Goal: Communication & Community: Answer question/provide support

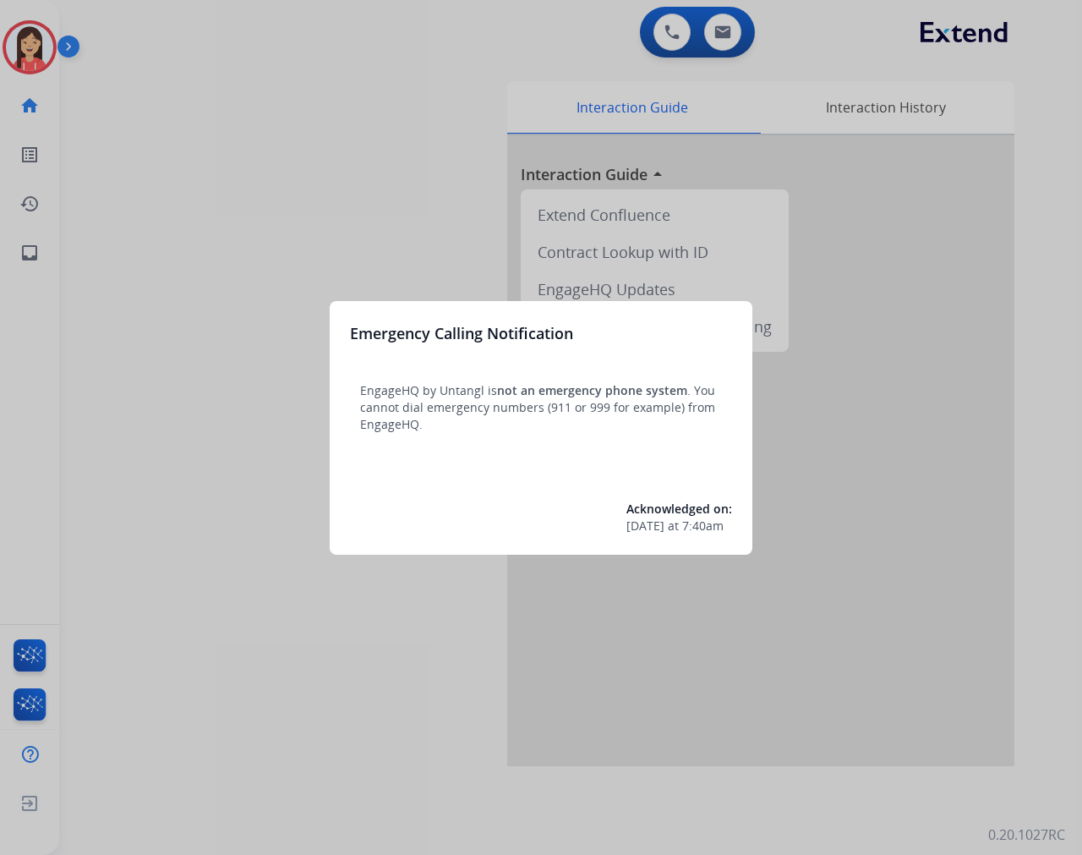
click at [313, 252] on div at bounding box center [541, 427] width 1082 height 855
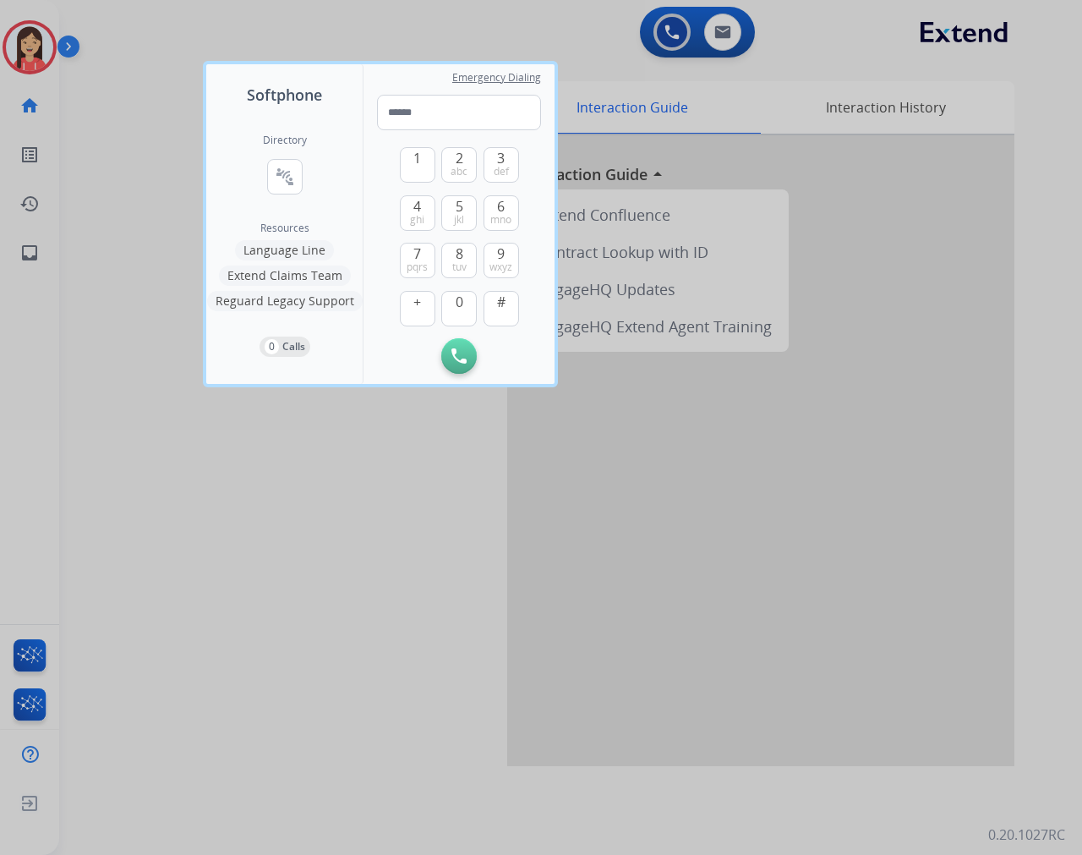
click at [116, 222] on div at bounding box center [541, 427] width 1082 height 855
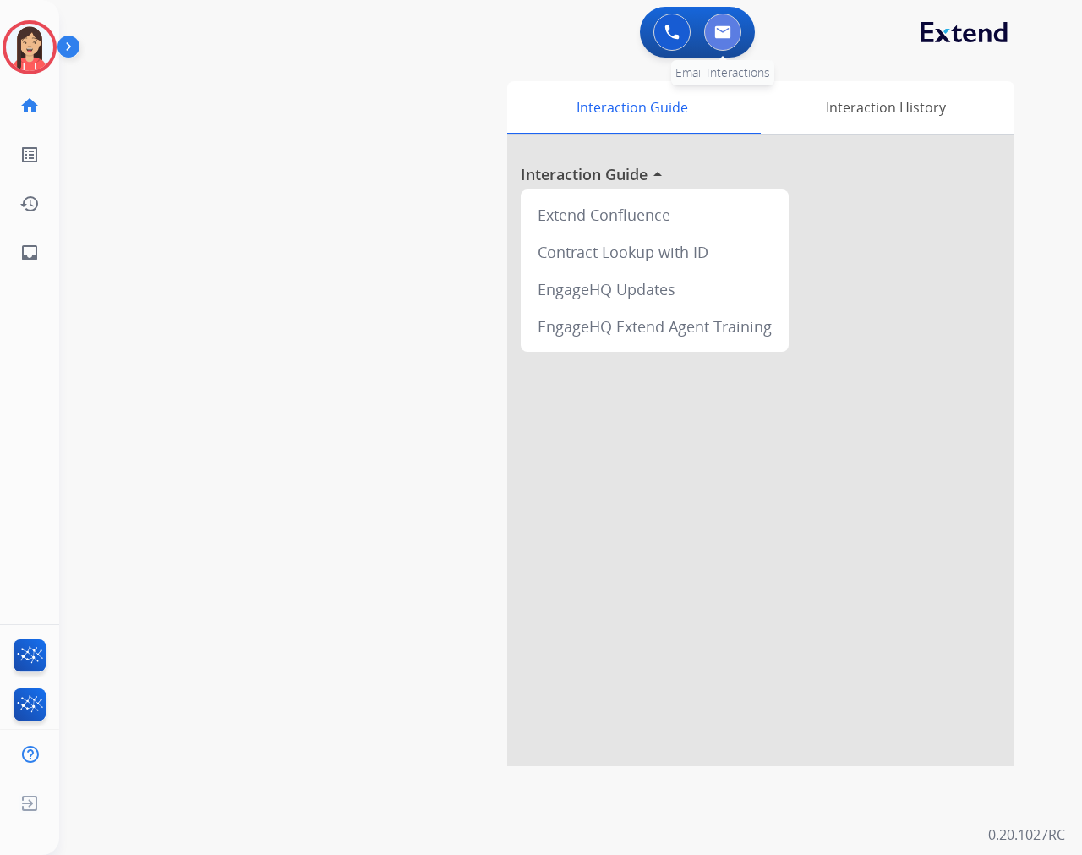
click at [731, 36] on button at bounding box center [722, 32] width 37 height 37
select select "**********"
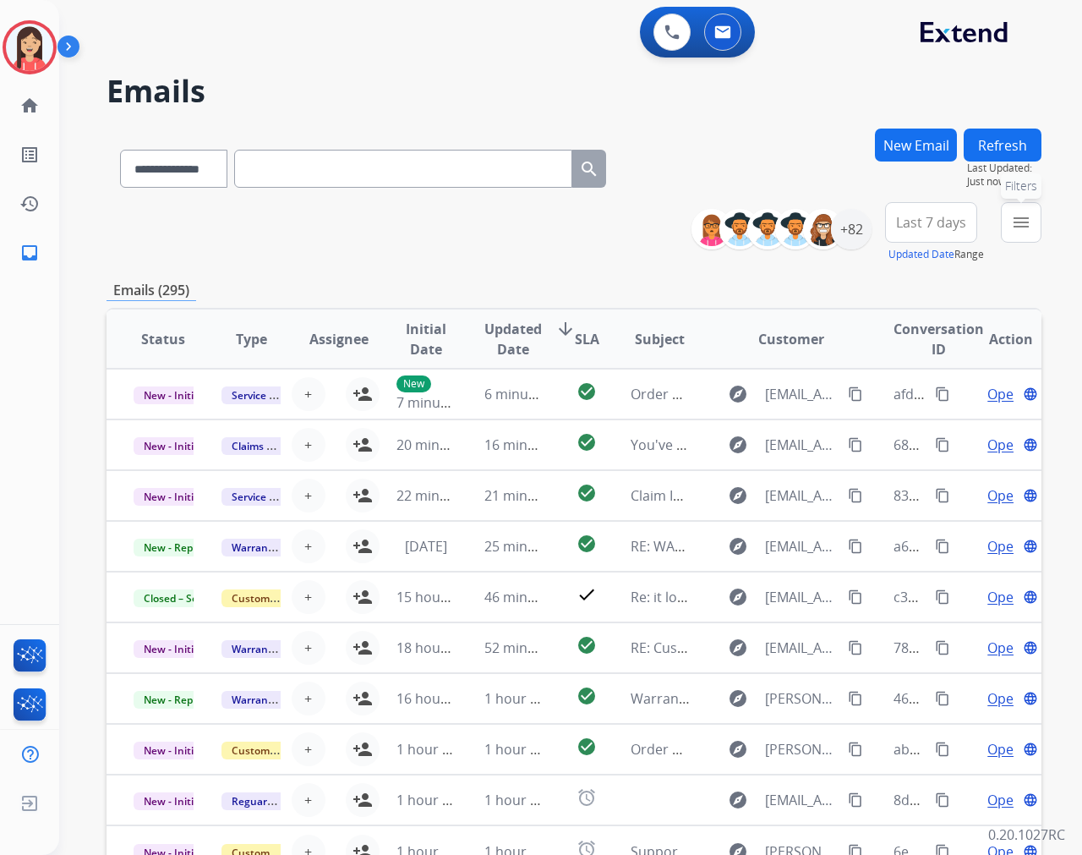
drag, startPoint x: 1034, startPoint y: 228, endPoint x: 949, endPoint y: 260, distance: 91.2
click at [973, 228] on button "menu Filters" at bounding box center [1021, 222] width 41 height 41
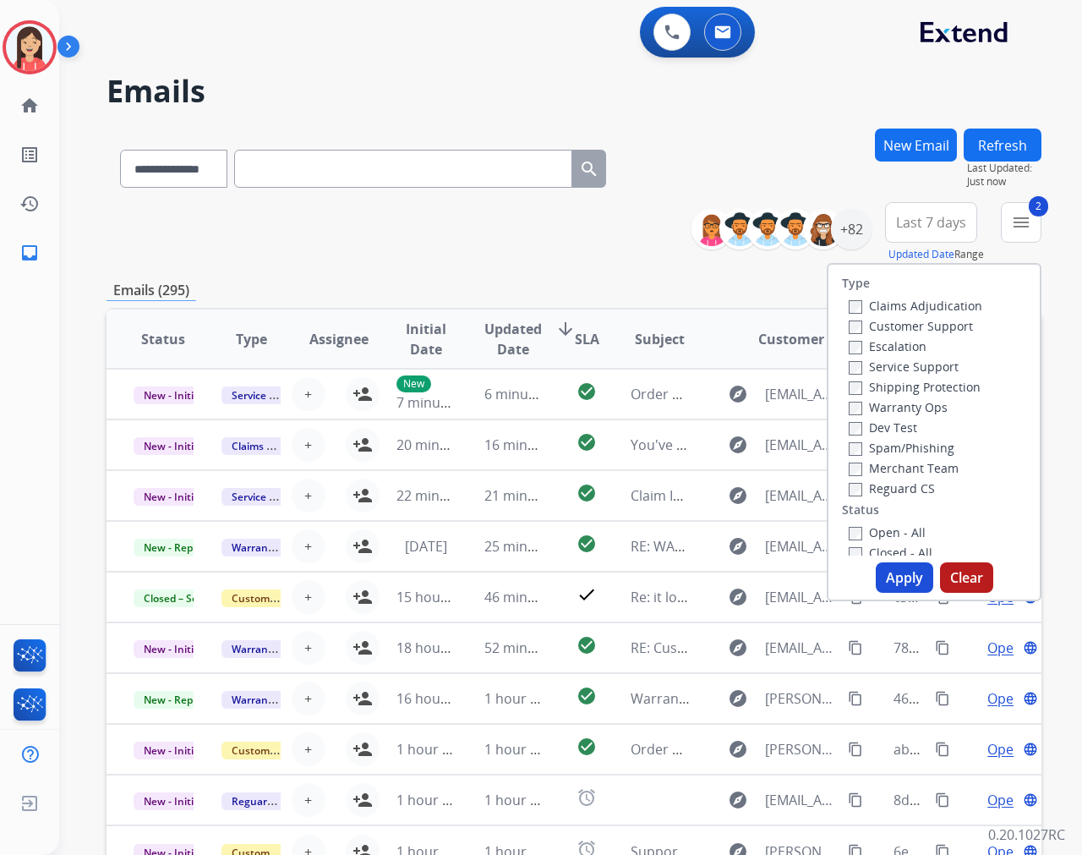
click at [905, 578] on button "Apply" at bounding box center [904, 577] width 57 height 30
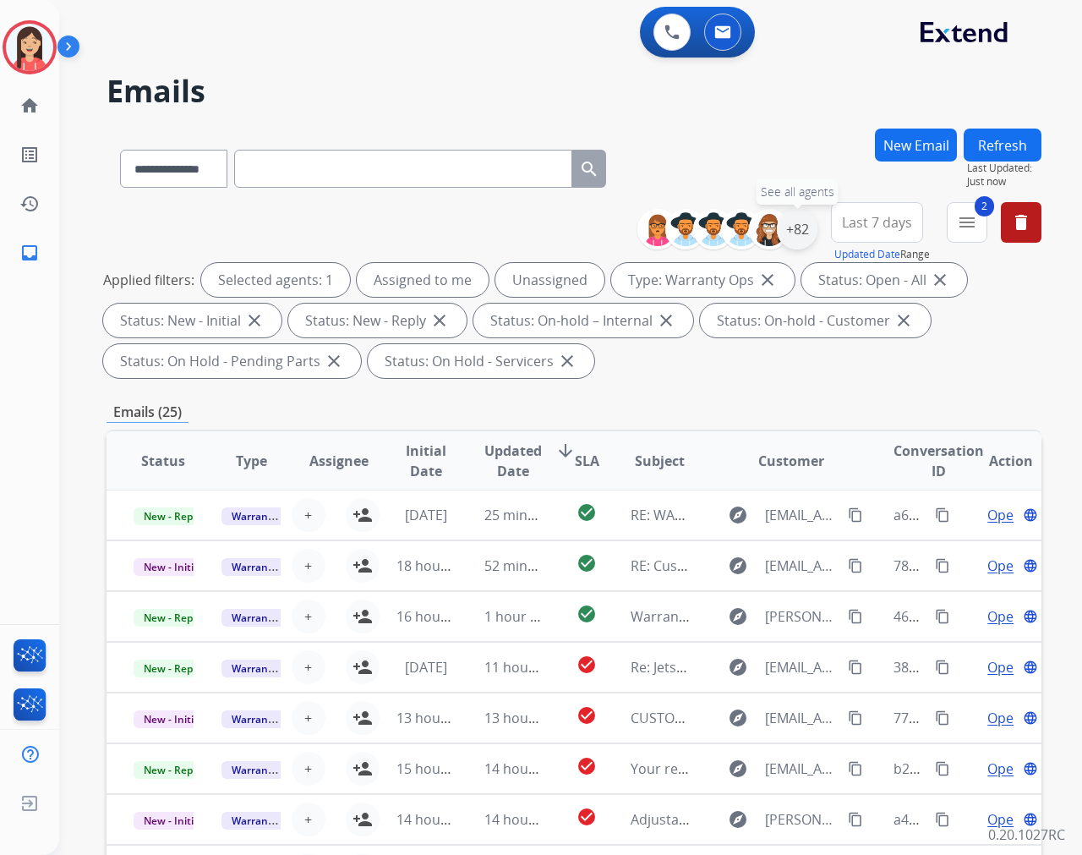
click at [793, 226] on div "+82" at bounding box center [797, 229] width 41 height 41
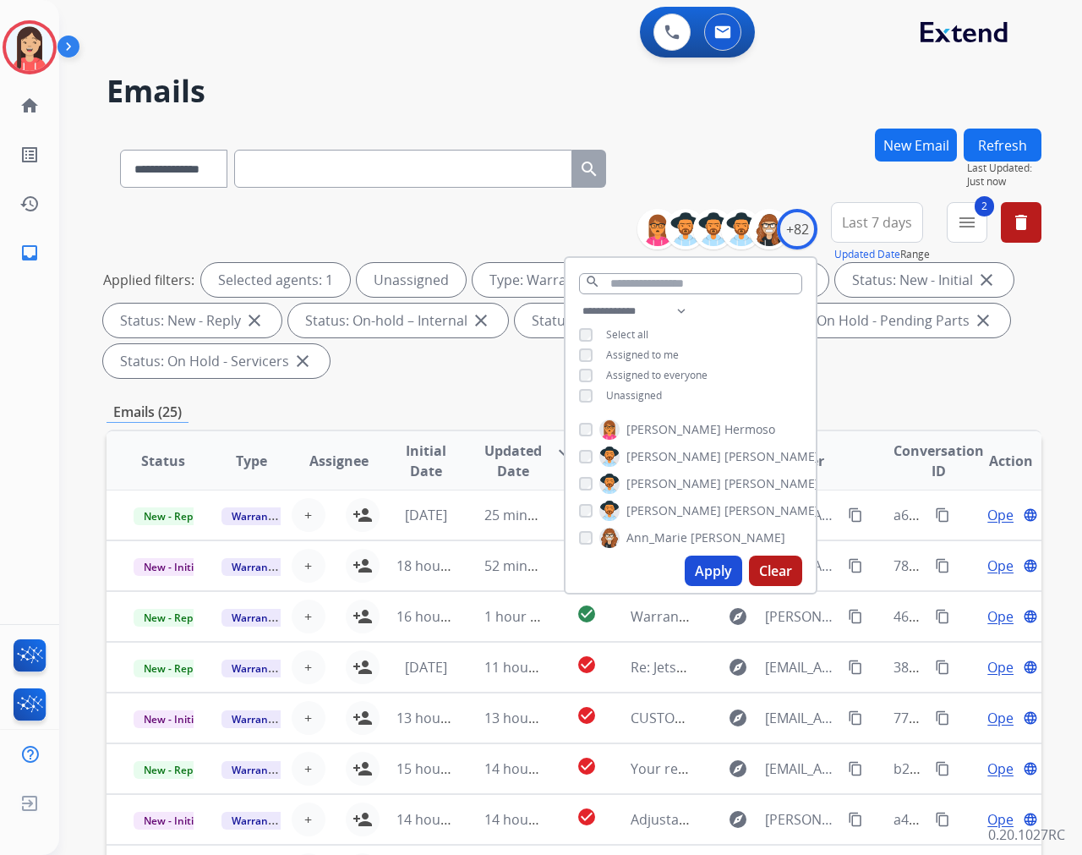
click at [708, 575] on button "Apply" at bounding box center [713, 570] width 57 height 30
click at [452, 395] on div "**********" at bounding box center [574, 606] width 935 height 955
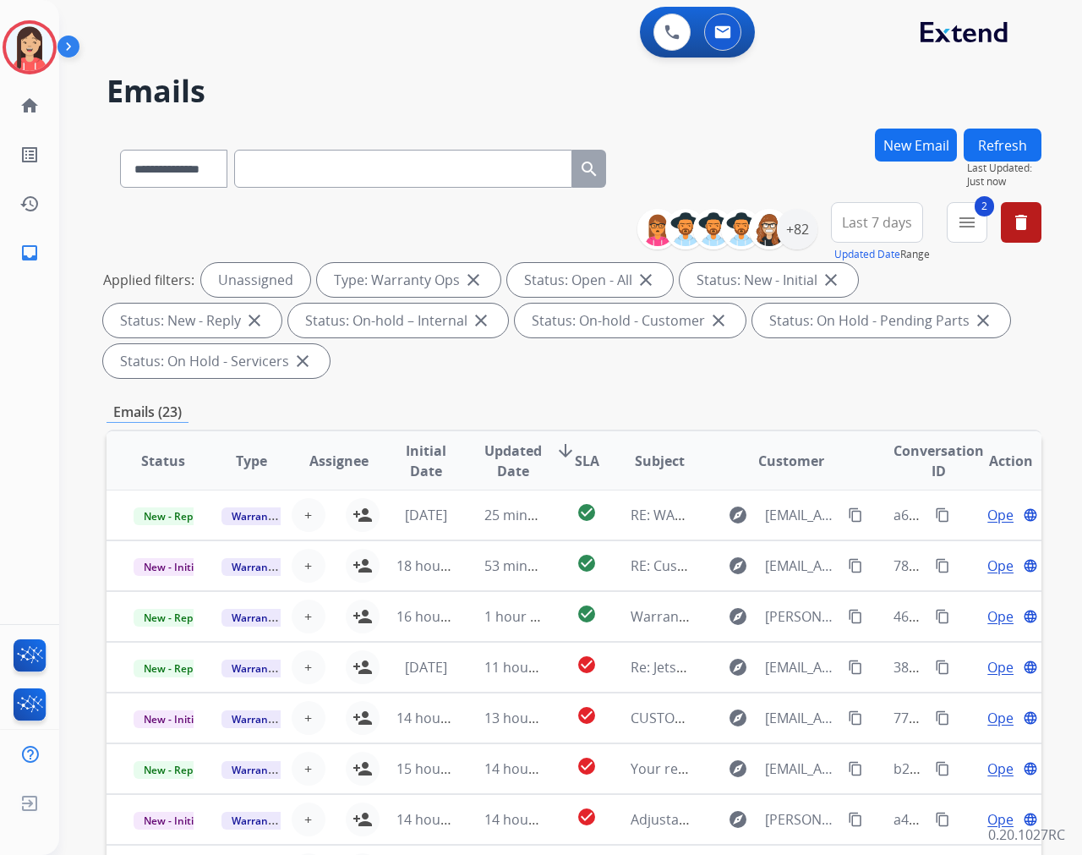
click at [514, 457] on span "Updated Date" at bounding box center [512, 460] width 57 height 41
click at [475, 375] on div "Applied filters: Unassigned Type: Warranty Ops close Status: Open - All close S…" at bounding box center [570, 320] width 935 height 115
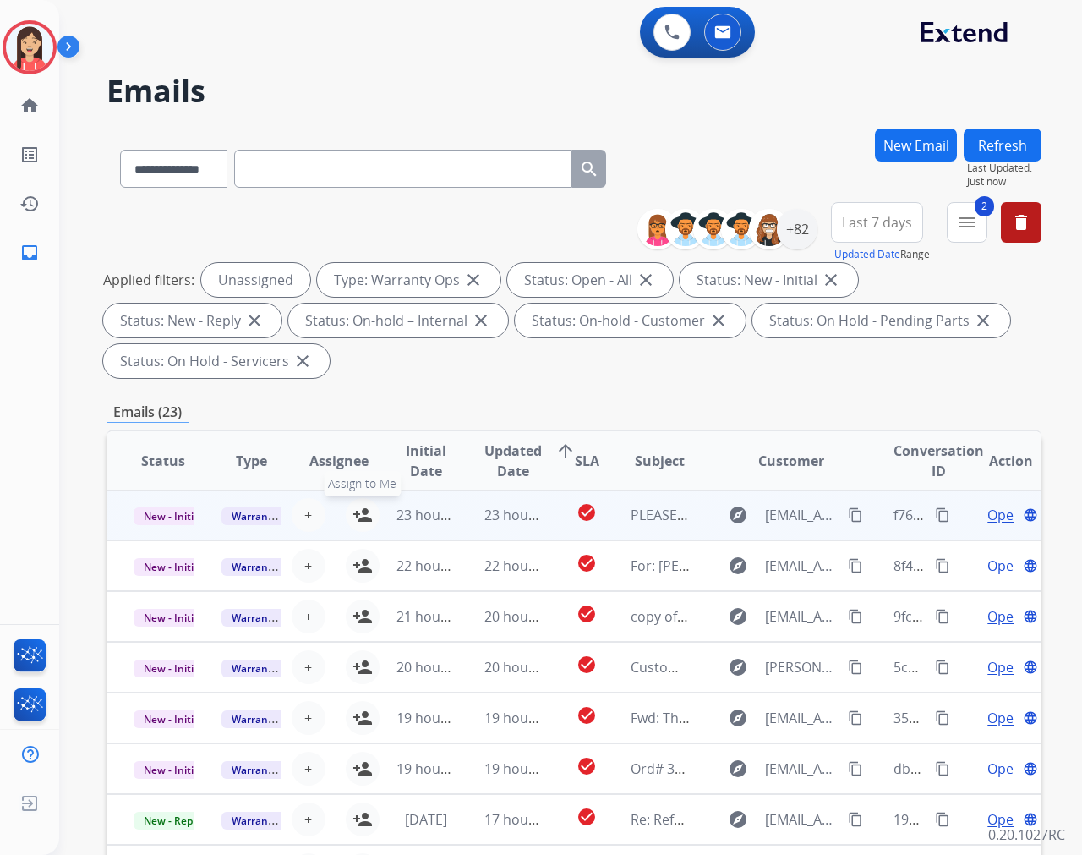
click at [358, 516] on mat-icon "person_add" at bounding box center [363, 515] width 20 height 20
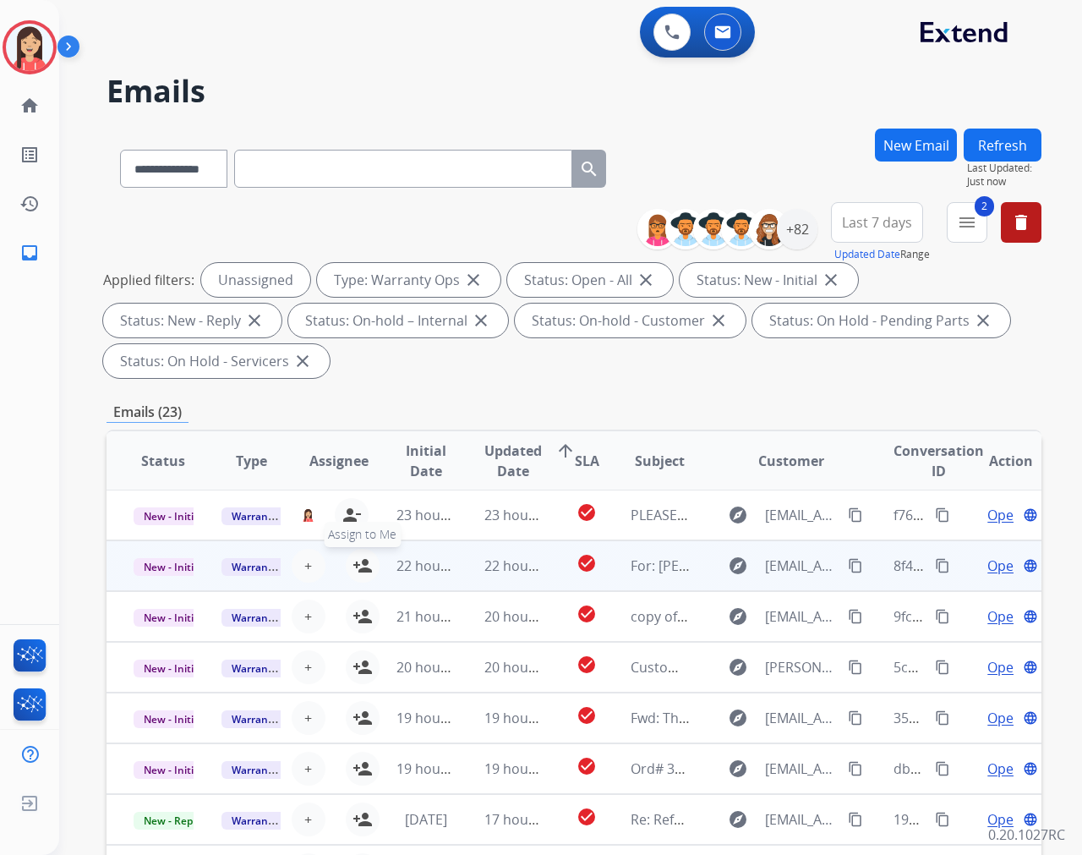
click at [364, 565] on mat-icon "person_add" at bounding box center [363, 565] width 20 height 20
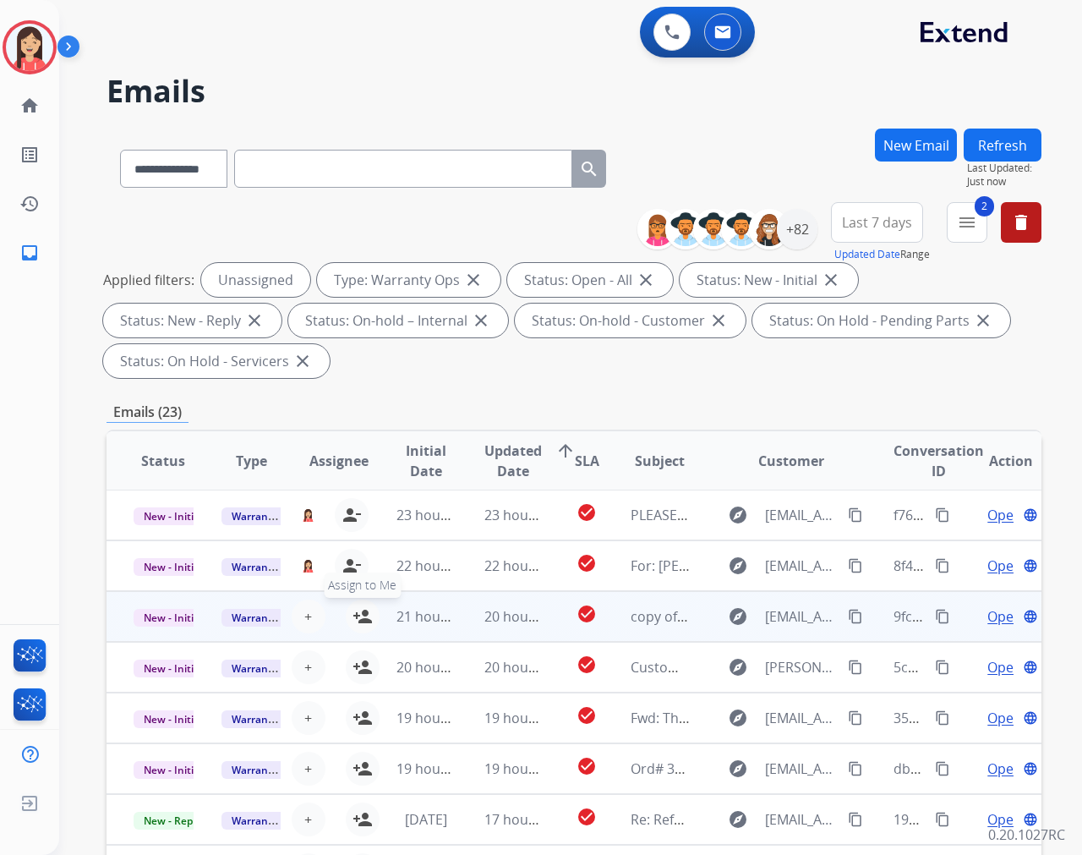
click at [364, 614] on mat-icon "person_add" at bounding box center [363, 616] width 20 height 20
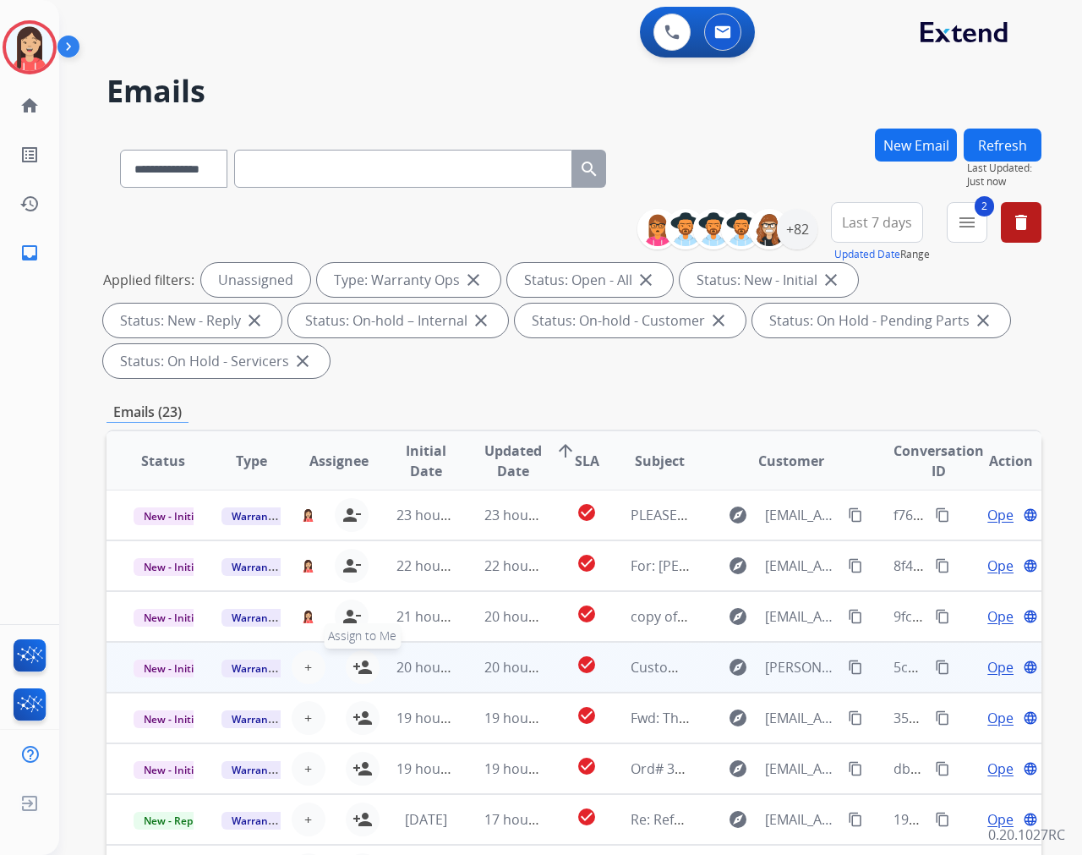
click at [360, 666] on mat-icon "person_add" at bounding box center [363, 667] width 20 height 20
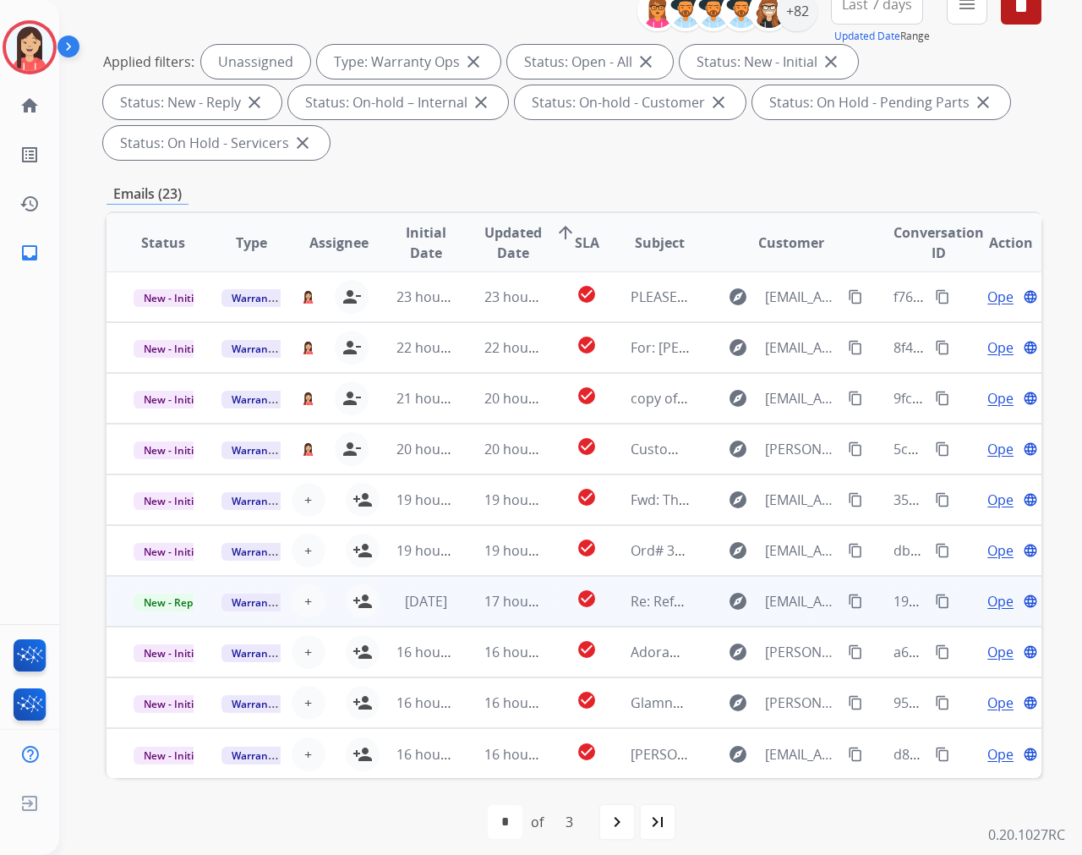
scroll to position [229, 0]
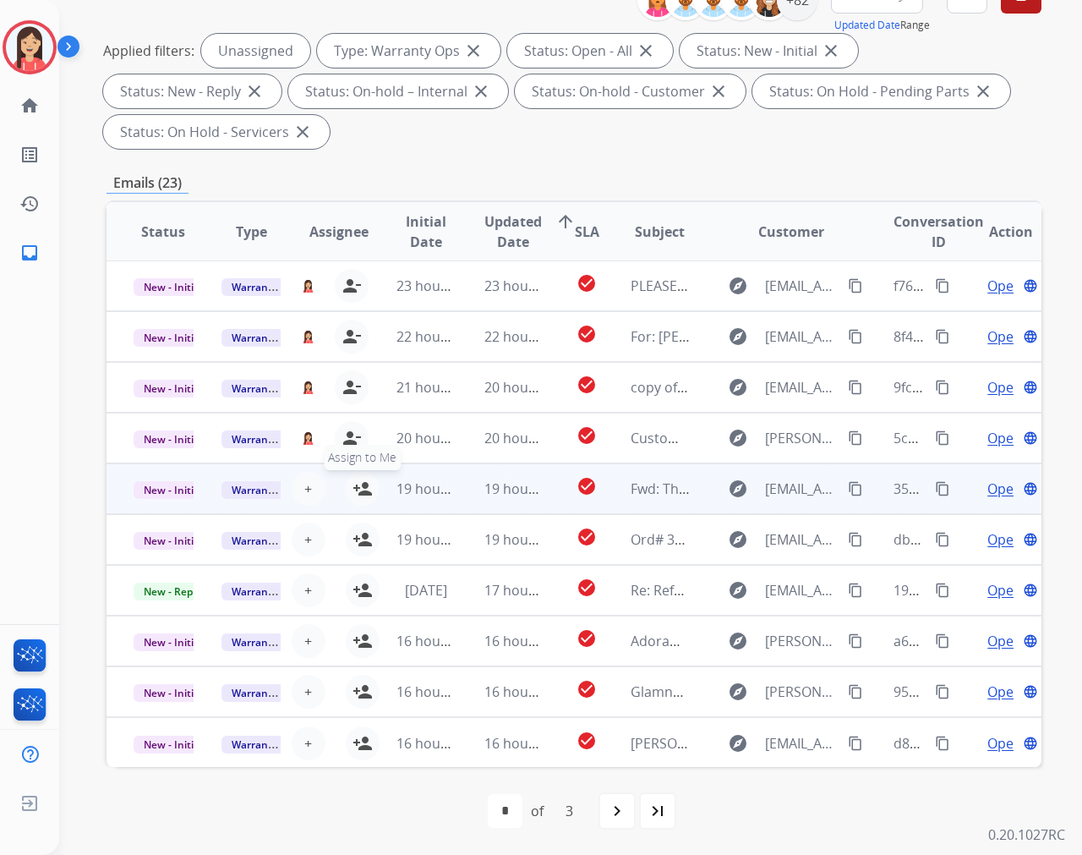
click at [358, 489] on mat-icon "person_add" at bounding box center [363, 488] width 20 height 20
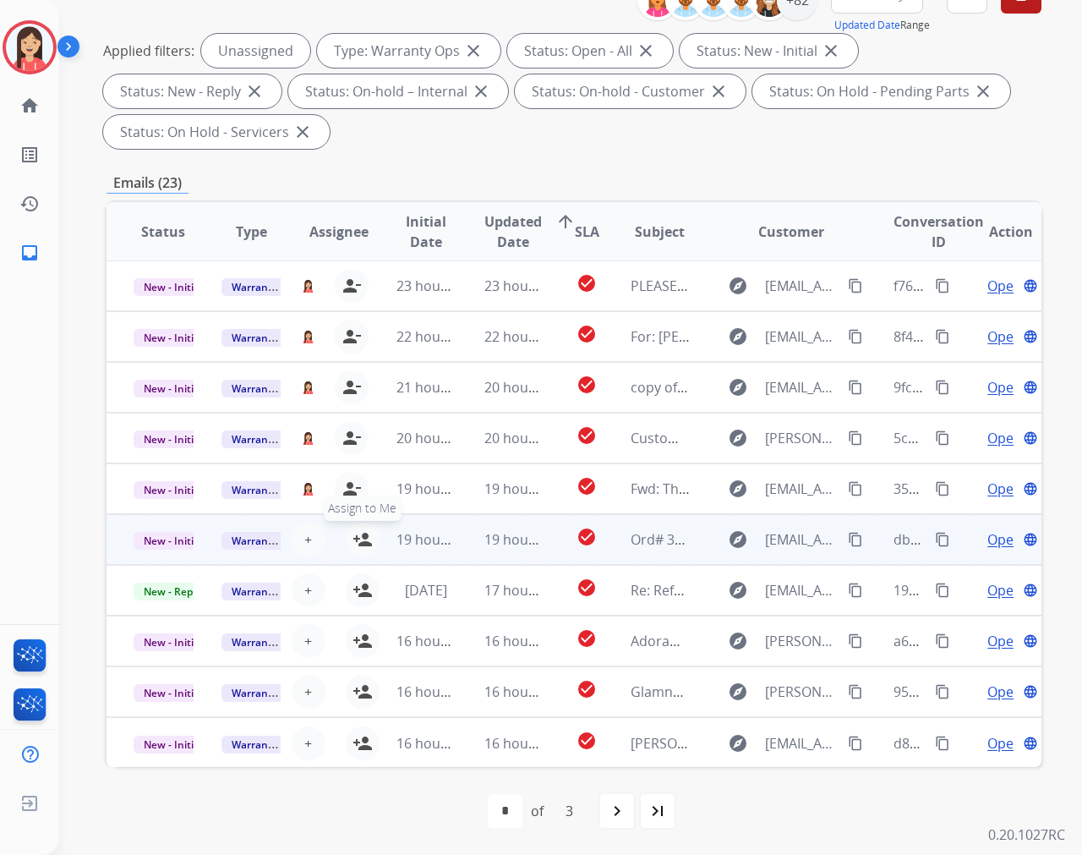
click at [360, 542] on mat-icon "person_add" at bounding box center [363, 539] width 20 height 20
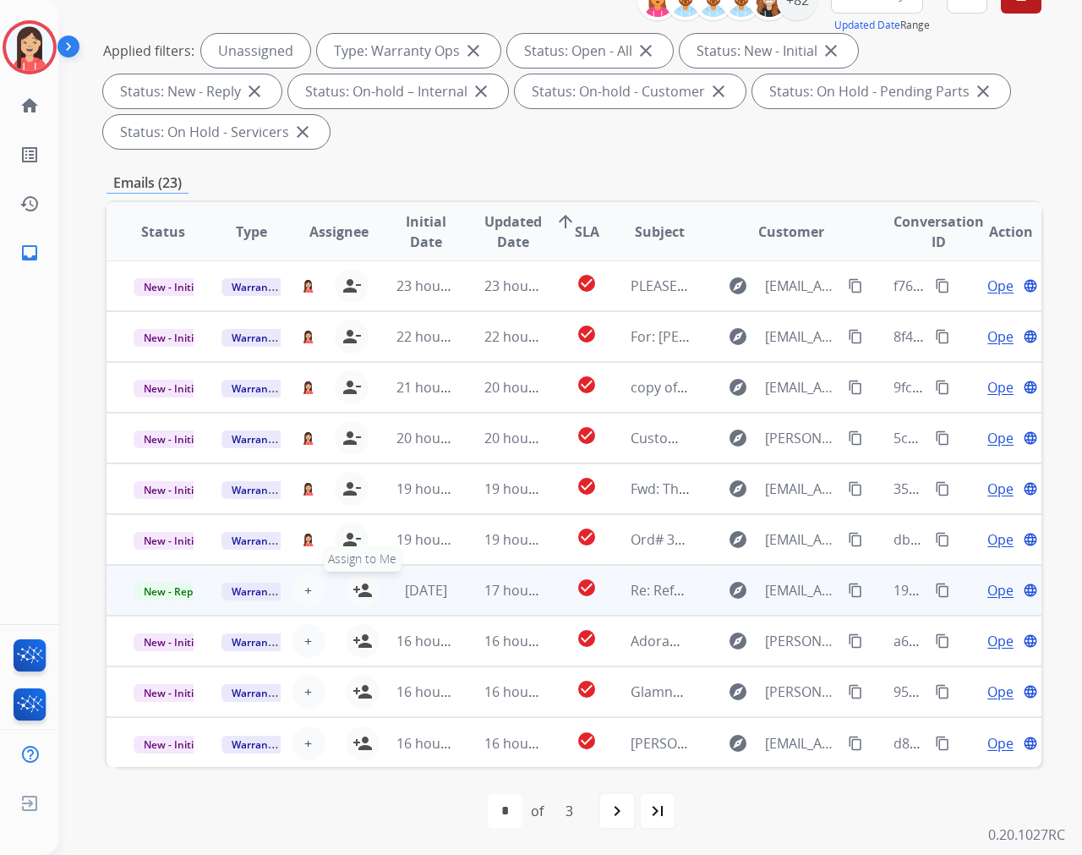
click at [364, 592] on mat-icon "person_add" at bounding box center [363, 590] width 20 height 20
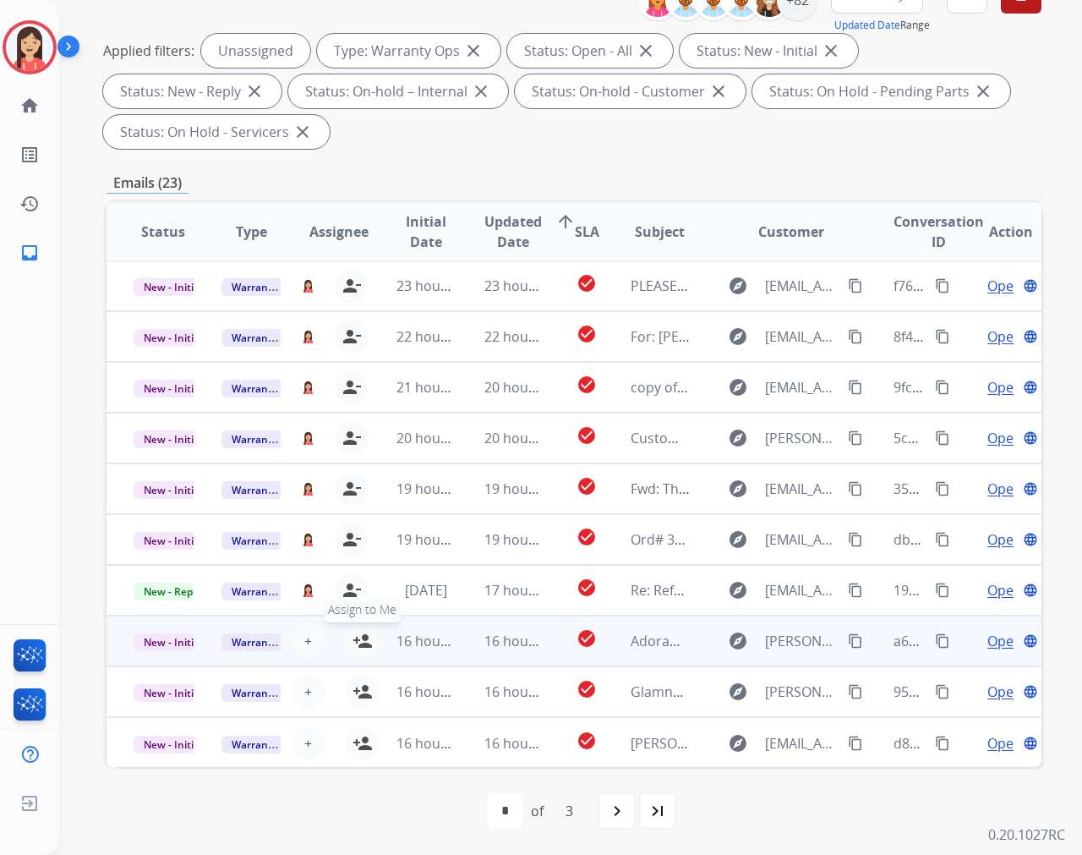
click at [358, 644] on mat-icon "person_add" at bounding box center [363, 641] width 20 height 20
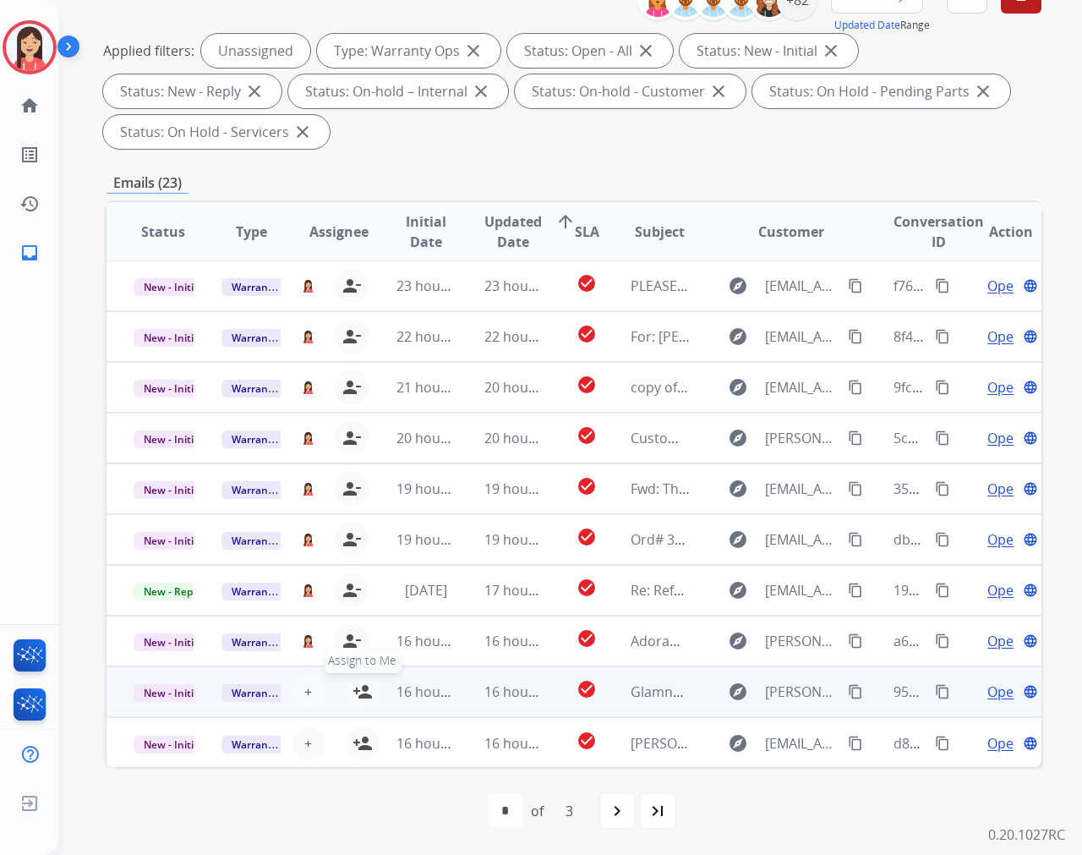
click at [358, 690] on mat-icon "person_add" at bounding box center [363, 691] width 20 height 20
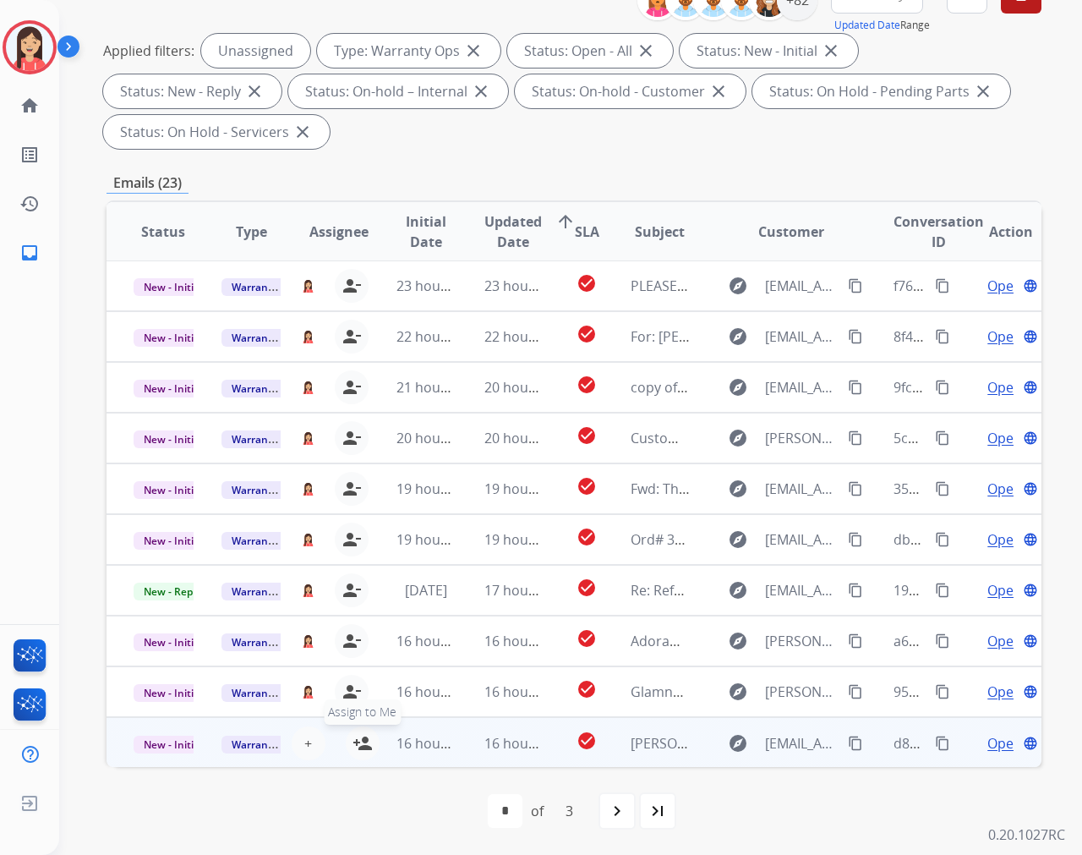
click at [355, 744] on mat-icon "person_add" at bounding box center [363, 743] width 20 height 20
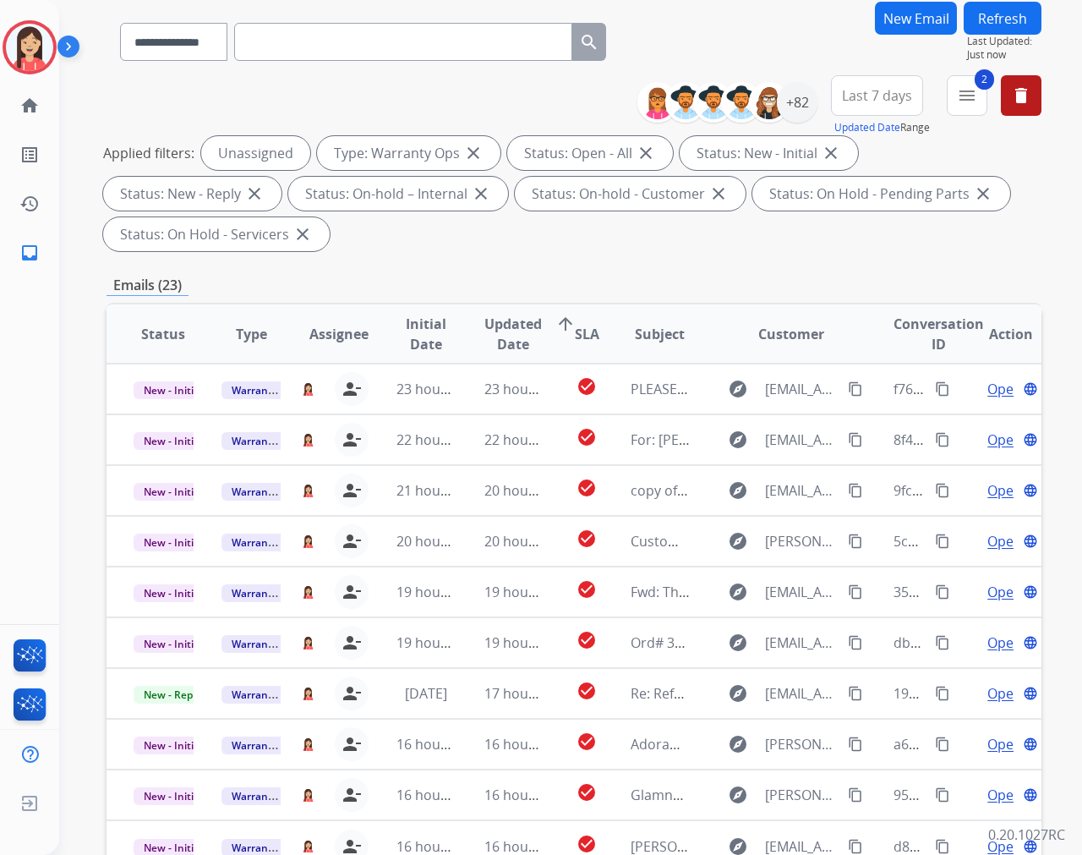
scroll to position [0, 0]
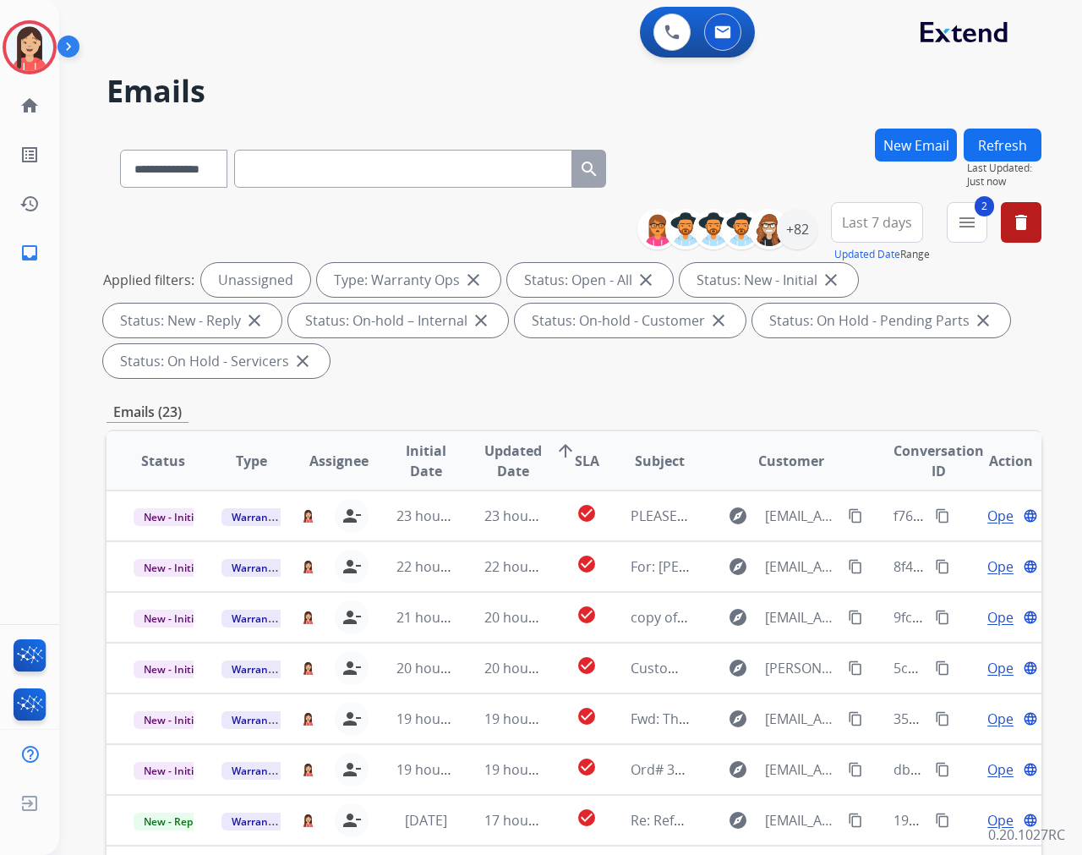
click at [973, 150] on button "Refresh" at bounding box center [1003, 145] width 78 height 33
drag, startPoint x: 452, startPoint y: 382, endPoint x: 492, endPoint y: 403, distance: 45.0
click at [452, 382] on div "**********" at bounding box center [574, 293] width 935 height 183
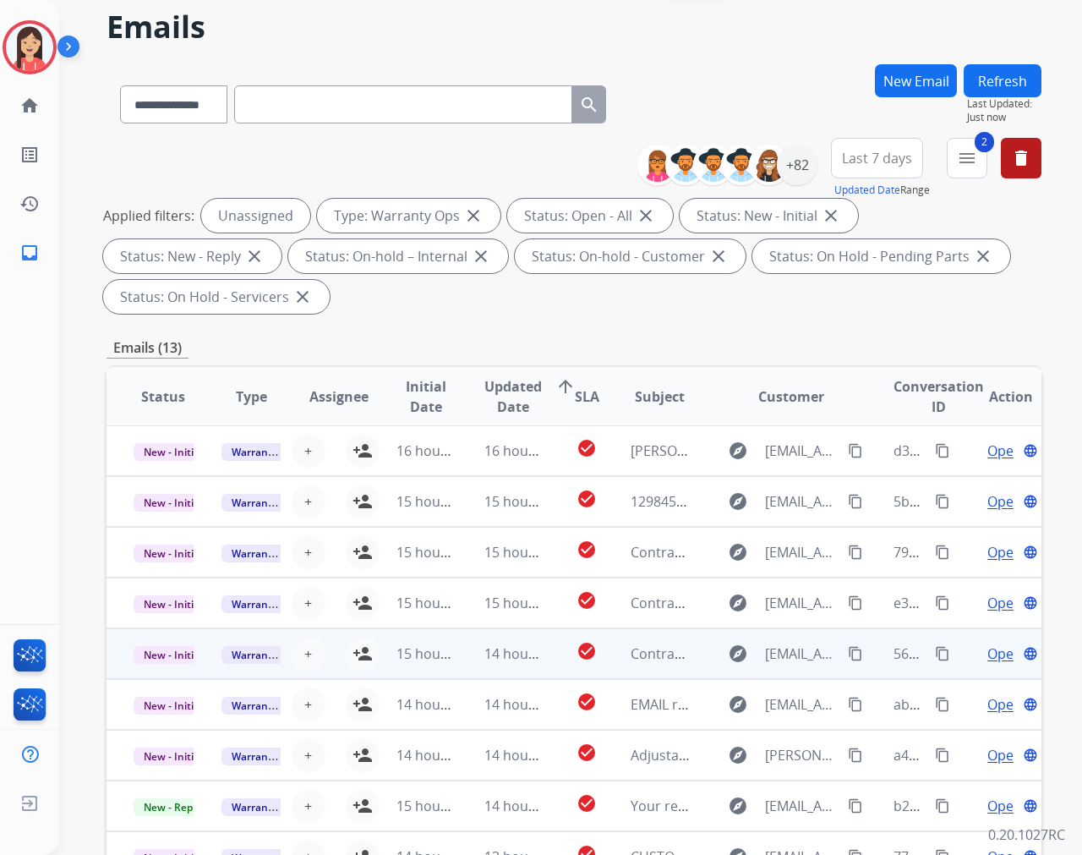
scroll to position [94, 0]
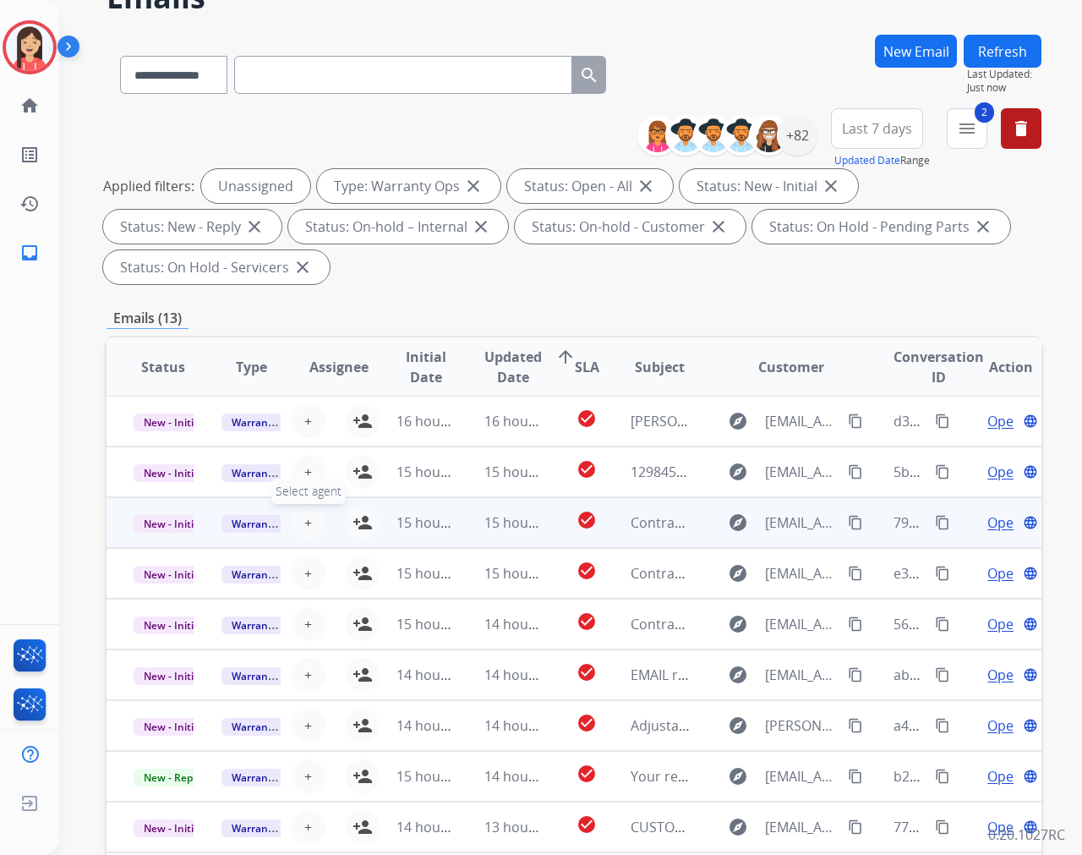
click at [308, 524] on span "+" at bounding box center [308, 522] width 8 height 20
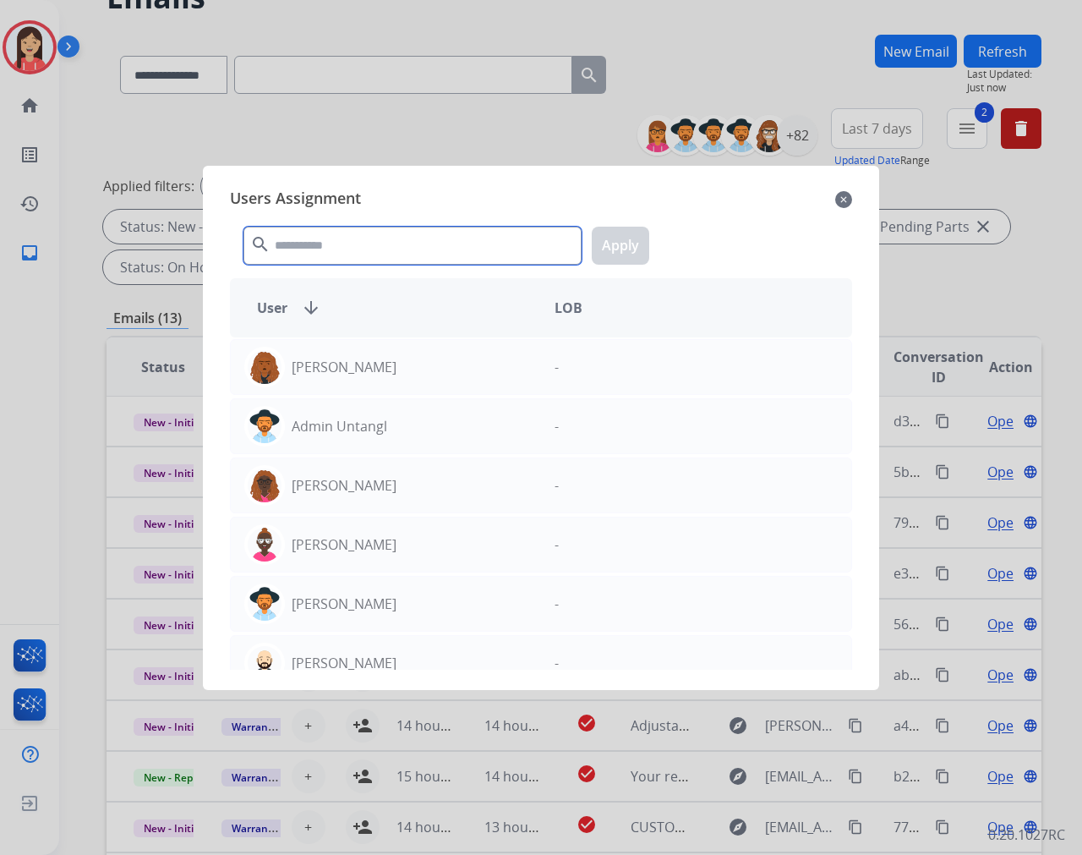
click at [402, 255] on input "text" at bounding box center [412, 246] width 338 height 38
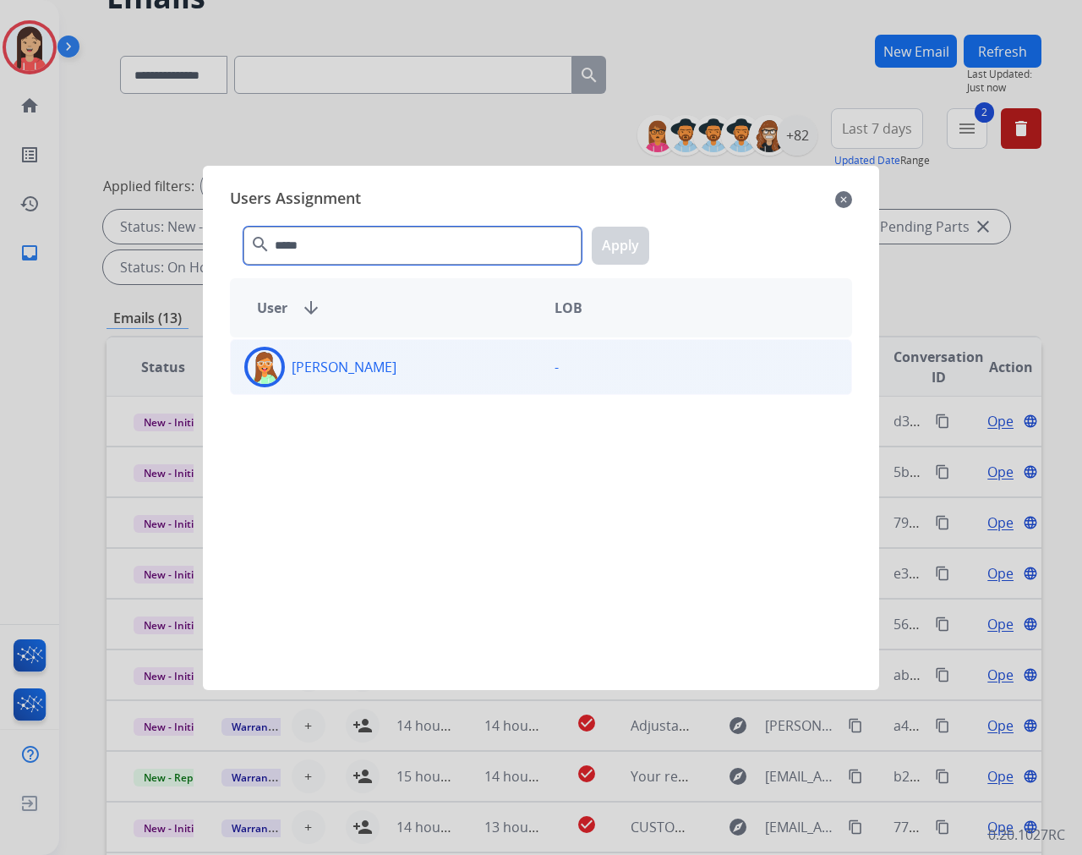
type input "*****"
click at [386, 377] on div "[PERSON_NAME]" at bounding box center [386, 367] width 310 height 41
click at [632, 245] on button "Apply" at bounding box center [620, 246] width 57 height 38
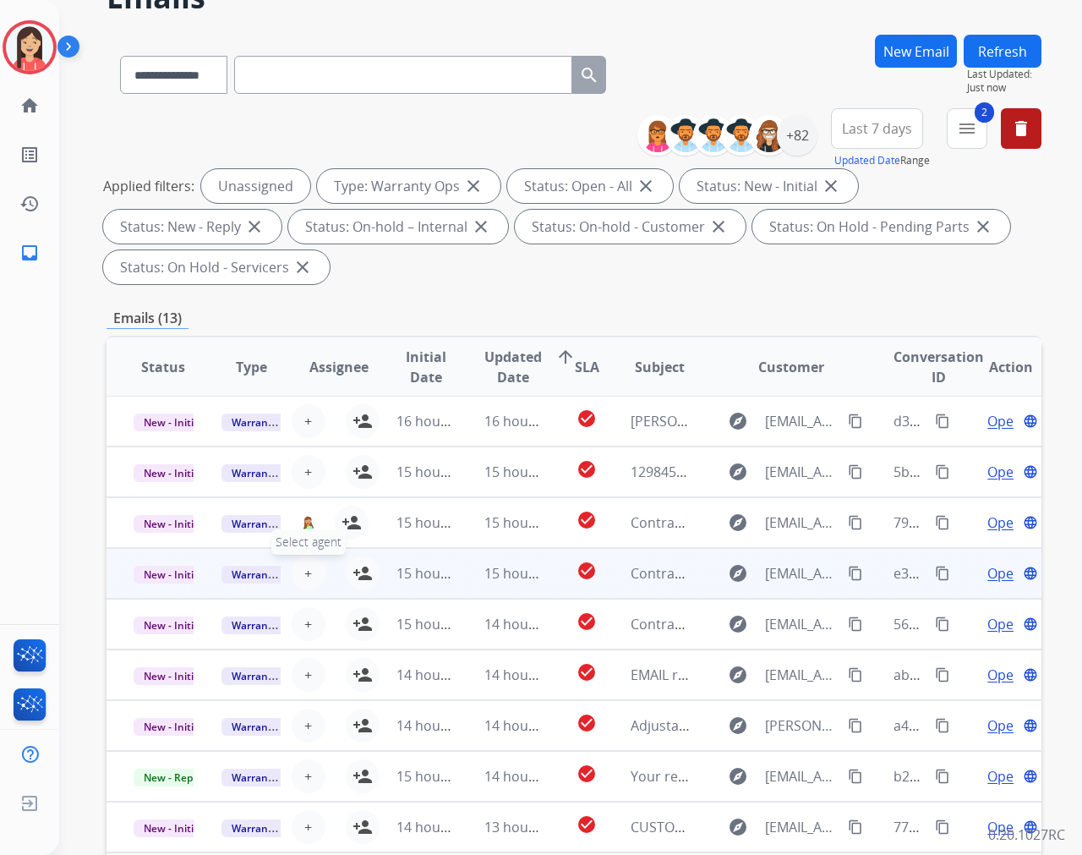
click at [304, 569] on span "+" at bounding box center [308, 573] width 8 height 20
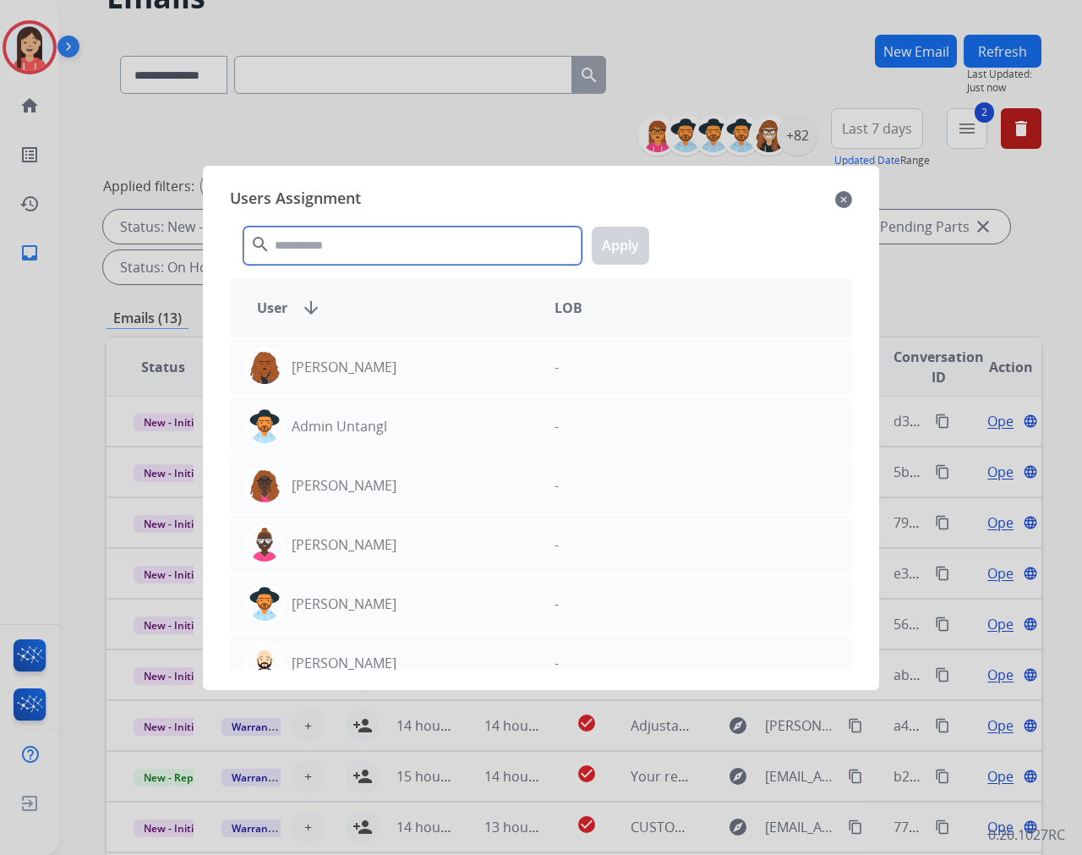
click at [433, 247] on input "text" at bounding box center [412, 246] width 338 height 38
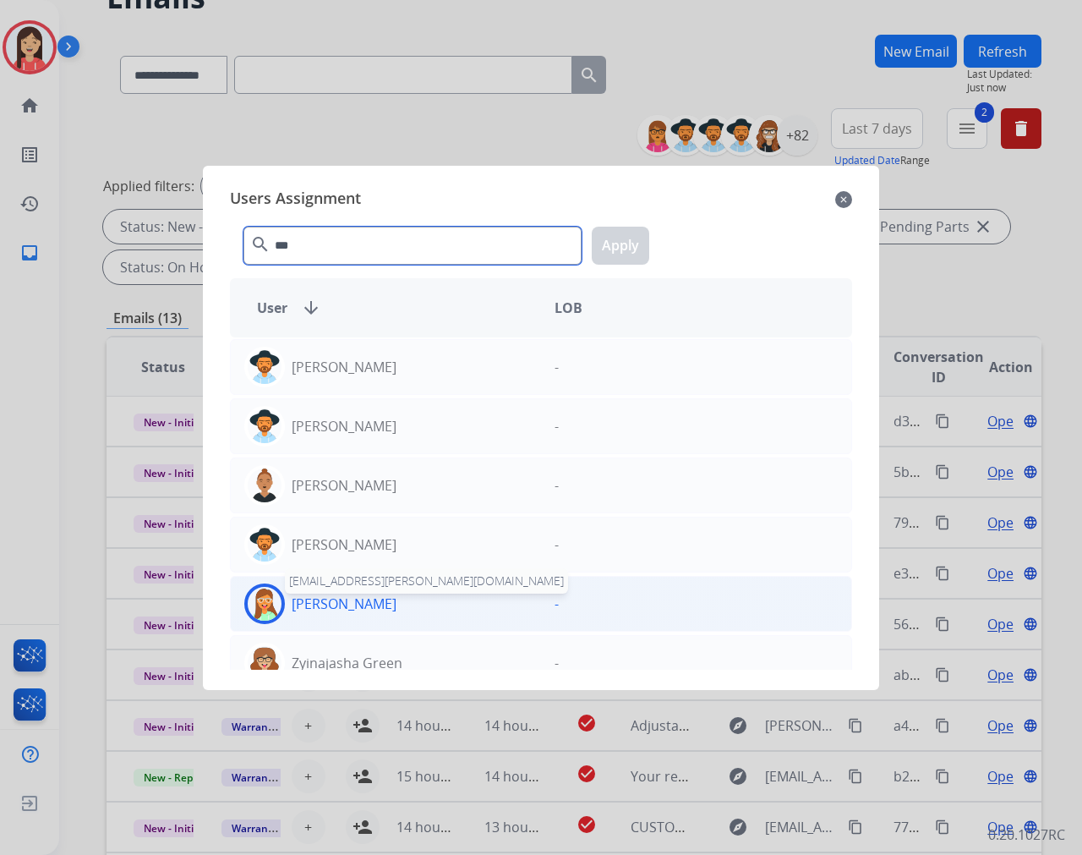
type input "***"
click at [351, 609] on p "[PERSON_NAME]" at bounding box center [344, 603] width 105 height 20
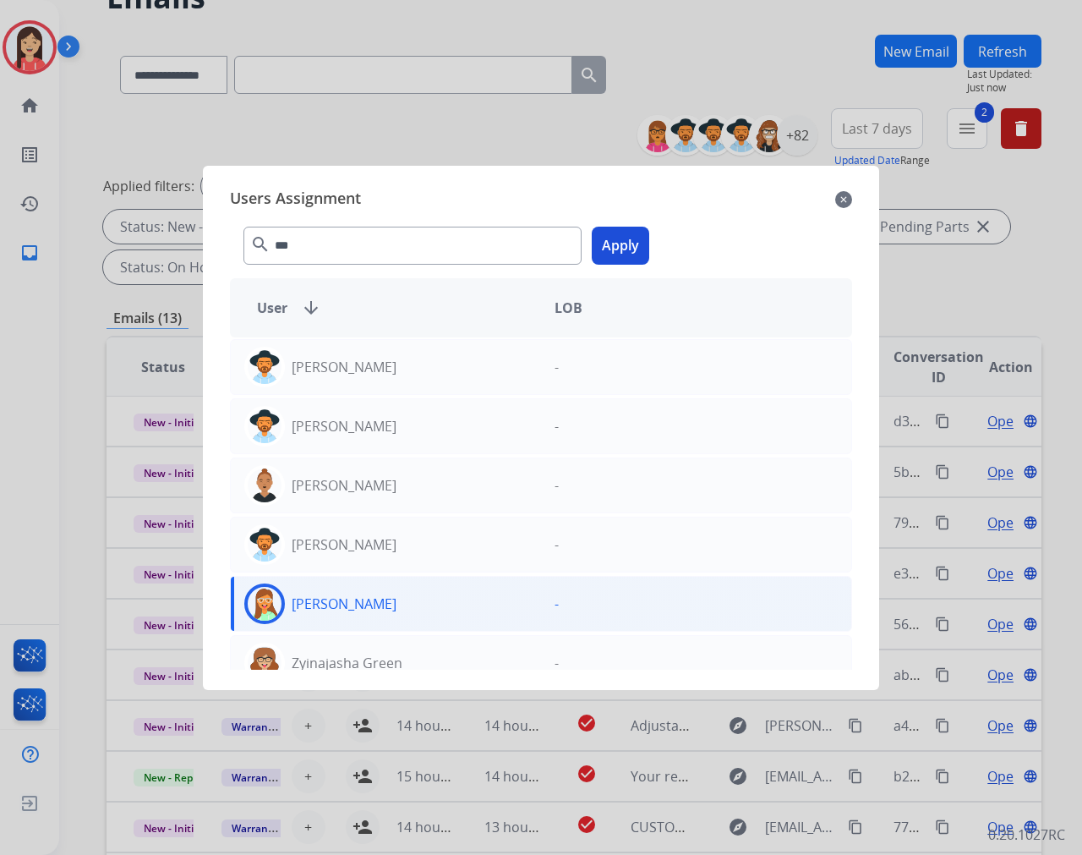
click at [631, 255] on button "Apply" at bounding box center [620, 246] width 57 height 38
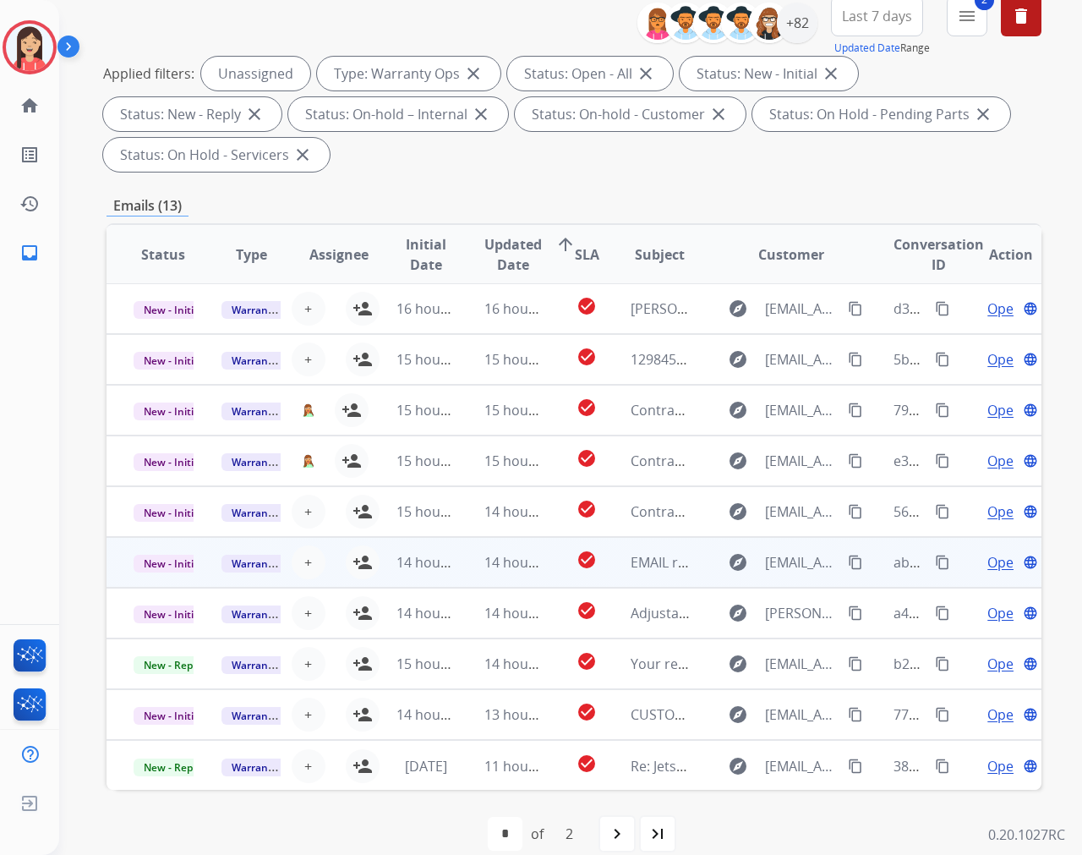
scroll to position [229, 0]
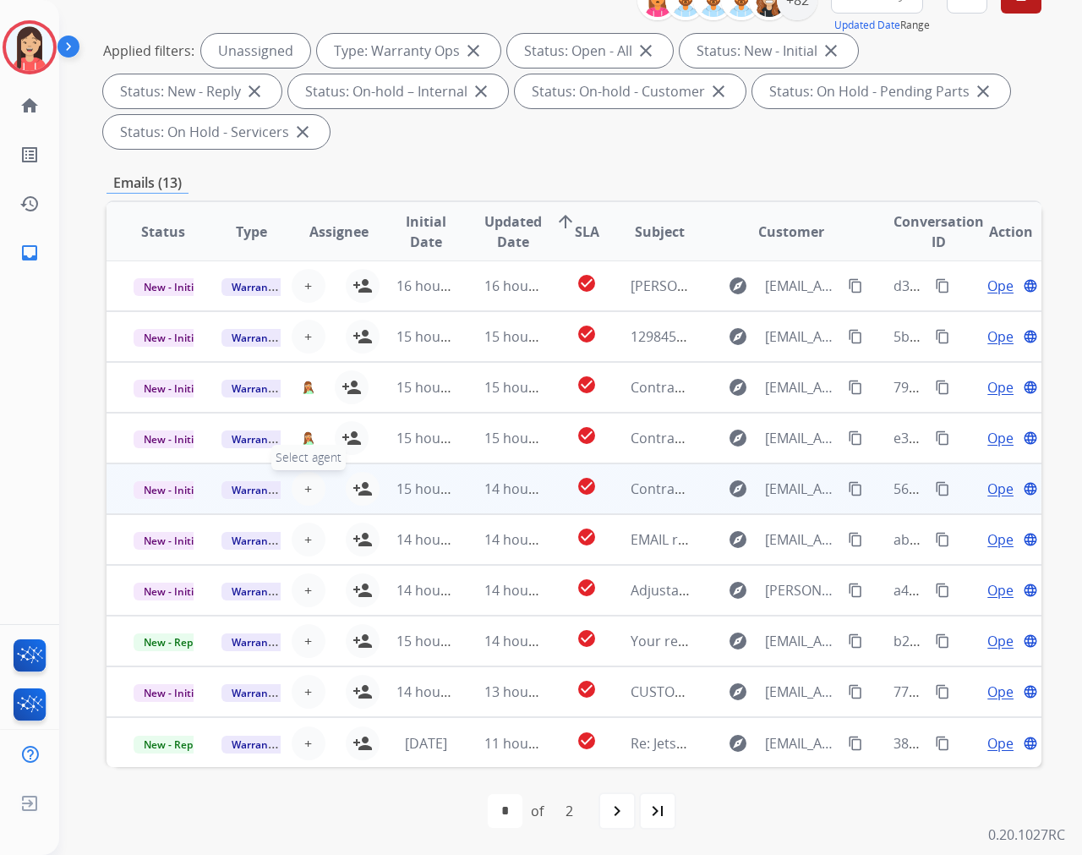
click at [304, 490] on span "+" at bounding box center [308, 488] width 8 height 20
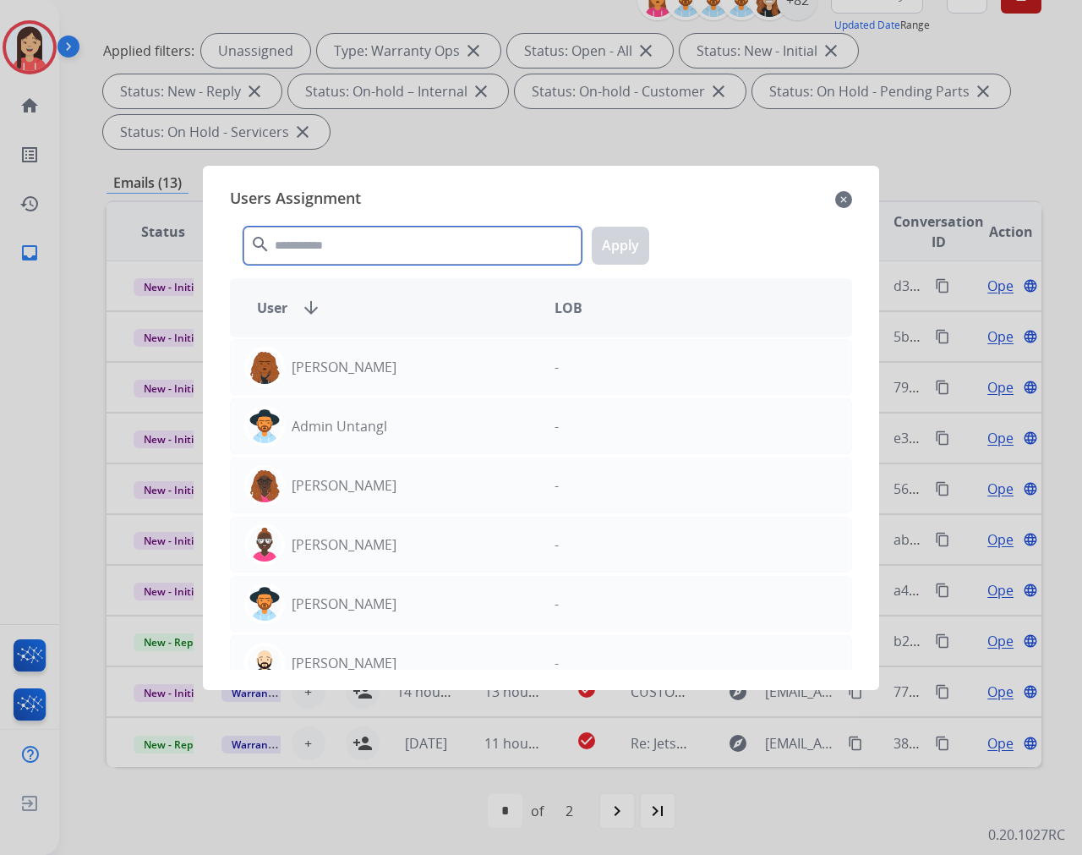
click at [364, 241] on input "text" at bounding box center [412, 246] width 338 height 38
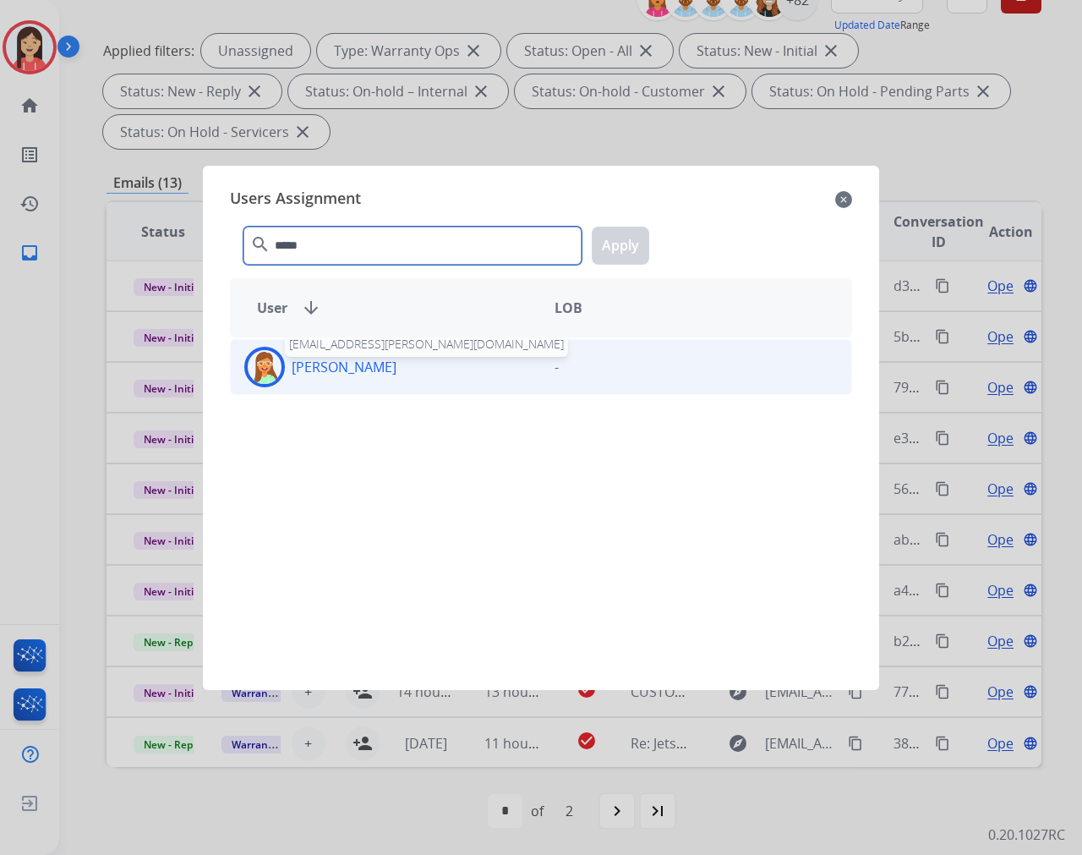
type input "*****"
click at [336, 372] on p "[PERSON_NAME]" at bounding box center [344, 367] width 105 height 20
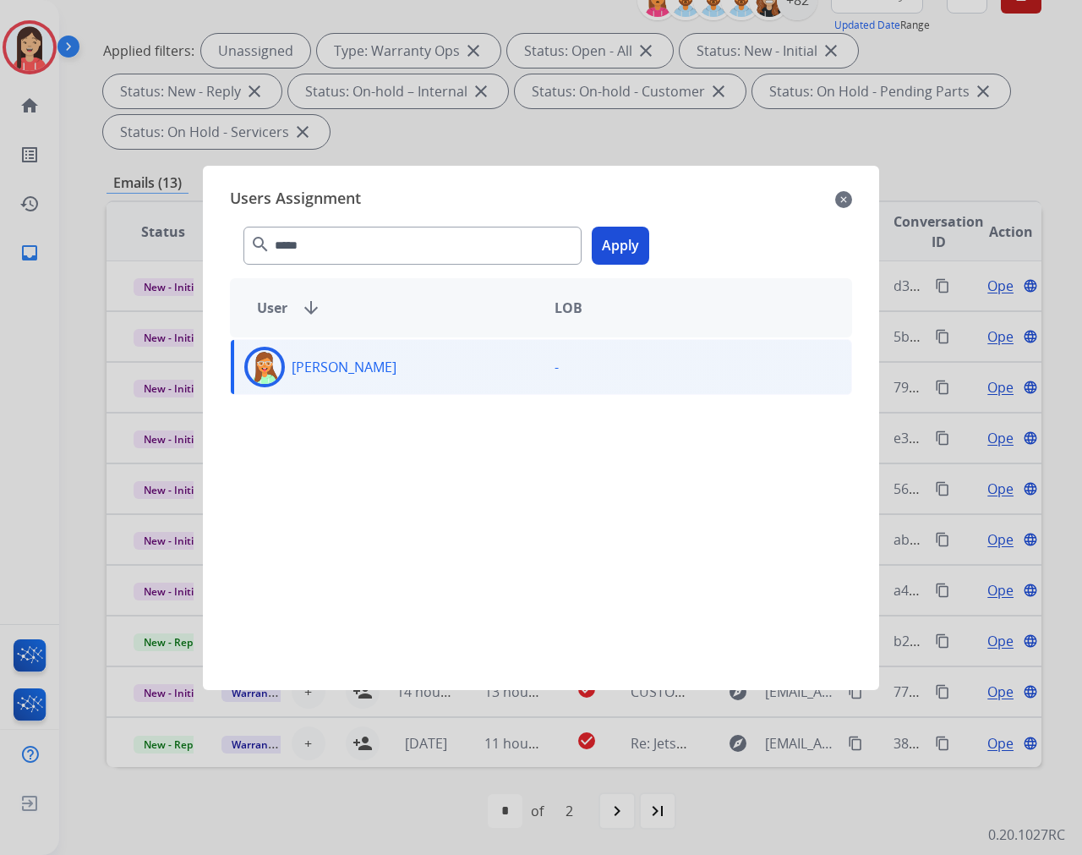
click at [610, 248] on button "Apply" at bounding box center [620, 246] width 57 height 38
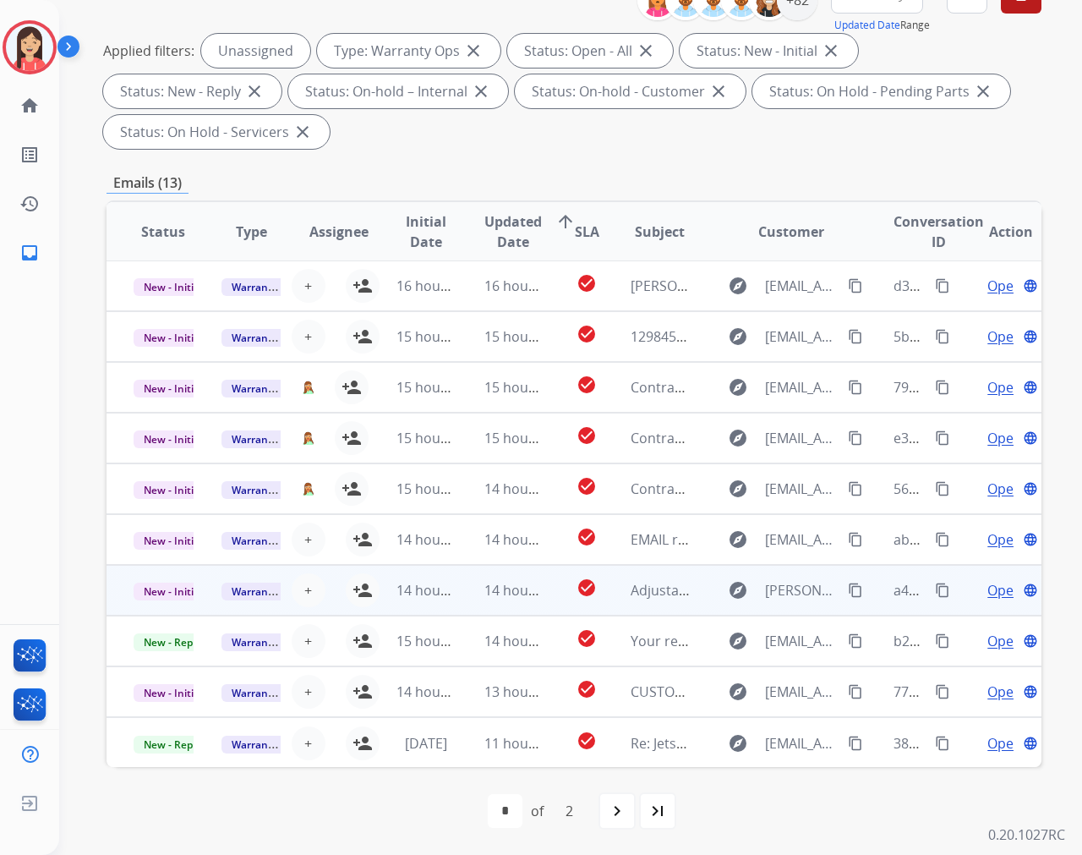
click at [546, 607] on td "check_circle" at bounding box center [573, 590] width 58 height 51
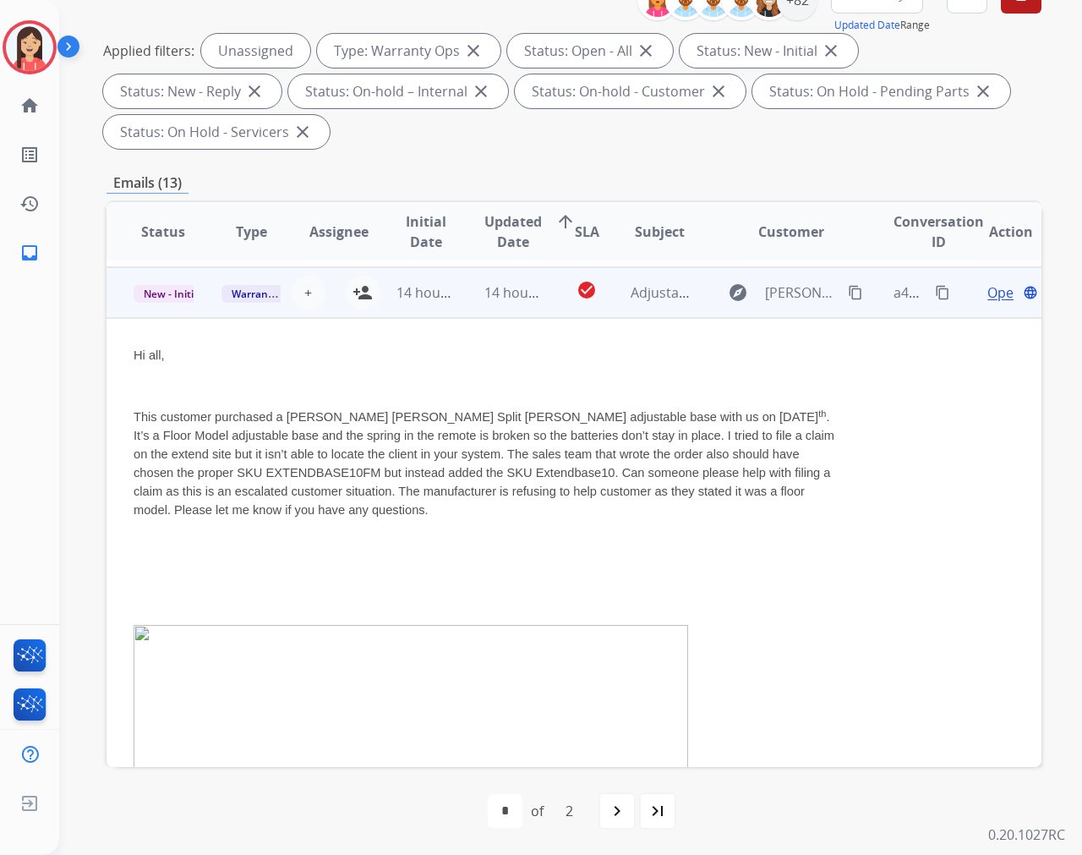
scroll to position [304, 0]
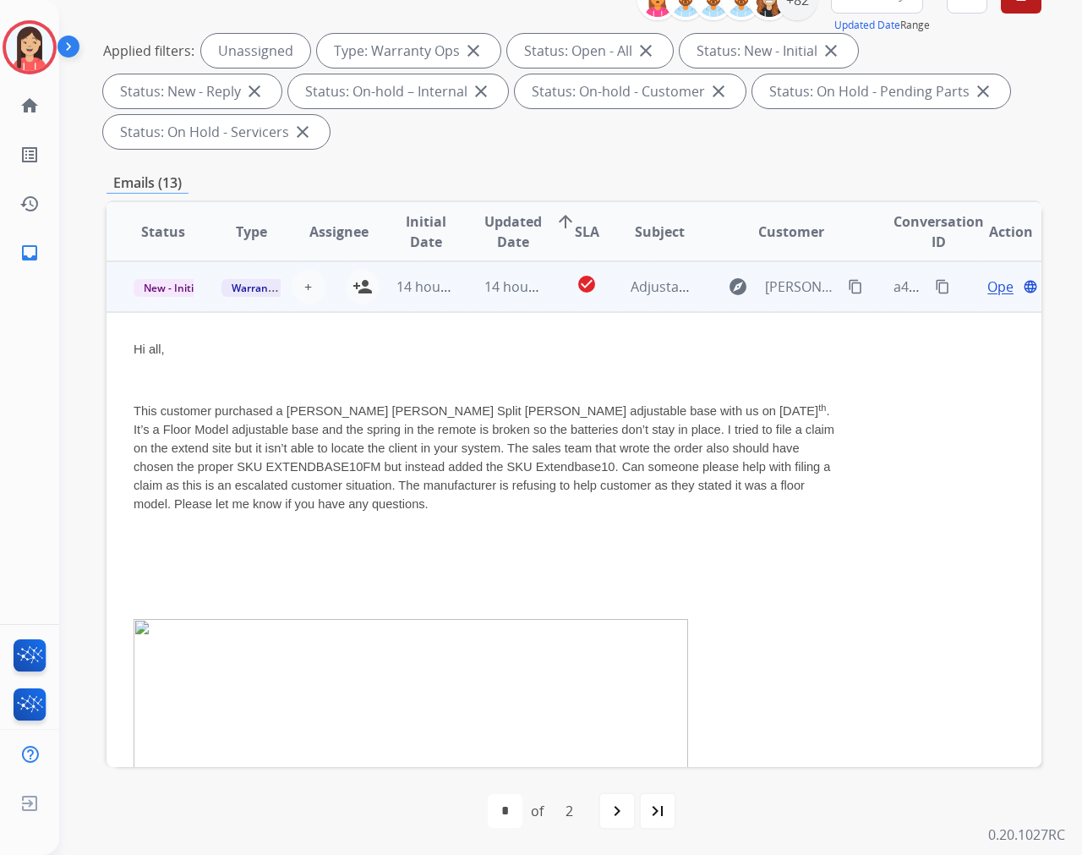
click at [544, 300] on td "check_circle" at bounding box center [573, 286] width 58 height 51
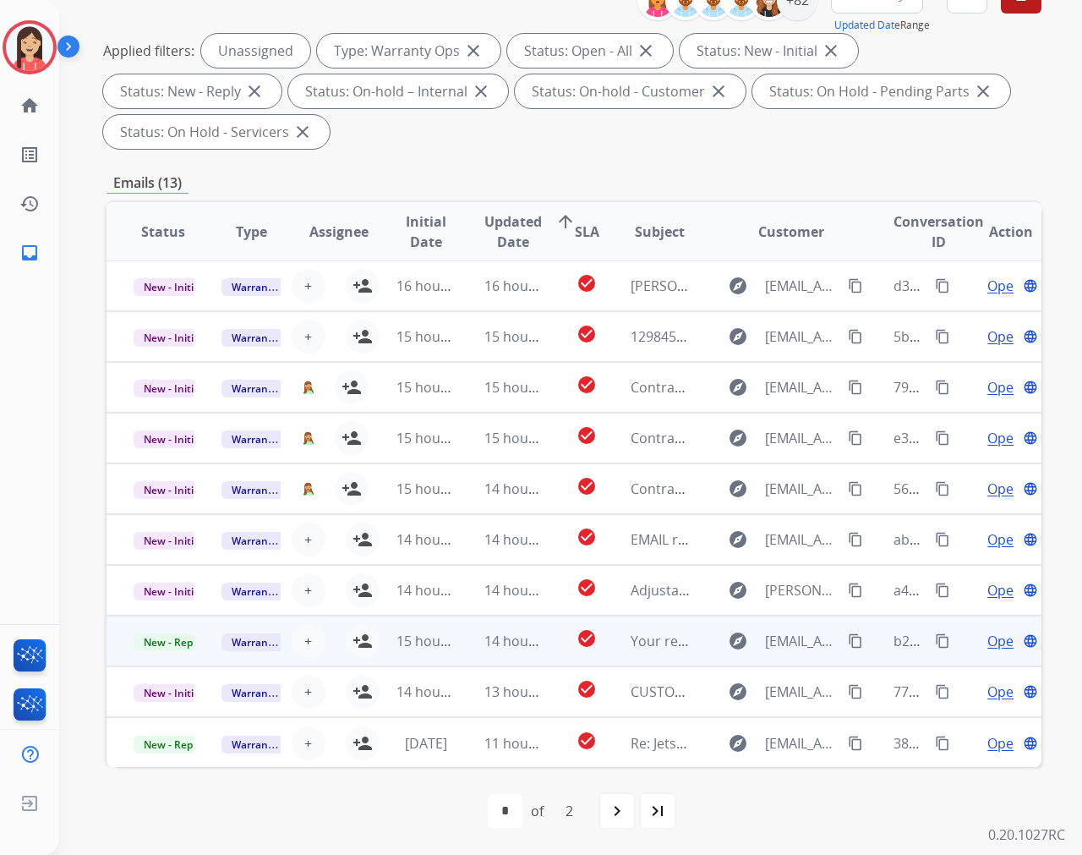
click at [528, 653] on td "14 hours ago" at bounding box center [501, 640] width 88 height 51
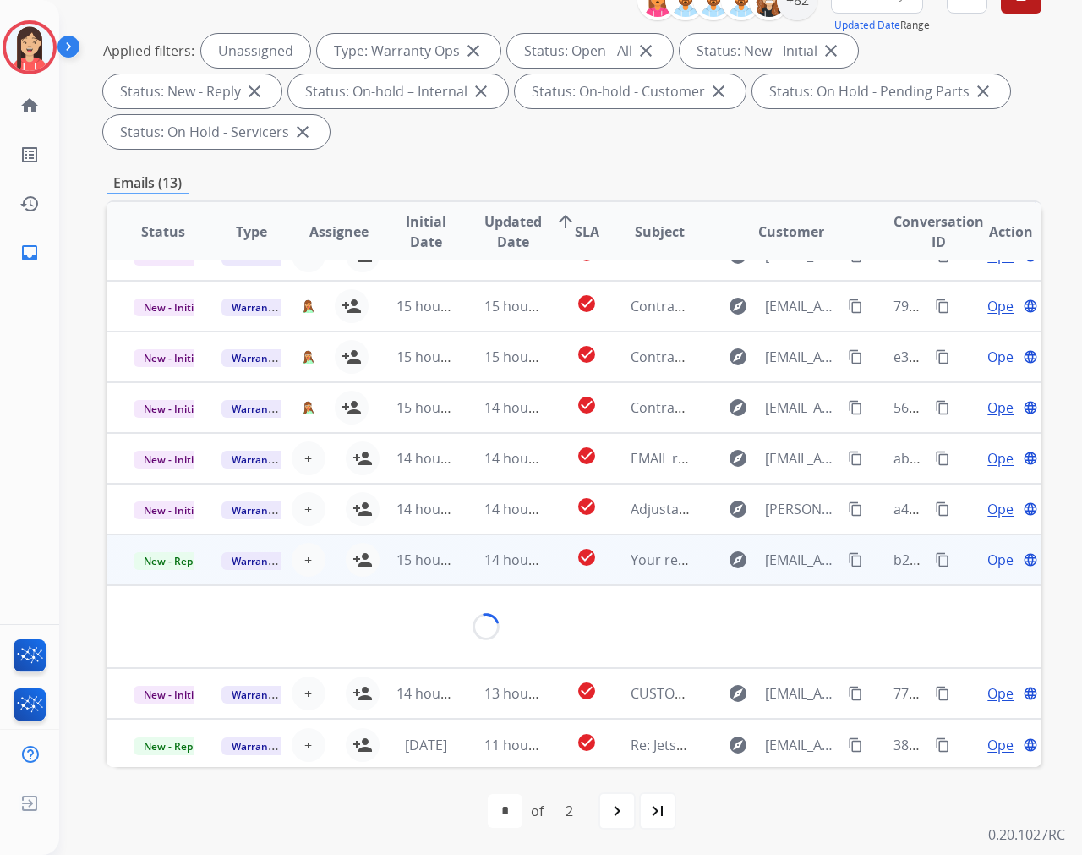
scroll to position [355, 0]
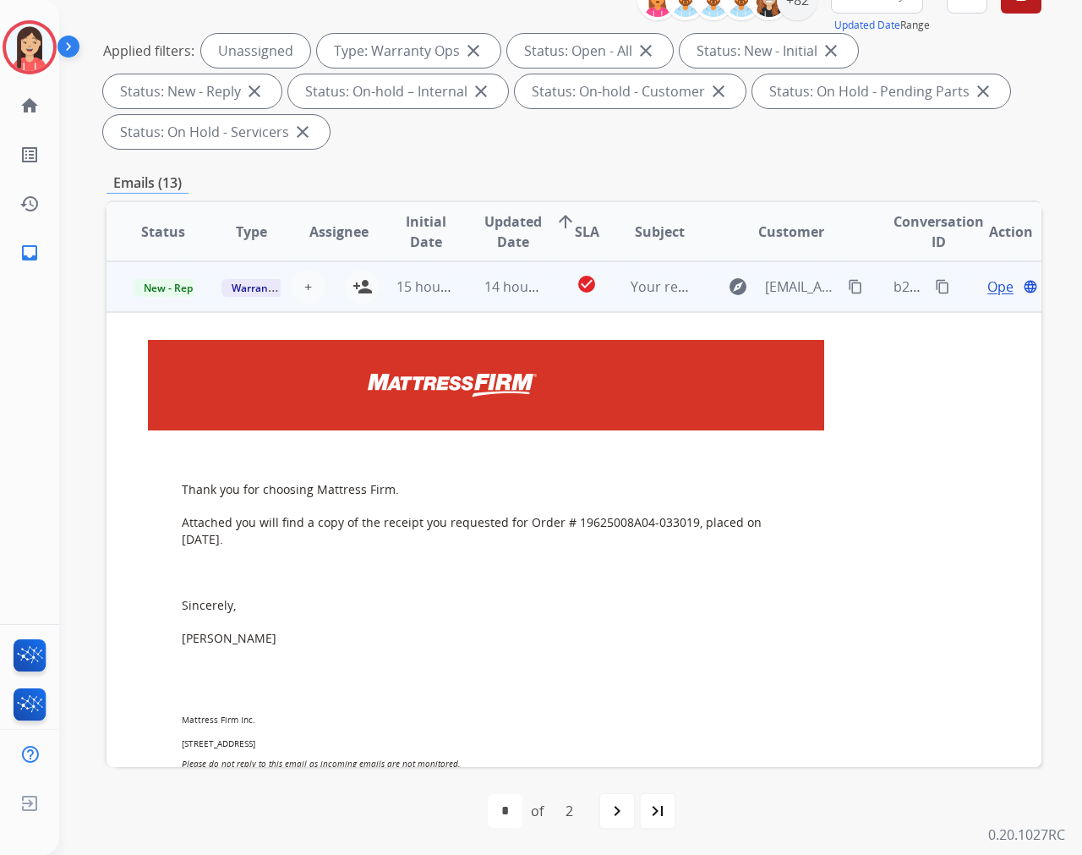
click at [535, 298] on td "14 hours ago" at bounding box center [501, 286] width 88 height 51
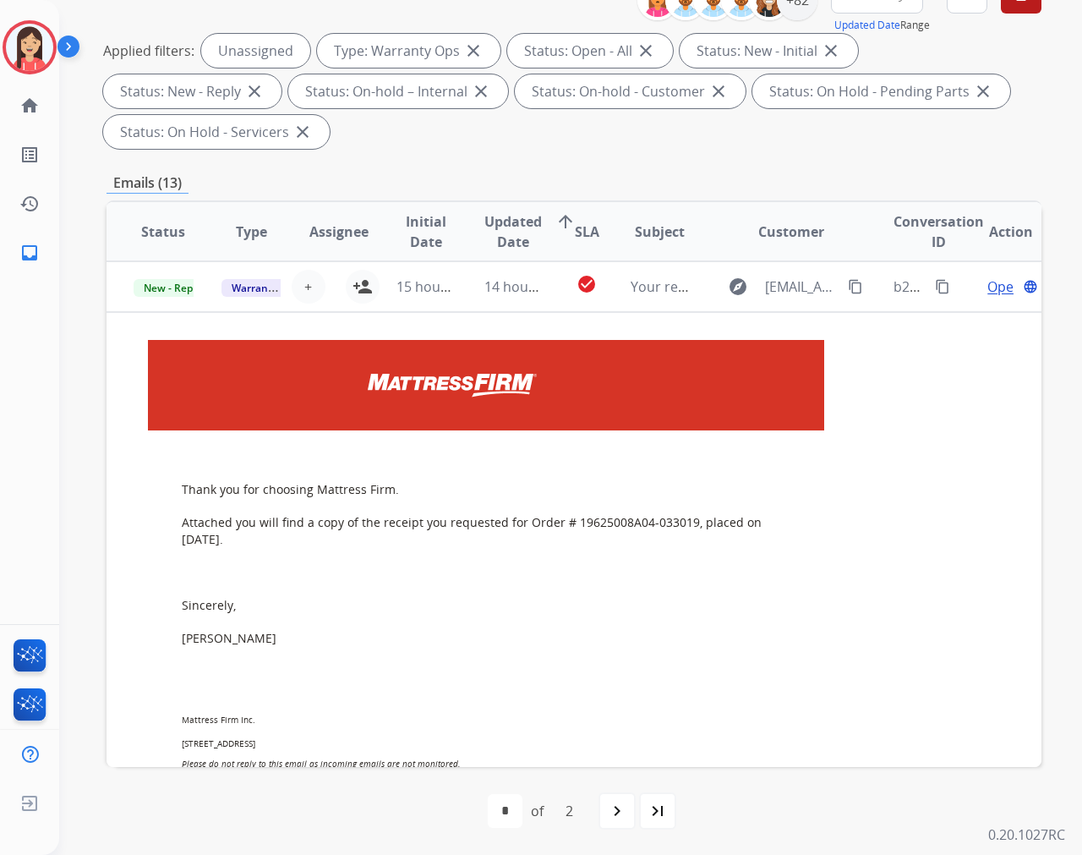
scroll to position [1, 0]
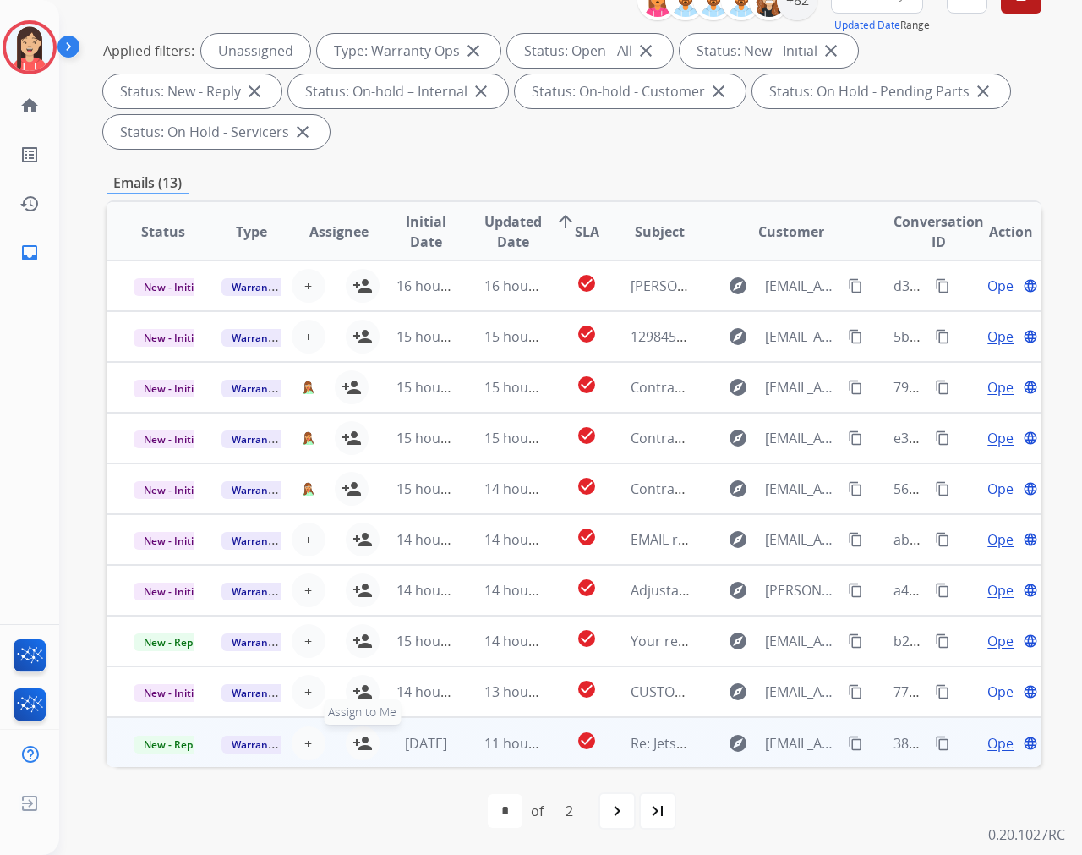
click at [360, 736] on mat-icon "person_add" at bounding box center [363, 743] width 20 height 20
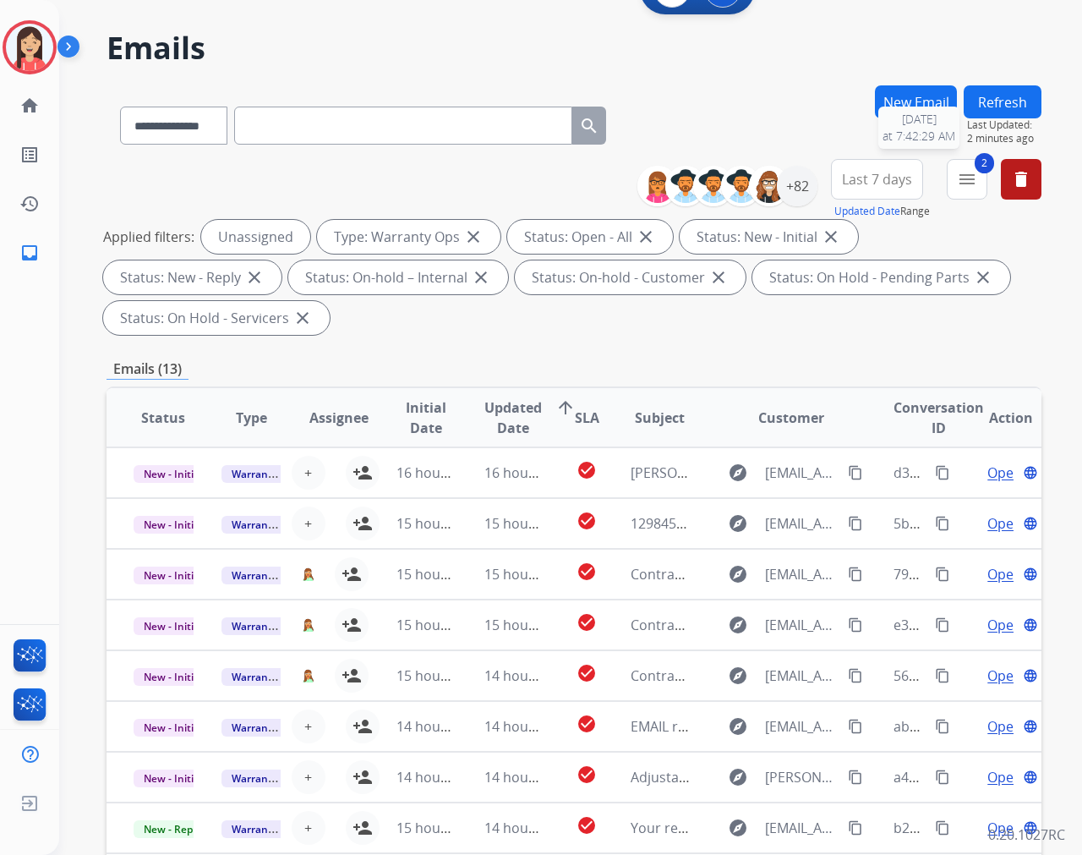
scroll to position [41, 0]
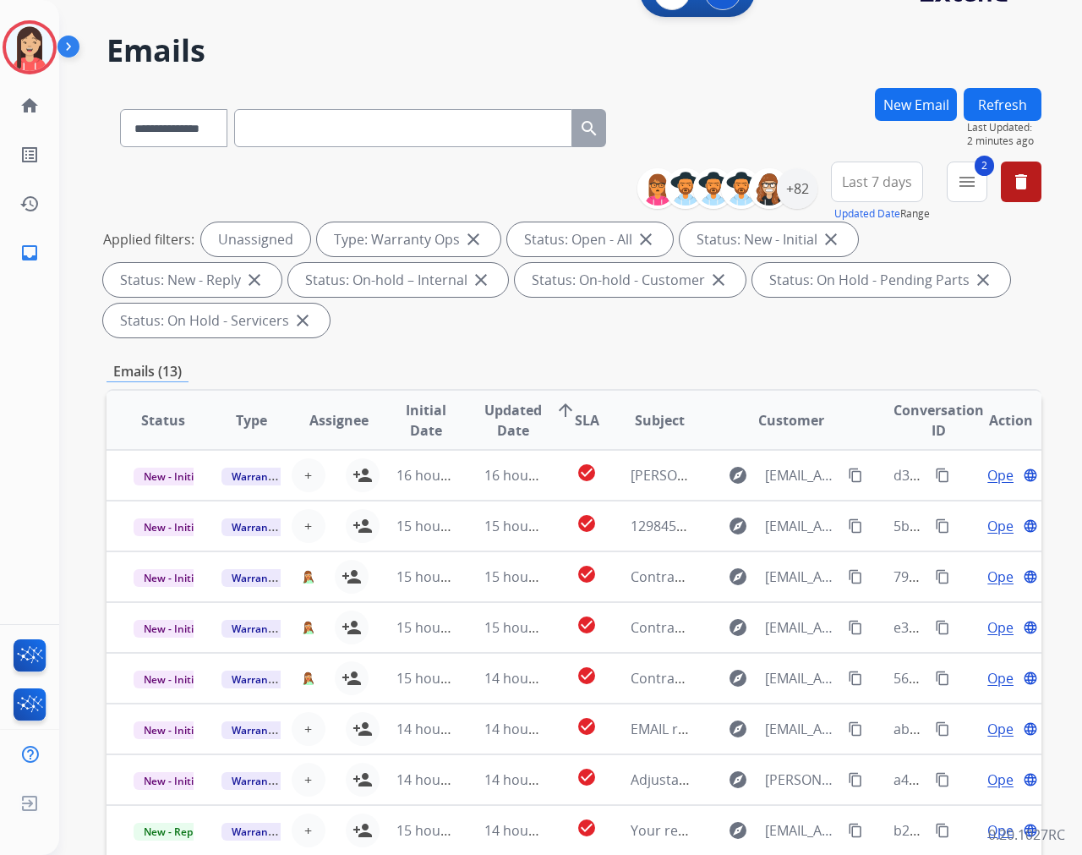
click at [973, 107] on button "Refresh" at bounding box center [1003, 104] width 78 height 33
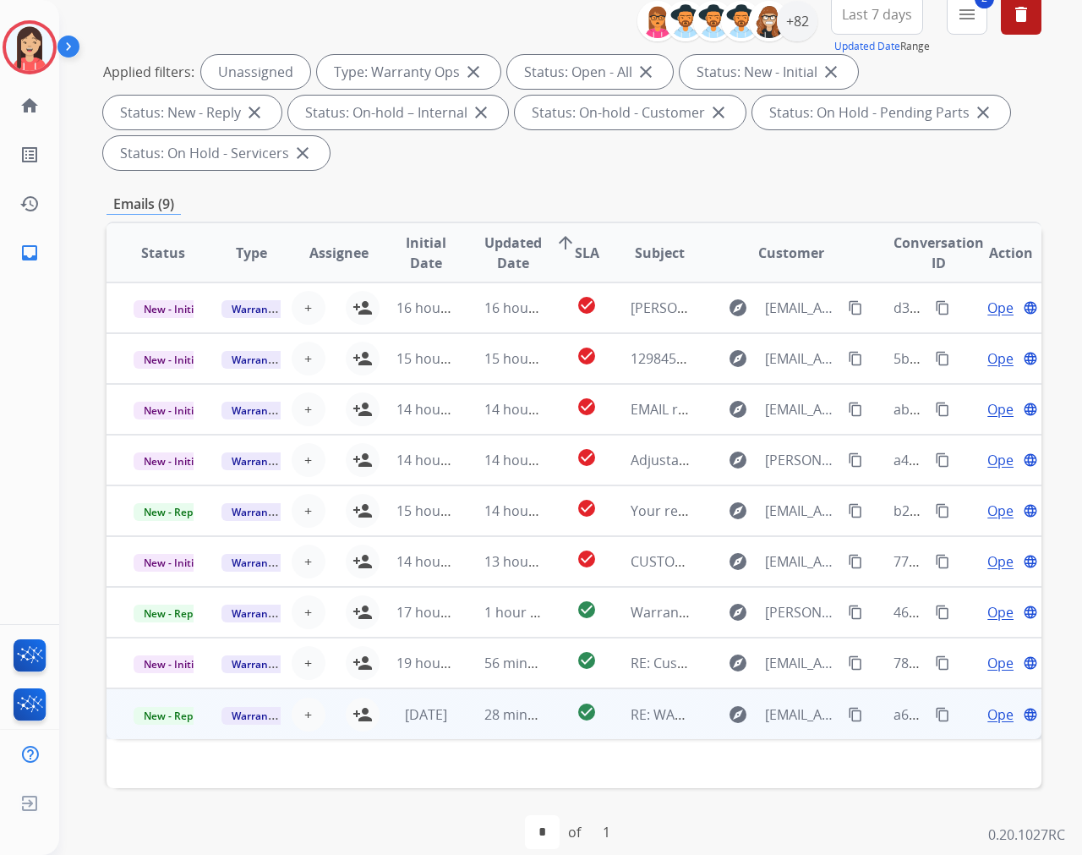
scroll to position [229, 0]
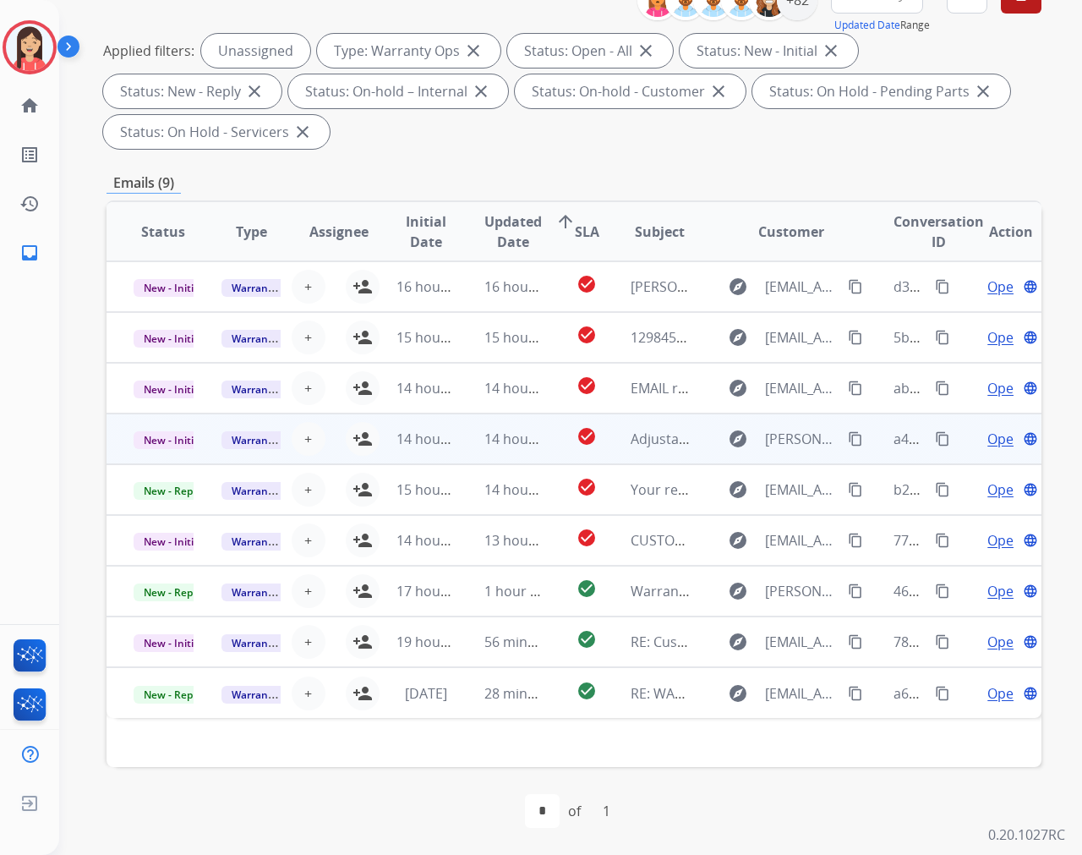
click at [369, 442] on td "14 hours ago" at bounding box center [413, 438] width 88 height 51
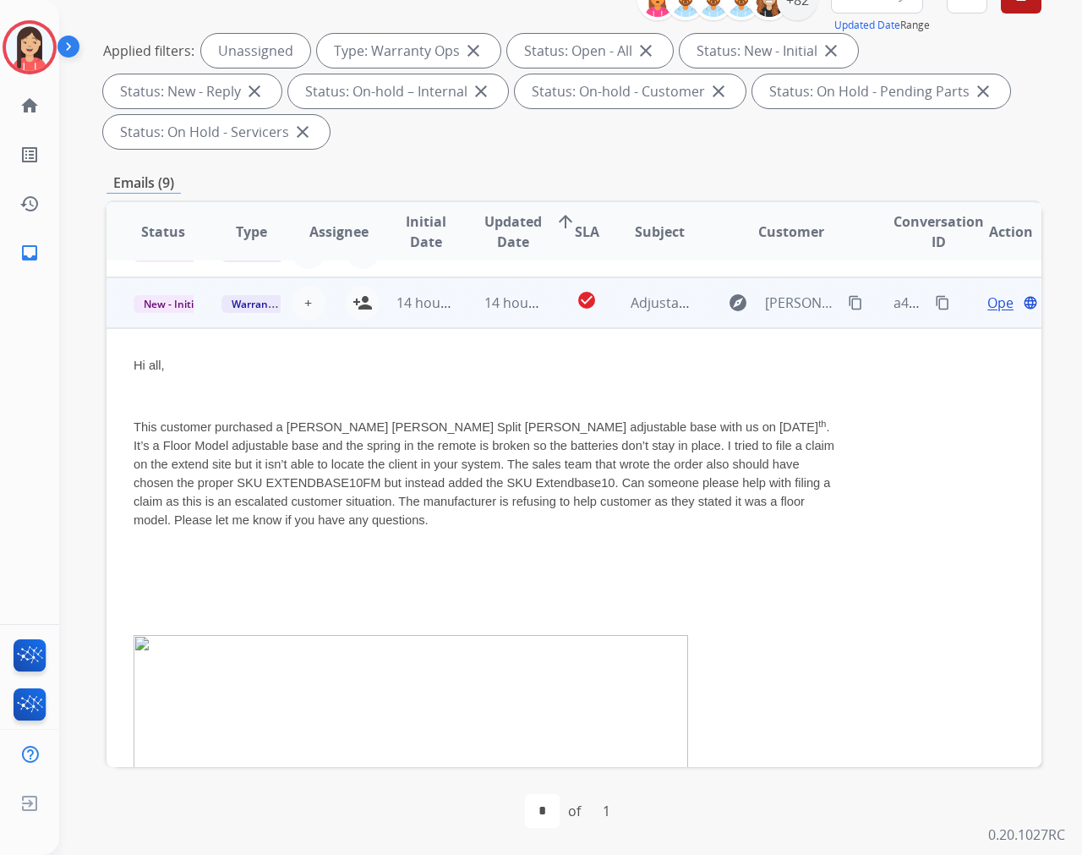
scroll to position [152, 0]
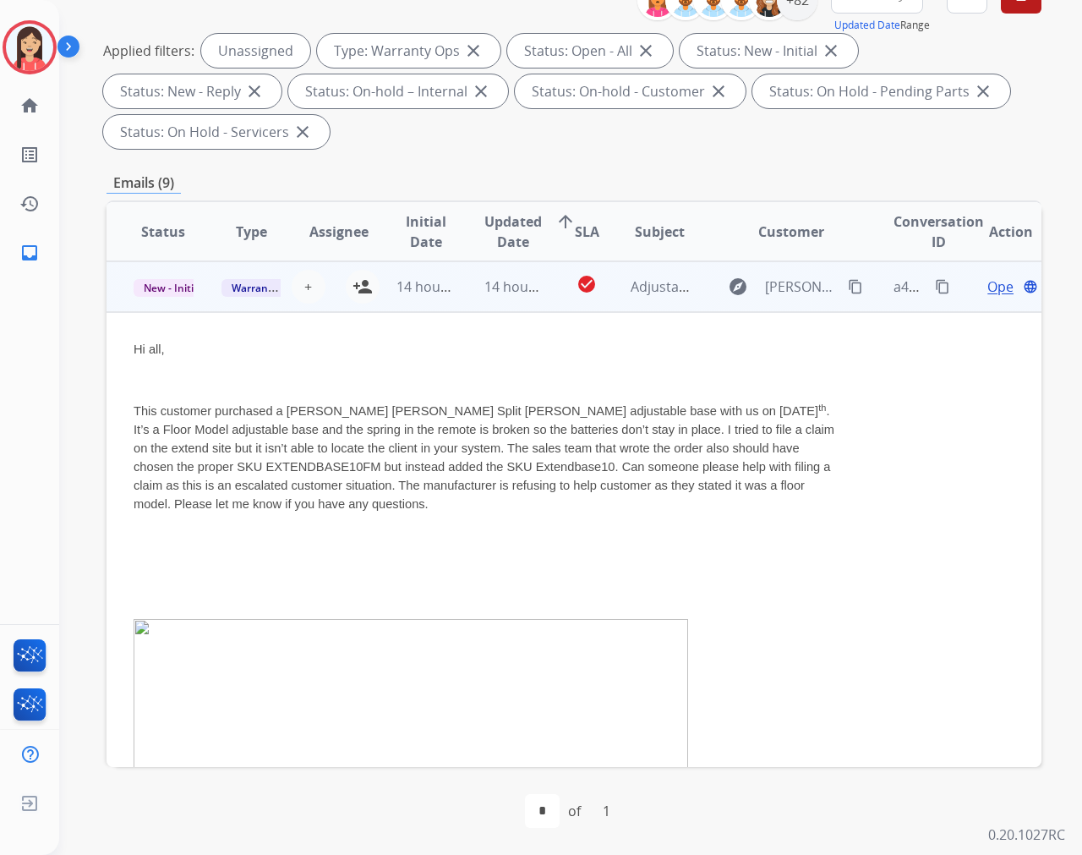
click at [544, 306] on td "check_circle" at bounding box center [573, 286] width 58 height 51
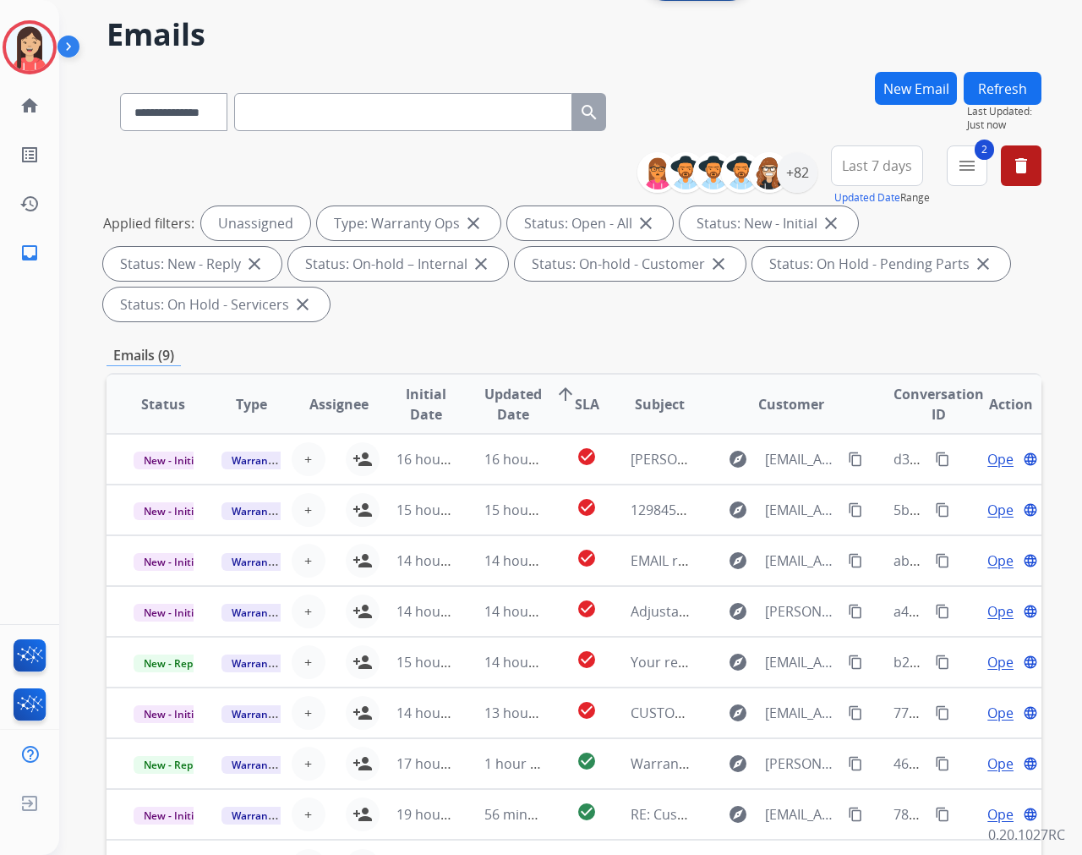
scroll to position [41, 0]
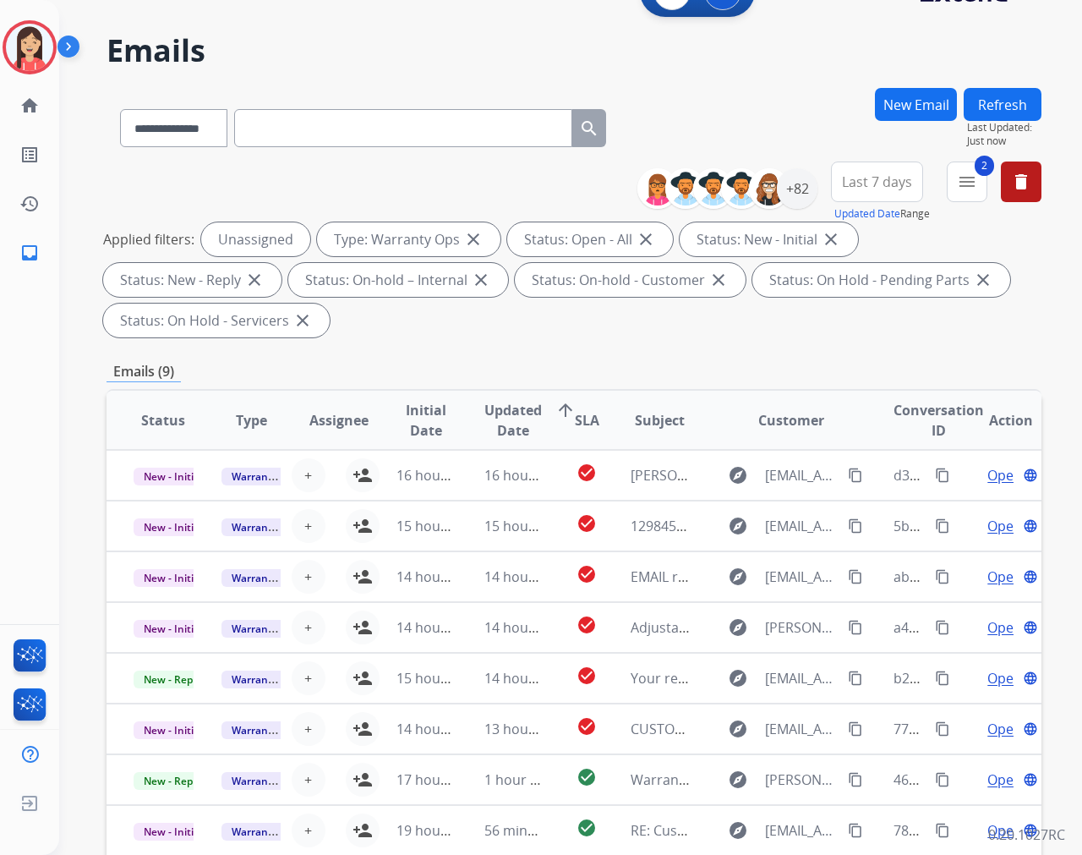
click at [506, 358] on div "**********" at bounding box center [574, 565] width 935 height 955
click at [697, 350] on div "**********" at bounding box center [574, 565] width 935 height 955
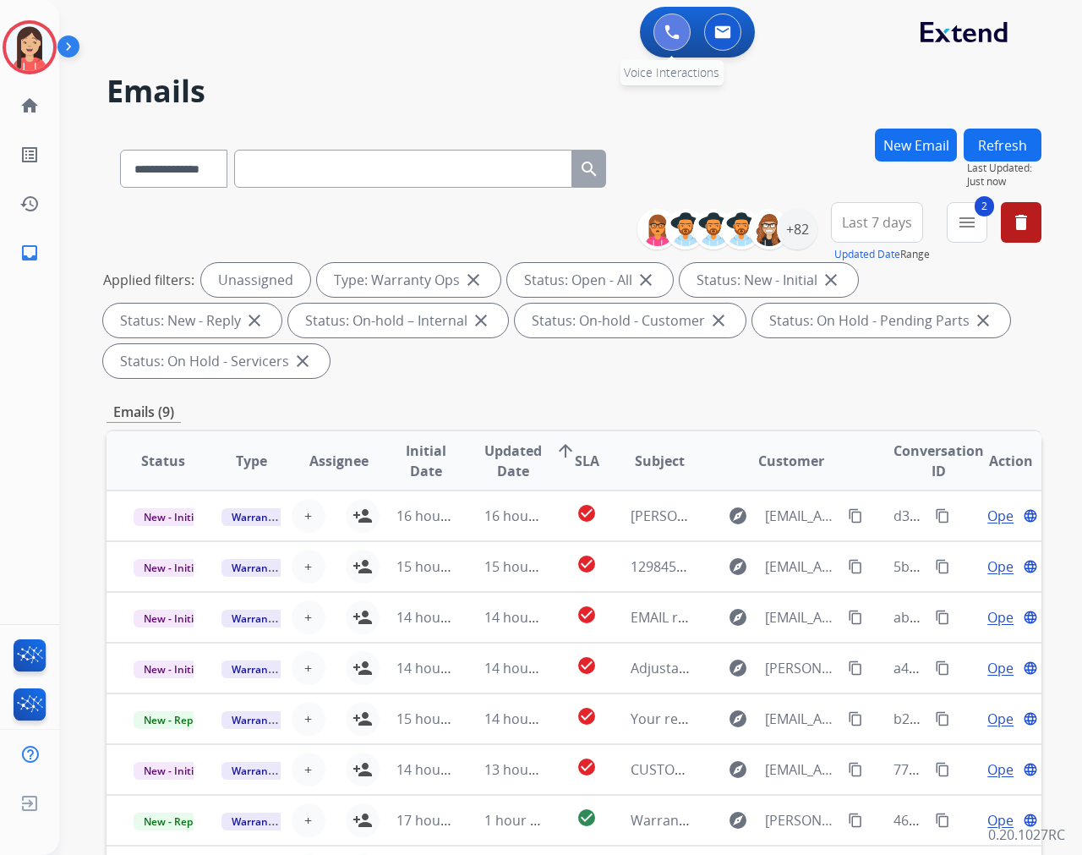
click at [673, 27] on img at bounding box center [671, 32] width 15 height 15
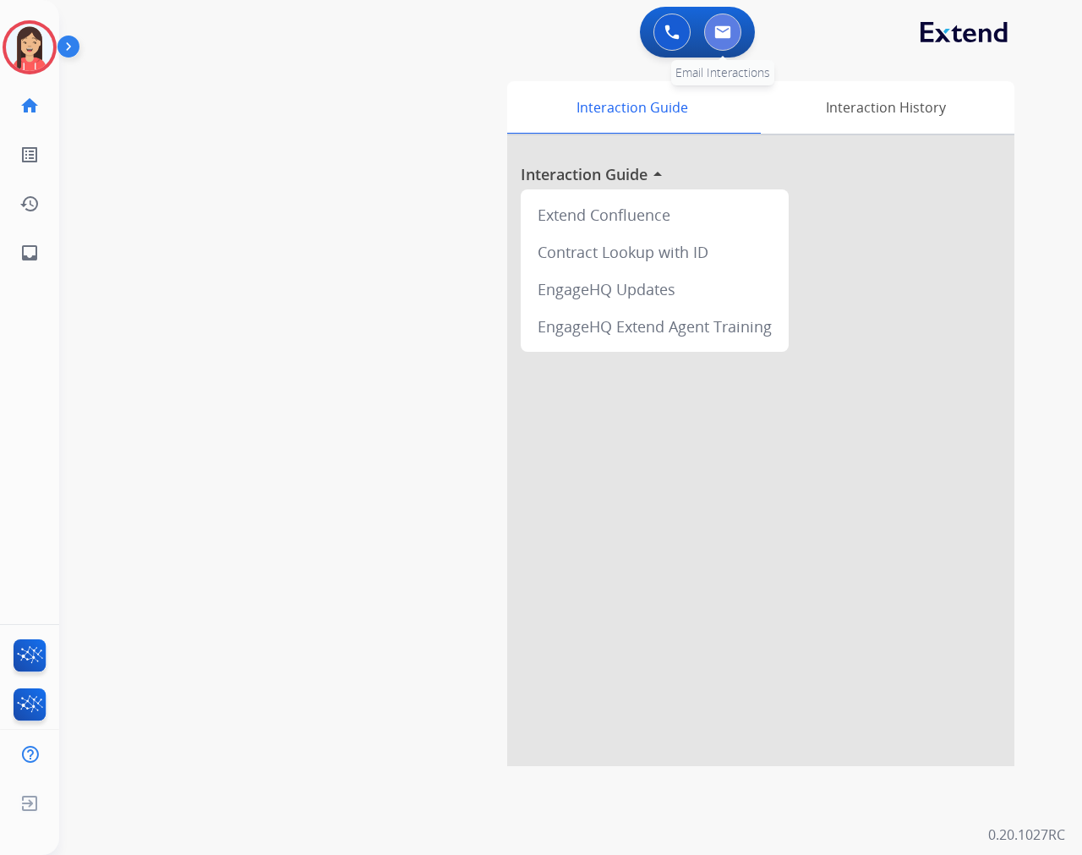
click at [730, 36] on button at bounding box center [722, 32] width 37 height 37
select select "**********"
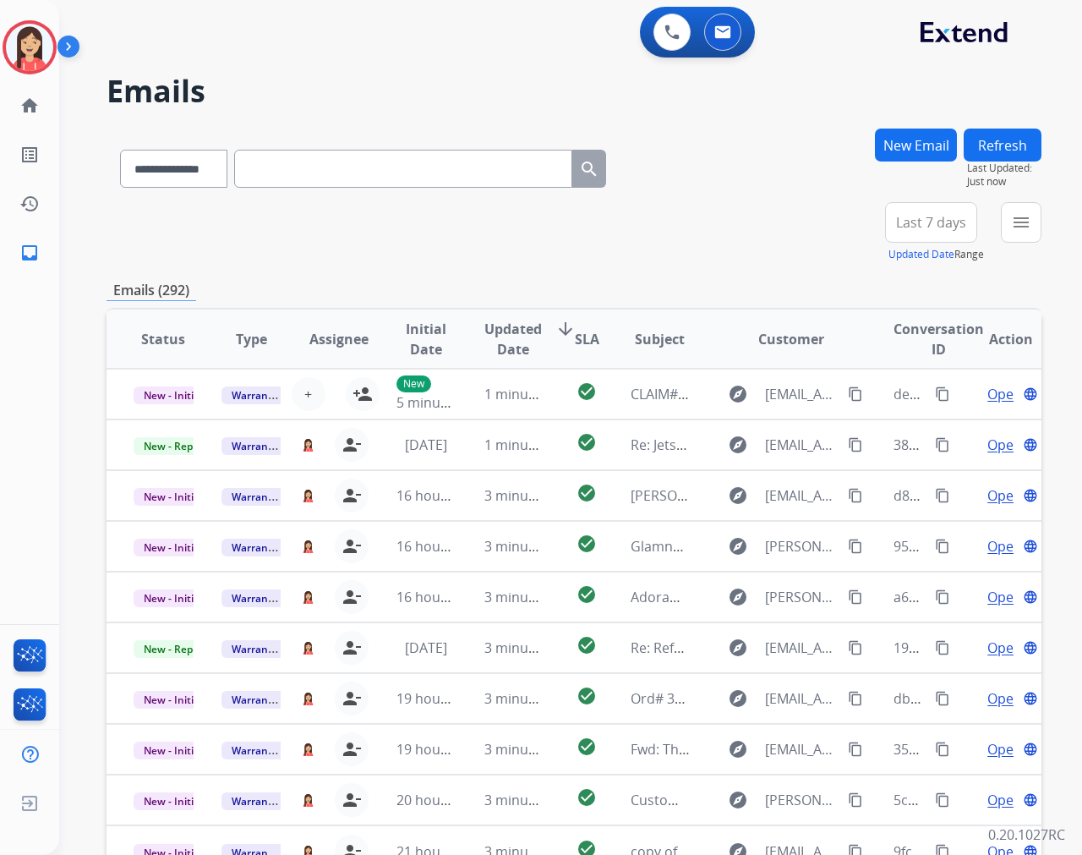
drag, startPoint x: 899, startPoint y: 3, endPoint x: 672, endPoint y: 251, distance: 335.7
click at [665, 251] on div "**********" at bounding box center [574, 232] width 935 height 61
click at [850, 231] on div "+82" at bounding box center [851, 229] width 41 height 41
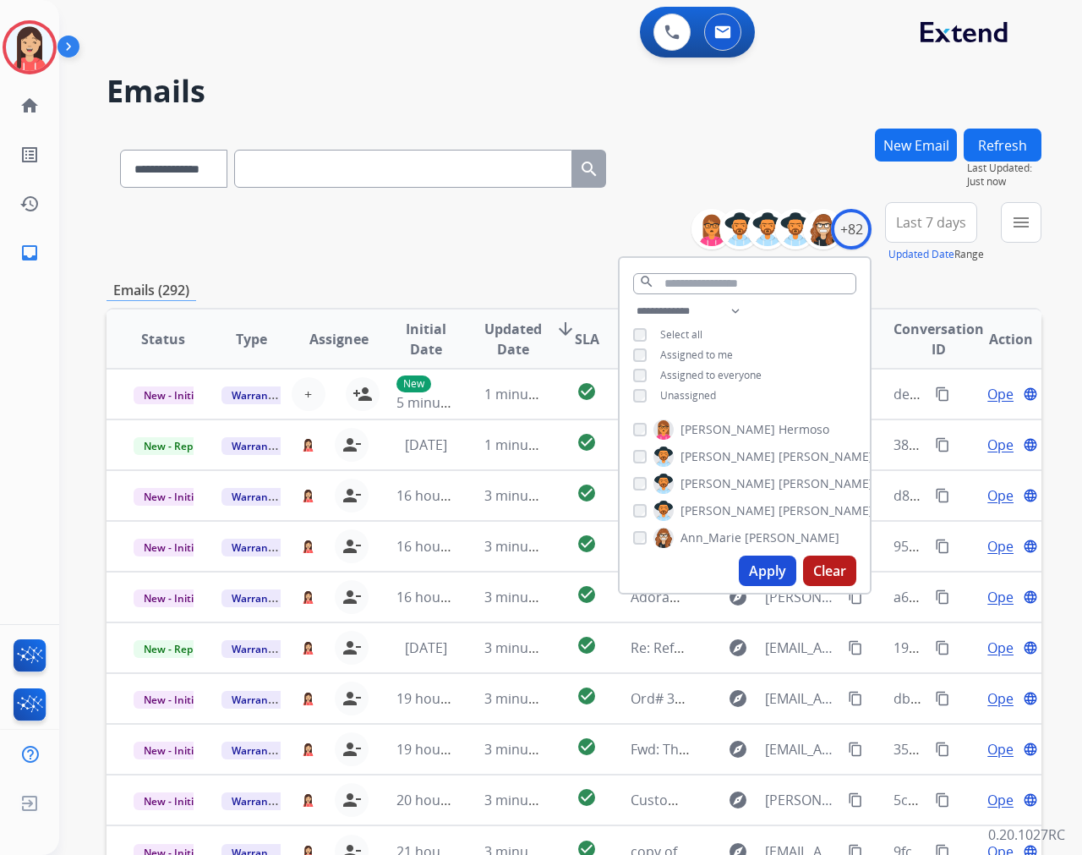
click at [670, 396] on span "Unassigned" at bounding box center [688, 395] width 56 height 14
click at [754, 575] on button "Apply" at bounding box center [767, 570] width 57 height 30
click at [970, 232] on button "Last 7 days" at bounding box center [931, 222] width 92 height 41
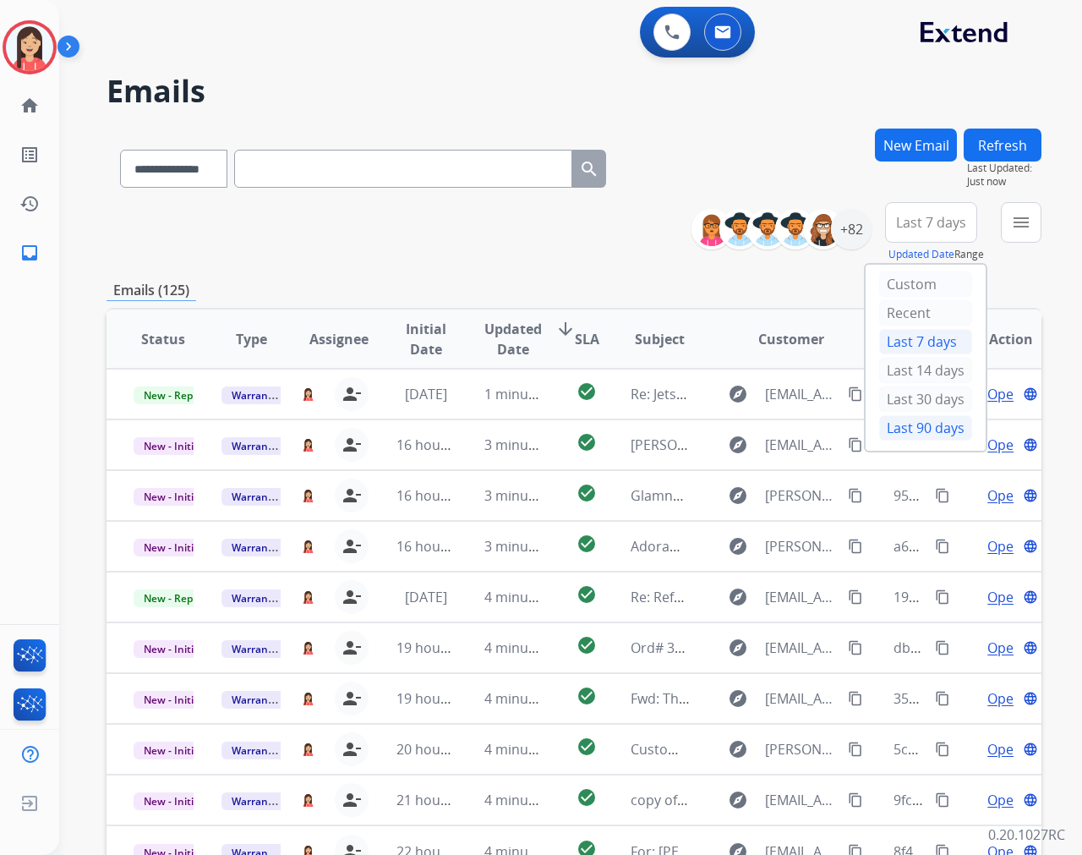
click at [932, 429] on div "Last 90 days" at bounding box center [925, 427] width 93 height 25
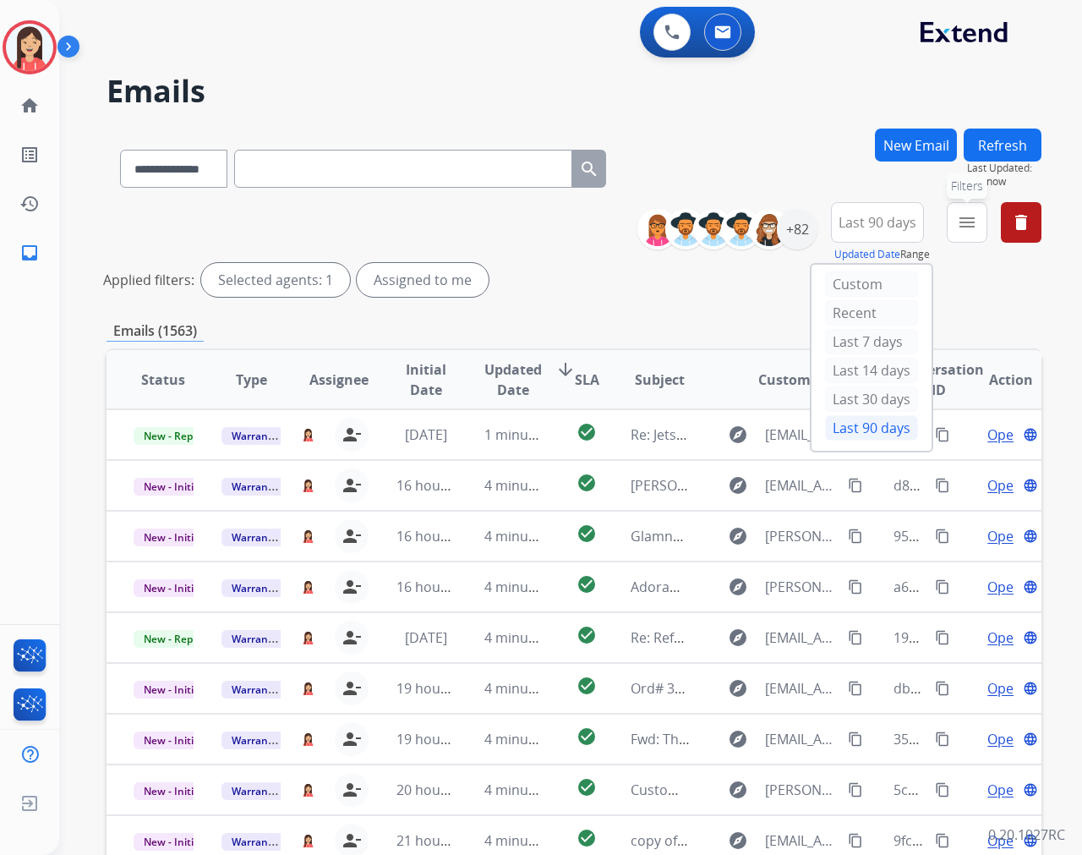
click at [971, 226] on mat-icon "menu" at bounding box center [967, 222] width 20 height 20
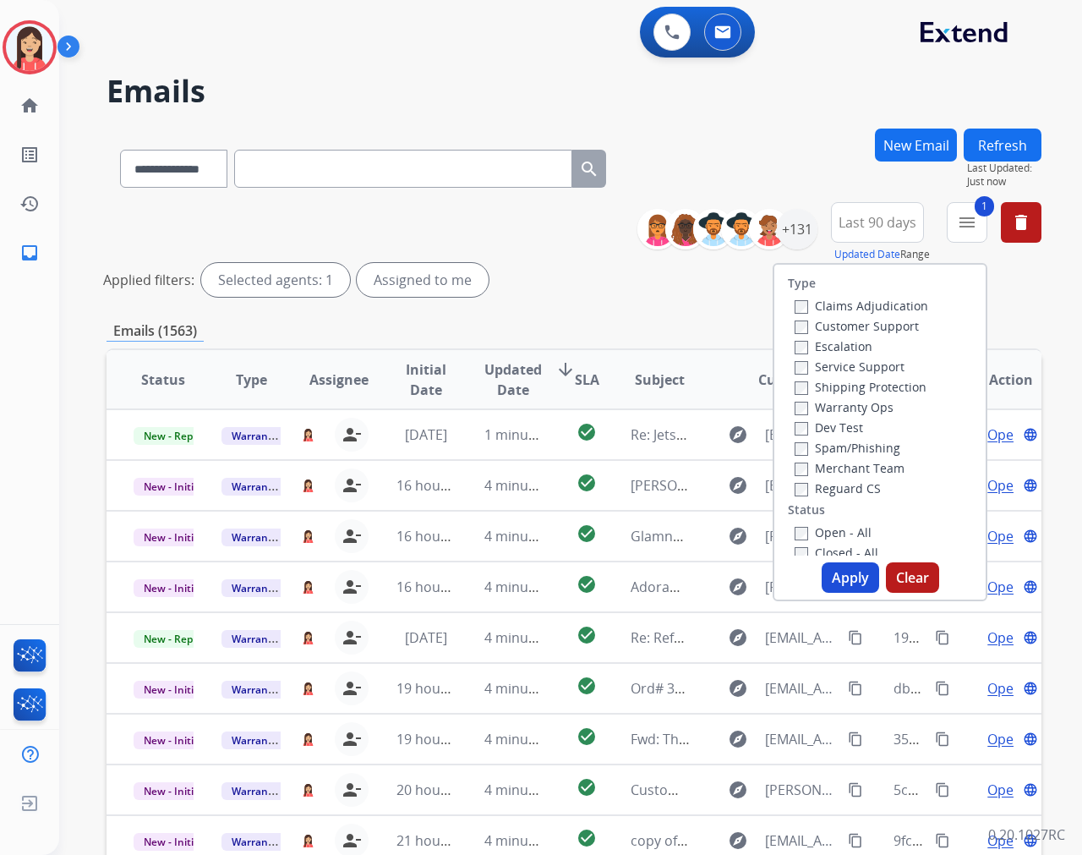
click at [845, 588] on button "Apply" at bounding box center [850, 577] width 57 height 30
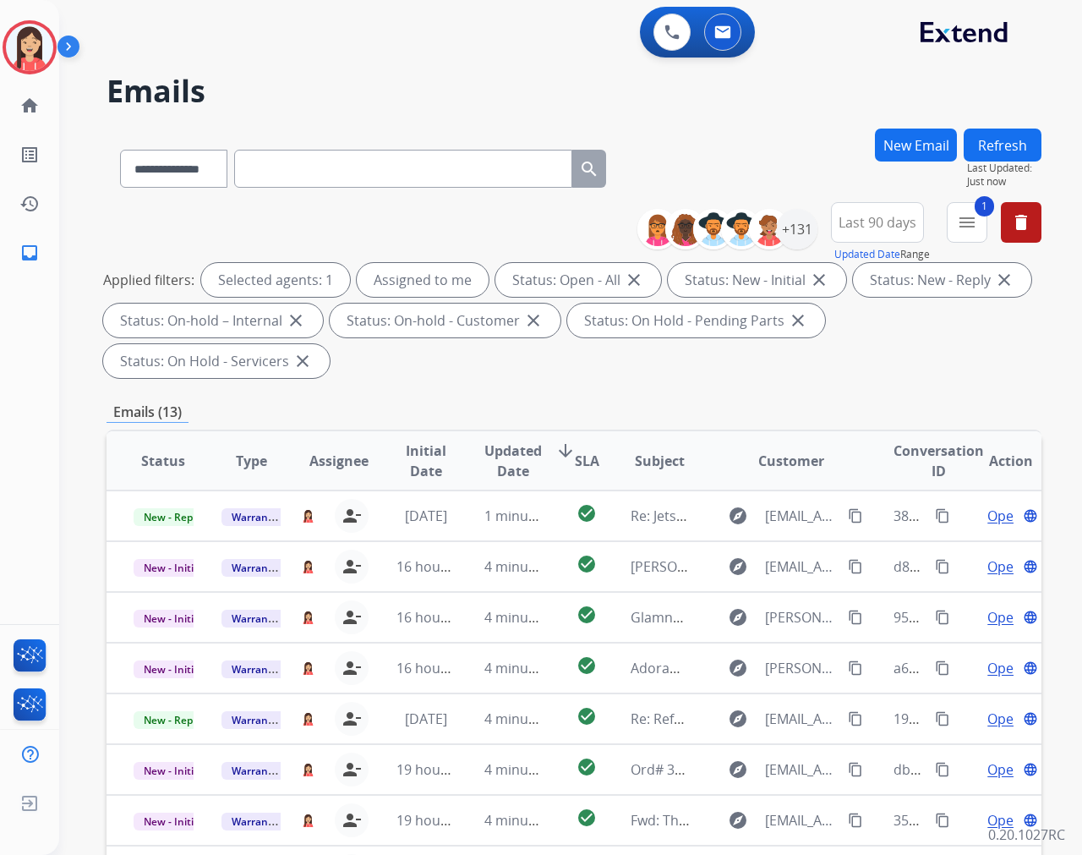
click at [511, 462] on span "Updated Date" at bounding box center [512, 460] width 57 height 41
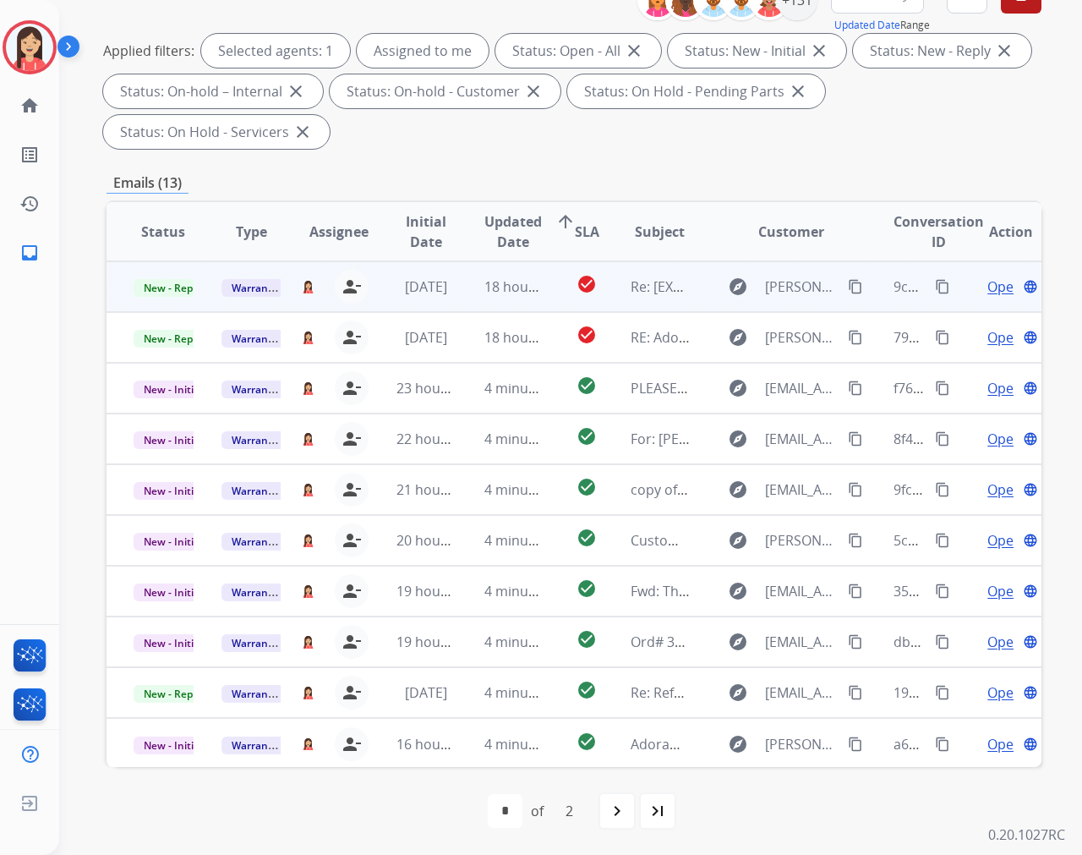
click at [445, 300] on td "[DATE]" at bounding box center [413, 286] width 88 height 51
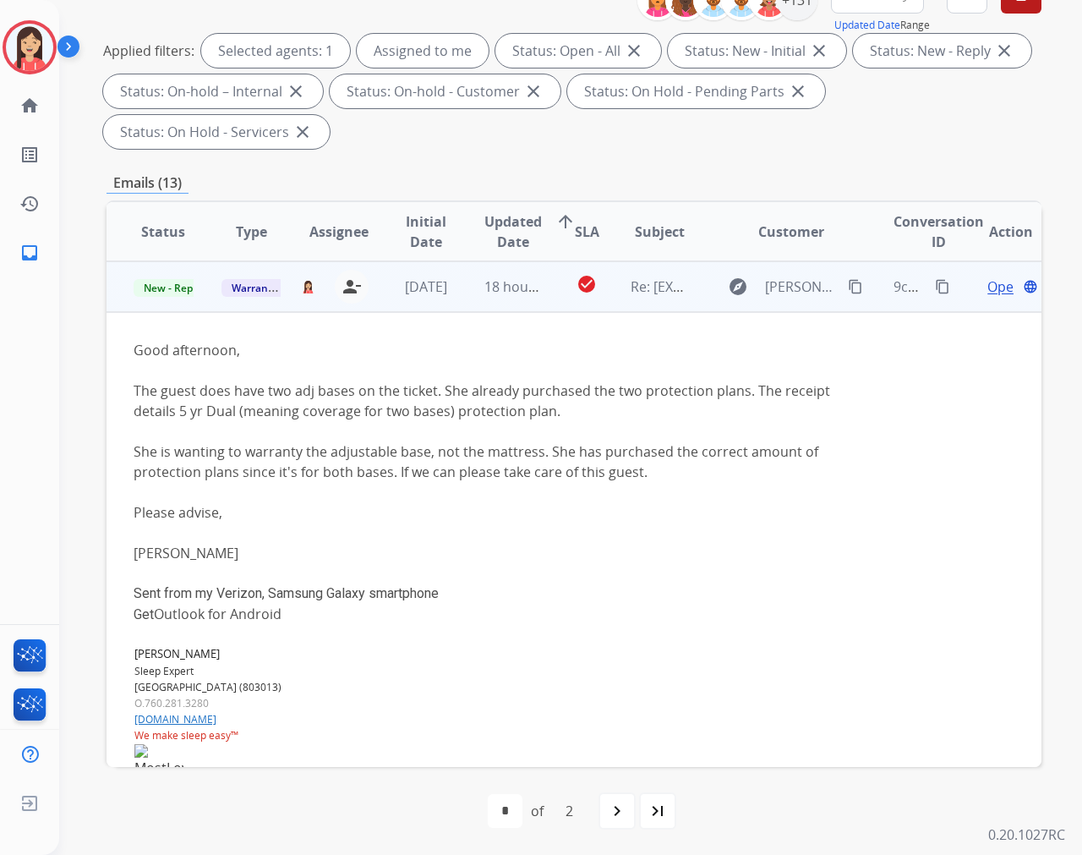
click at [935, 284] on mat-icon "content_copy" at bounding box center [942, 286] width 15 height 15
click at [530, 300] on td "18 hours ago" at bounding box center [501, 286] width 88 height 51
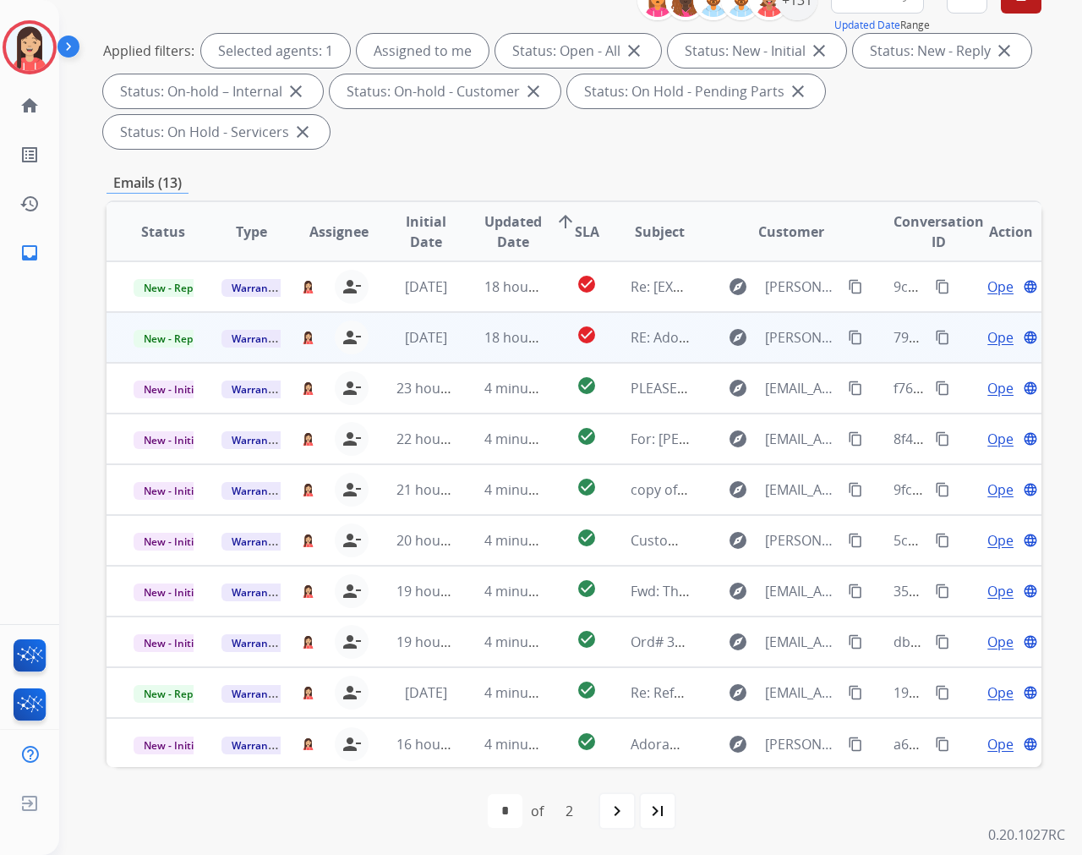
click at [480, 351] on td "18 hours ago" at bounding box center [501, 337] width 88 height 51
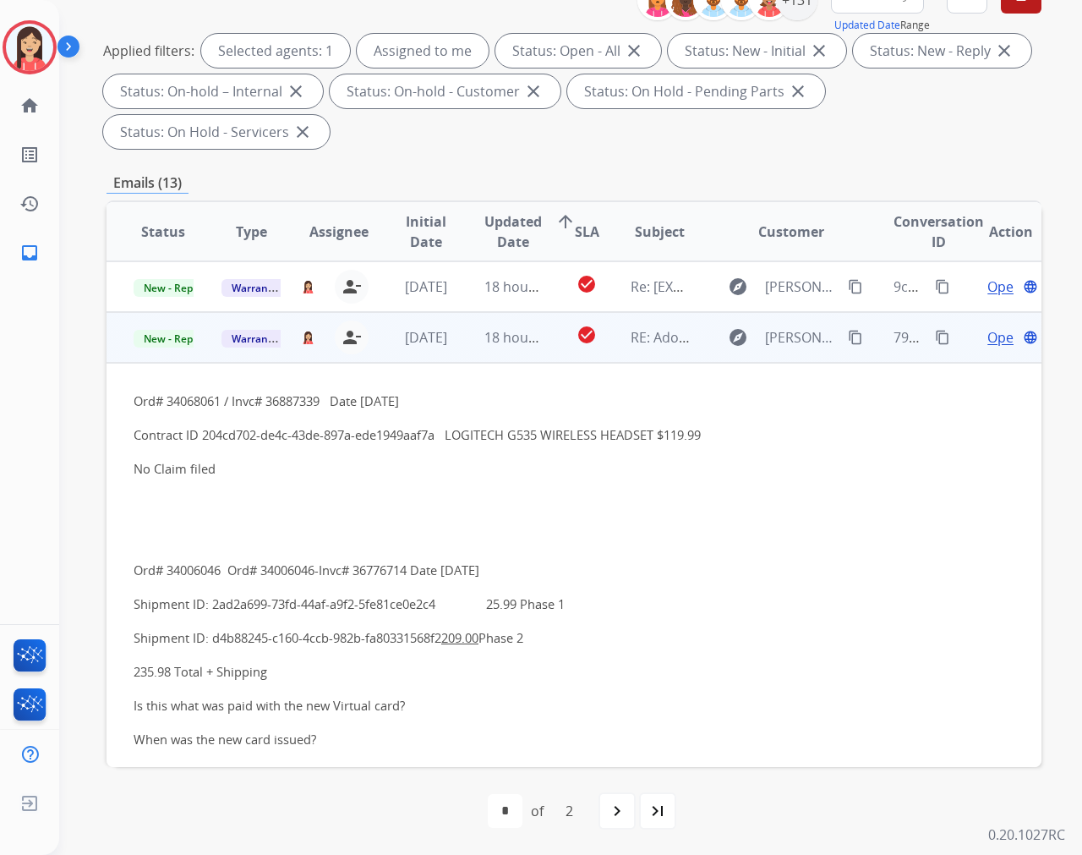
click at [973, 338] on span "Open" at bounding box center [1004, 337] width 35 height 20
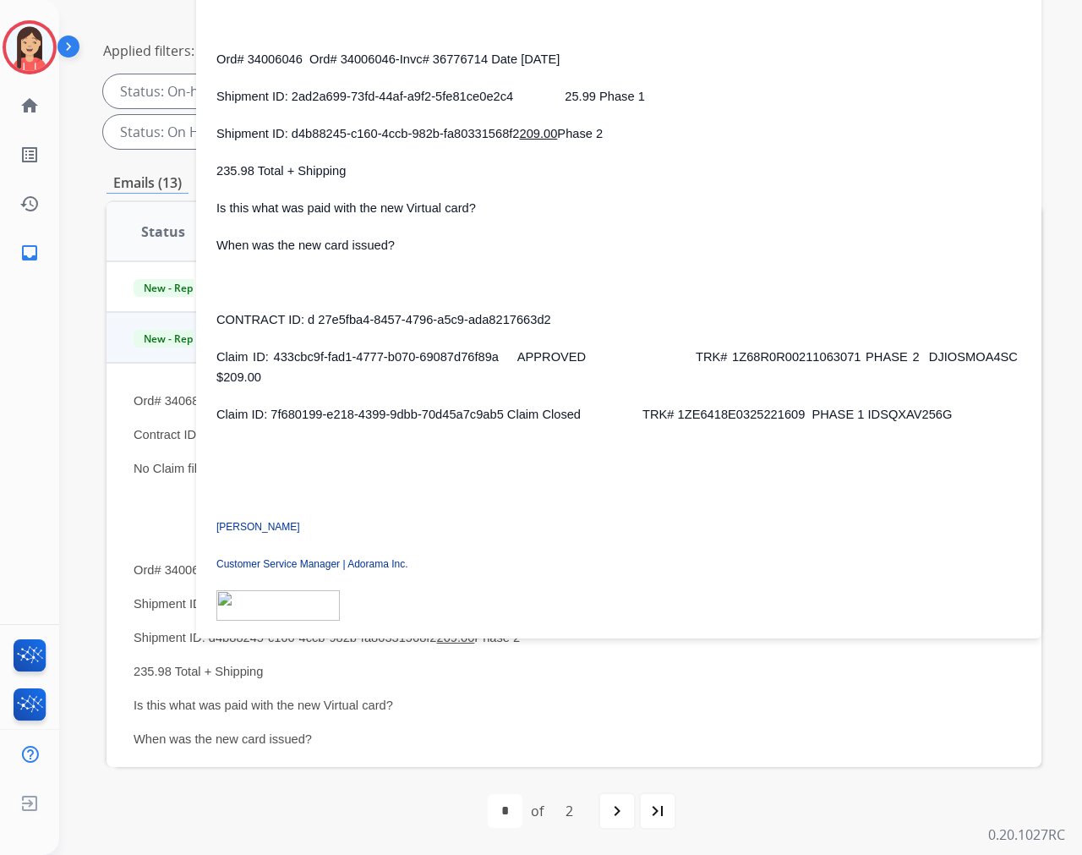
scroll to position [375, 0]
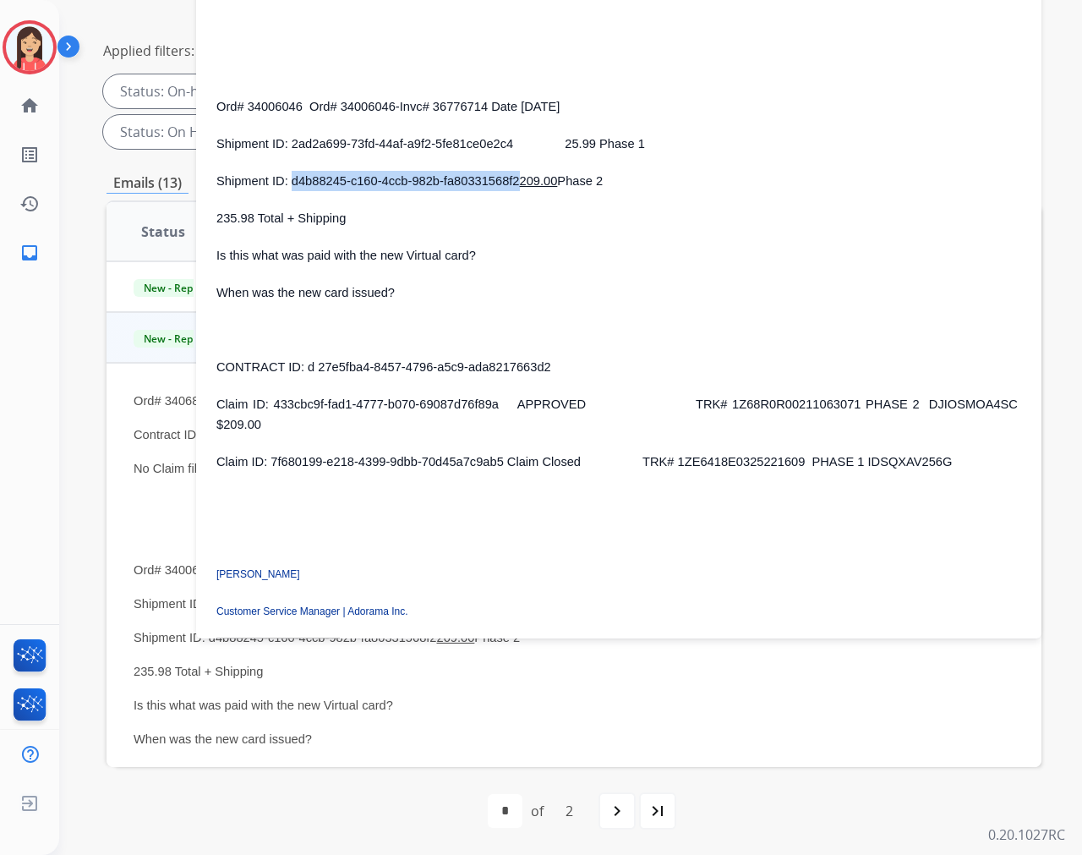
drag, startPoint x: 291, startPoint y: 158, endPoint x: 519, endPoint y: 167, distance: 228.4
click at [519, 171] on p "Shipment ID: d4b88245-c160-4ccb-982b-fa80331568f2 209.00 Phase 2" at bounding box center [618, 181] width 805 height 20
copy span "d4b88245-c160-4ccb-982b-fa80331568f2"
drag, startPoint x: 275, startPoint y: 384, endPoint x: 497, endPoint y: 386, distance: 222.3
click at [497, 397] on span "Claim ID: 433cbc9f-fad1-4777-b070-69087d76f89a APPROVED TRK# 1Z68R0R00211063071…" at bounding box center [618, 414] width 805 height 34
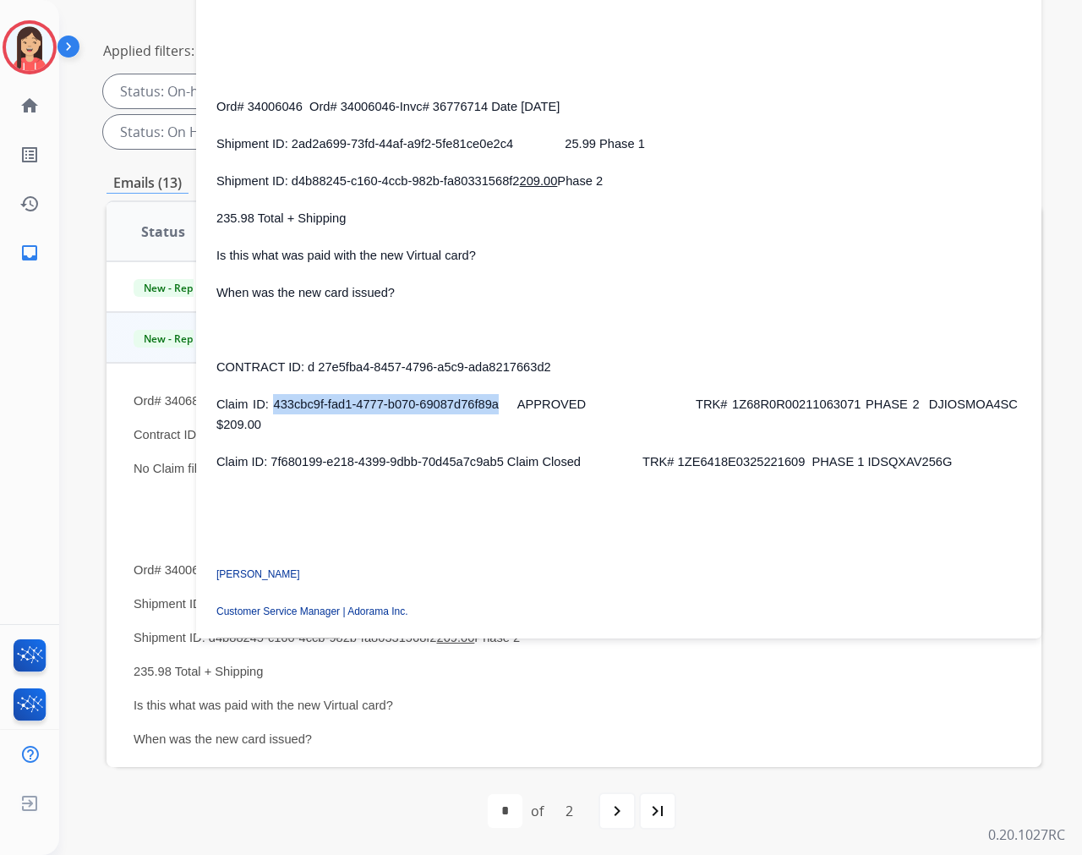
copy span "433cbc9f-fad1-4777-b070-69087d76f89a"
click at [544, 283] on div "Ord# 34068061 / Invc# 36887339 Date [DATE] Contract ID 204cd702-de4c-43de-897a-…" at bounding box center [618, 355] width 805 height 890
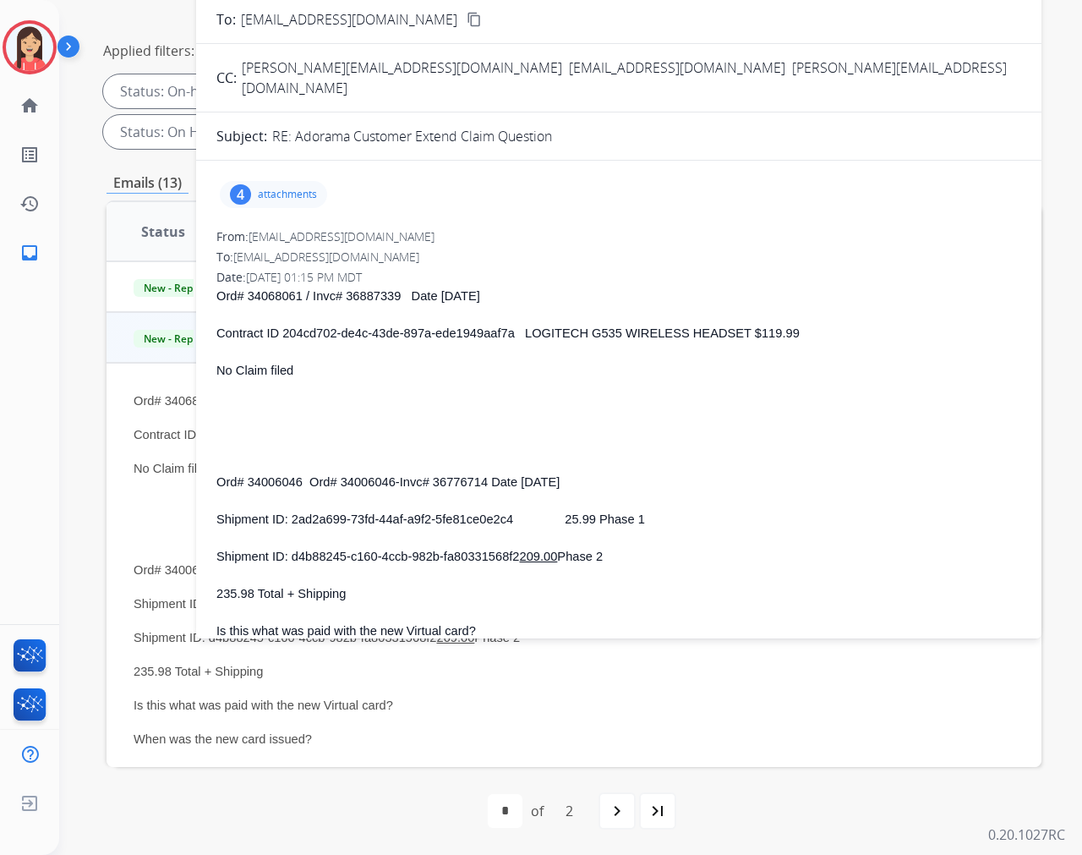
scroll to position [135, 0]
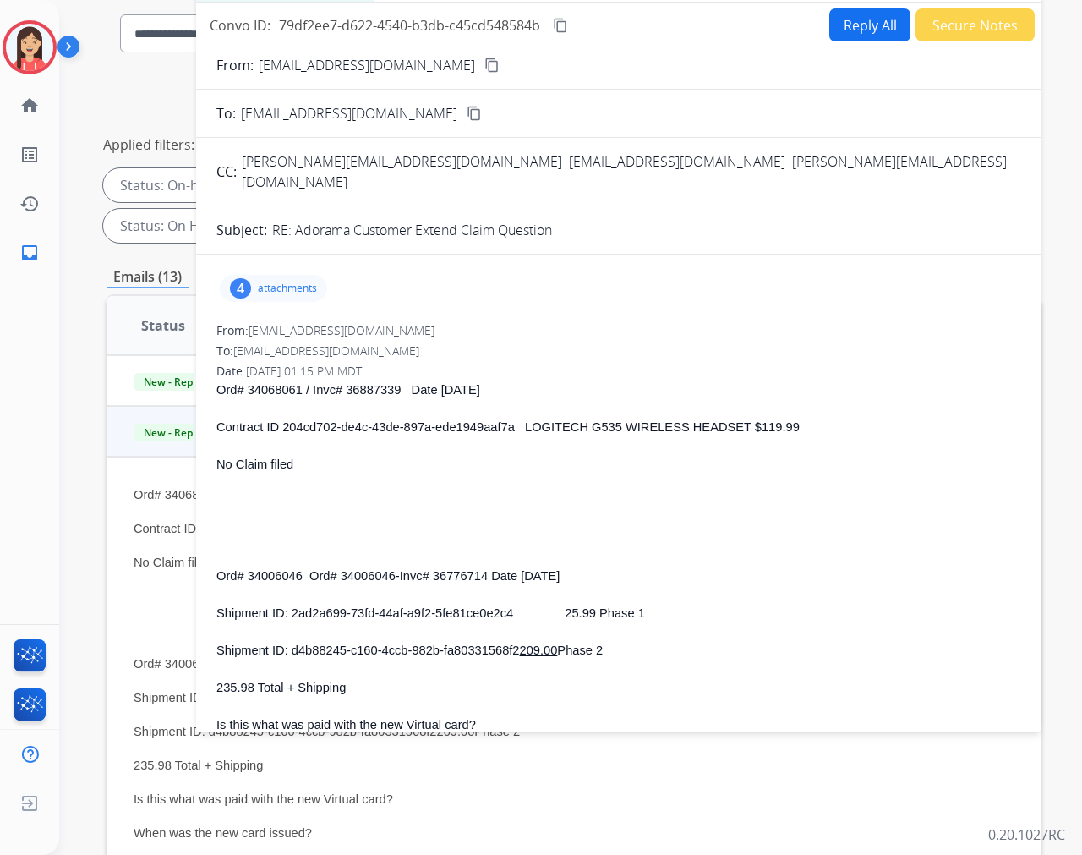
click at [865, 37] on button "Reply All" at bounding box center [869, 24] width 81 height 33
select select "**********"
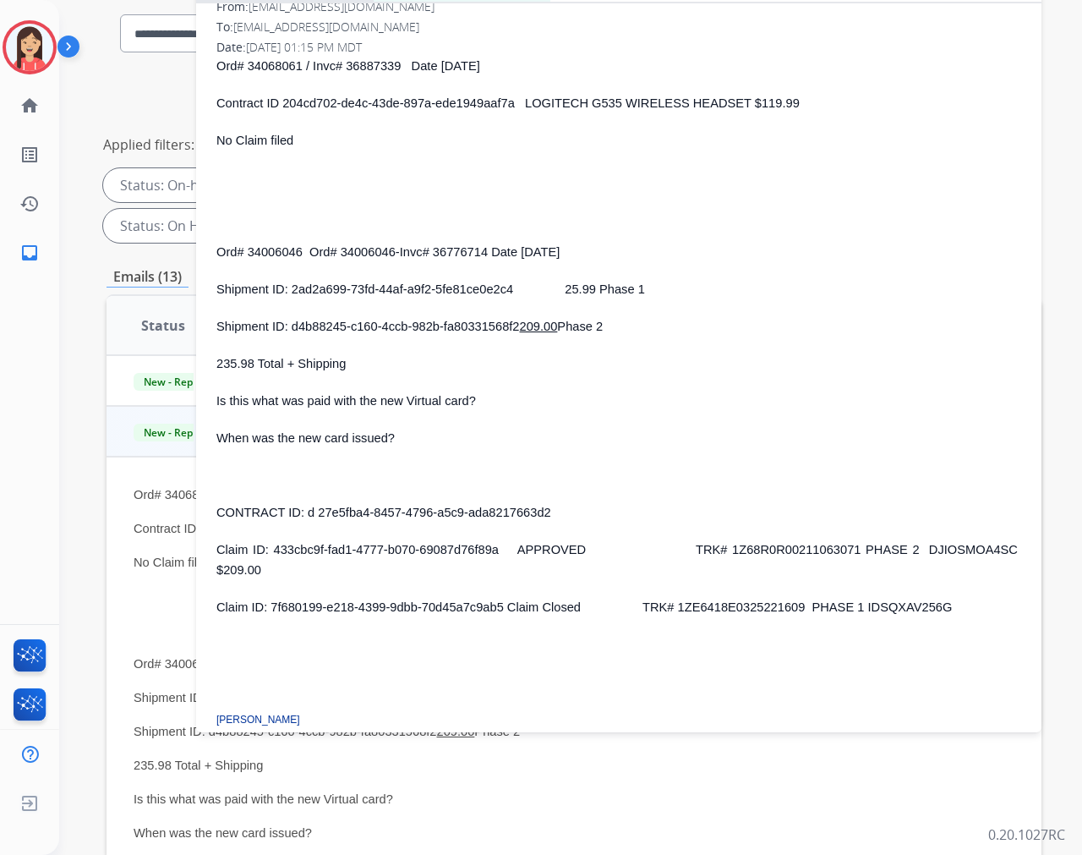
scroll to position [0, 0]
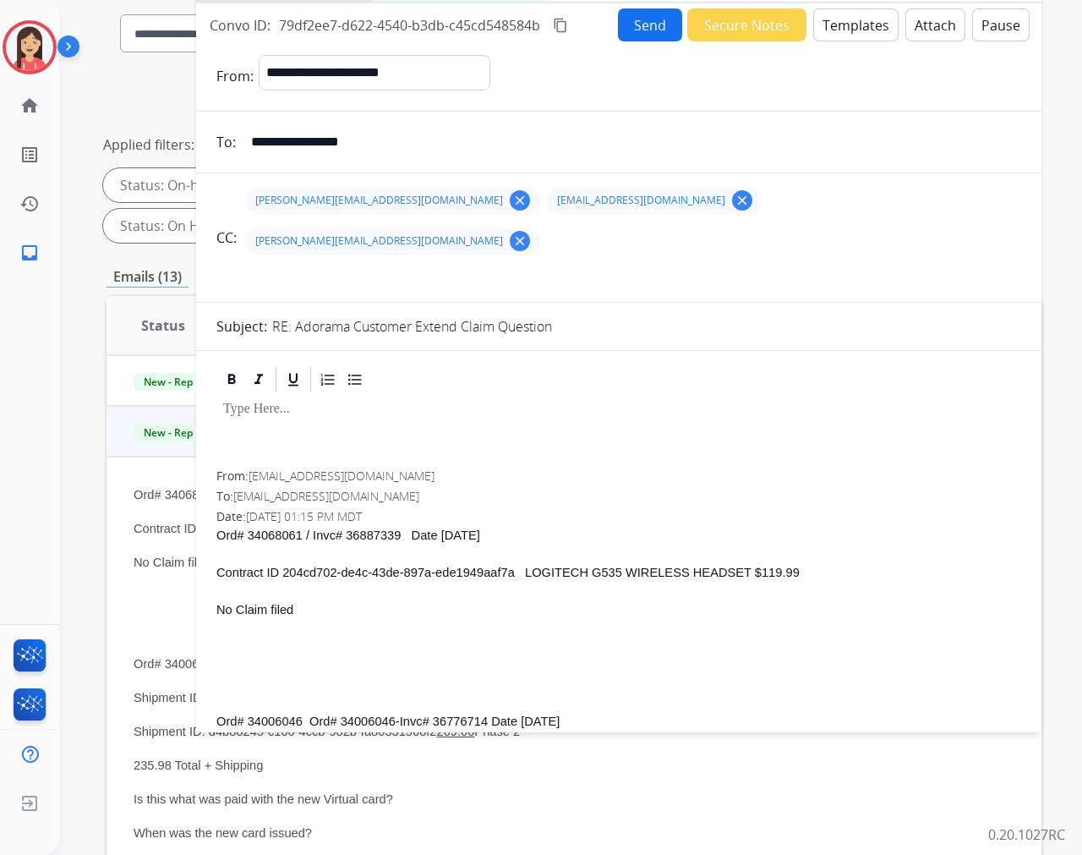
click at [850, 34] on button "Templates" at bounding box center [855, 24] width 85 height 33
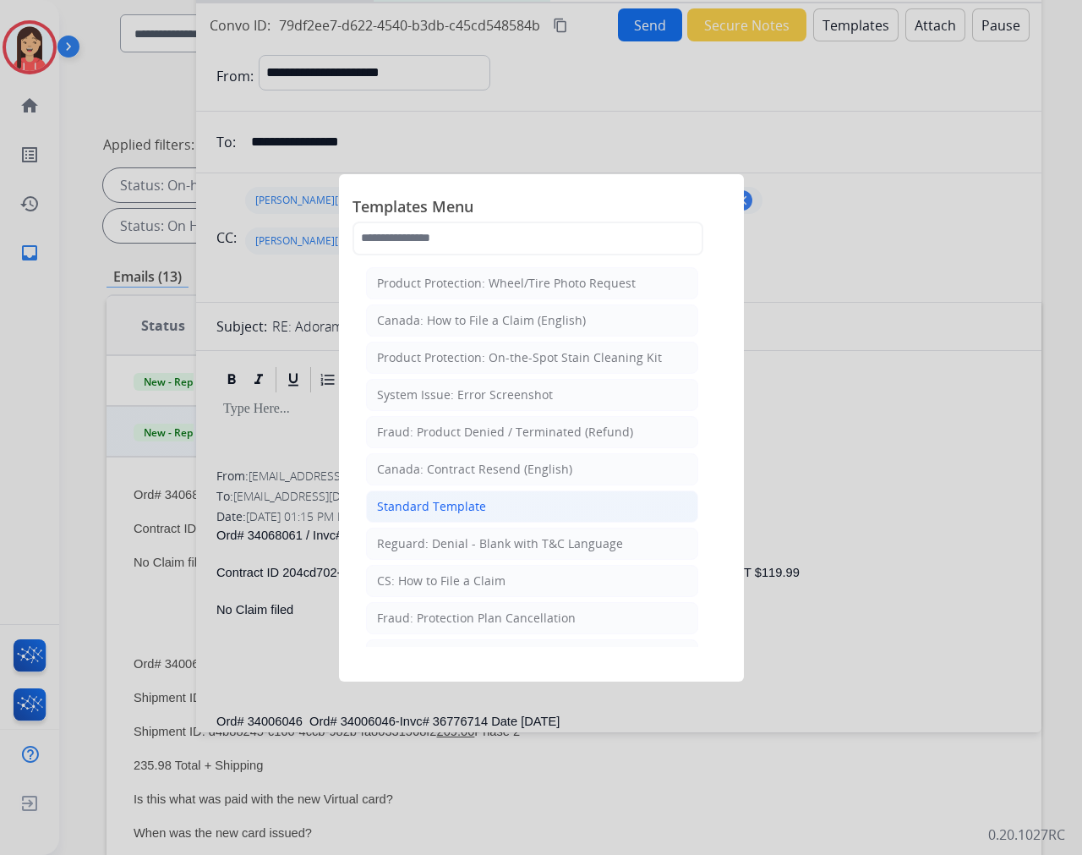
click at [429, 509] on div "Standard Template" at bounding box center [431, 506] width 109 height 17
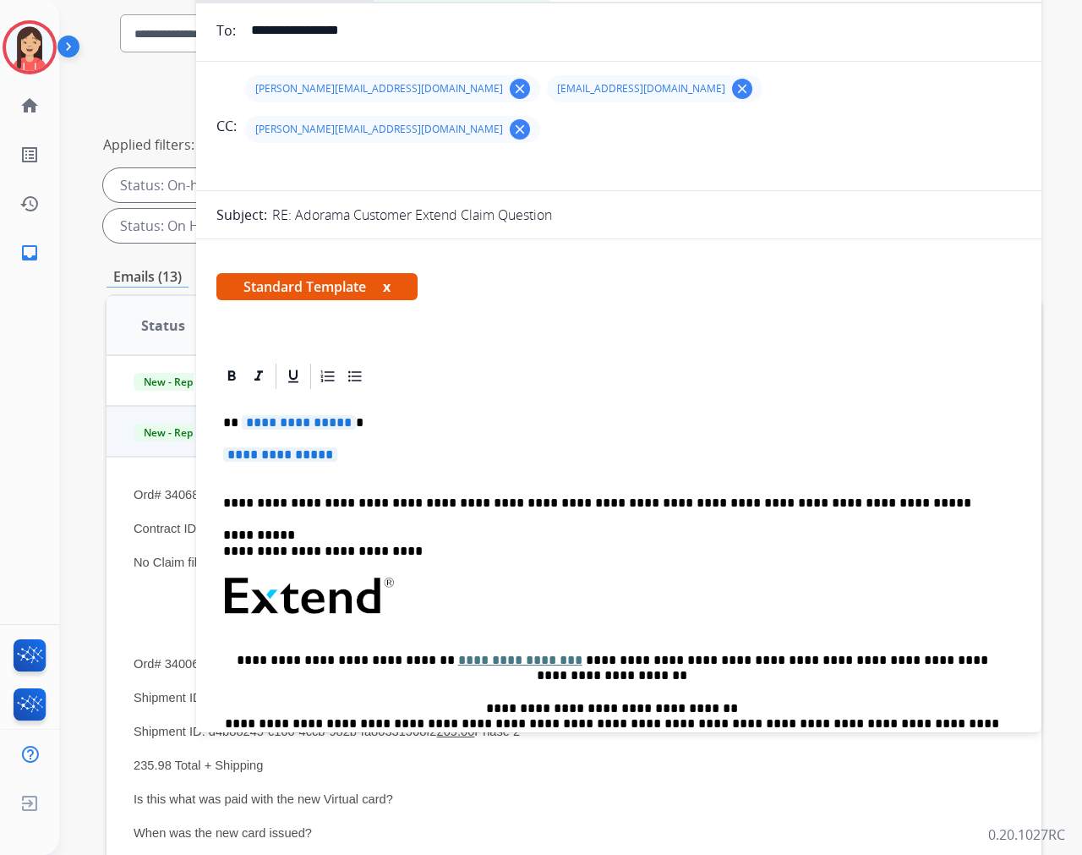
scroll to position [282, 0]
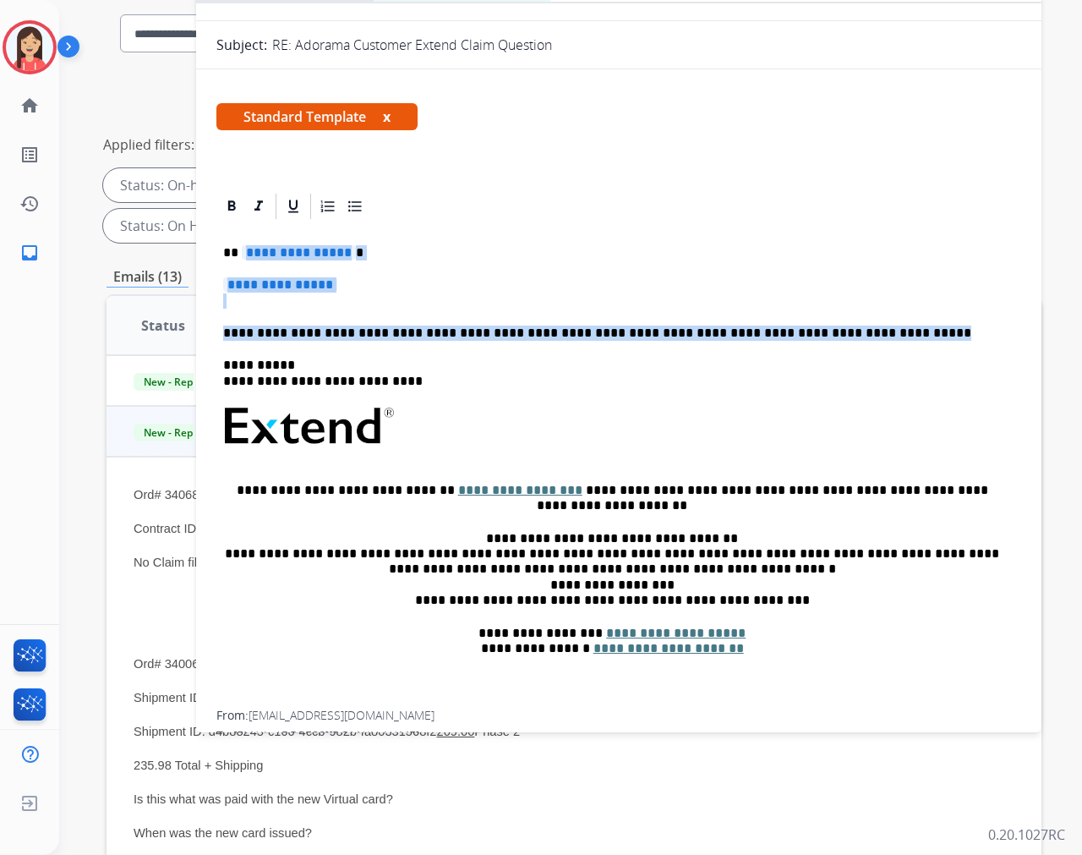
drag, startPoint x: 240, startPoint y: 210, endPoint x: 835, endPoint y: 276, distance: 598.8
click at [835, 276] on div "**********" at bounding box center [618, 465] width 805 height 489
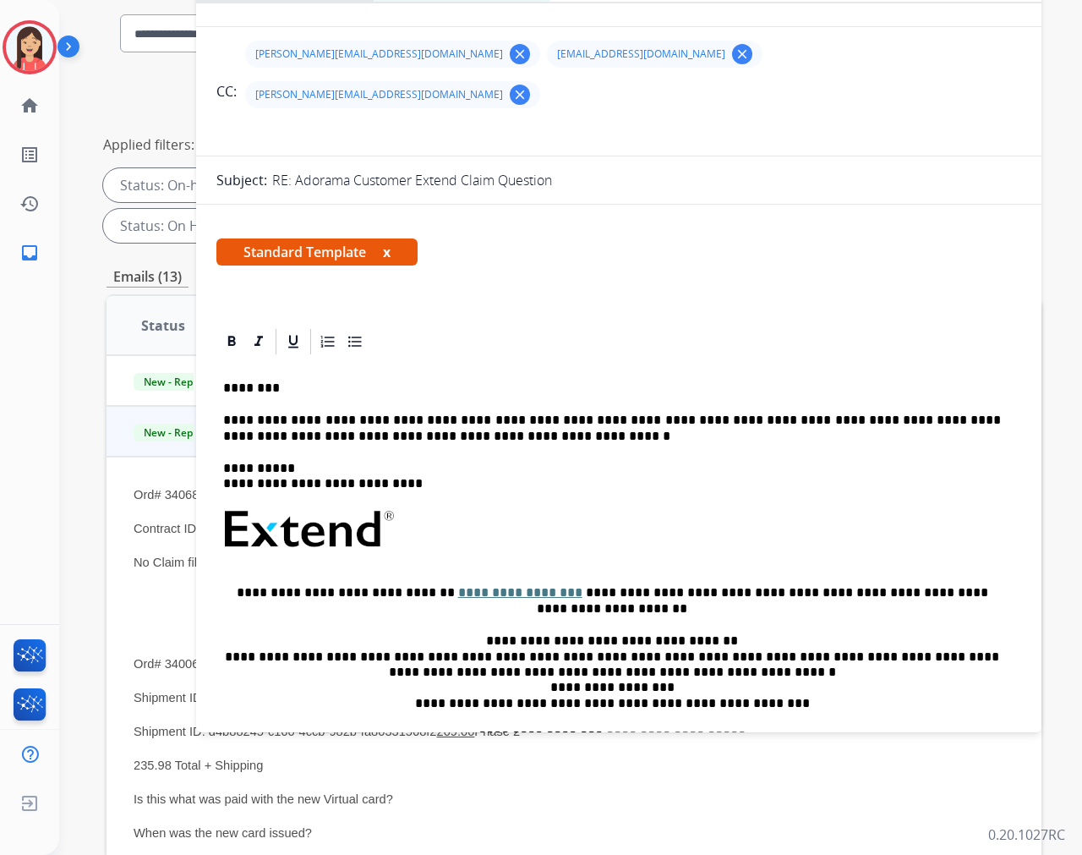
scroll to position [0, 0]
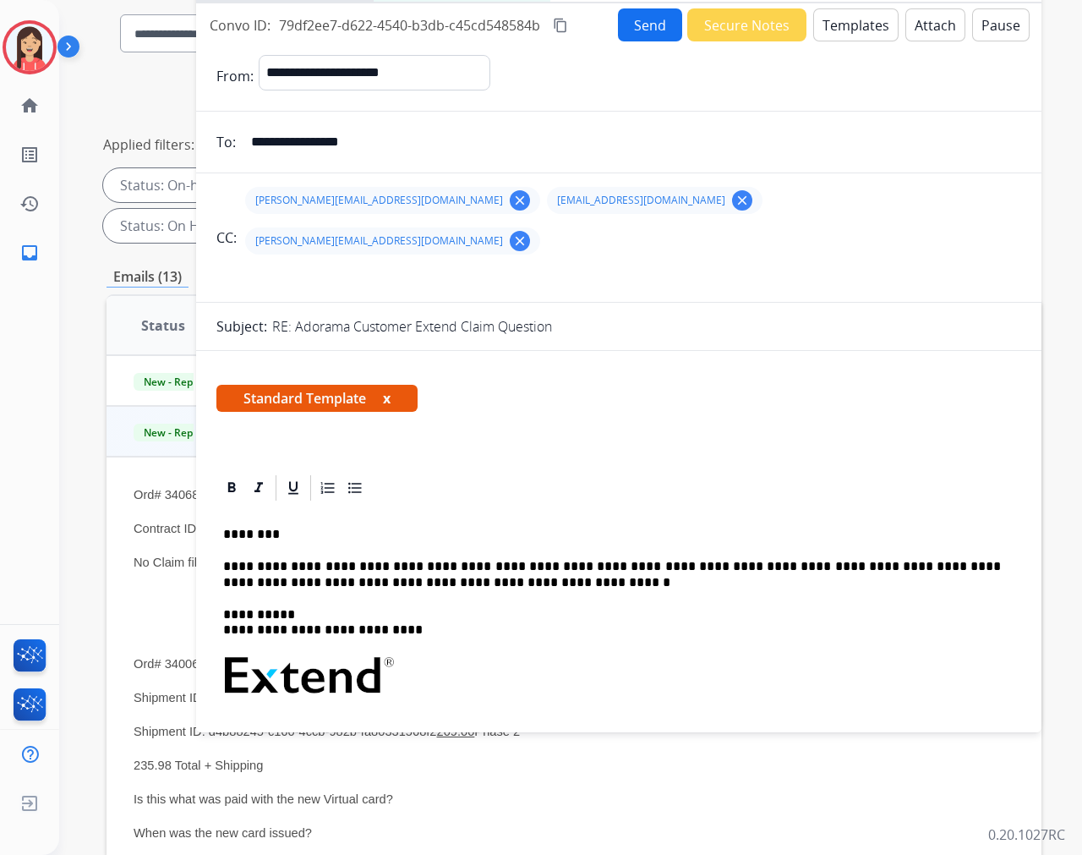
click at [640, 31] on button "Send" at bounding box center [650, 24] width 64 height 33
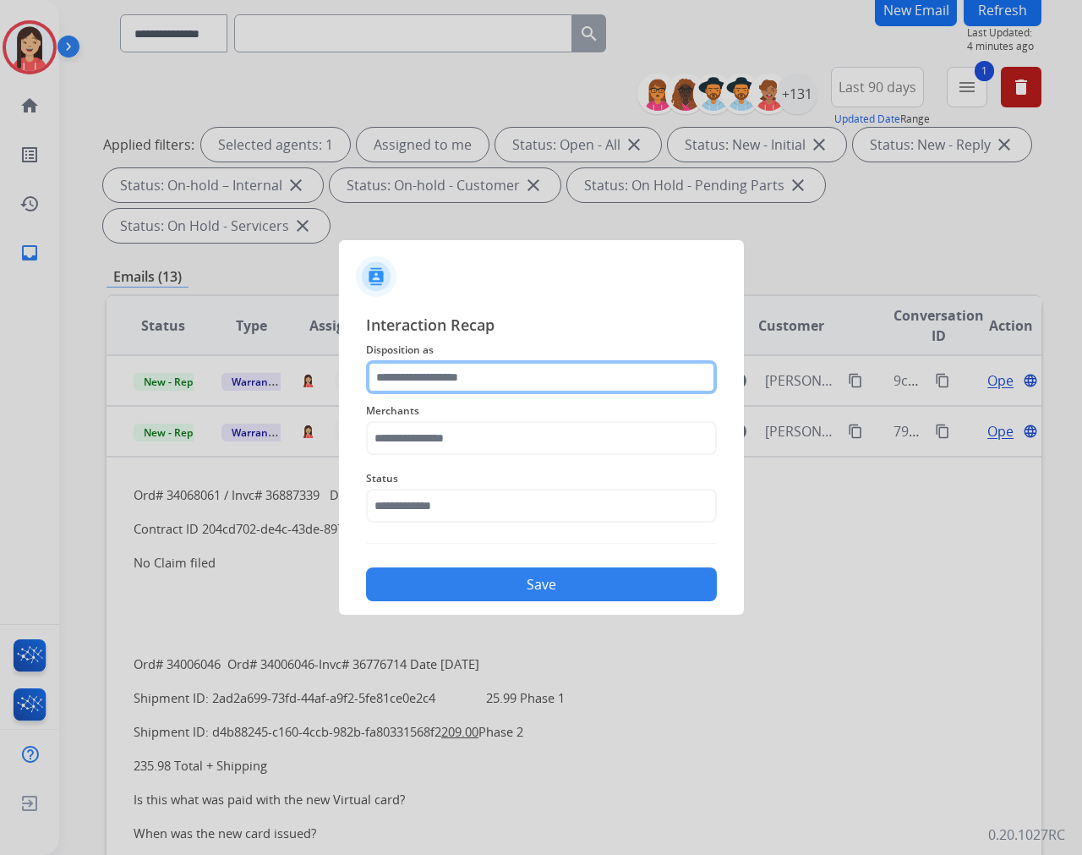
click at [451, 382] on input "text" at bounding box center [541, 377] width 351 height 34
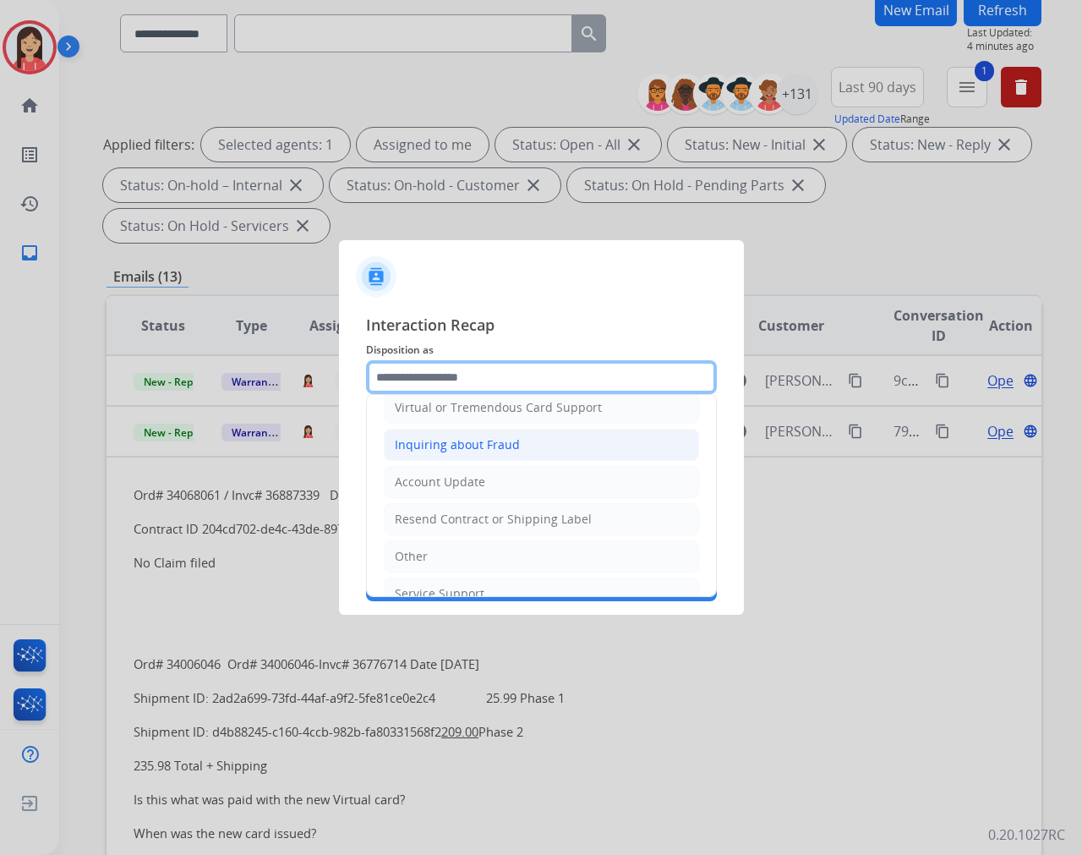
scroll to position [265, 0]
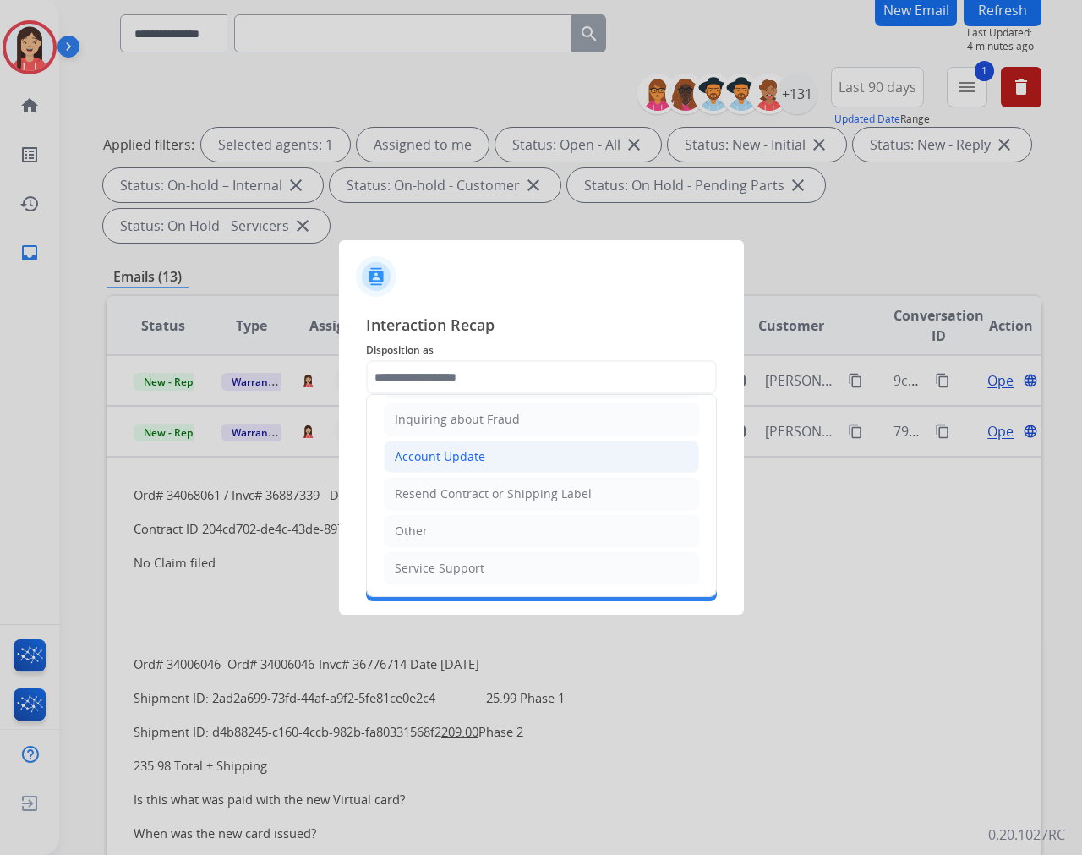
click at [475, 442] on li "Account Update" at bounding box center [541, 456] width 315 height 32
type input "**********"
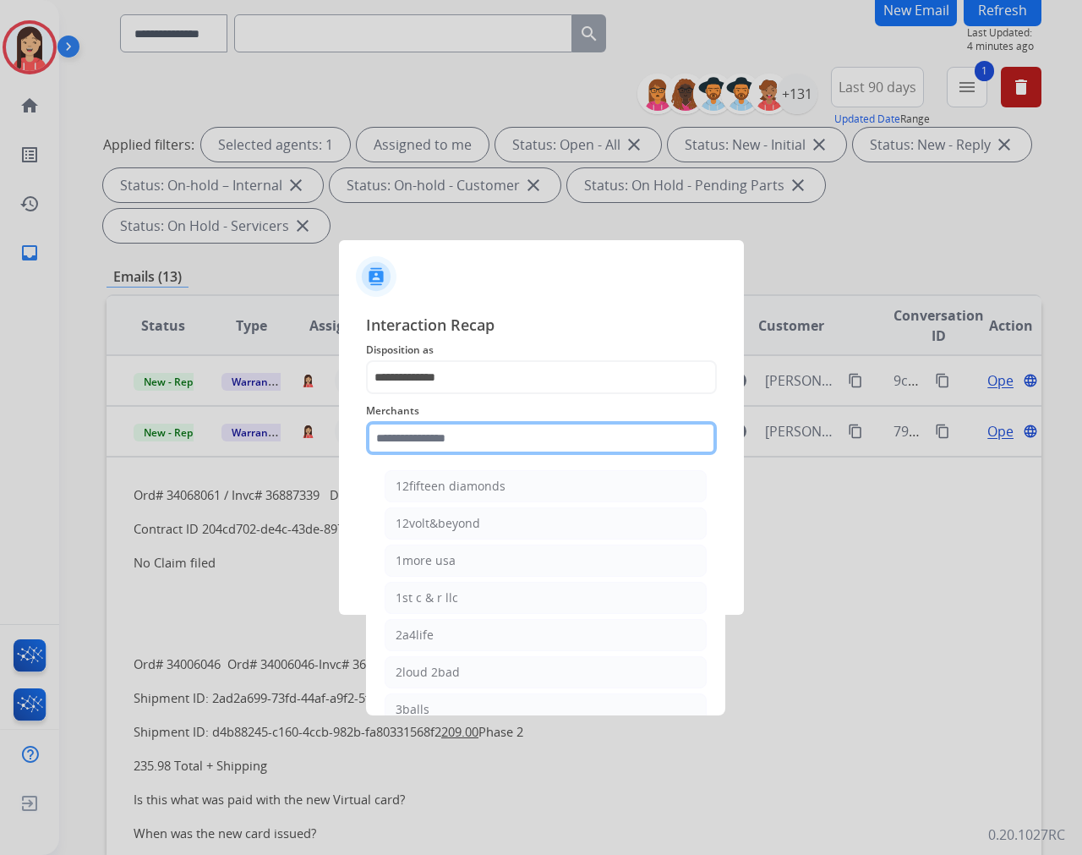
click at [471, 438] on input "text" at bounding box center [541, 438] width 351 height 34
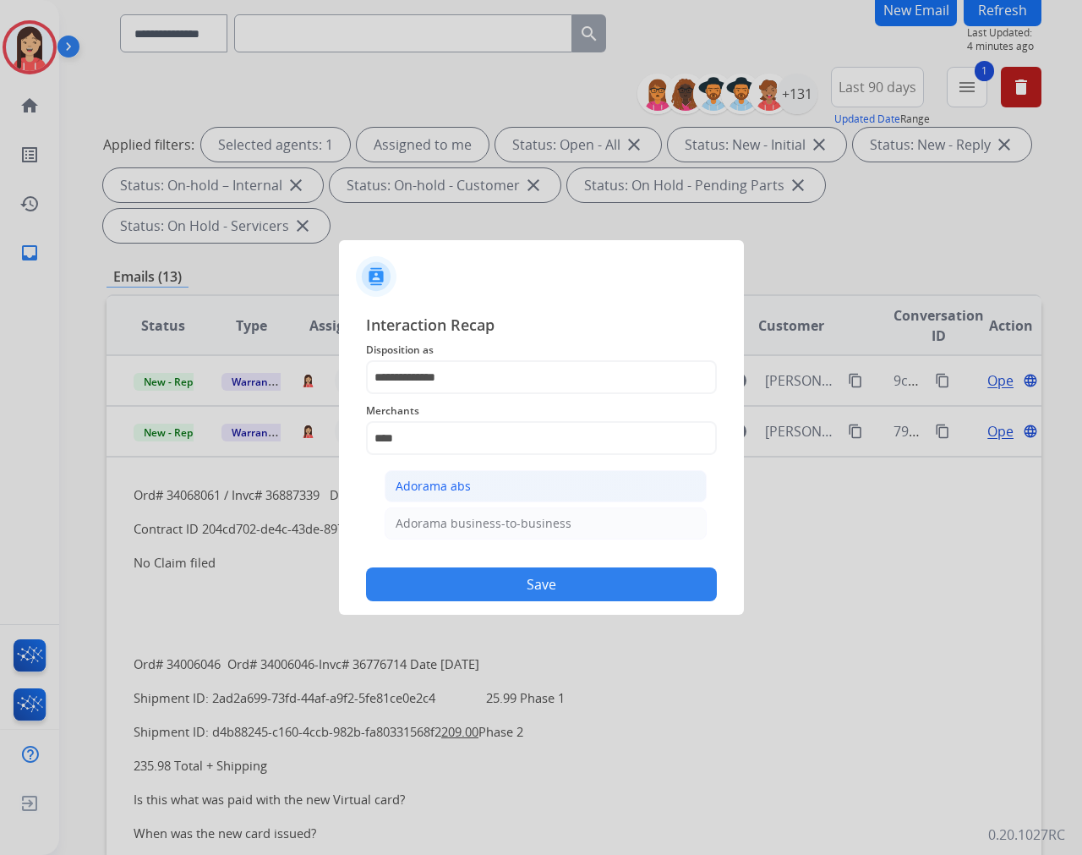
click at [467, 478] on div "Adorama abs" at bounding box center [433, 486] width 75 height 17
type input "**********"
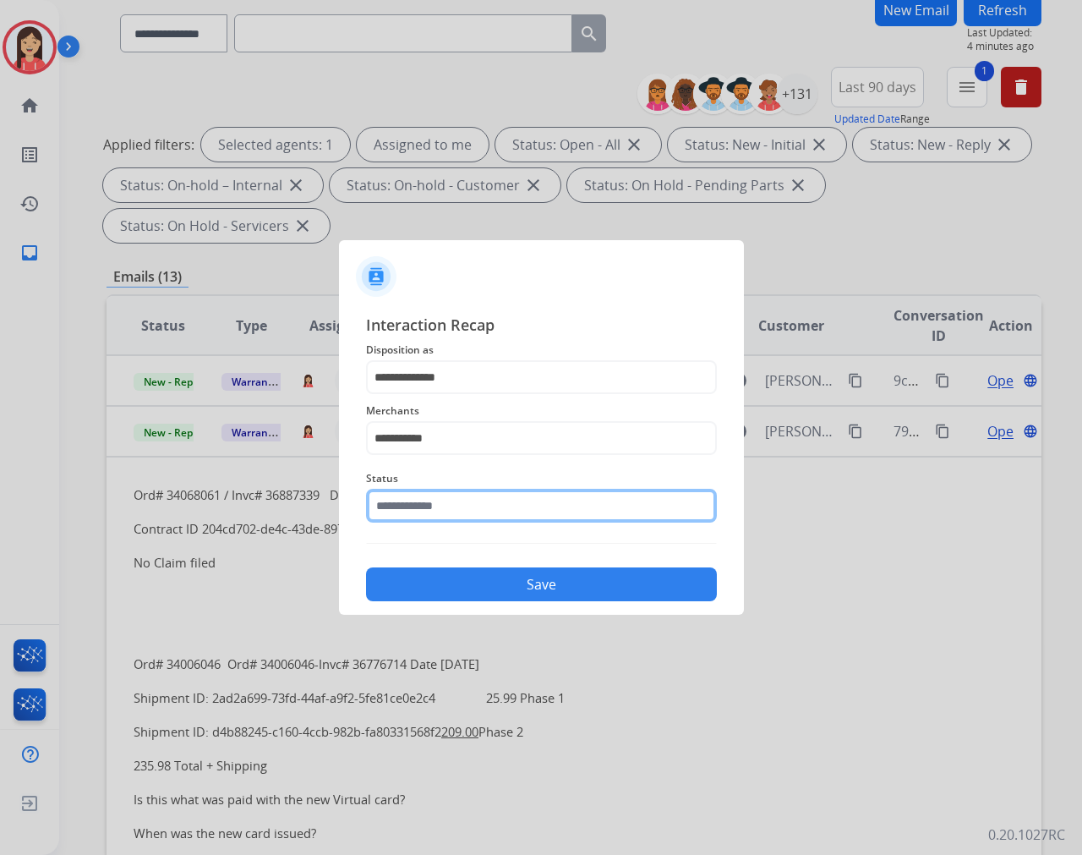
click at [455, 500] on input "text" at bounding box center [541, 506] width 351 height 34
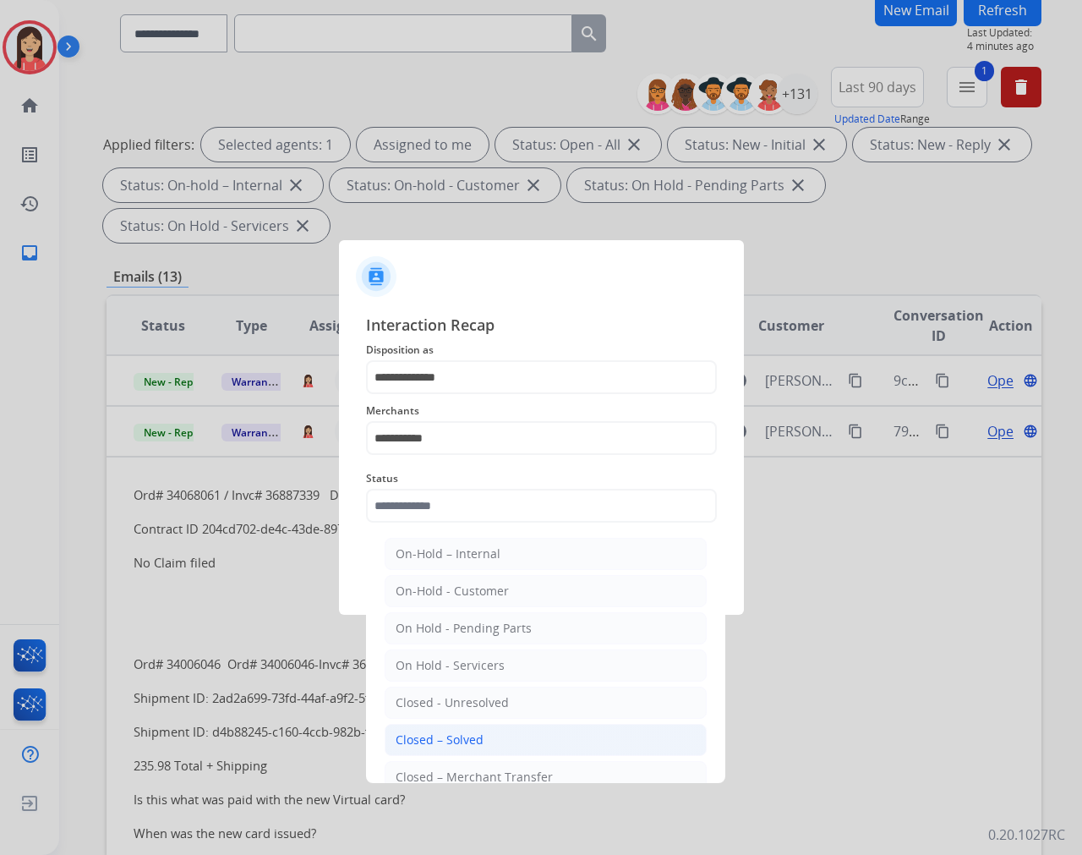
click at [457, 732] on div "Closed – Solved" at bounding box center [440, 739] width 88 height 17
type input "**********"
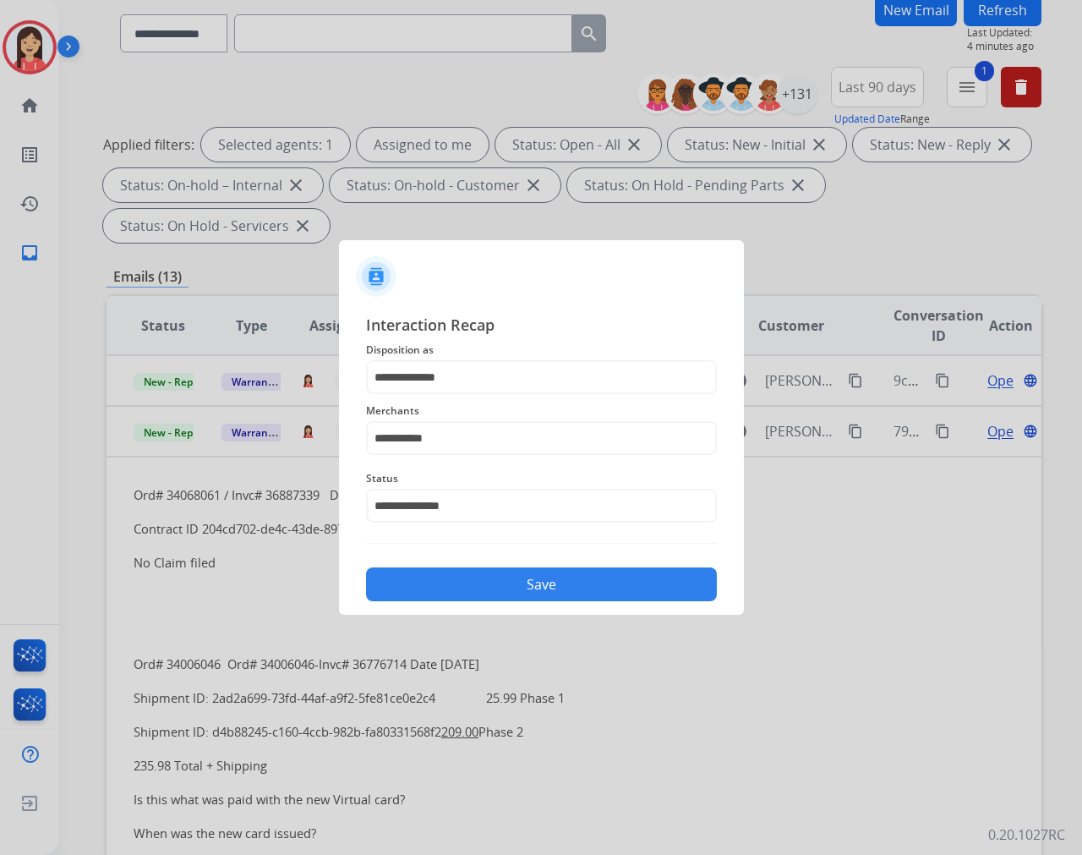
click at [514, 586] on button "Save" at bounding box center [541, 584] width 351 height 34
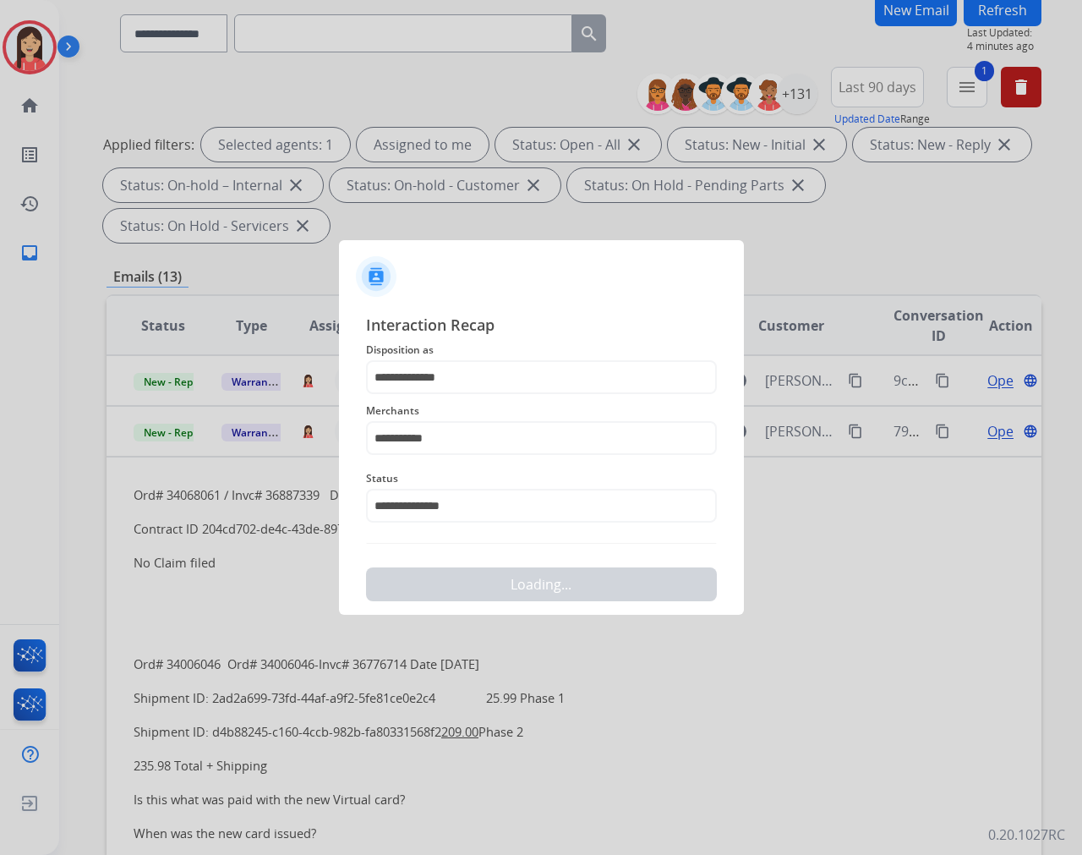
scroll to position [0, 0]
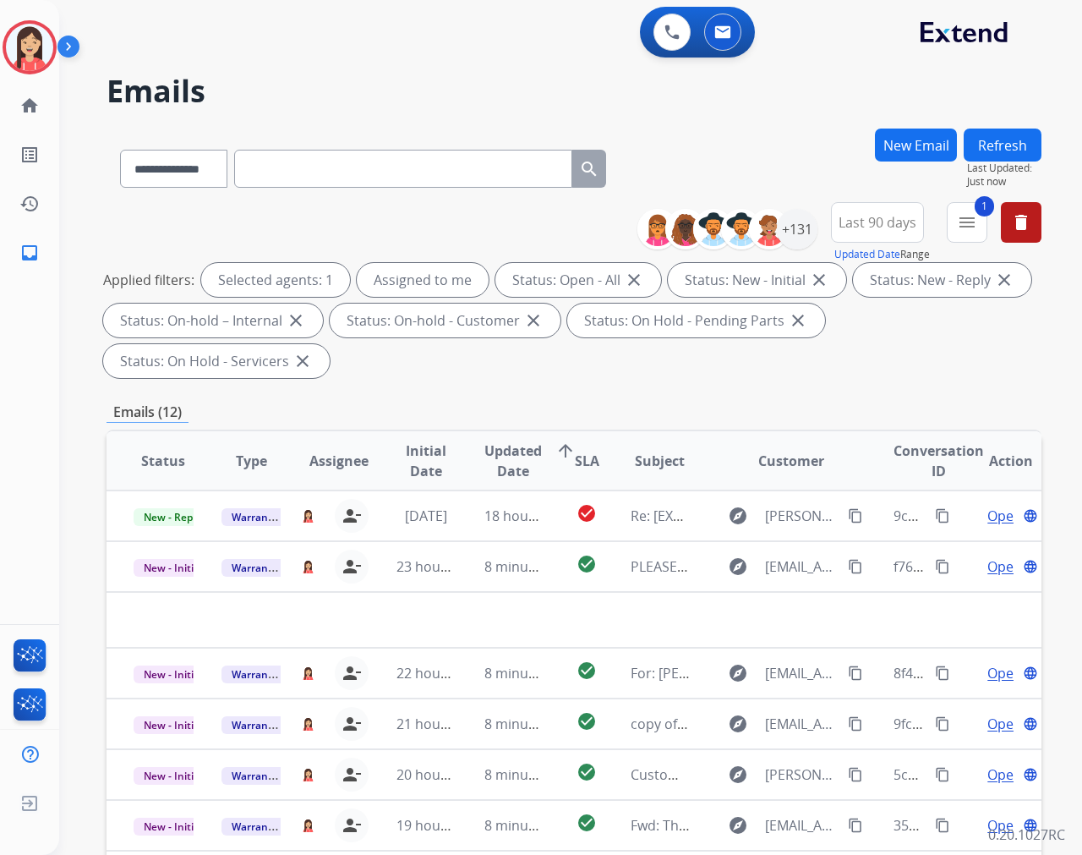
click at [514, 586] on td "8 minutes ago" at bounding box center [501, 566] width 88 height 51
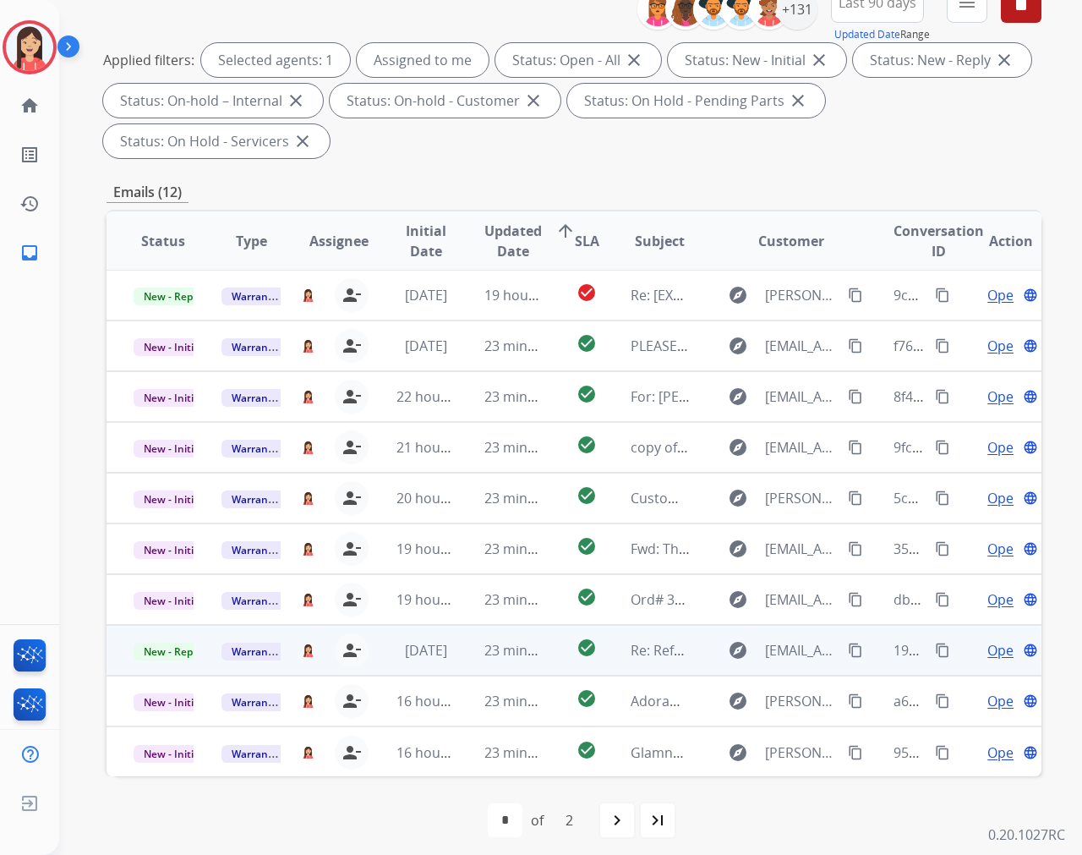
scroll to position [229, 0]
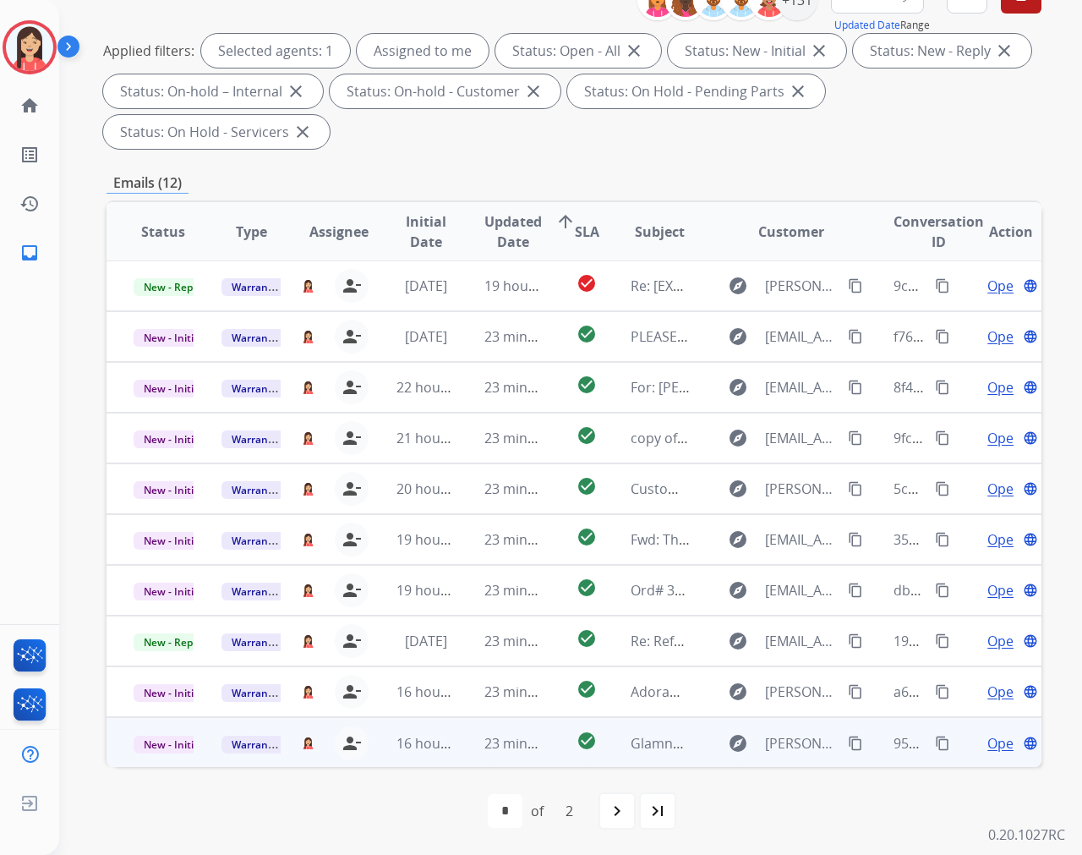
click at [462, 747] on td "23 minutes ago" at bounding box center [501, 742] width 88 height 51
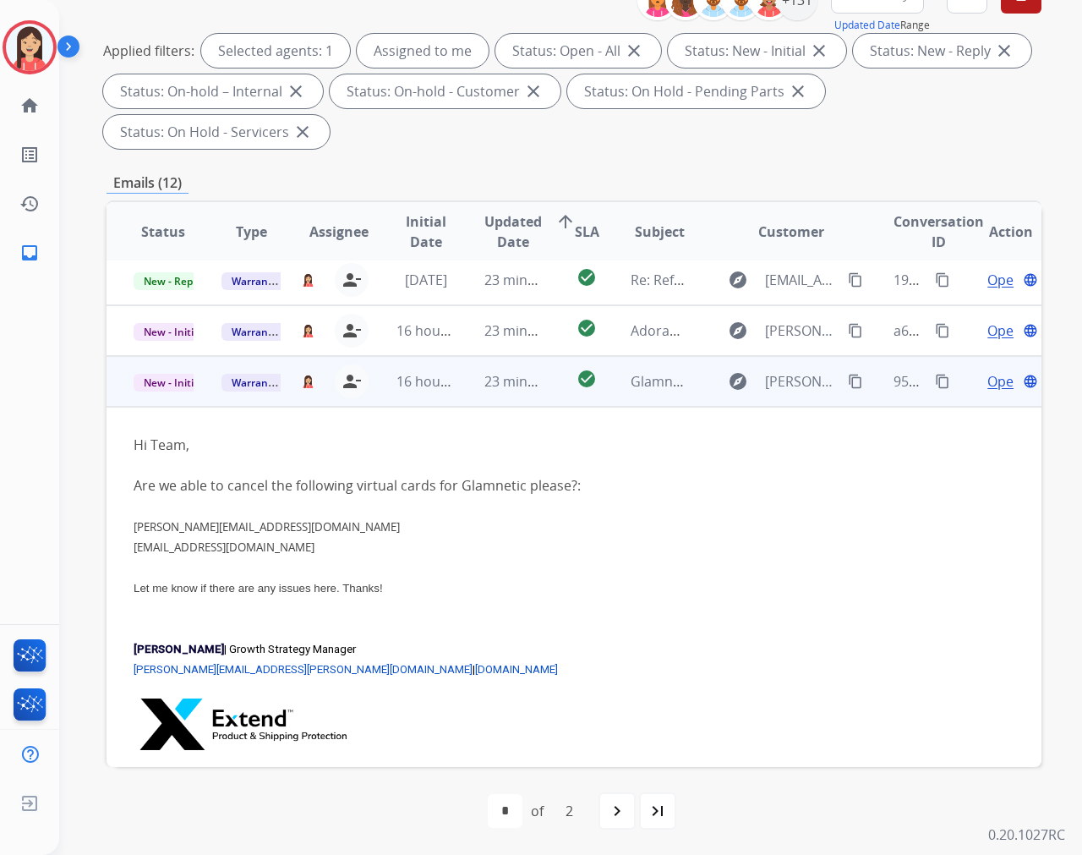
scroll to position [377, 0]
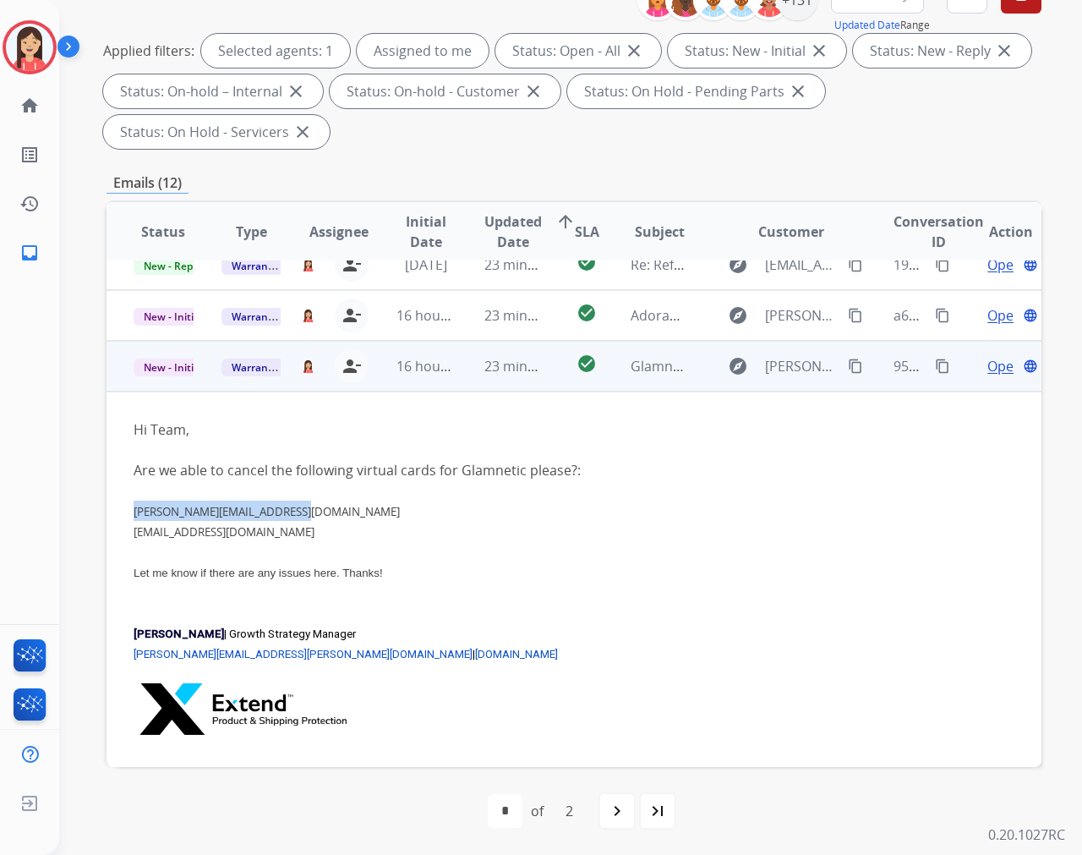
drag, startPoint x: 302, startPoint y: 505, endPoint x: 136, endPoint y: 504, distance: 165.7
click at [136, 504] on li "[PERSON_NAME][EMAIL_ADDRESS][DOMAIN_NAME]" at bounding box center [487, 510] width 706 height 20
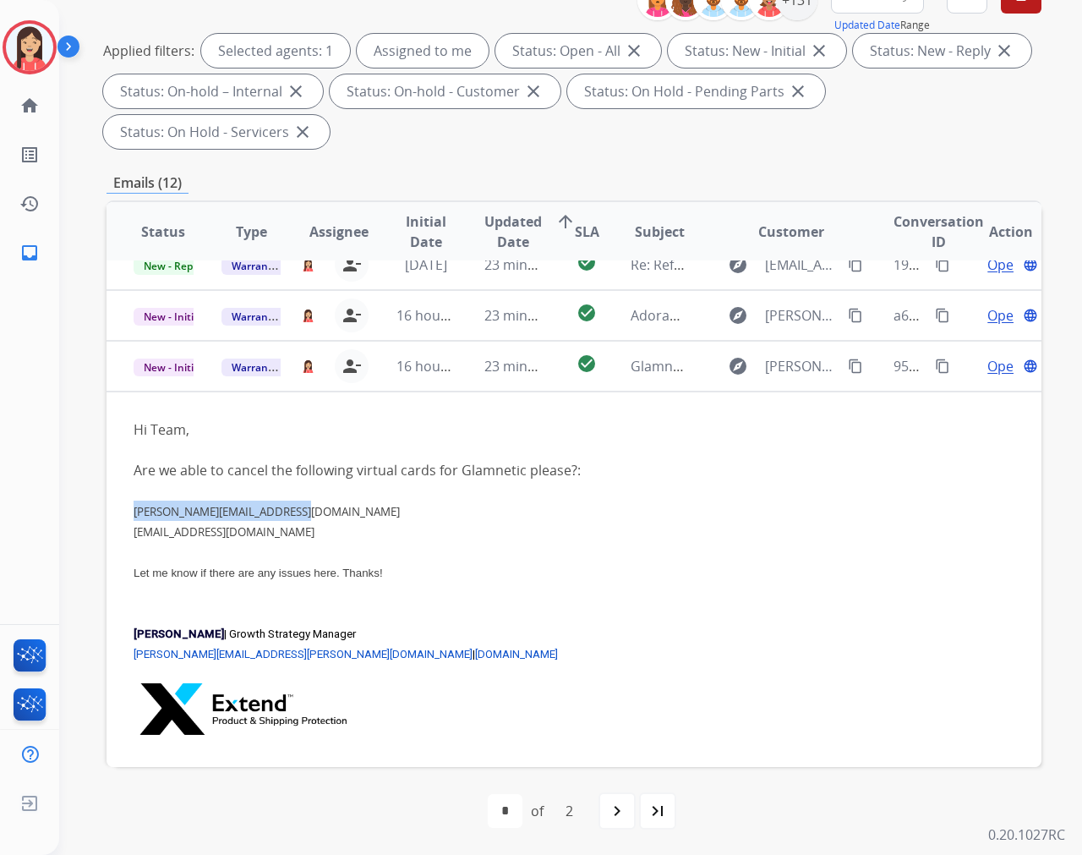
copy link "[PERSON_NAME][EMAIL_ADDRESS][DOMAIN_NAME]"
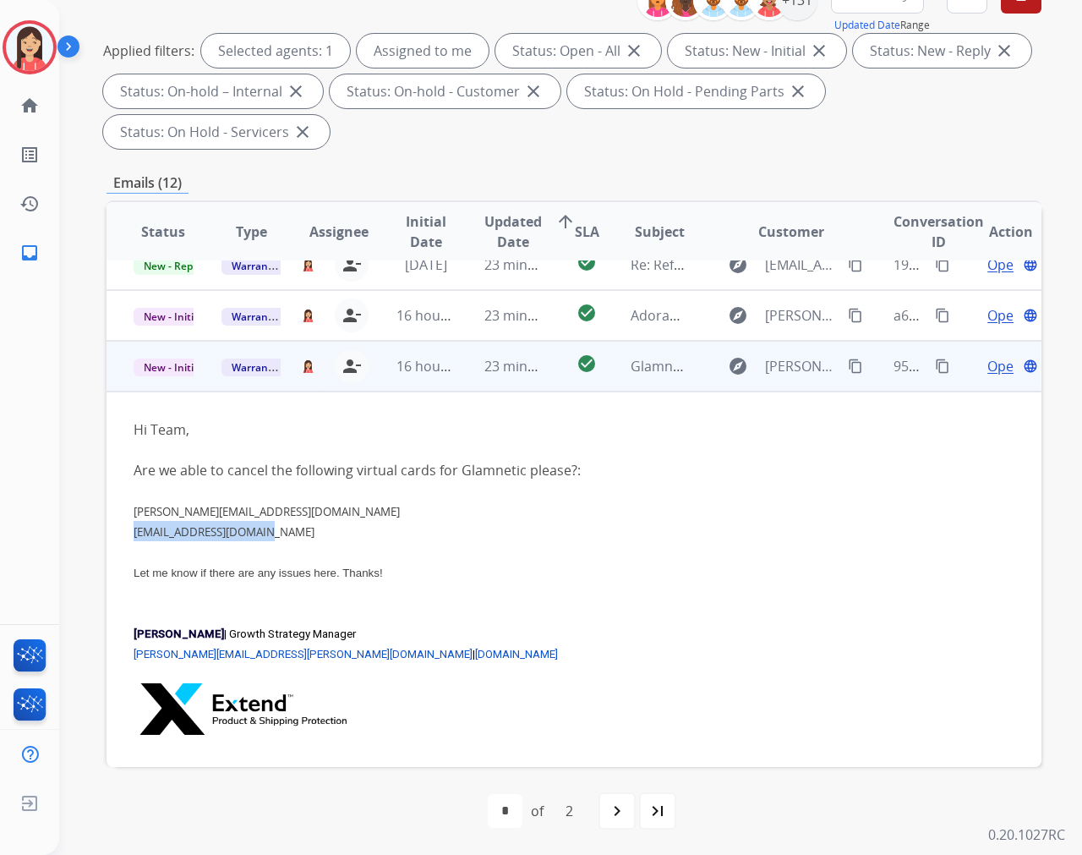
drag, startPoint x: 282, startPoint y: 530, endPoint x: 127, endPoint y: 526, distance: 155.6
click at [127, 526] on td "Hi Team, Are we able to cancel the following virtual cards for Glamnetic please…" at bounding box center [487, 579] width 760 height 376
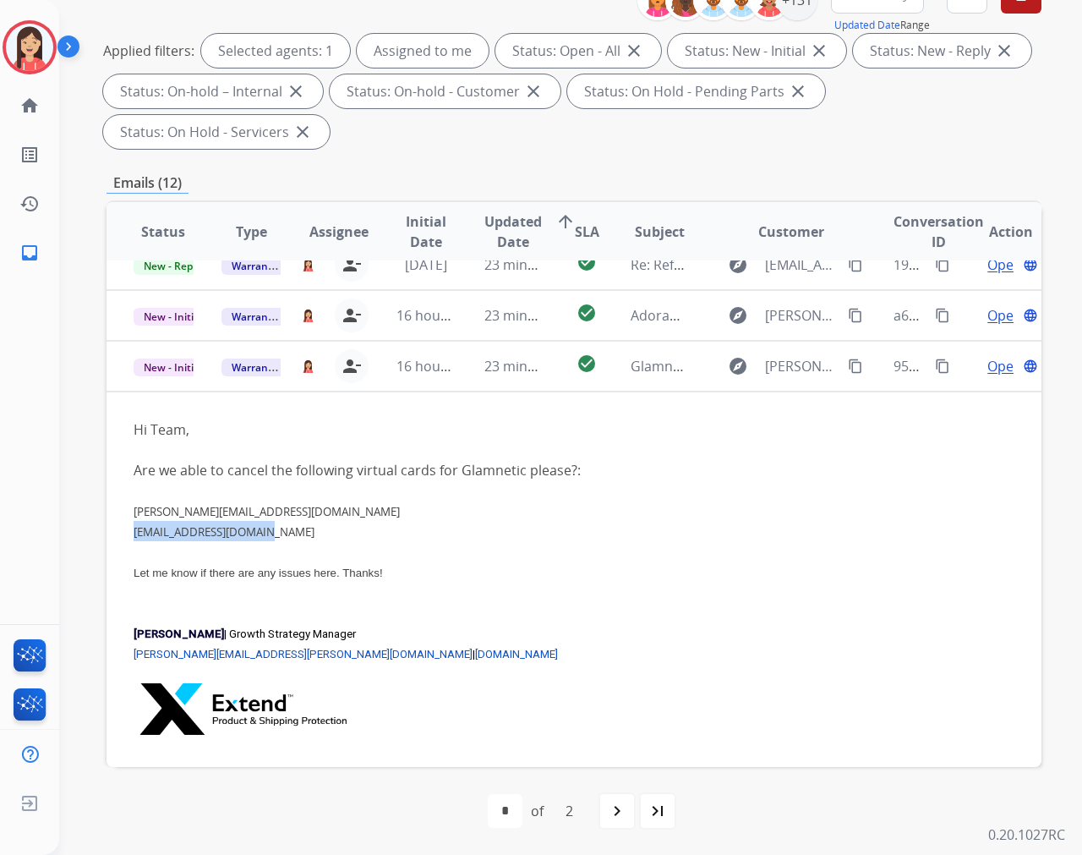
copy link "[EMAIL_ADDRESS][DOMAIN_NAME]"
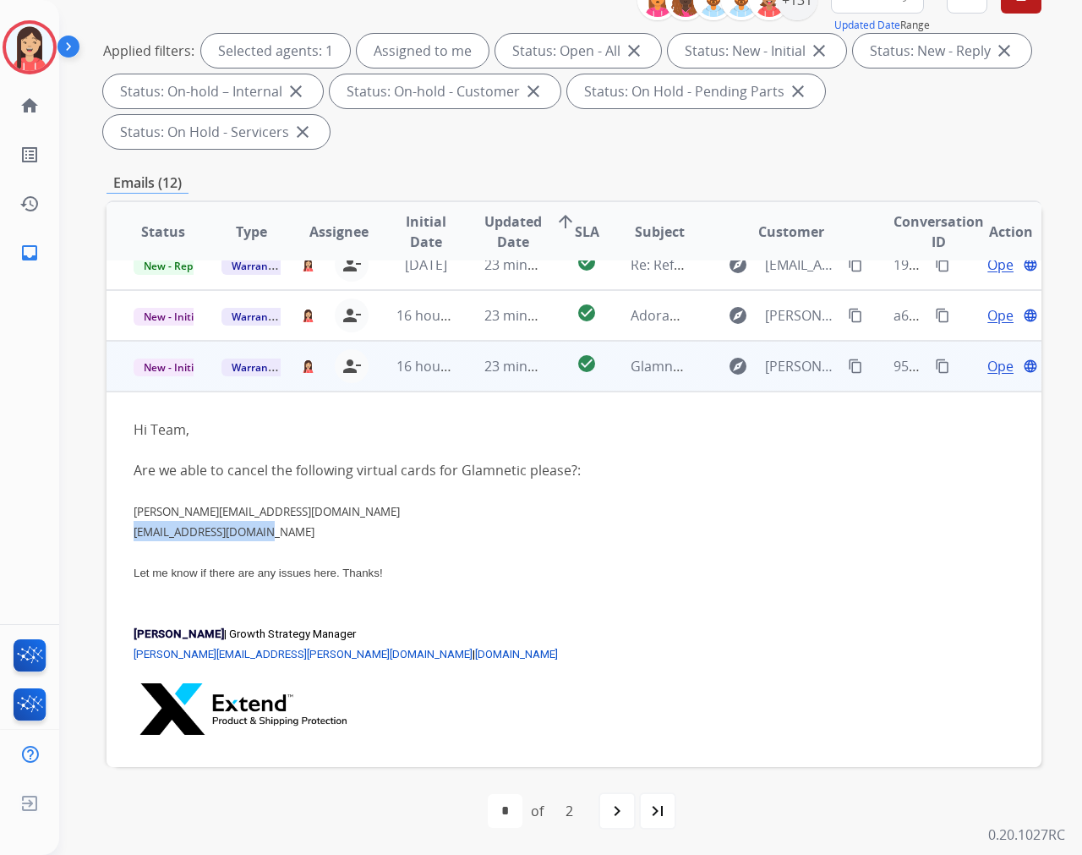
click at [522, 533] on li "[EMAIL_ADDRESS][DOMAIN_NAME]" at bounding box center [487, 531] width 706 height 20
click at [372, 527] on li "[EMAIL_ADDRESS][DOMAIN_NAME]" at bounding box center [487, 531] width 706 height 20
click at [973, 358] on span "Open" at bounding box center [1004, 366] width 35 height 20
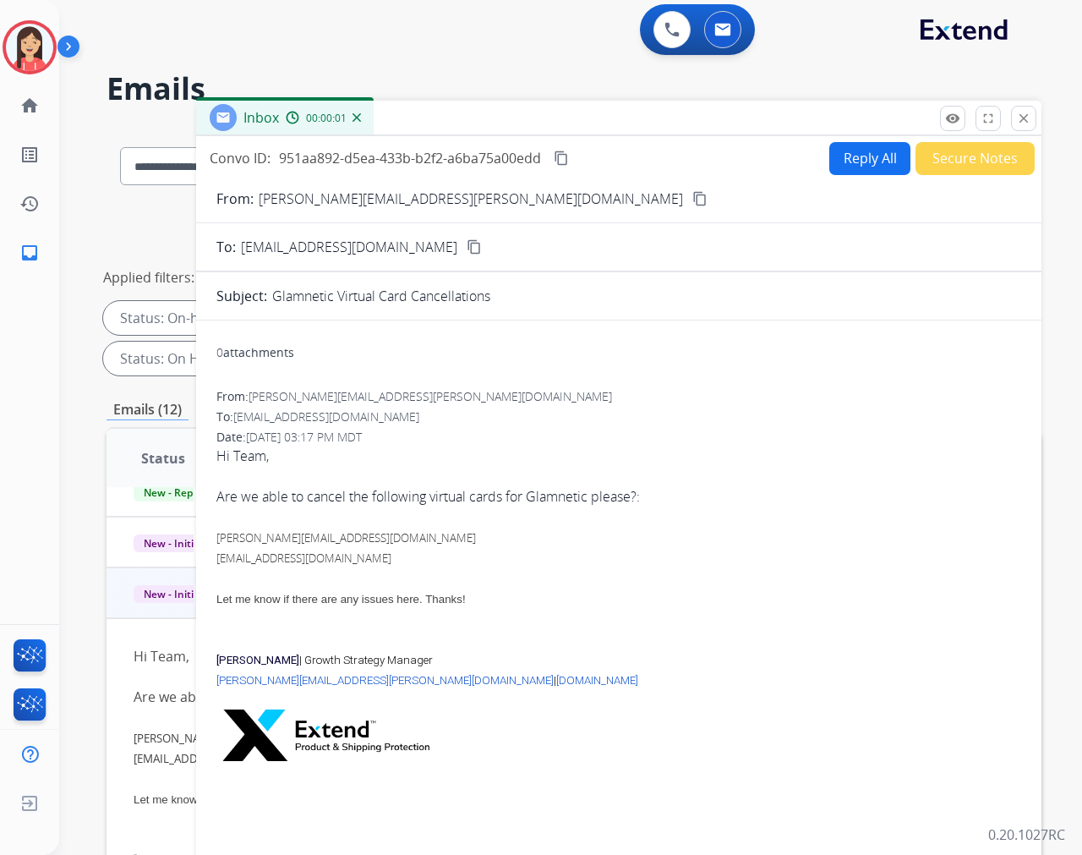
scroll to position [0, 0]
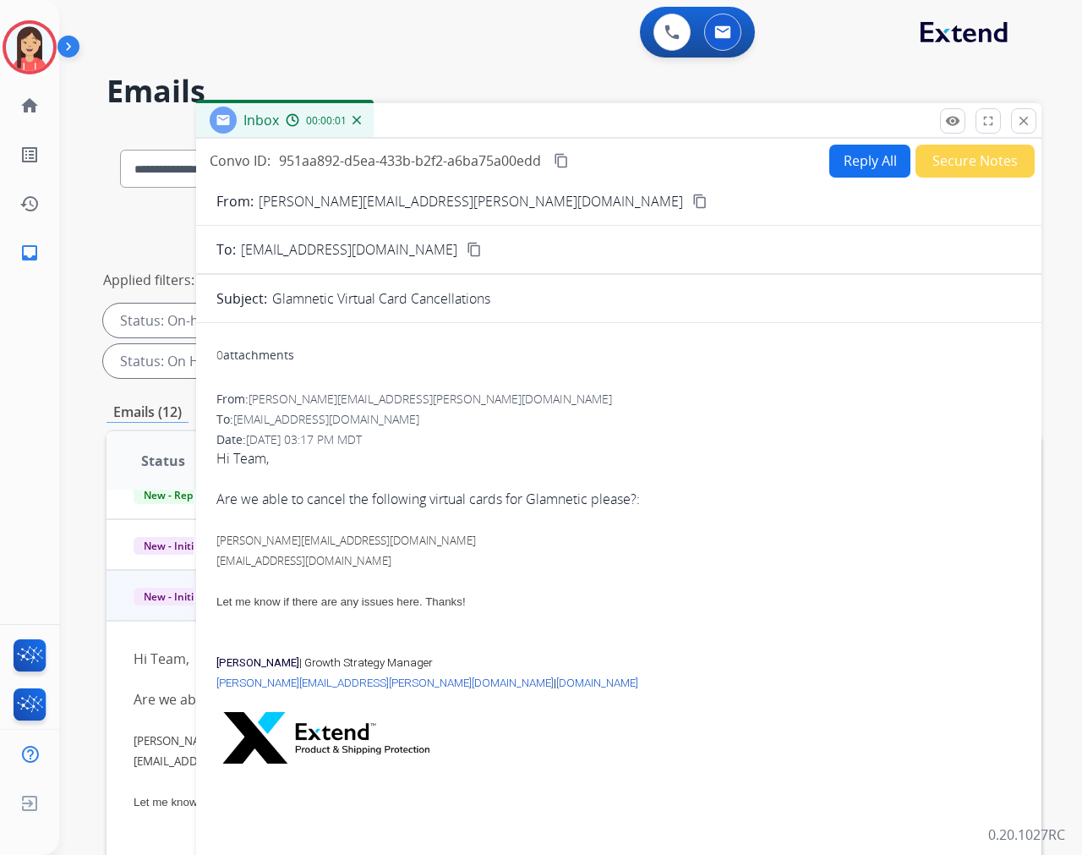
click at [839, 167] on button "Reply All" at bounding box center [869, 161] width 81 height 33
select select "**********"
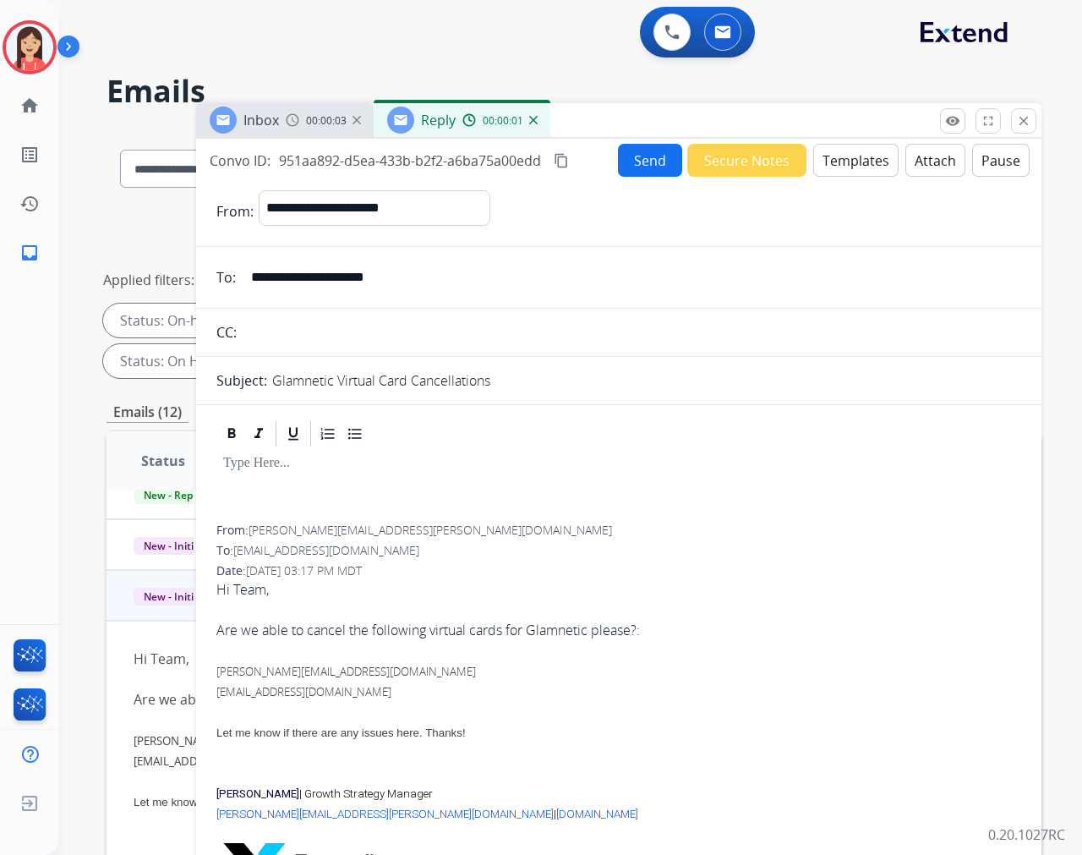
click at [860, 166] on button "Templates" at bounding box center [855, 160] width 85 height 33
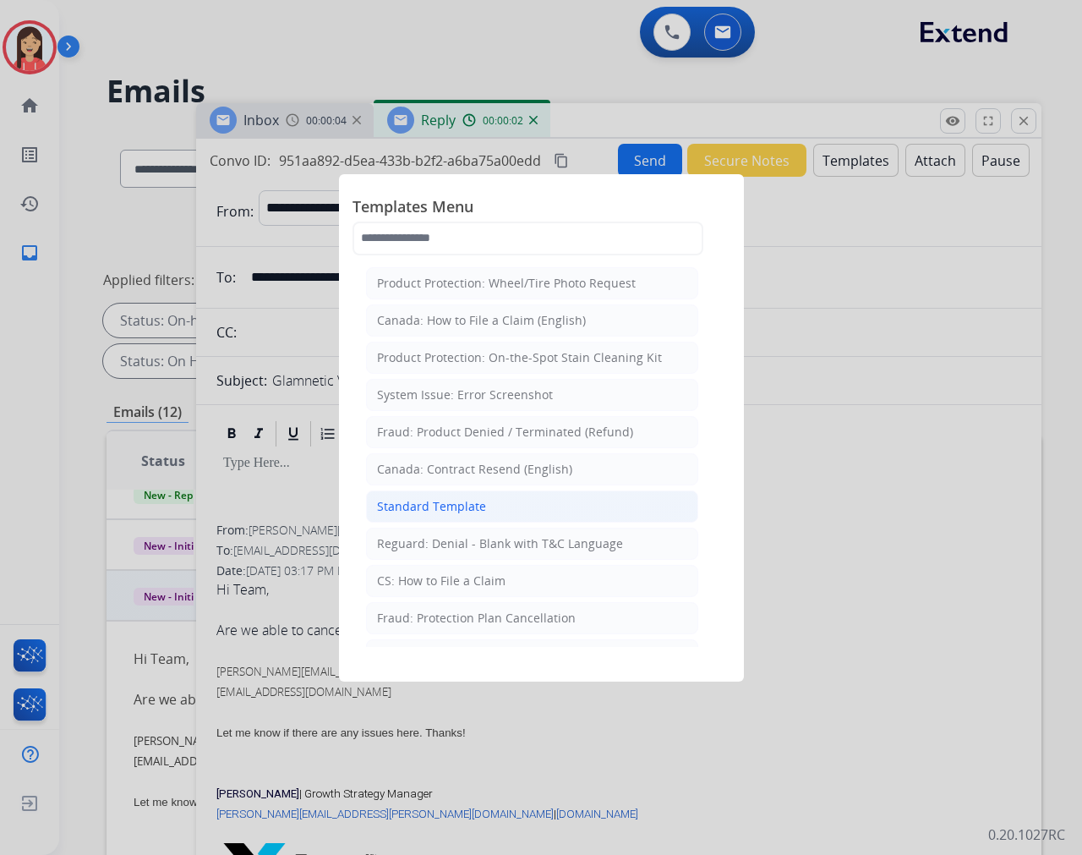
click at [459, 508] on div "Standard Template" at bounding box center [431, 506] width 109 height 17
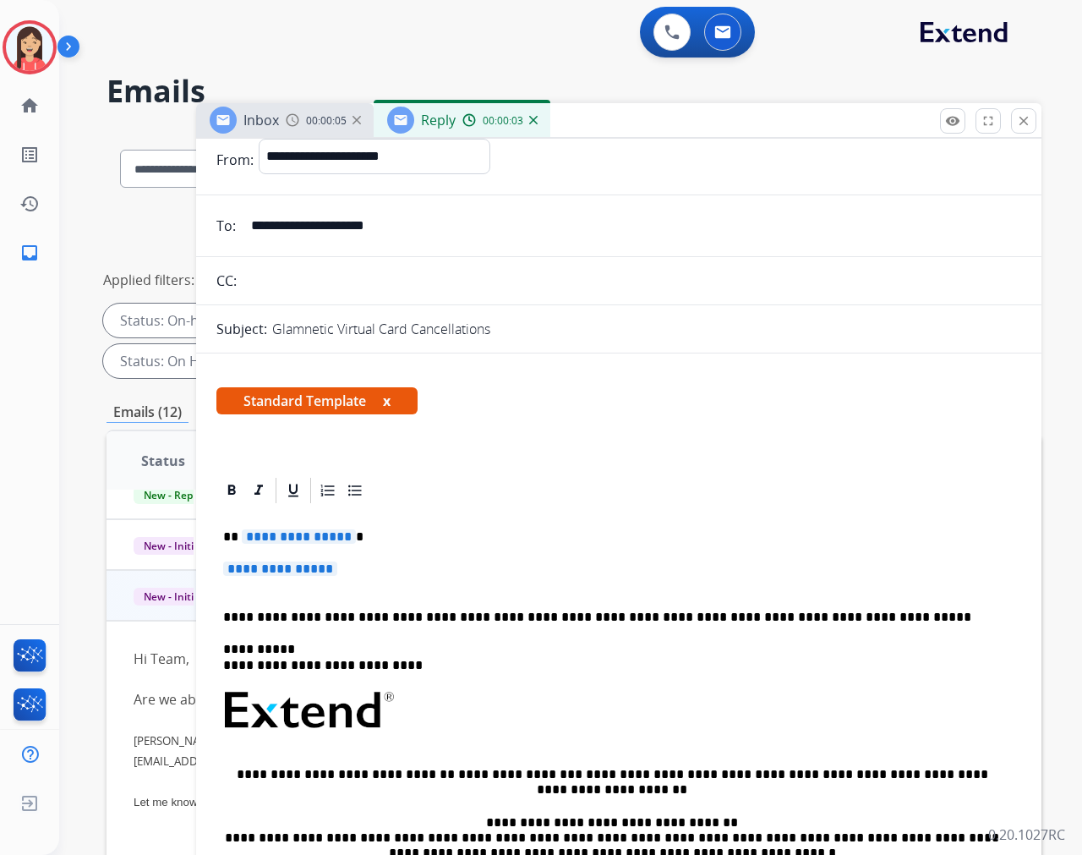
scroll to position [94, 0]
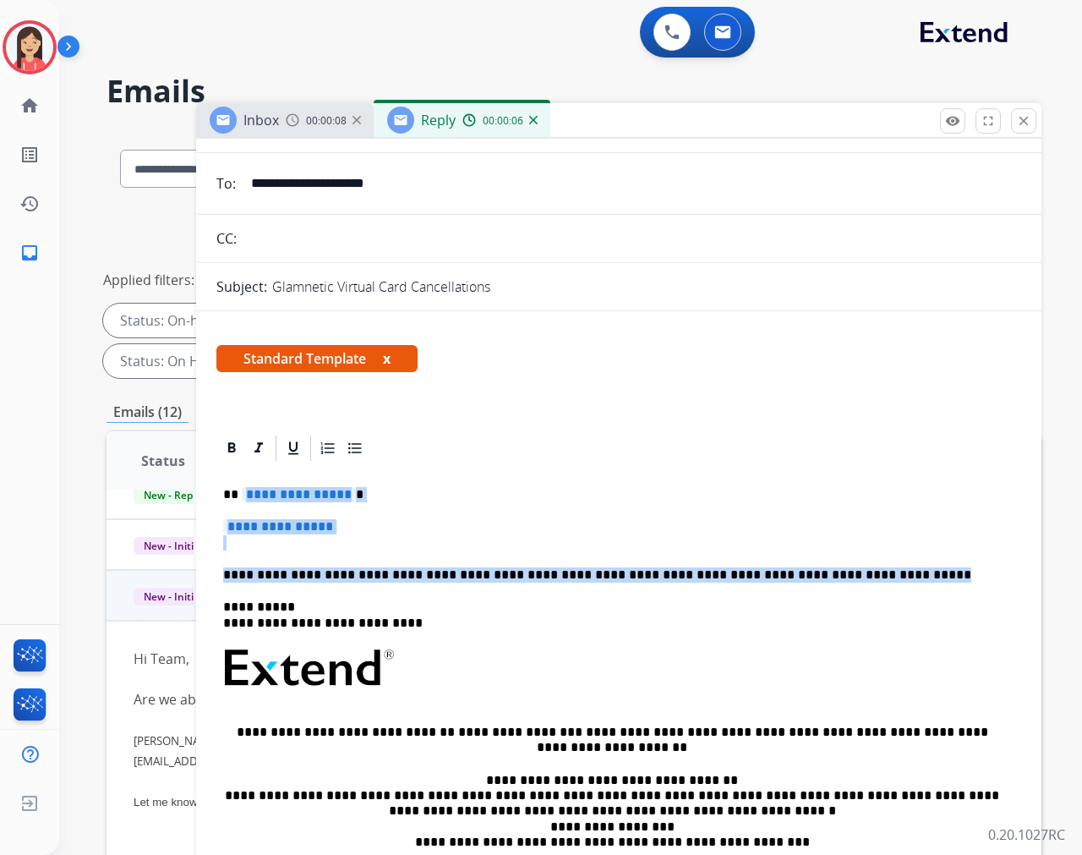
drag, startPoint x: 839, startPoint y: 576, endPoint x: 241, endPoint y: 493, distance: 603.4
click at [241, 493] on div "**********" at bounding box center [618, 707] width 805 height 489
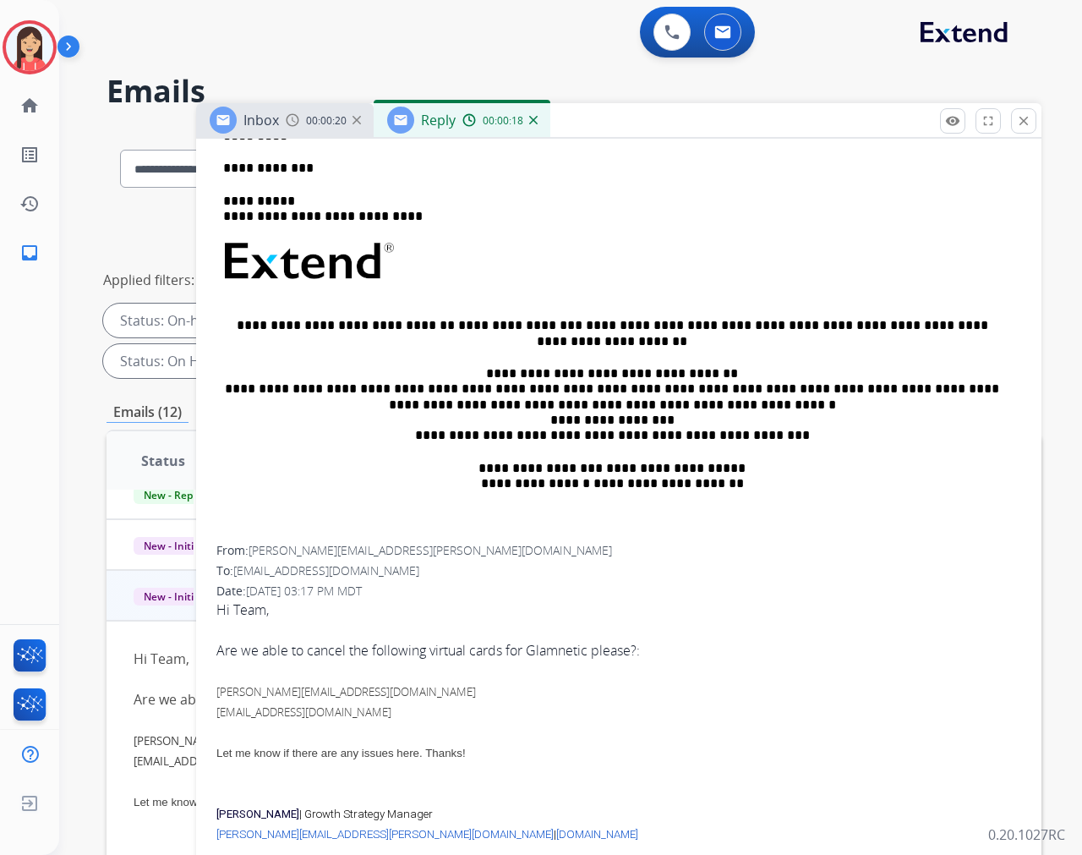
scroll to position [531, 0]
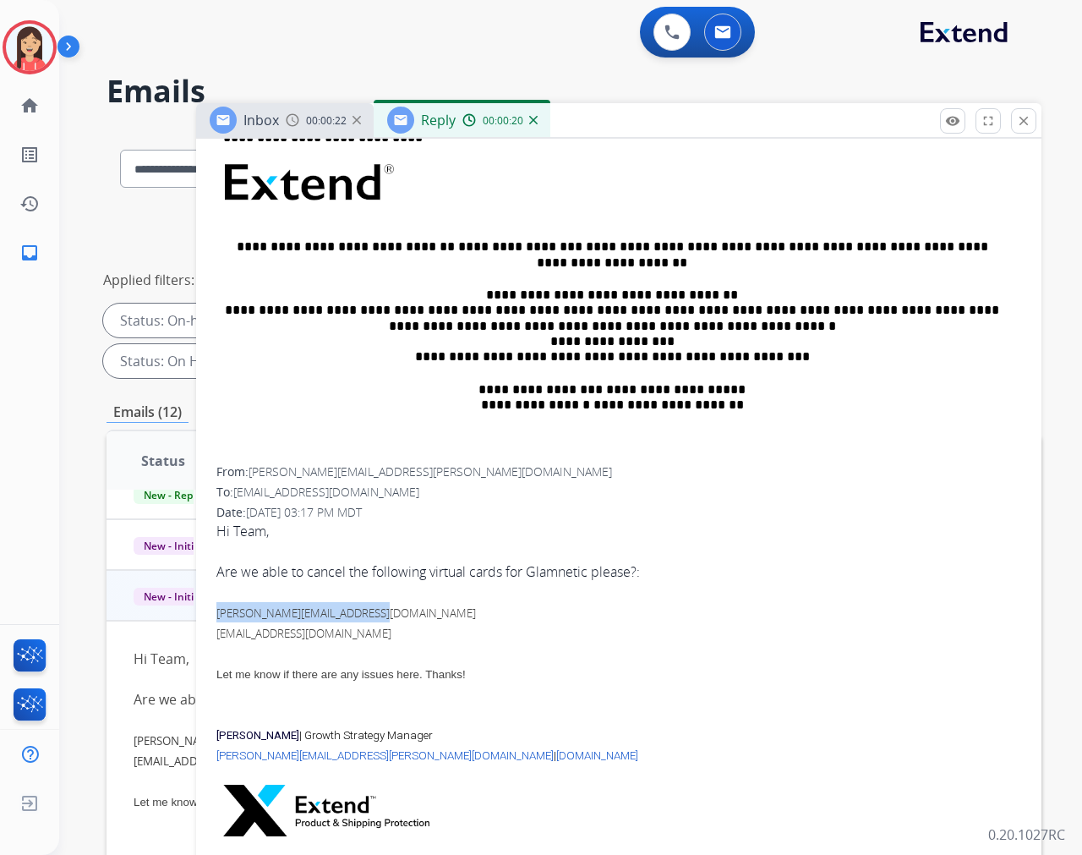
drag, startPoint x: 382, startPoint y: 610, endPoint x: 218, endPoint y: 605, distance: 164.1
click at [218, 605] on li "[PERSON_NAME][EMAIL_ADDRESS][DOMAIN_NAME]" at bounding box center [618, 612] width 805 height 20
copy link "[PERSON_NAME][EMAIL_ADDRESS][DOMAIN_NAME]"
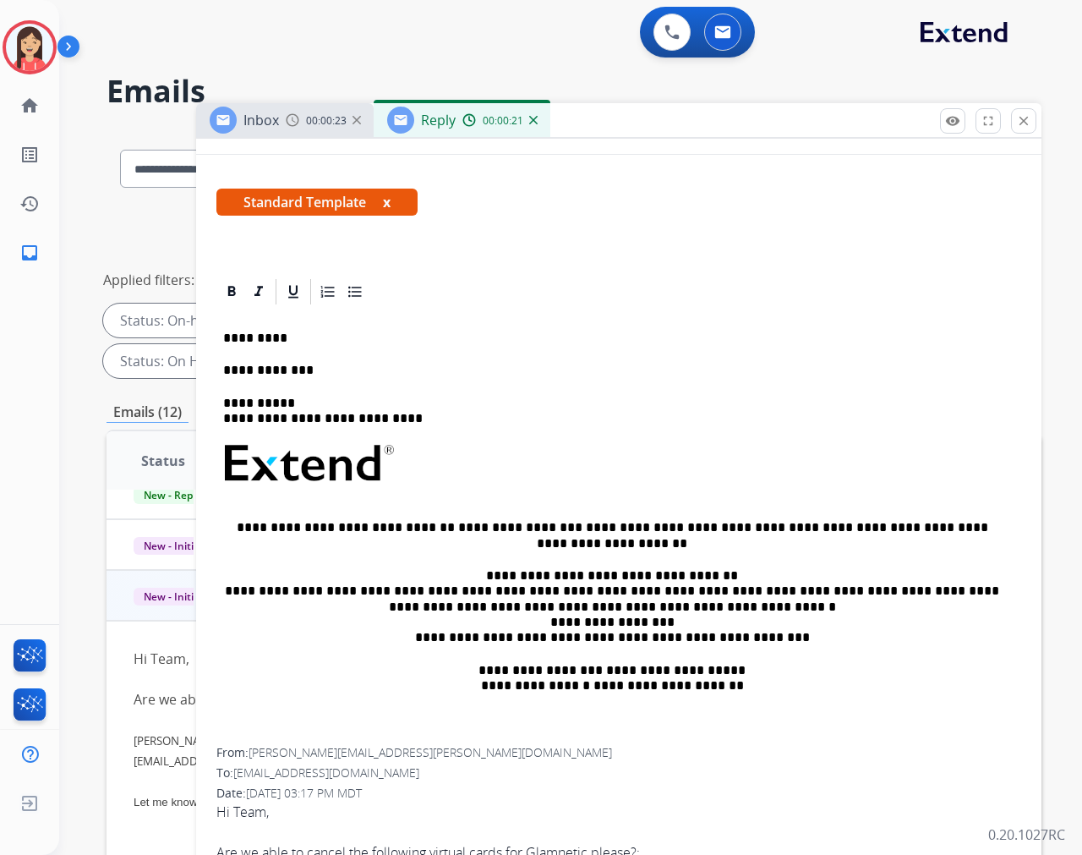
scroll to position [249, 0]
click at [378, 366] on p "**********" at bounding box center [612, 371] width 778 height 15
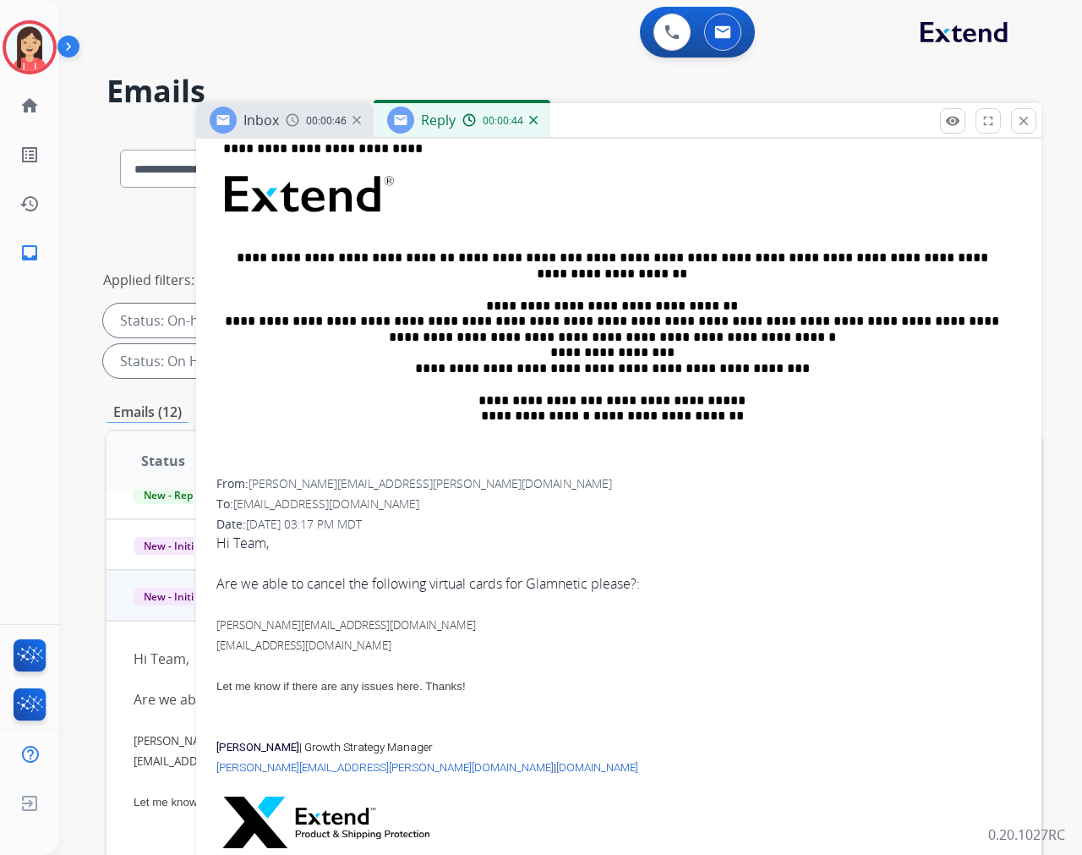
scroll to position [564, 0]
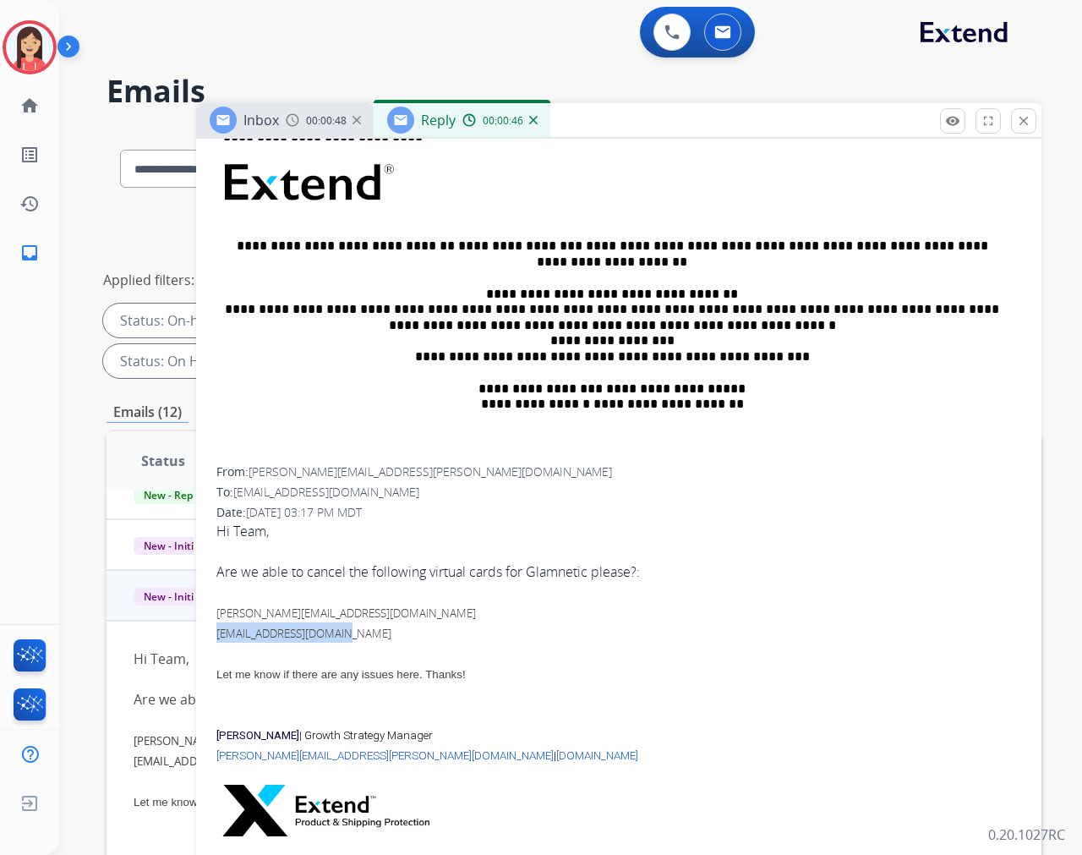
drag, startPoint x: 357, startPoint y: 629, endPoint x: 205, endPoint y: 637, distance: 152.4
click at [205, 637] on div "**********" at bounding box center [618, 409] width 845 height 893
copy link "[EMAIL_ADDRESS][DOMAIN_NAME]"
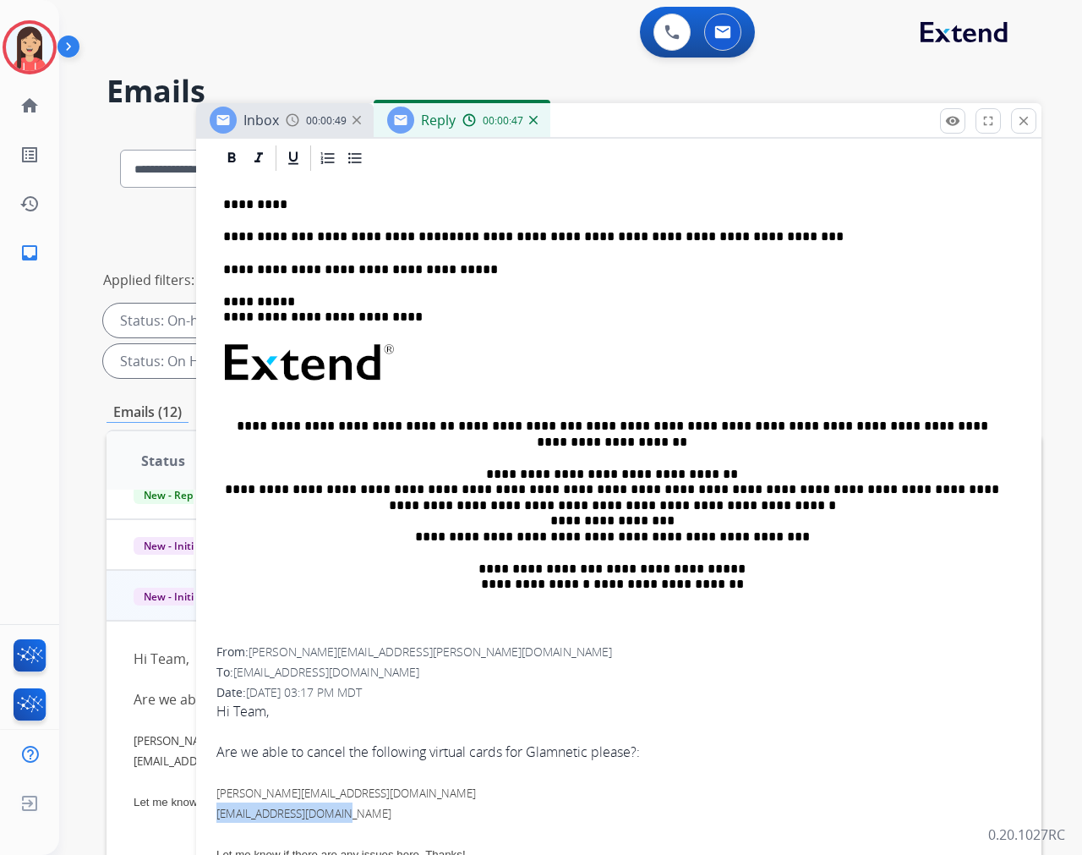
scroll to position [376, 0]
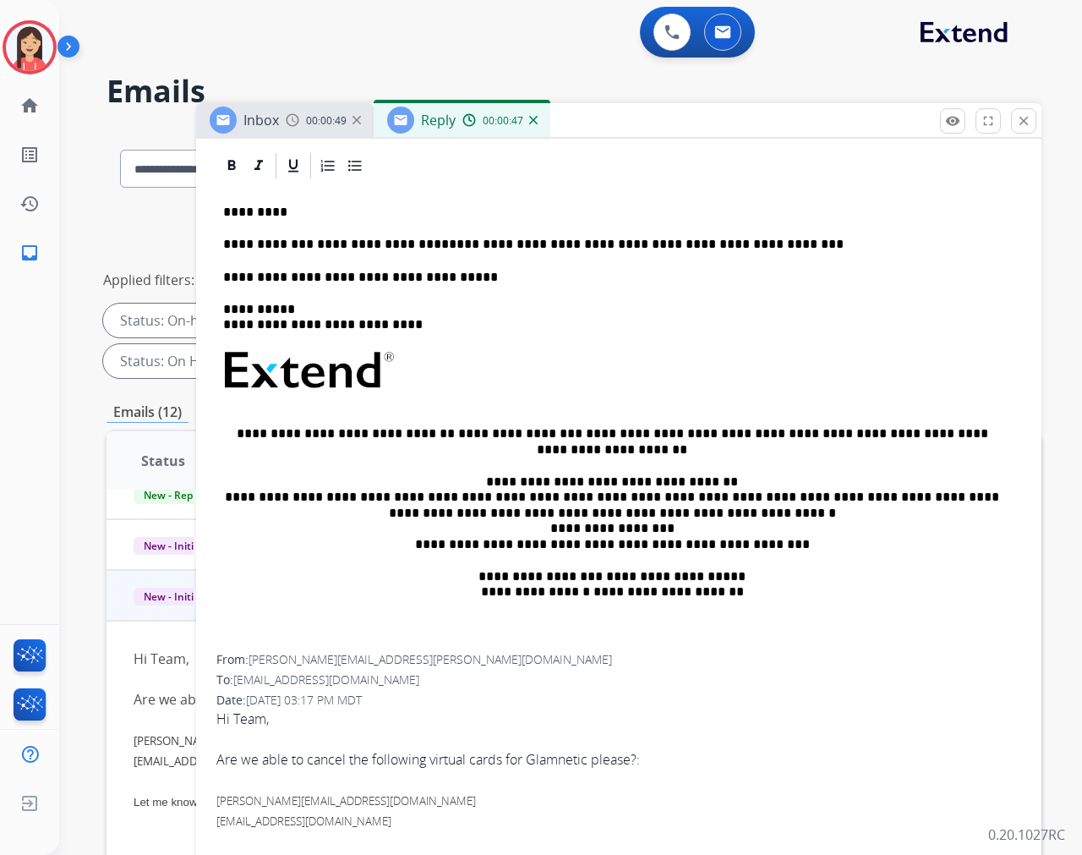
click at [446, 282] on p "**********" at bounding box center [612, 277] width 778 height 15
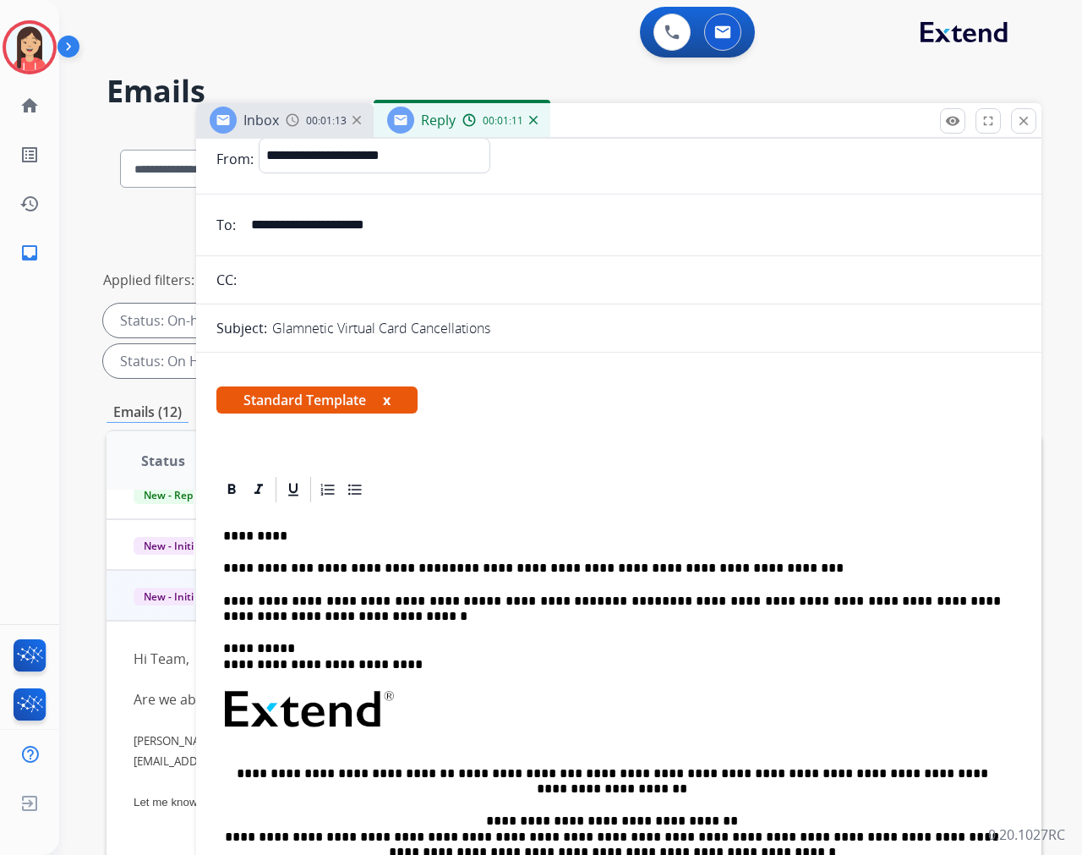
scroll to position [0, 0]
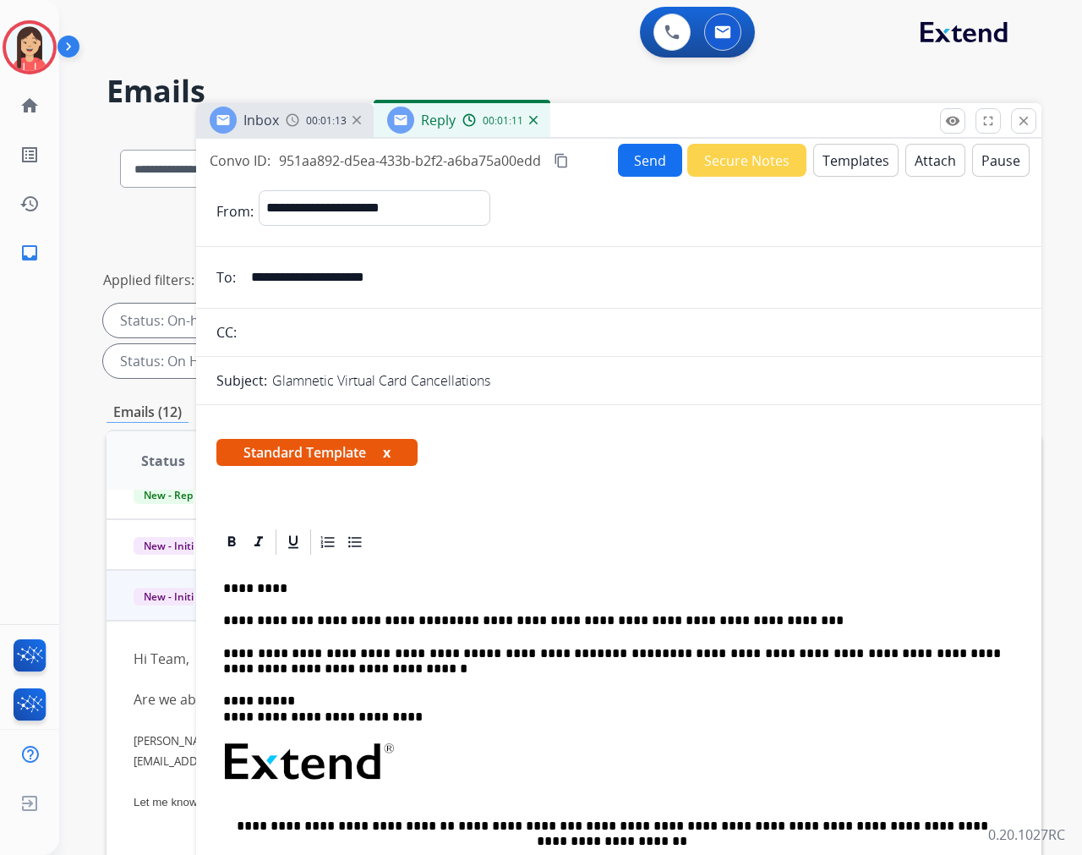
click at [656, 157] on button "Send" at bounding box center [650, 160] width 64 height 33
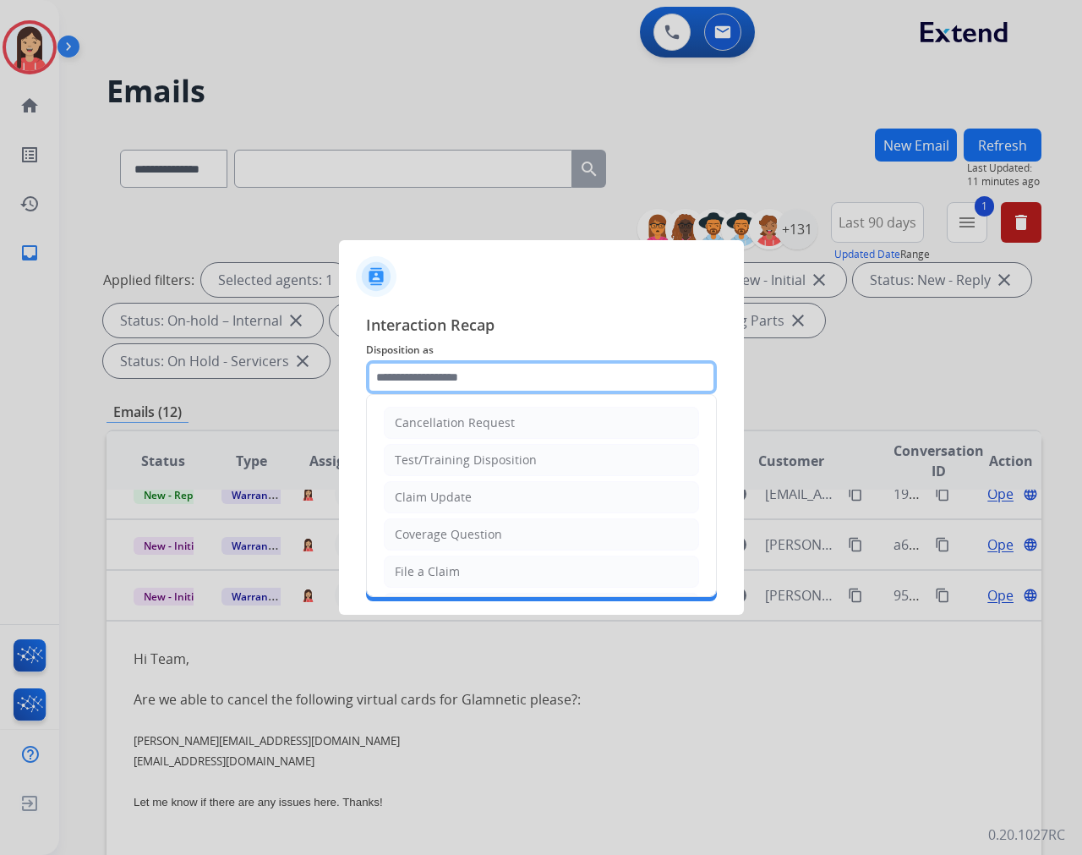
click at [487, 373] on input "text" at bounding box center [541, 377] width 351 height 34
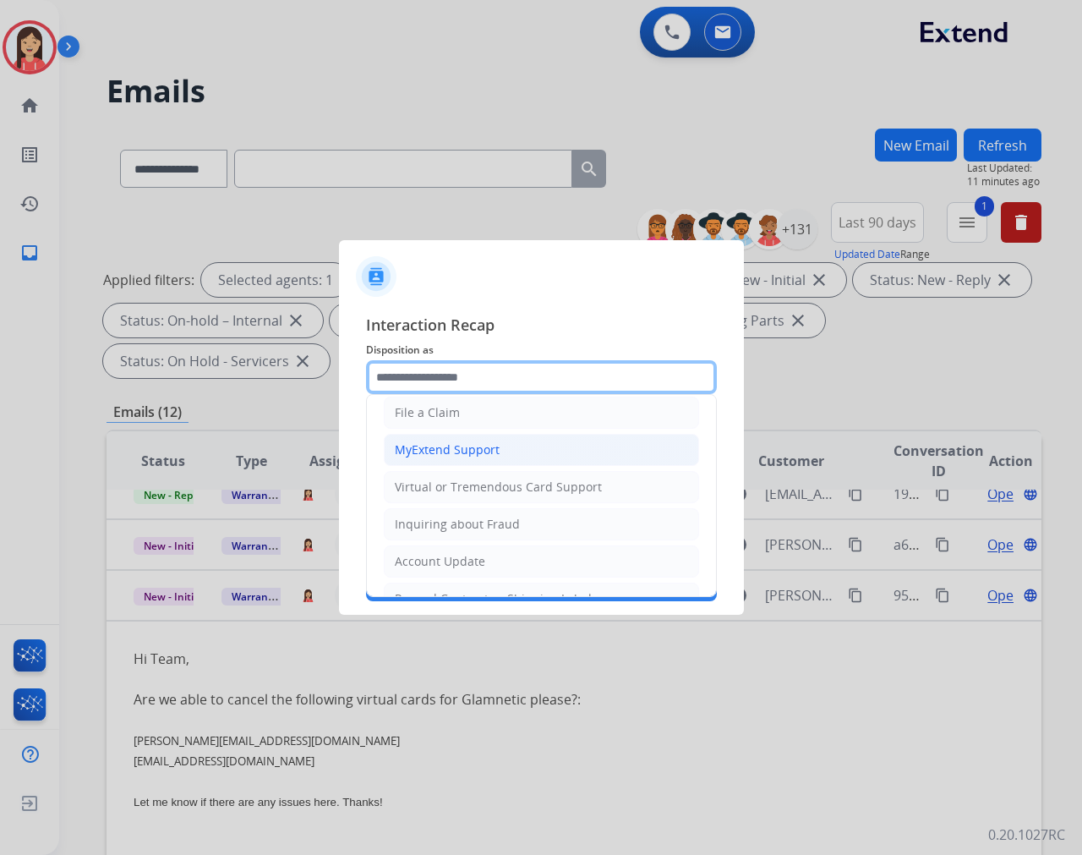
scroll to position [188, 0]
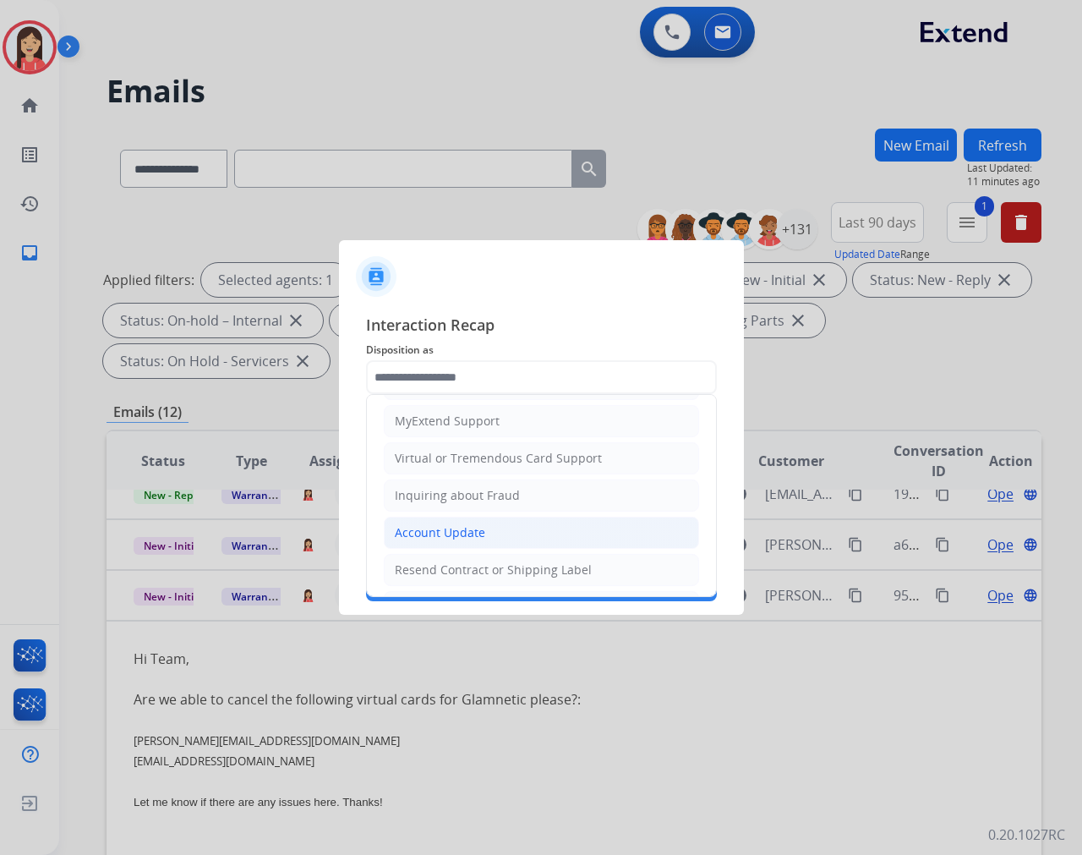
click at [442, 527] on div "Account Update" at bounding box center [440, 532] width 90 height 17
type input "**********"
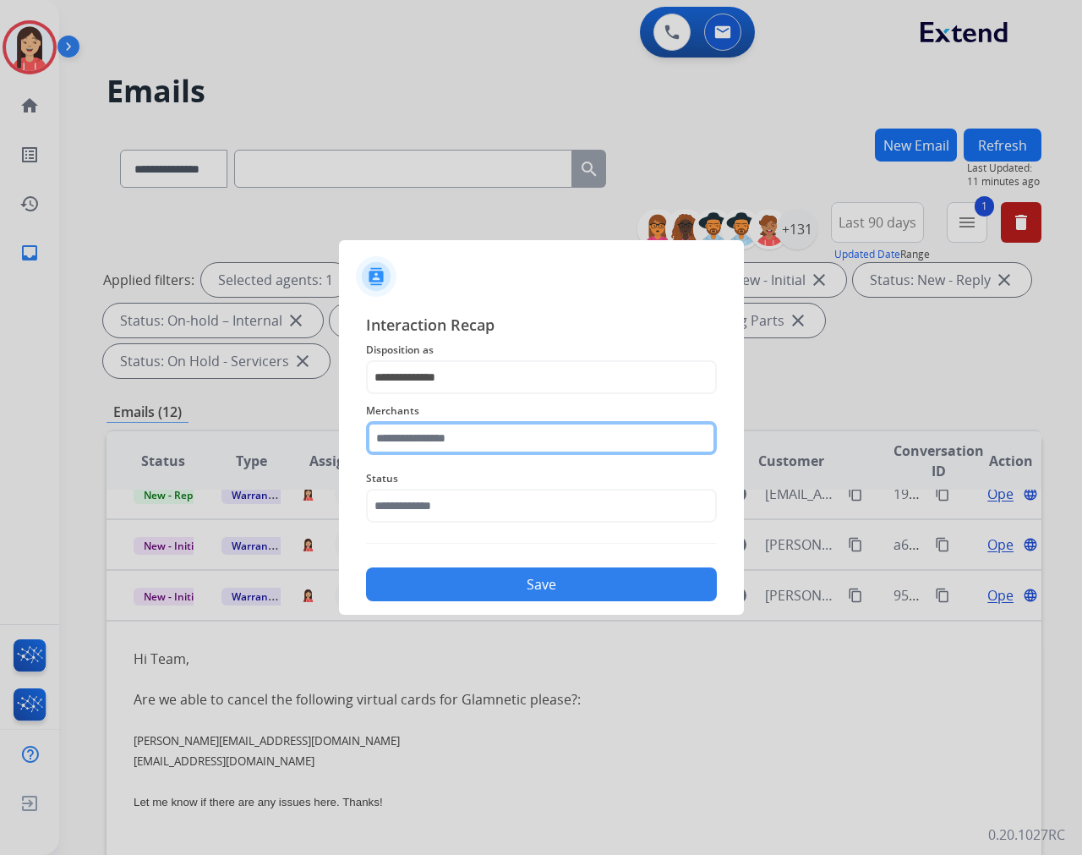
click at [473, 436] on input "text" at bounding box center [541, 438] width 351 height 34
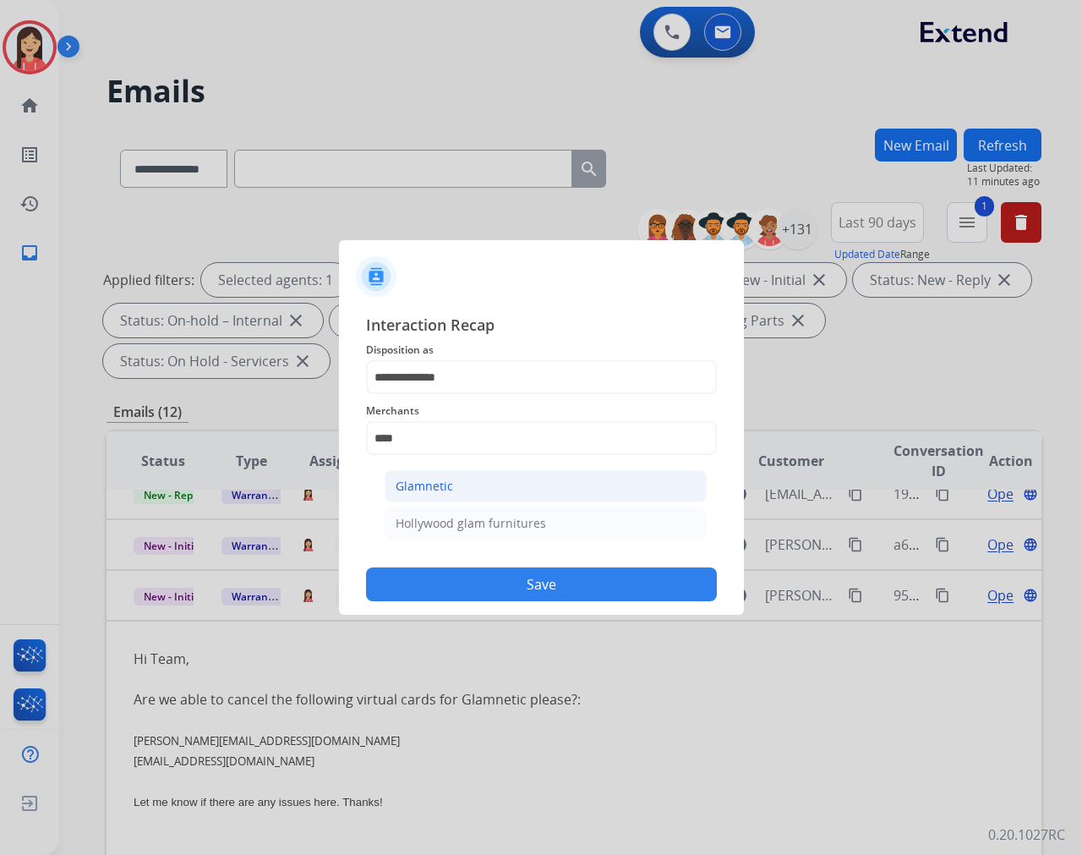
click at [441, 485] on div "Glamnetic" at bounding box center [424, 486] width 57 height 17
type input "*********"
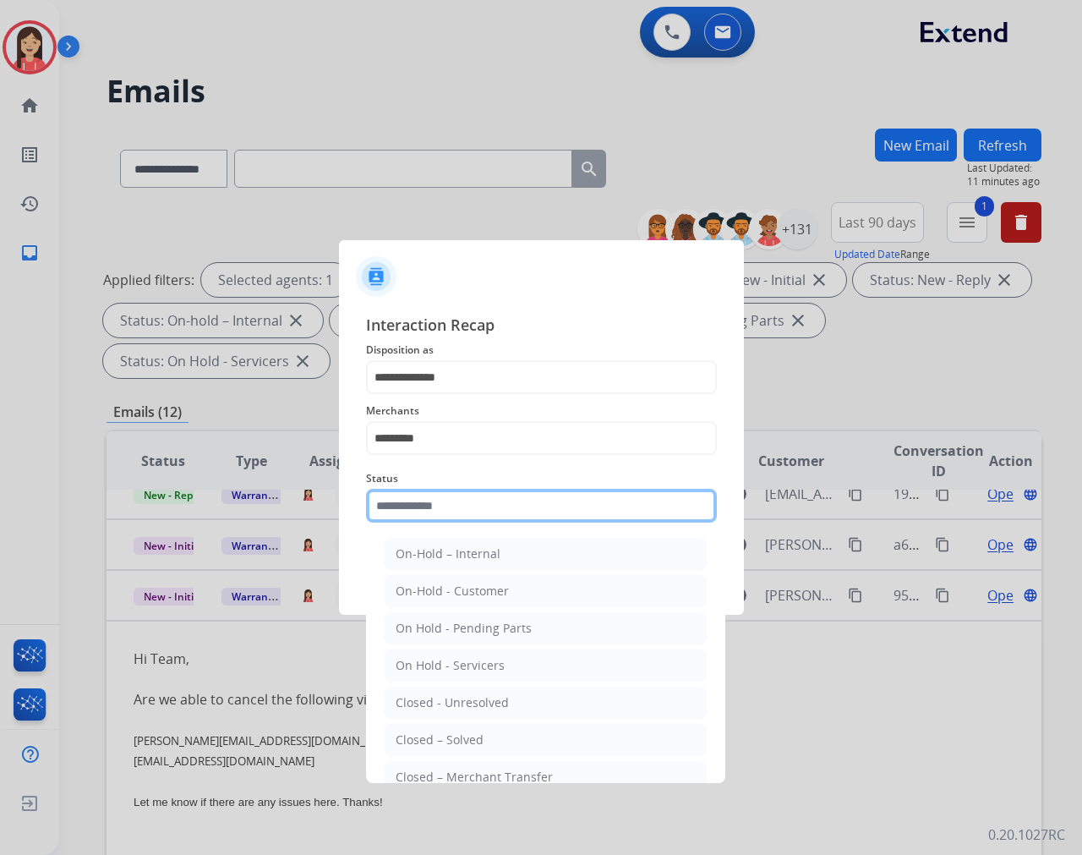
click at [434, 500] on input "text" at bounding box center [541, 506] width 351 height 34
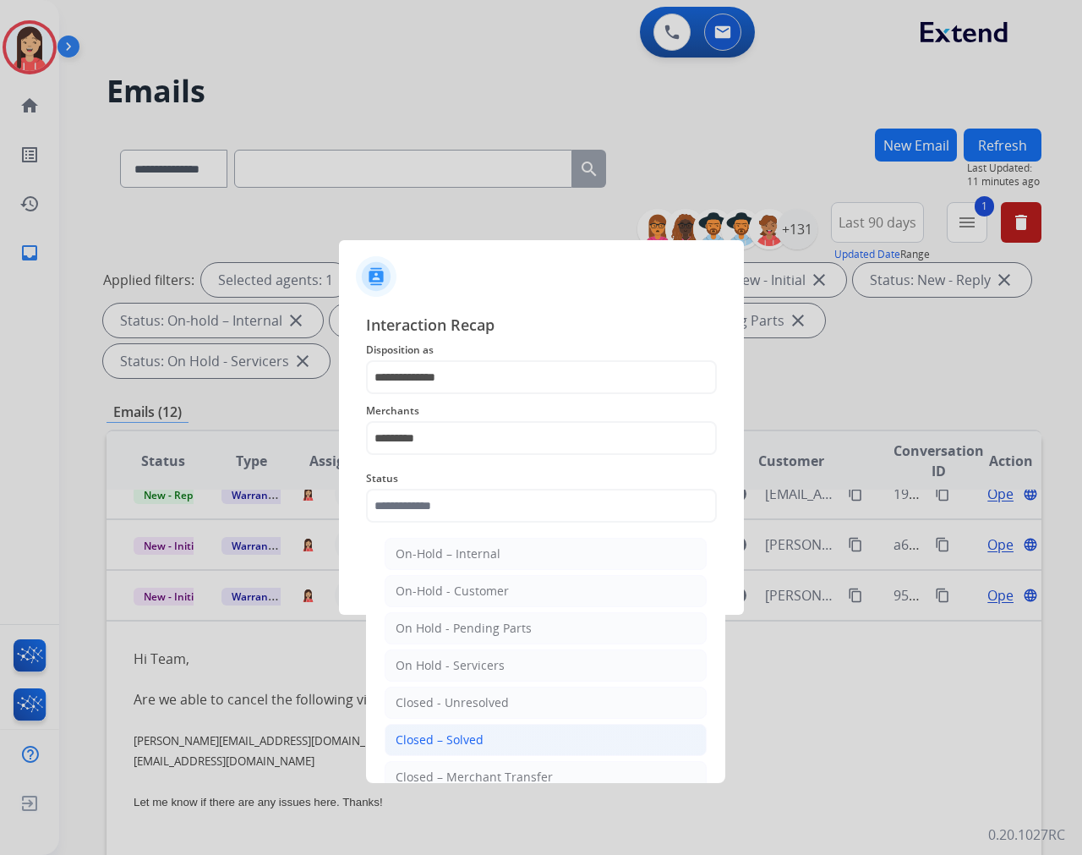
click at [445, 740] on div "Closed – Solved" at bounding box center [440, 739] width 88 height 17
type input "**********"
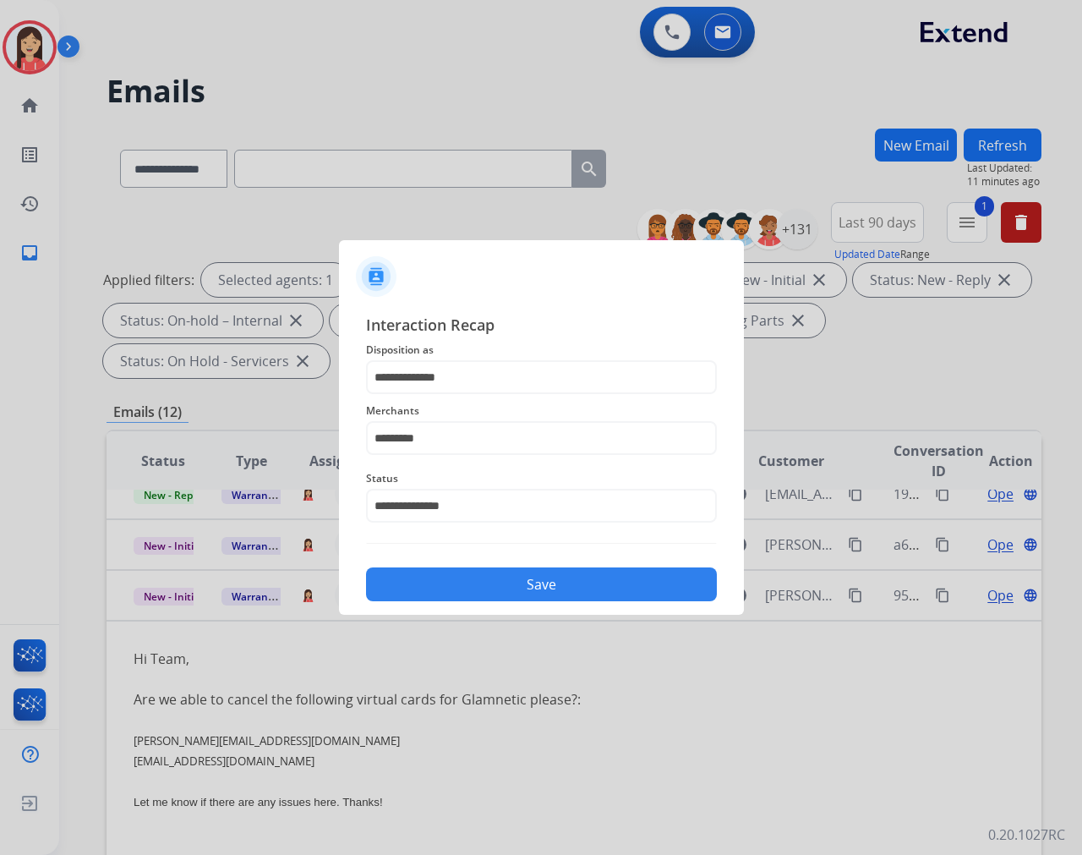
click at [480, 584] on button "Save" at bounding box center [541, 584] width 351 height 34
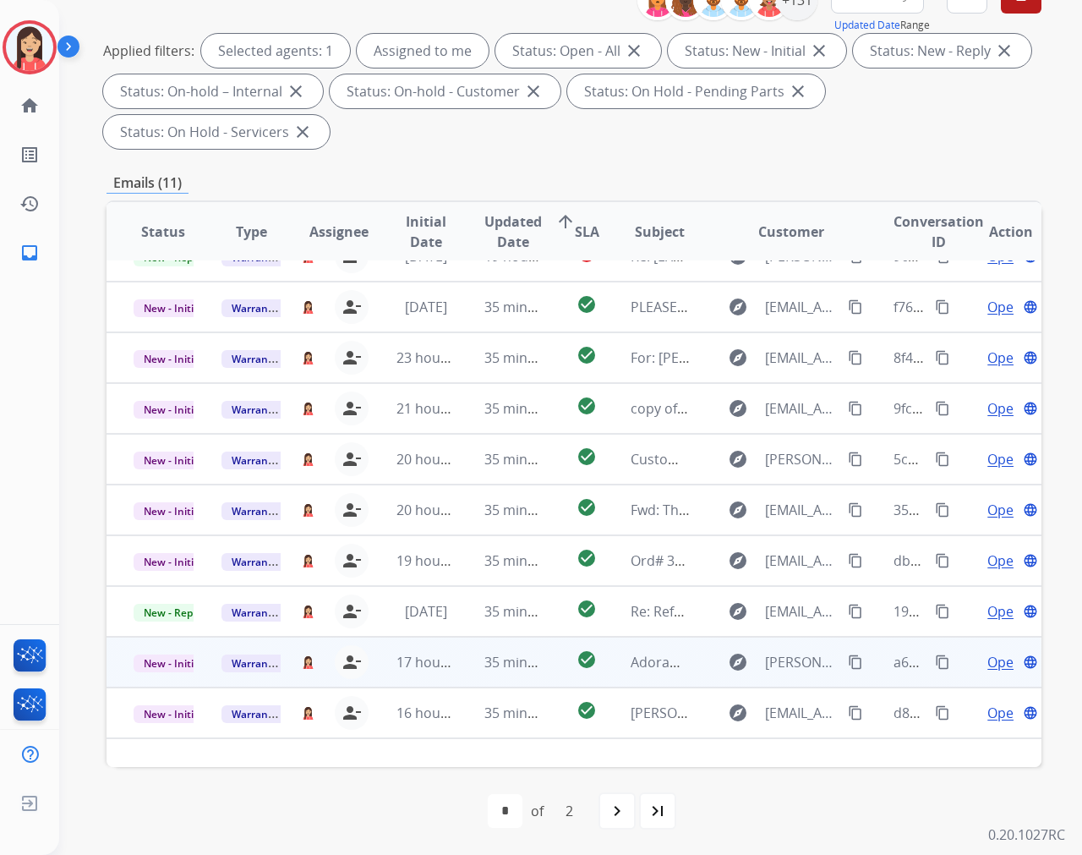
scroll to position [55, 0]
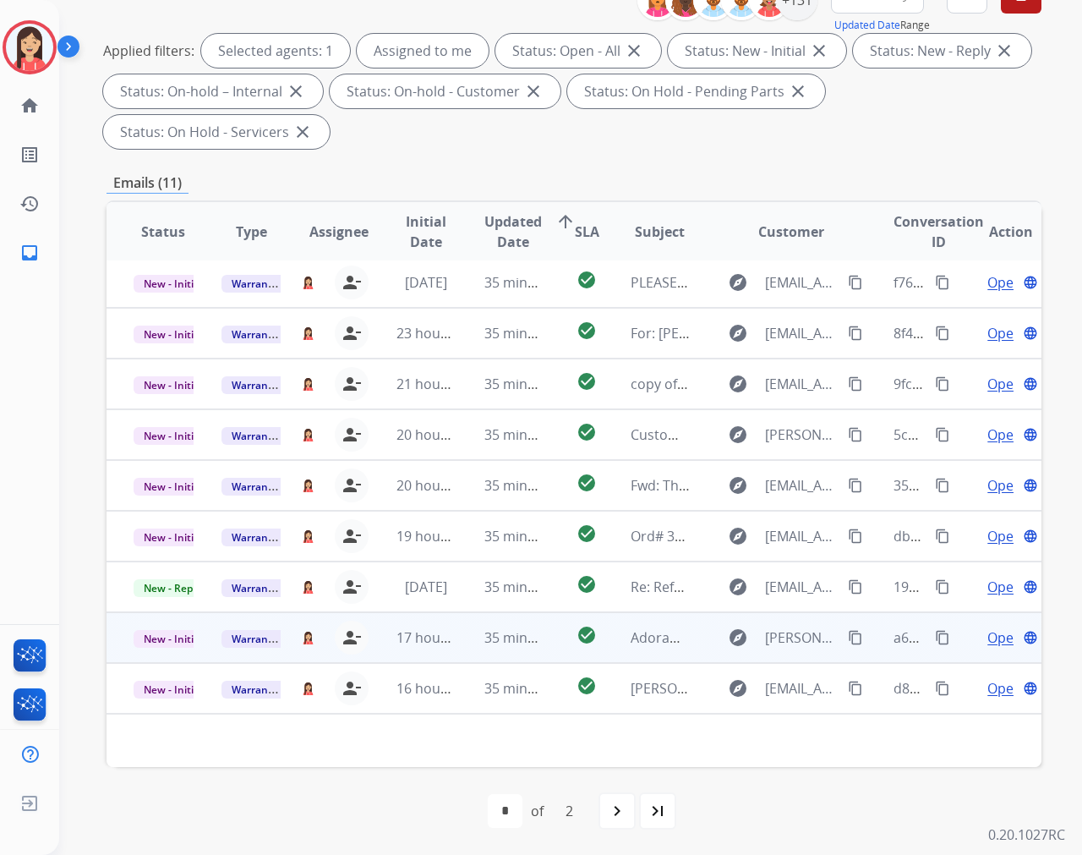
click at [465, 648] on td "35 minutes ago" at bounding box center [501, 637] width 88 height 51
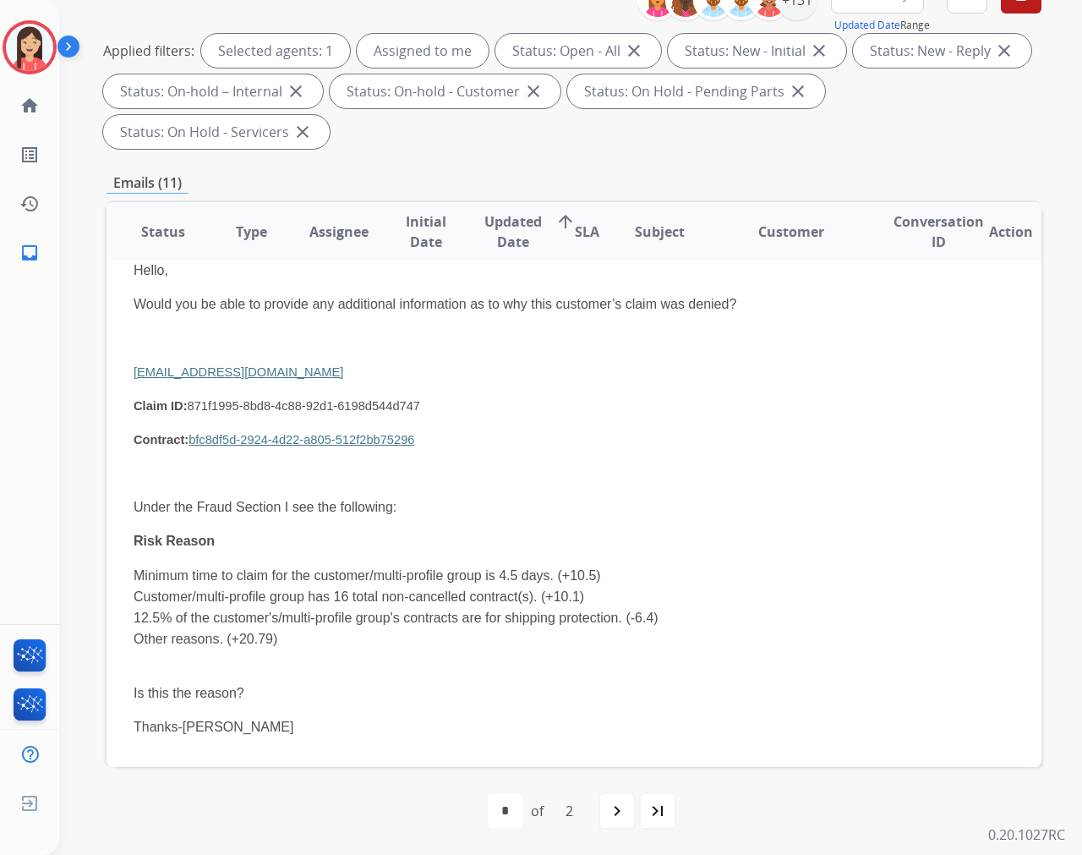
scroll to position [452, 0]
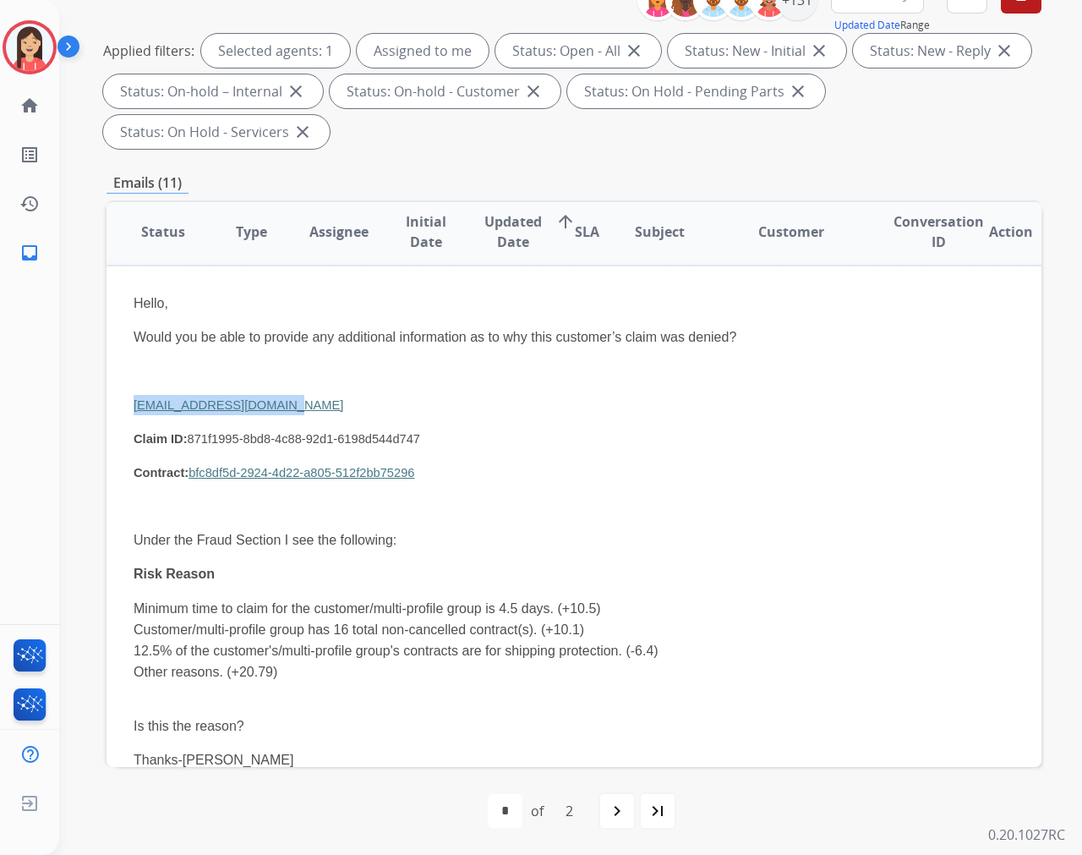
drag, startPoint x: 305, startPoint y: 413, endPoint x: 133, endPoint y: 404, distance: 172.7
click at [134, 404] on p "[EMAIL_ADDRESS][DOMAIN_NAME]" at bounding box center [487, 405] width 706 height 20
copy link "[EMAIL_ADDRESS][DOMAIN_NAME]"
click at [592, 509] on p at bounding box center [487, 506] width 706 height 20
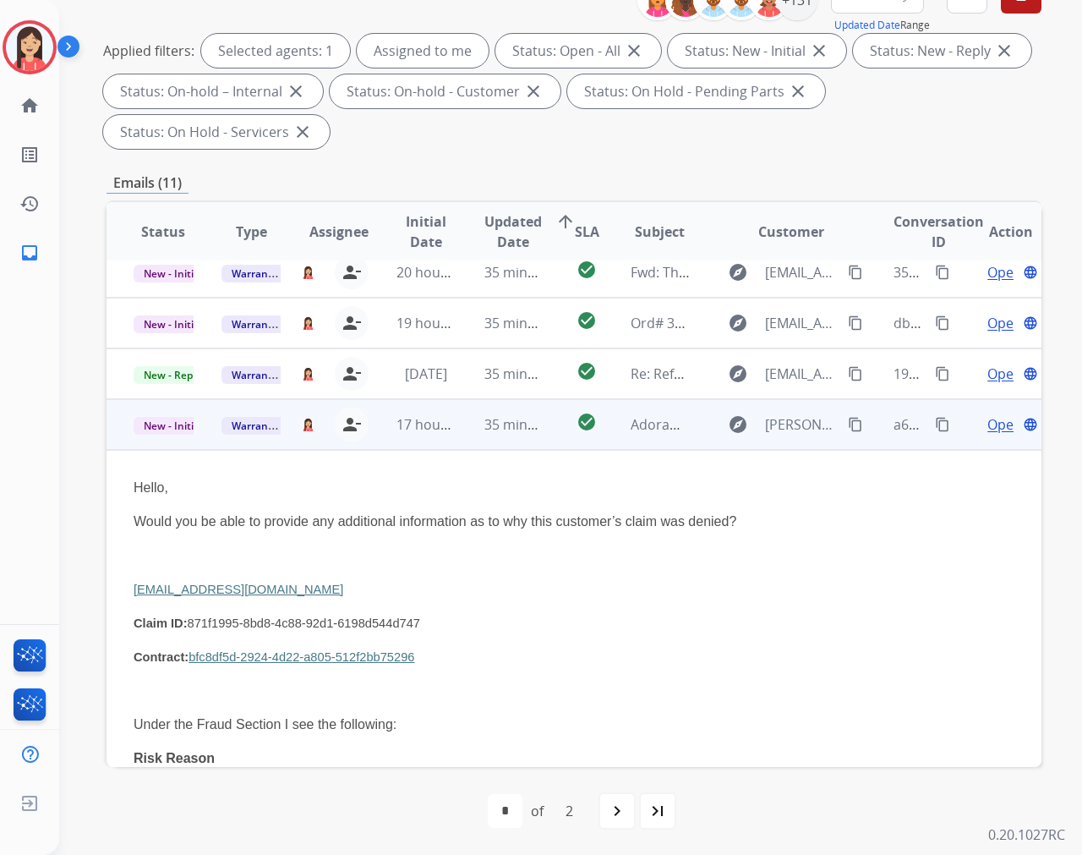
scroll to position [265, 0]
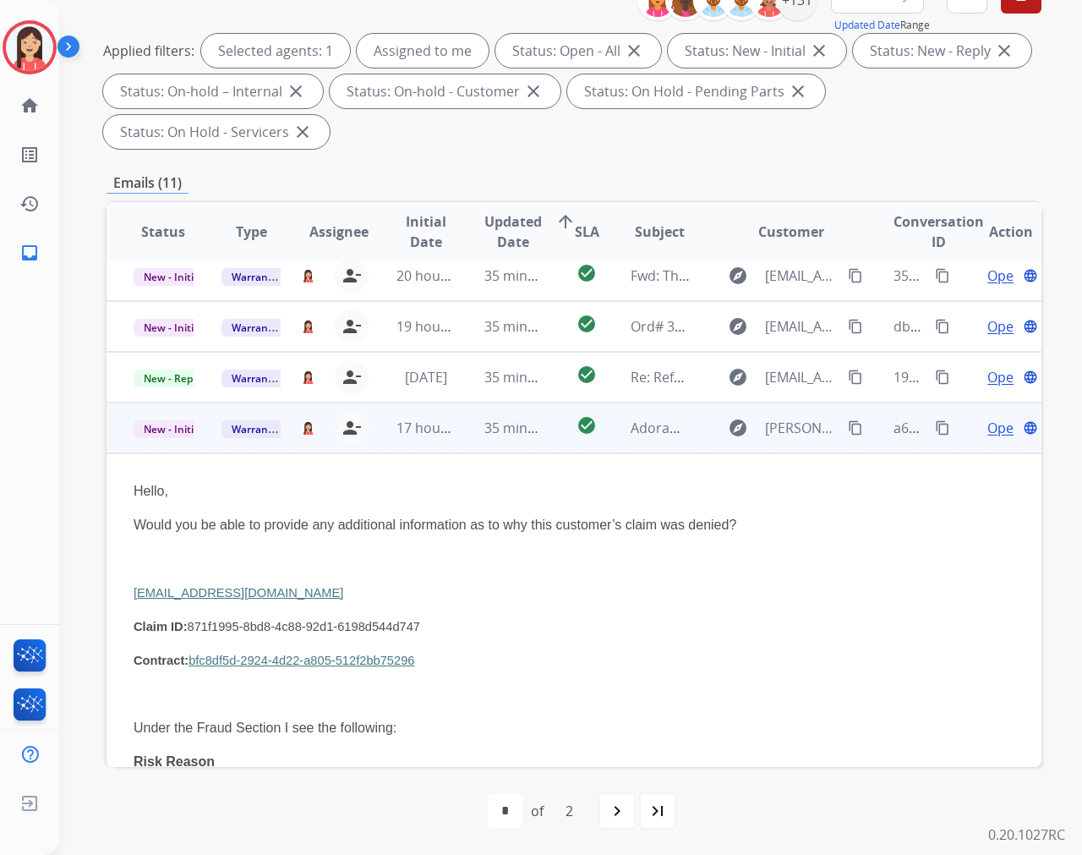
click at [973, 424] on span "Open" at bounding box center [1004, 428] width 35 height 20
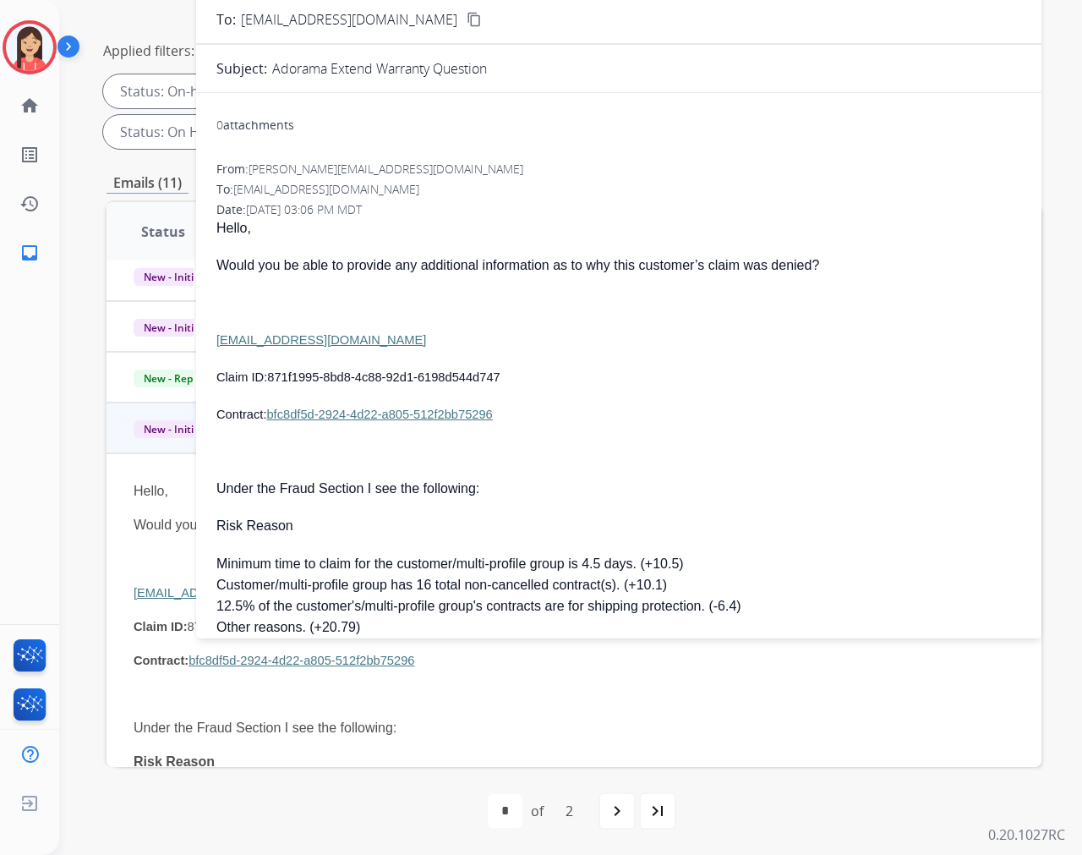
scroll to position [41, 0]
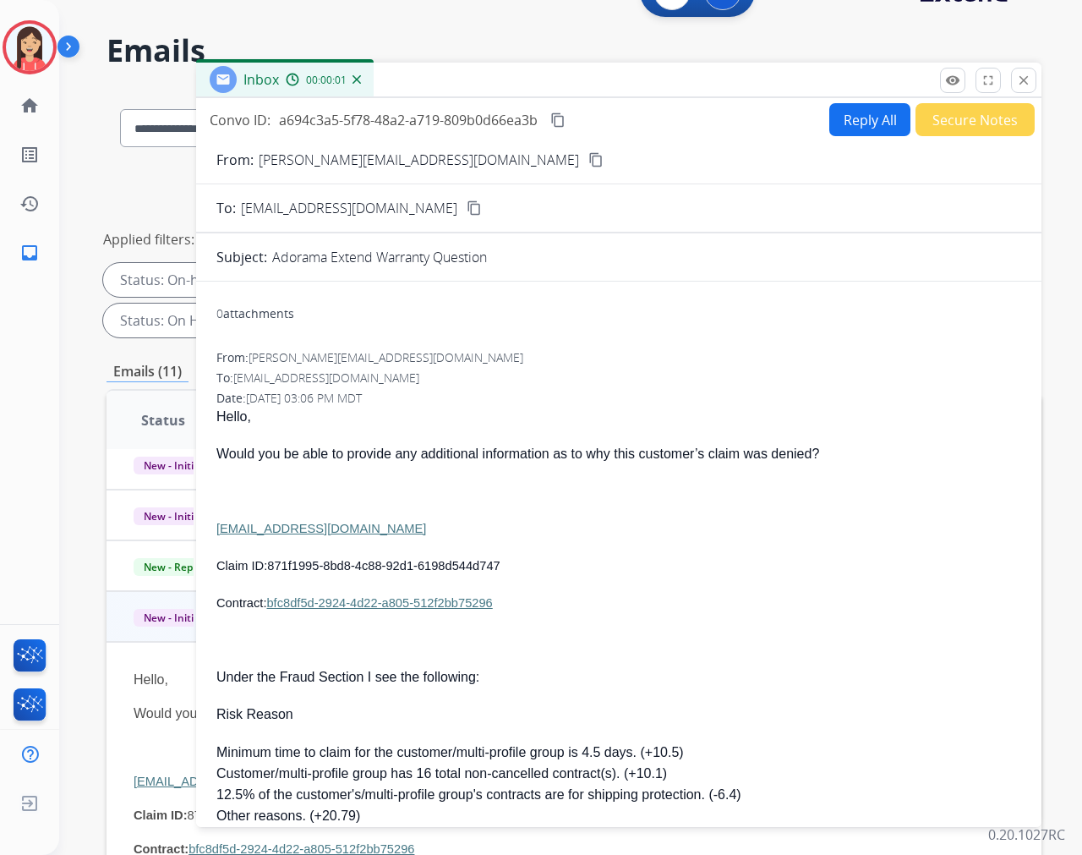
click at [847, 113] on button "Reply All" at bounding box center [869, 119] width 81 height 33
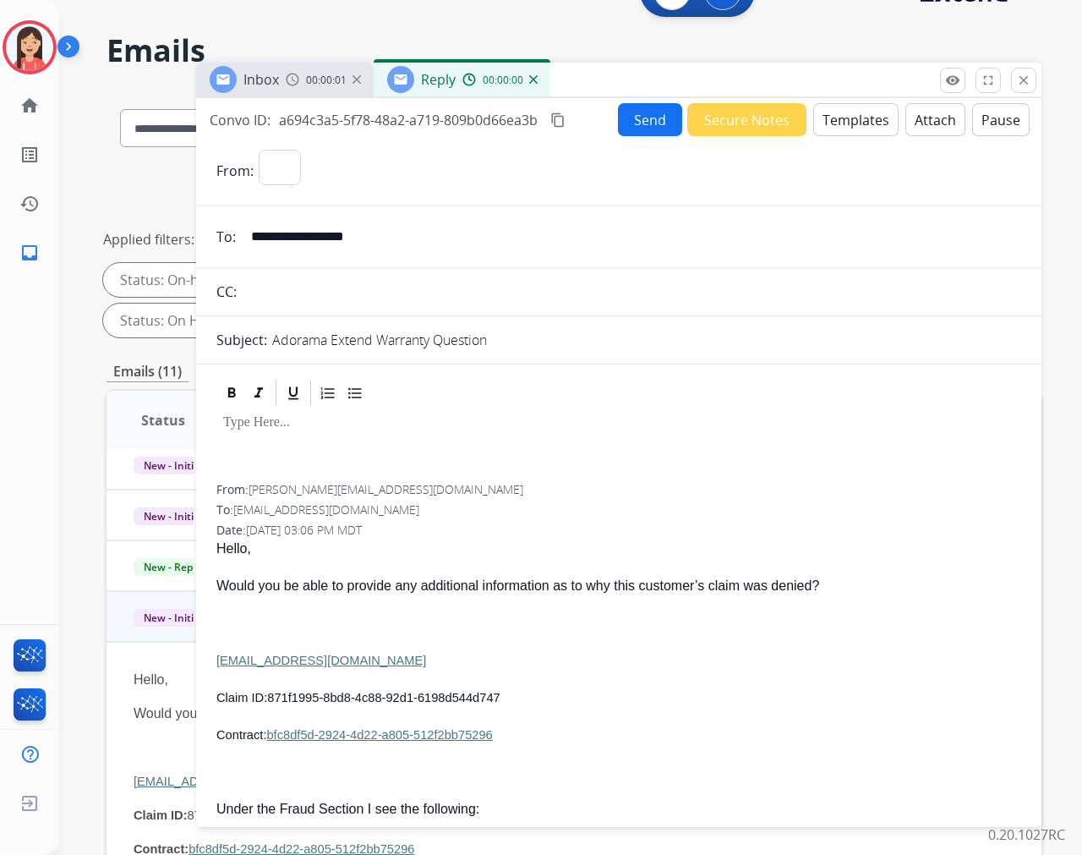
select select "**********"
click at [847, 113] on button "Templates" at bounding box center [855, 119] width 85 height 33
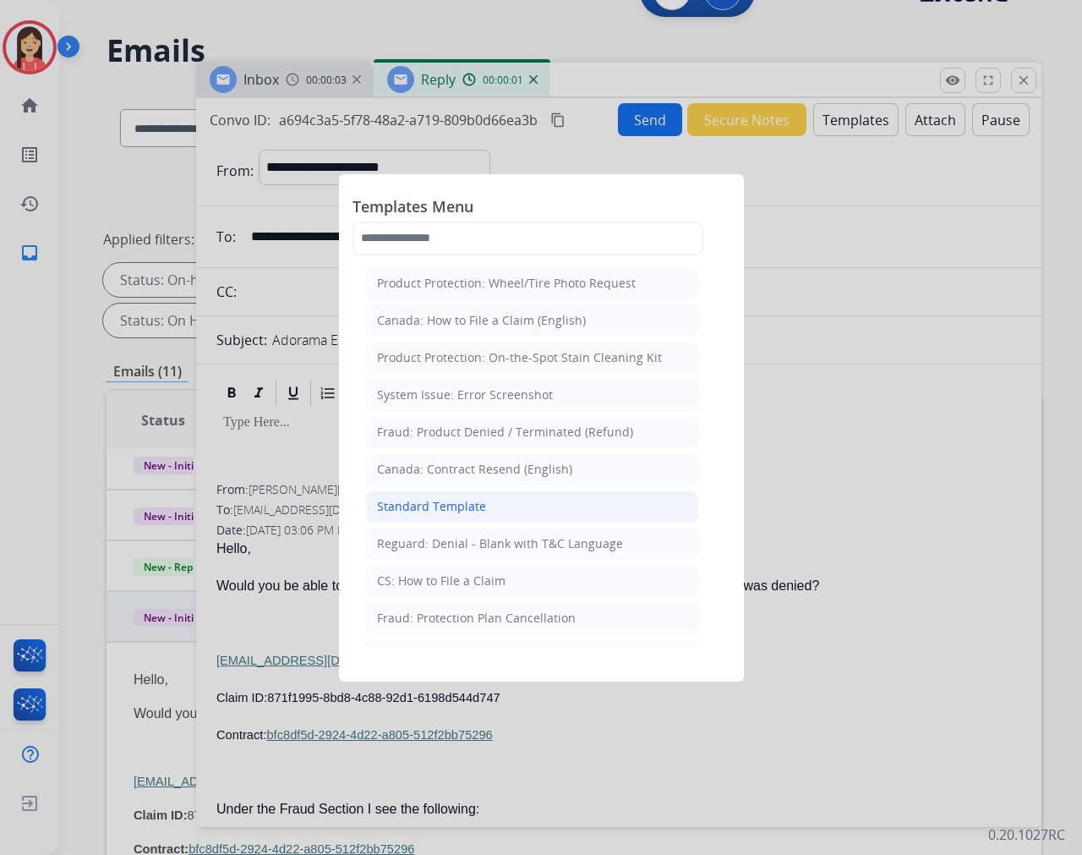
click at [452, 495] on li "Standard Template" at bounding box center [532, 506] width 332 height 32
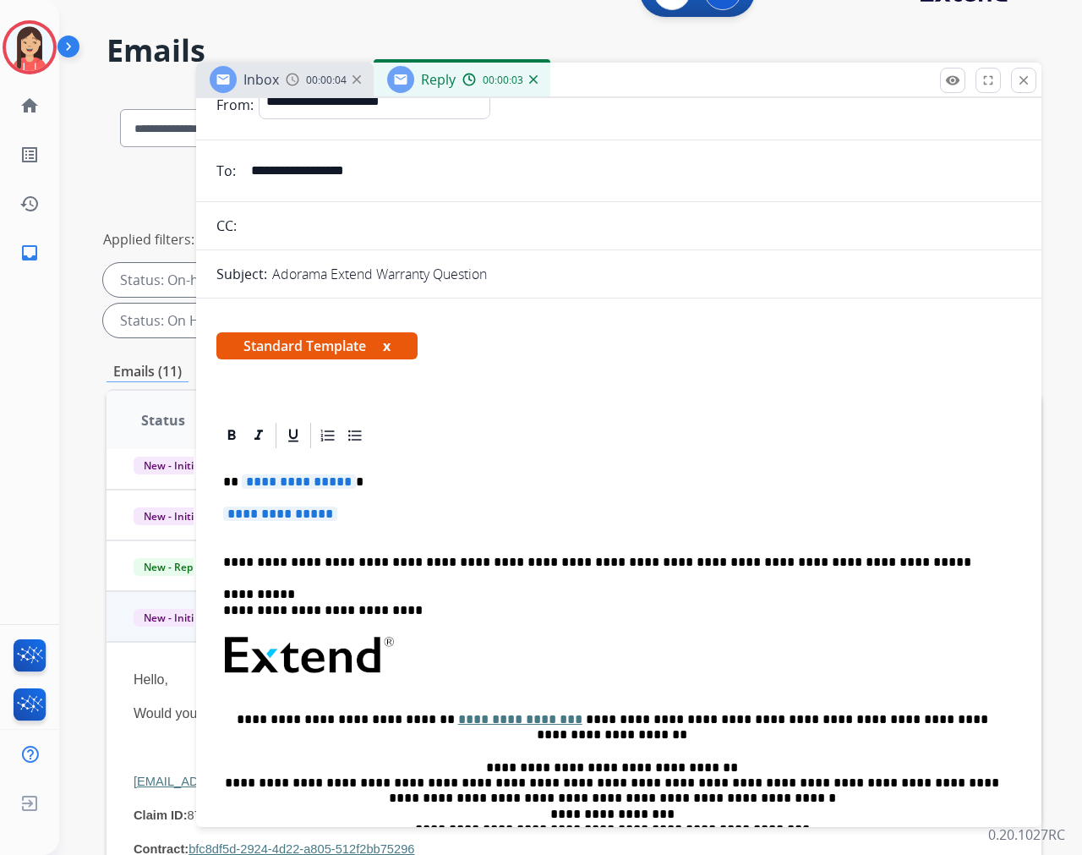
scroll to position [188, 0]
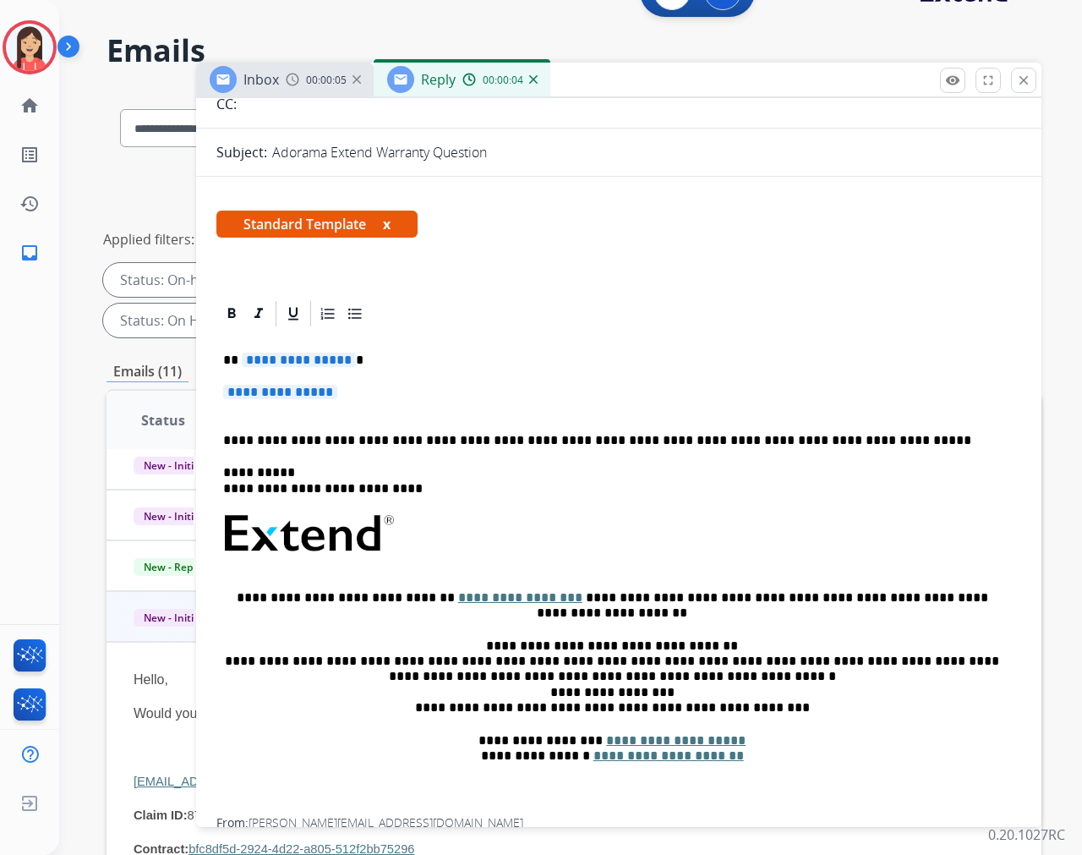
click at [245, 359] on span "**********" at bounding box center [299, 360] width 114 height 14
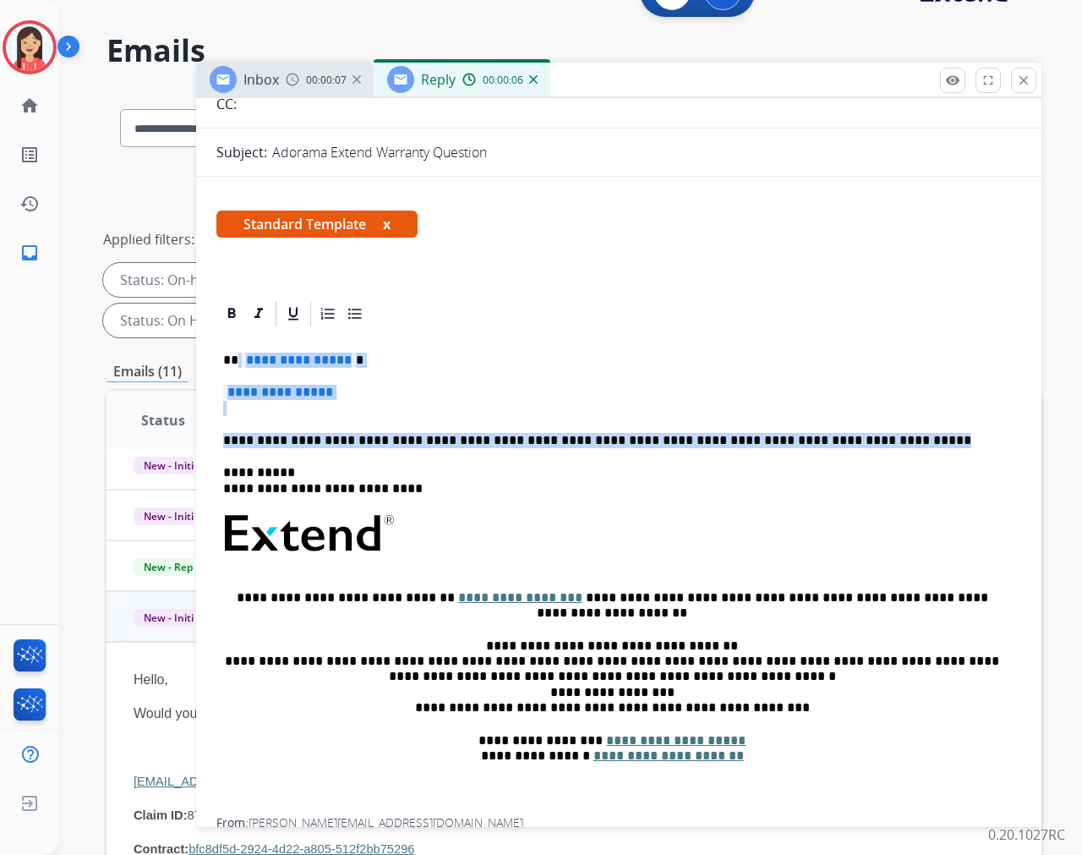
drag, startPoint x: 235, startPoint y: 358, endPoint x: 837, endPoint y: 436, distance: 607.0
click at [837, 436] on div "**********" at bounding box center [618, 573] width 805 height 489
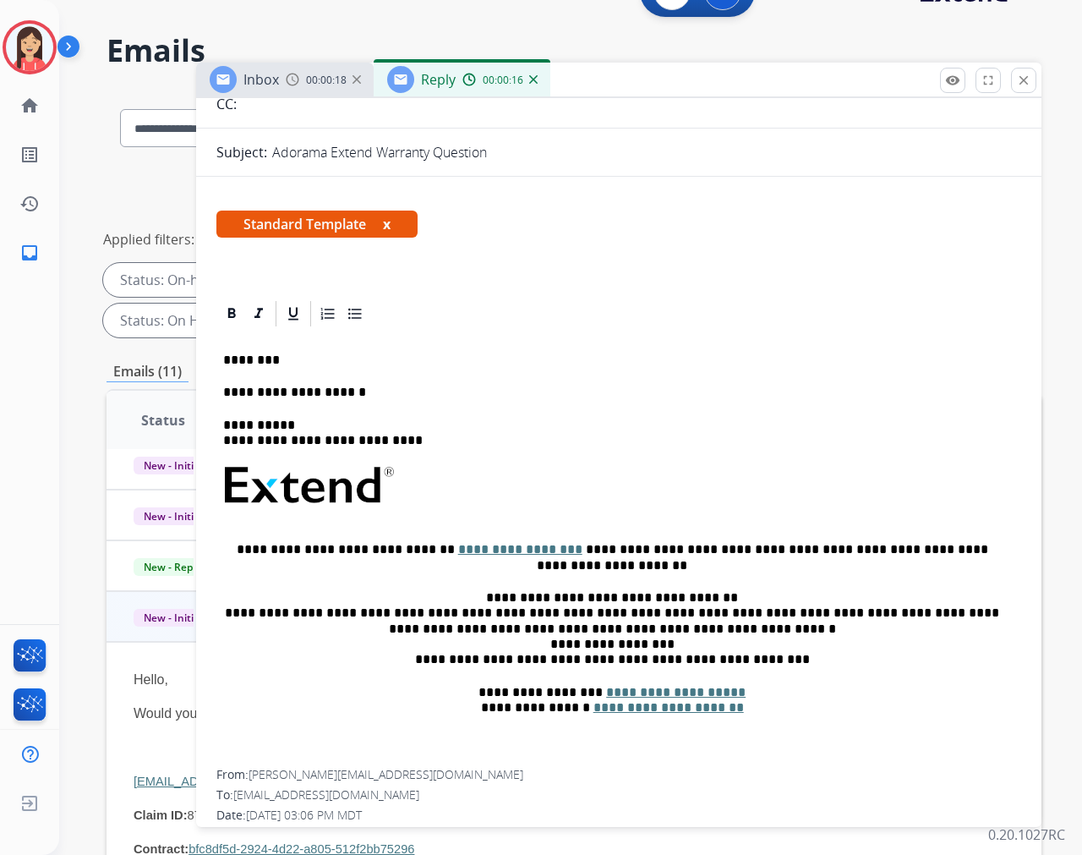
click at [416, 403] on div "**********" at bounding box center [618, 549] width 805 height 440
click at [408, 398] on p "**********" at bounding box center [612, 392] width 778 height 15
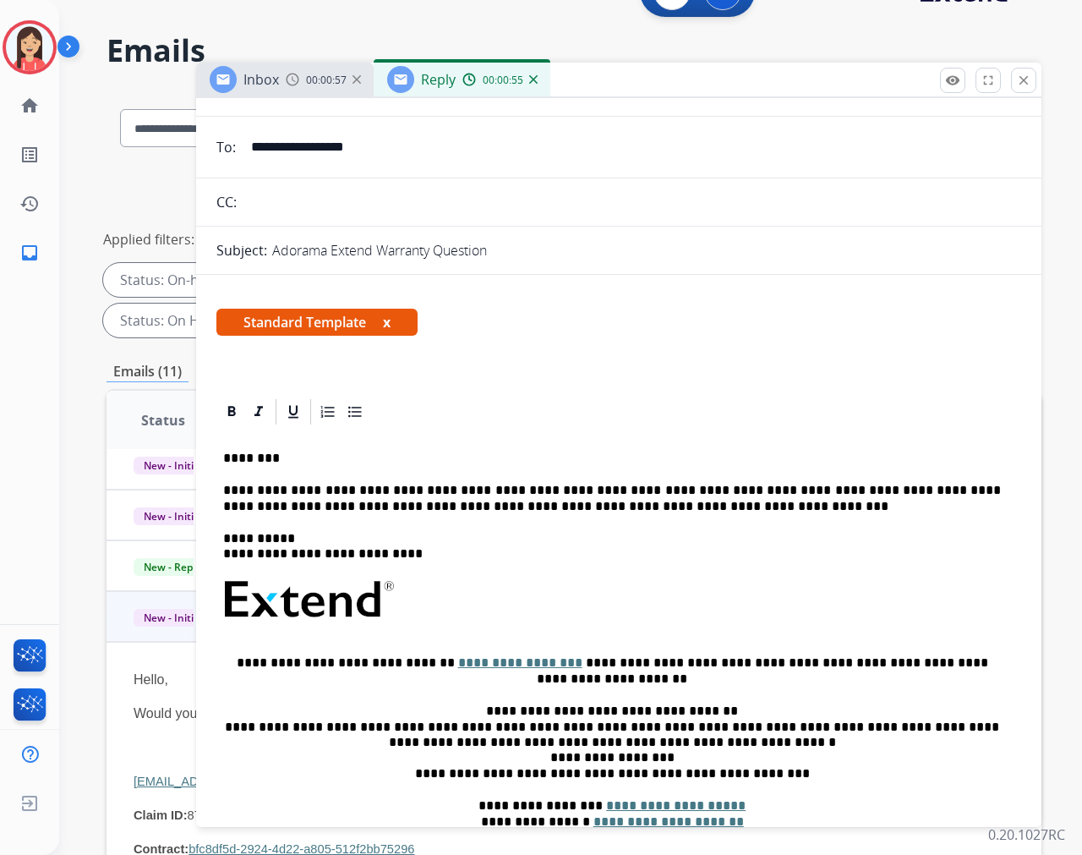
scroll to position [0, 0]
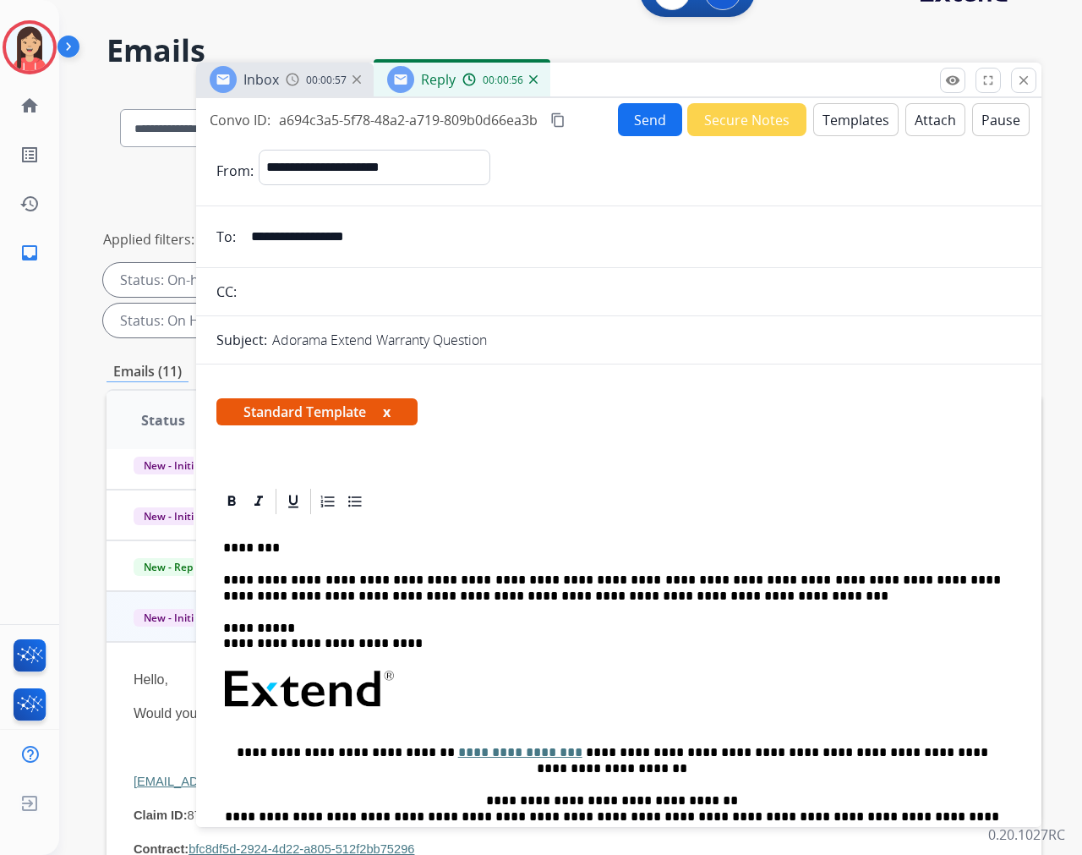
click at [648, 127] on button "Send" at bounding box center [650, 119] width 64 height 33
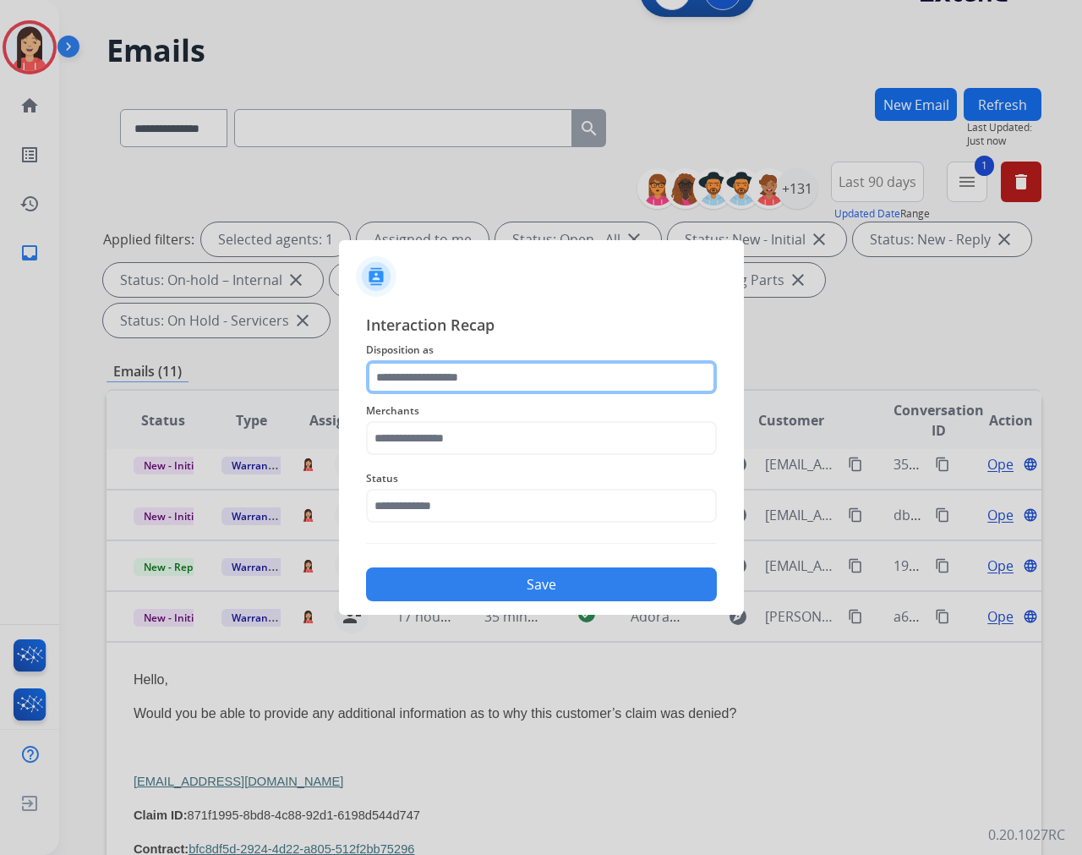
click at [484, 382] on input "text" at bounding box center [541, 377] width 351 height 34
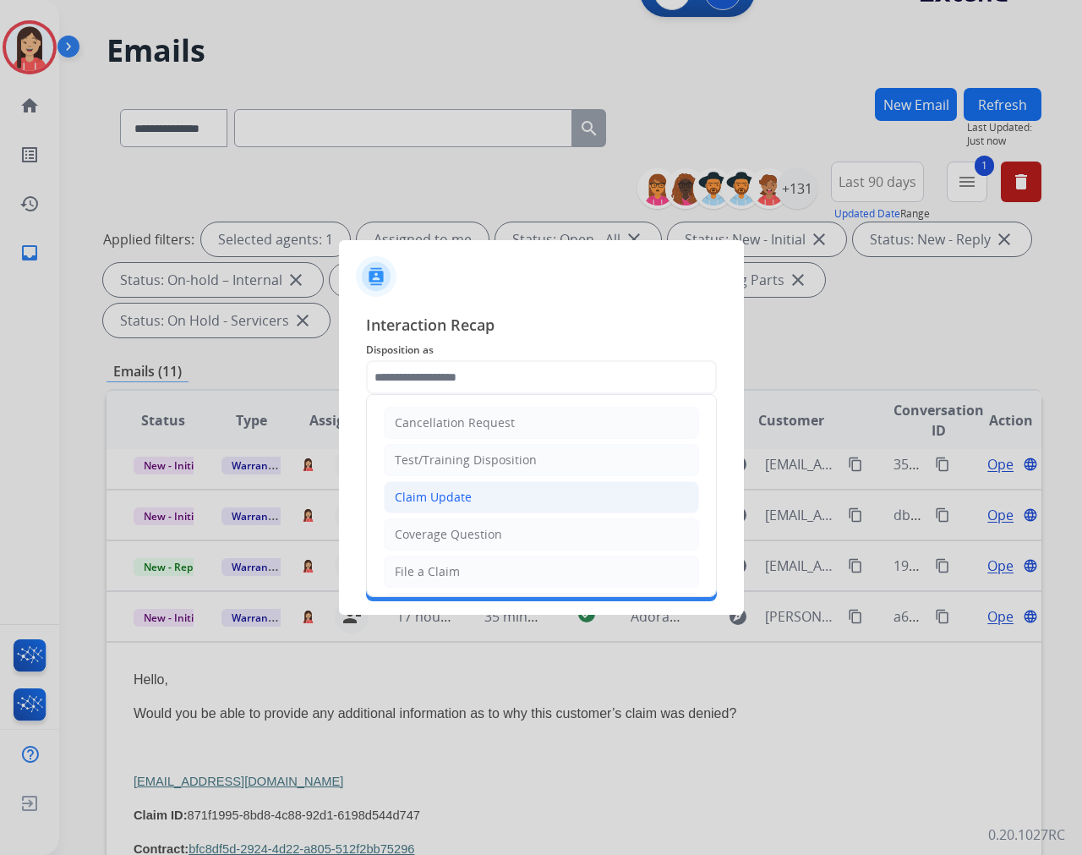
click at [449, 496] on div "Claim Update" at bounding box center [433, 497] width 77 height 17
type input "**********"
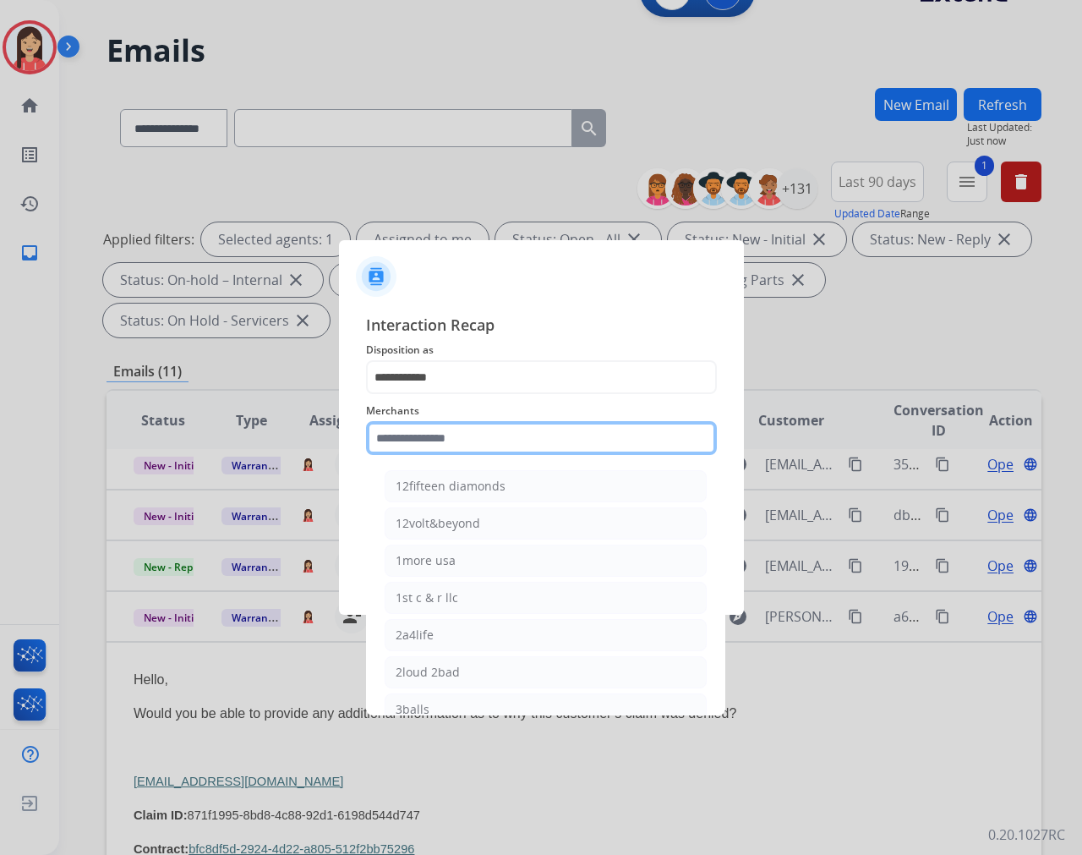
click at [449, 425] on input "text" at bounding box center [541, 438] width 351 height 34
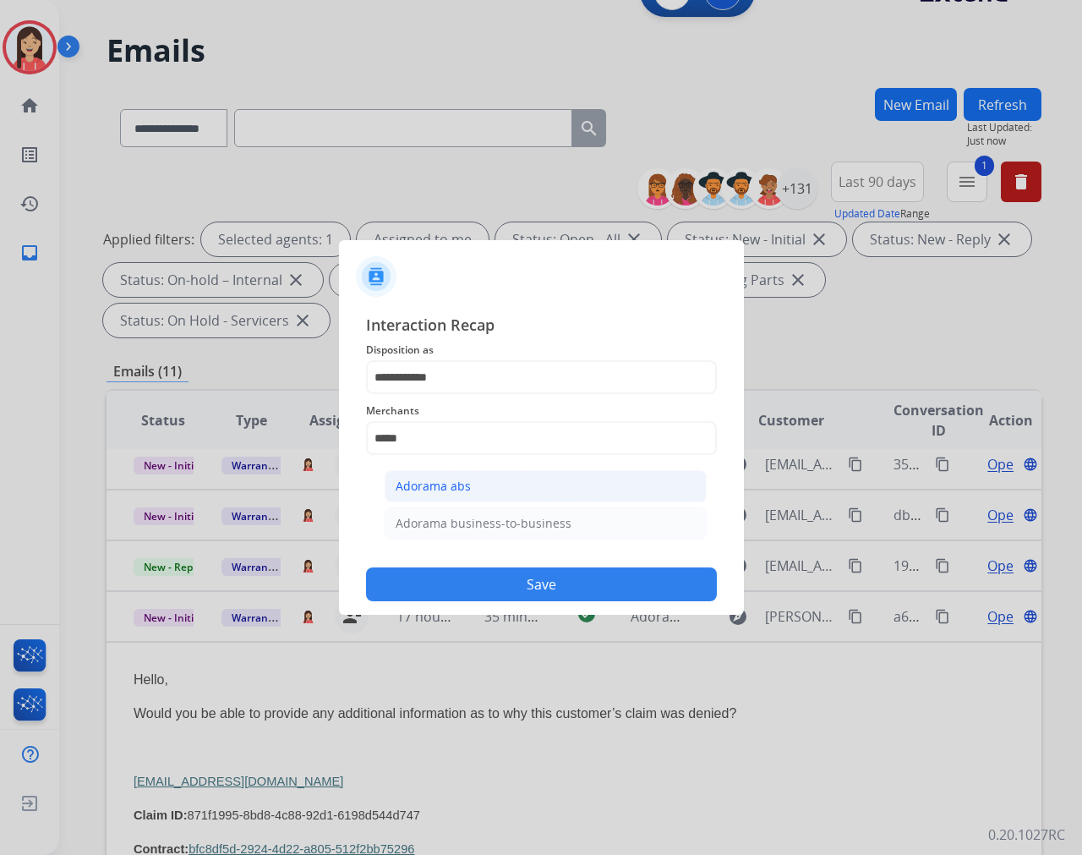
click at [454, 478] on div "Adorama abs" at bounding box center [433, 486] width 75 height 17
type input "**********"
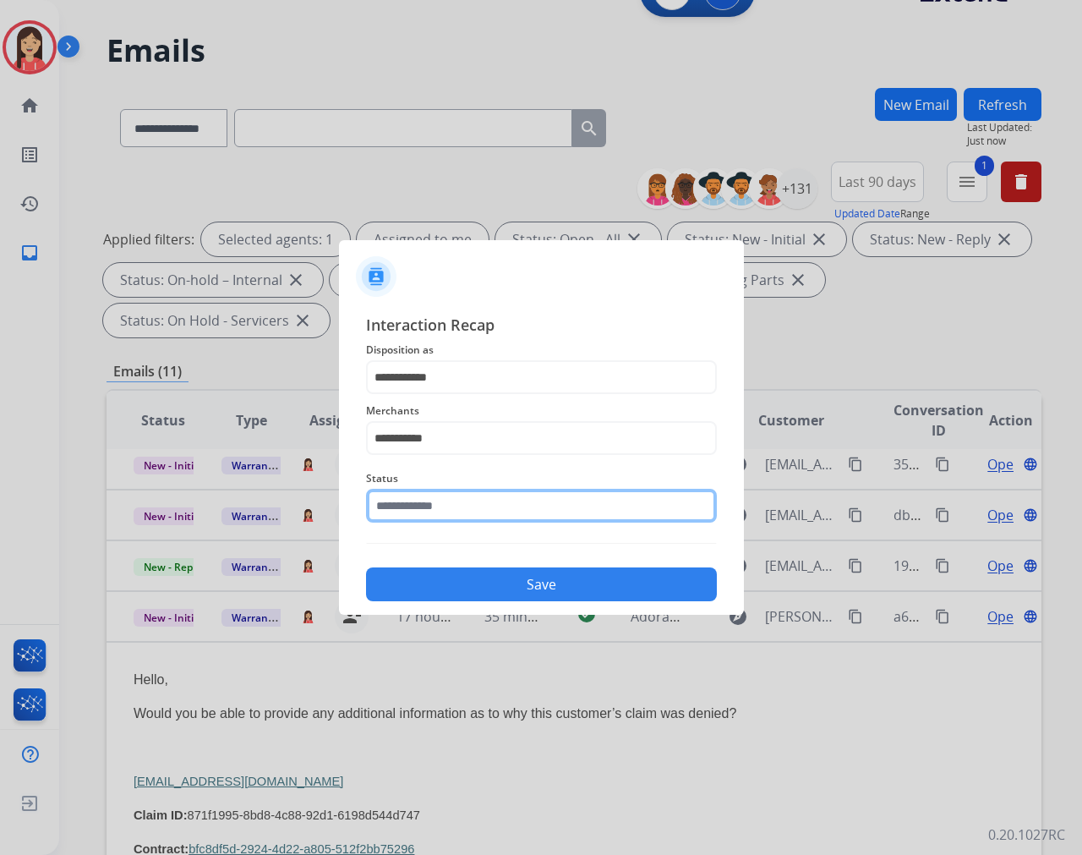
click at [449, 490] on input "text" at bounding box center [541, 506] width 351 height 34
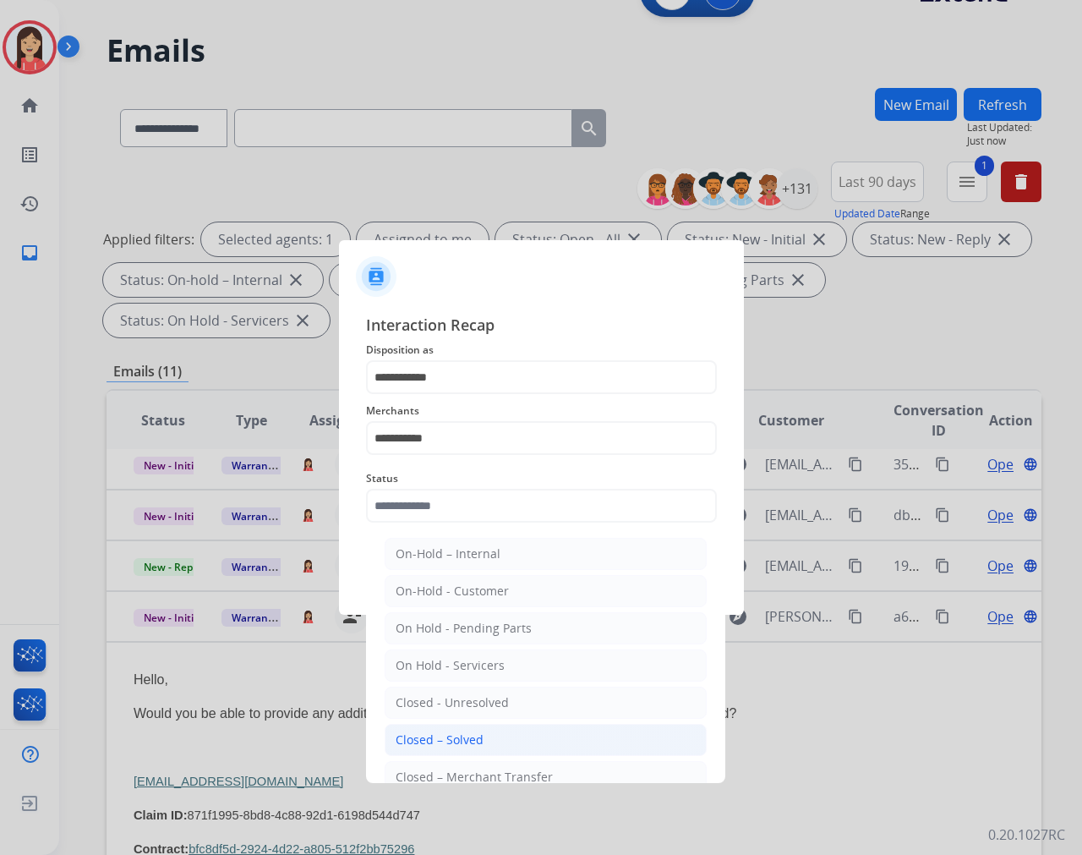
click at [499, 736] on li "Closed – Solved" at bounding box center [546, 740] width 322 height 32
type input "**********"
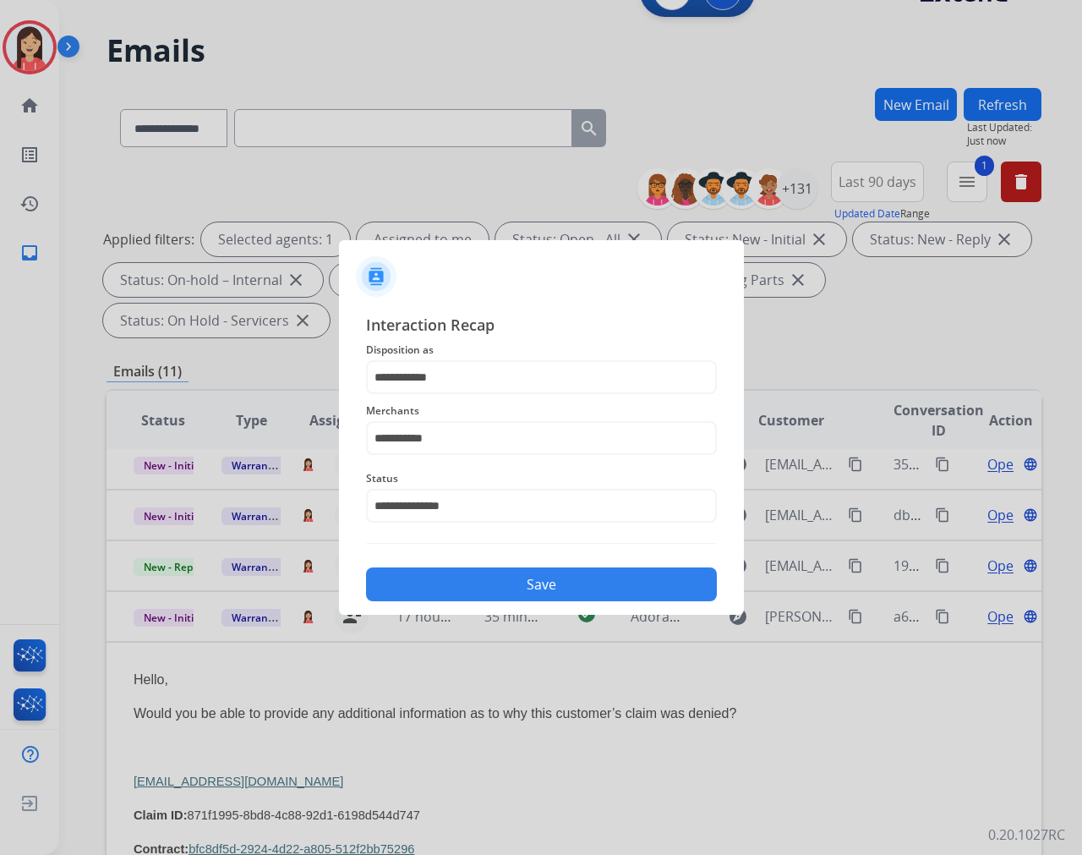
click at [504, 581] on button "Save" at bounding box center [541, 584] width 351 height 34
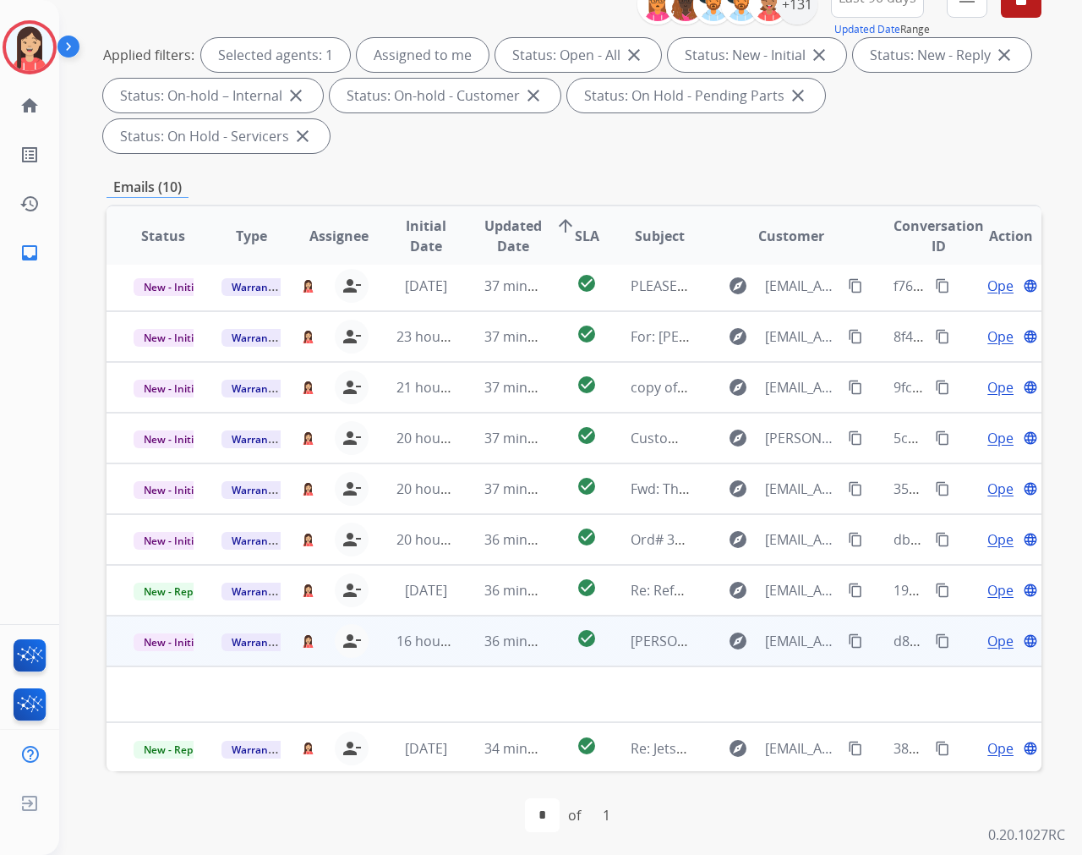
scroll to position [229, 0]
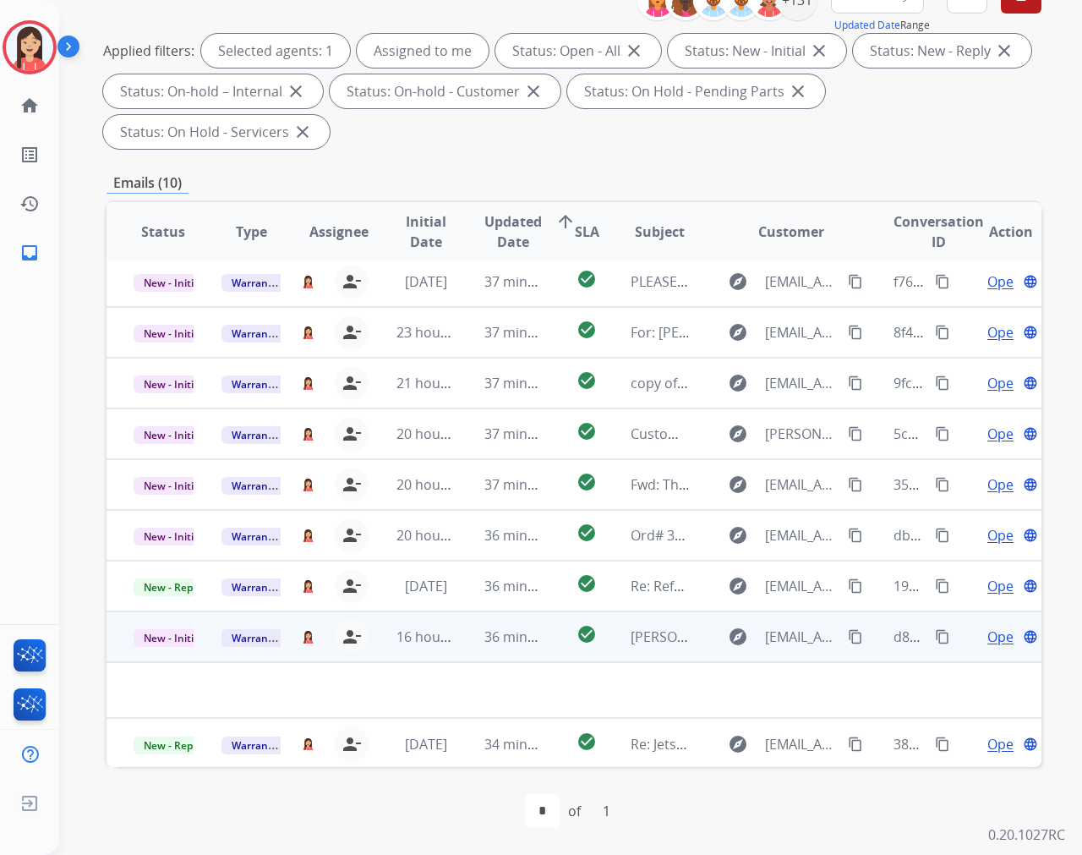
click at [550, 655] on td "check_circle" at bounding box center [573, 636] width 58 height 51
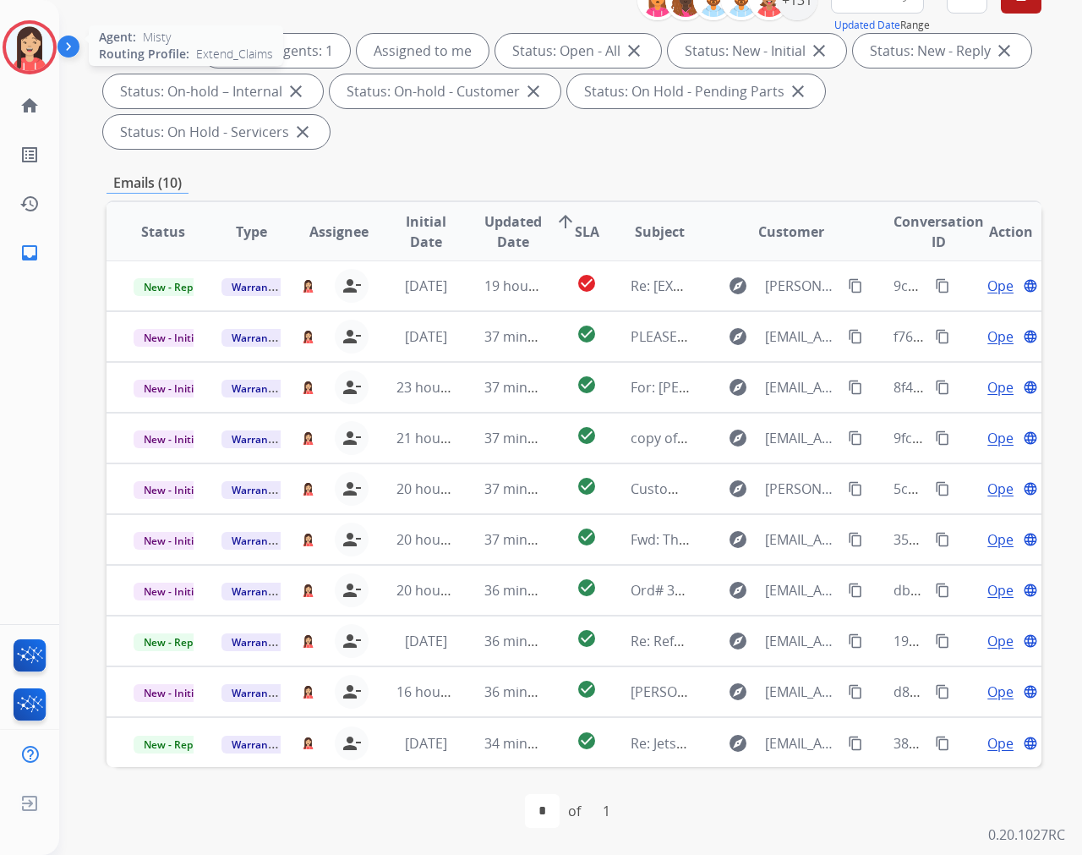
click at [37, 59] on img at bounding box center [29, 47] width 47 height 47
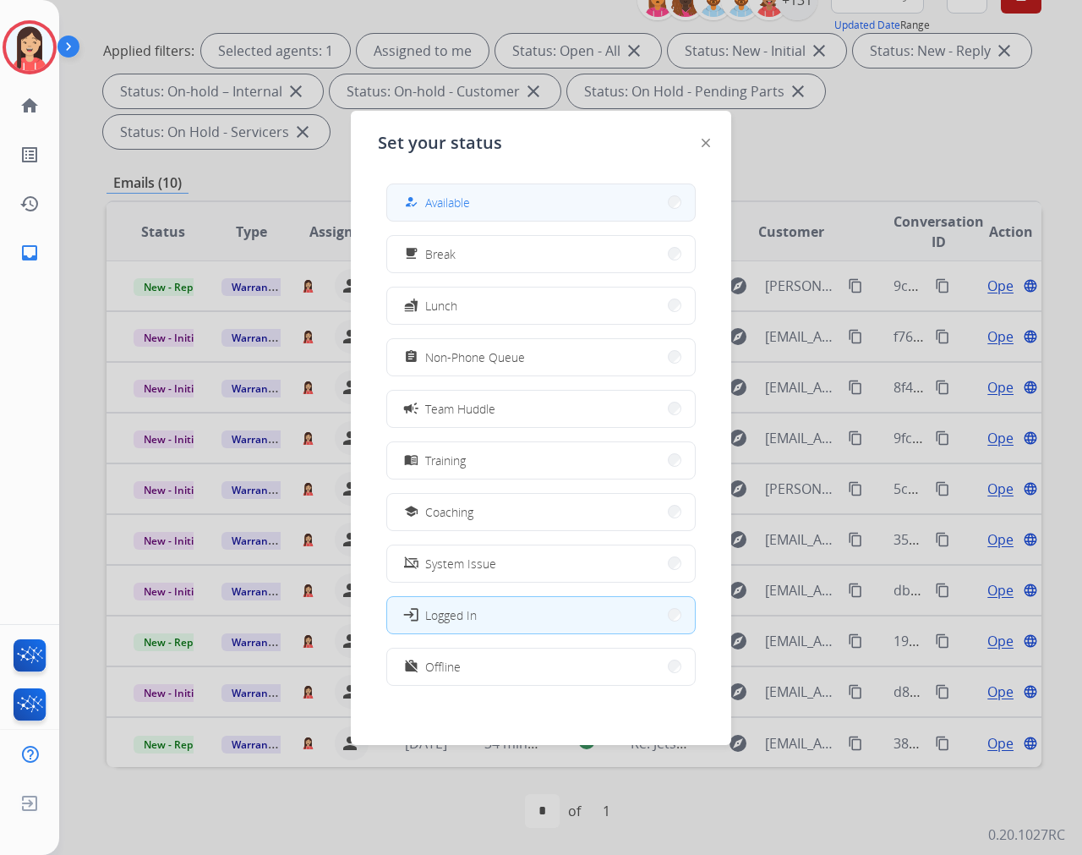
click at [429, 195] on div "how_to_reg Available" at bounding box center [435, 202] width 69 height 20
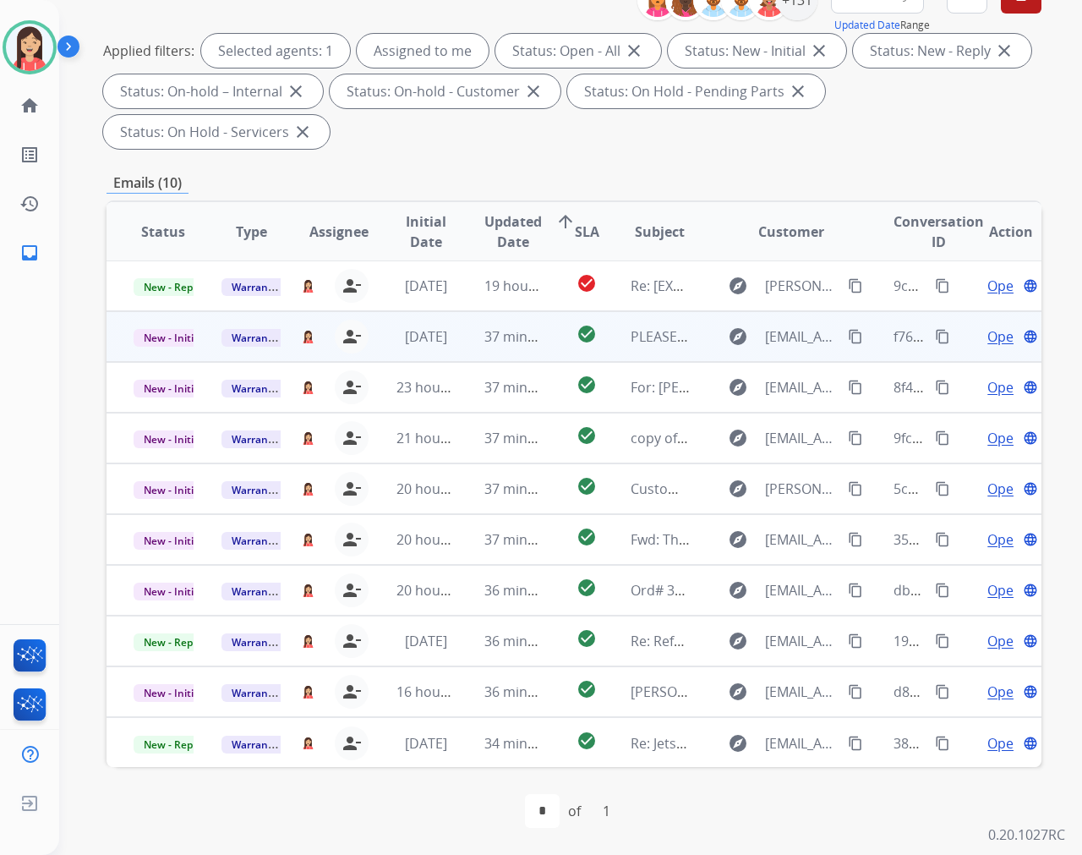
click at [536, 348] on td "37 minutes ago" at bounding box center [501, 336] width 88 height 51
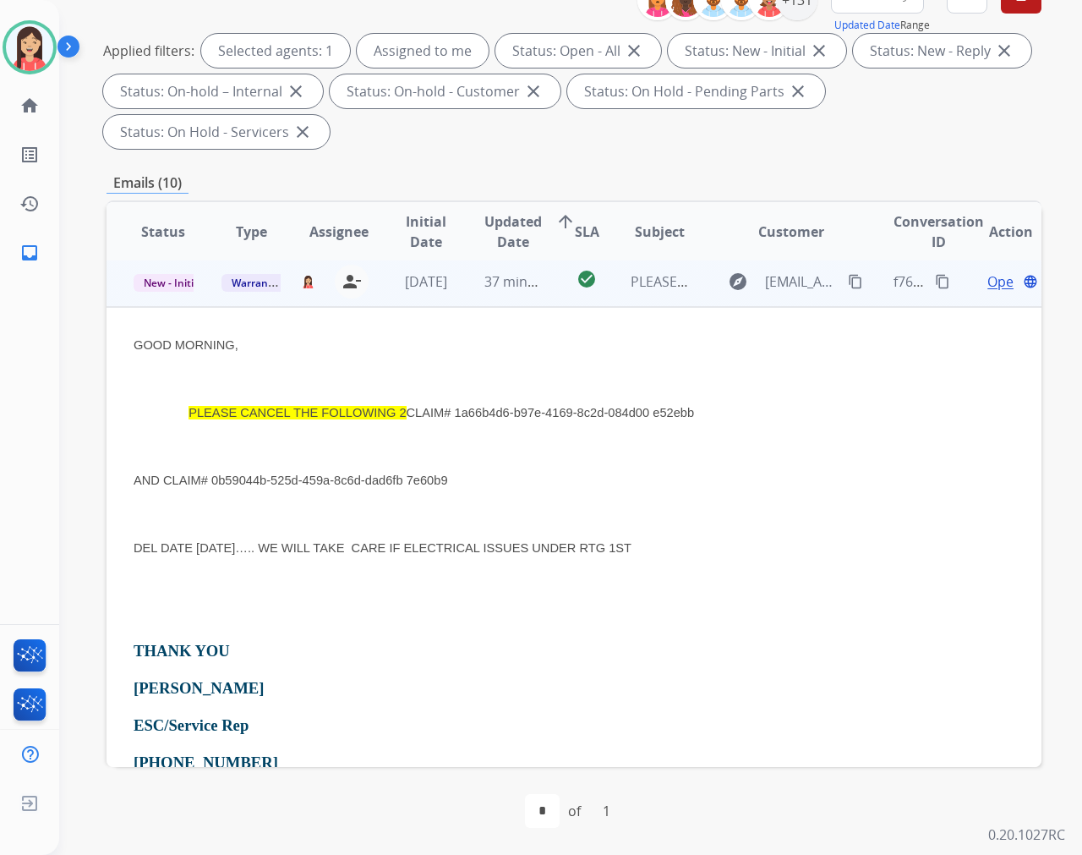
scroll to position [51, 0]
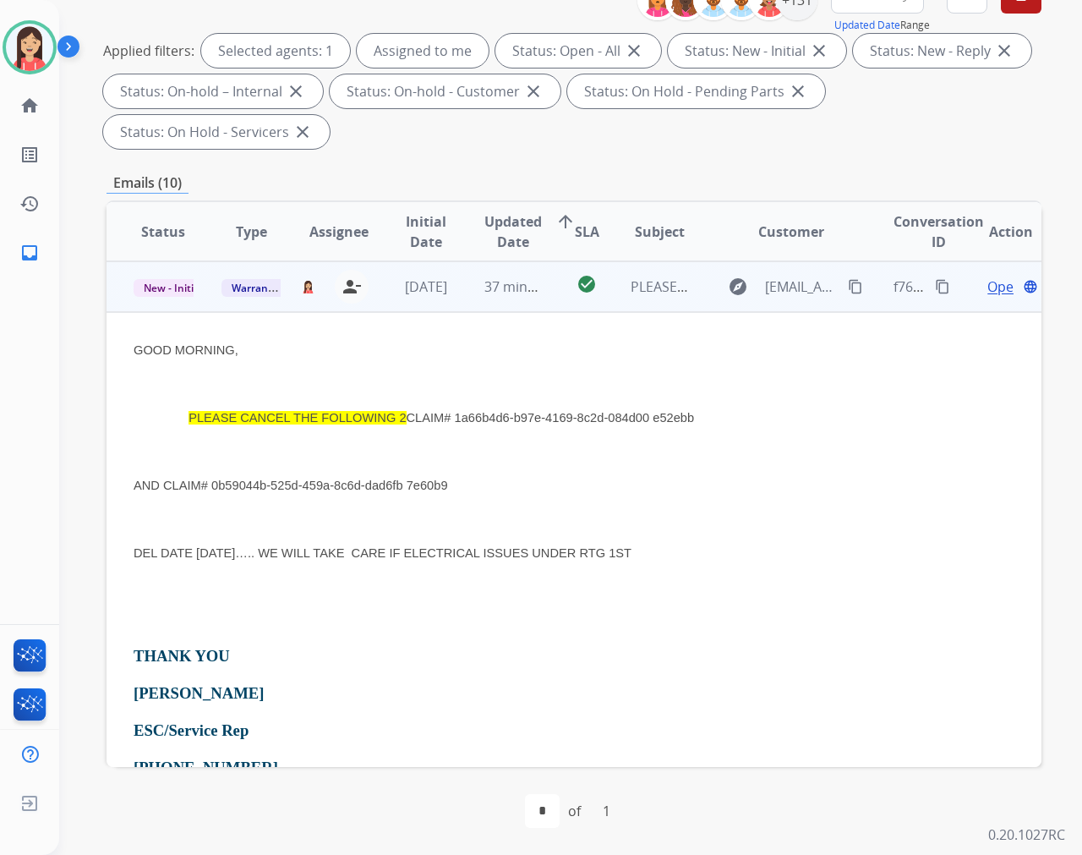
drag, startPoint x: 465, startPoint y: 417, endPoint x: 708, endPoint y: 417, distance: 243.5
click at [708, 417] on p "PLEASE CANCEL THE FOLLOWING 2 CLAIM# 1a66b4d6-b97e-4169-8c2d-084d00 e52ebb" at bounding box center [487, 417] width 706 height 20
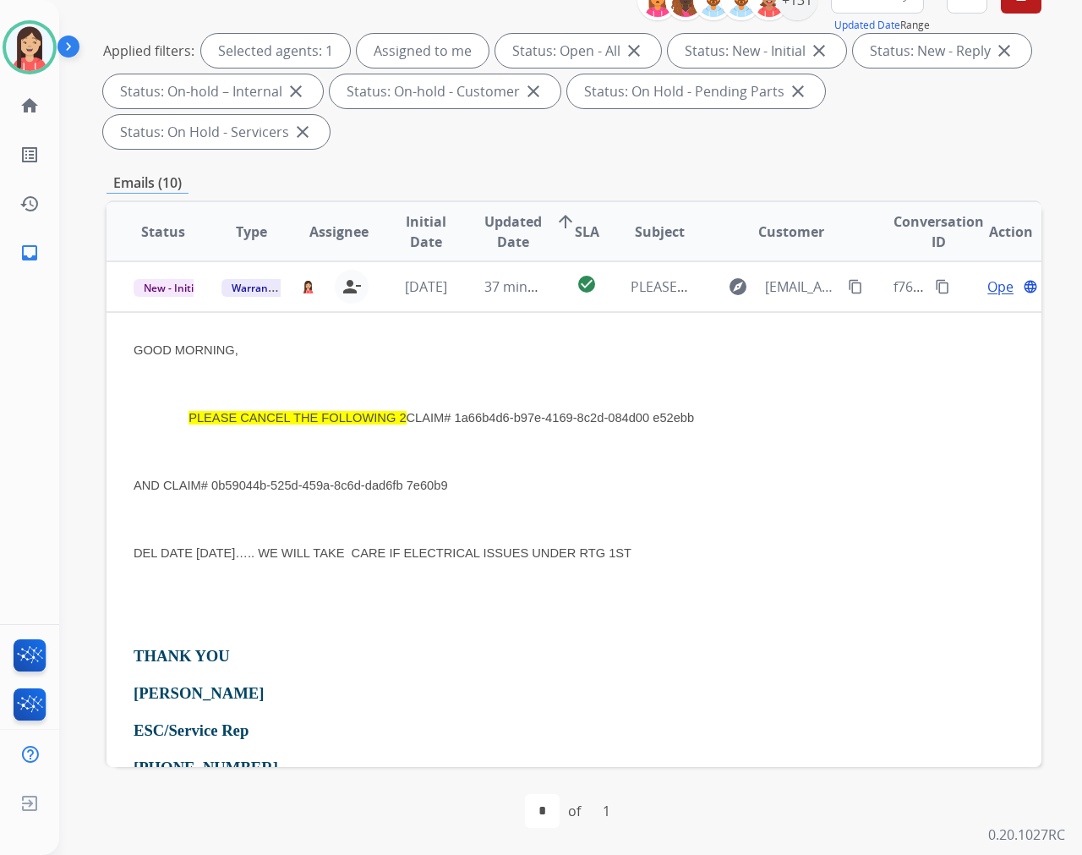
copy span "1a66b4d6-b97e-4169-8c2d-084d00 e52ebb"
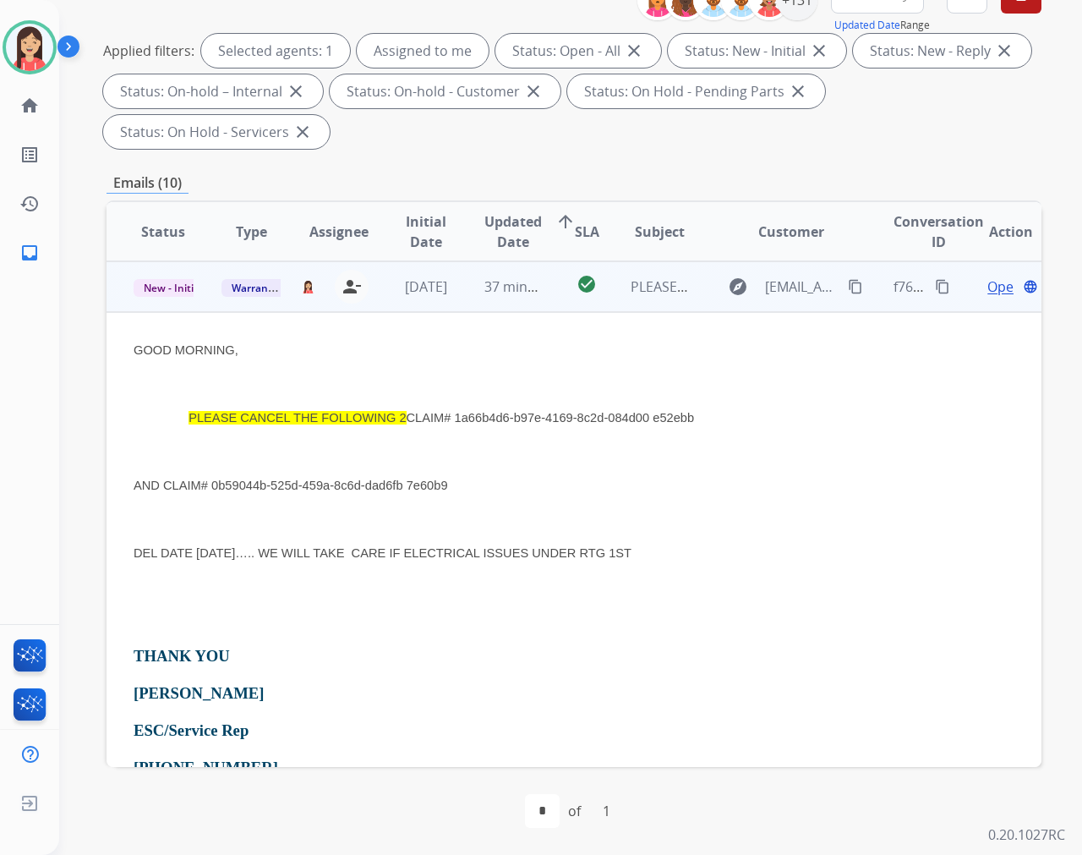
click at [466, 444] on p at bounding box center [487, 451] width 706 height 20
click at [973, 286] on span "Open" at bounding box center [1004, 286] width 35 height 20
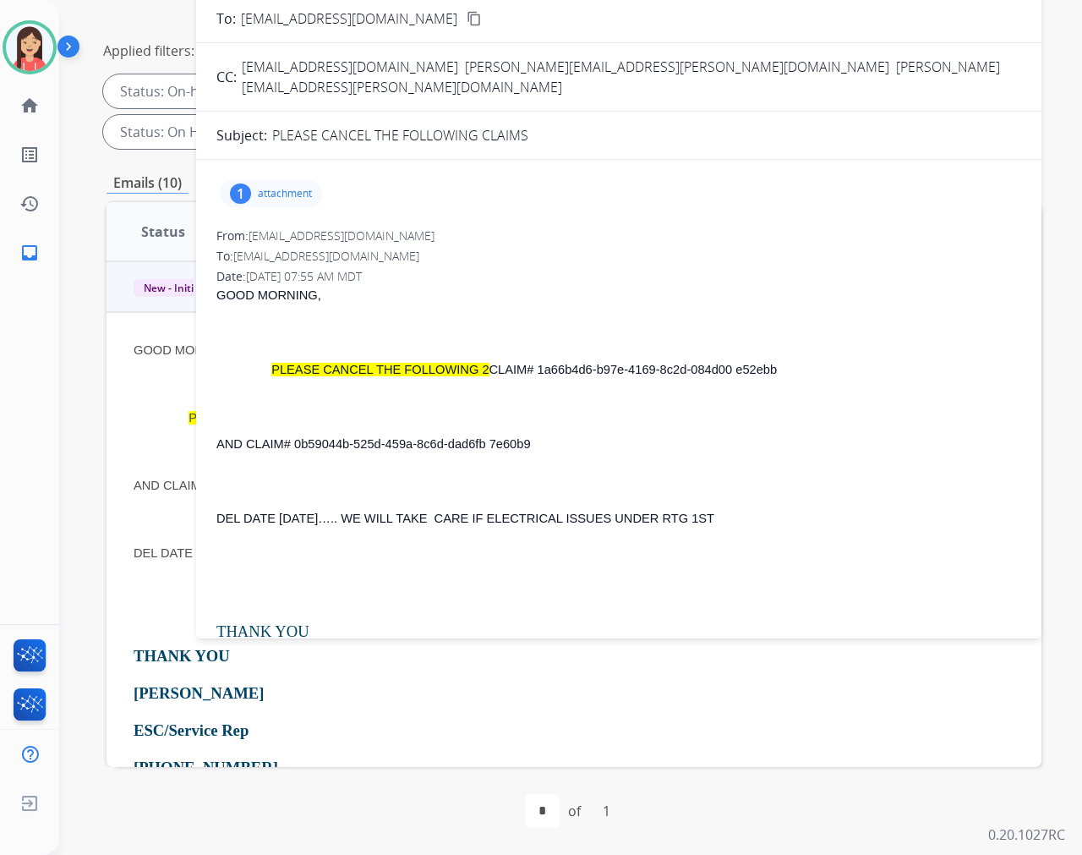
scroll to position [0, 0]
drag, startPoint x: 550, startPoint y: 351, endPoint x: 789, endPoint y: 352, distance: 239.3
click at [789, 360] on p "PLEASE CANCEL THE FOLLOWING 2 CLAIM# 1a66b4d6-b97e-4169-8c2d-084d00 e52ebb" at bounding box center [618, 370] width 805 height 20
copy span "1a66b4d6-b97e-4169-8c2d-084d00 e52ebb"
click at [607, 511] on div "GOOD MORNING, PLEASE CANCEL THE FOLLOWING 2 CLAIM# 1a66b4d6-b97e-4169-8c2d-084d…" at bounding box center [618, 656] width 805 height 740
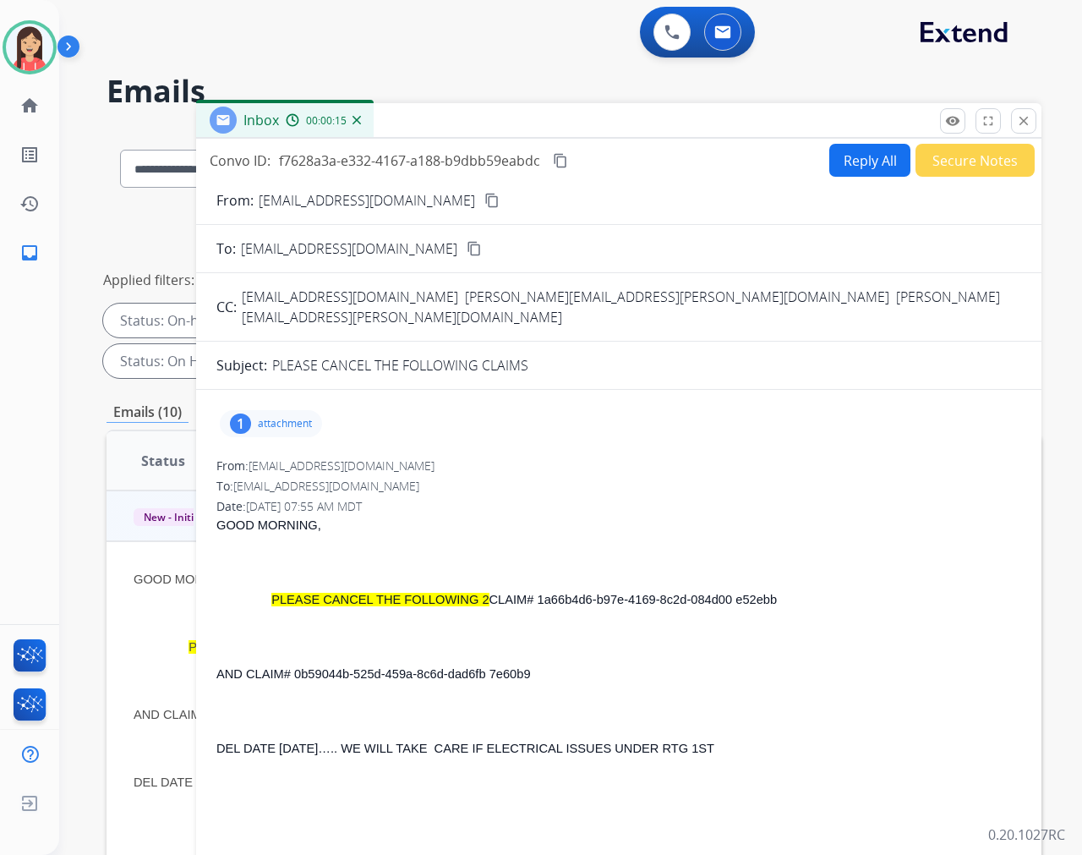
click at [842, 156] on button "Reply All" at bounding box center [869, 160] width 81 height 33
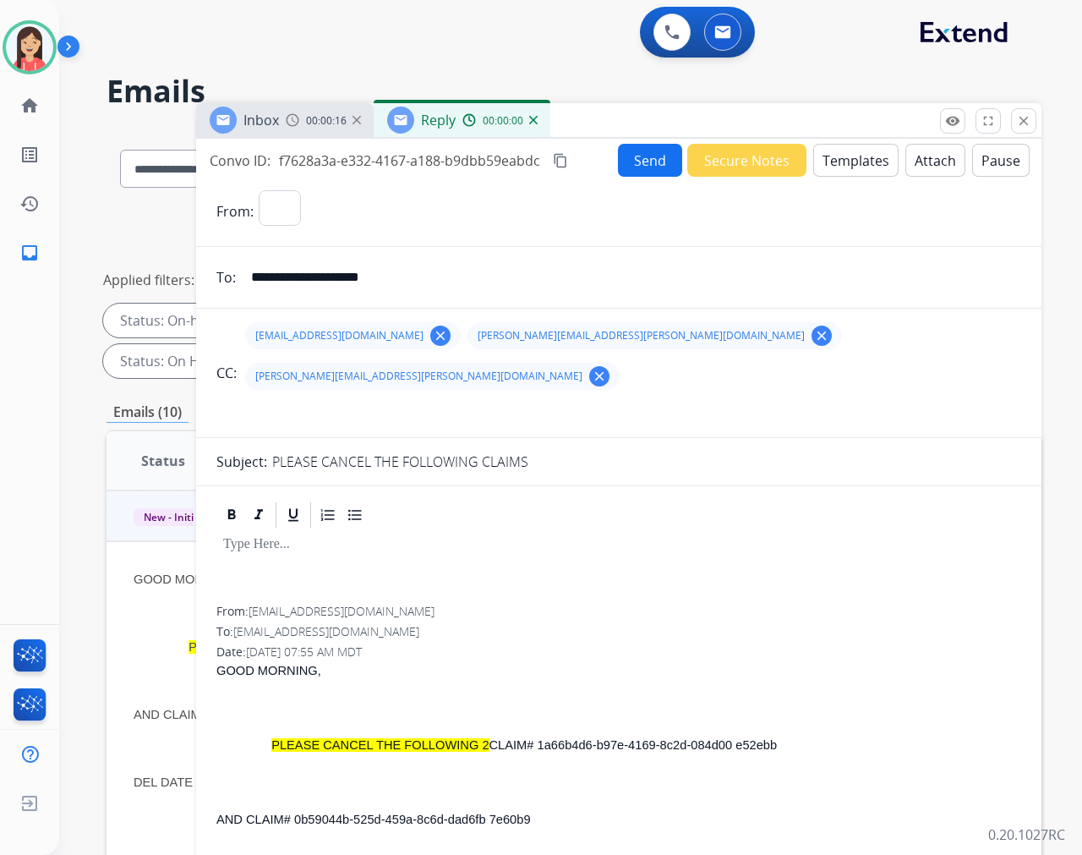
select select "**********"
click at [850, 163] on button "Templates" at bounding box center [855, 160] width 85 height 33
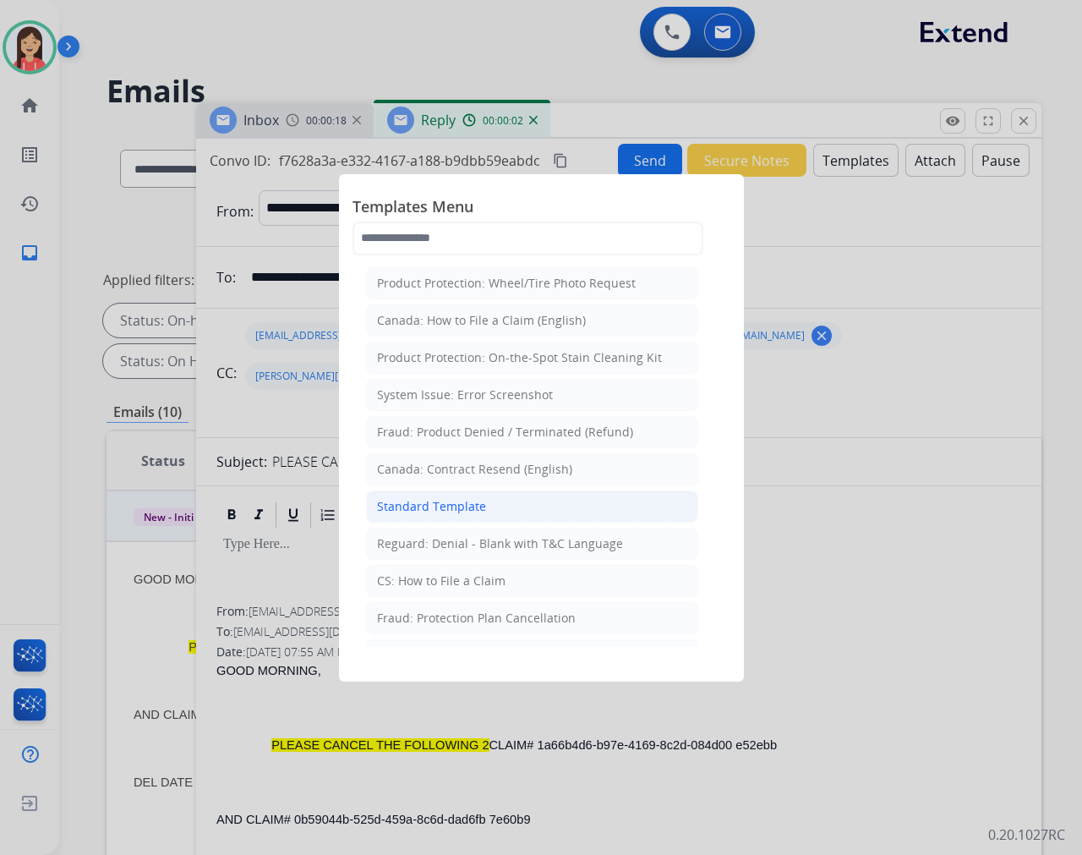
click at [458, 508] on div "Standard Template" at bounding box center [431, 506] width 109 height 17
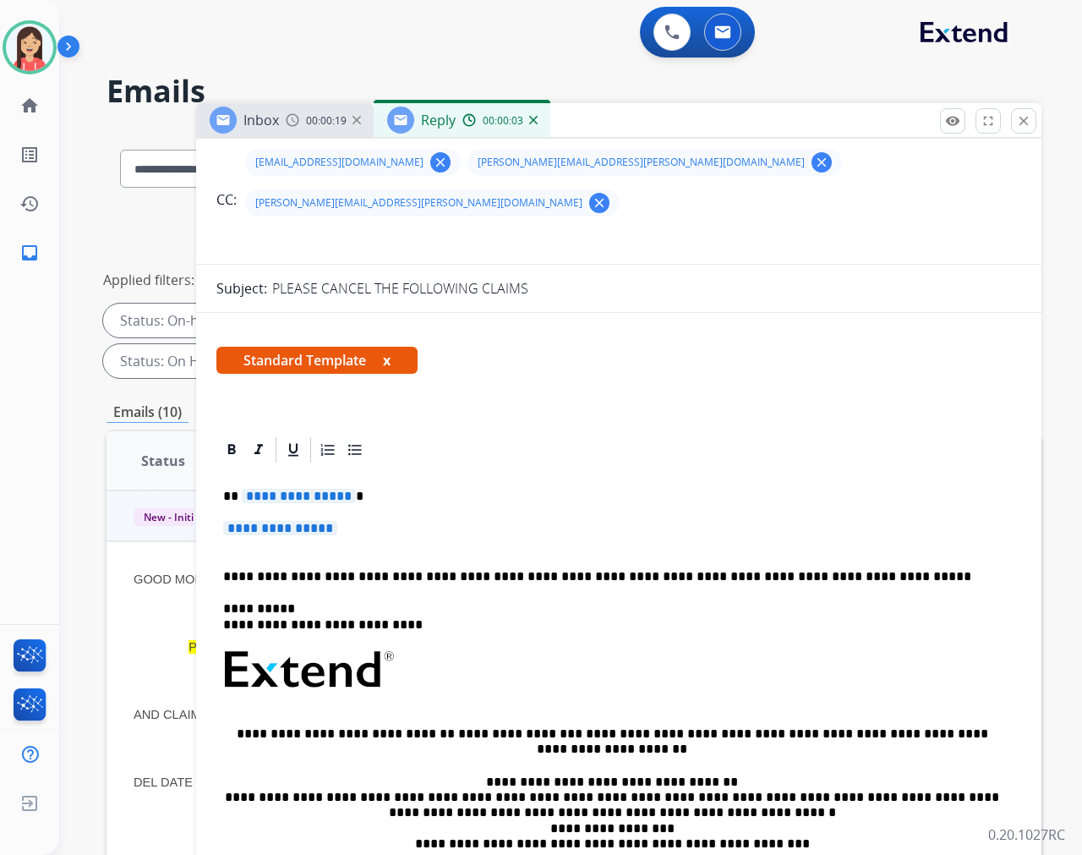
scroll to position [188, 0]
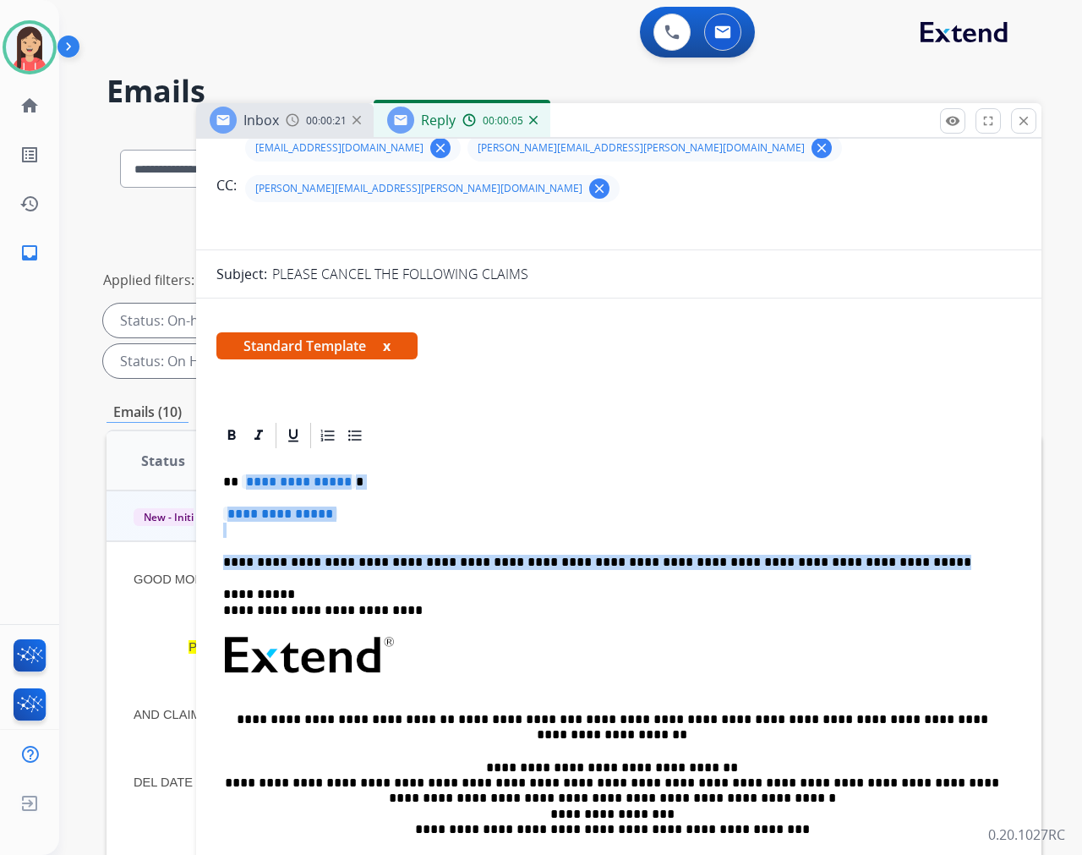
drag, startPoint x: 238, startPoint y: 434, endPoint x: 867, endPoint y: 503, distance: 631.9
click at [867, 503] on div "**********" at bounding box center [618, 695] width 805 height 489
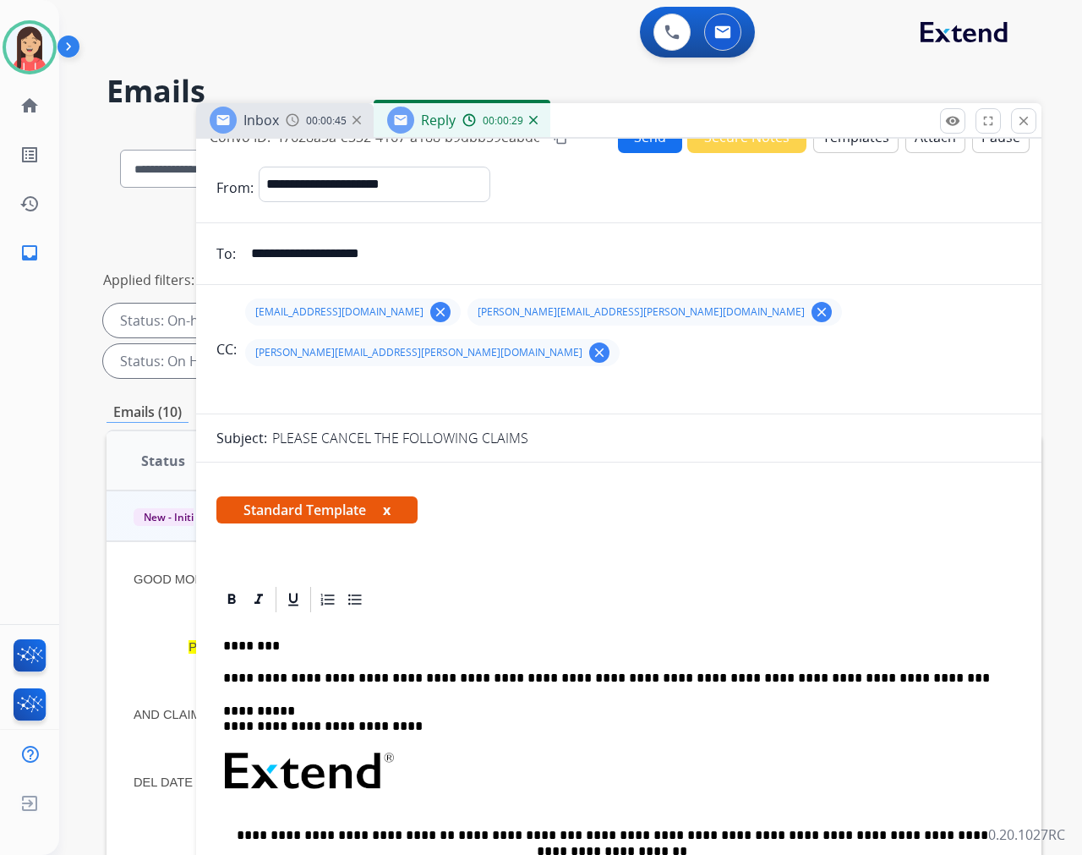
scroll to position [0, 0]
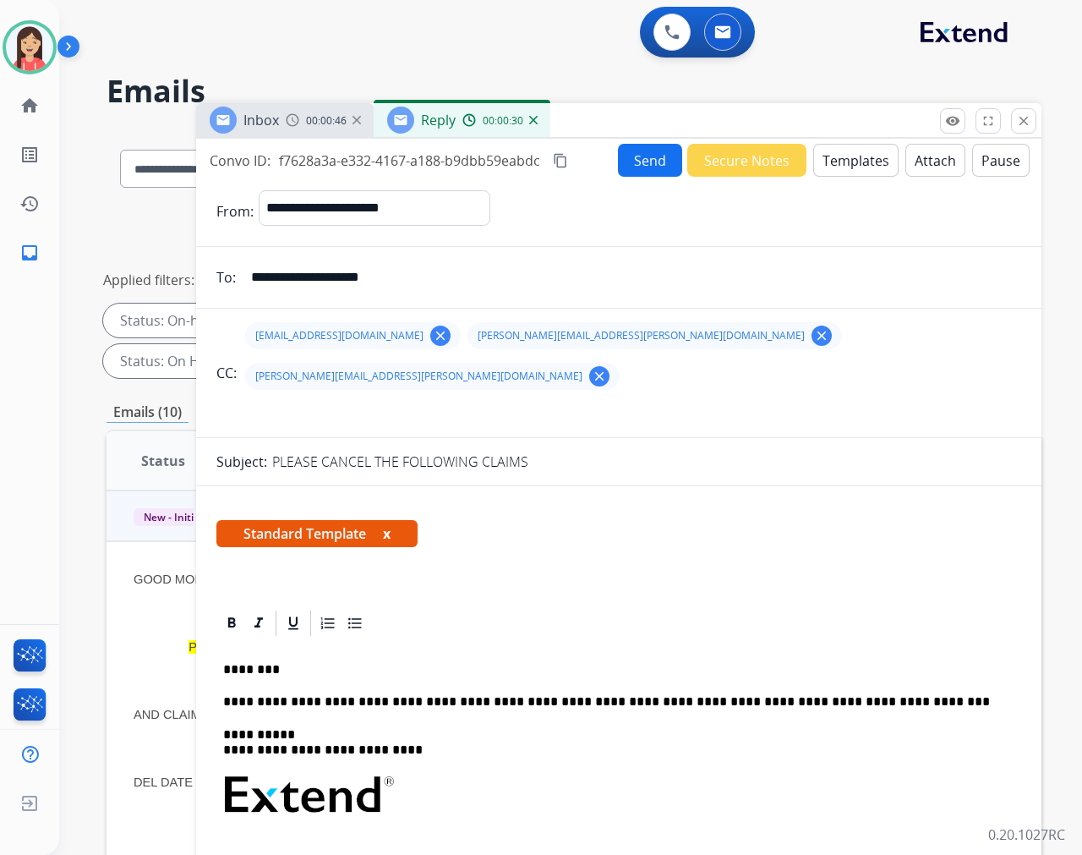
click at [620, 164] on button "Send" at bounding box center [650, 160] width 64 height 33
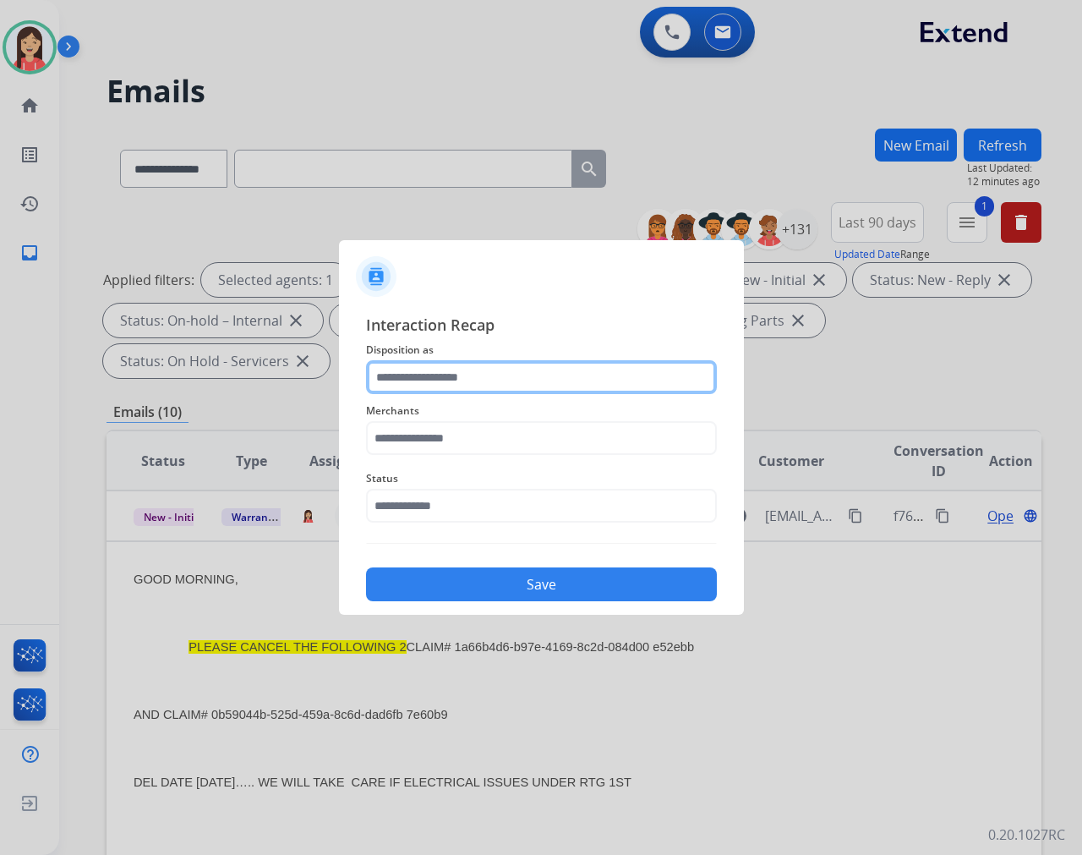
click at [550, 376] on input "text" at bounding box center [541, 377] width 351 height 34
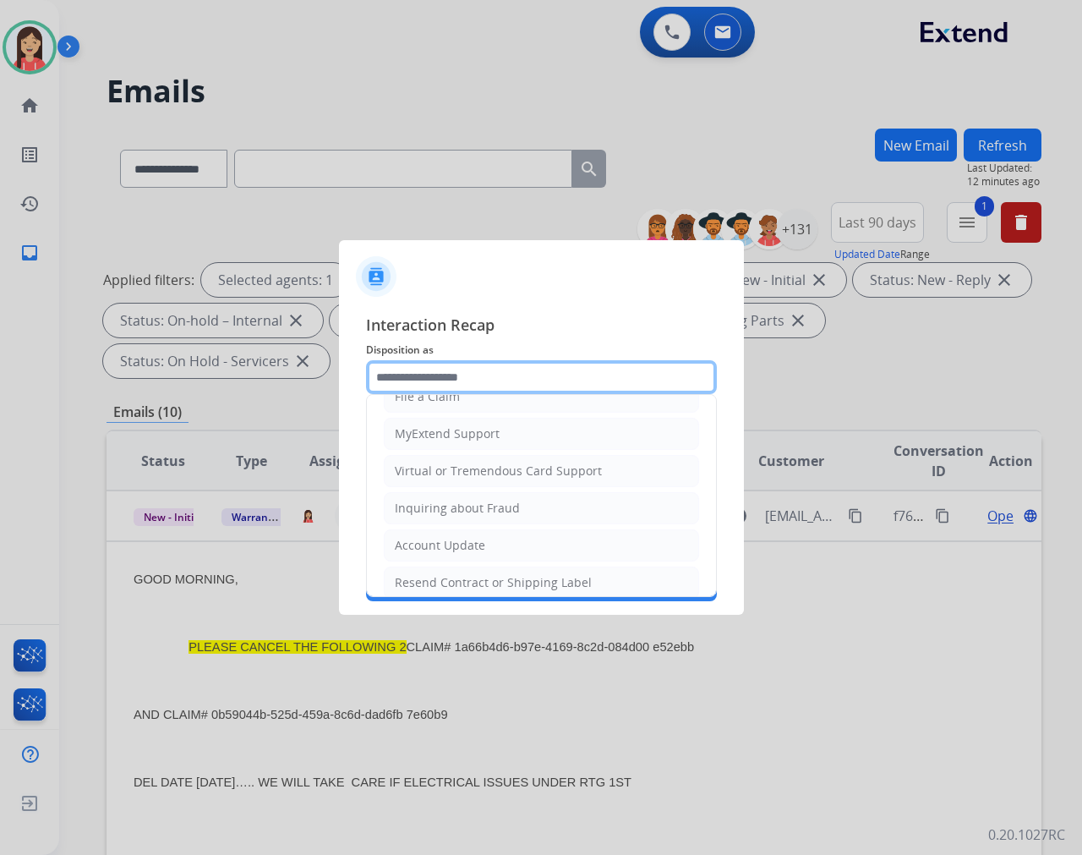
scroll to position [188, 0]
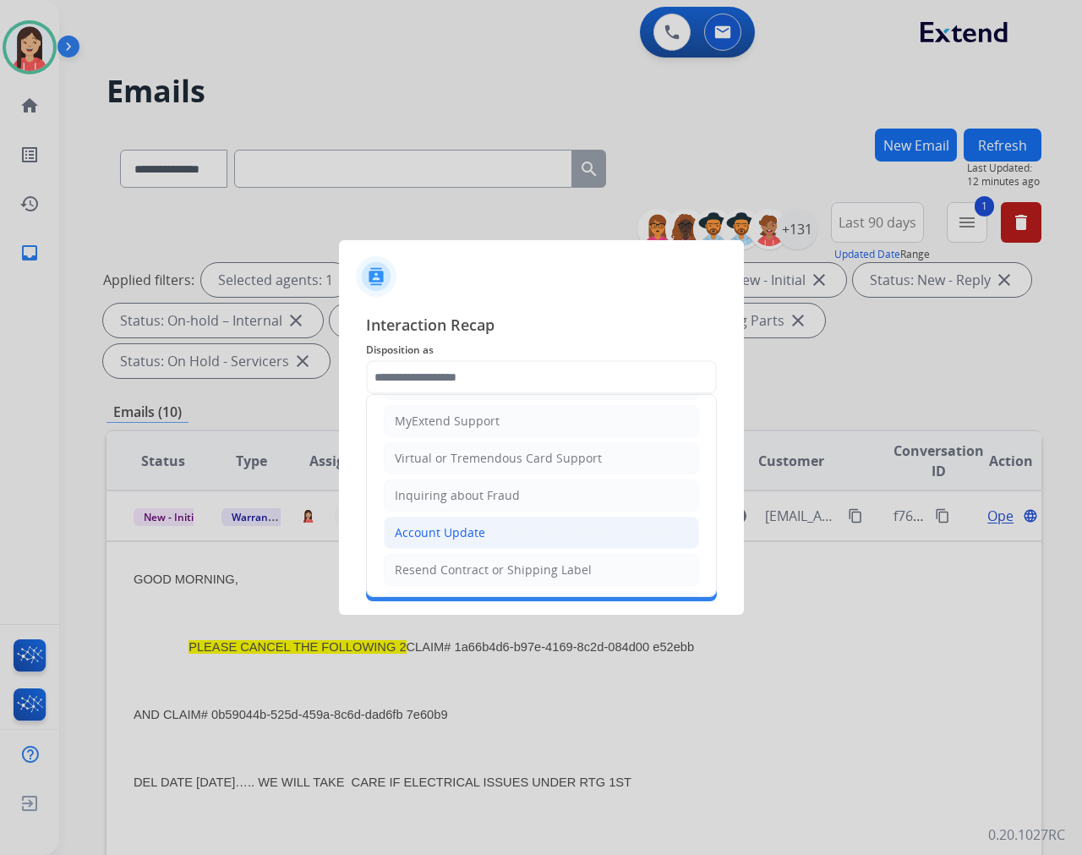
click at [443, 529] on div "Account Update" at bounding box center [440, 532] width 90 height 17
type input "**********"
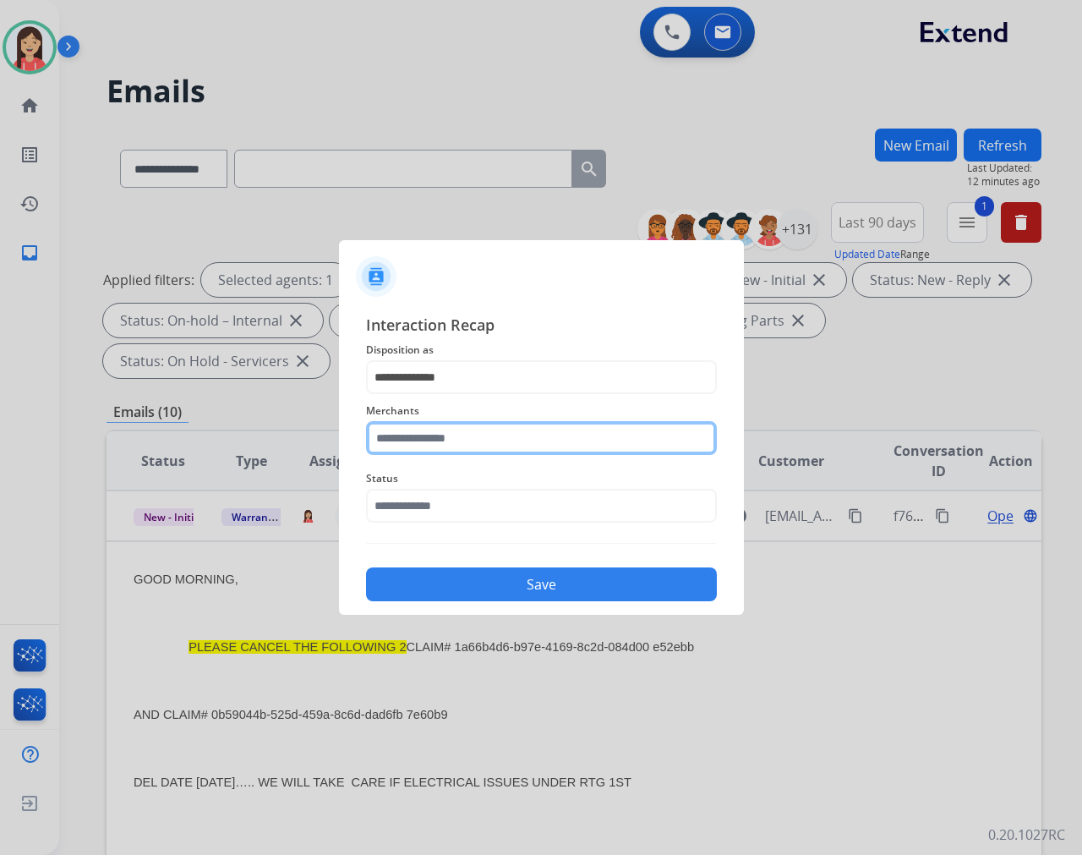
click at [460, 445] on input "text" at bounding box center [541, 438] width 351 height 34
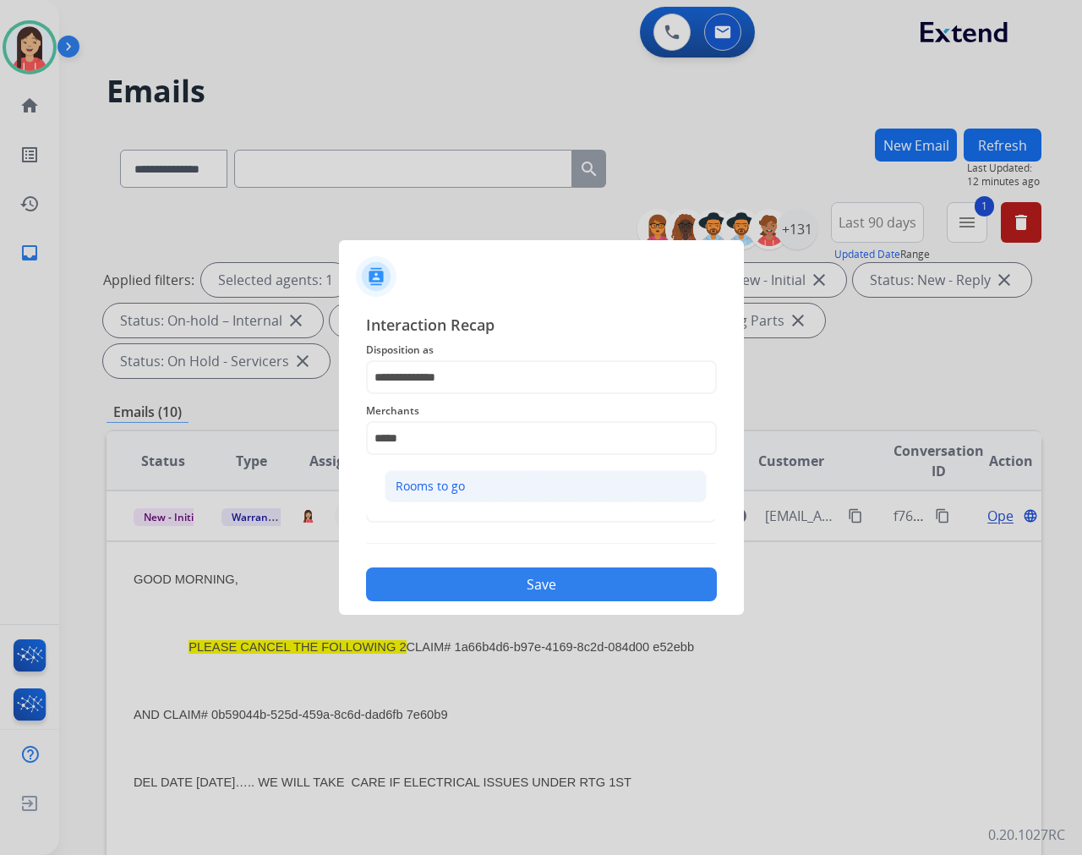
click at [462, 495] on li "Rooms to go" at bounding box center [546, 486] width 322 height 32
type input "**********"
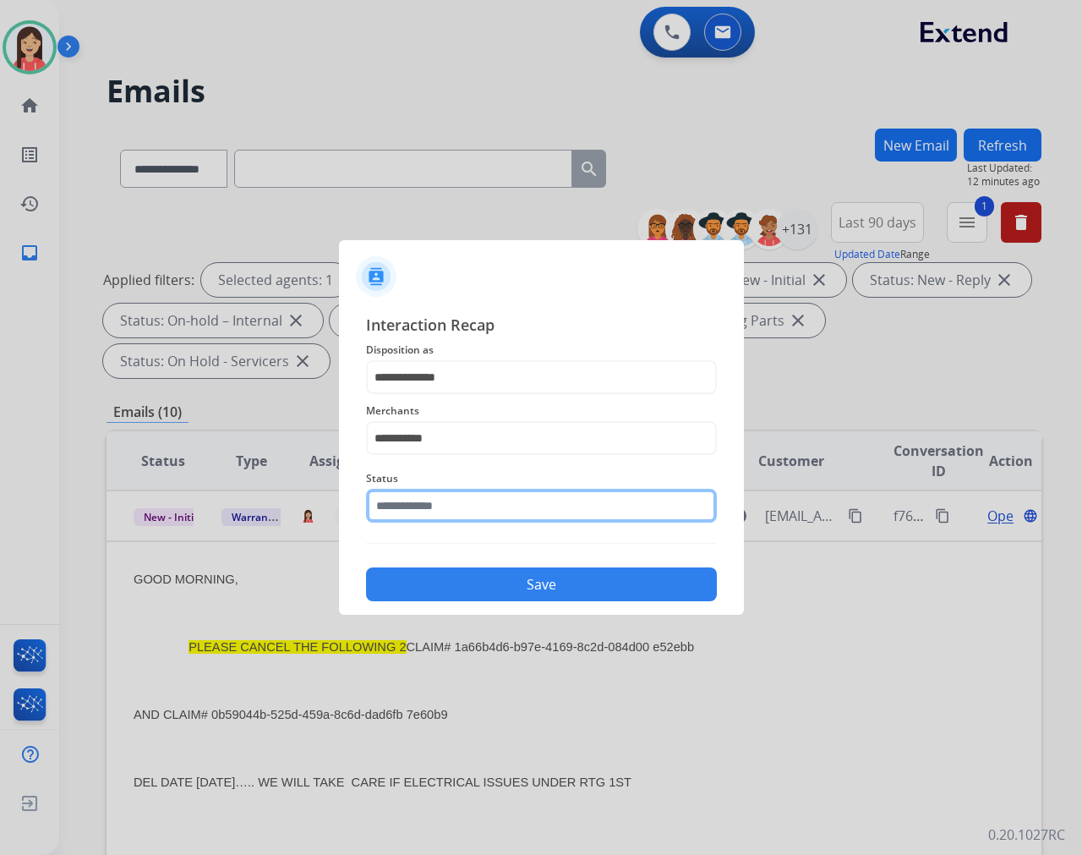
click at [457, 506] on input "text" at bounding box center [541, 506] width 351 height 34
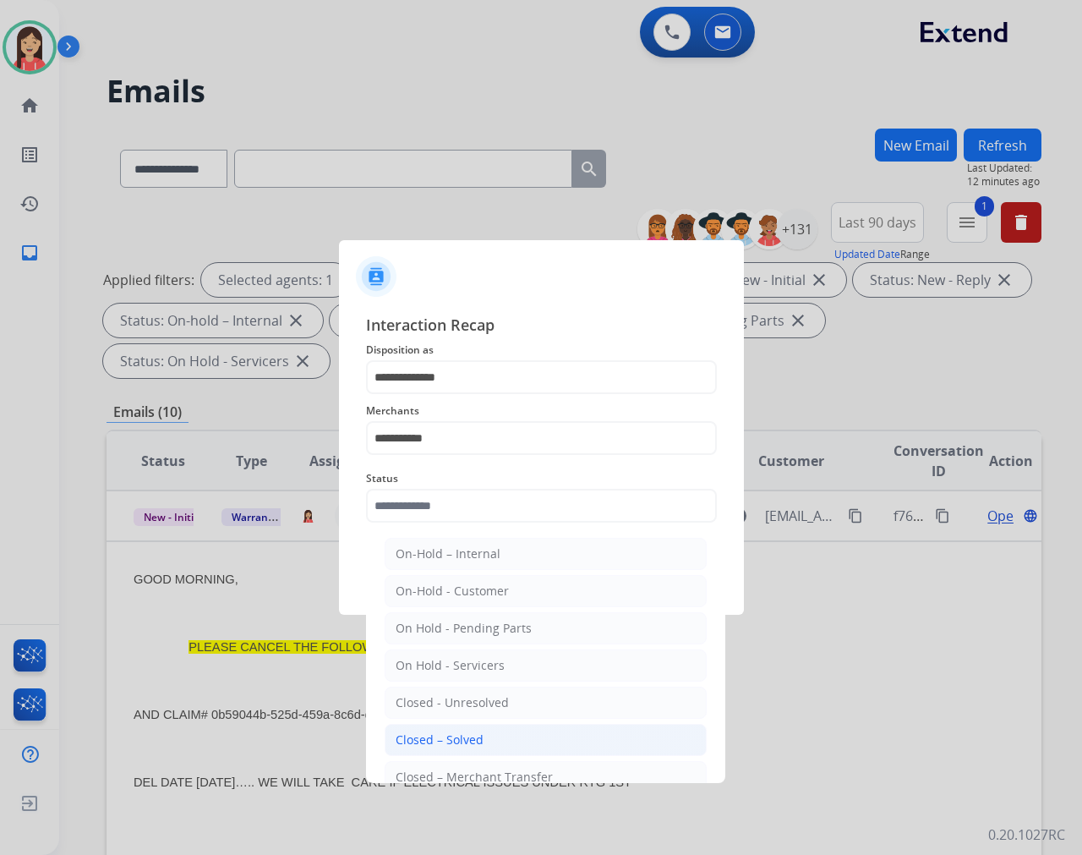
click at [462, 736] on div "Closed – Solved" at bounding box center [440, 739] width 88 height 17
type input "**********"
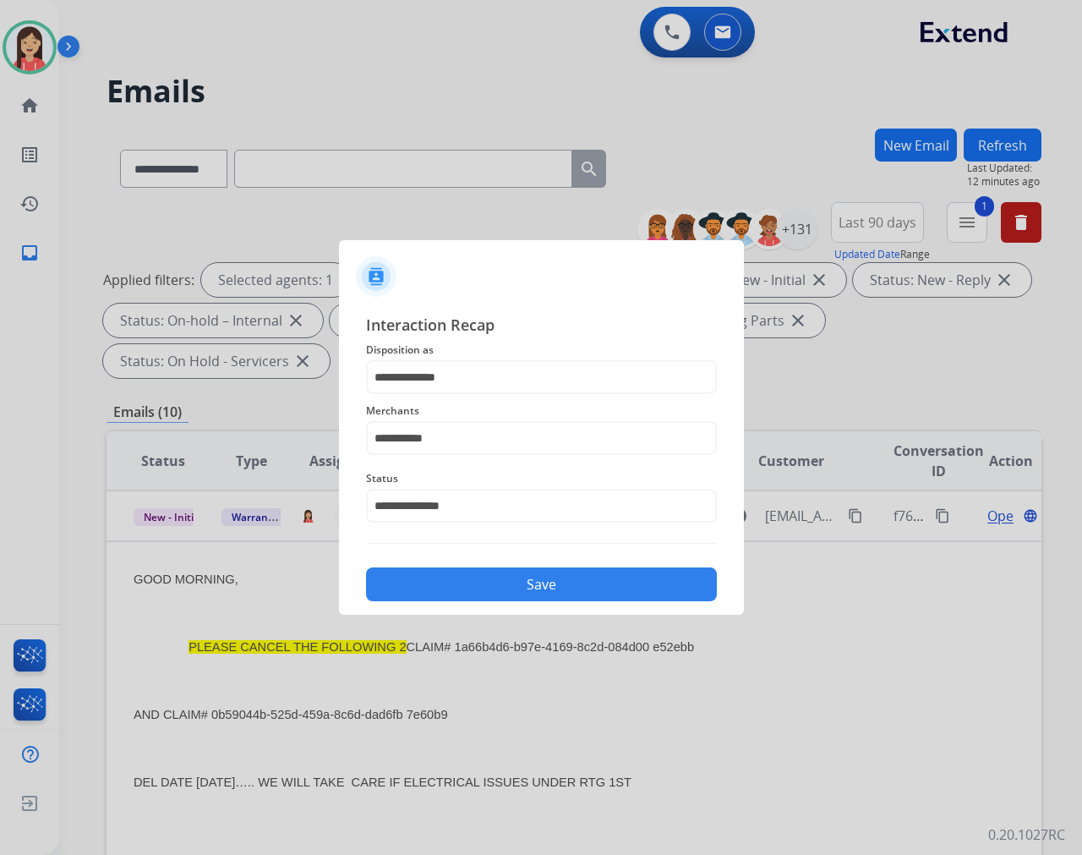
click at [520, 585] on button "Save" at bounding box center [541, 584] width 351 height 34
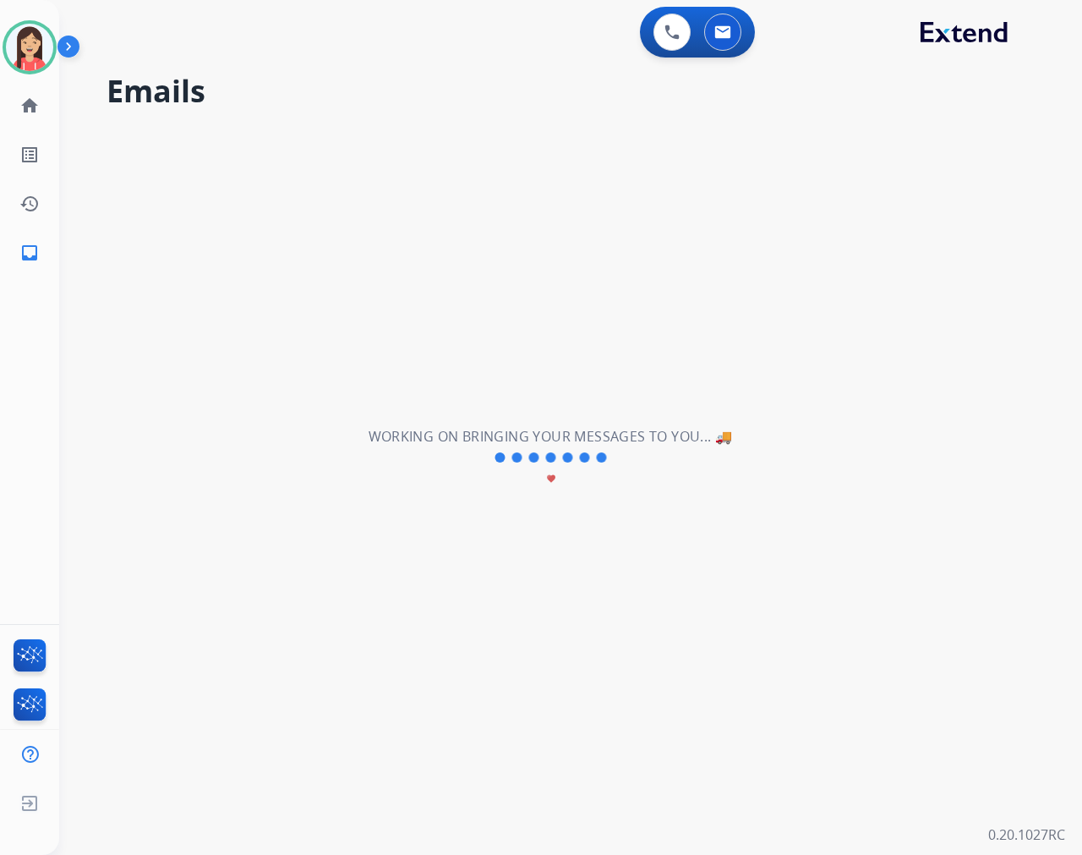
scroll to position [5, 0]
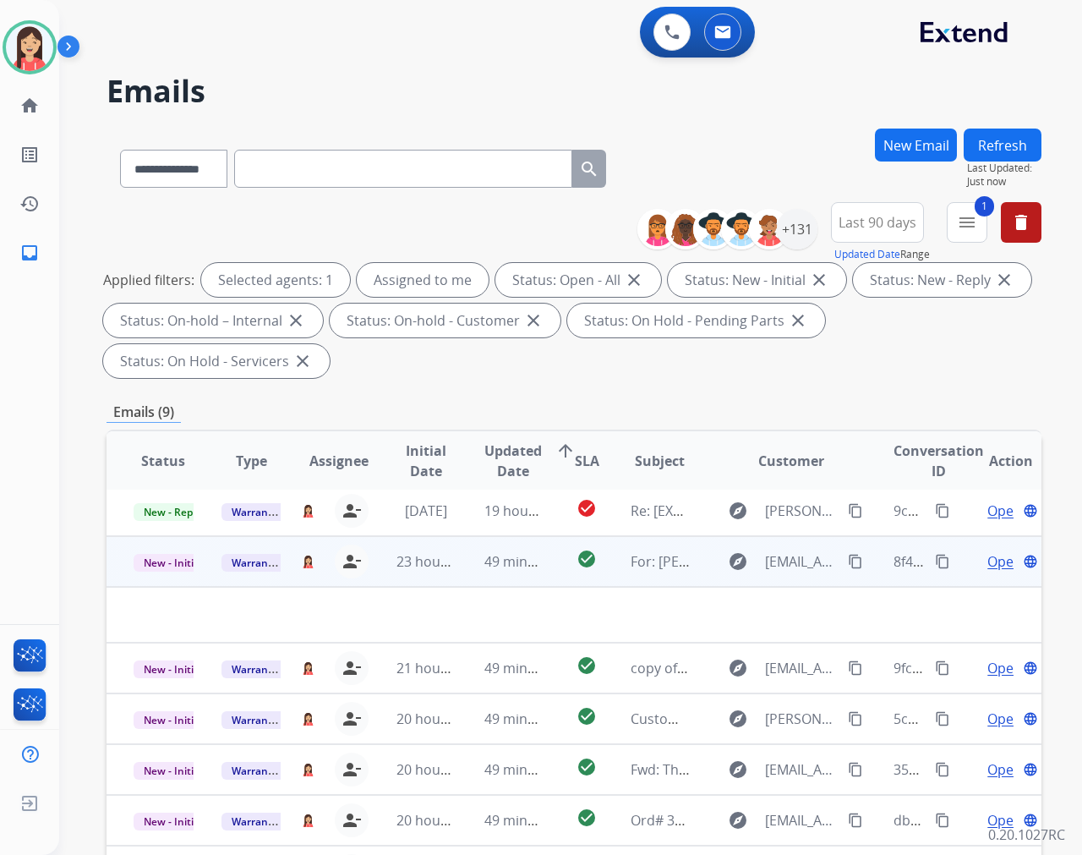
click at [529, 573] on td "49 minutes ago" at bounding box center [501, 561] width 88 height 51
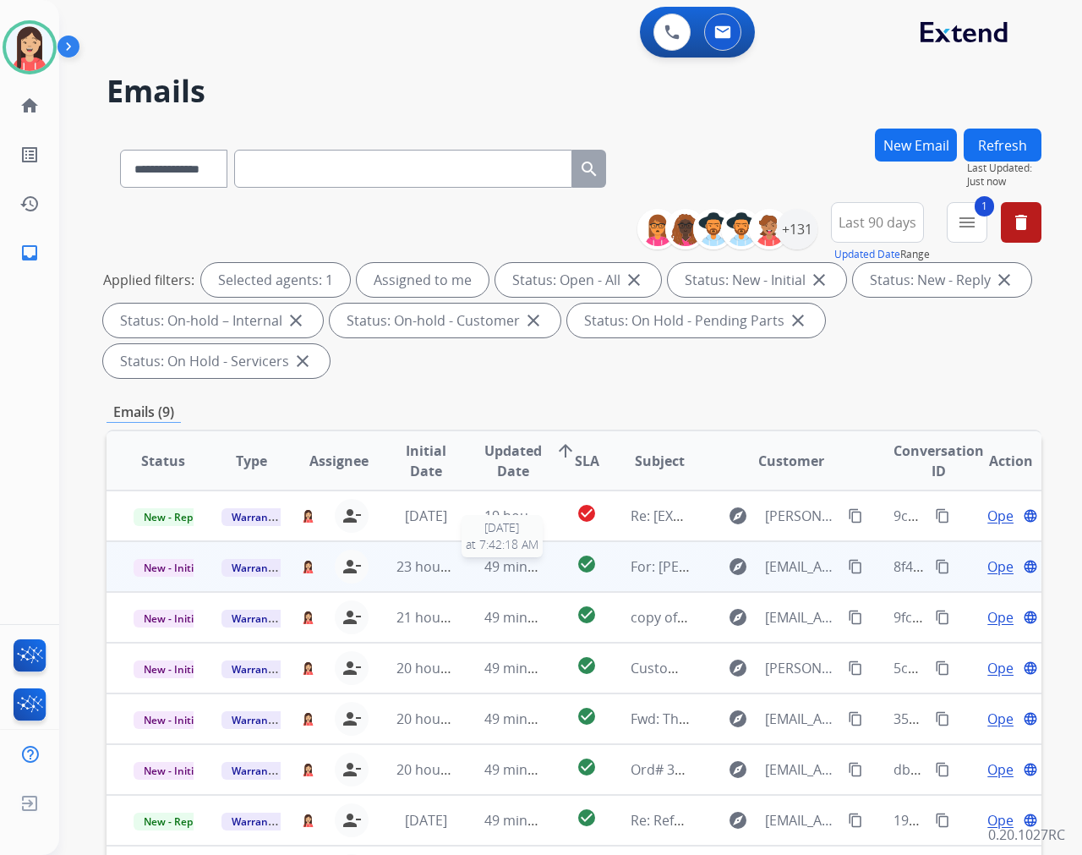
scroll to position [0, 0]
click at [544, 582] on td "check_circle" at bounding box center [573, 566] width 58 height 51
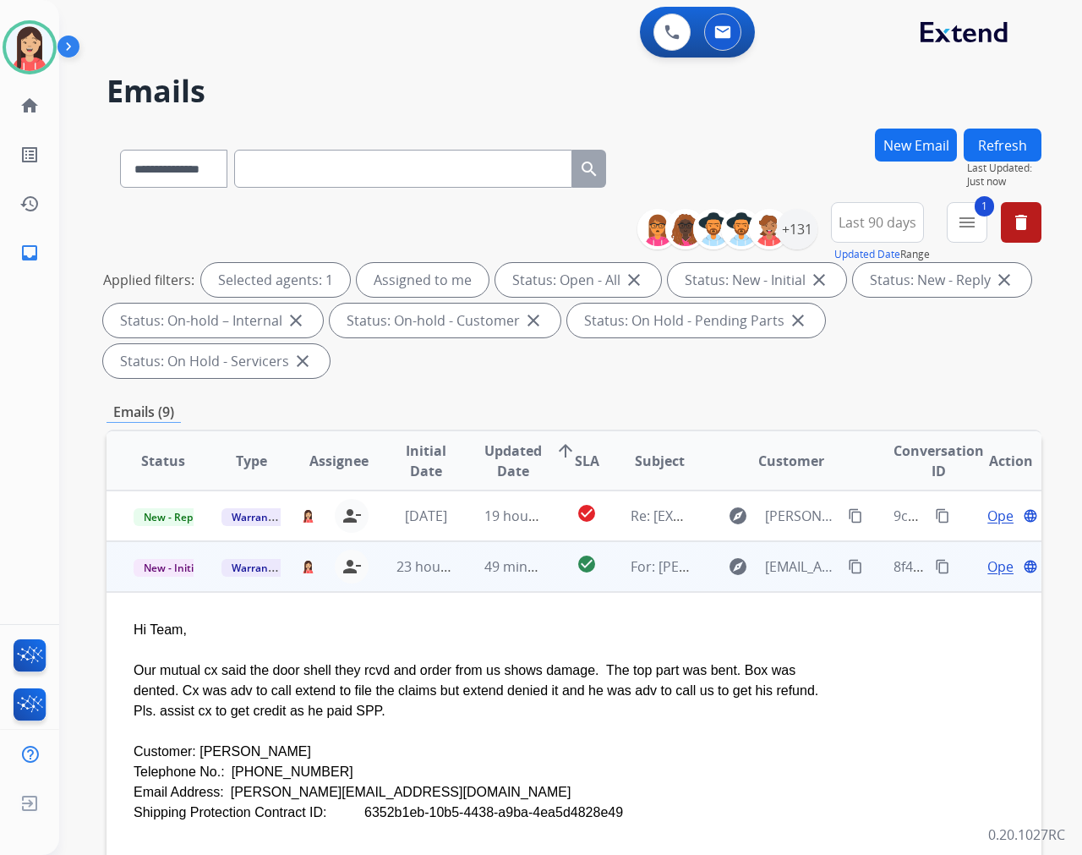
scroll to position [51, 0]
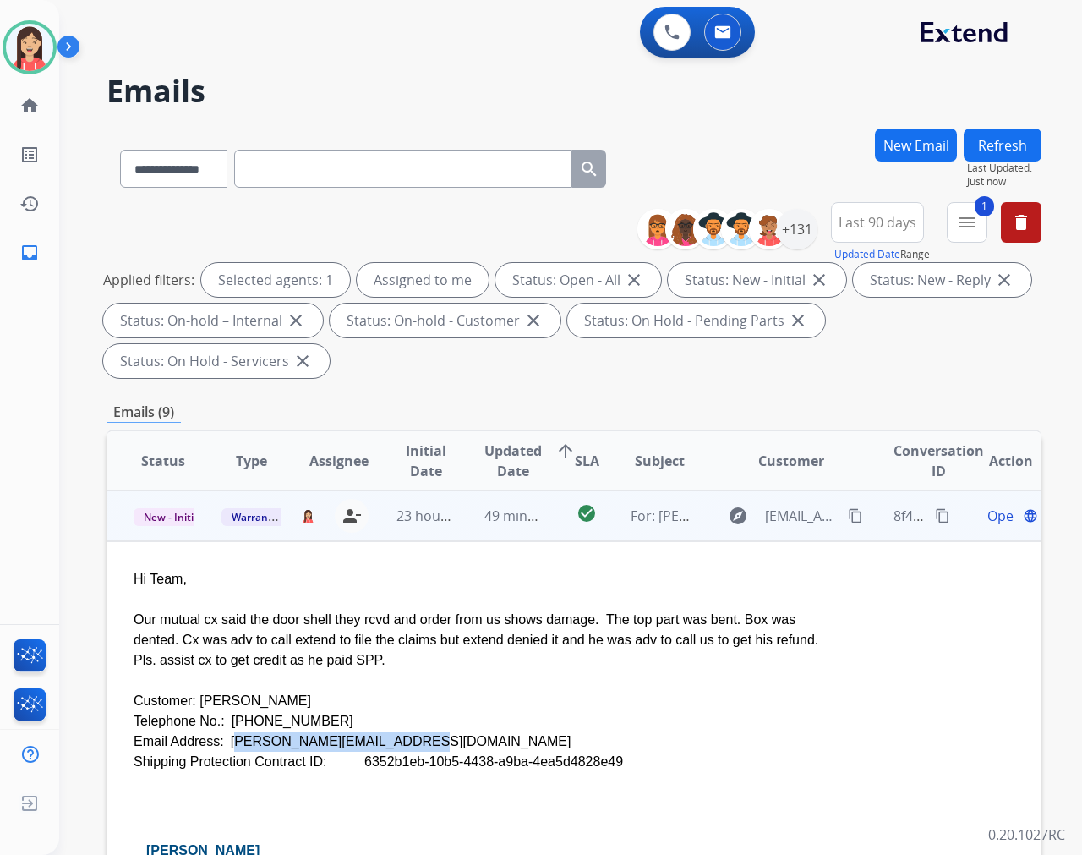
drag, startPoint x: 384, startPoint y: 739, endPoint x: 222, endPoint y: 734, distance: 161.6
click at [222, 734] on div "Email Address: [PERSON_NAME][EMAIL_ADDRESS][DOMAIN_NAME]" at bounding box center [487, 741] width 706 height 20
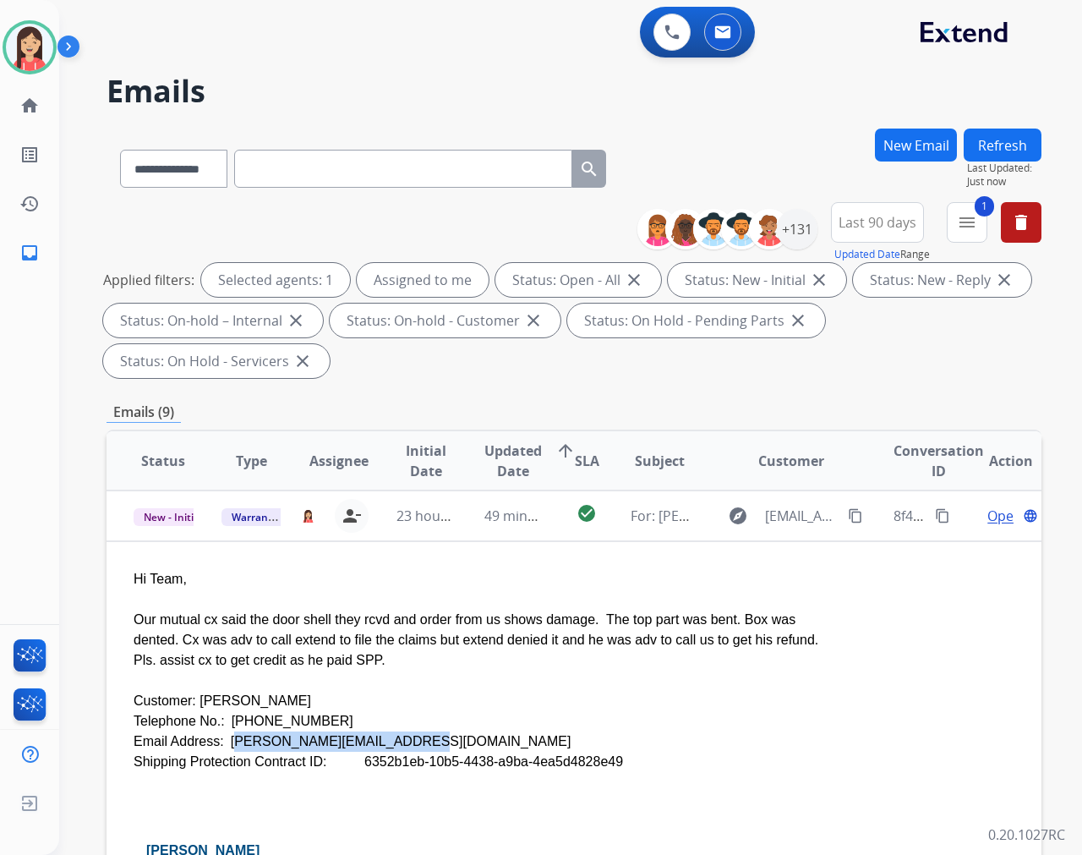
copy div "[PERSON_NAME][EMAIL_ADDRESS][DOMAIN_NAME]"
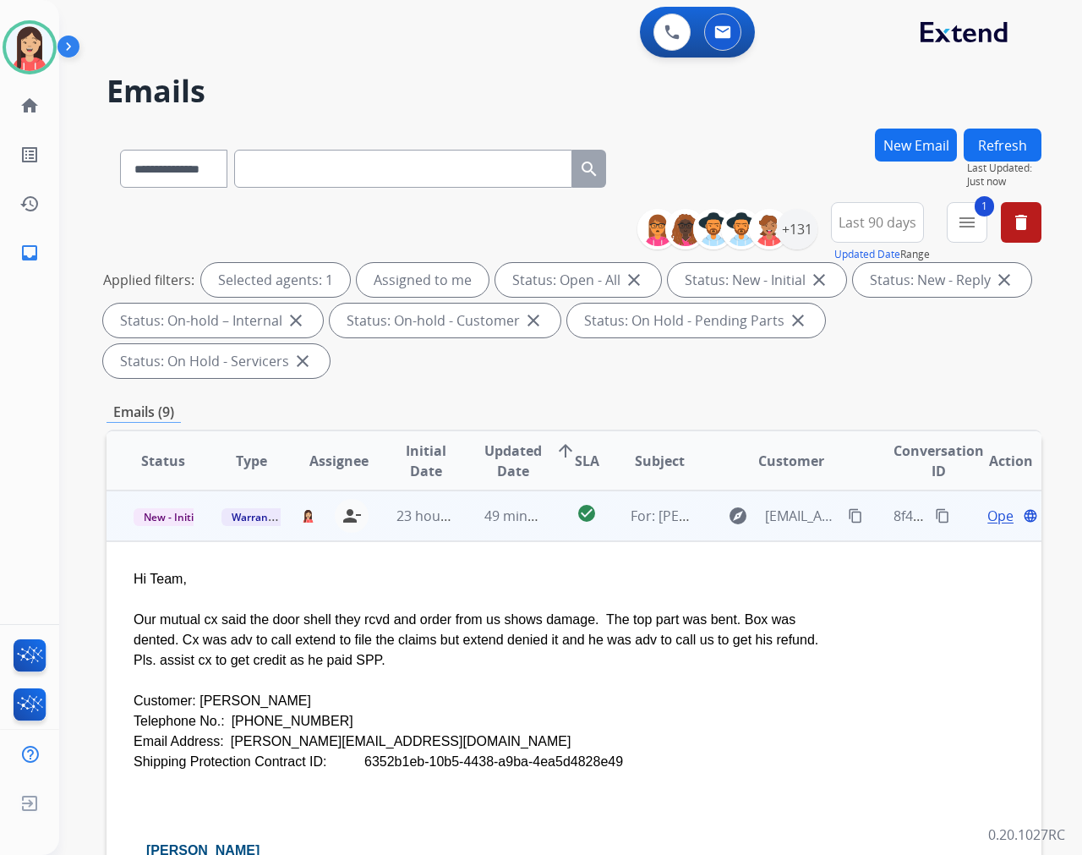
click at [531, 661] on div "Our mutual cx said the door shell they rcvd and order from us shows damage. The…" at bounding box center [487, 640] width 706 height 61
click at [973, 517] on span "Open" at bounding box center [1004, 516] width 35 height 20
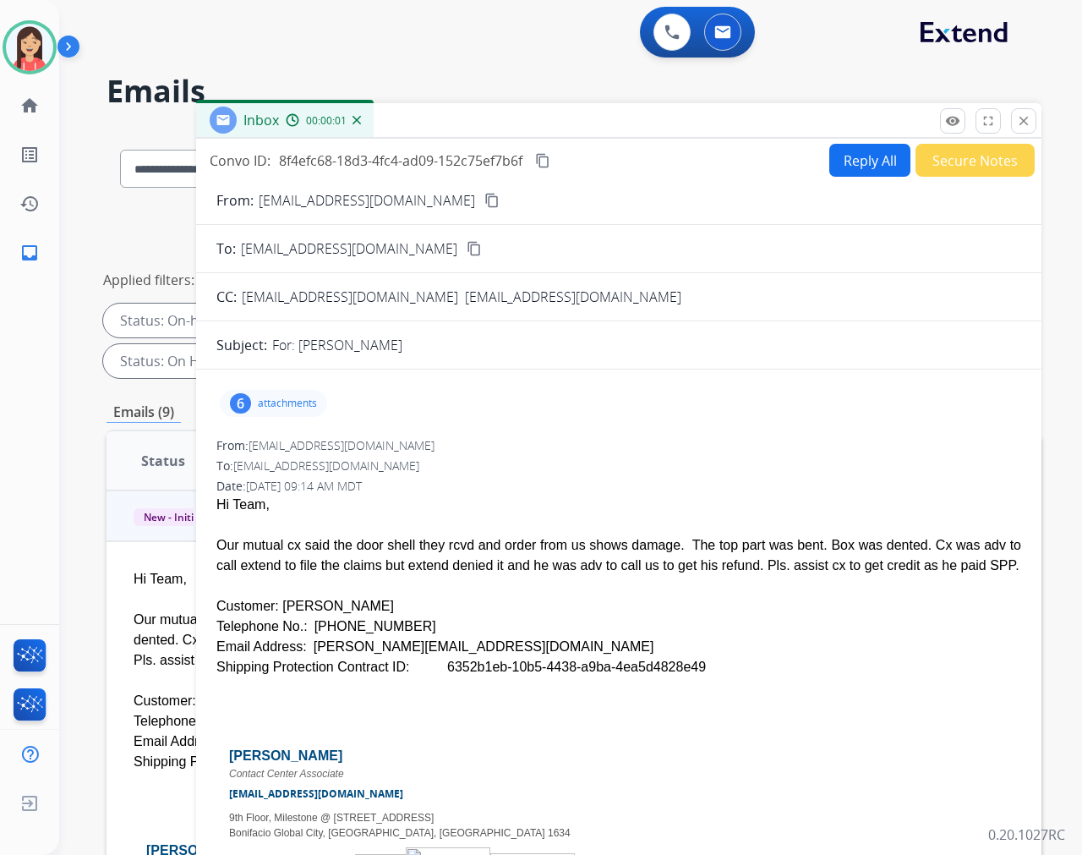
click at [865, 154] on button "Reply All" at bounding box center [869, 160] width 81 height 33
select select "**********"
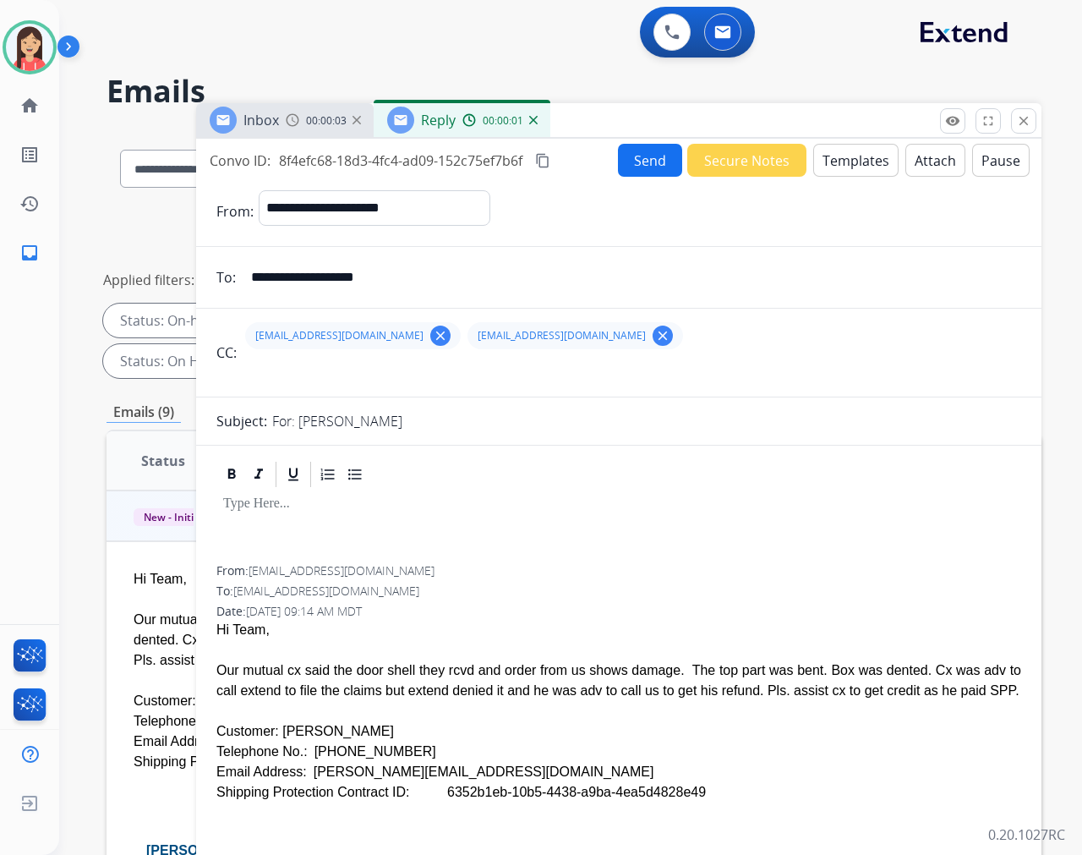
click at [829, 163] on button "Templates" at bounding box center [855, 160] width 85 height 33
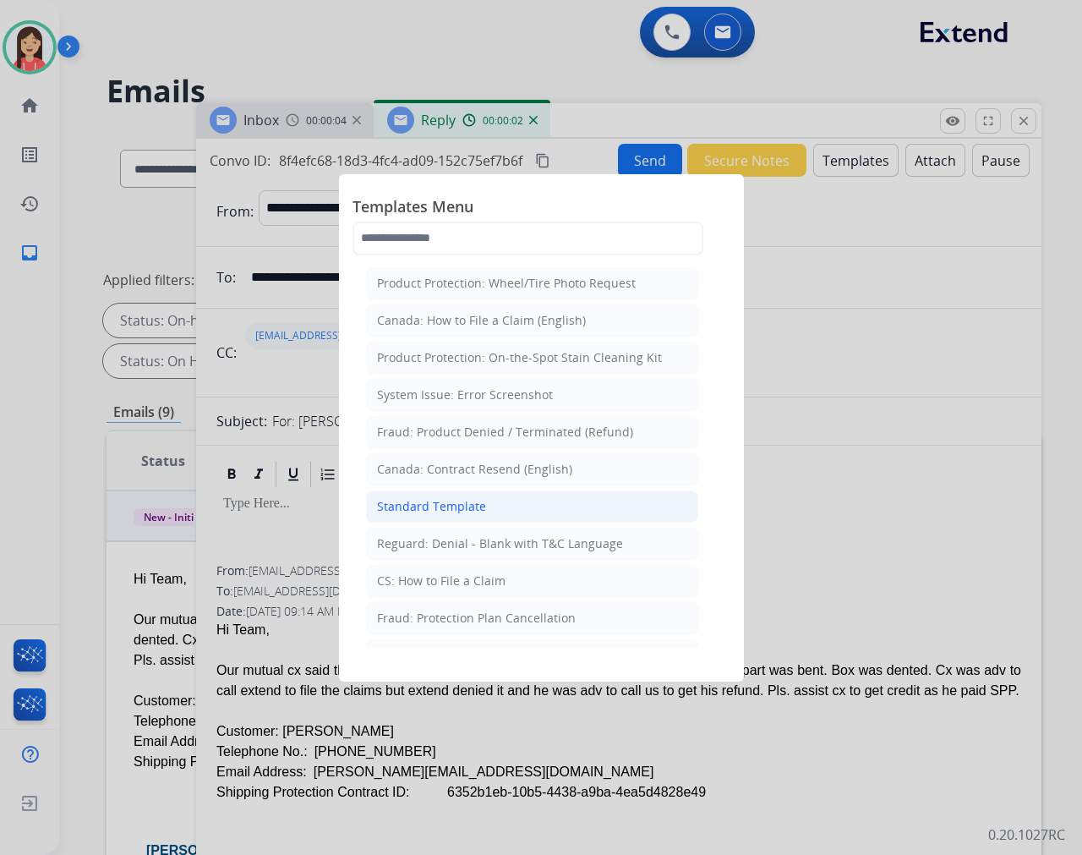
click at [490, 522] on li "Standard Template" at bounding box center [532, 506] width 332 height 32
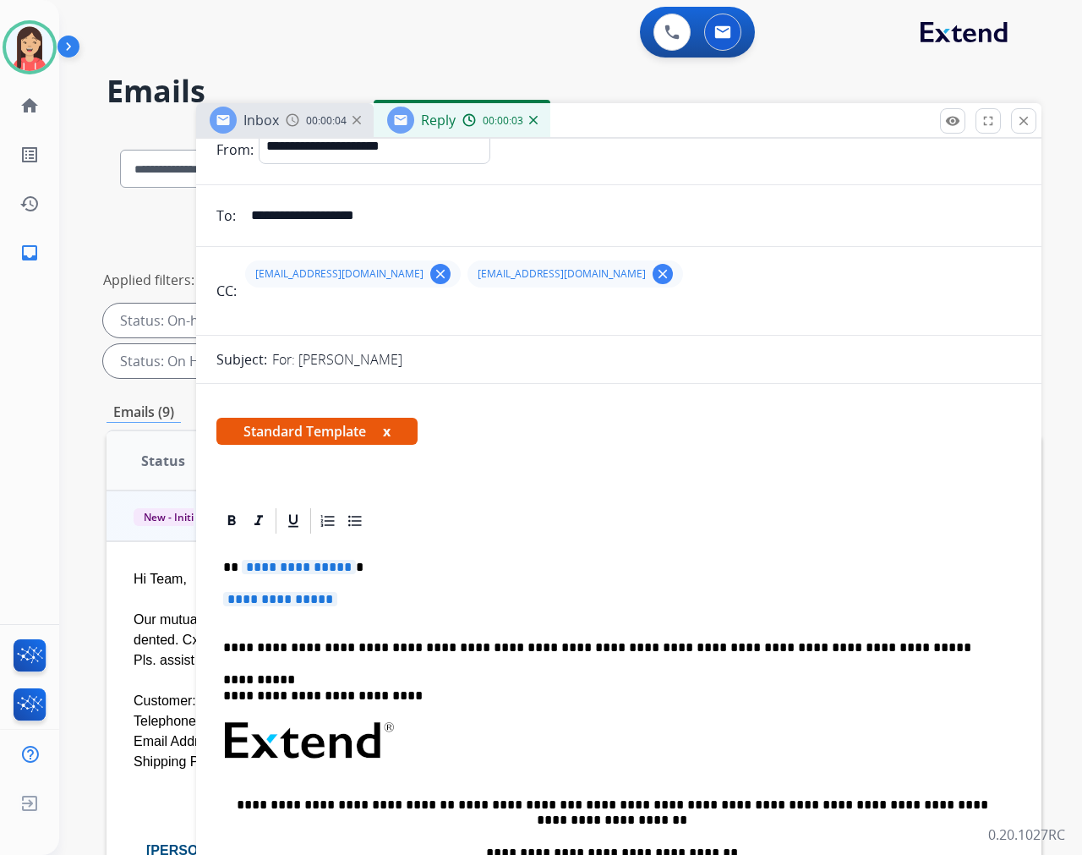
scroll to position [94, 0]
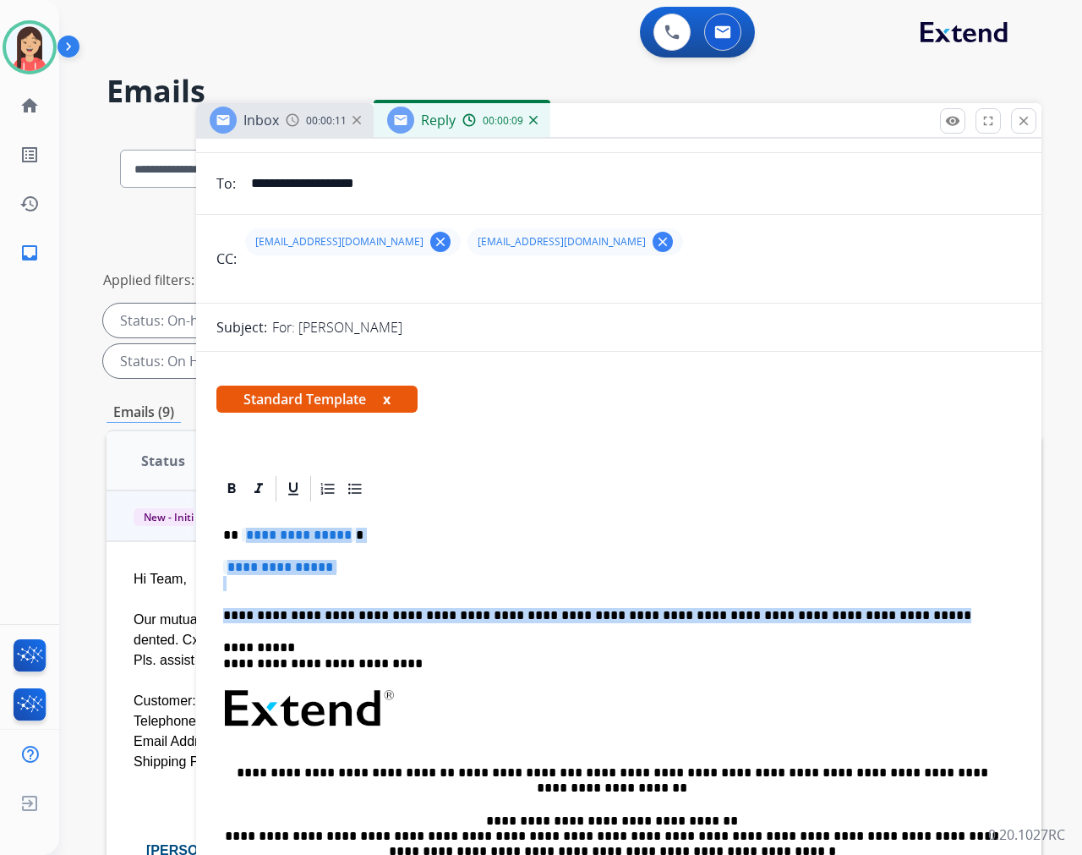
drag, startPoint x: 243, startPoint y: 533, endPoint x: 889, endPoint y: 601, distance: 649.5
click at [889, 601] on div "**********" at bounding box center [618, 748] width 805 height 489
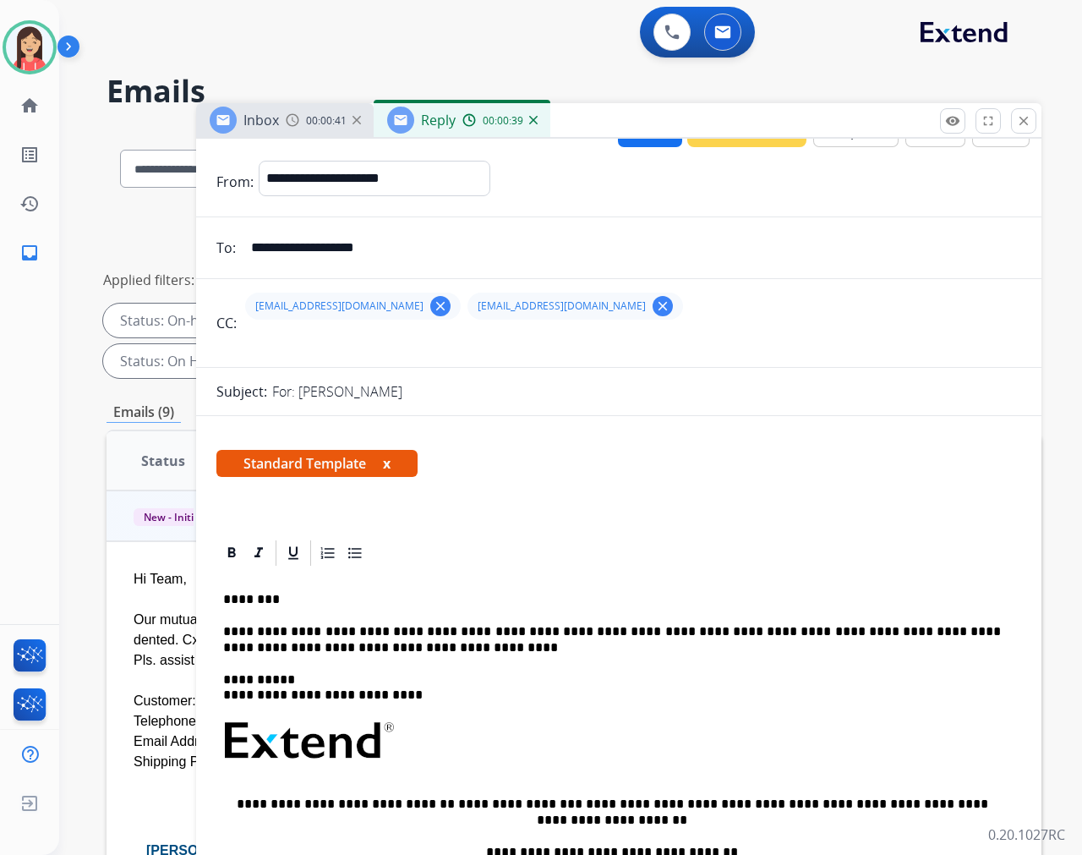
scroll to position [0, 0]
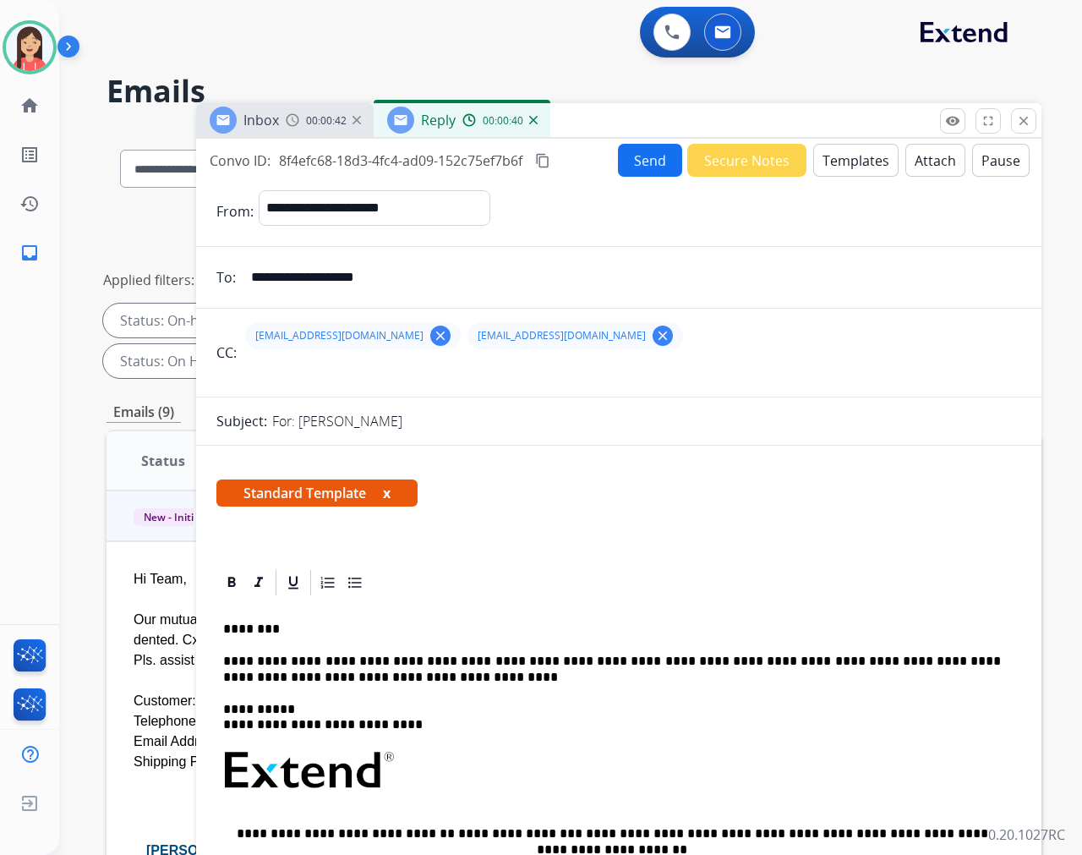
click at [626, 162] on button "Send" at bounding box center [650, 160] width 64 height 33
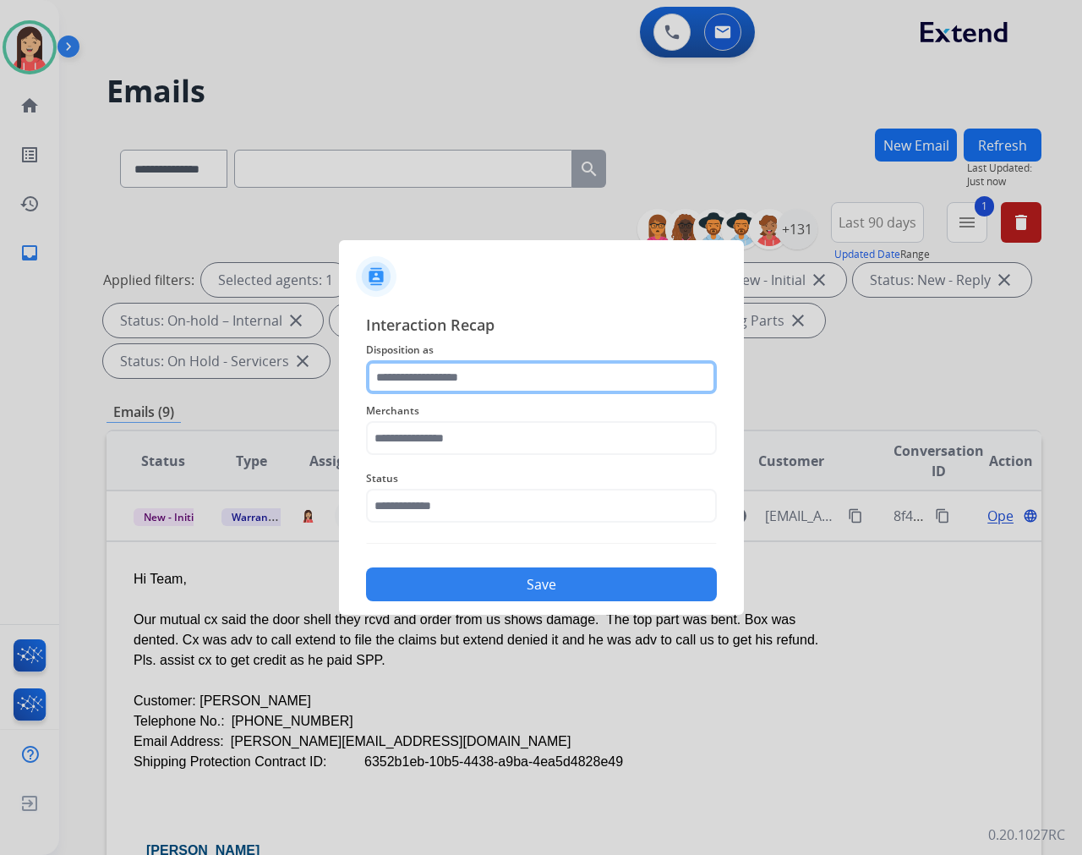
click at [440, 391] on input "text" at bounding box center [541, 377] width 351 height 34
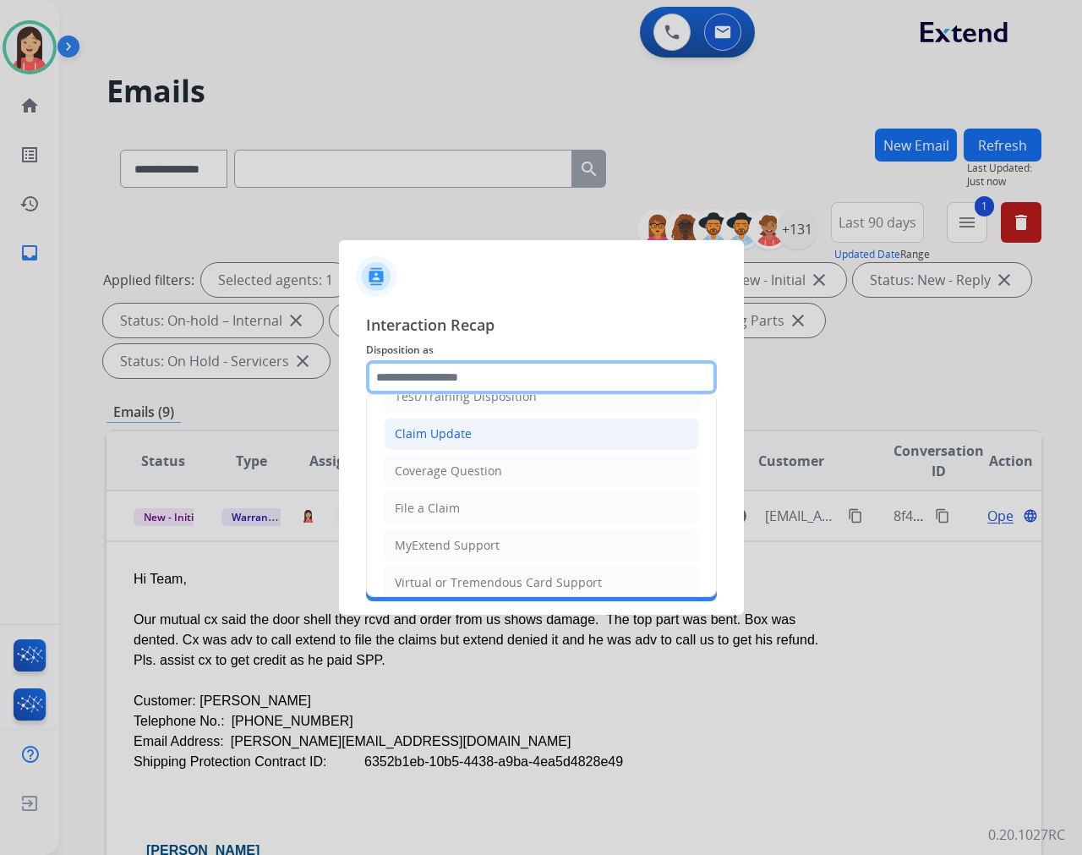
scroll to position [188, 0]
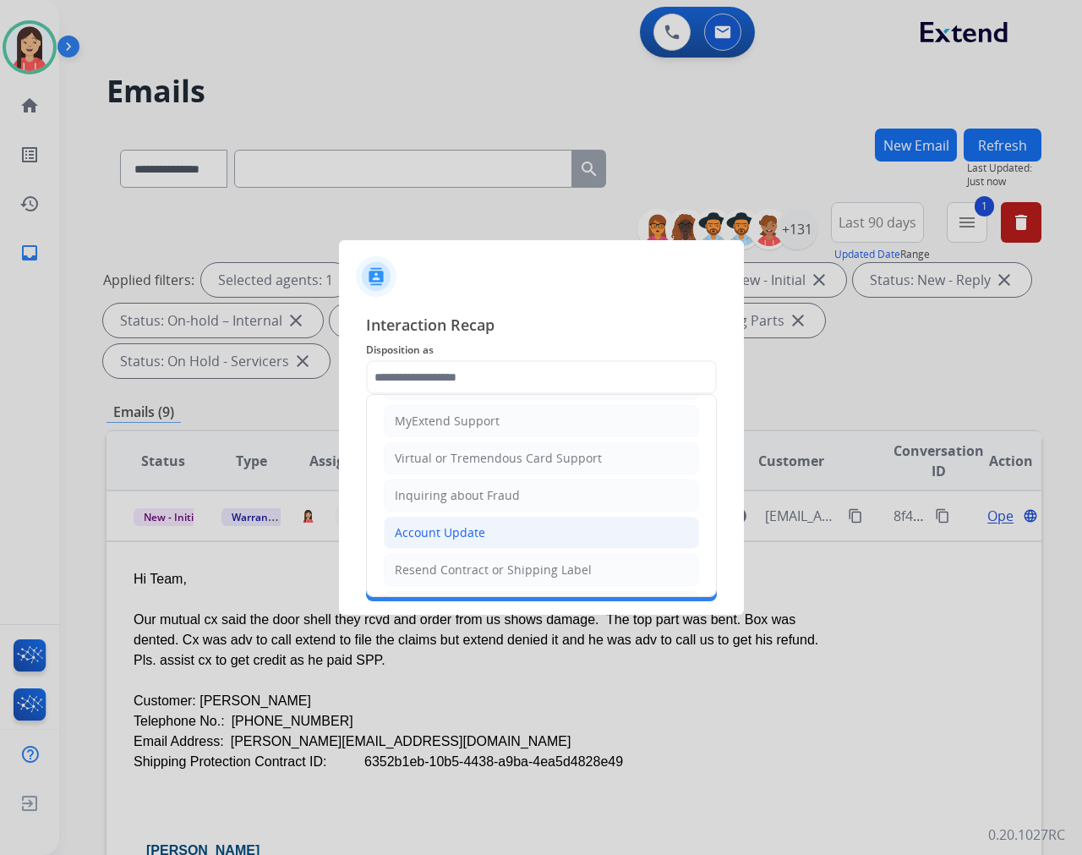
click at [431, 533] on div "Account Update" at bounding box center [440, 532] width 90 height 17
type input "**********"
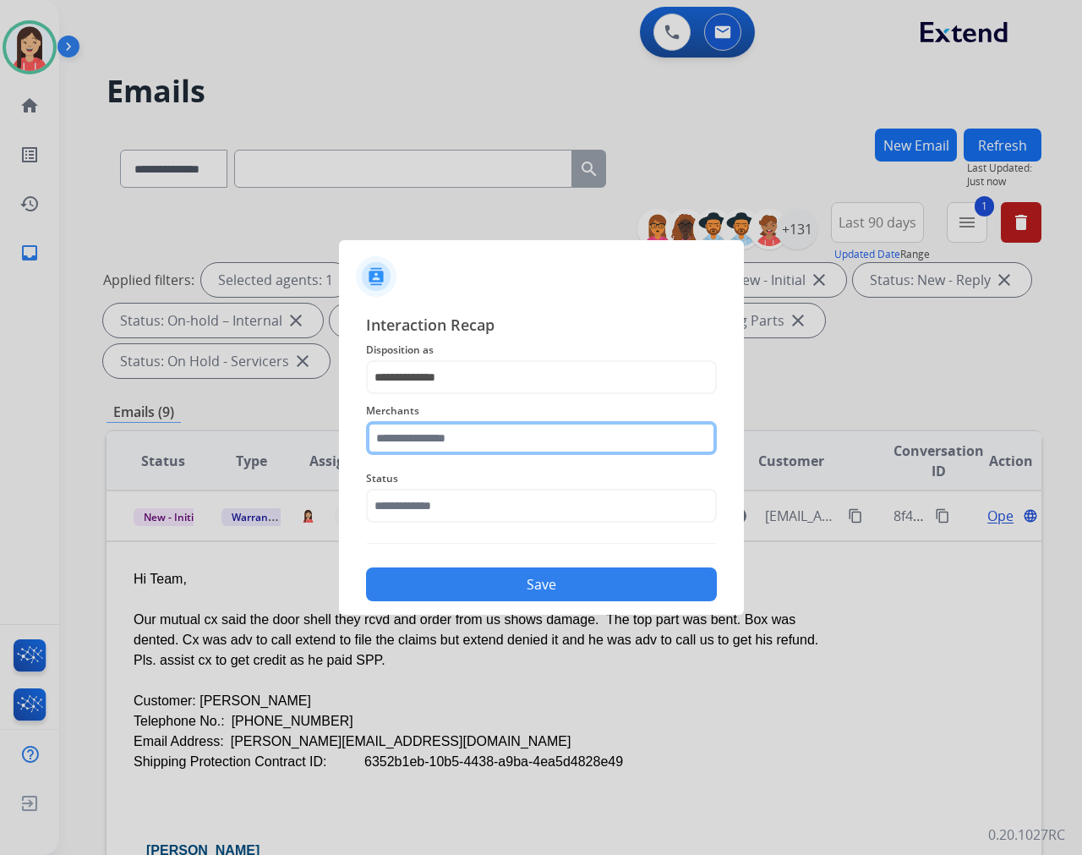
click at [450, 433] on input "text" at bounding box center [541, 438] width 351 height 34
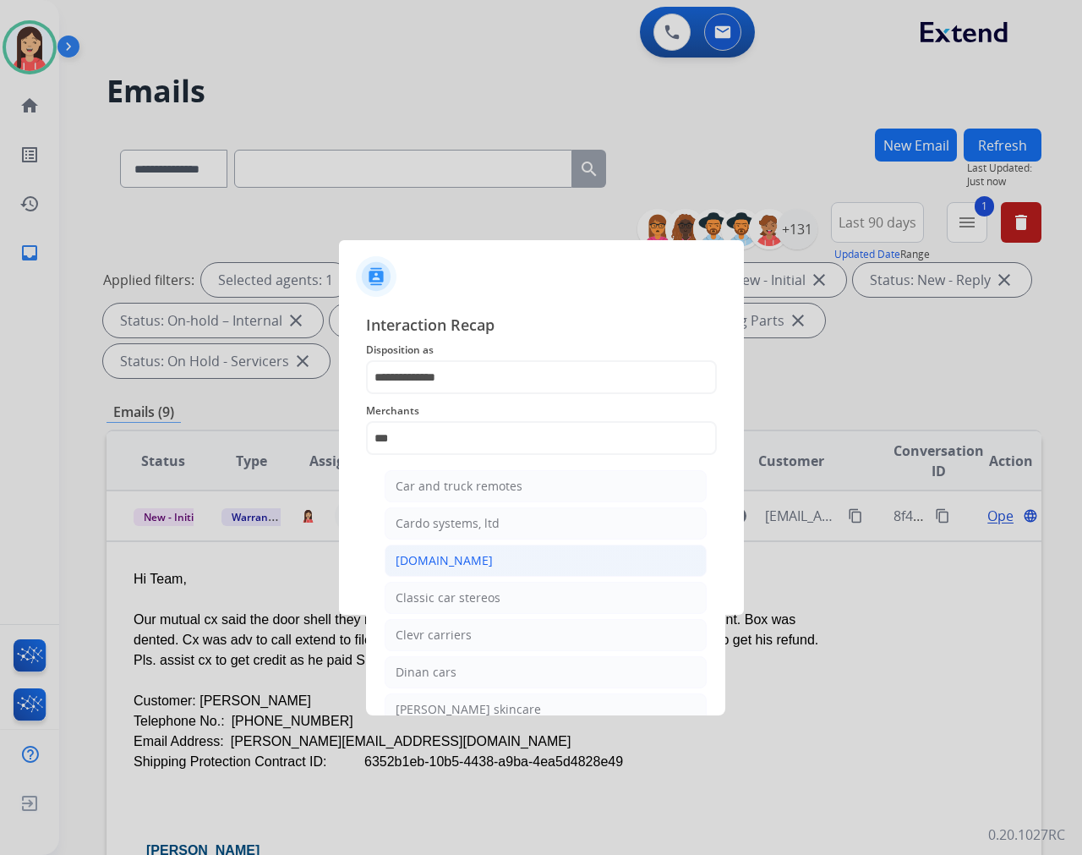
click at [454, 551] on li "[DOMAIN_NAME]" at bounding box center [546, 560] width 322 height 32
type input "**********"
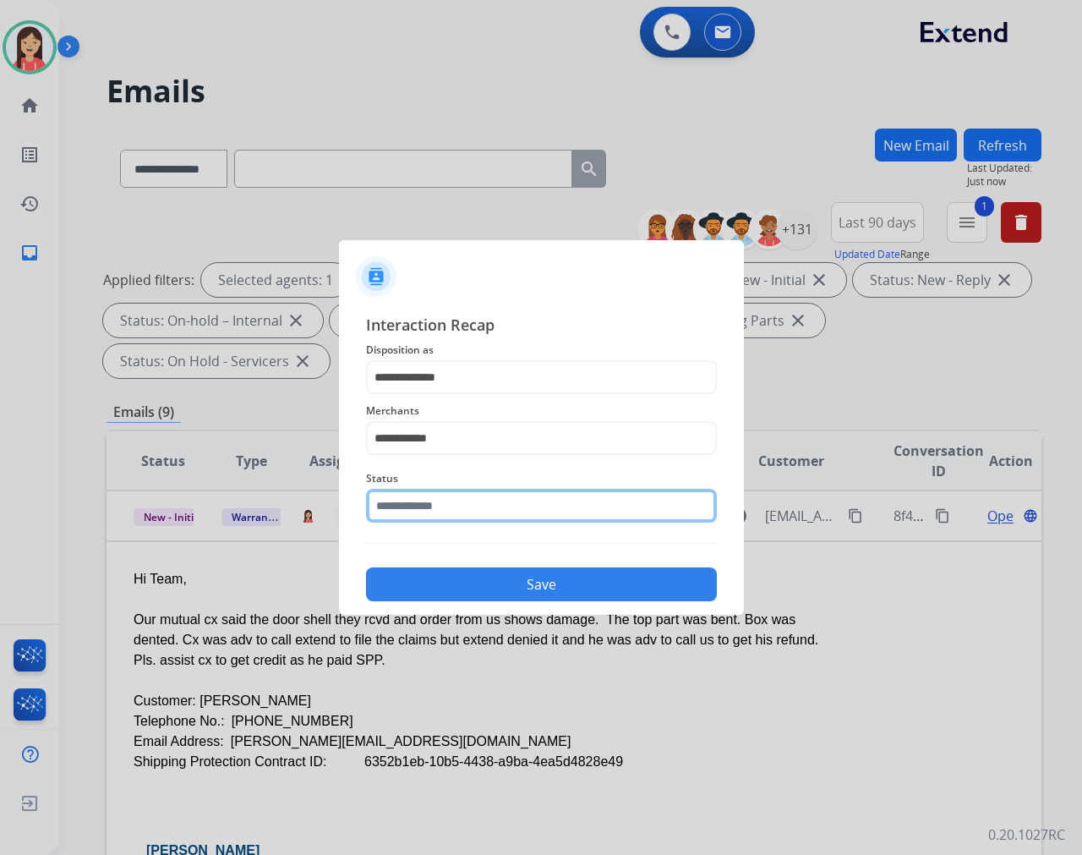
click at [460, 518] on input "text" at bounding box center [541, 506] width 351 height 34
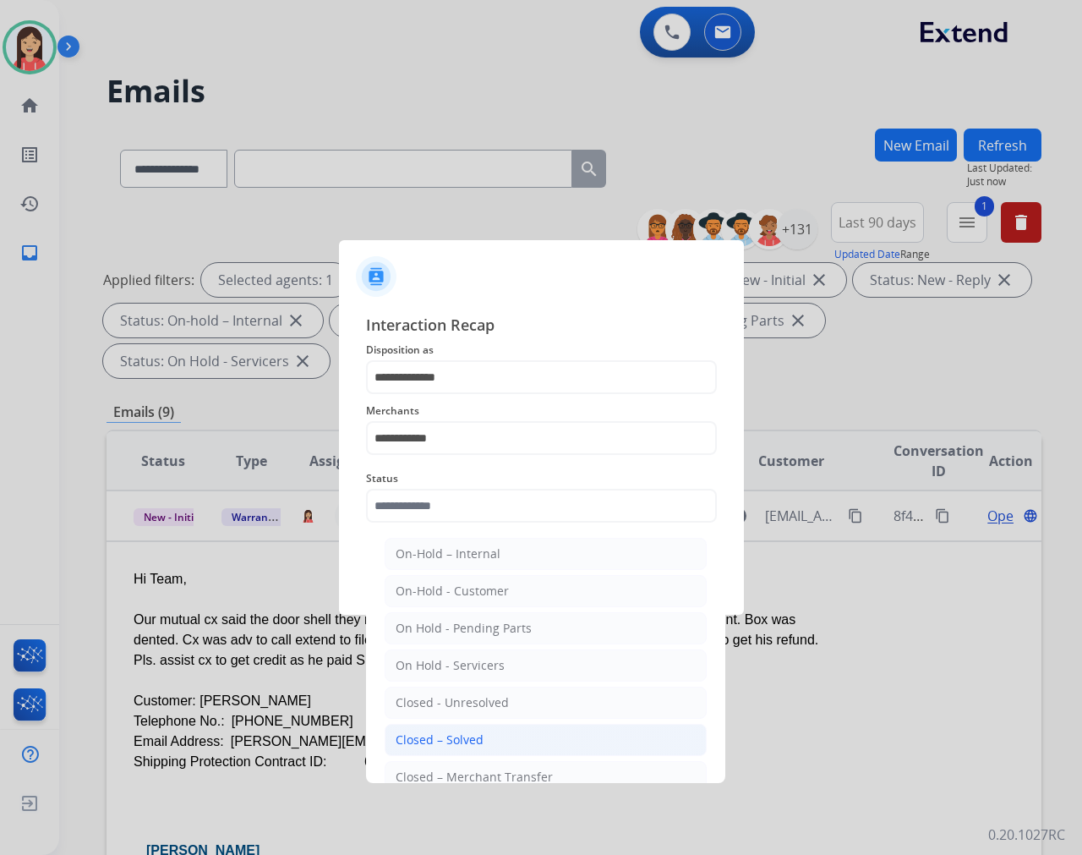
click at [425, 732] on div "Closed – Solved" at bounding box center [440, 739] width 88 height 17
type input "**********"
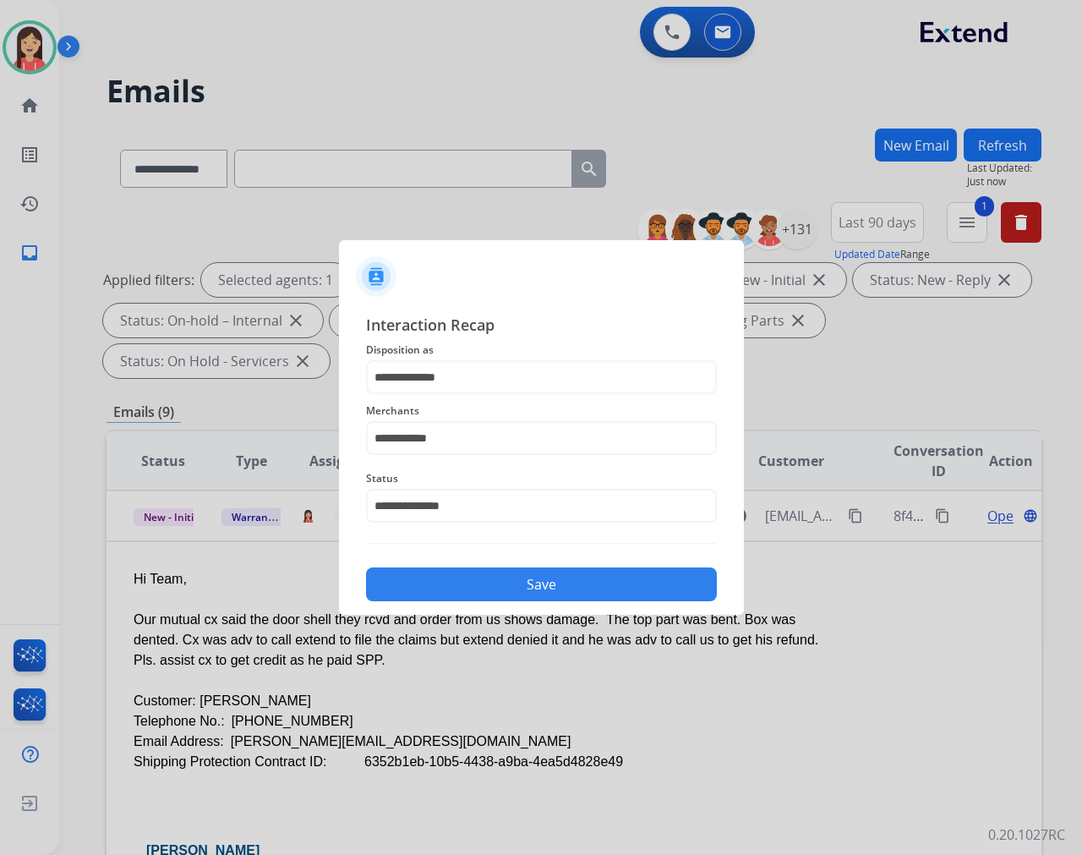
click at [514, 561] on div "Save" at bounding box center [541, 579] width 351 height 44
click at [508, 588] on button "Save" at bounding box center [541, 584] width 351 height 34
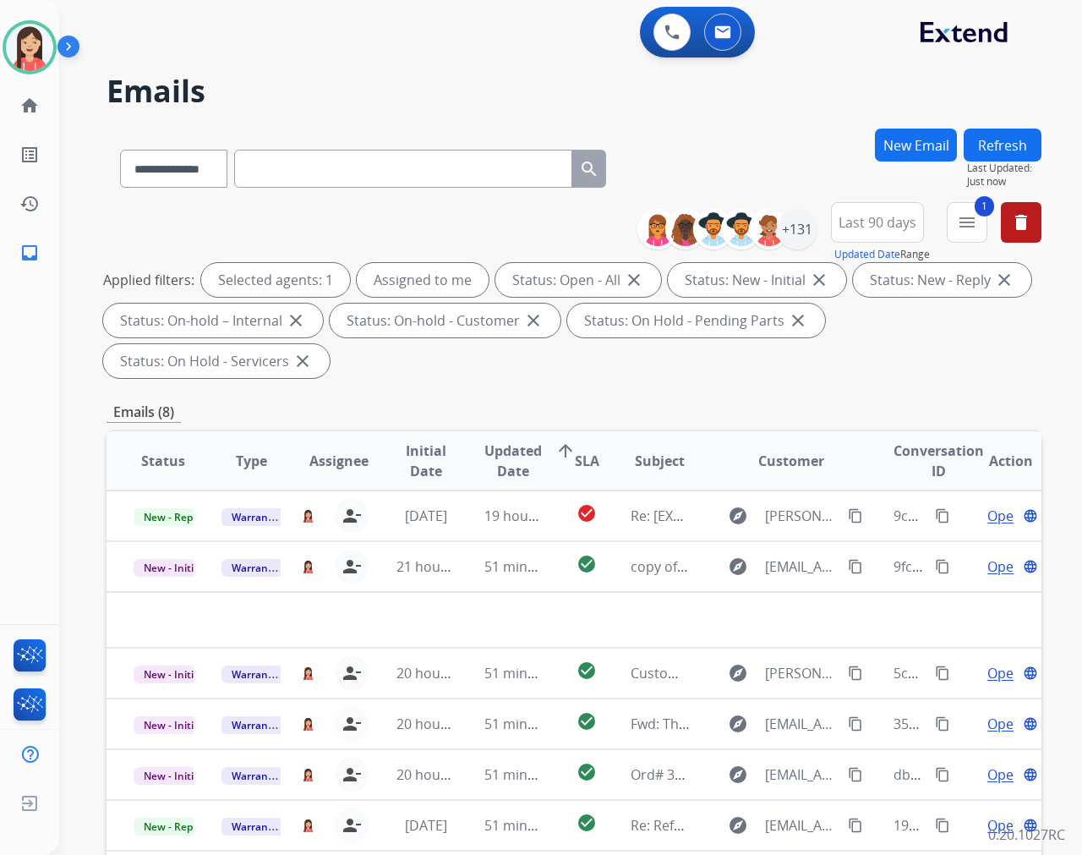
scroll to position [0, 0]
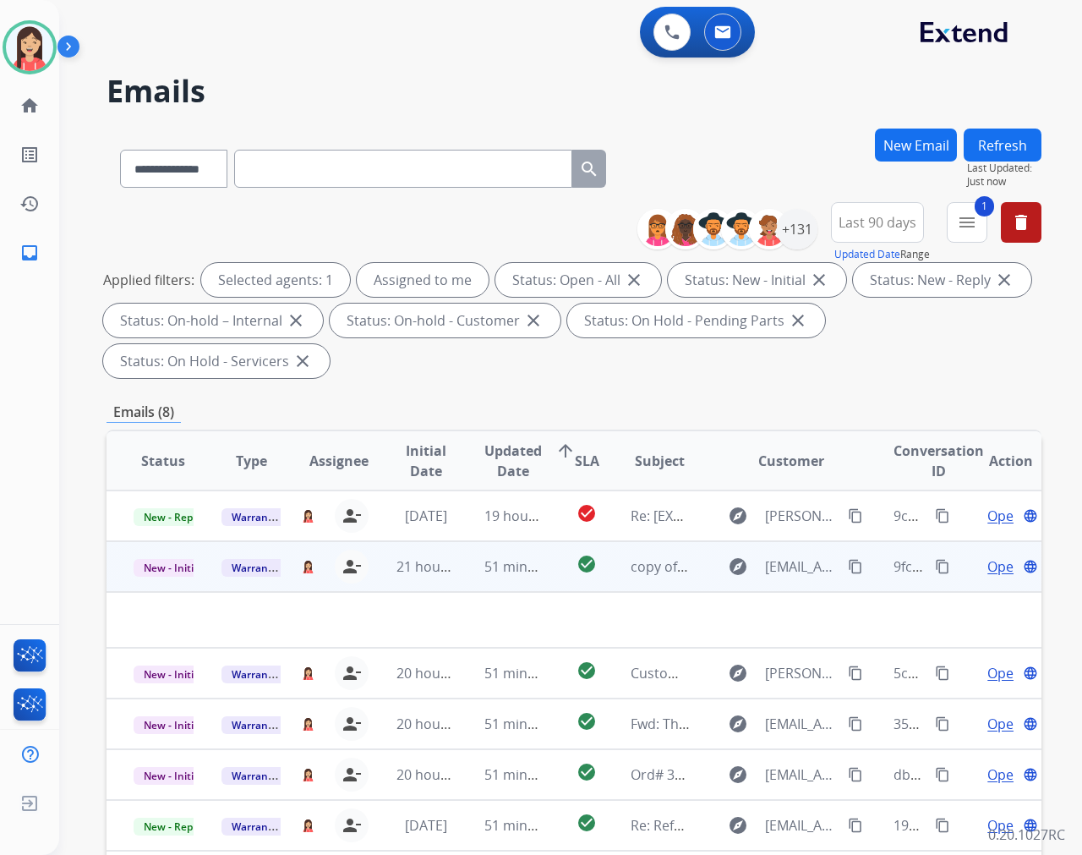
click at [466, 576] on td "51 minutes ago" at bounding box center [501, 566] width 88 height 51
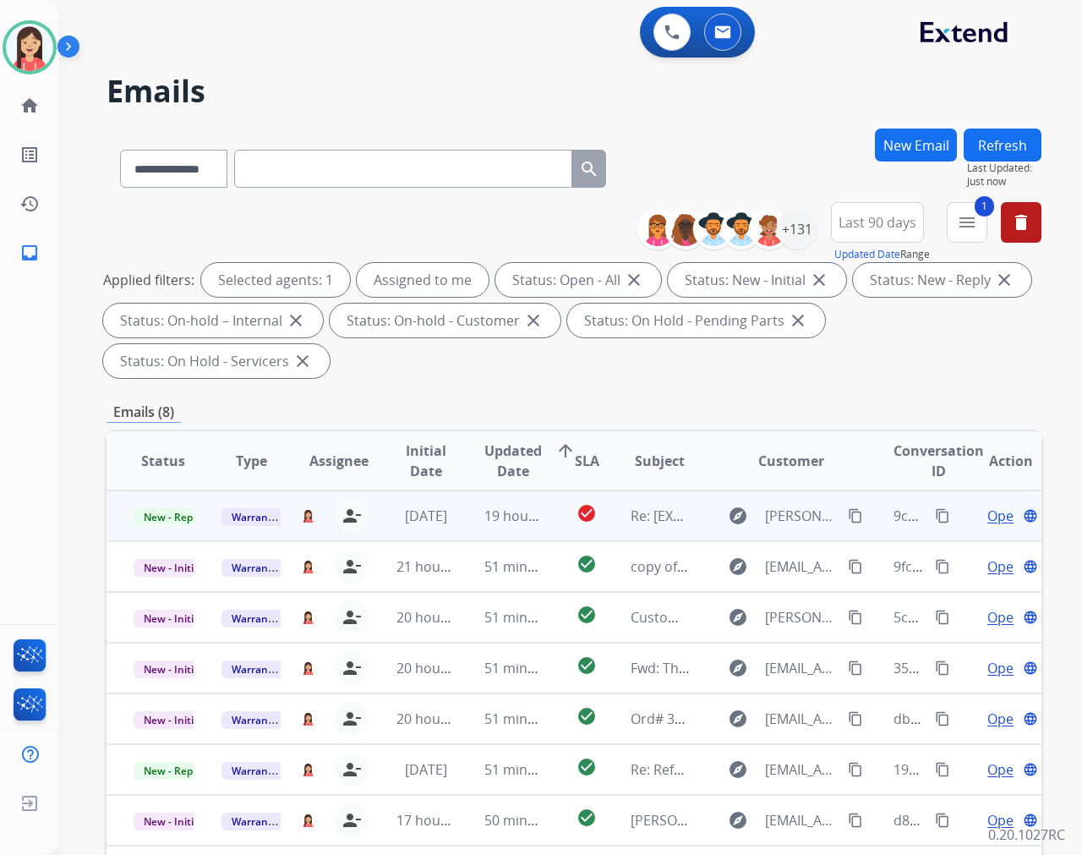
click at [475, 531] on td "19 hours ago" at bounding box center [501, 515] width 88 height 51
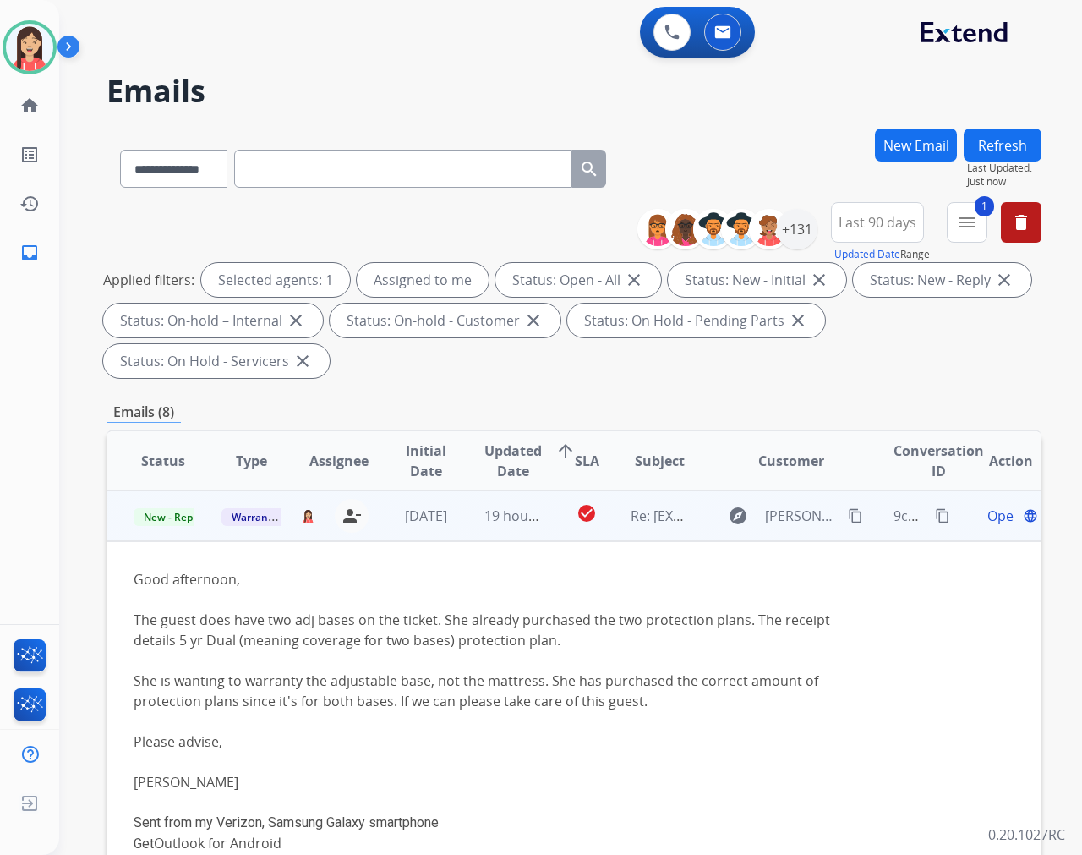
click at [462, 529] on td "19 hours ago" at bounding box center [501, 515] width 88 height 51
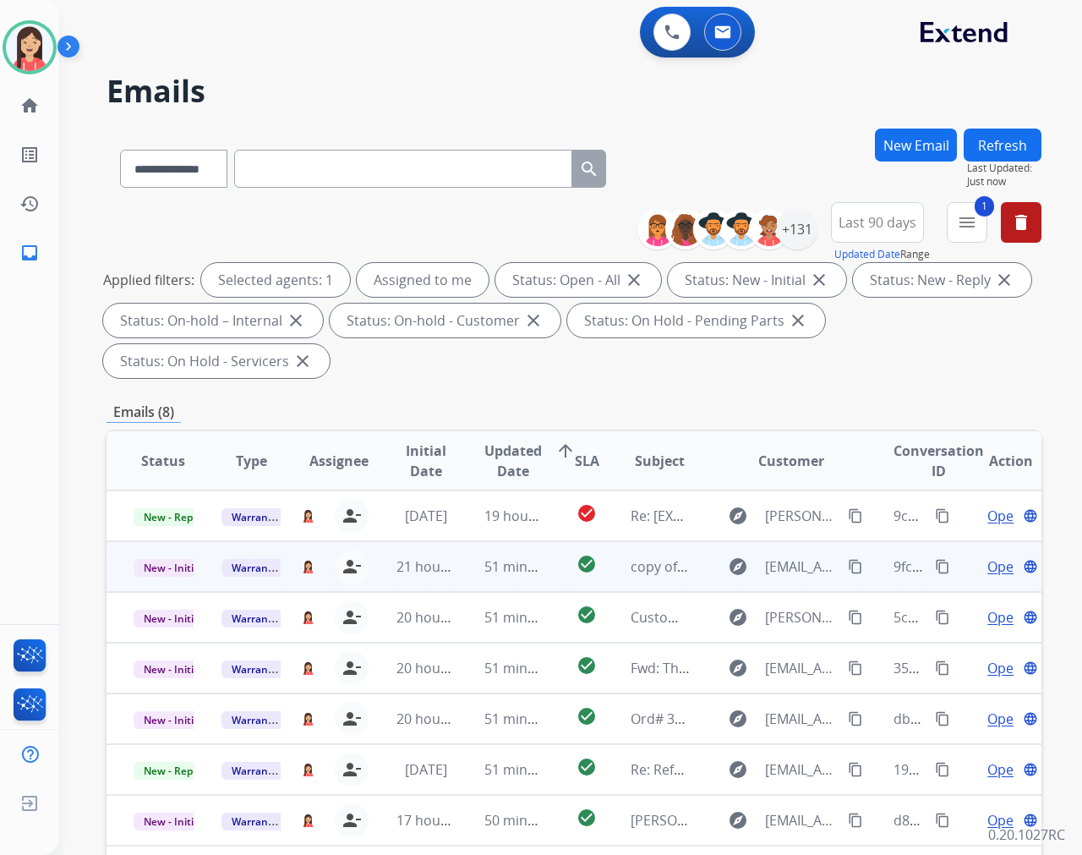
click at [470, 580] on td "51 minutes ago" at bounding box center [501, 566] width 88 height 51
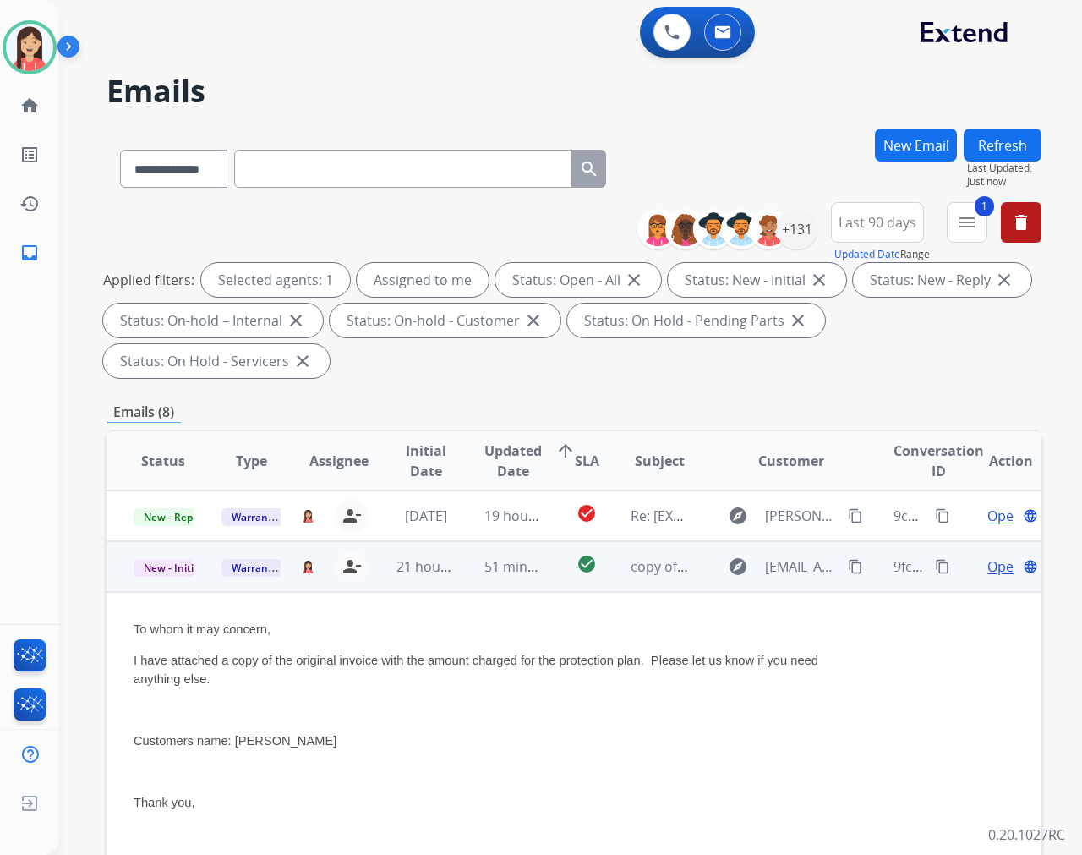
scroll to position [51, 0]
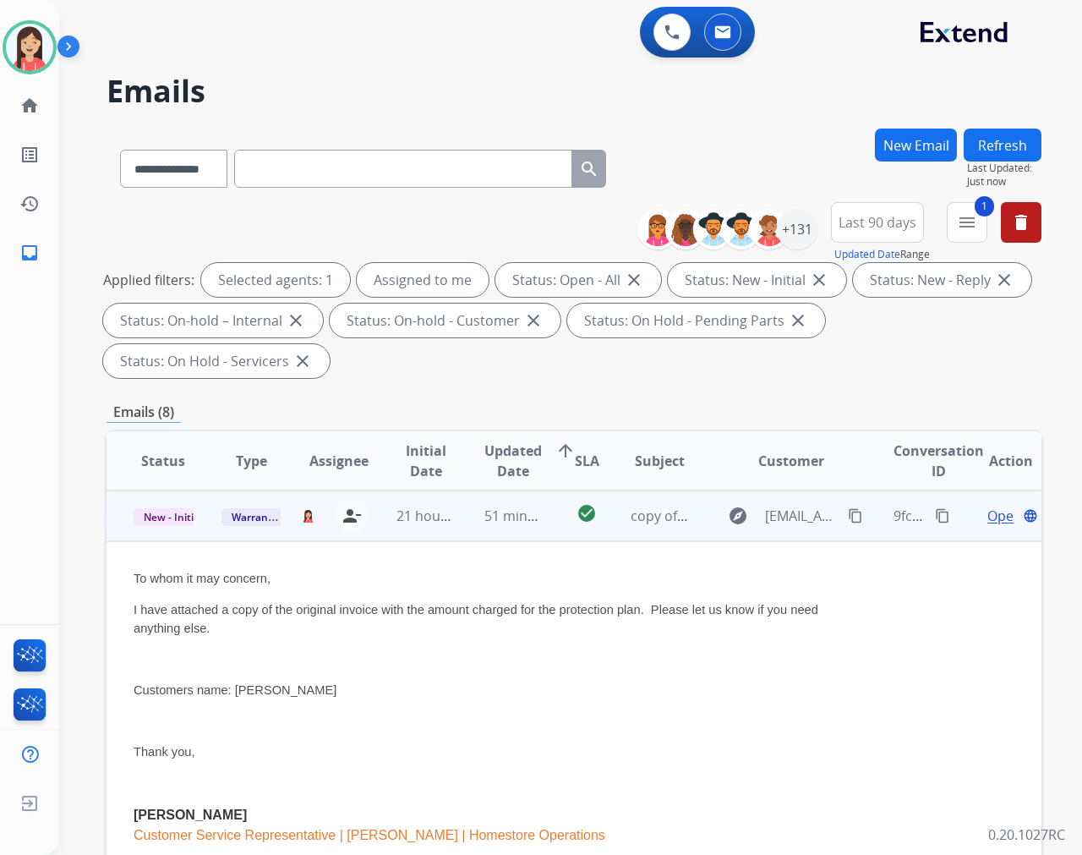
click at [973, 516] on span "Open" at bounding box center [1004, 516] width 35 height 20
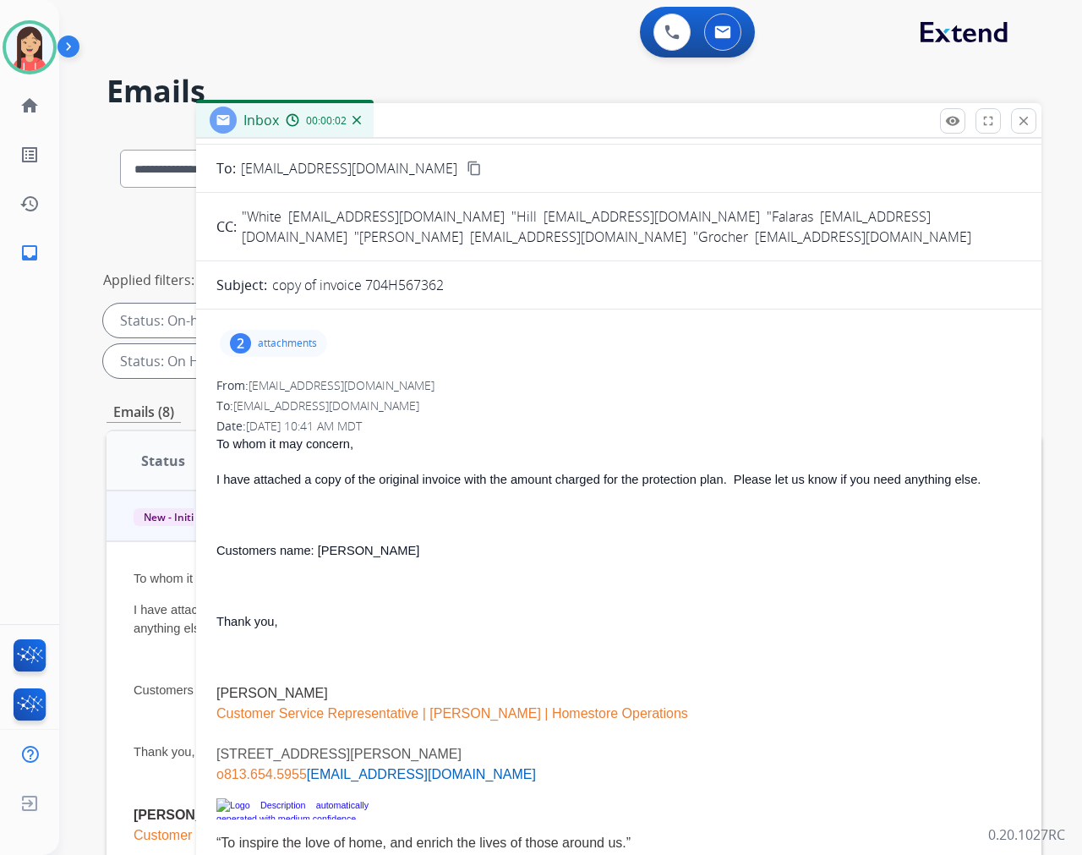
scroll to position [0, 0]
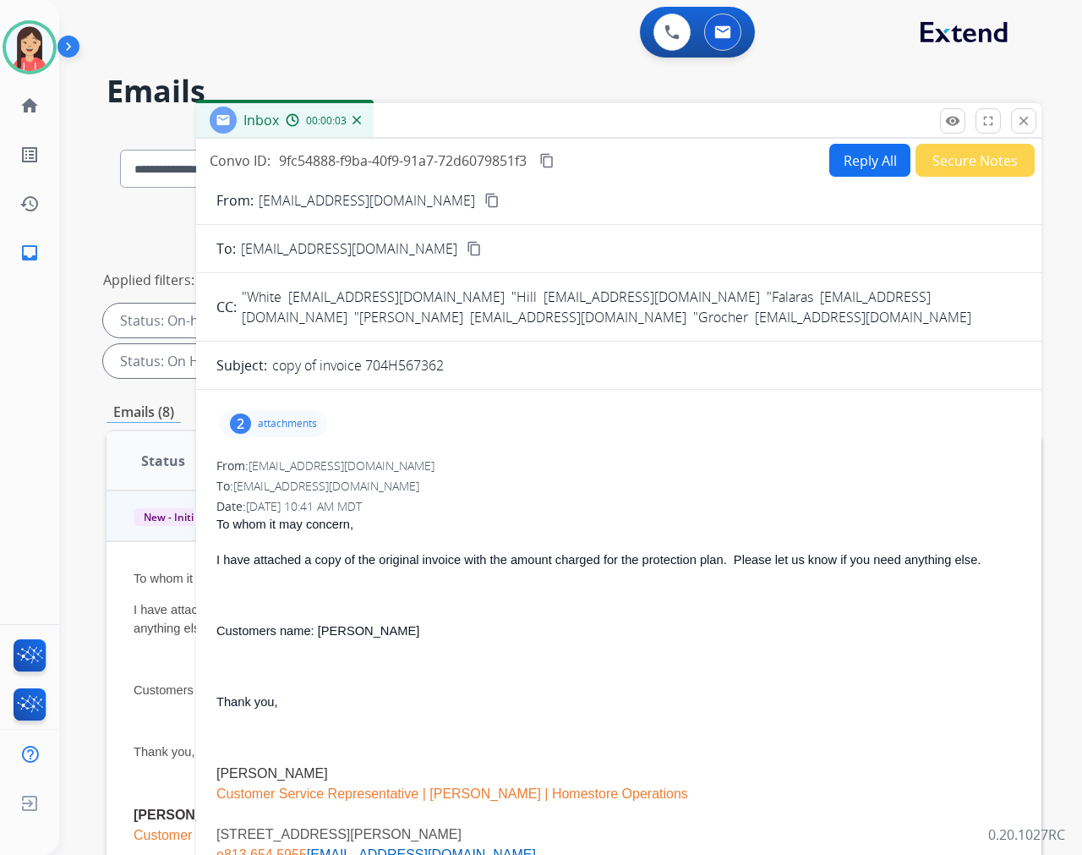
click at [300, 417] on p "attachments" at bounding box center [287, 424] width 59 height 14
click at [360, 526] on mat-icon "download" at bounding box center [360, 525] width 15 height 15
click at [956, 169] on button "Secure Notes" at bounding box center [975, 160] width 119 height 33
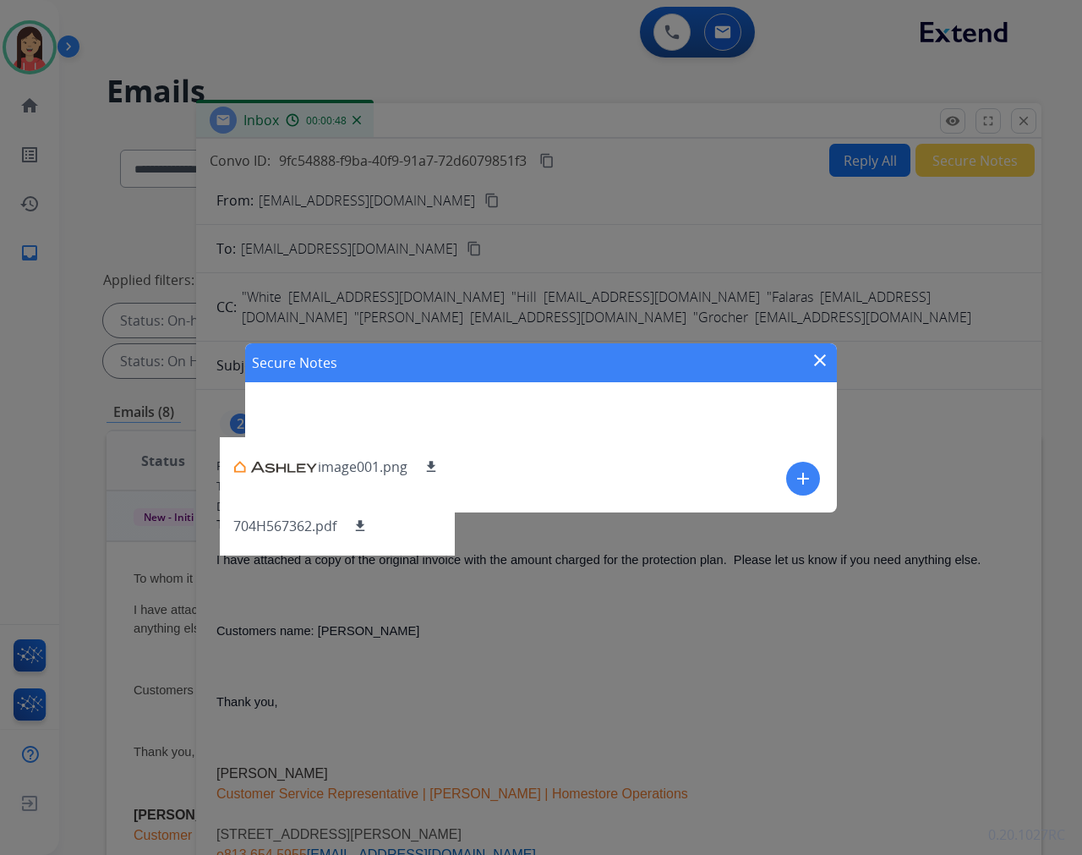
click at [812, 468] on mat-icon "add" at bounding box center [803, 478] width 20 height 20
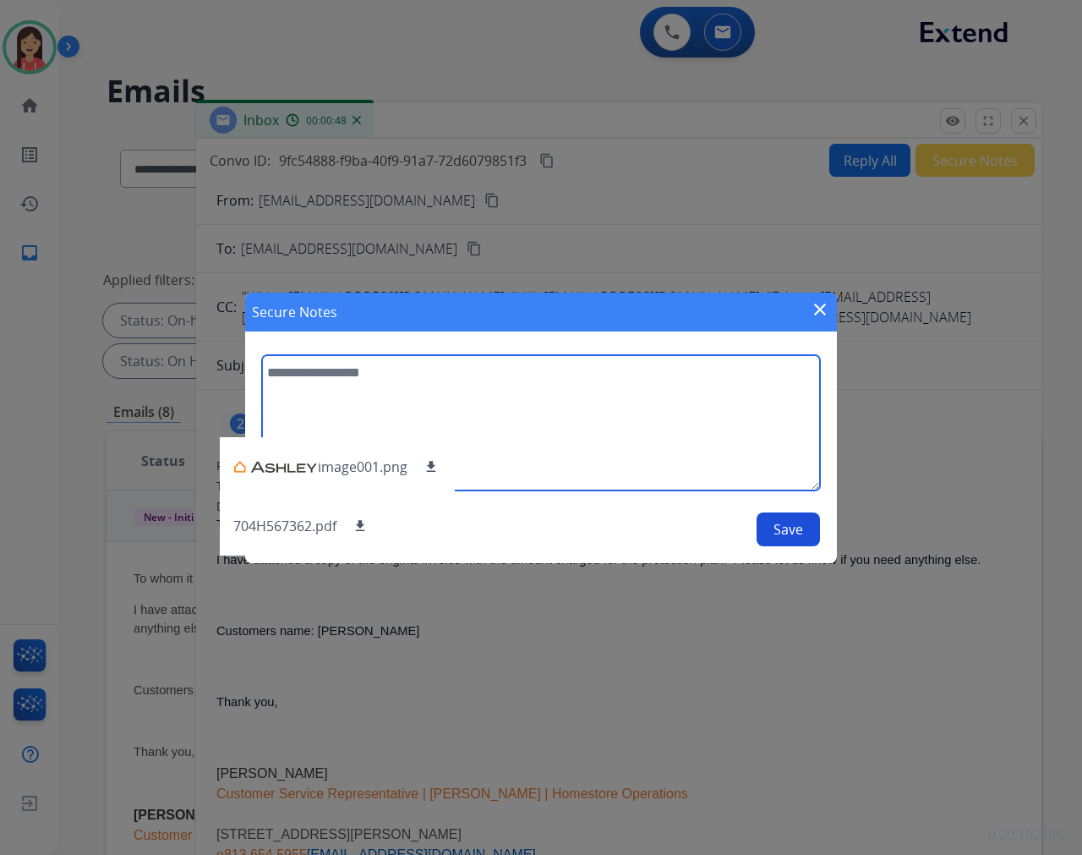
click at [547, 417] on textarea at bounding box center [541, 422] width 558 height 135
type textarea "**********"
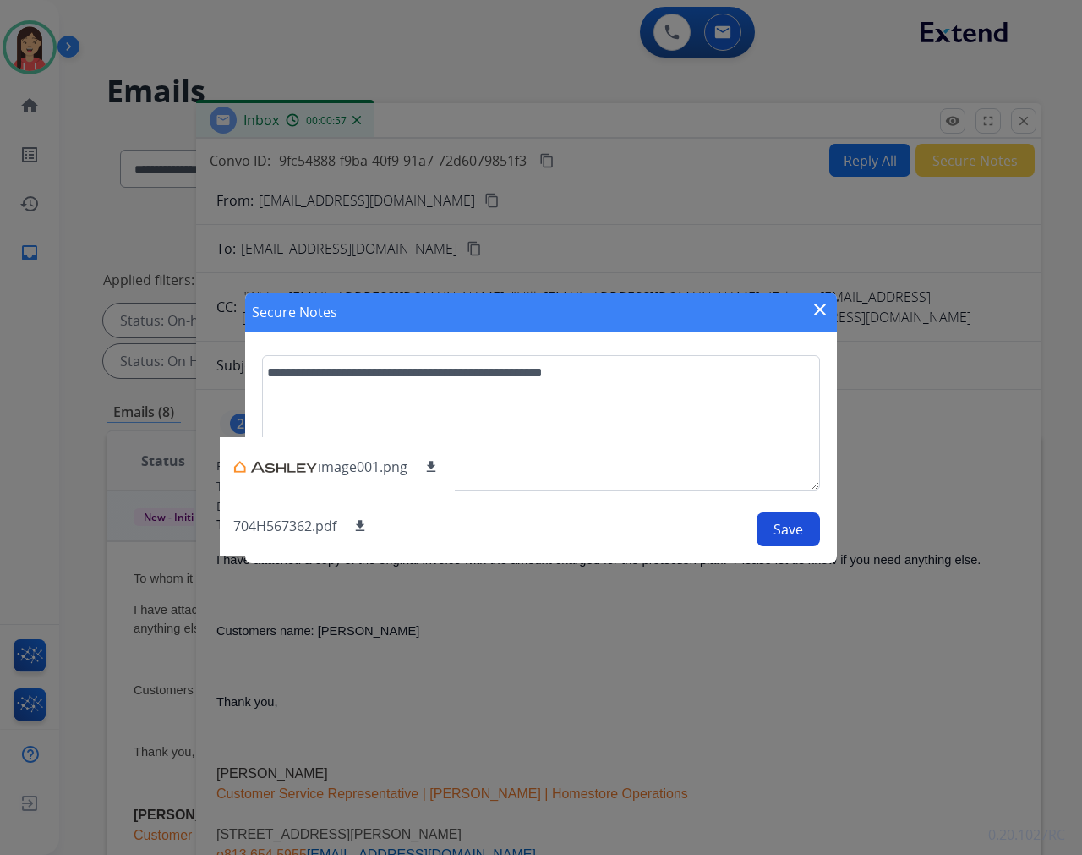
click at [790, 530] on button "Save" at bounding box center [788, 529] width 63 height 34
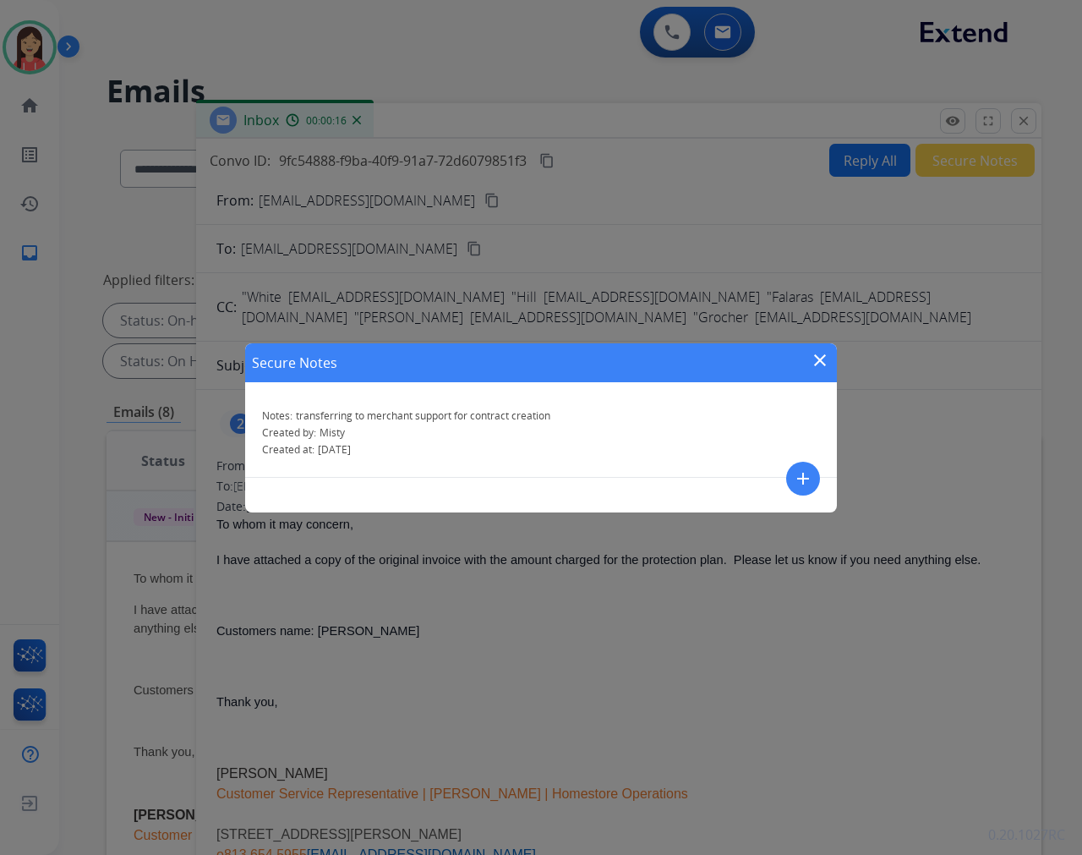
drag, startPoint x: 818, startPoint y: 358, endPoint x: 897, endPoint y: 298, distance: 100.1
click at [818, 358] on mat-icon "close" at bounding box center [820, 360] width 20 height 20
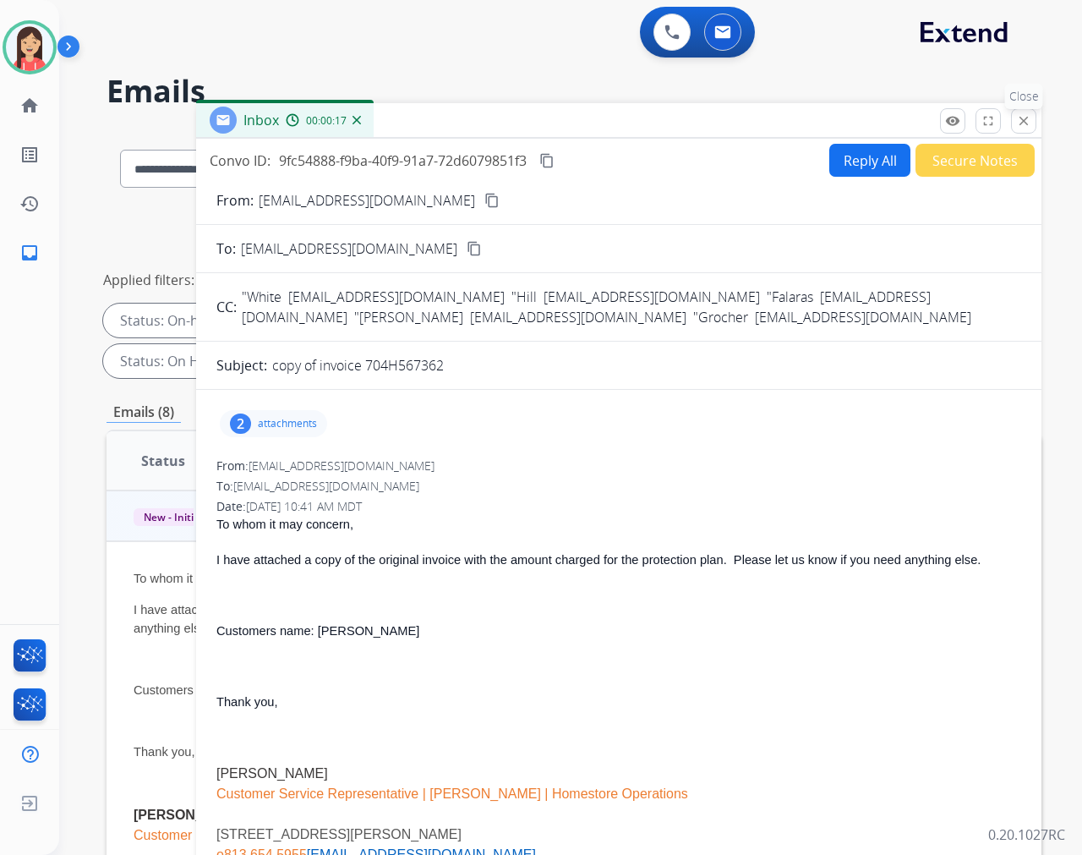
click at [973, 123] on mat-icon "close" at bounding box center [1023, 120] width 15 height 15
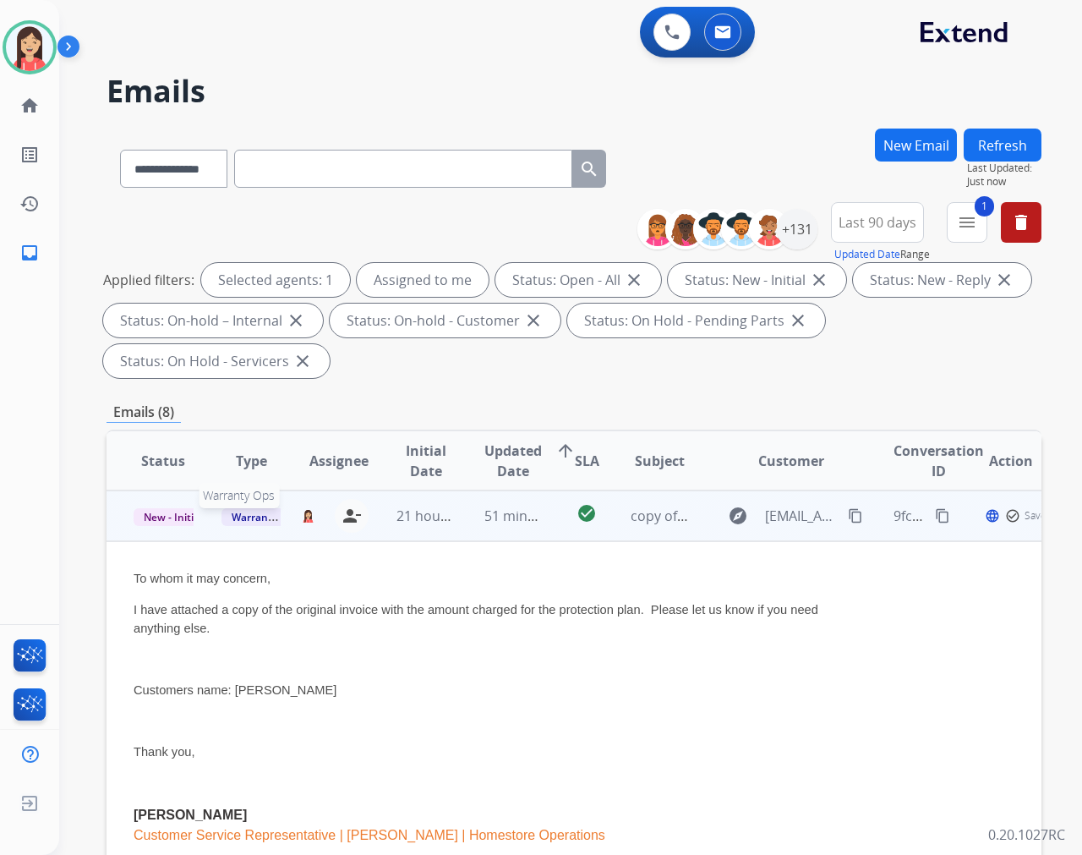
click at [241, 509] on span "Warranty Ops" at bounding box center [264, 517] width 87 height 18
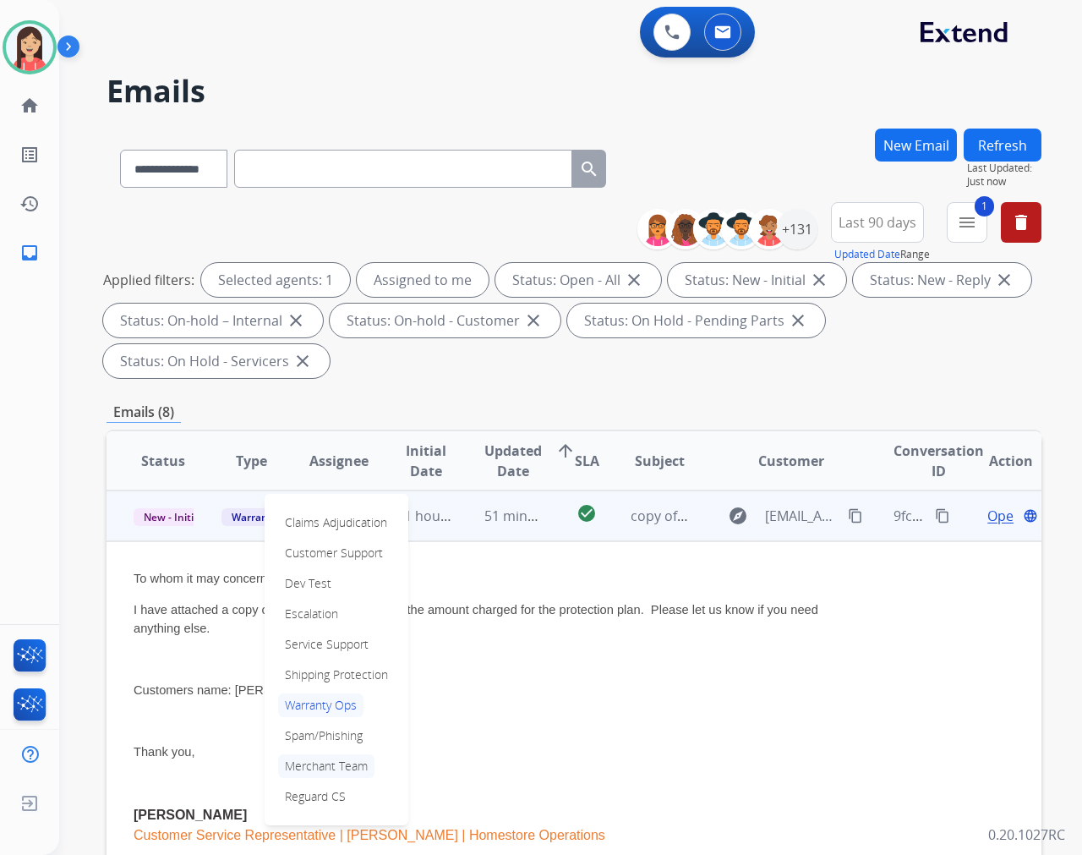
click at [320, 768] on p "Merchant Team" at bounding box center [326, 766] width 96 height 24
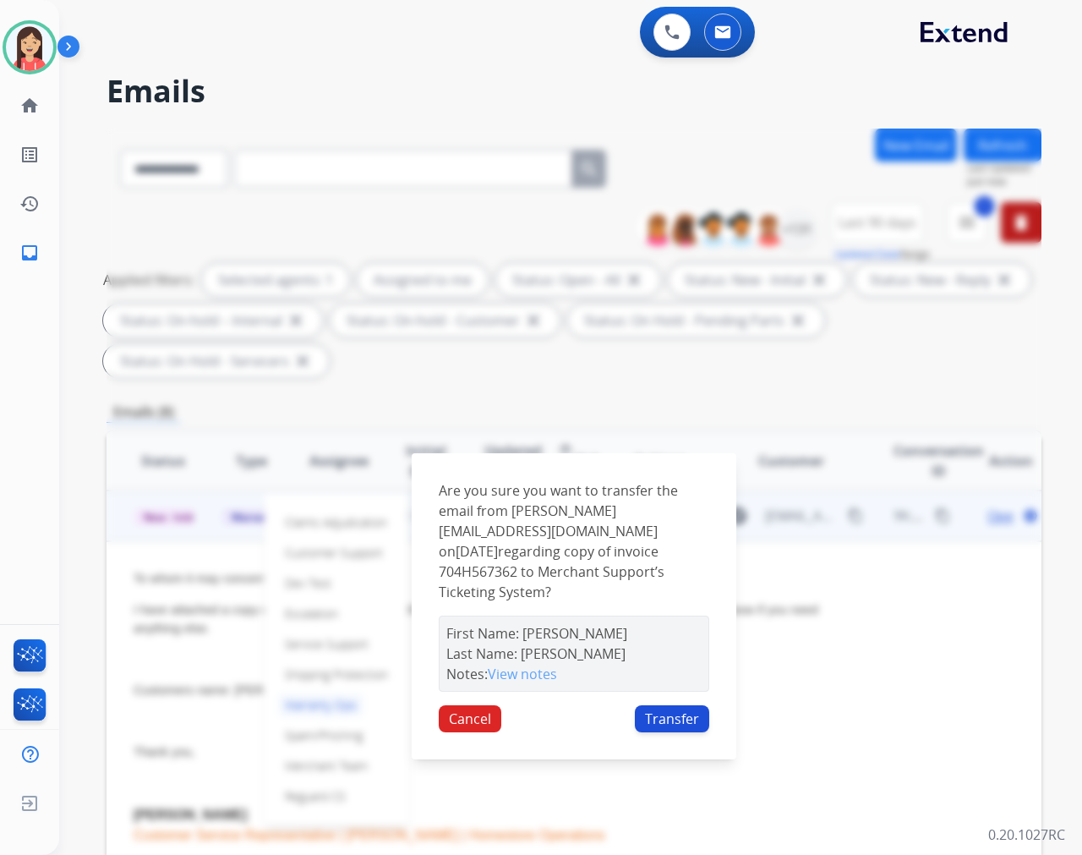
click at [658, 714] on button "Transfer" at bounding box center [672, 718] width 74 height 27
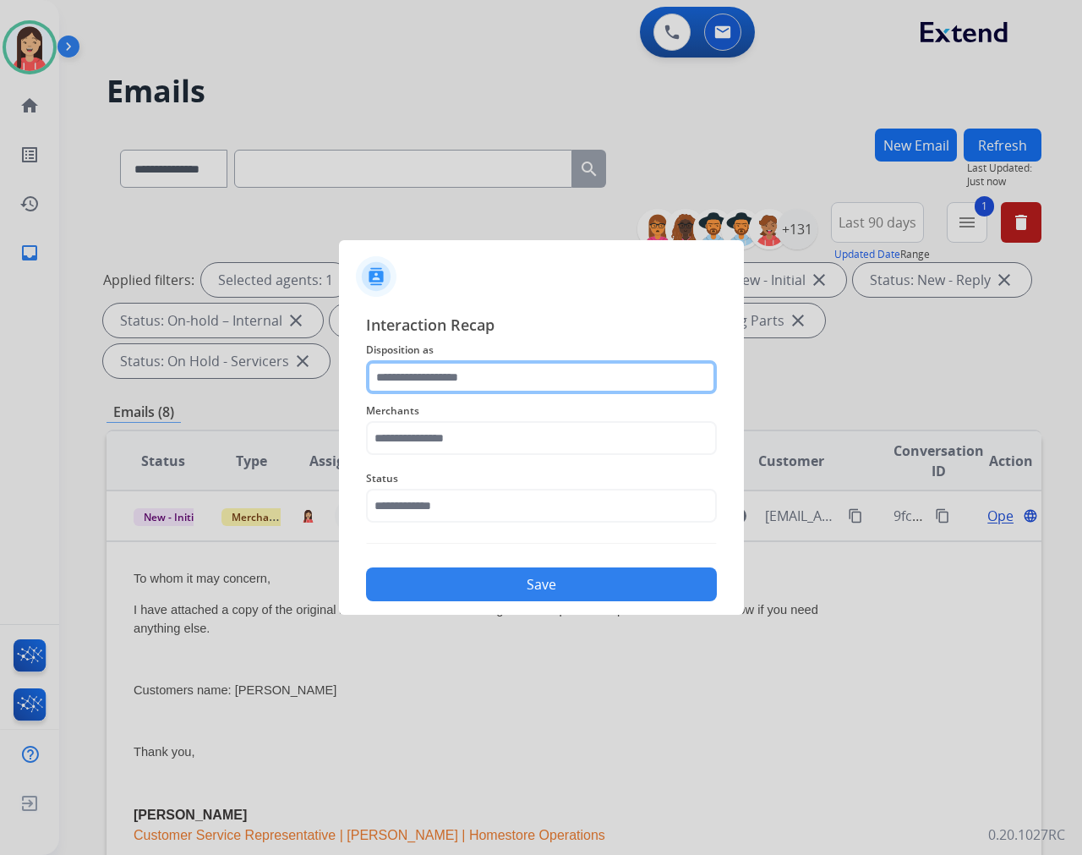
click at [417, 361] on input "text" at bounding box center [541, 377] width 351 height 34
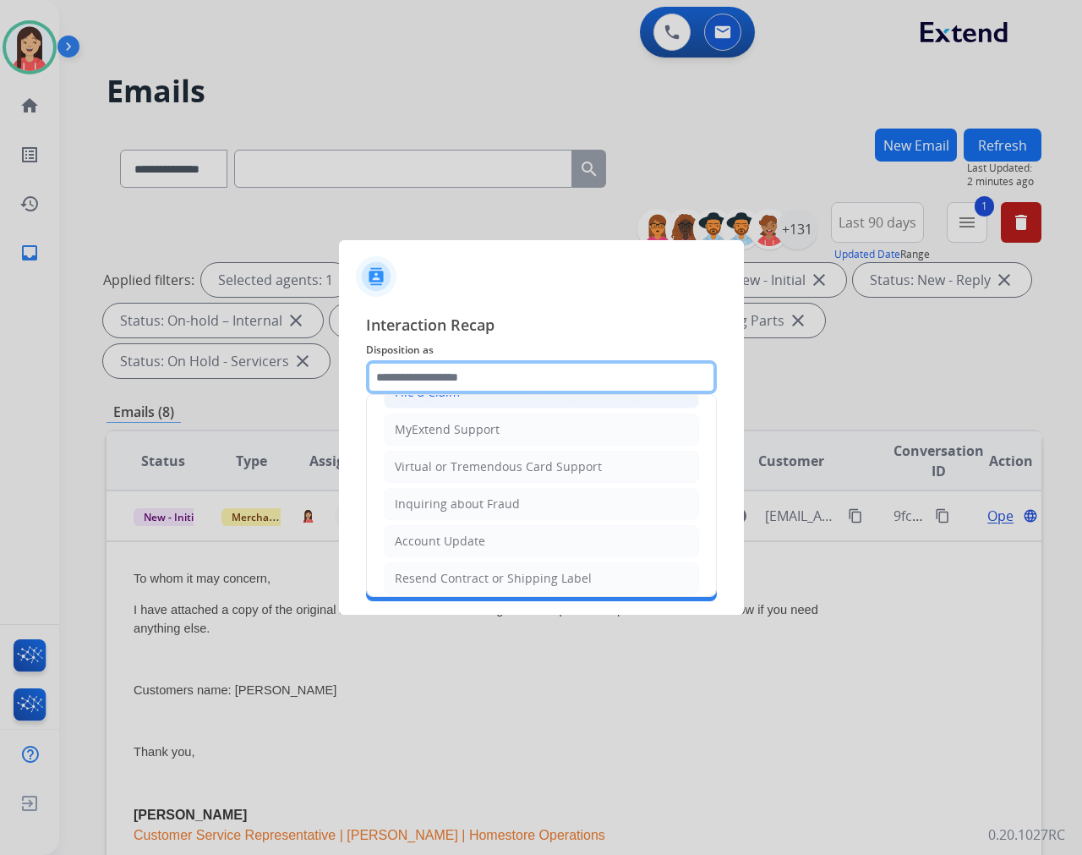
scroll to position [188, 0]
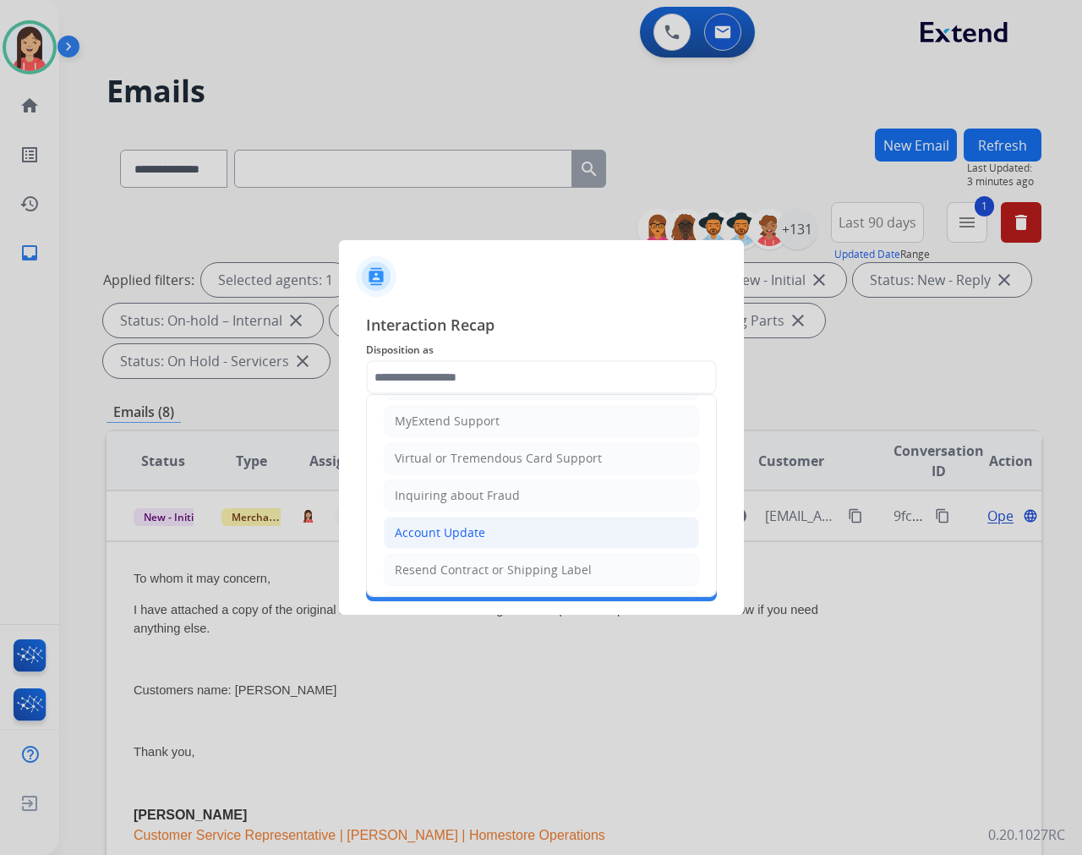
click at [444, 533] on div "Account Update" at bounding box center [440, 532] width 90 height 17
type input "**********"
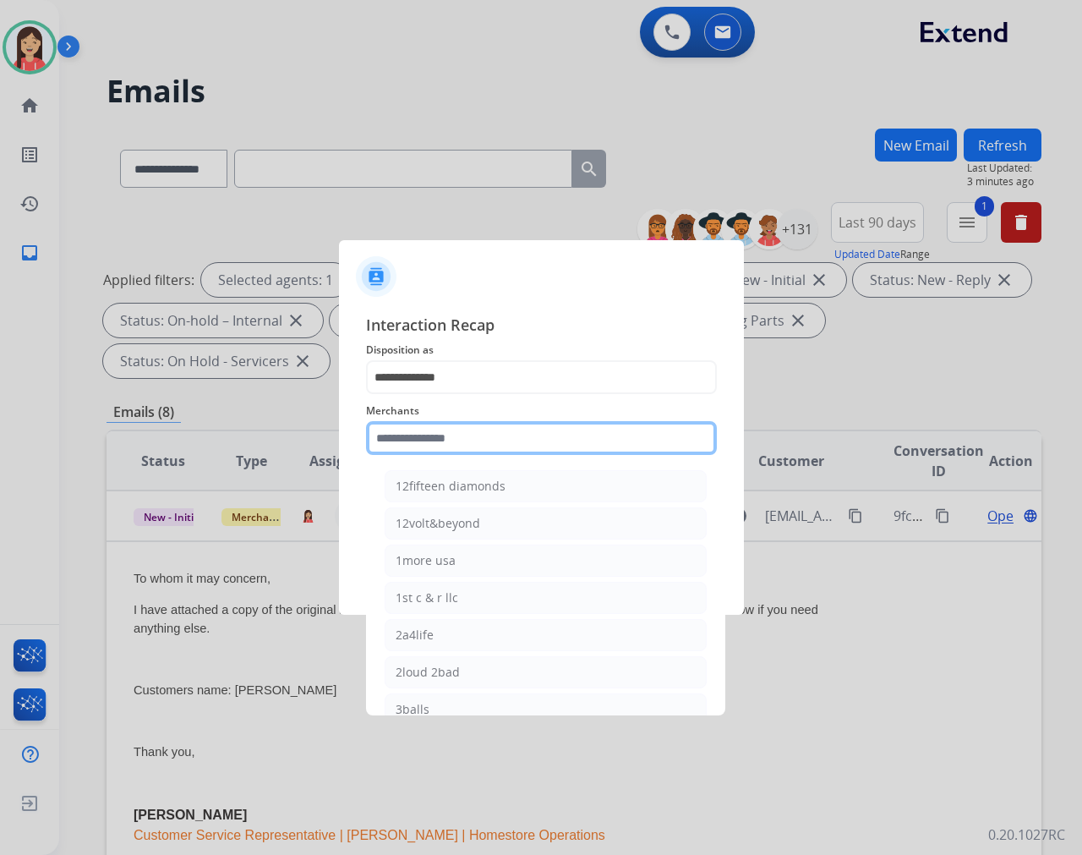
click at [463, 446] on input "text" at bounding box center [541, 438] width 351 height 34
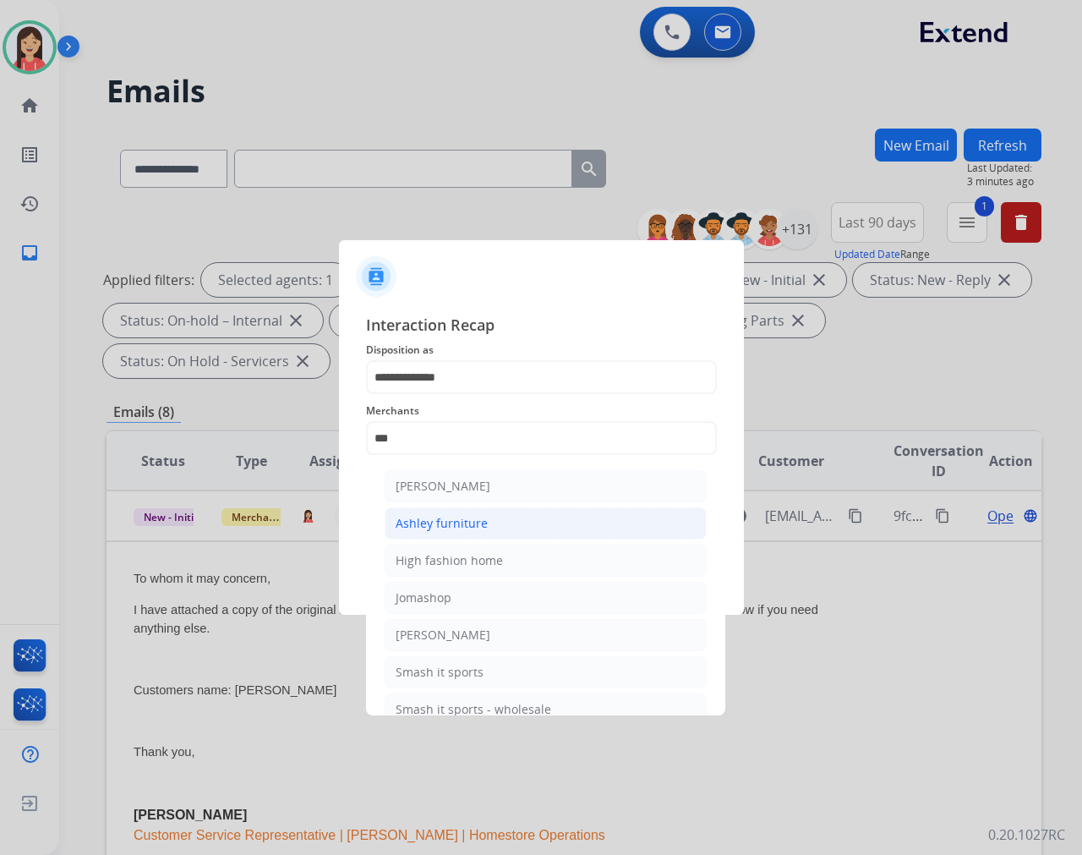
click at [449, 526] on div "Ashley furniture" at bounding box center [442, 523] width 92 height 17
type input "**********"
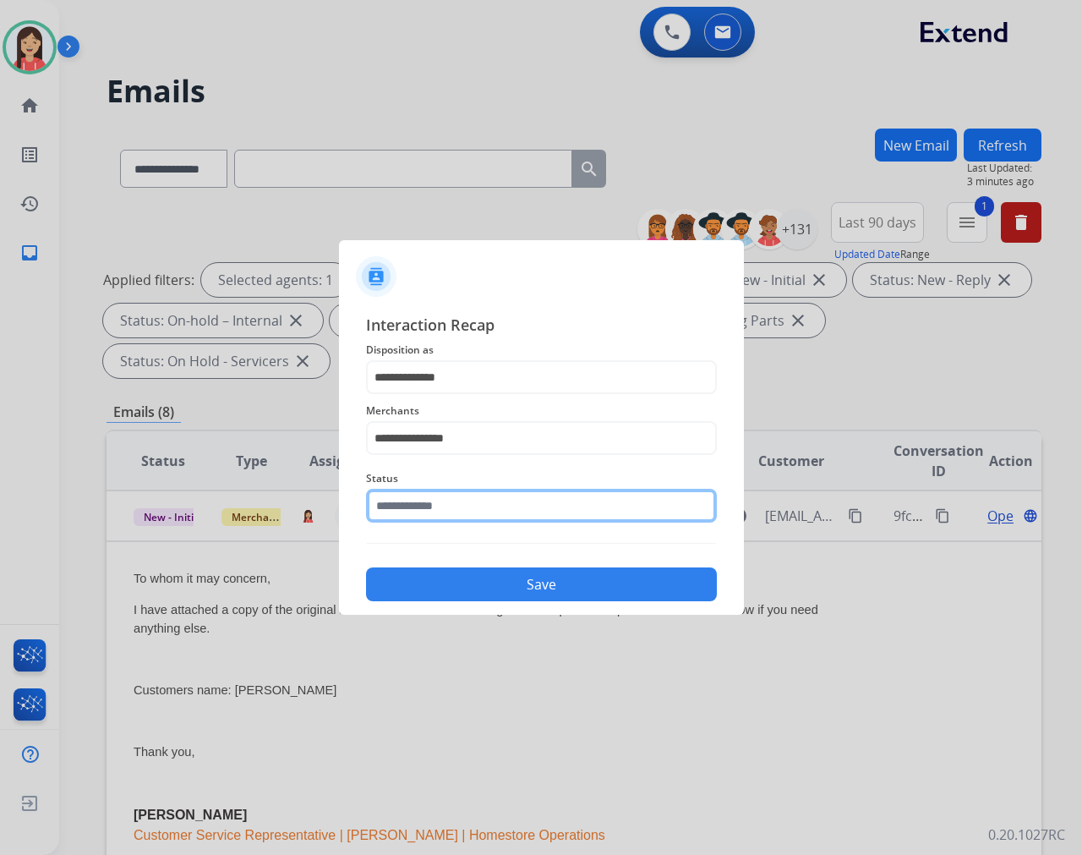
click at [458, 503] on input "text" at bounding box center [541, 506] width 351 height 34
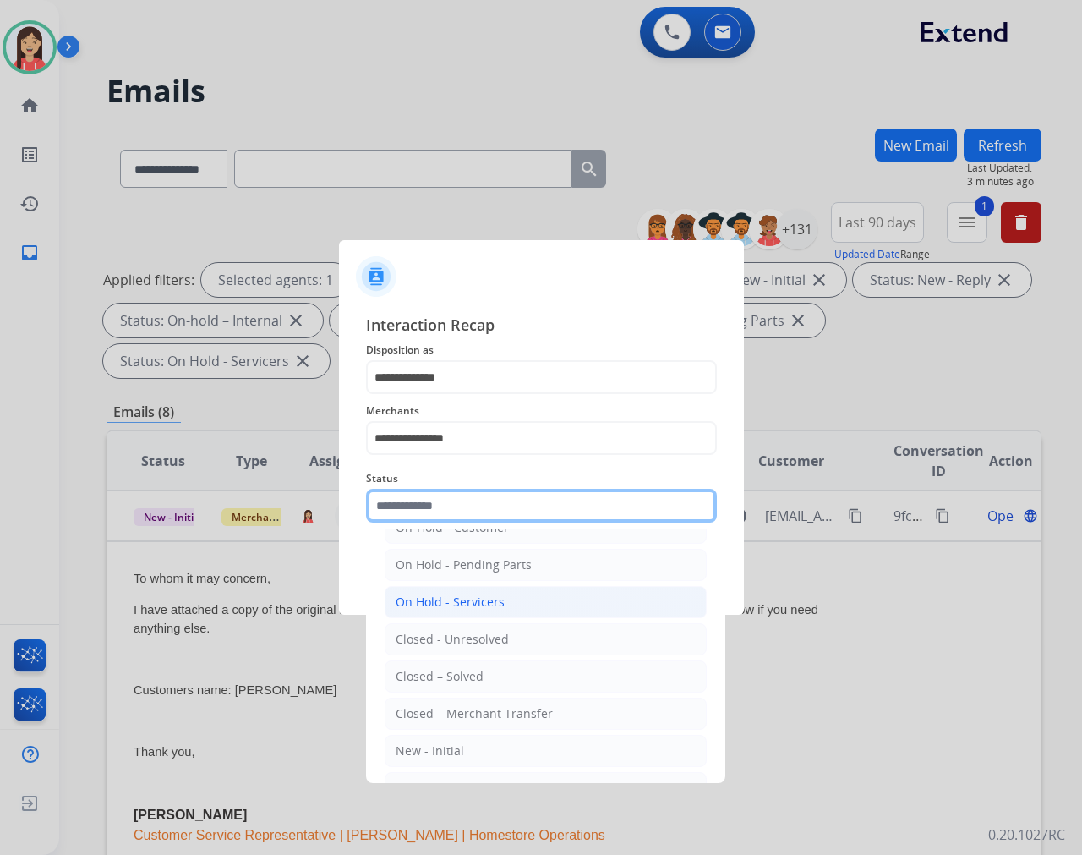
scroll to position [94, 0]
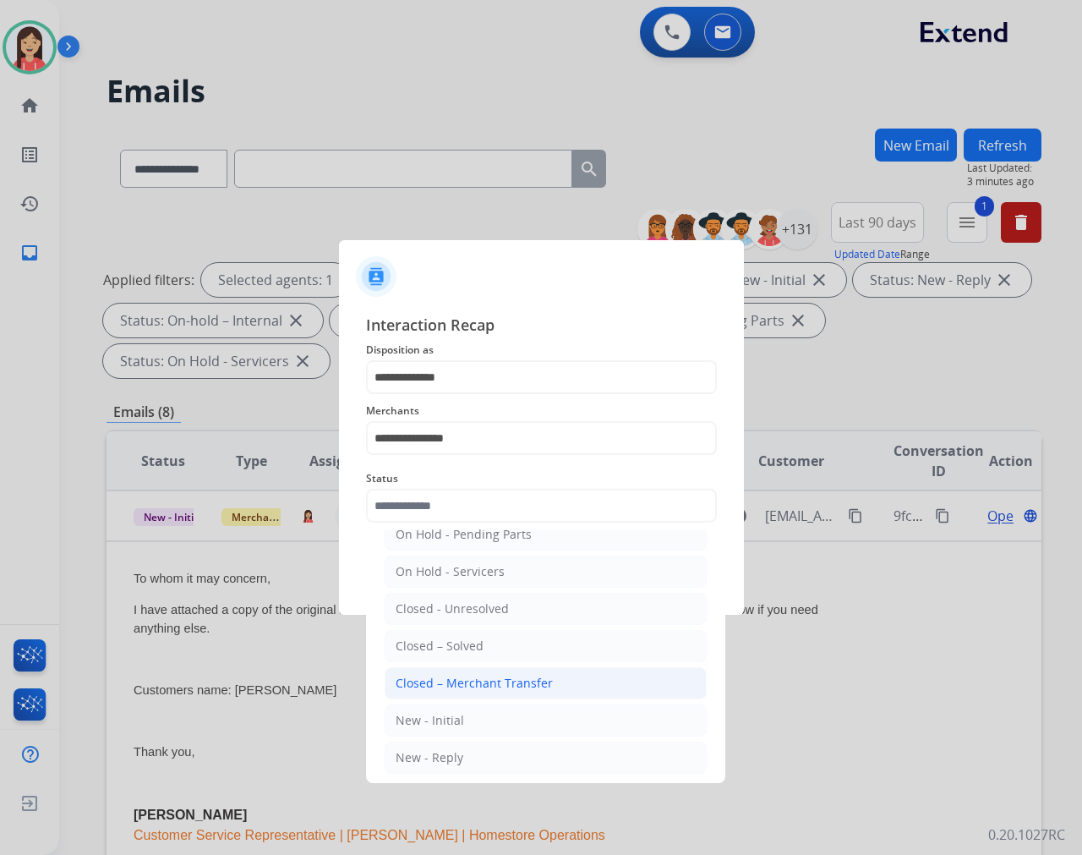
click at [441, 685] on div "Closed – Merchant Transfer" at bounding box center [474, 683] width 157 height 17
type input "**********"
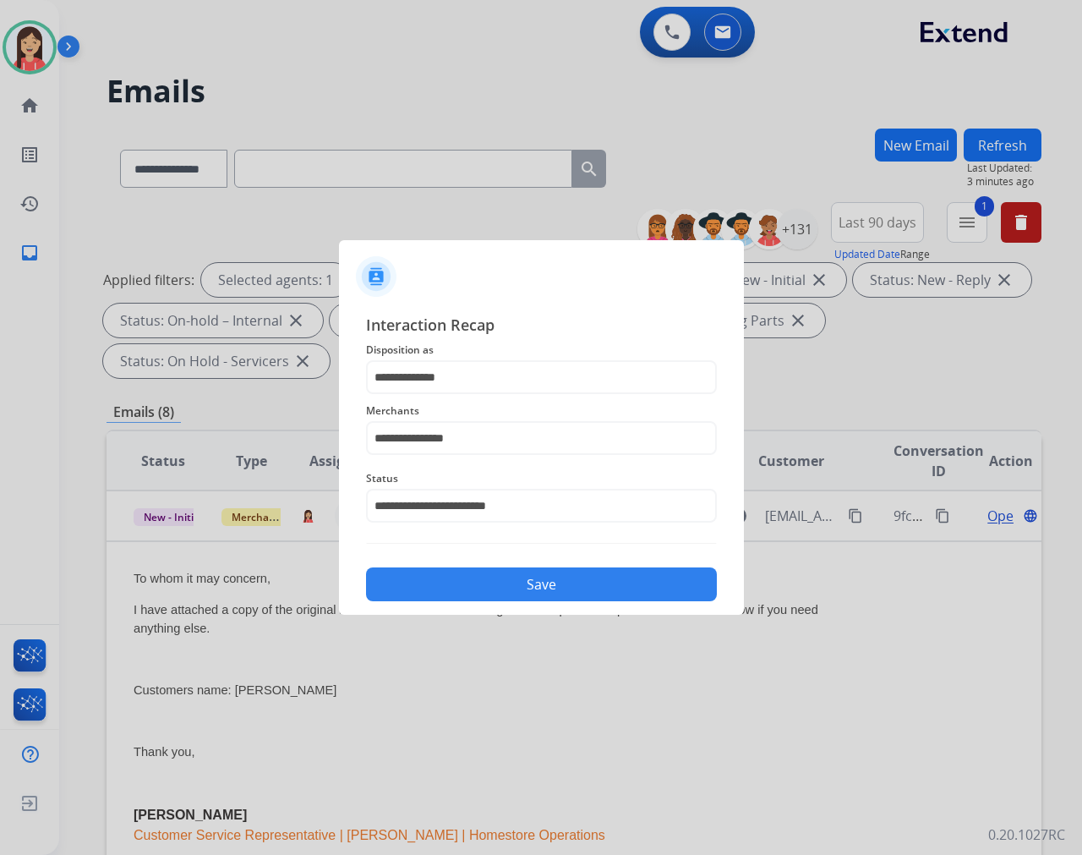
click at [558, 585] on button "Save" at bounding box center [541, 584] width 351 height 34
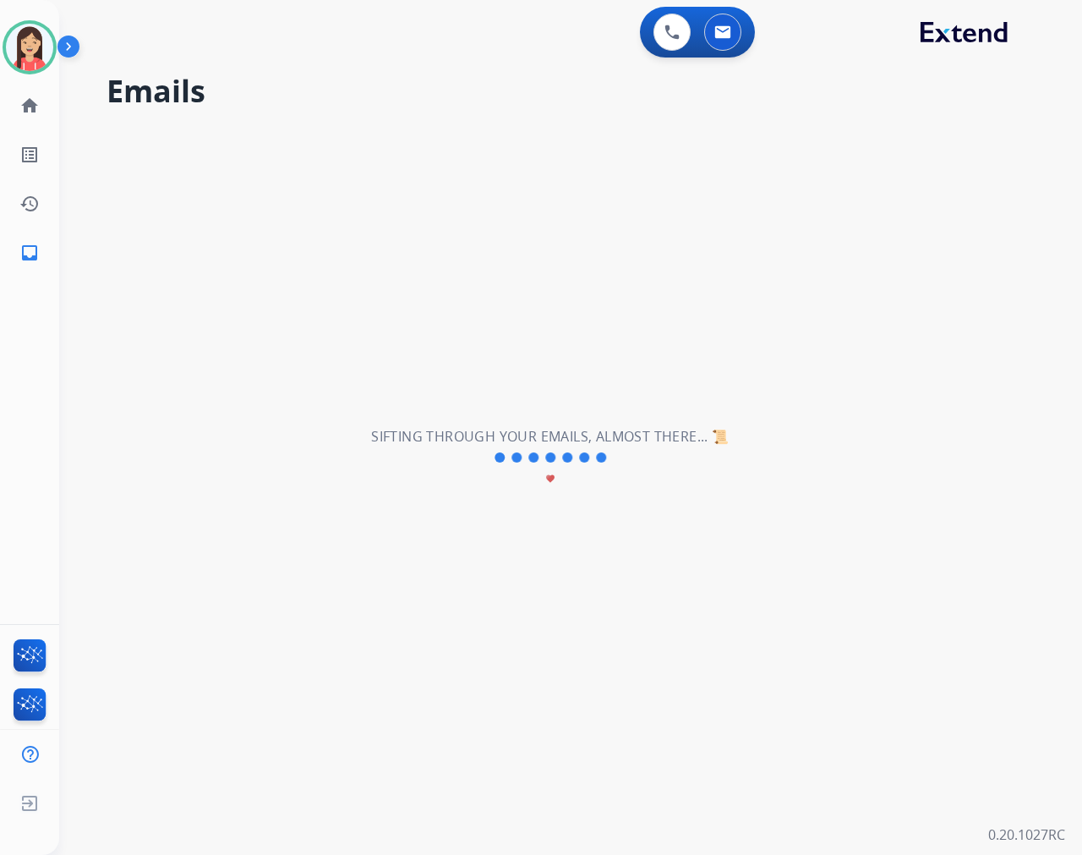
scroll to position [0, 0]
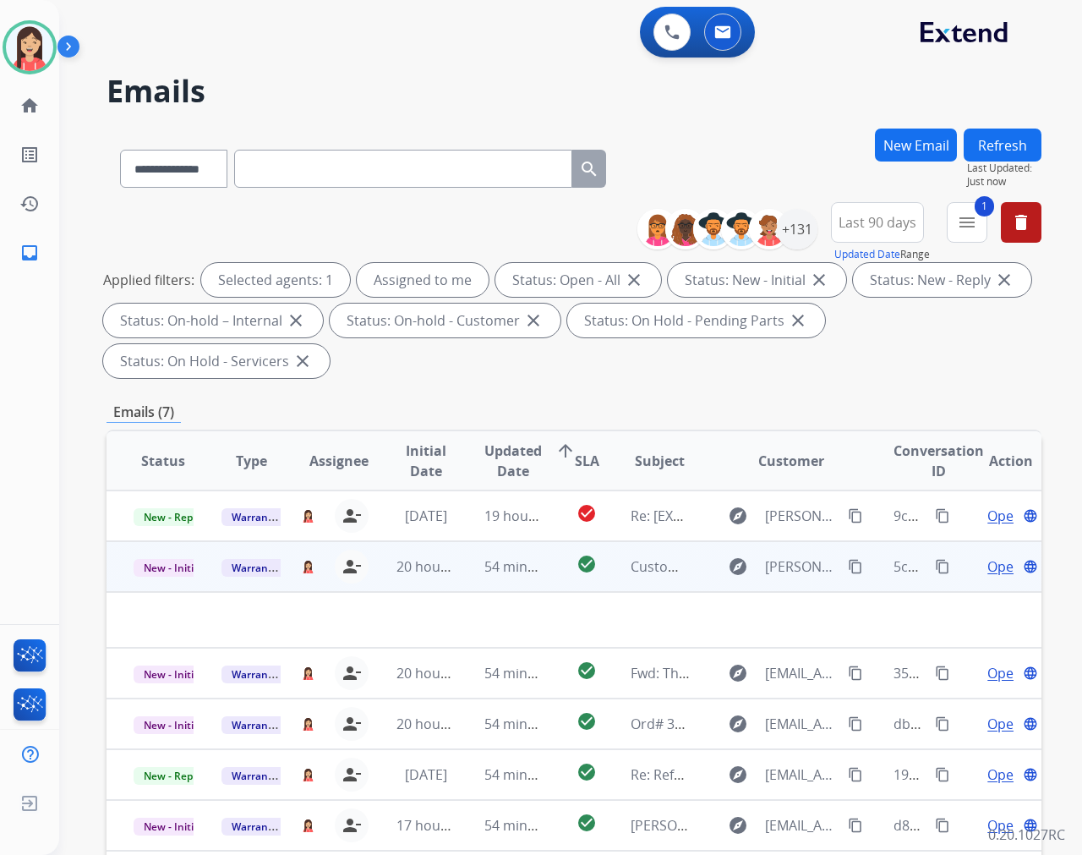
click at [457, 576] on td "54 minutes ago" at bounding box center [501, 566] width 88 height 51
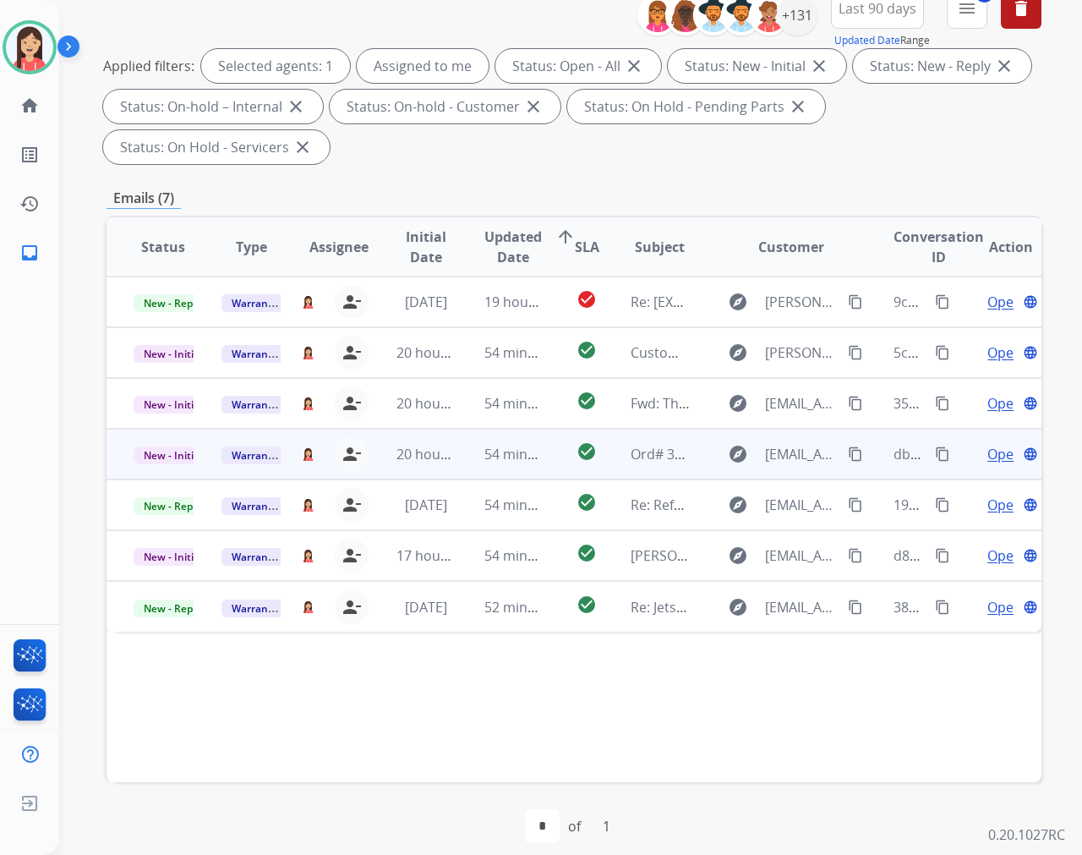
scroll to position [229, 0]
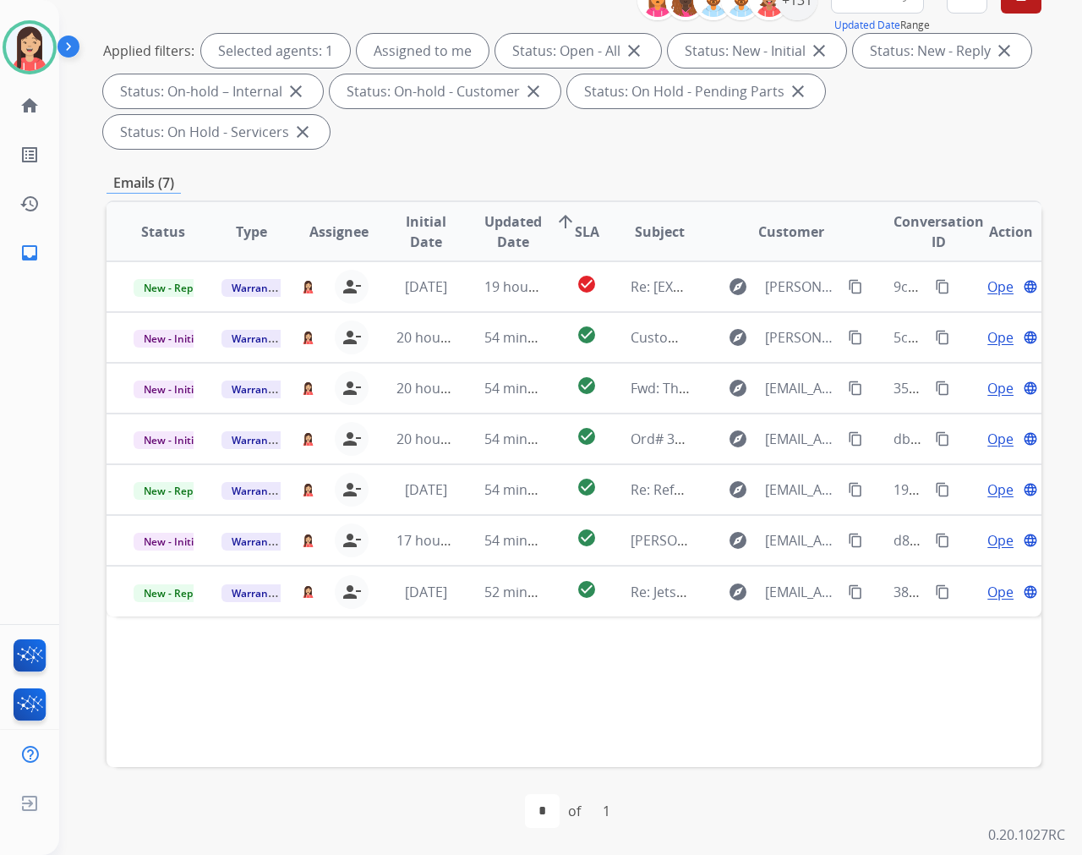
click at [609, 705] on div "Status Type Assignee Initial Date Updated Date arrow_upward SLA Subject Custome…" at bounding box center [574, 483] width 935 height 566
click at [927, 724] on div "Status Type Assignee Initial Date Updated Date arrow_upward SLA Subject Custome…" at bounding box center [574, 483] width 935 height 566
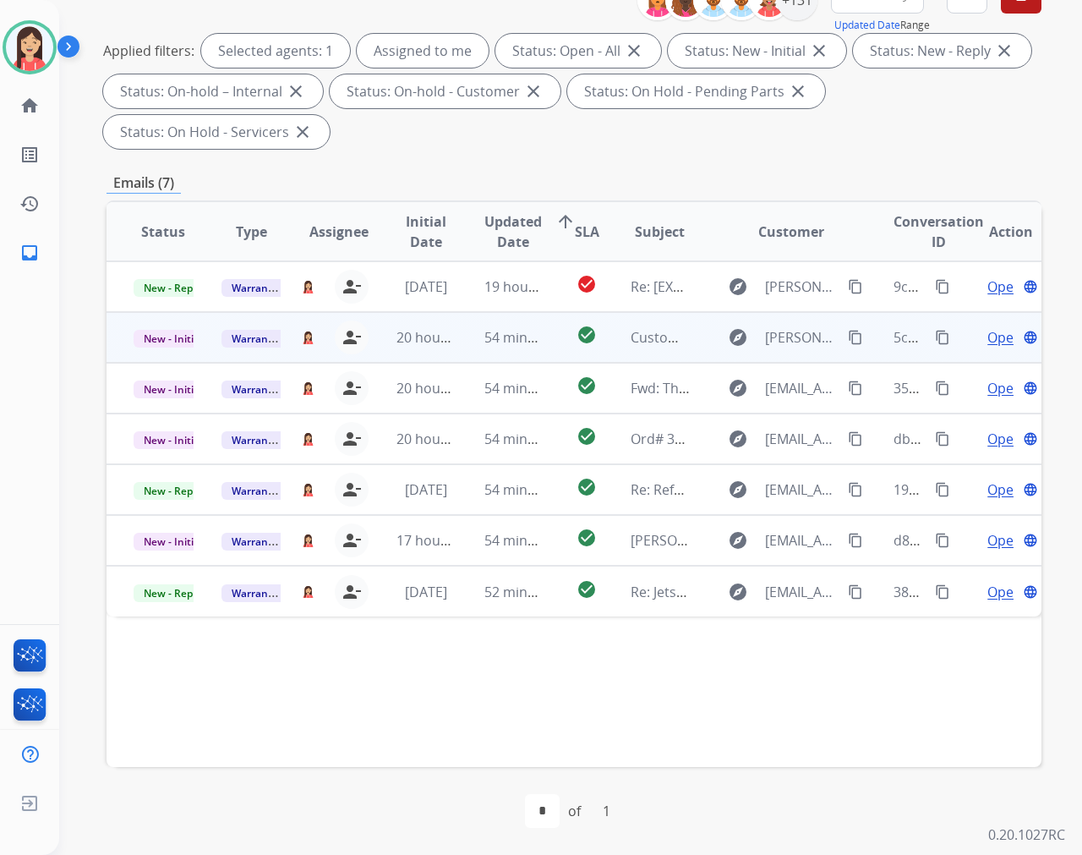
click at [530, 355] on td "54 minutes ago" at bounding box center [501, 337] width 88 height 51
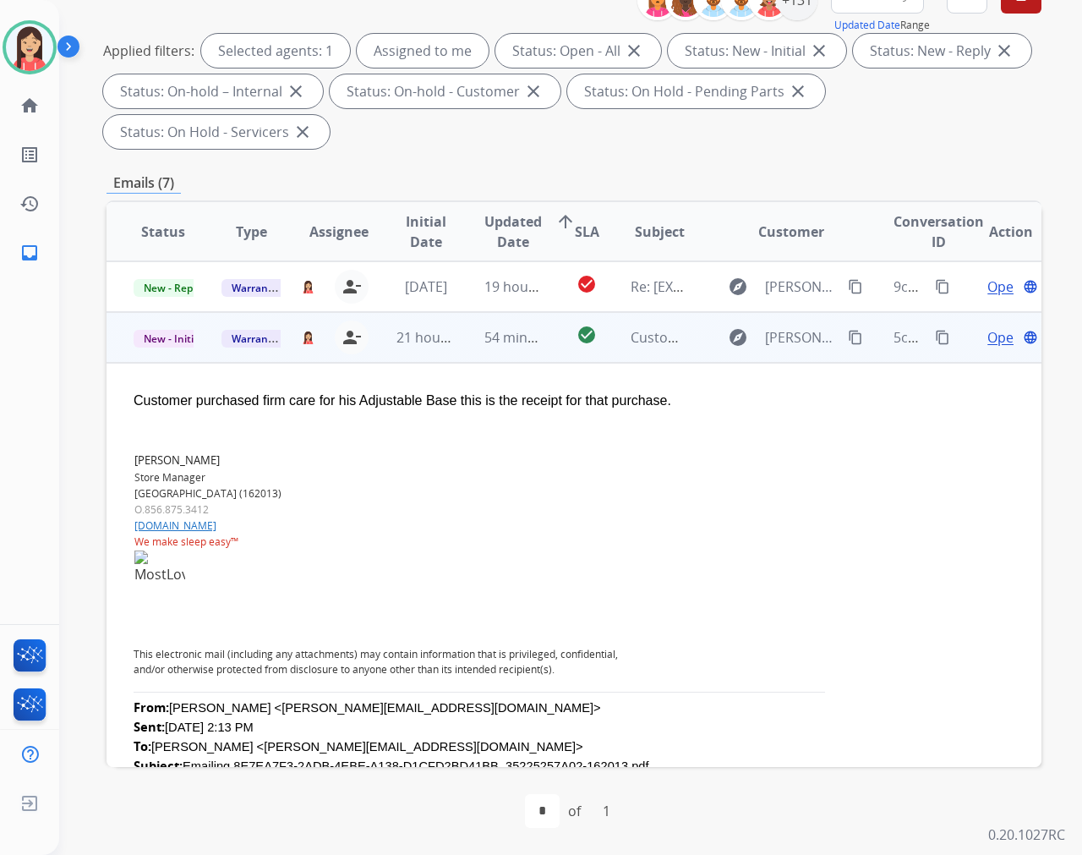
scroll to position [51, 0]
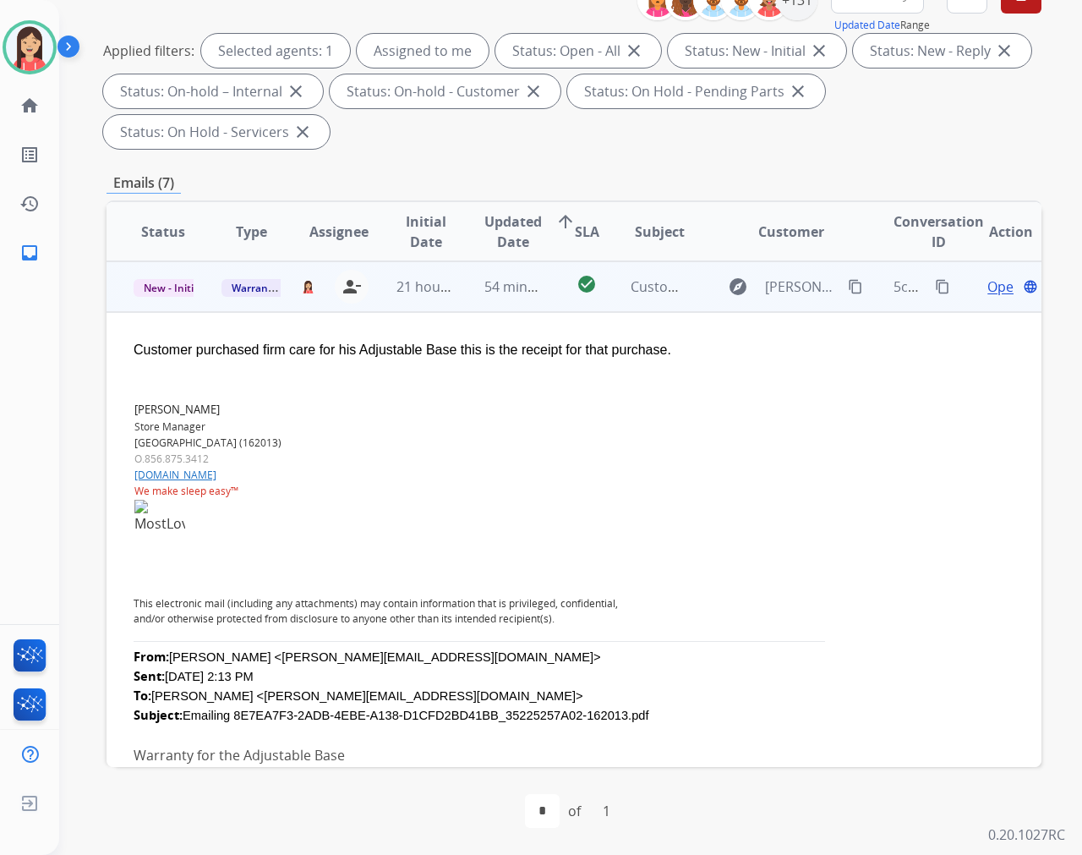
click at [973, 289] on span "Open" at bounding box center [1004, 286] width 35 height 20
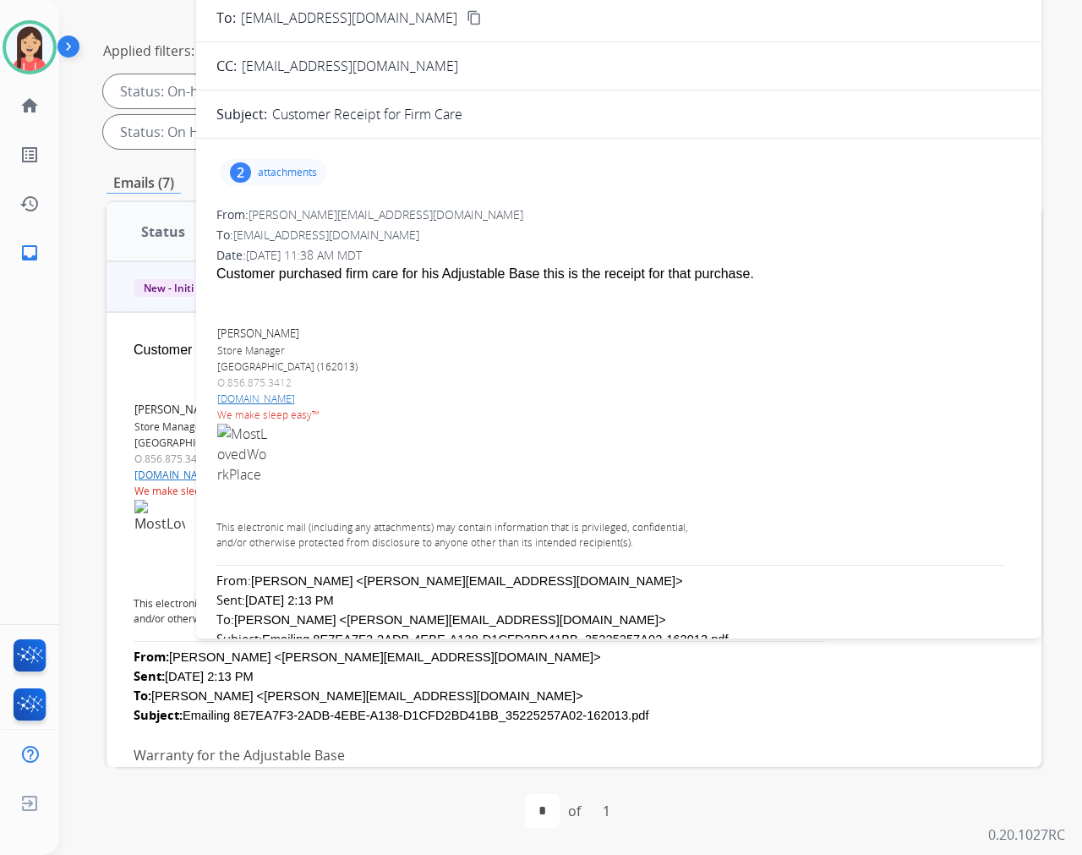
scroll to position [0, 0]
click at [308, 176] on p "attachments" at bounding box center [287, 174] width 59 height 14
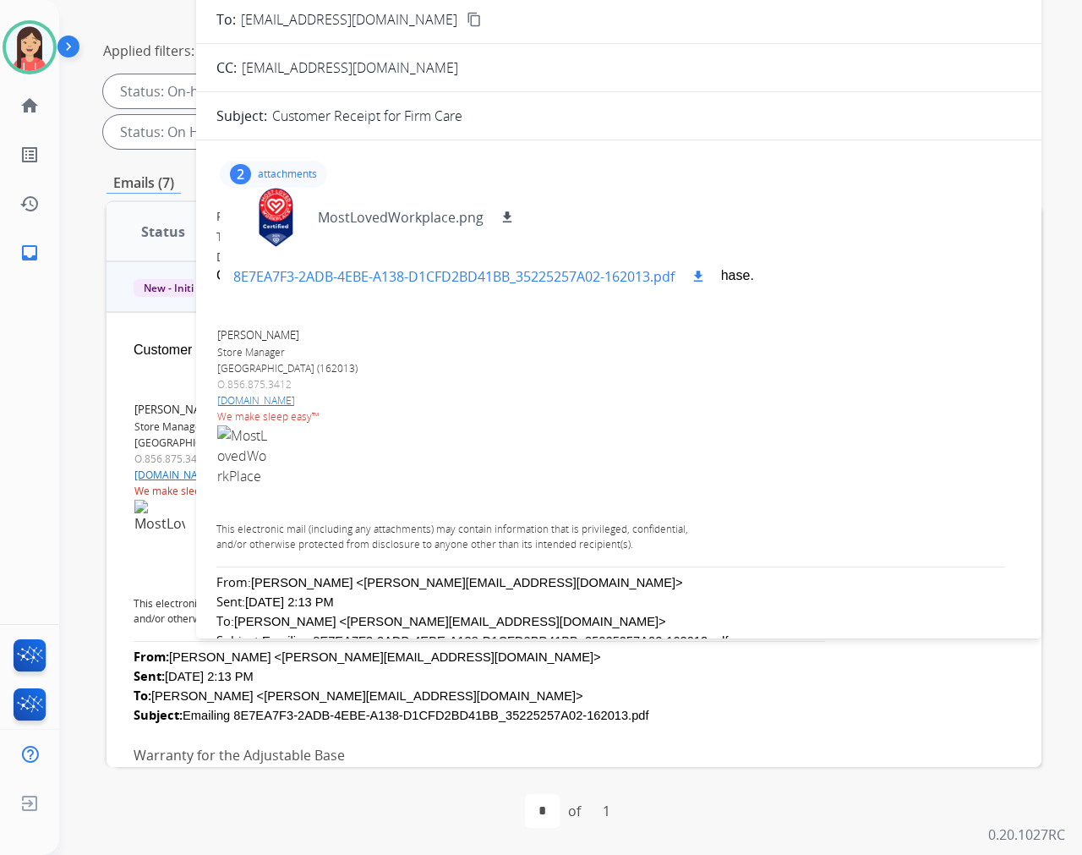
click at [699, 274] on mat-icon "download" at bounding box center [698, 276] width 15 height 15
click at [526, 393] on p "[DOMAIN_NAME]" at bounding box center [461, 400] width 489 height 15
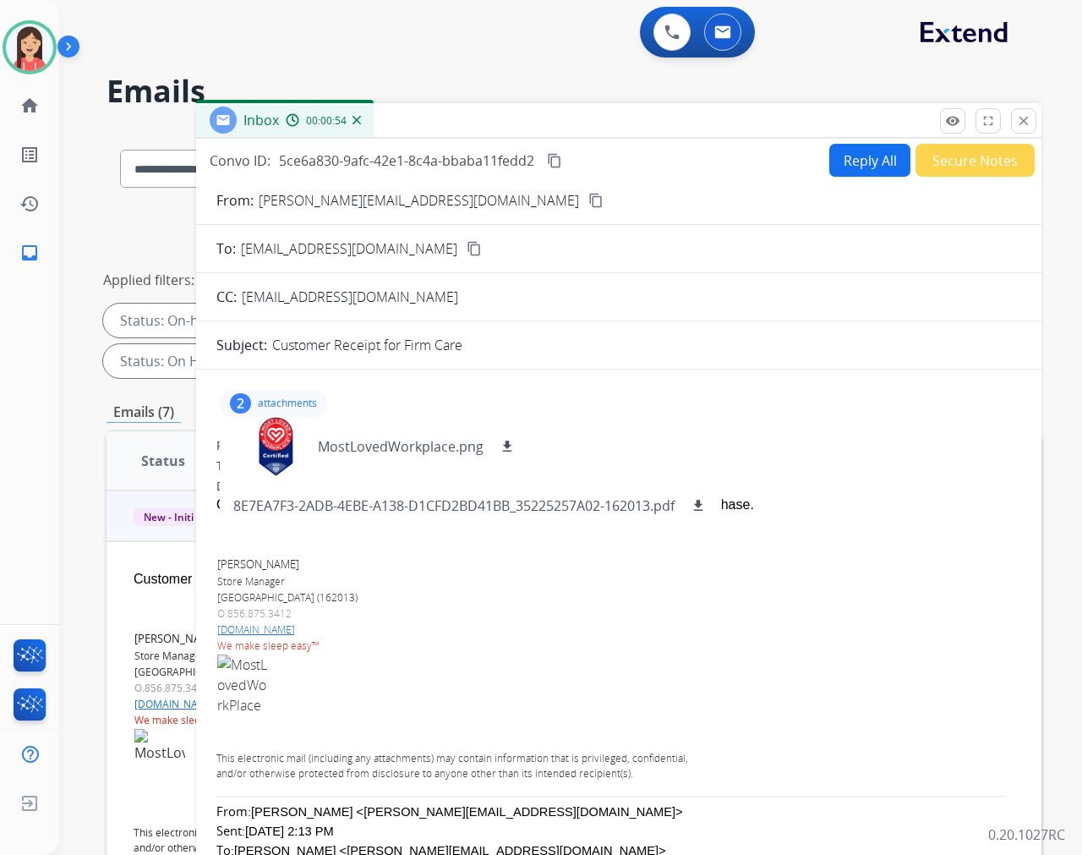
click at [872, 148] on button "Reply All" at bounding box center [869, 160] width 81 height 33
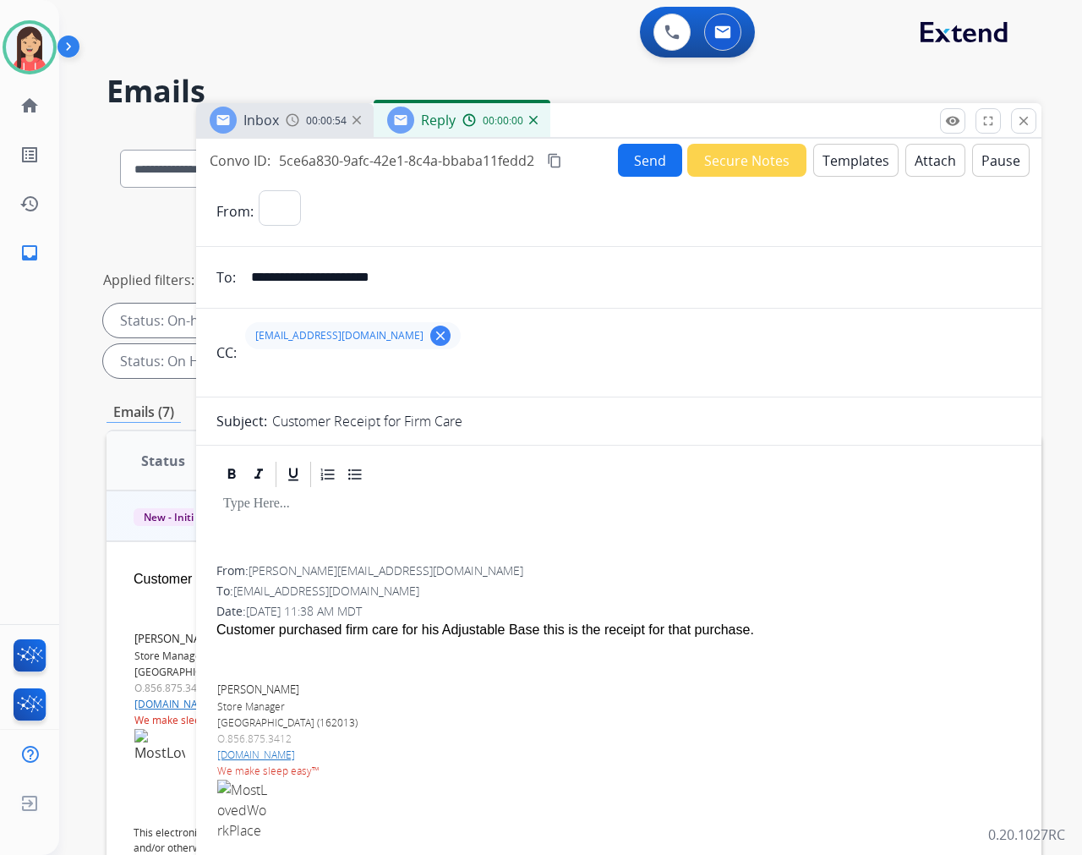
select select "**********"
click at [378, 522] on div at bounding box center [618, 527] width 805 height 76
click at [834, 169] on button "Templates" at bounding box center [855, 160] width 85 height 33
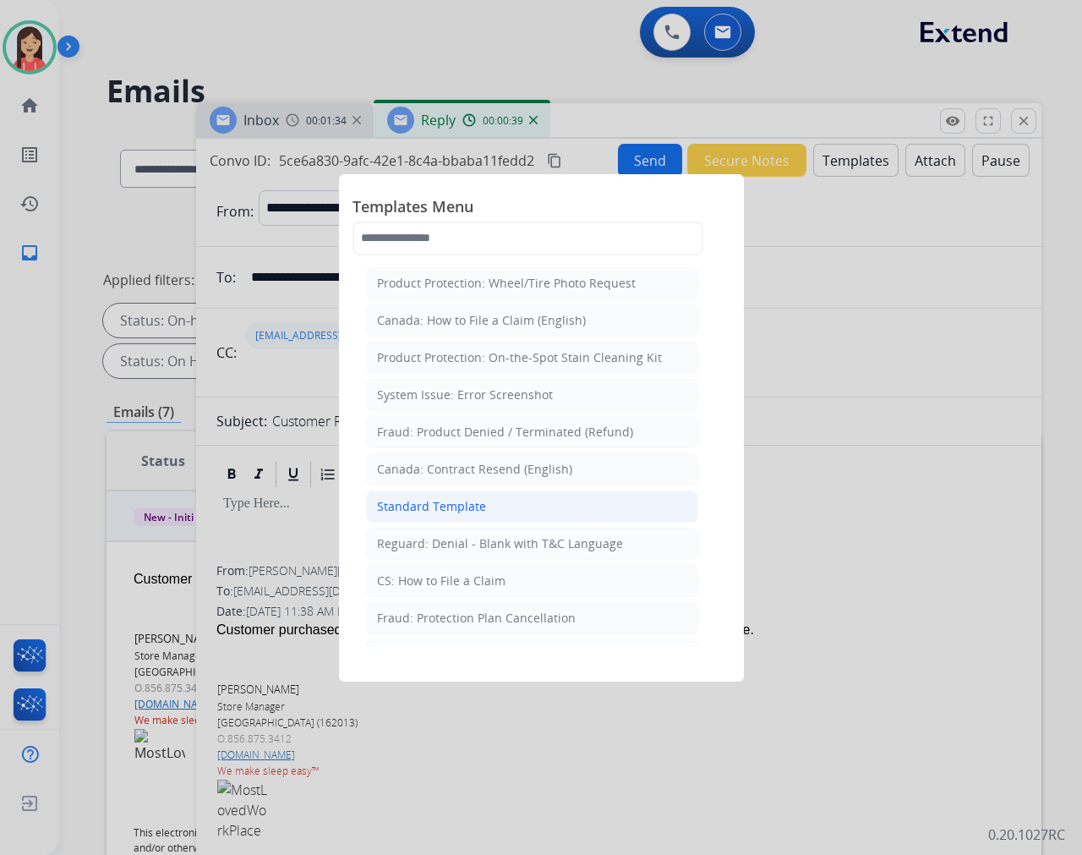
click at [435, 504] on div "Standard Template" at bounding box center [431, 506] width 109 height 17
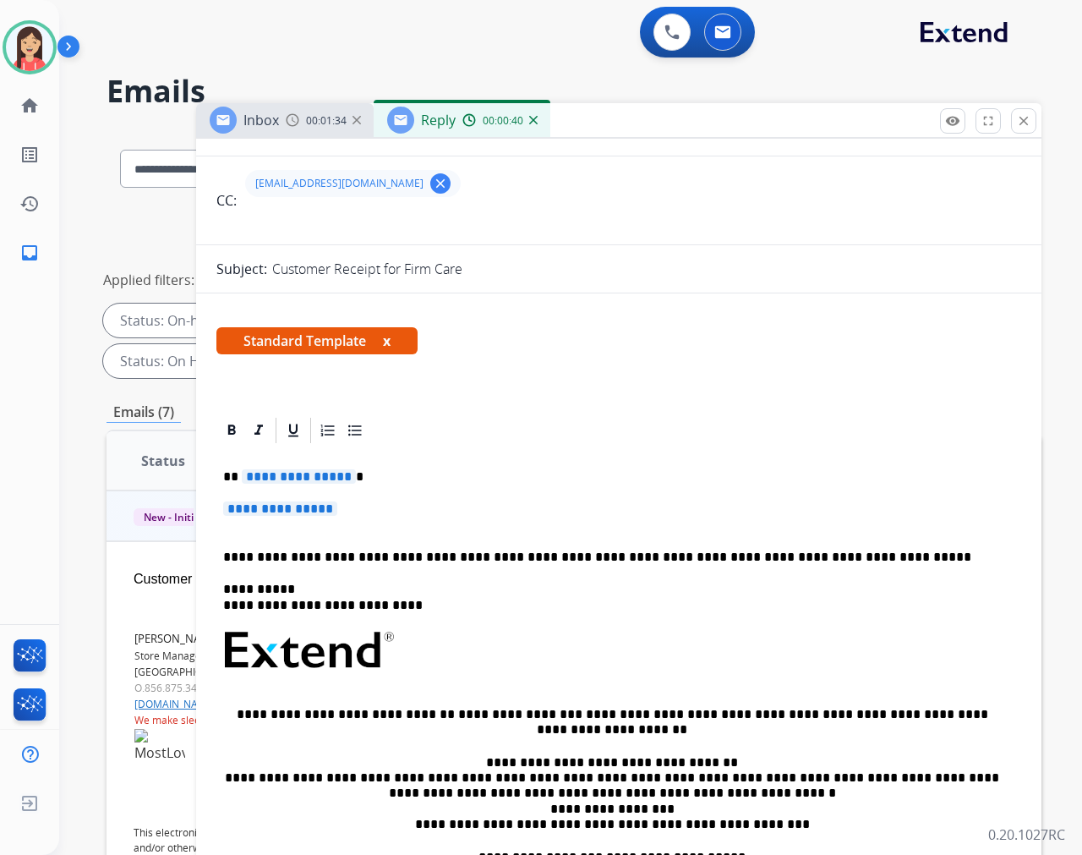
scroll to position [188, 0]
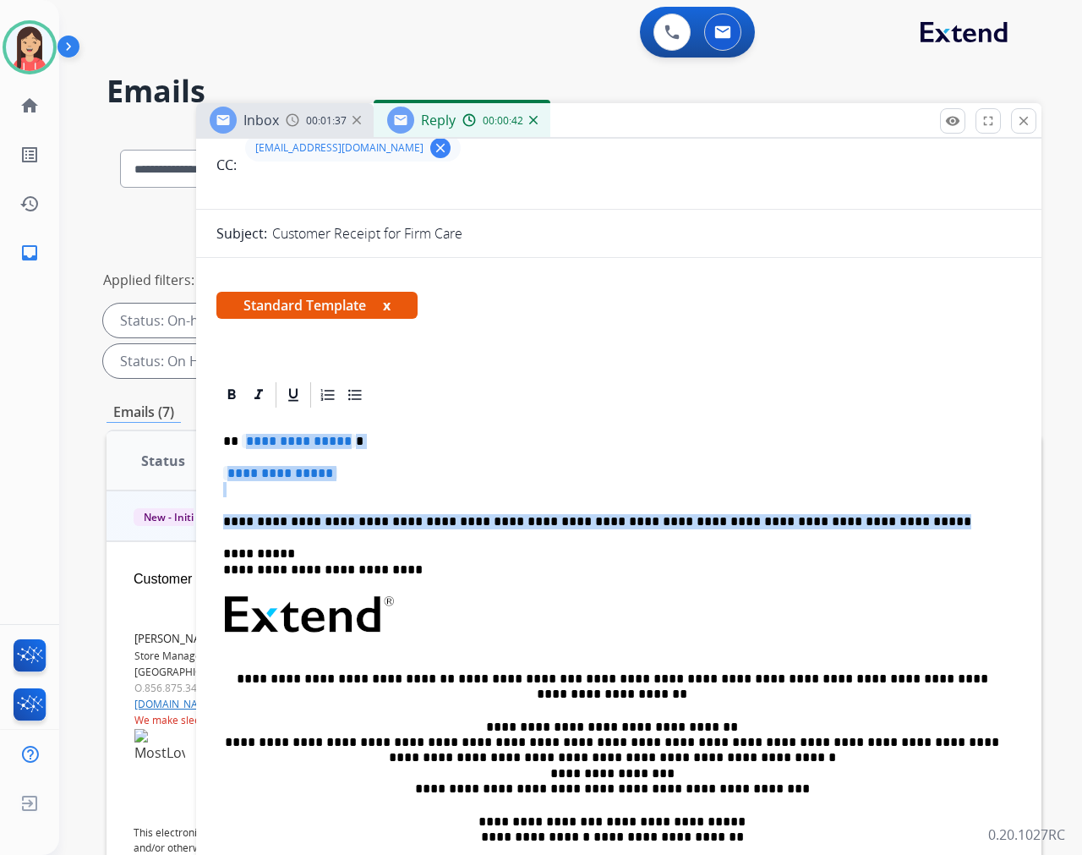
drag, startPoint x: 239, startPoint y: 443, endPoint x: 916, endPoint y: 527, distance: 682.3
click at [916, 527] on div "**********" at bounding box center [618, 654] width 805 height 489
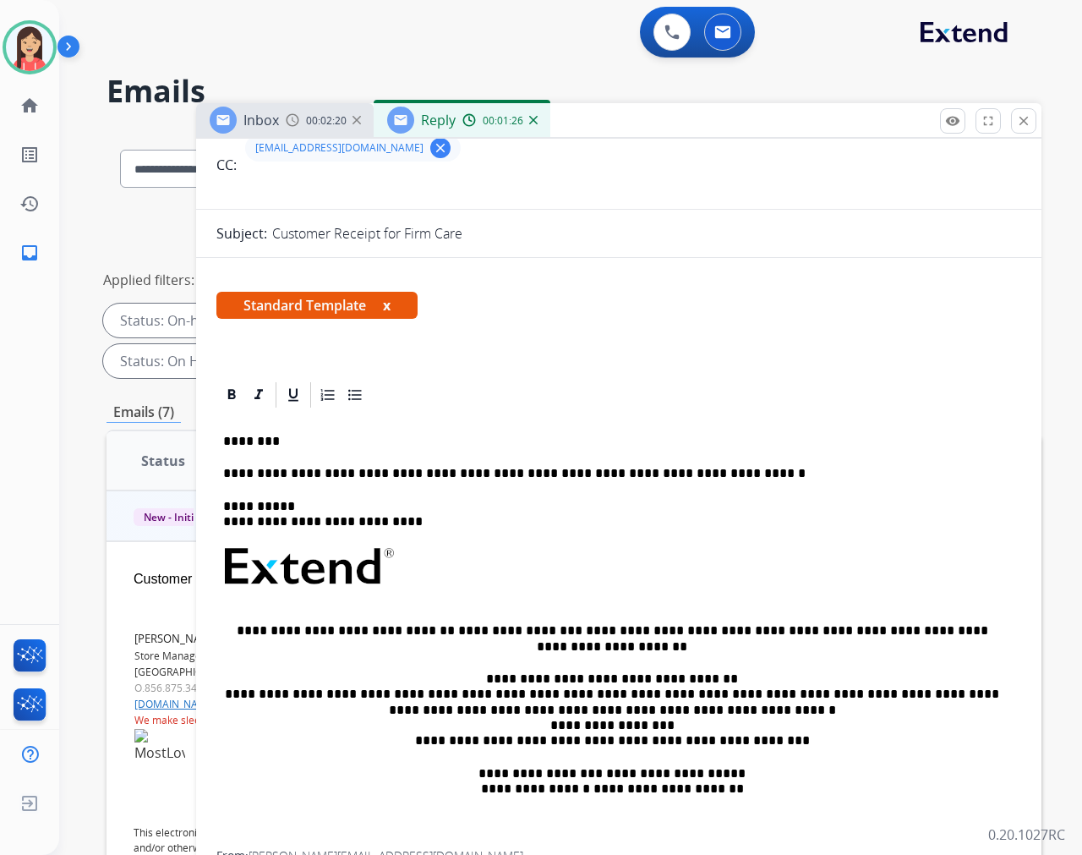
scroll to position [0, 0]
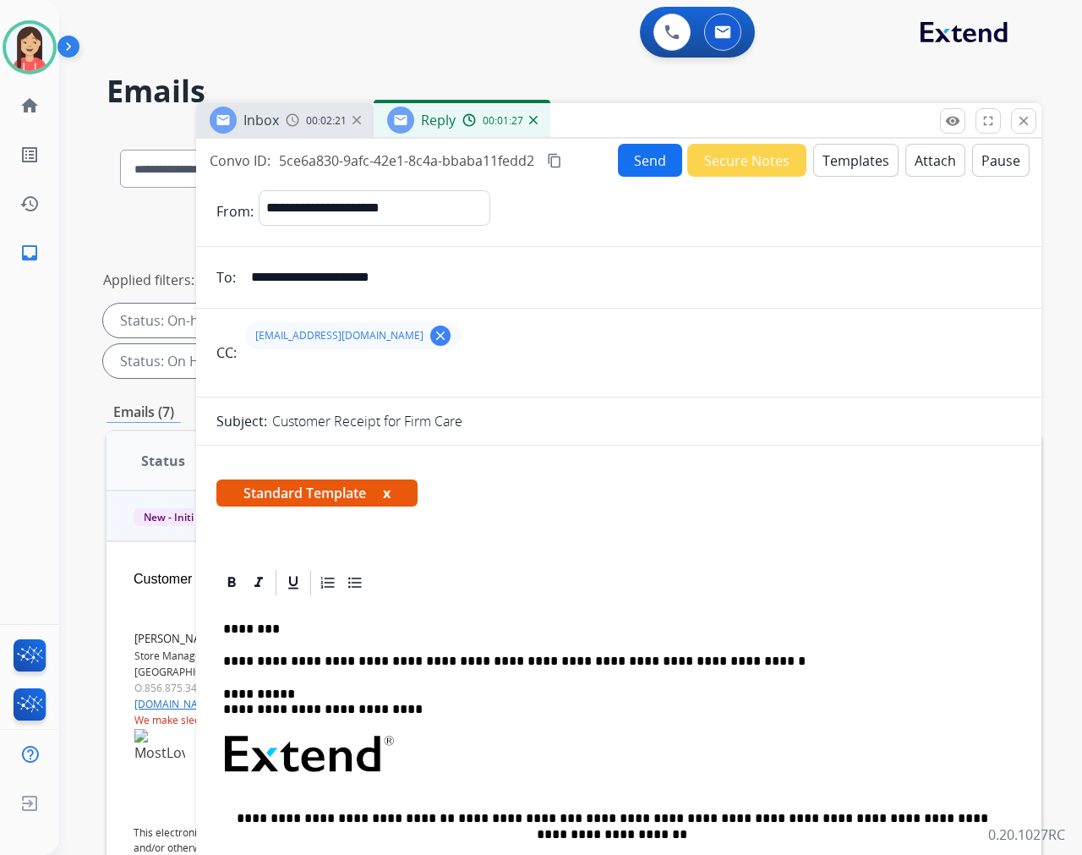
click at [629, 150] on button "Send" at bounding box center [650, 160] width 64 height 33
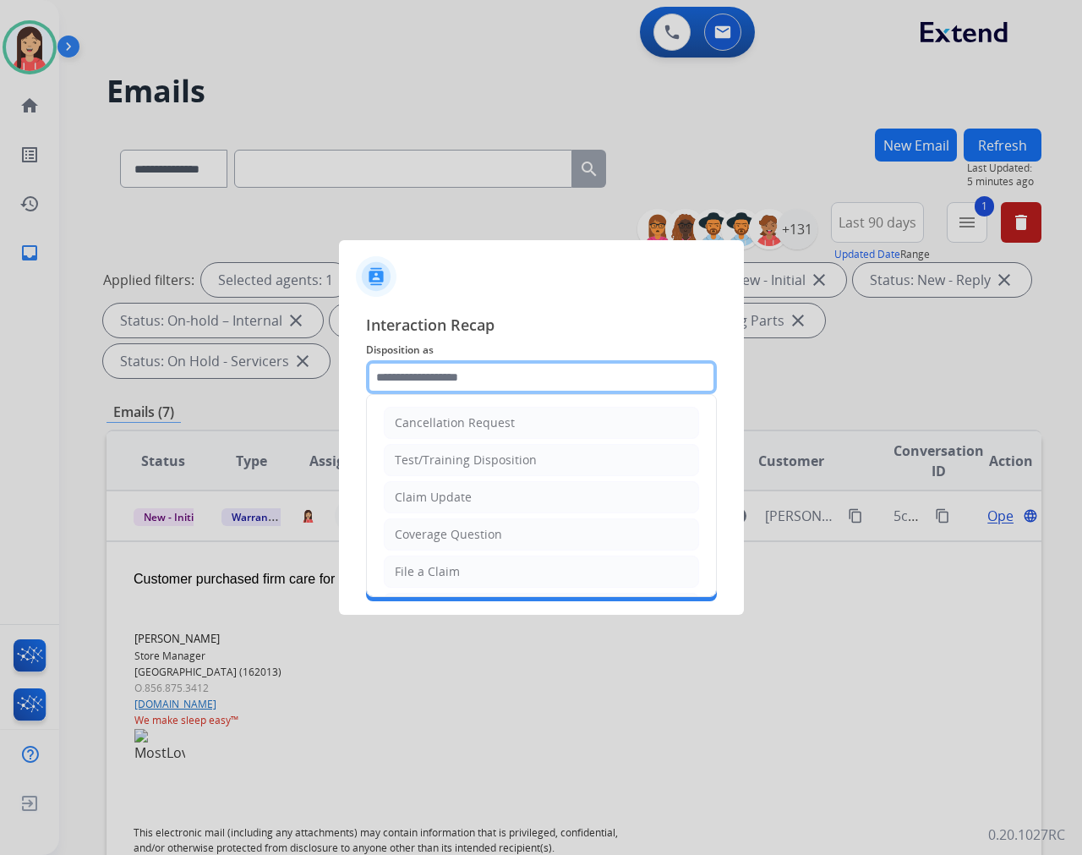
click at [419, 385] on input "text" at bounding box center [541, 377] width 351 height 34
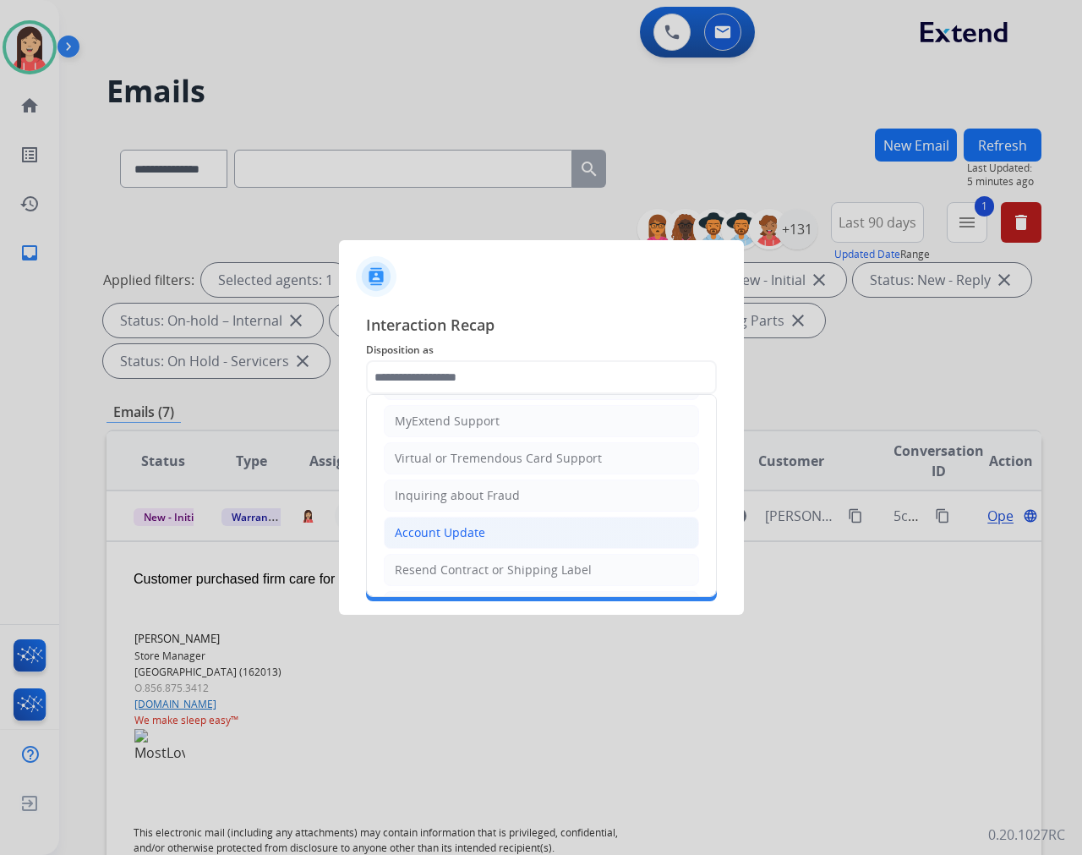
click at [472, 533] on div "Account Update" at bounding box center [440, 532] width 90 height 17
type input "**********"
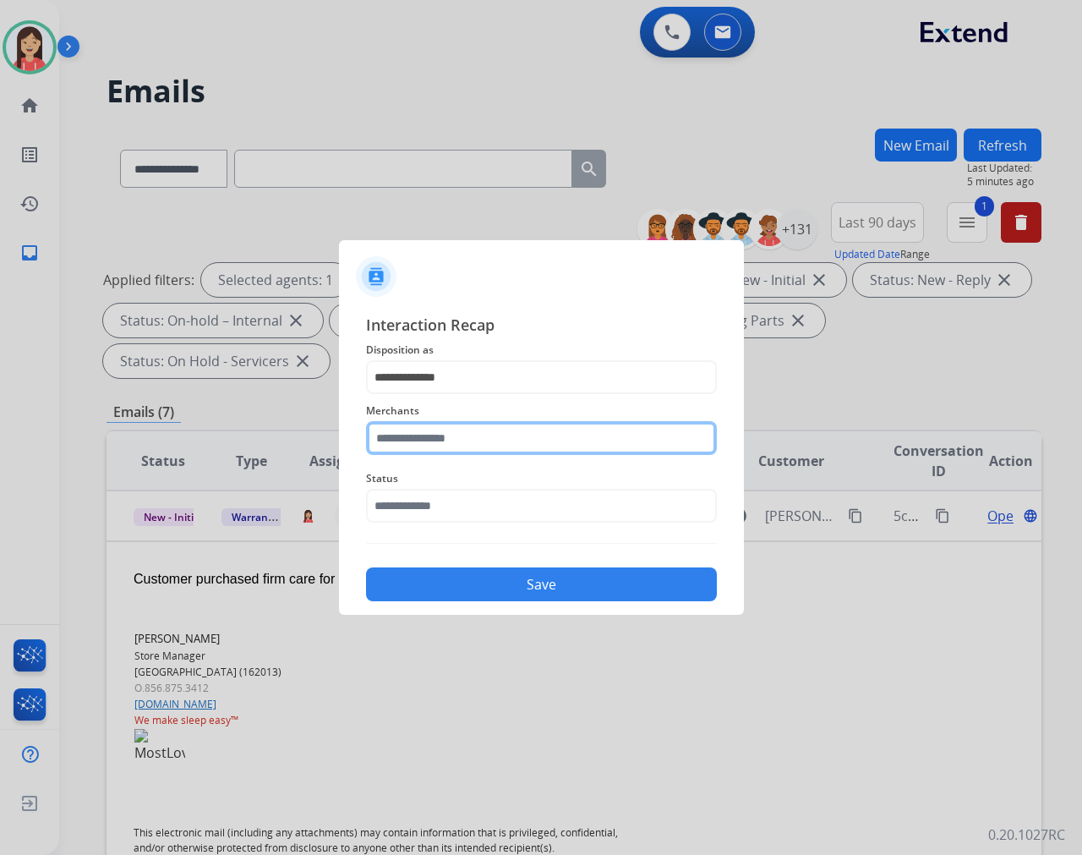
click at [486, 452] on input "text" at bounding box center [541, 438] width 351 height 34
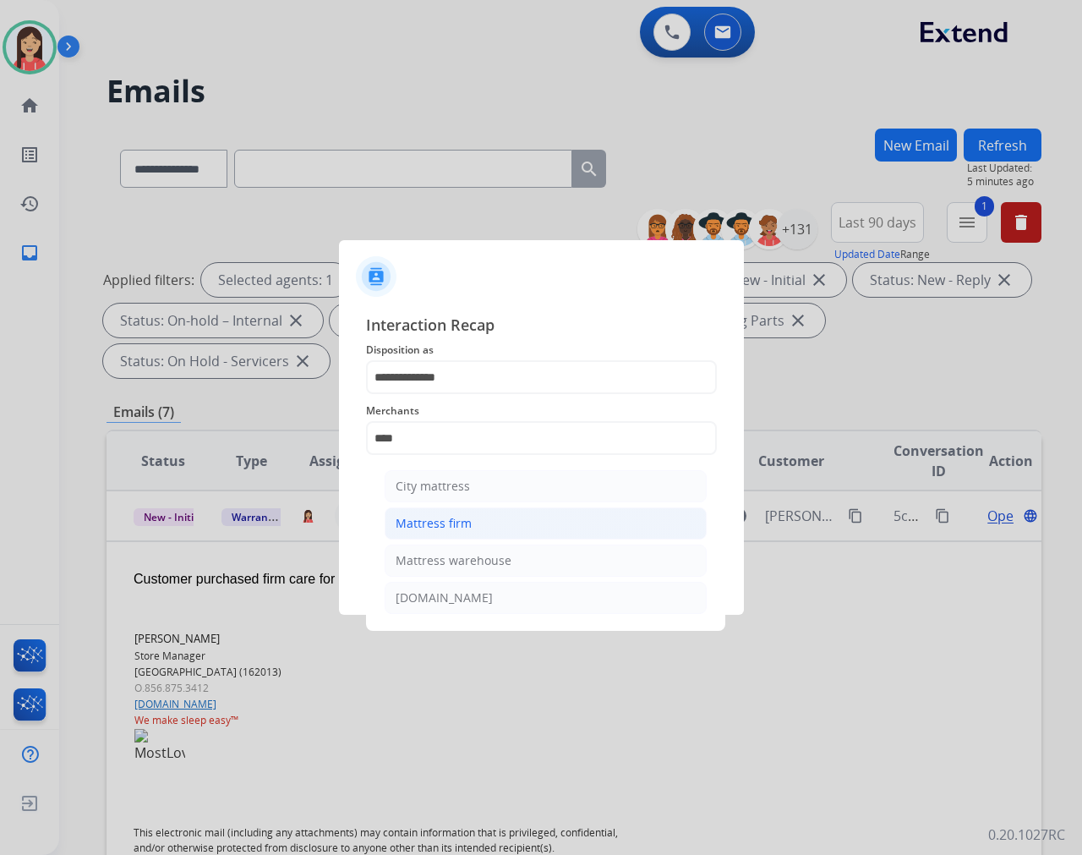
click at [475, 518] on li "Mattress firm" at bounding box center [546, 523] width 322 height 32
type input "**********"
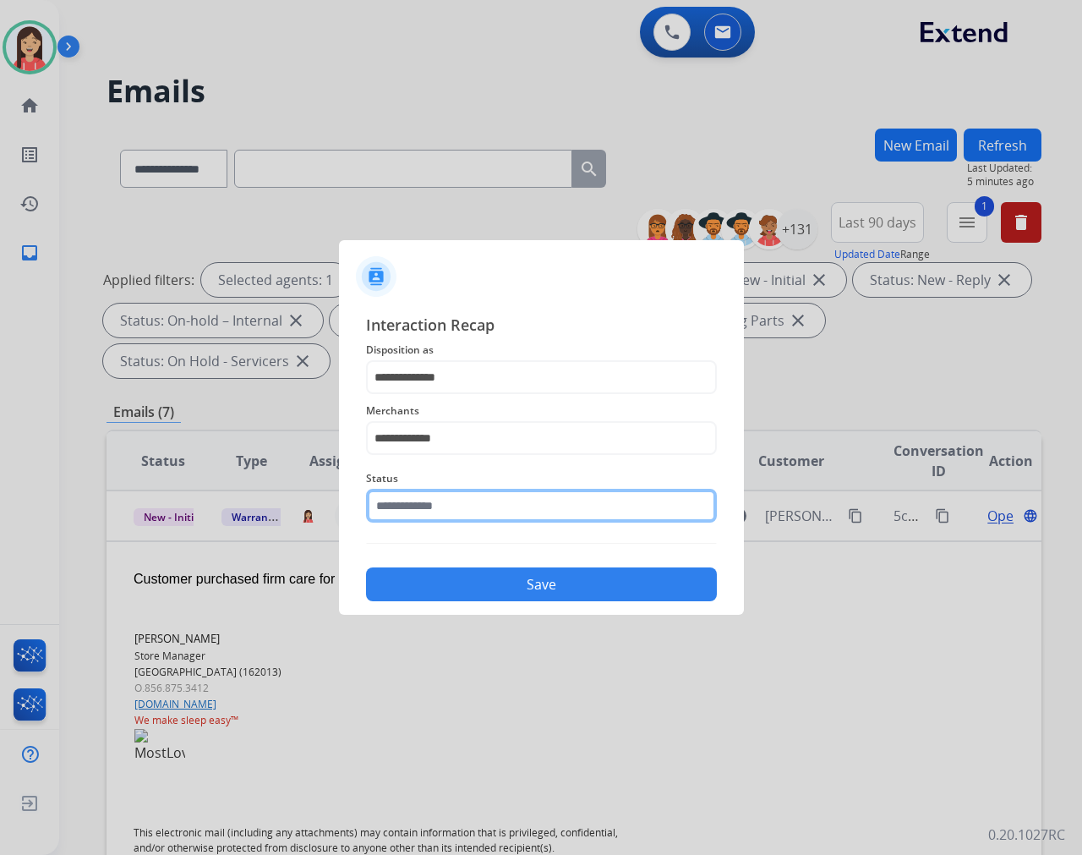
click at [479, 514] on input "text" at bounding box center [541, 506] width 351 height 34
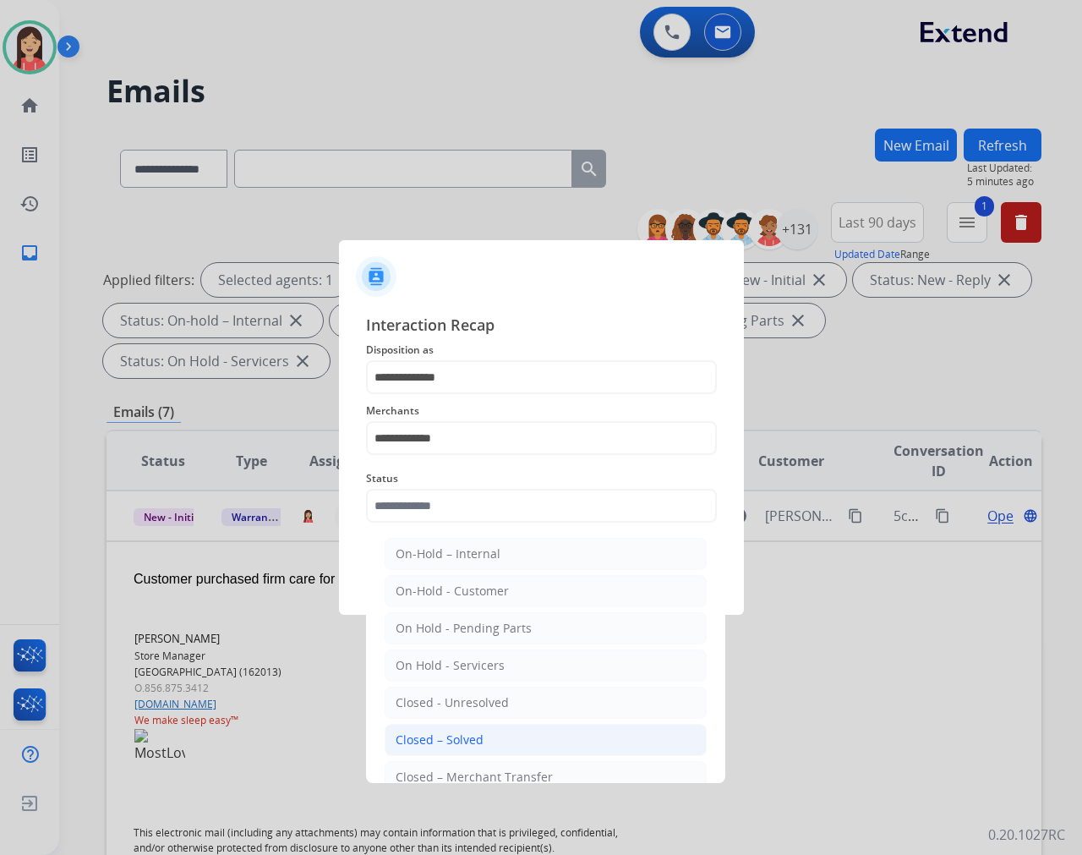
click at [495, 745] on li "Closed – Solved" at bounding box center [546, 740] width 322 height 32
type input "**********"
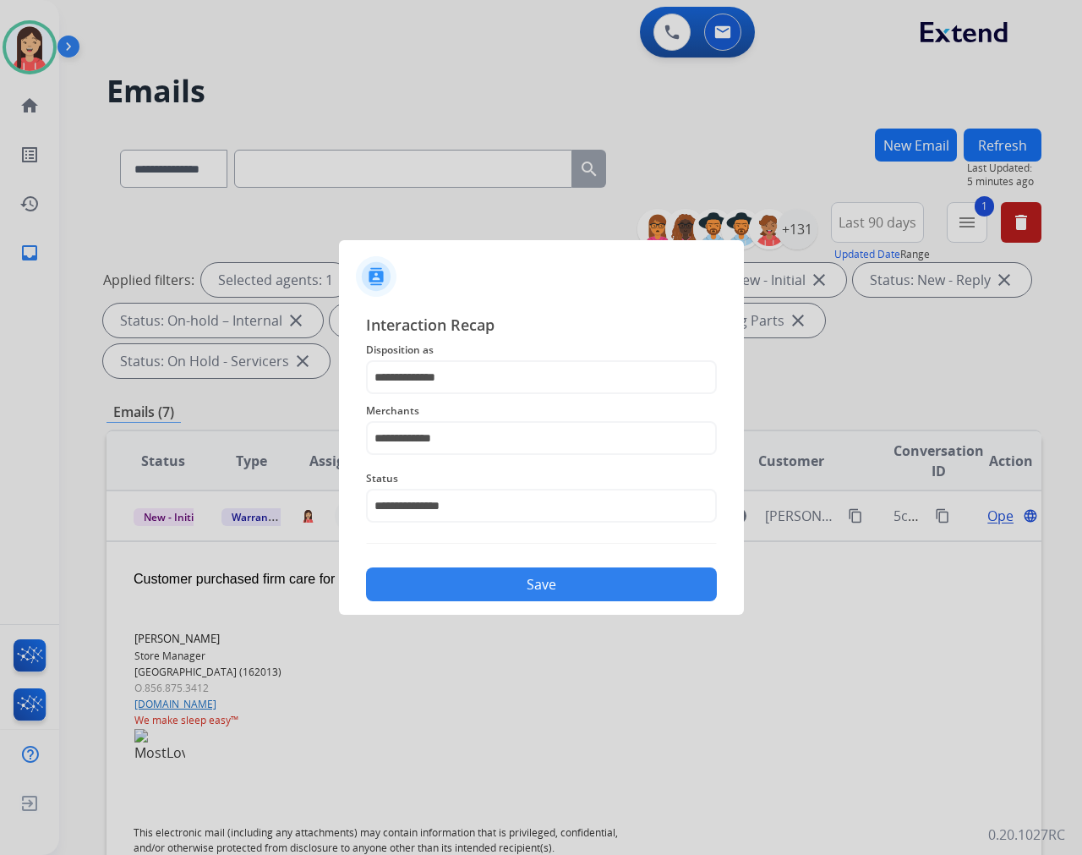
click at [555, 600] on button "Save" at bounding box center [541, 584] width 351 height 34
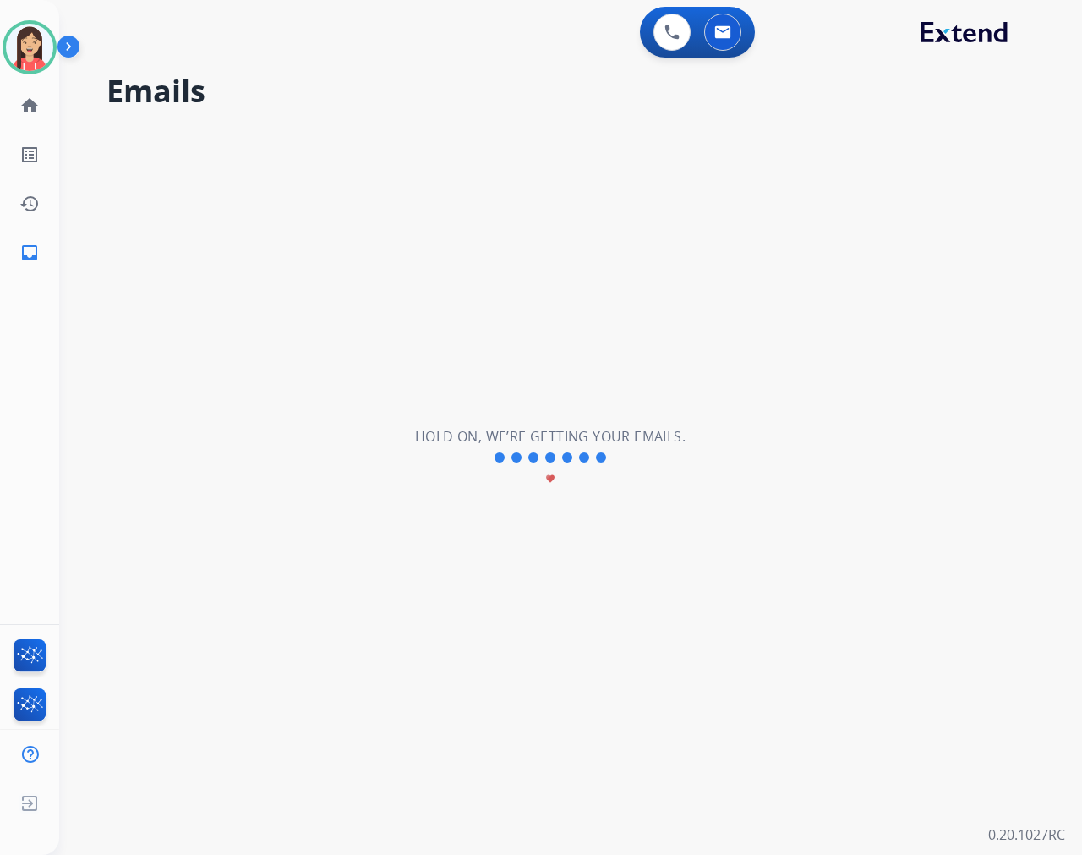
scroll to position [0, 0]
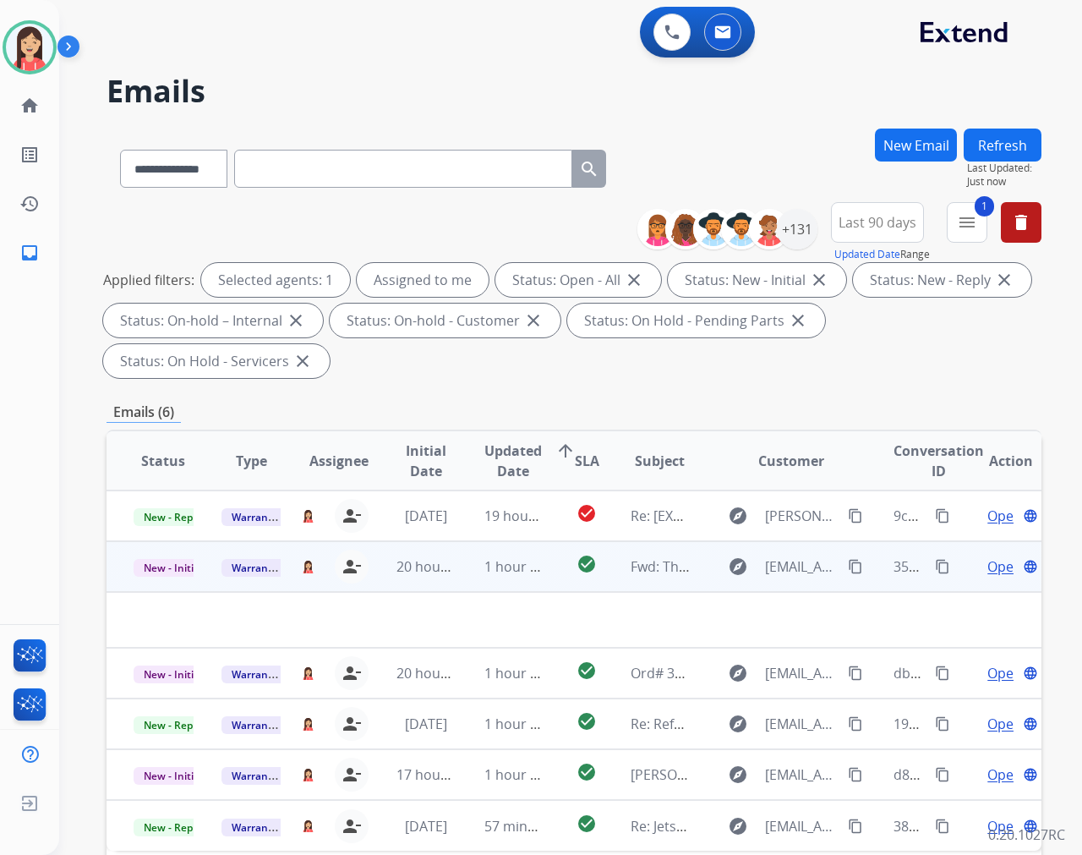
click at [457, 575] on td "1 hour ago" at bounding box center [501, 566] width 88 height 51
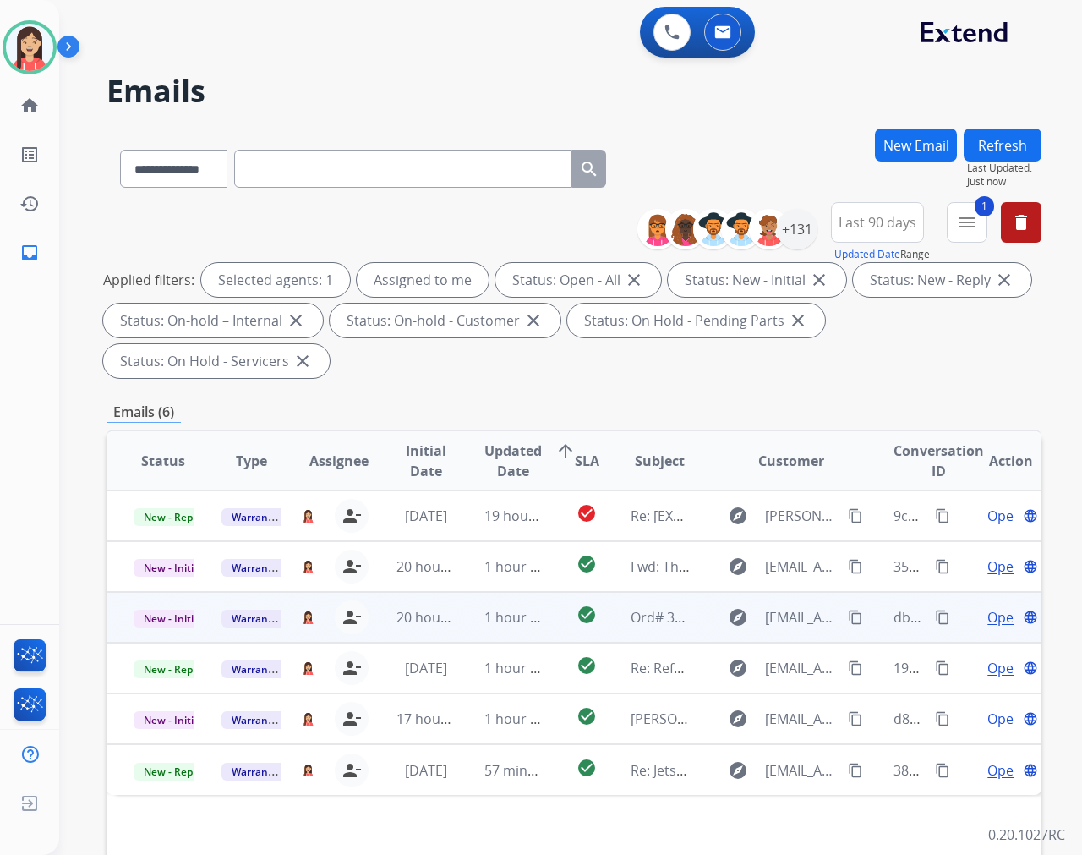
click at [463, 636] on td "1 hour ago" at bounding box center [501, 617] width 88 height 51
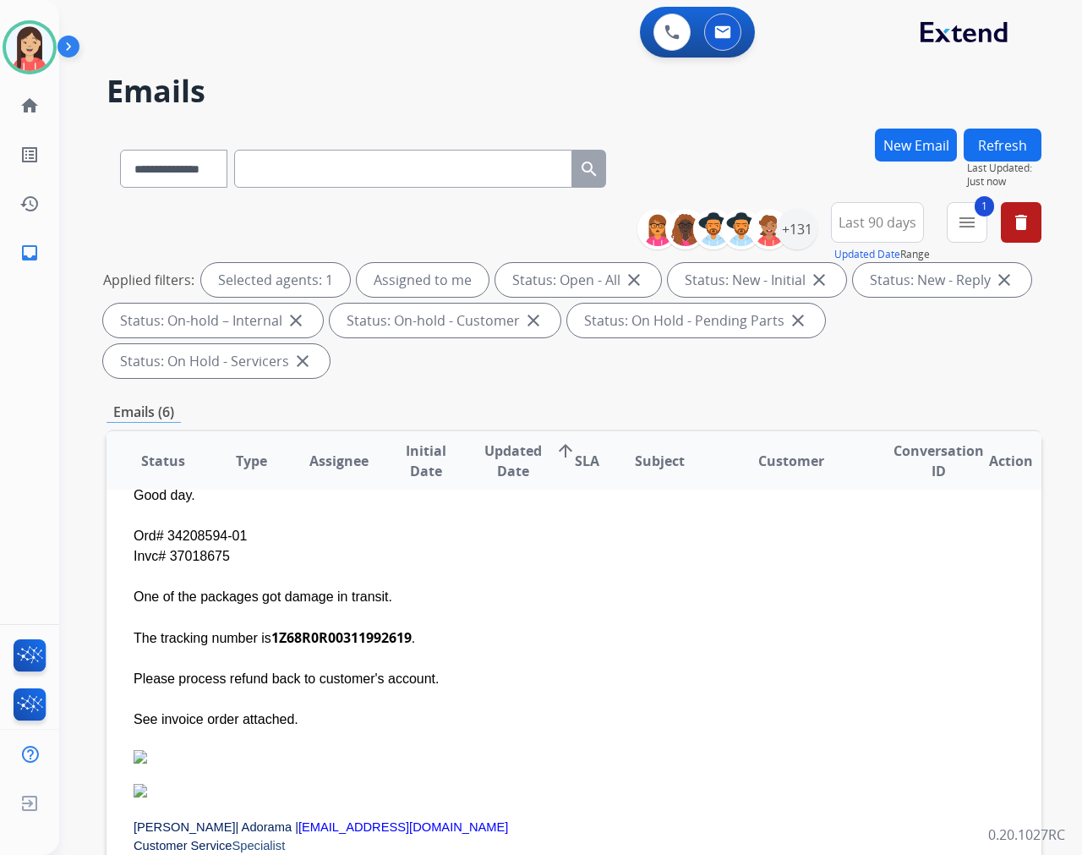
scroll to position [195, 0]
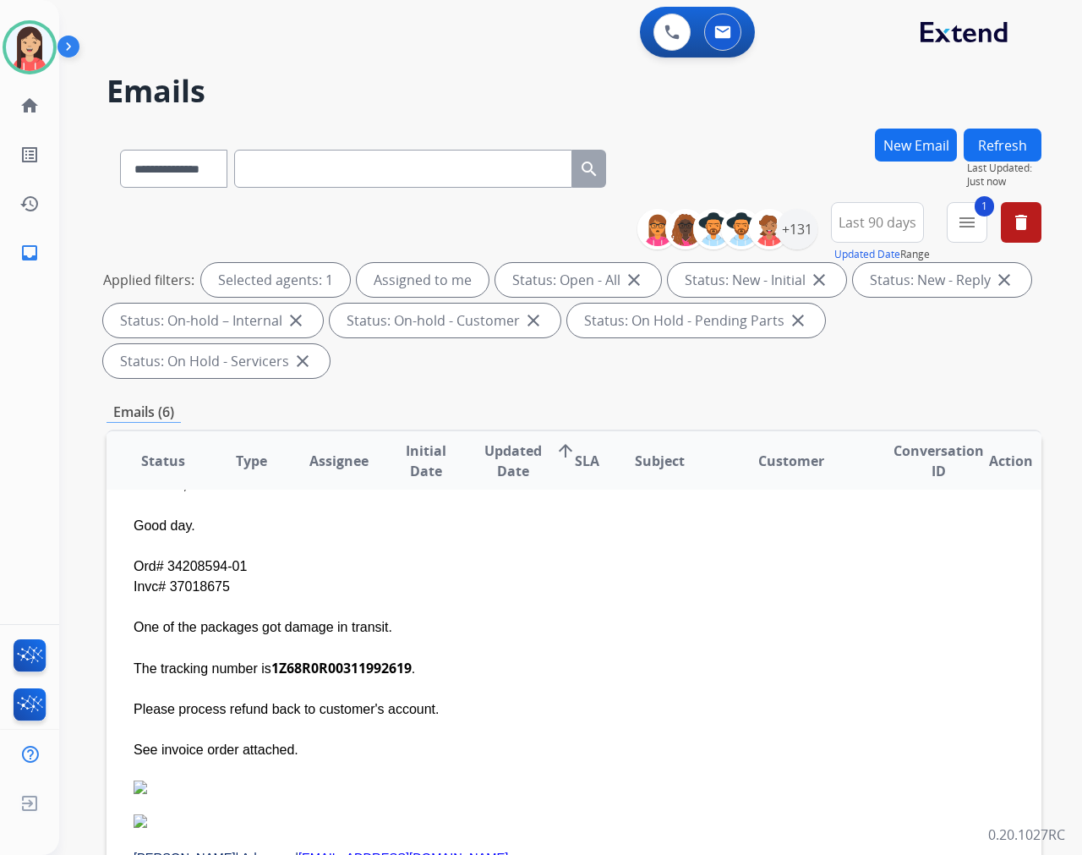
drag, startPoint x: 230, startPoint y: 586, endPoint x: 164, endPoint y: 580, distance: 66.2
click at [164, 580] on div "Ord# 34208594-01 Invc# 37018675" at bounding box center [487, 576] width 706 height 41
click at [165, 580] on div "Ord# 34208594-01 Invc# 37018675" at bounding box center [487, 576] width 706 height 41
drag, startPoint x: 169, startPoint y: 585, endPoint x: 225, endPoint y: 585, distance: 55.8
click at [225, 585] on div "Ord# 34208594-01 Invc# 37018675" at bounding box center [487, 576] width 706 height 41
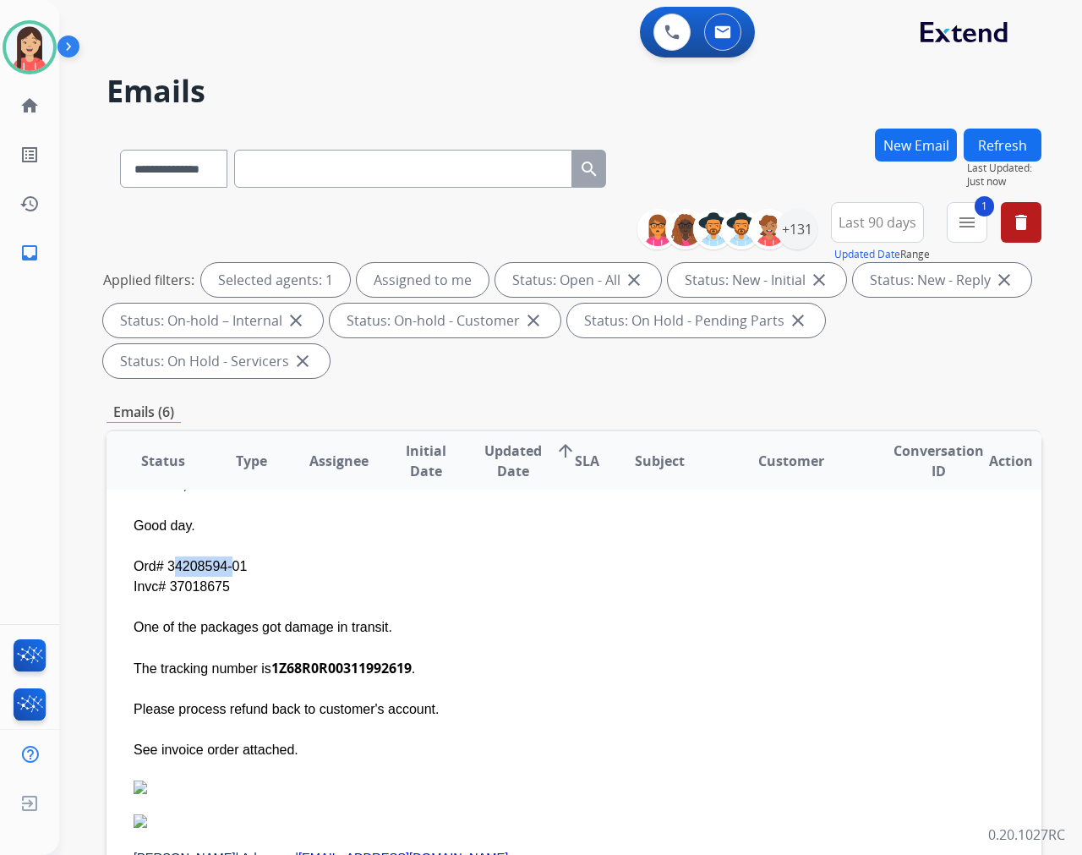
drag, startPoint x: 169, startPoint y: 563, endPoint x: 225, endPoint y: 561, distance: 55.9
click at [225, 561] on div "Ord# 34208594-01 Invc# 37018675" at bounding box center [487, 576] width 706 height 41
click at [602, 617] on div "One of the packages got damage in transit." at bounding box center [487, 627] width 706 height 20
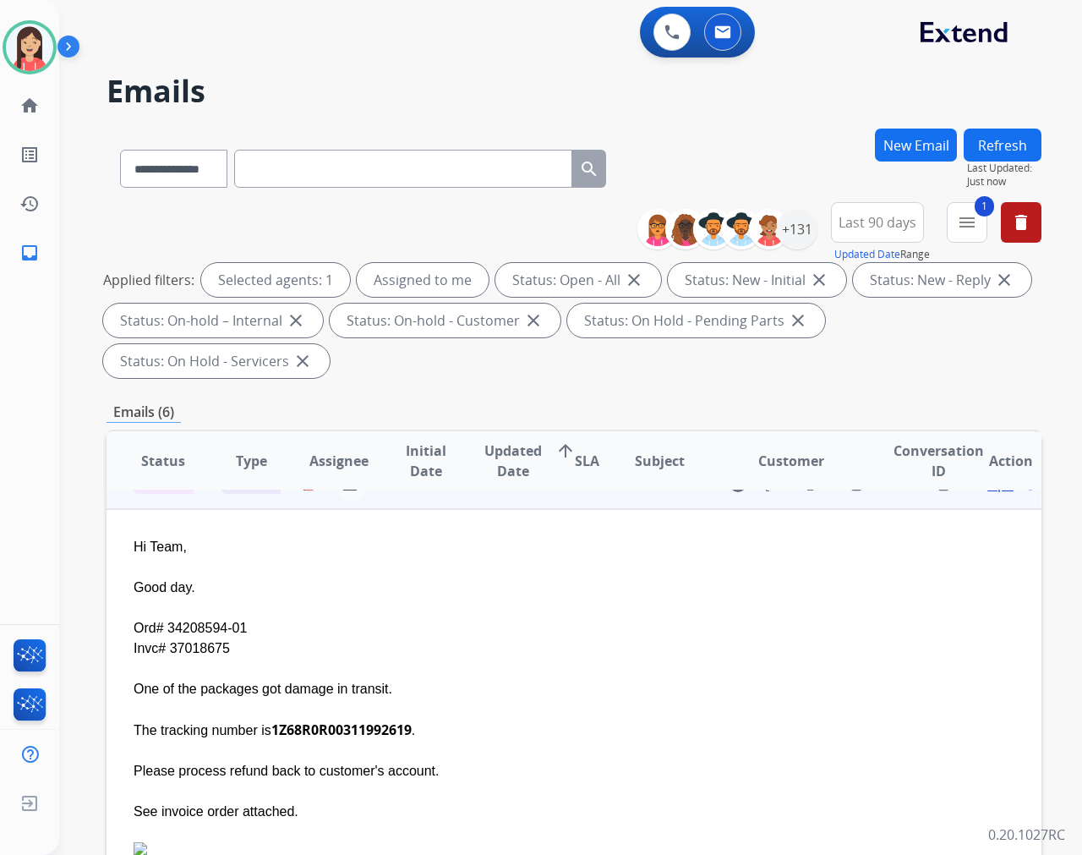
scroll to position [101, 0]
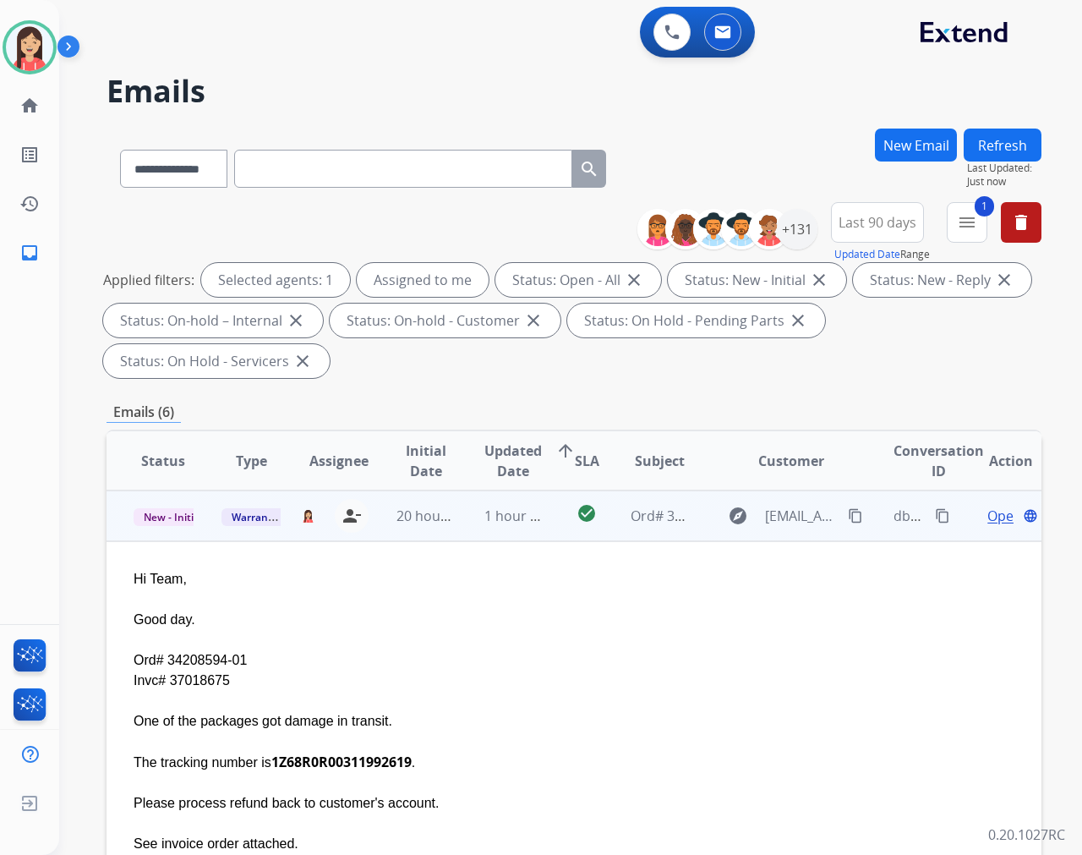
click at [973, 513] on span "Open" at bounding box center [1004, 516] width 35 height 20
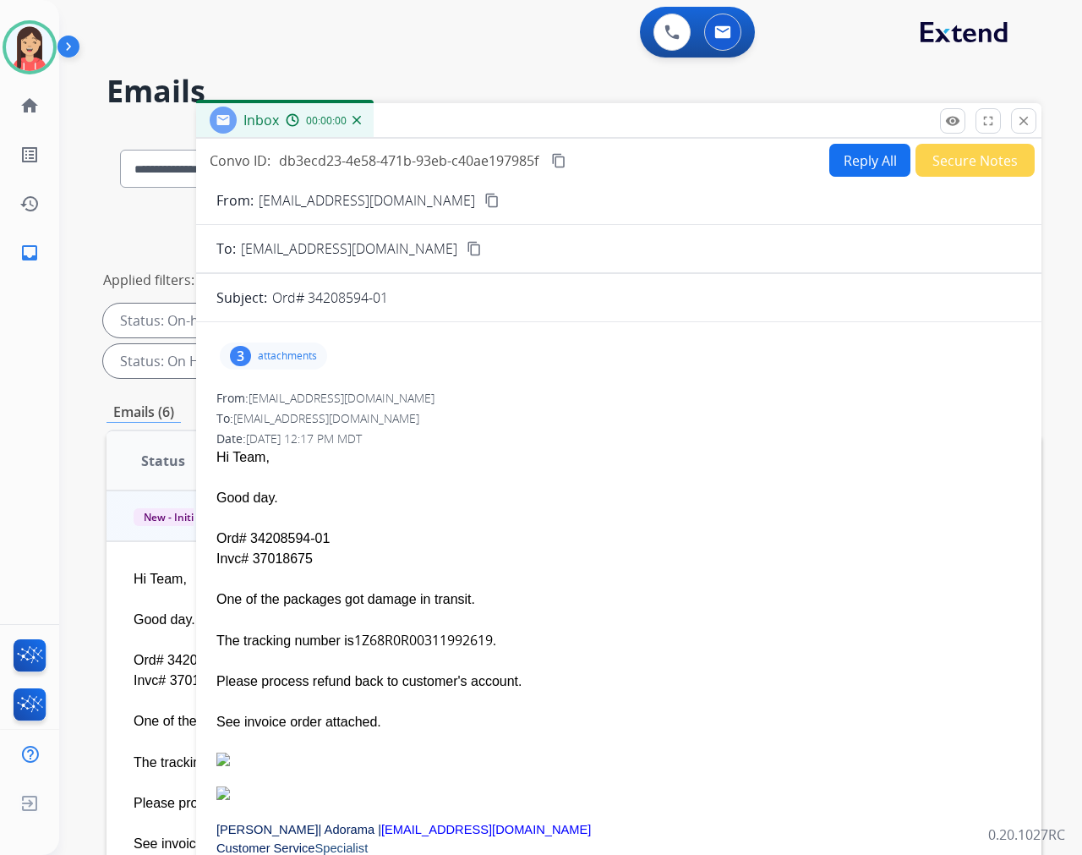
click at [872, 141] on div "Convo ID: db3ecd23-4e58-471b-93eb-c40ae197985f content_copy Reply All Secure No…" at bounding box center [618, 500] width 845 height 722
click at [861, 157] on button "Reply All" at bounding box center [869, 160] width 81 height 33
select select "**********"
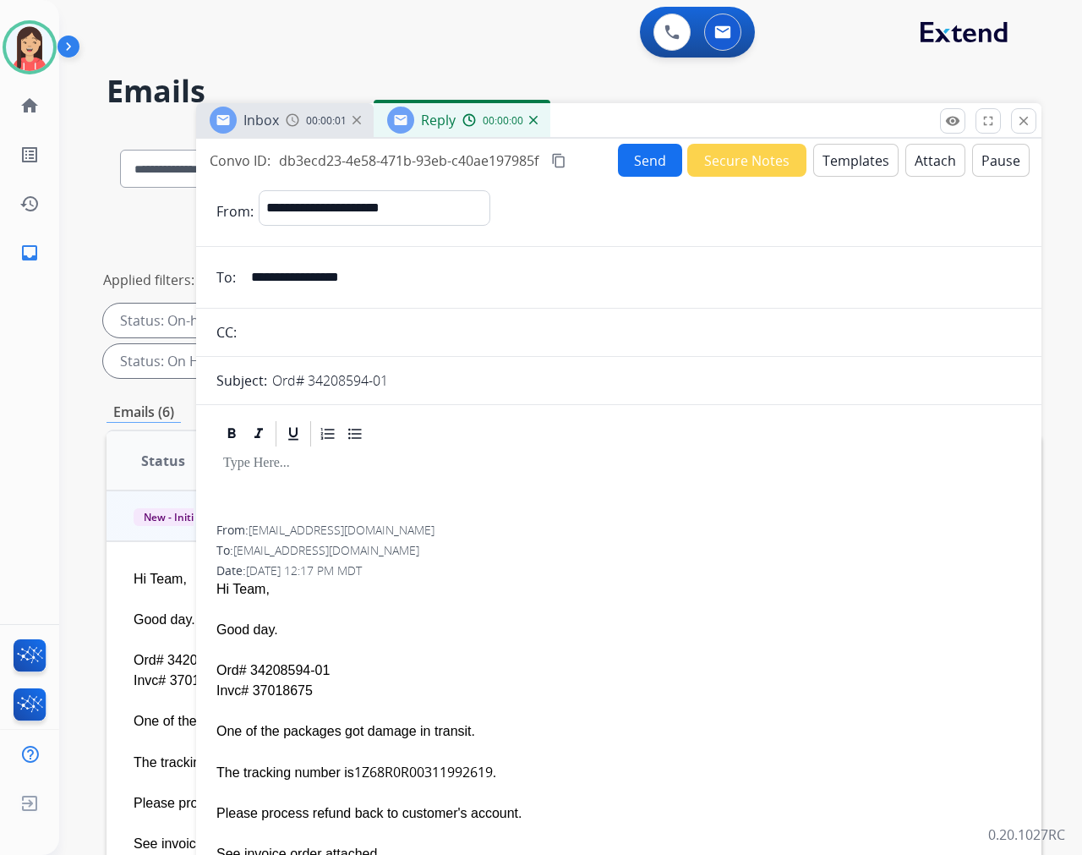
click at [861, 157] on button "Templates" at bounding box center [855, 160] width 85 height 33
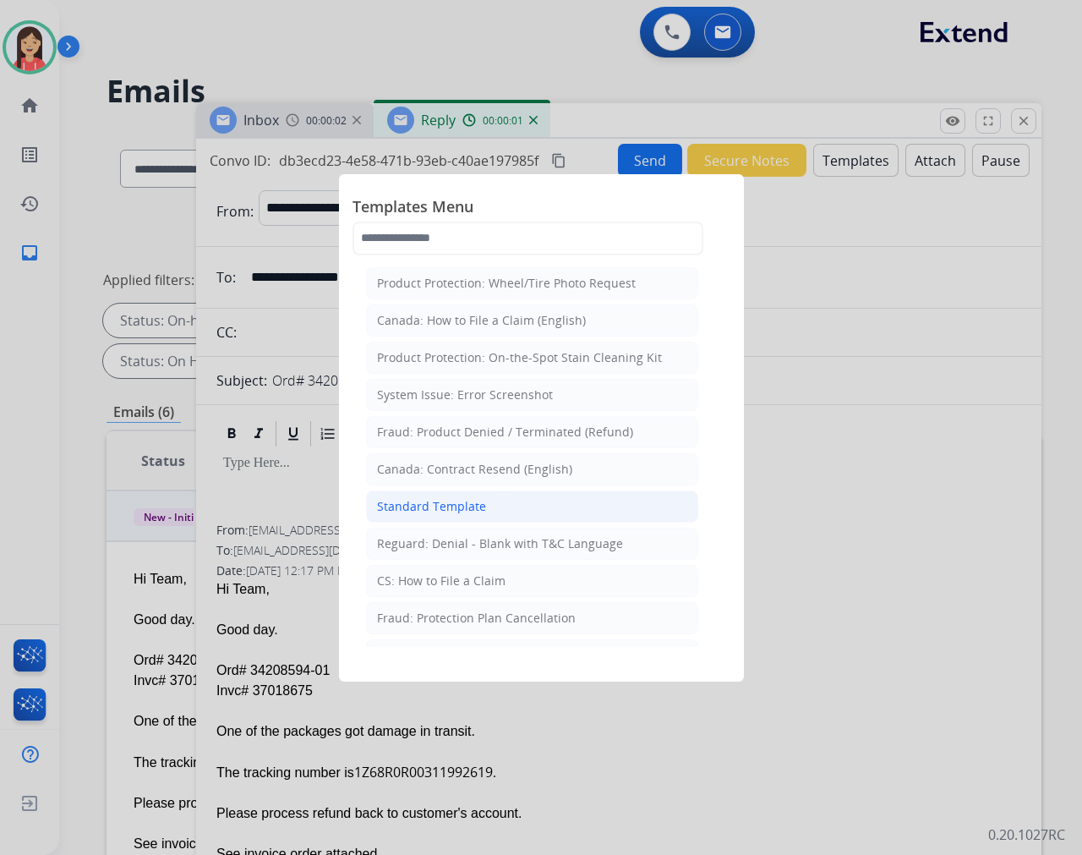
click at [407, 502] on div "Standard Template" at bounding box center [431, 506] width 109 height 17
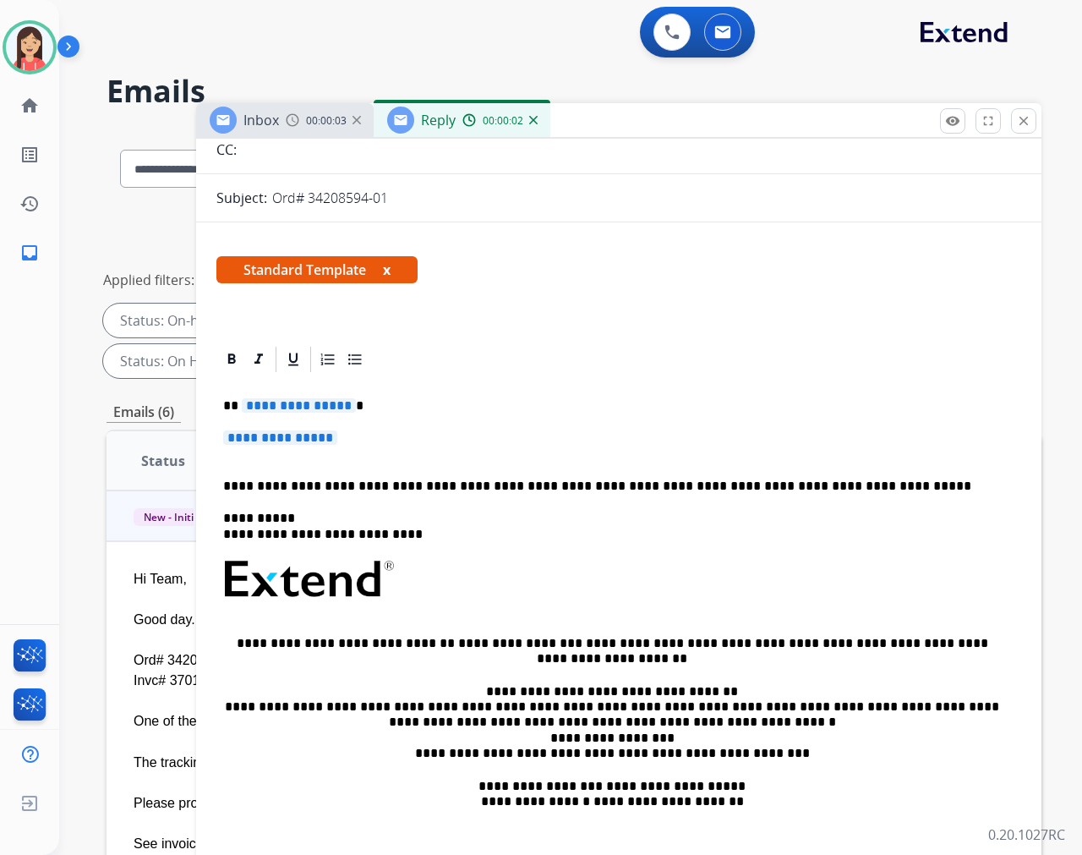
scroll to position [188, 0]
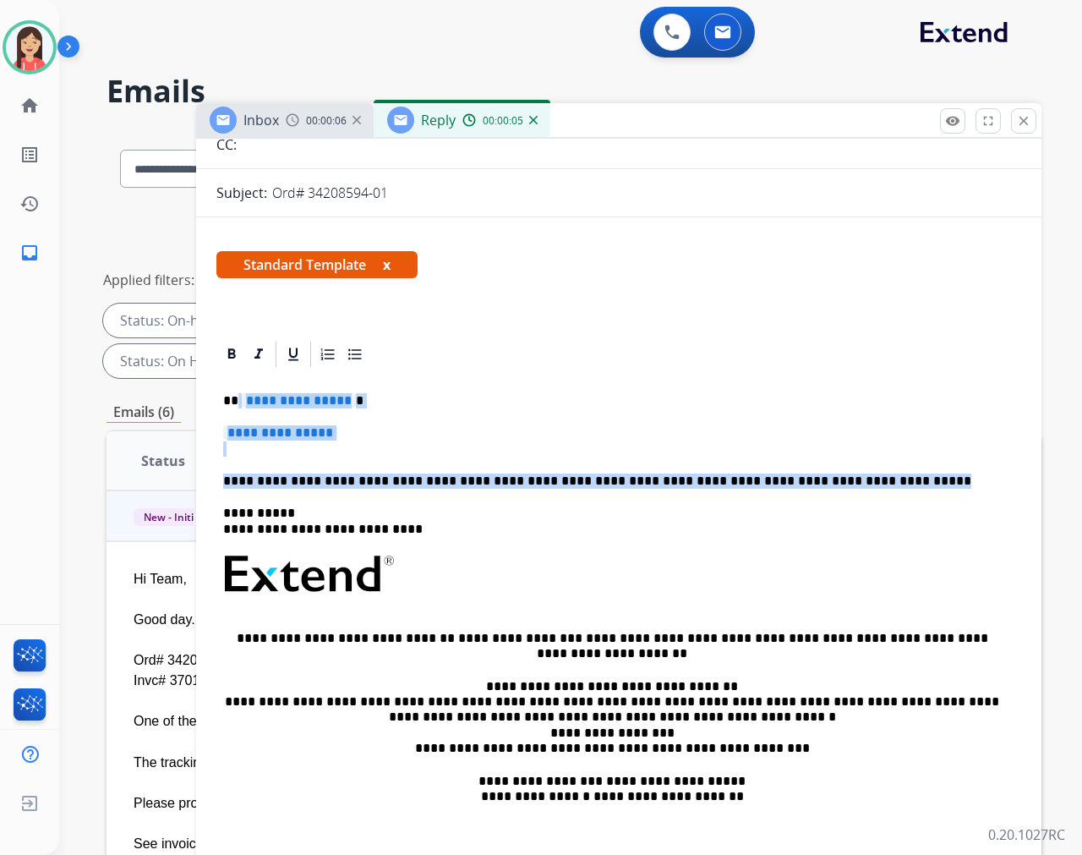
drag, startPoint x: 238, startPoint y: 396, endPoint x: 942, endPoint y: 484, distance: 709.8
click at [942, 484] on div "**********" at bounding box center [618, 613] width 805 height 489
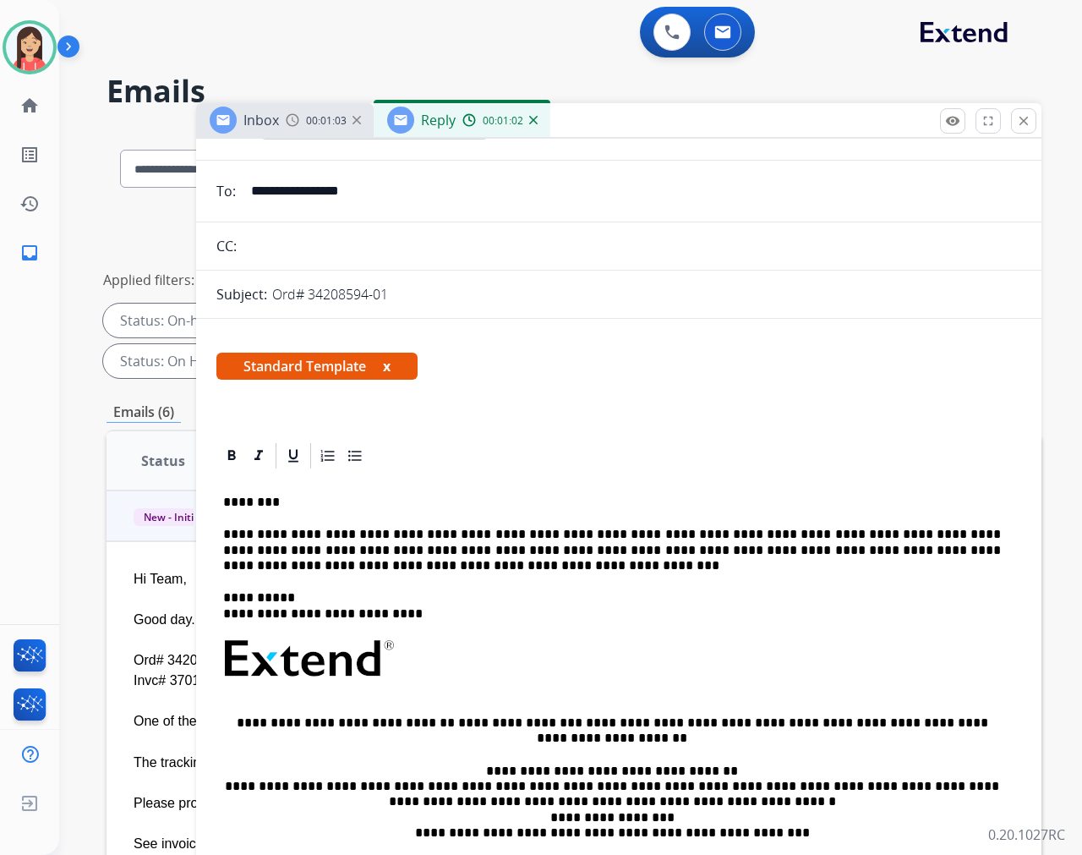
scroll to position [0, 0]
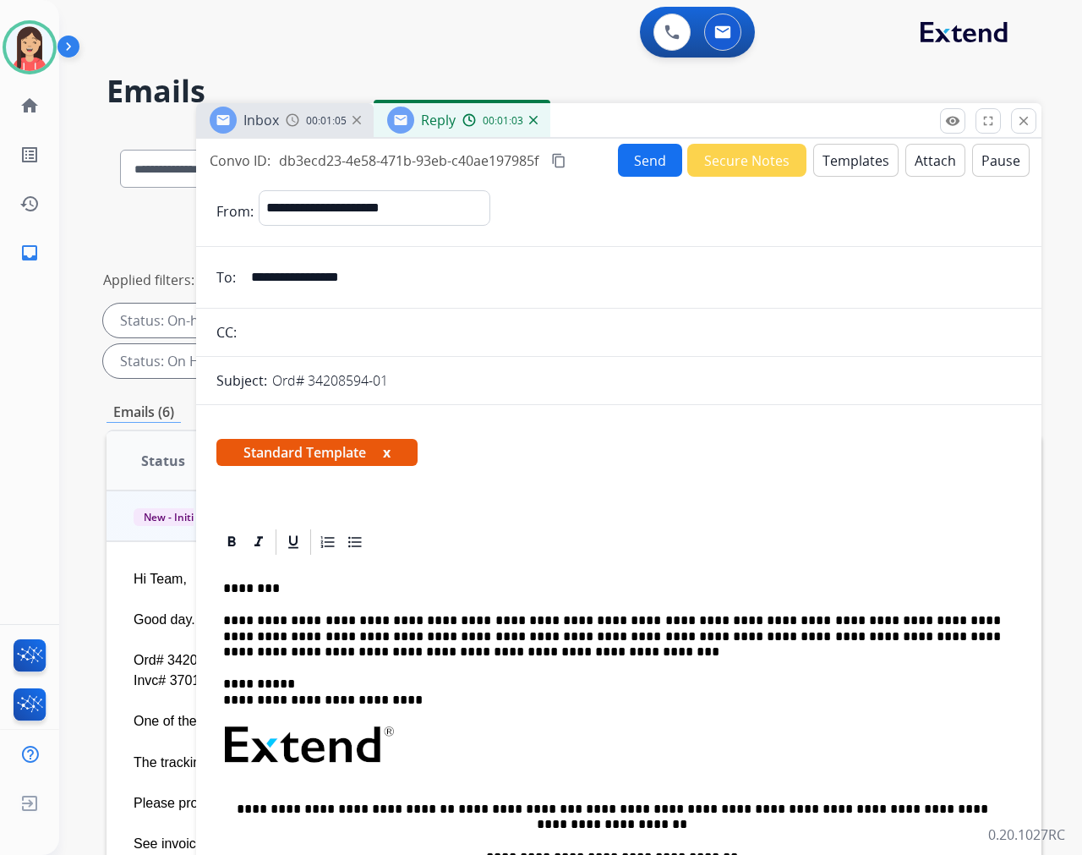
click at [645, 158] on button "Send" at bounding box center [650, 160] width 64 height 33
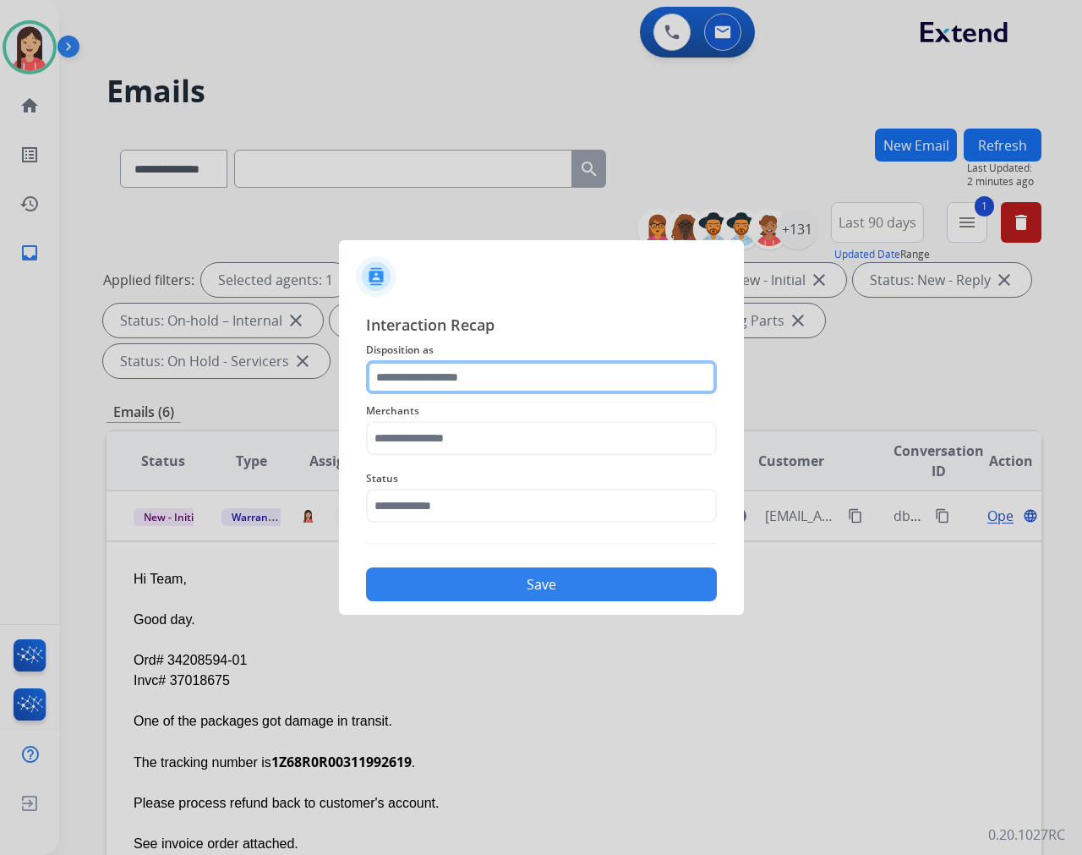
click at [419, 382] on input "text" at bounding box center [541, 377] width 351 height 34
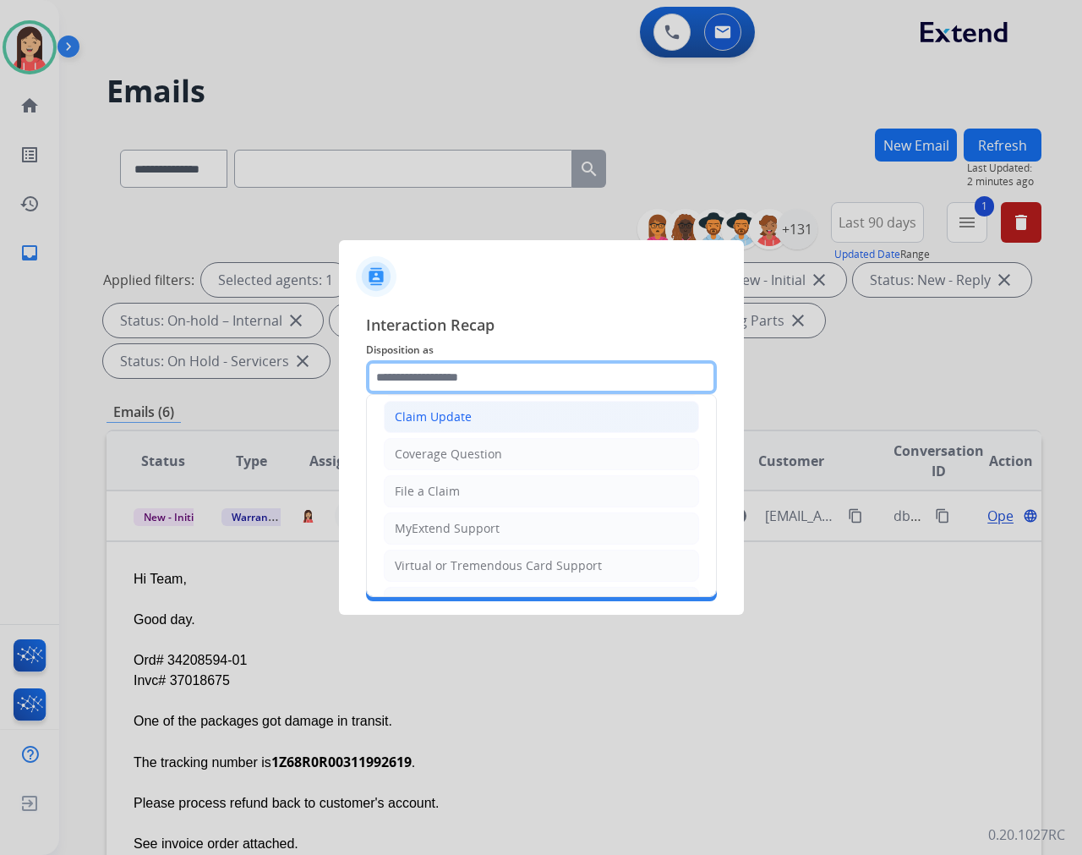
scroll to position [188, 0]
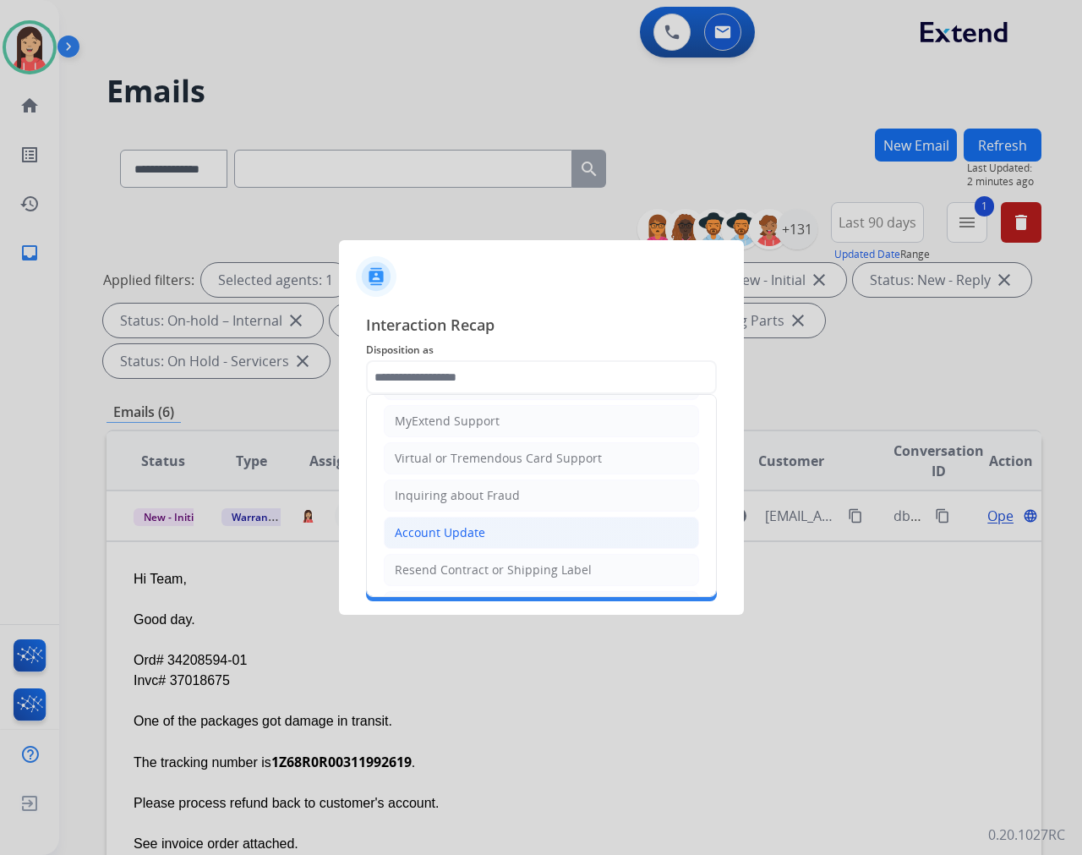
click at [429, 529] on div "Account Update" at bounding box center [440, 532] width 90 height 17
type input "**********"
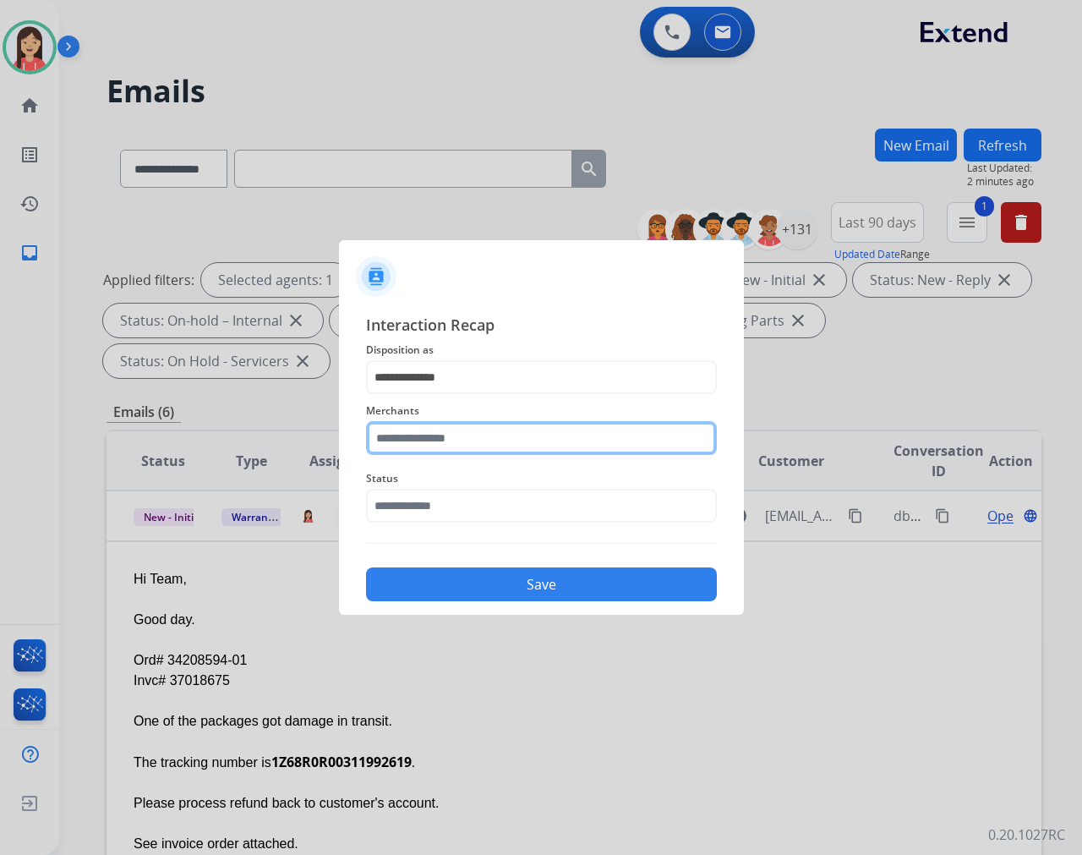
click at [478, 441] on input "text" at bounding box center [541, 438] width 351 height 34
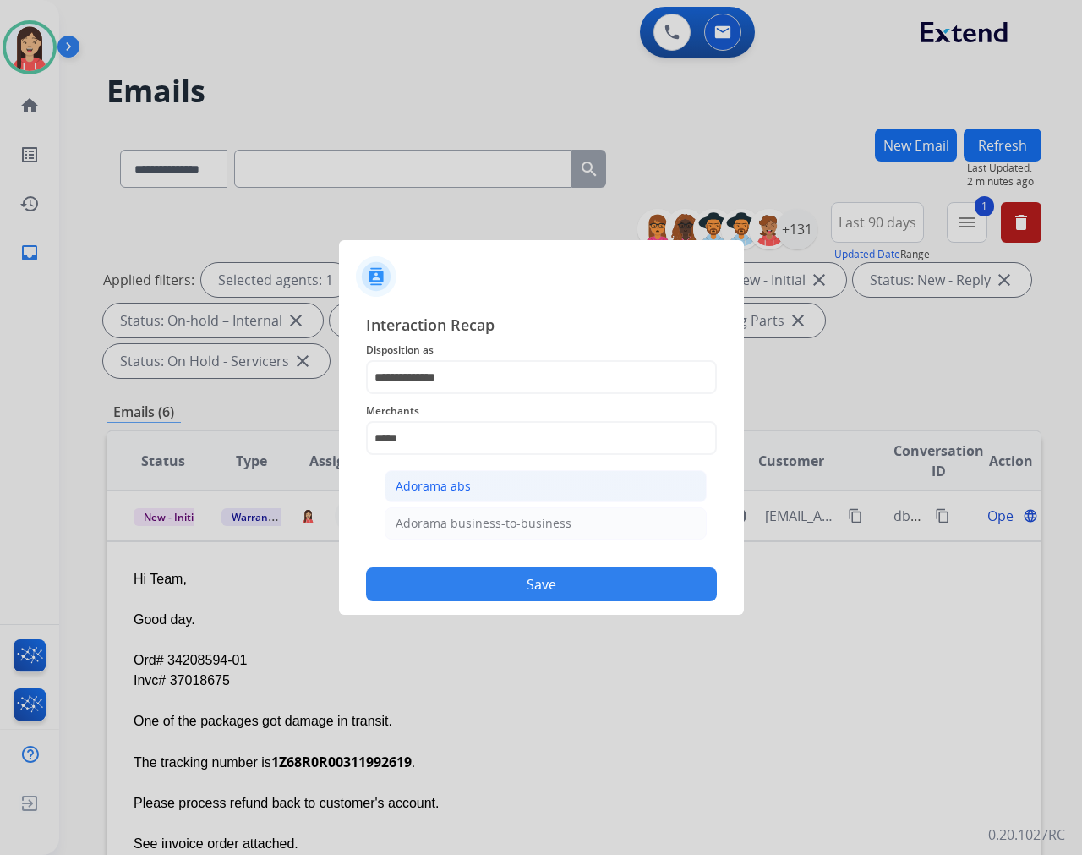
click at [462, 488] on div "Adorama abs" at bounding box center [433, 486] width 75 height 17
type input "**********"
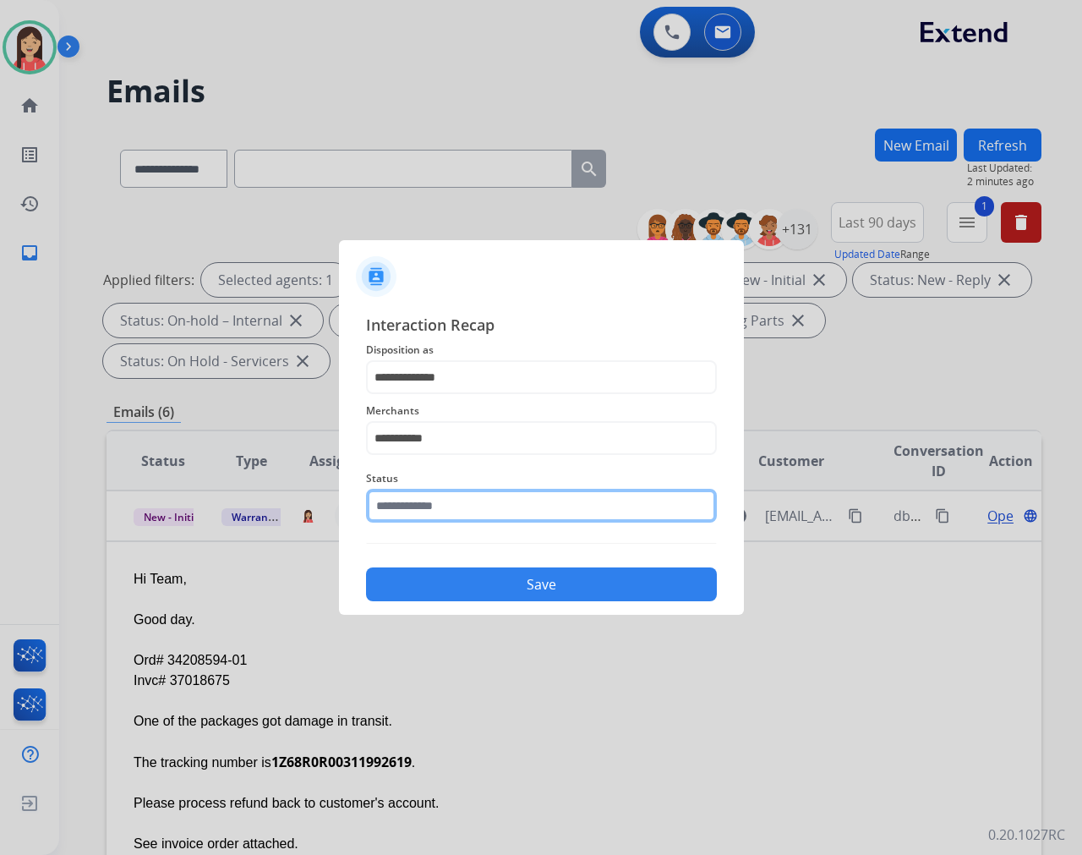
click at [482, 509] on input "text" at bounding box center [541, 506] width 351 height 34
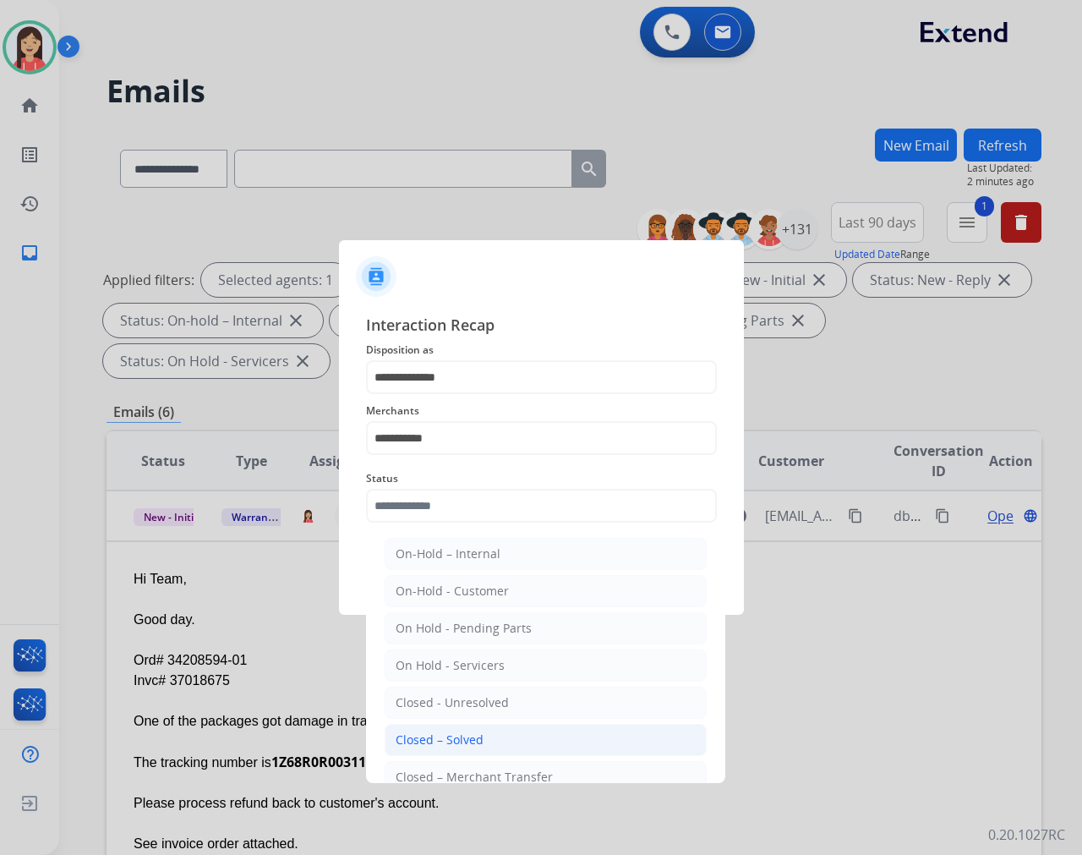
click at [491, 733] on li "Closed – Solved" at bounding box center [546, 740] width 322 height 32
type input "**********"
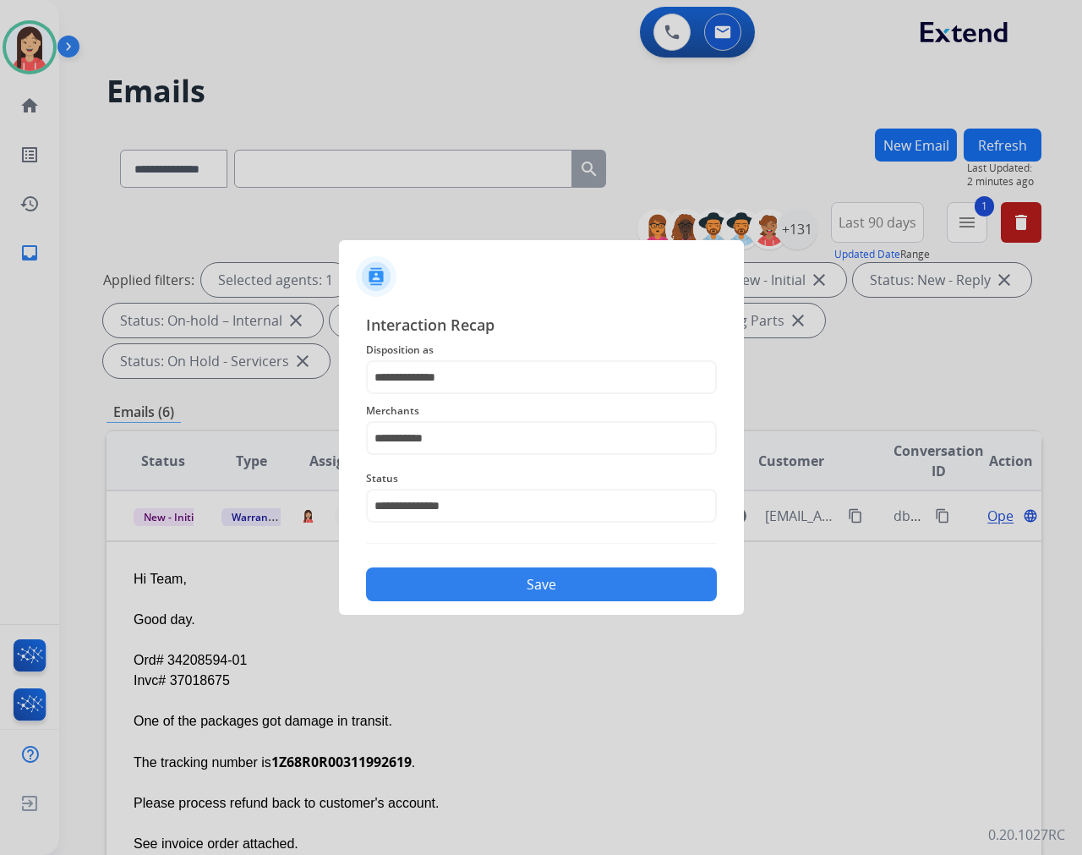
click at [550, 587] on button "Save" at bounding box center [541, 584] width 351 height 34
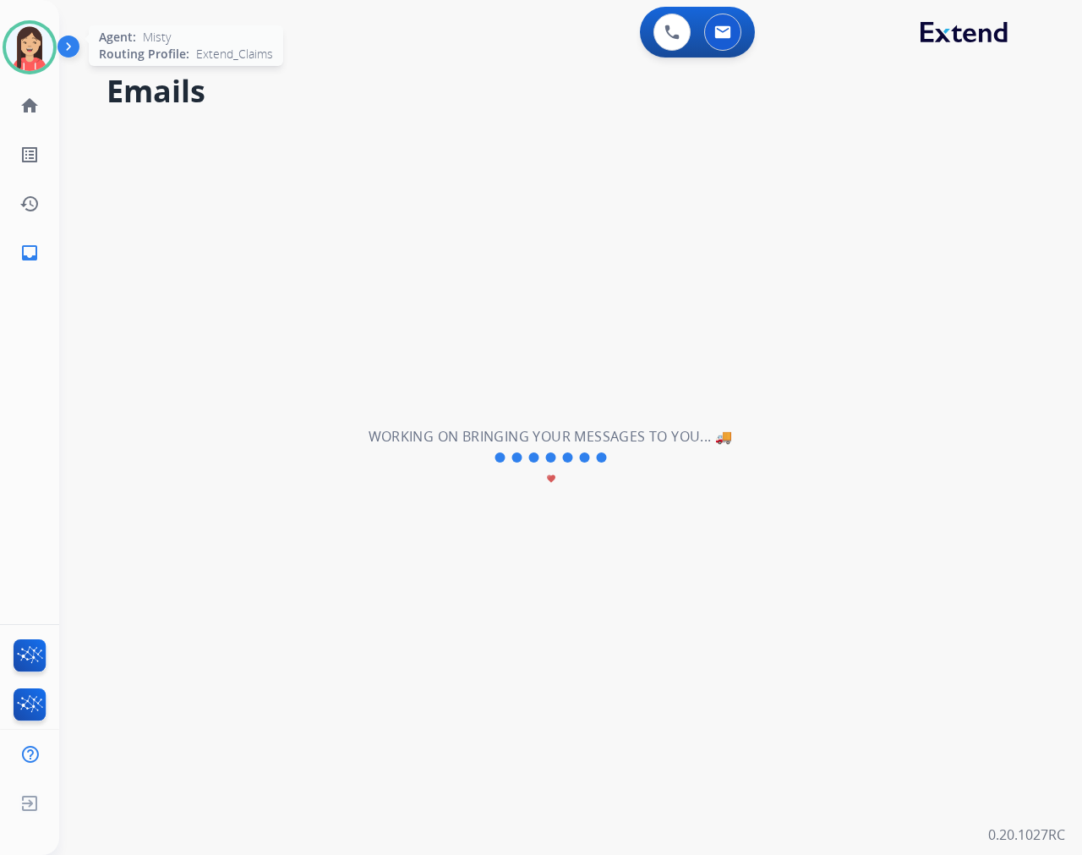
click at [17, 55] on img at bounding box center [29, 47] width 47 height 47
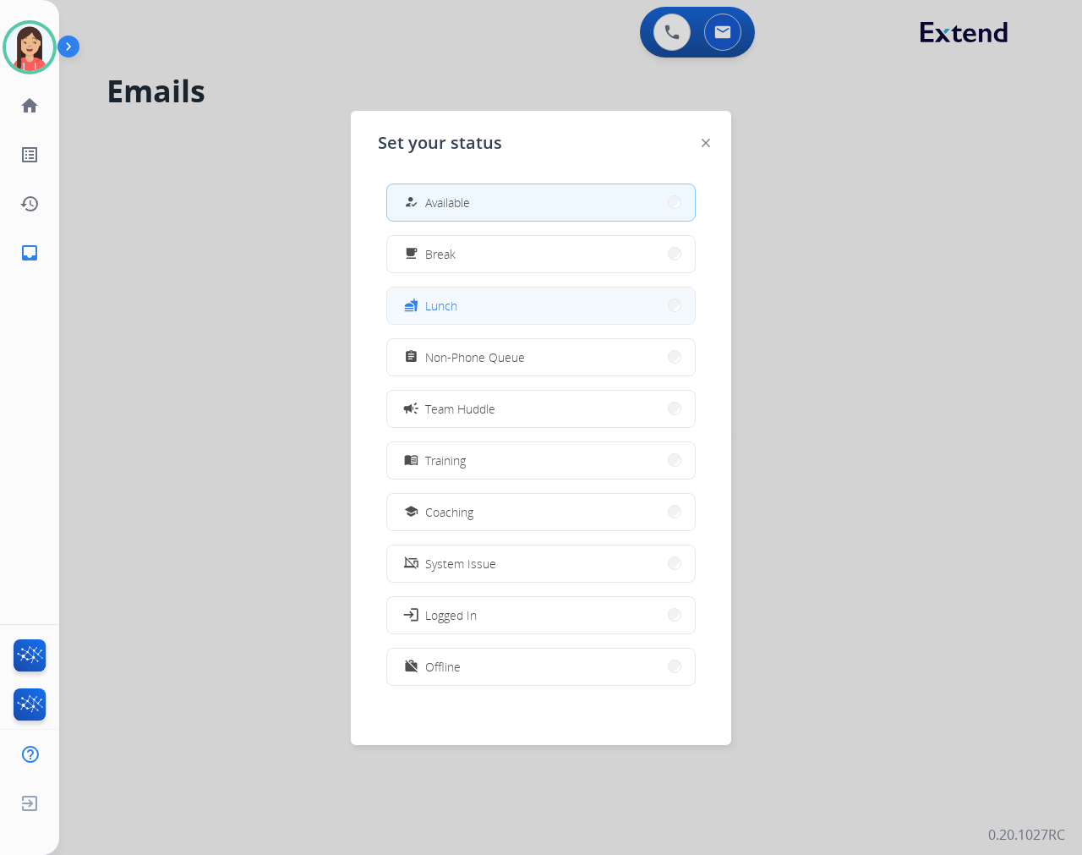
scroll to position [0, 0]
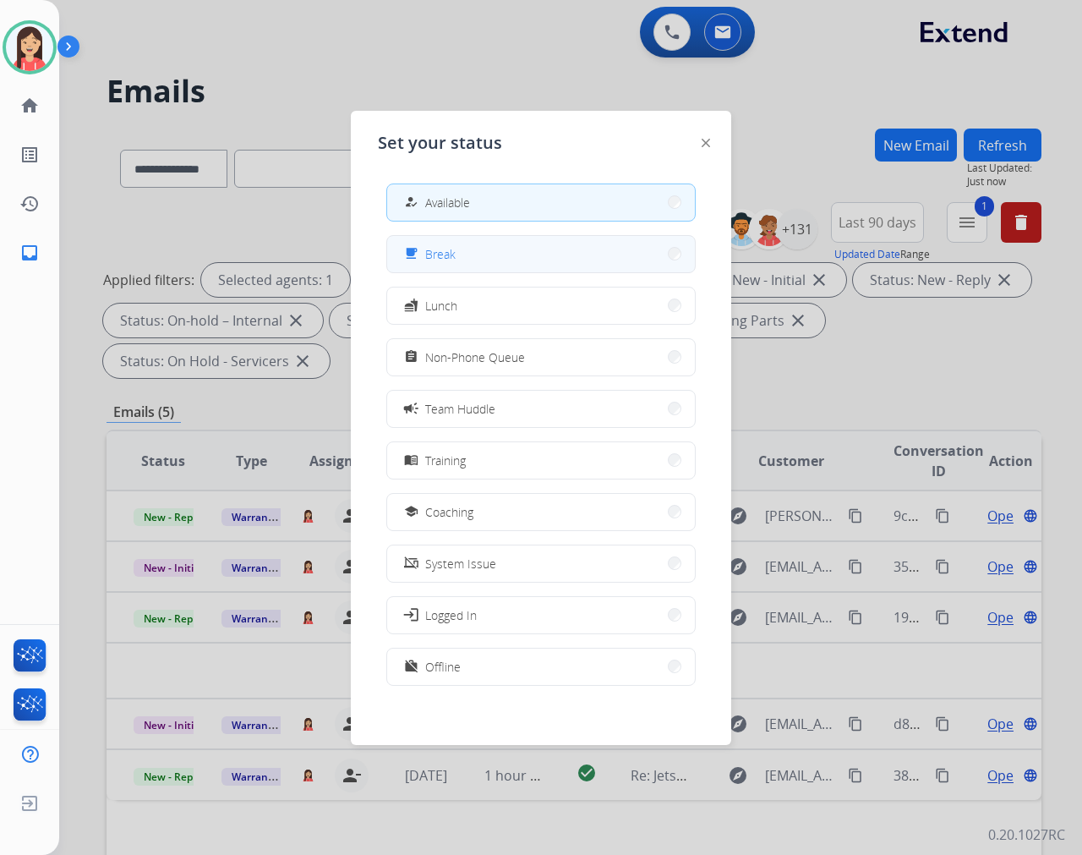
click at [486, 265] on button "free_breakfast Break" at bounding box center [541, 254] width 308 height 36
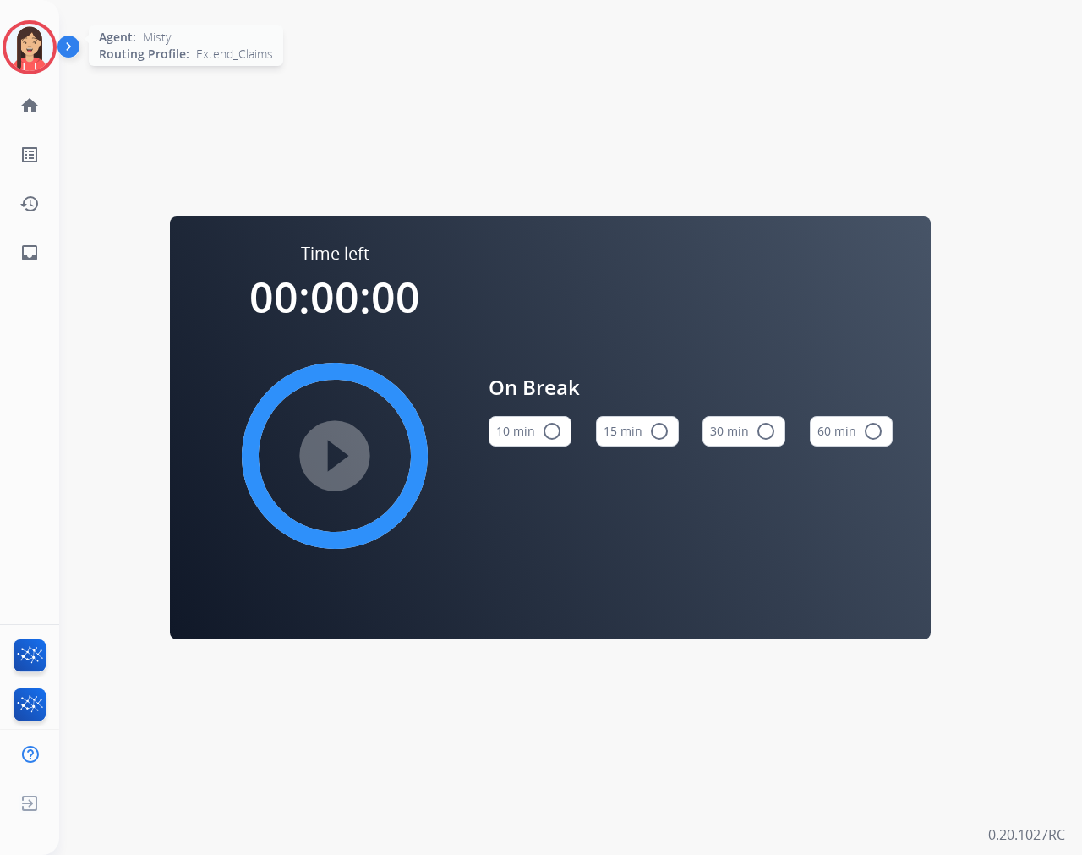
click at [25, 49] on img at bounding box center [29, 47] width 47 height 47
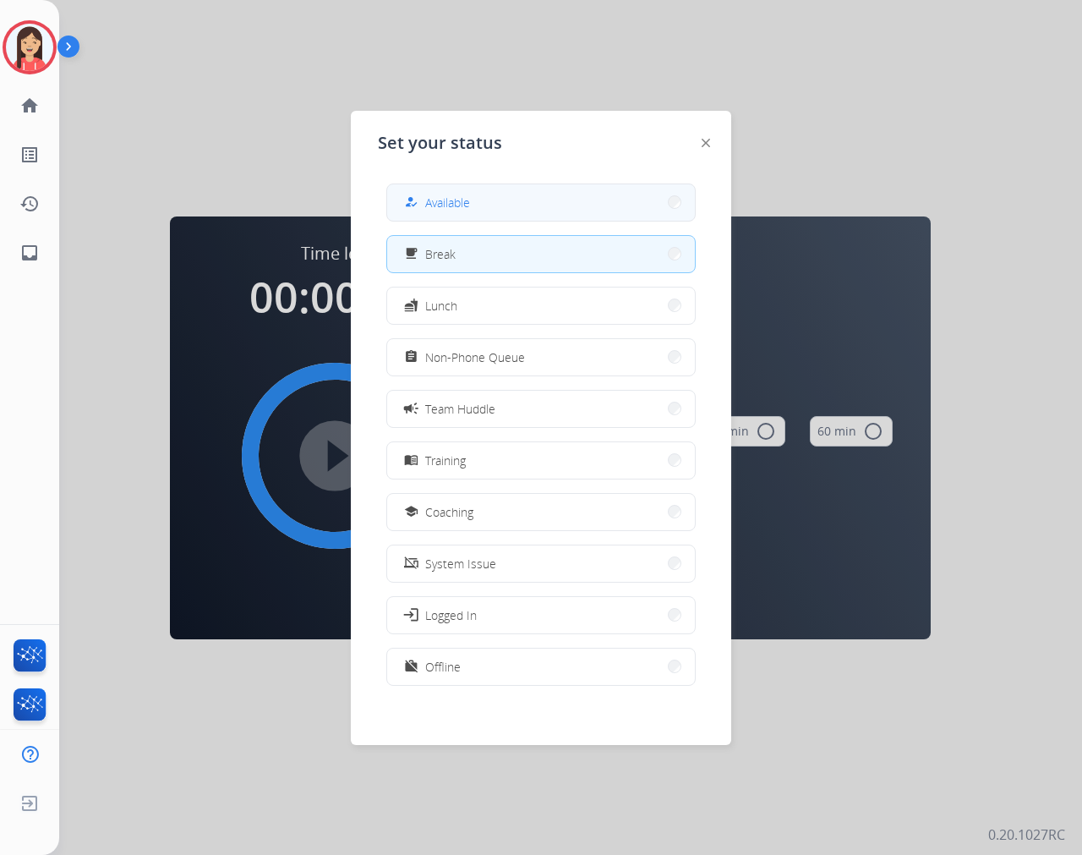
click at [493, 200] on button "how_to_reg Available" at bounding box center [541, 202] width 308 height 36
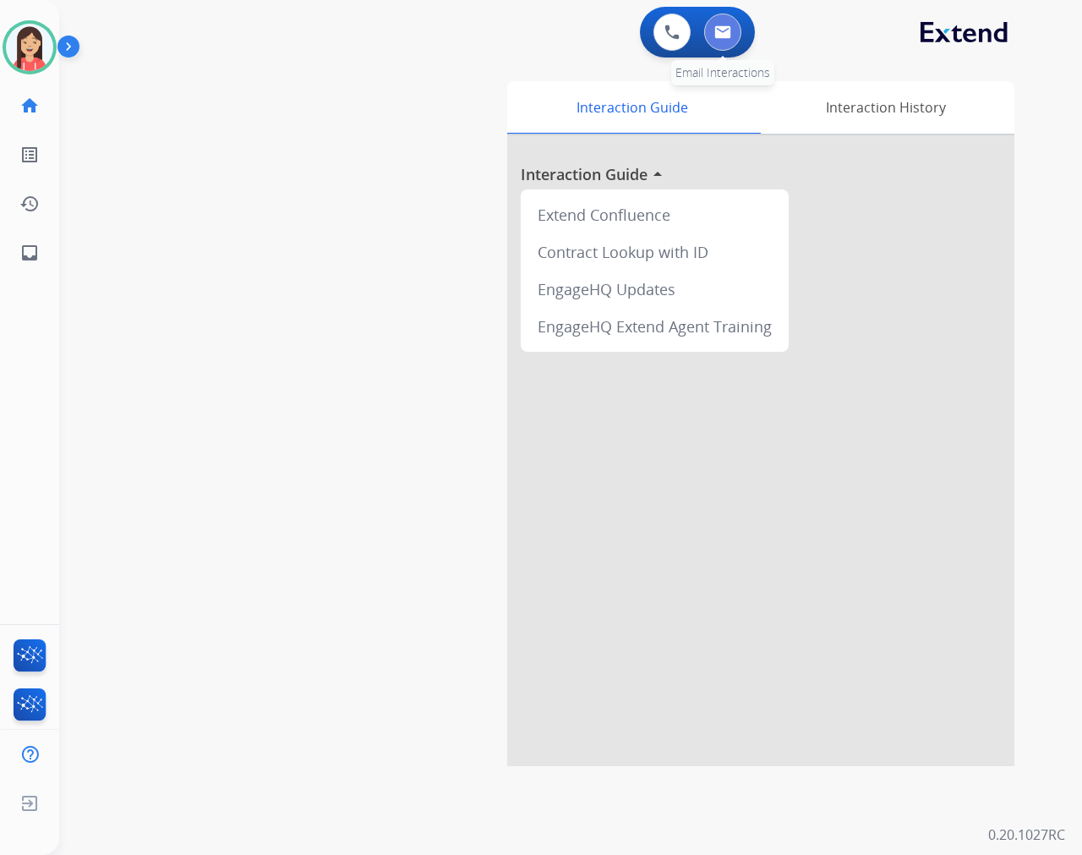
click at [725, 28] on img at bounding box center [722, 32] width 17 height 14
select select "**********"
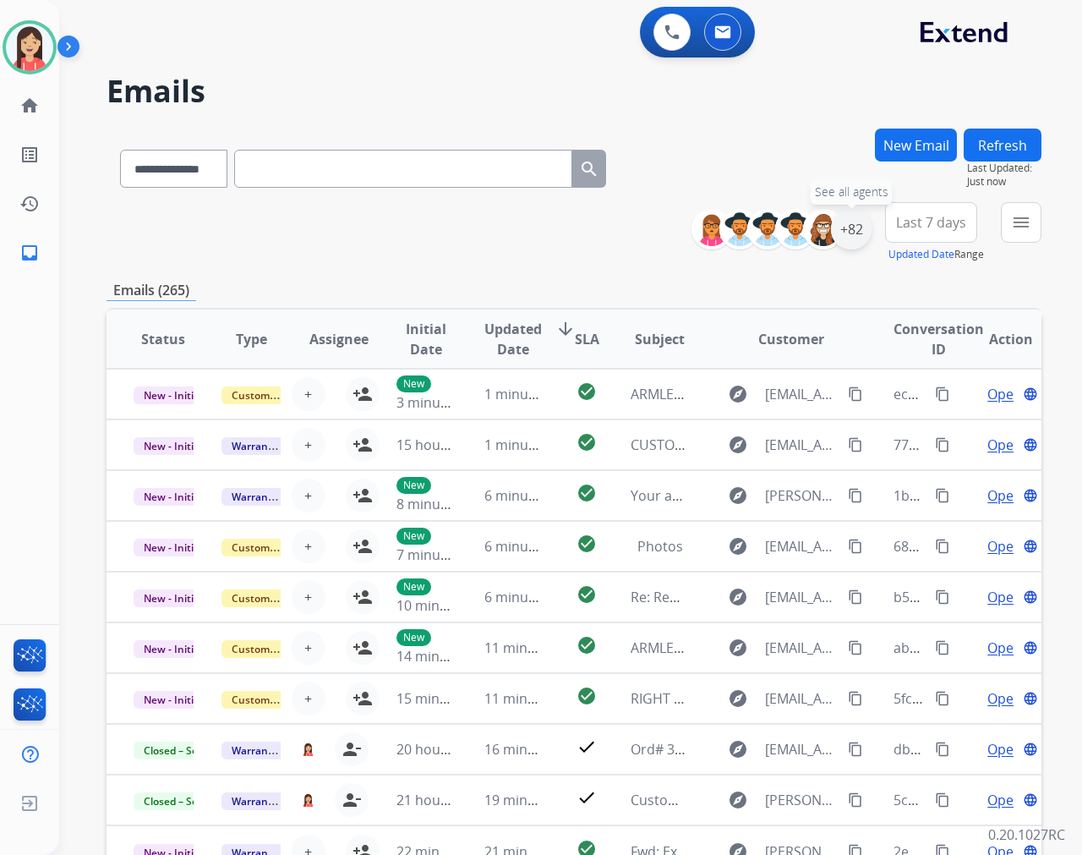
click at [842, 247] on div "+82" at bounding box center [851, 229] width 41 height 41
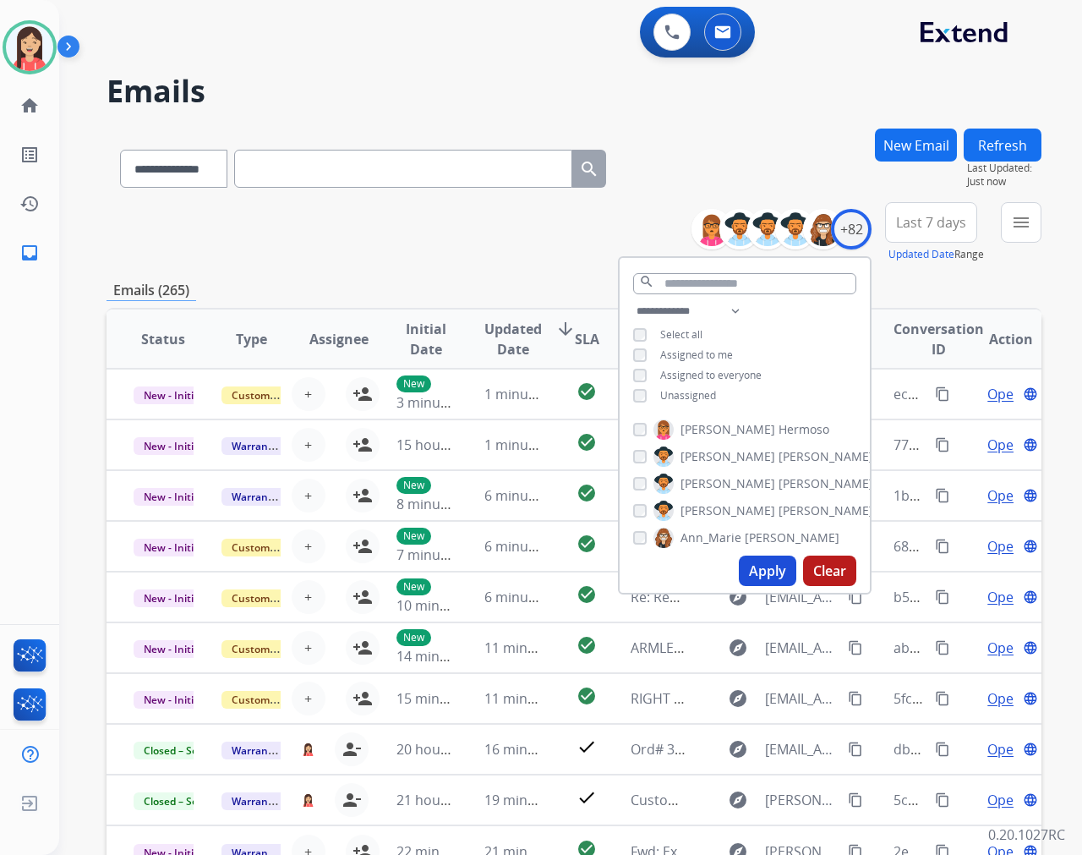
click at [686, 395] on span "Unassigned" at bounding box center [688, 395] width 56 height 14
click at [745, 569] on button "Apply" at bounding box center [767, 570] width 57 height 30
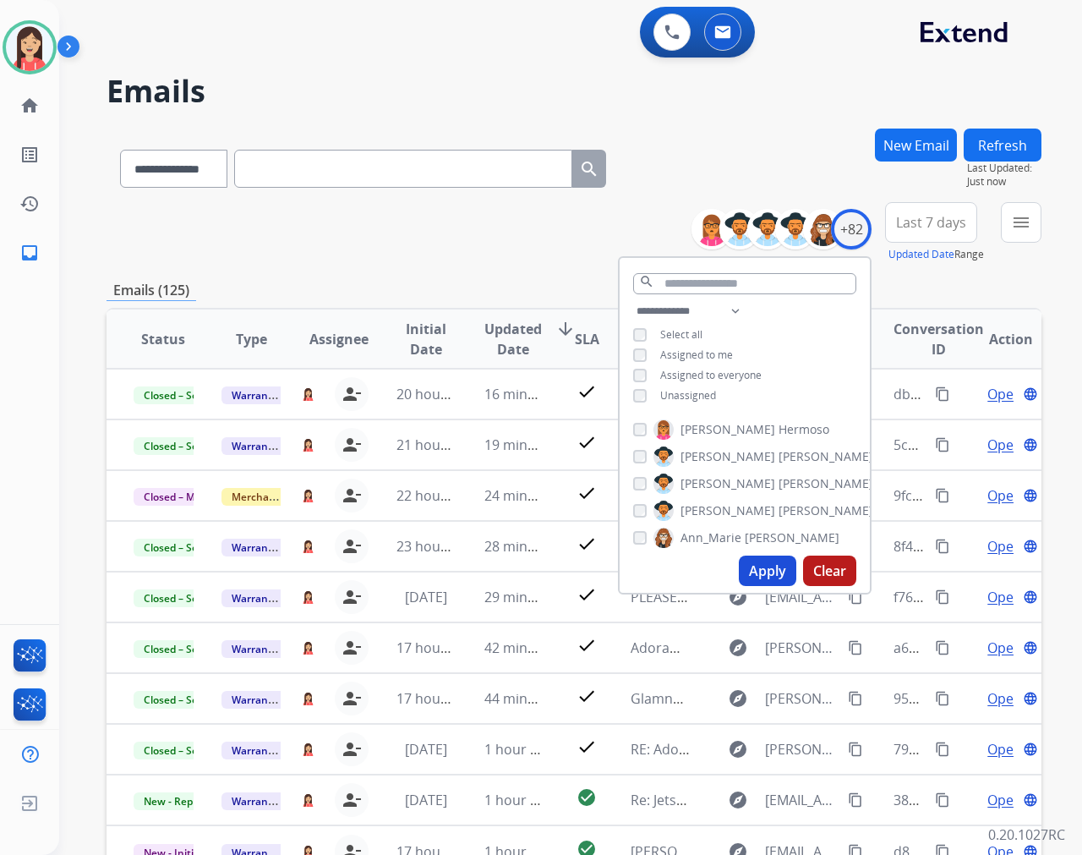
click at [926, 226] on span "Last 7 days" at bounding box center [931, 222] width 70 height 7
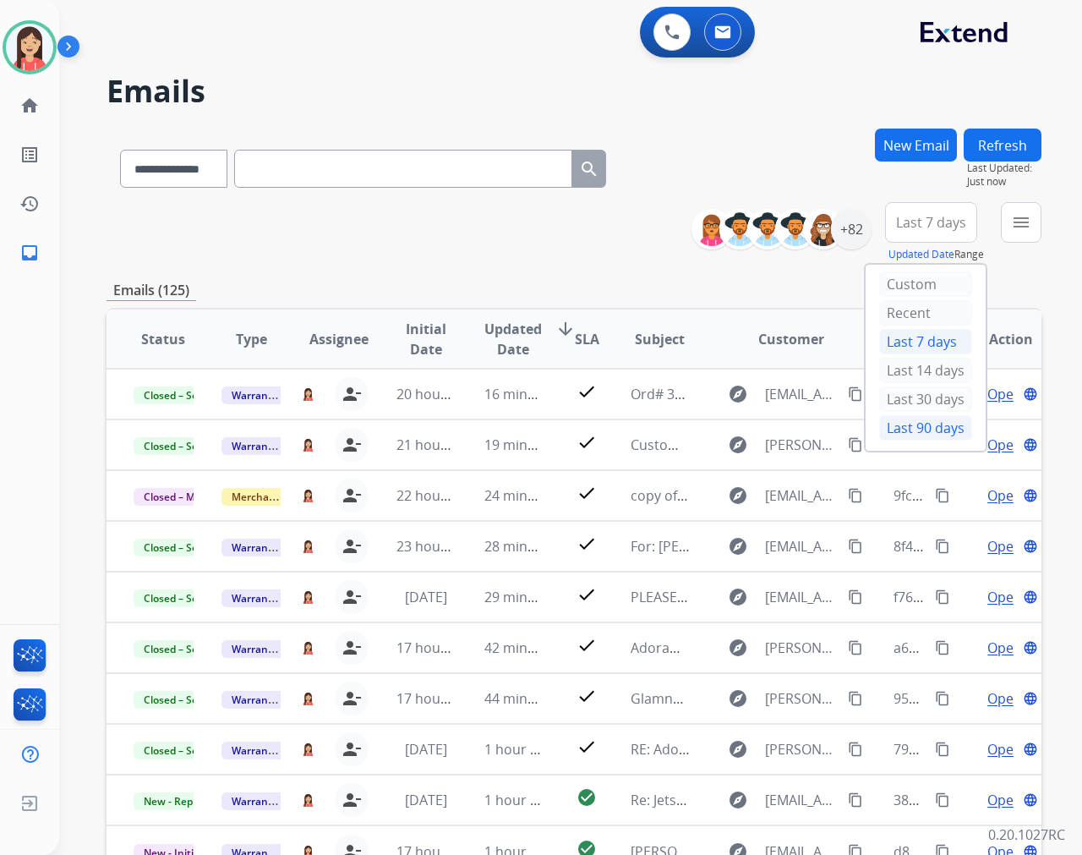
click at [900, 428] on div "Last 90 days" at bounding box center [925, 427] width 93 height 25
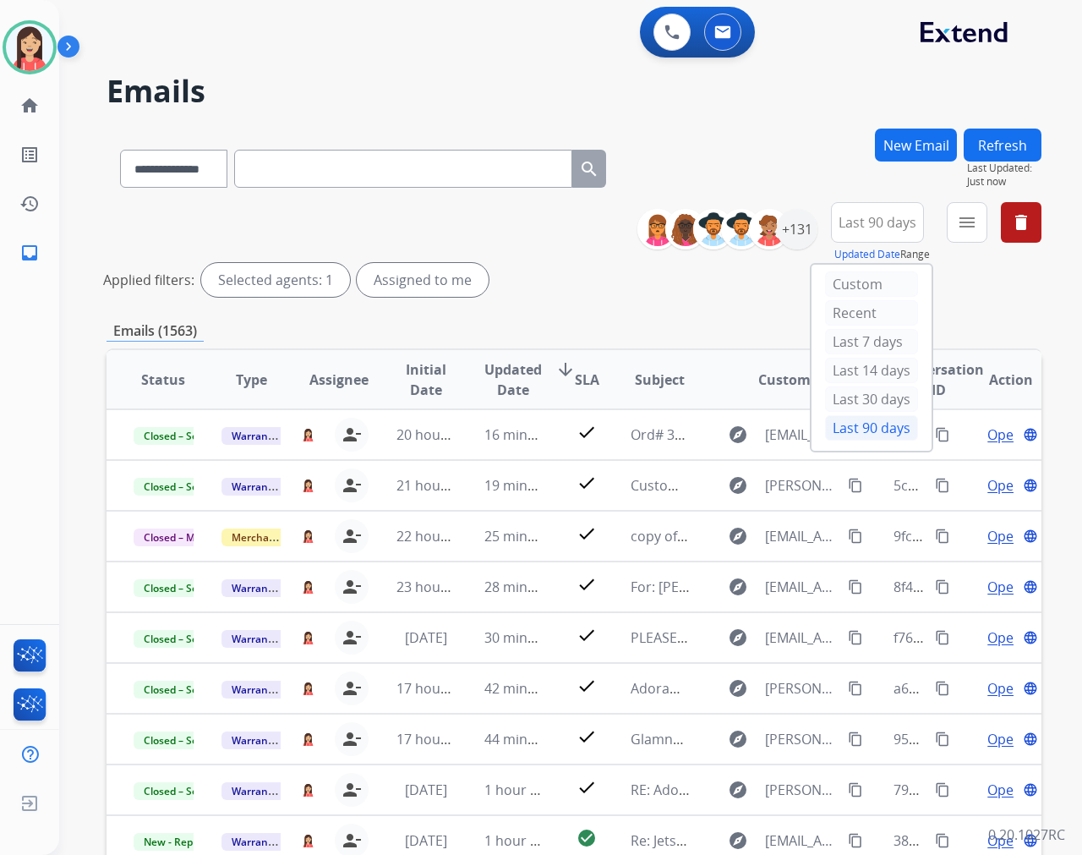
click at [973, 243] on div "menu Type Claims Adjudication Customer Support Escalation Service Support Shipp…" at bounding box center [967, 232] width 41 height 61
click at [973, 227] on mat-icon "menu" at bounding box center [967, 222] width 20 height 20
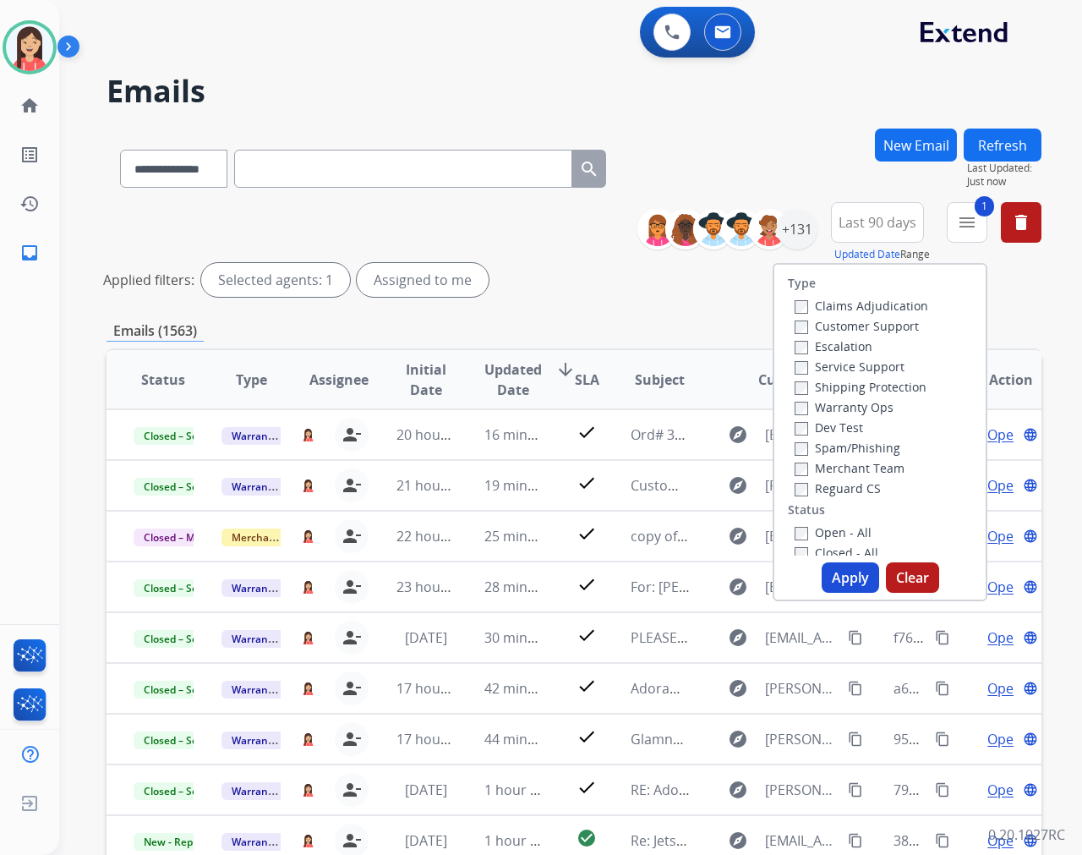
click at [841, 576] on button "Apply" at bounding box center [850, 577] width 57 height 30
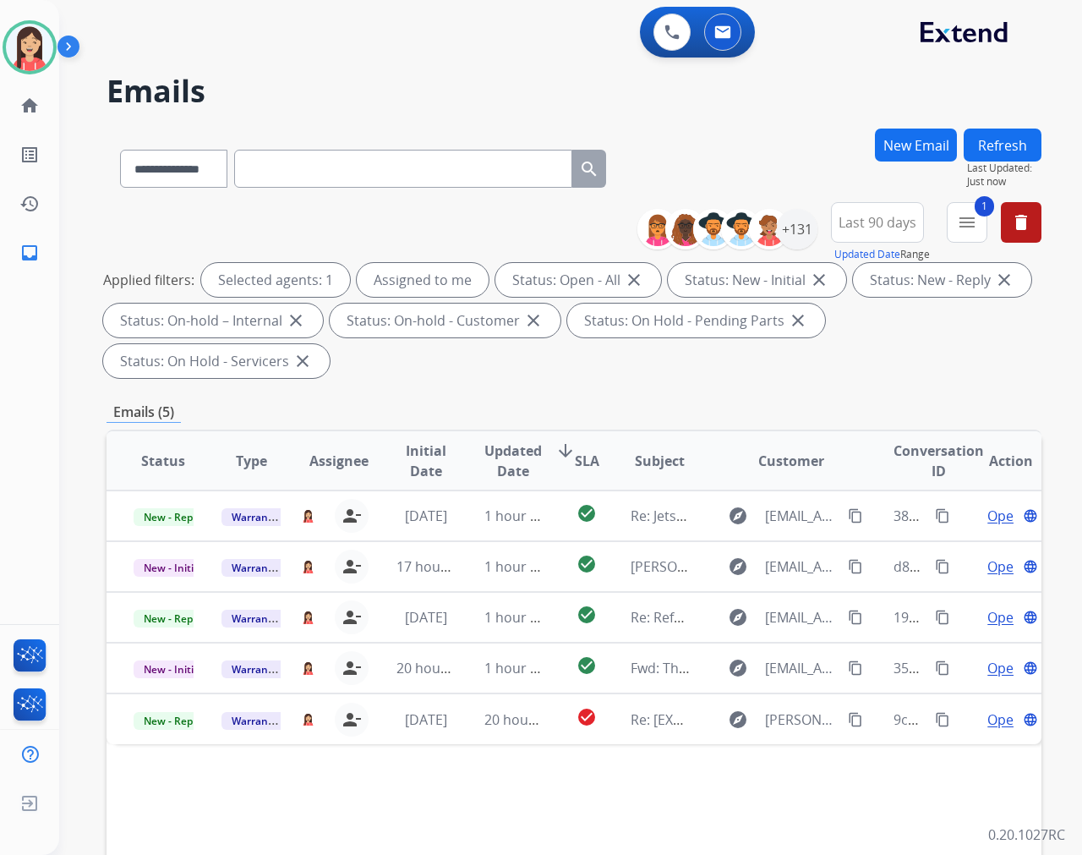
click at [503, 454] on span "Updated Date" at bounding box center [512, 460] width 57 height 41
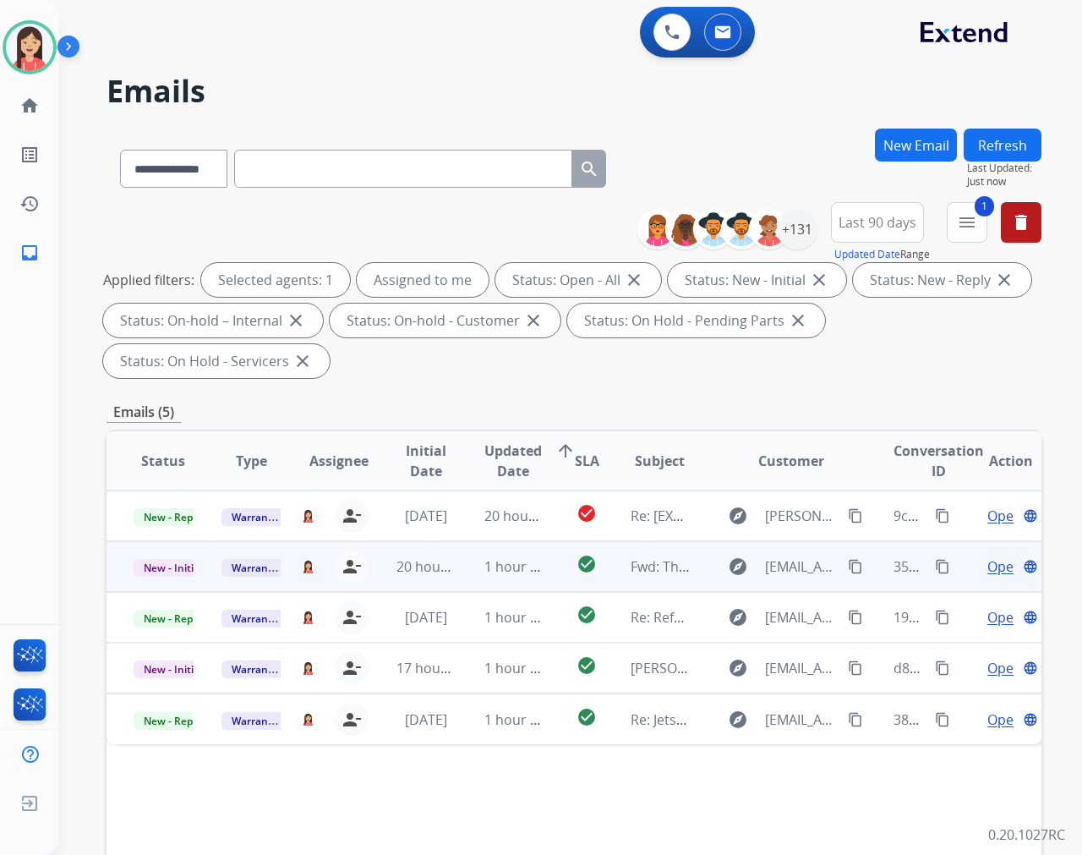
click at [478, 584] on td "1 hour ago" at bounding box center [501, 566] width 88 height 51
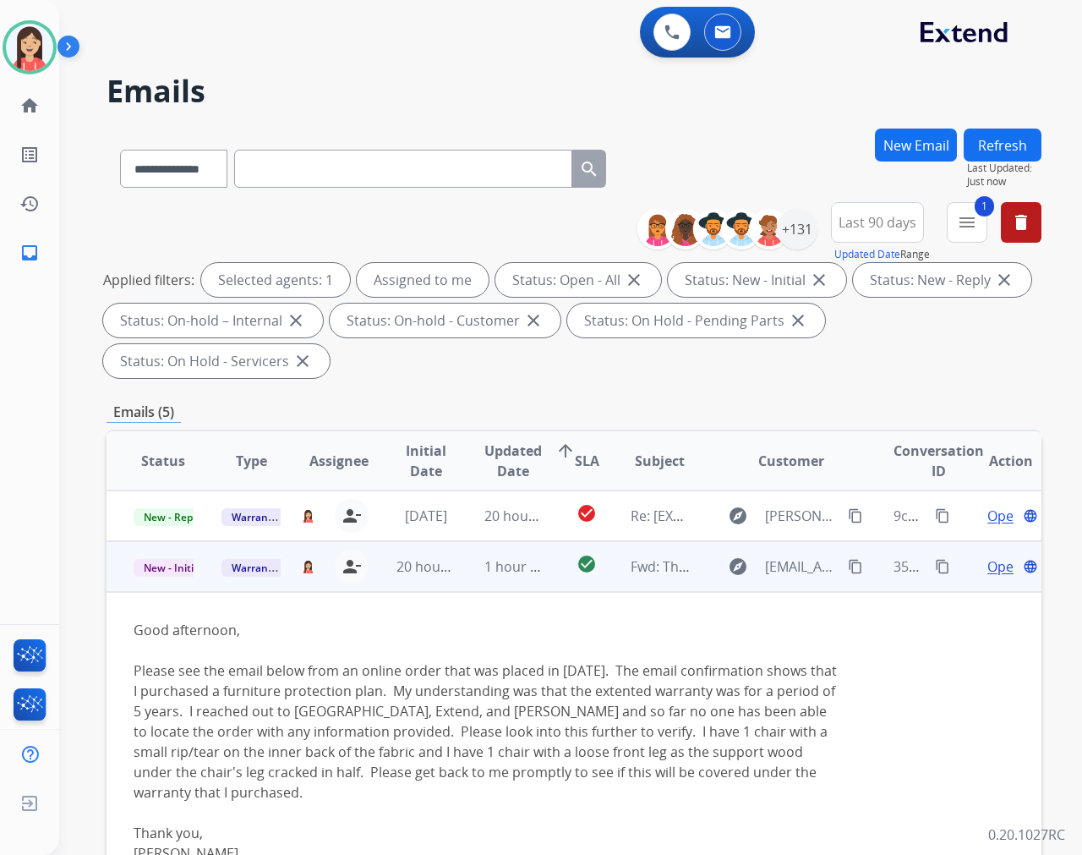
click at [973, 569] on span "Open" at bounding box center [1004, 566] width 35 height 20
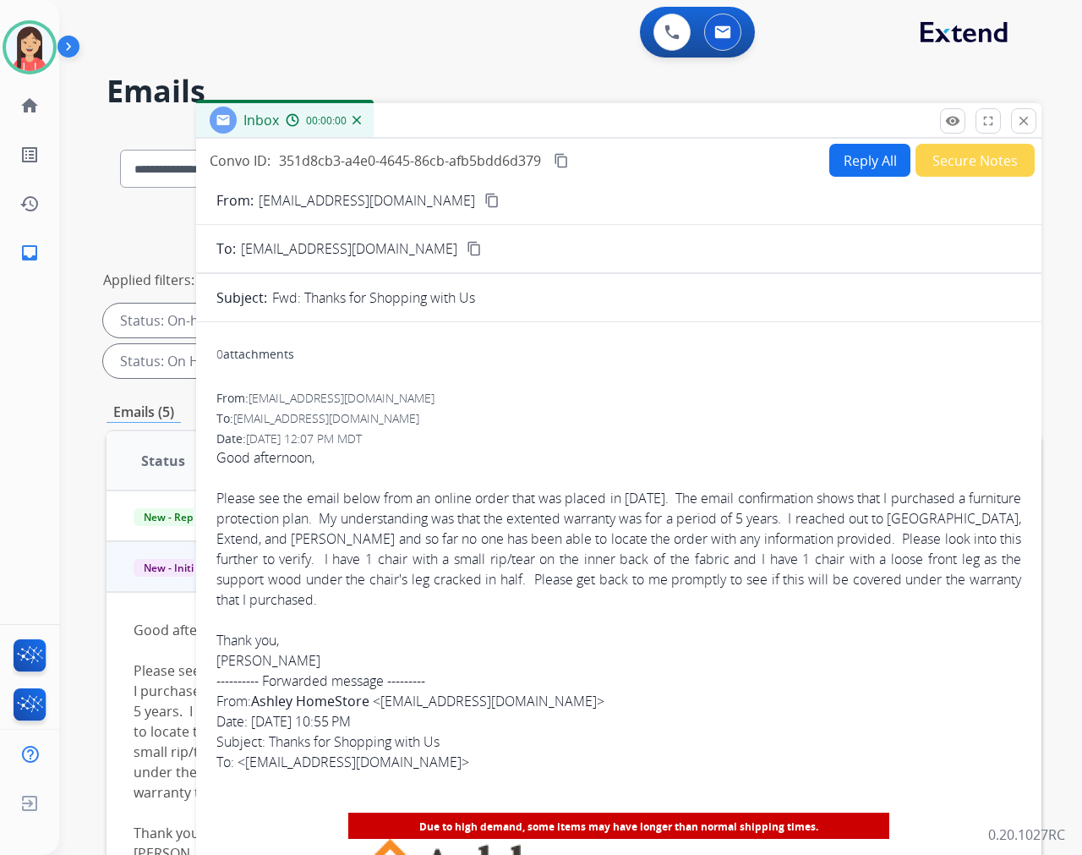
click at [849, 155] on button "Reply All" at bounding box center [869, 160] width 81 height 33
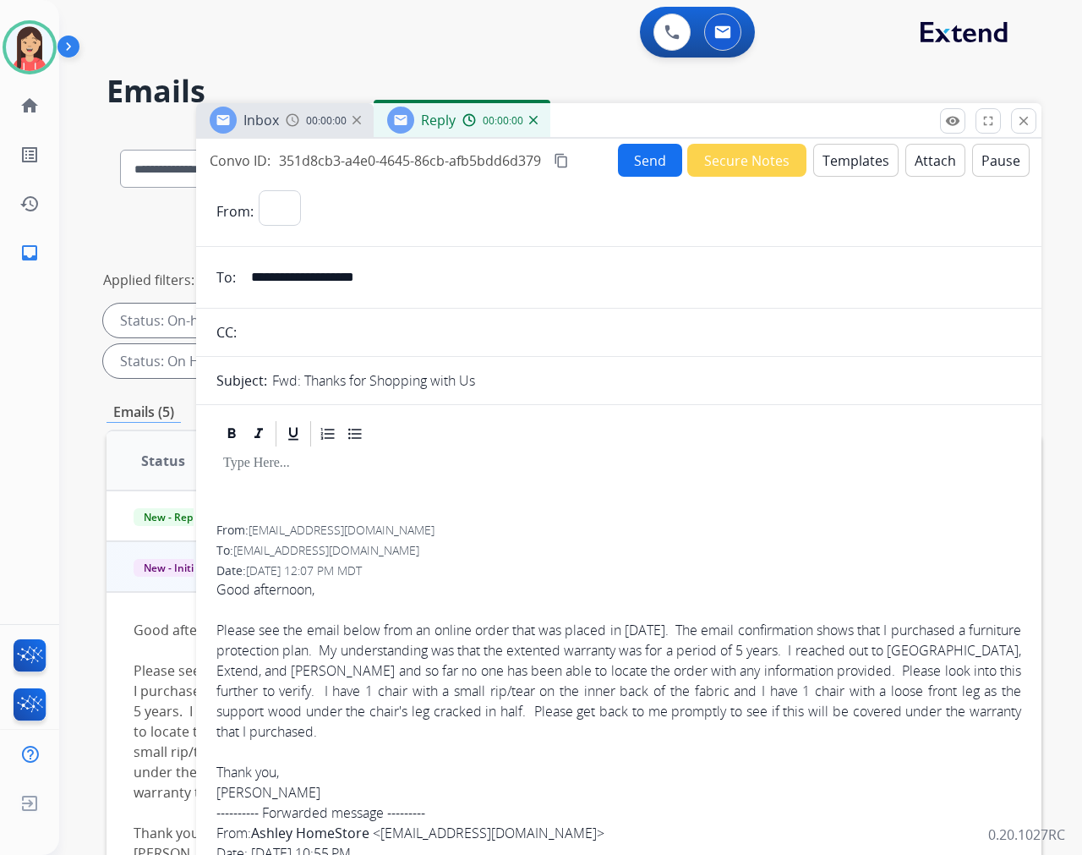
select select "**********"
click at [839, 169] on button "Templates" at bounding box center [855, 160] width 85 height 33
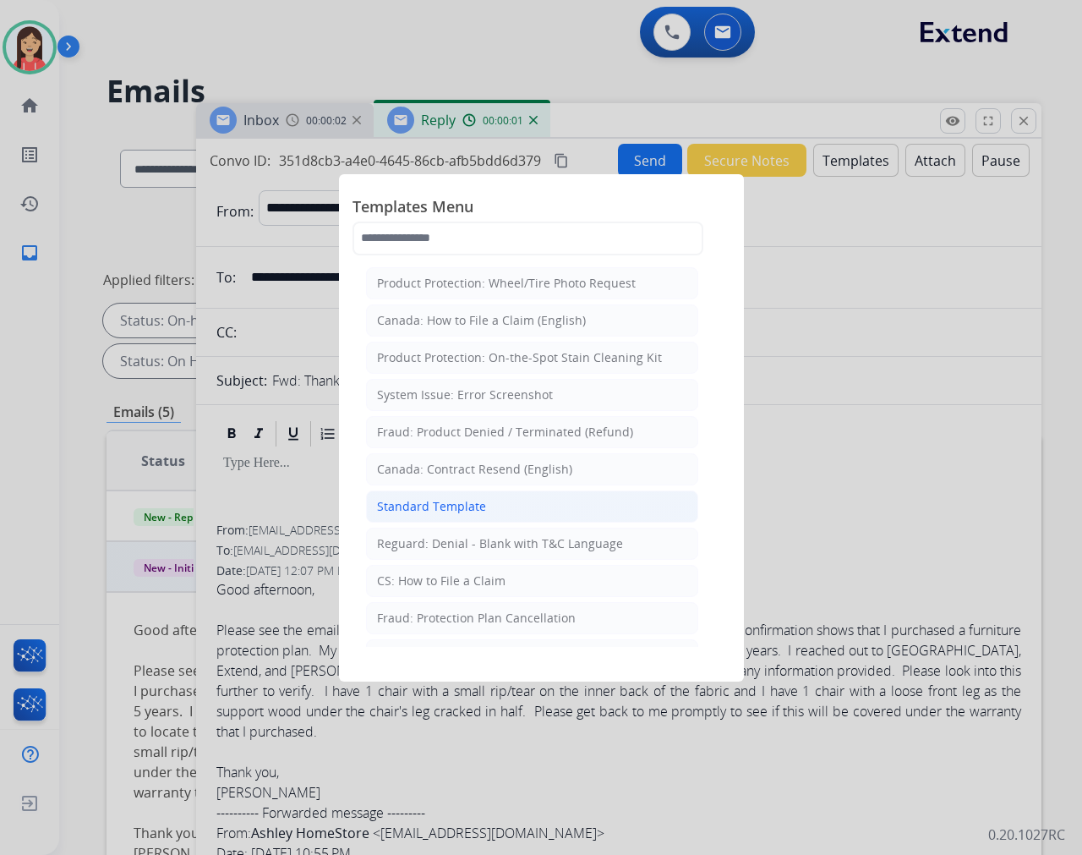
click at [468, 498] on div "Standard Template" at bounding box center [431, 506] width 109 height 17
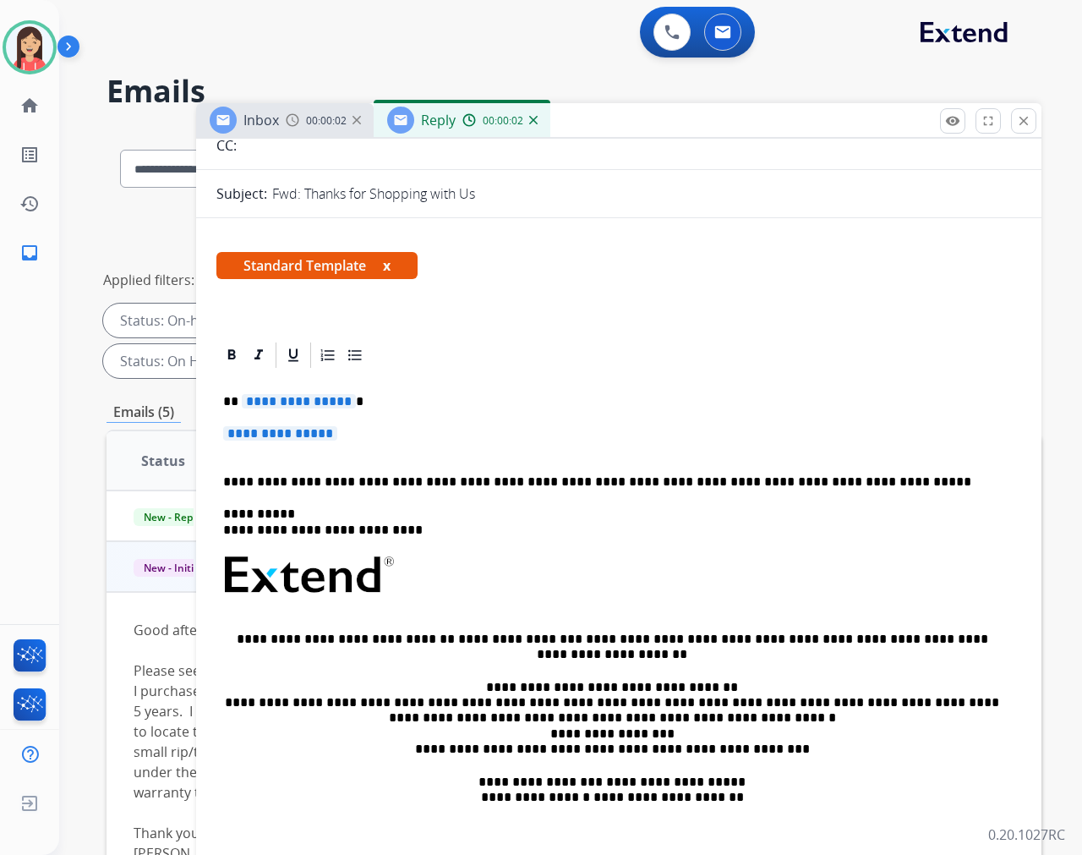
scroll to position [188, 0]
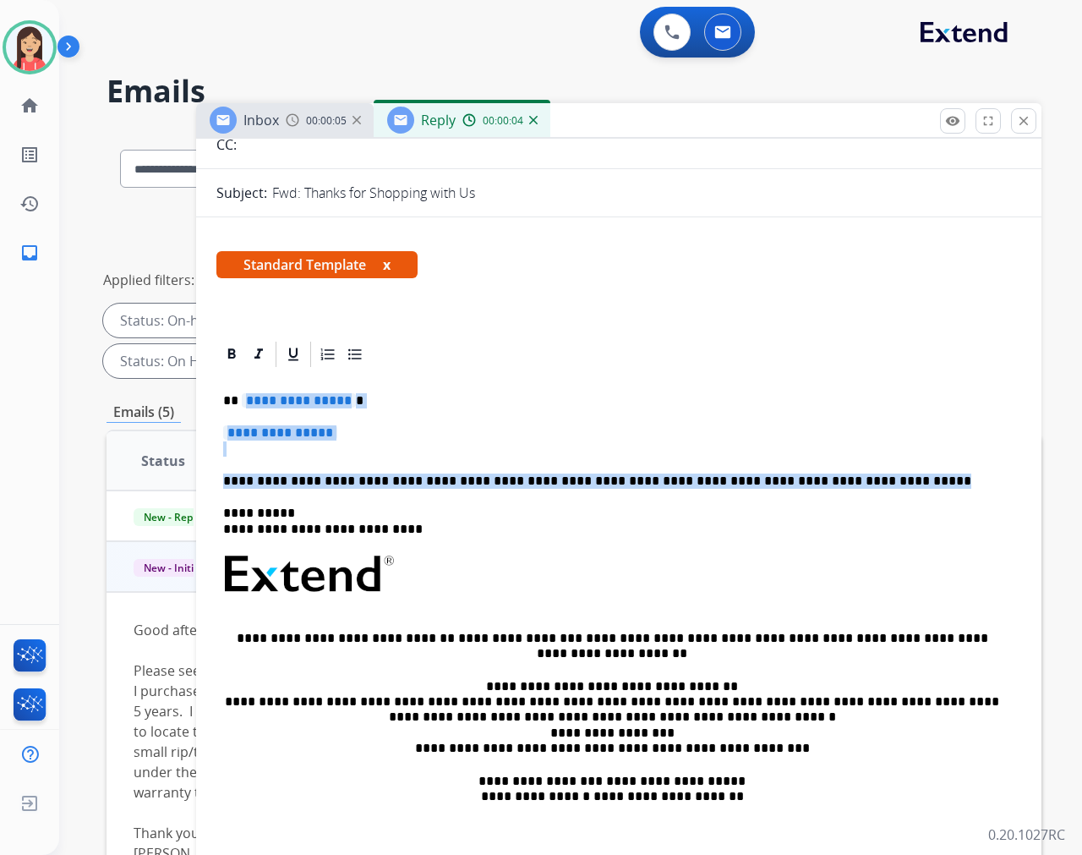
drag, startPoint x: 239, startPoint y: 393, endPoint x: 851, endPoint y: 469, distance: 616.8
click at [851, 469] on div "**********" at bounding box center [618, 613] width 805 height 489
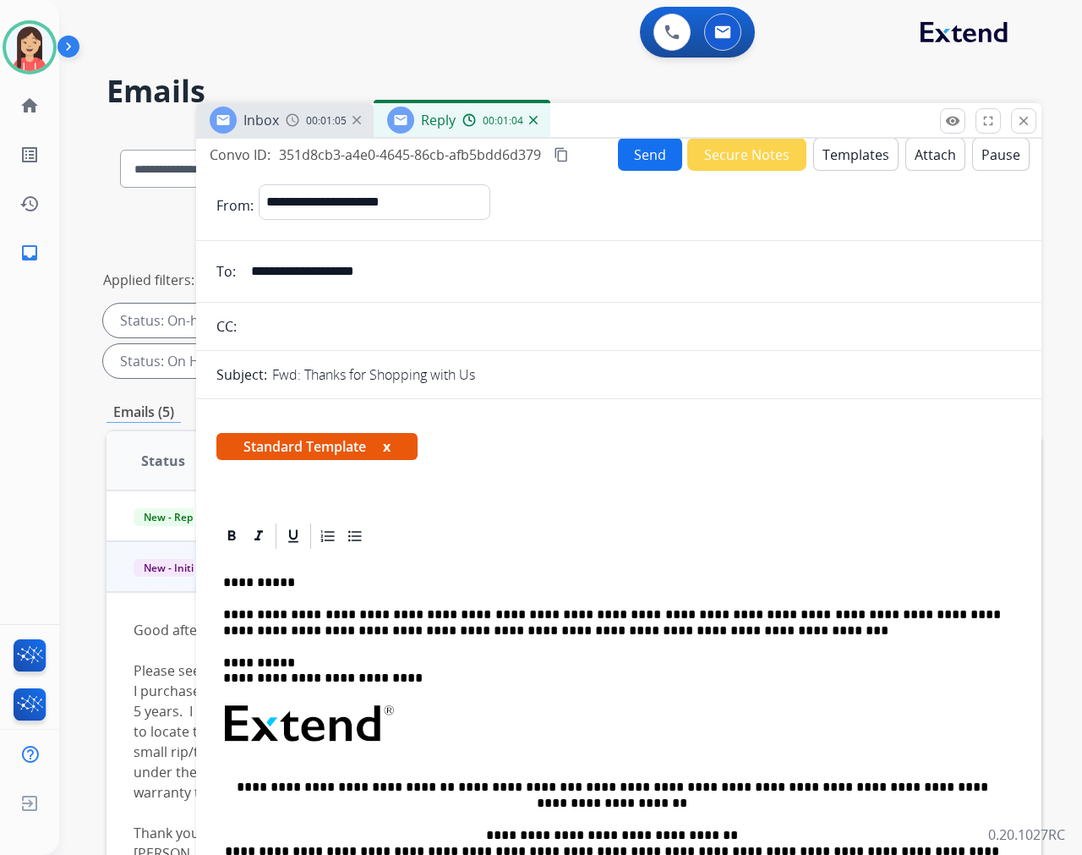
scroll to position [0, 0]
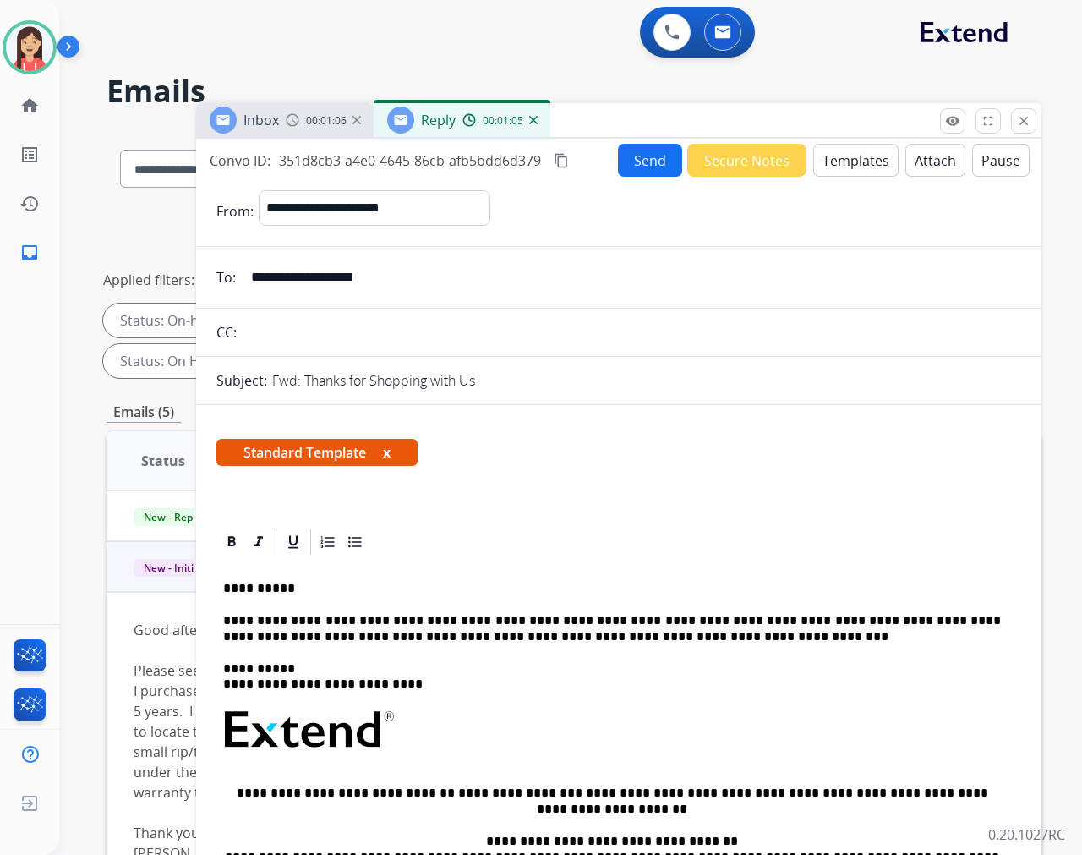
click at [626, 163] on button "Send" at bounding box center [650, 160] width 64 height 33
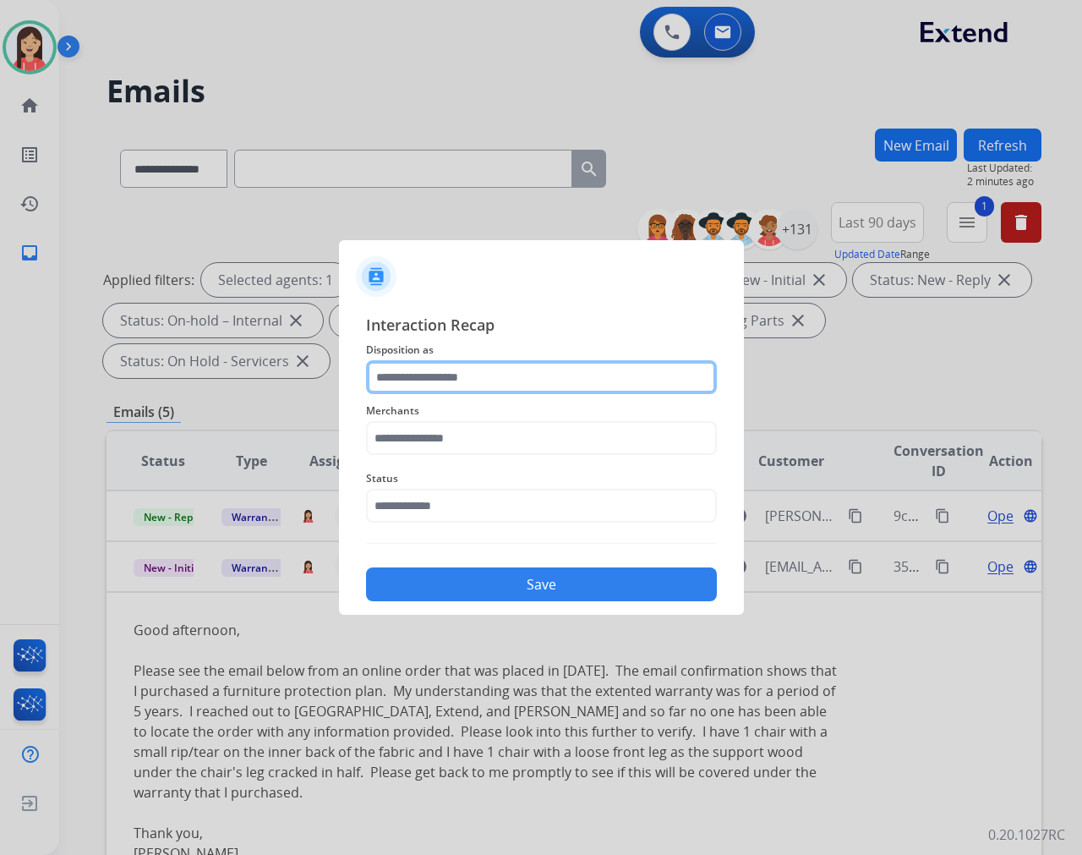
click at [536, 370] on input "text" at bounding box center [541, 377] width 351 height 34
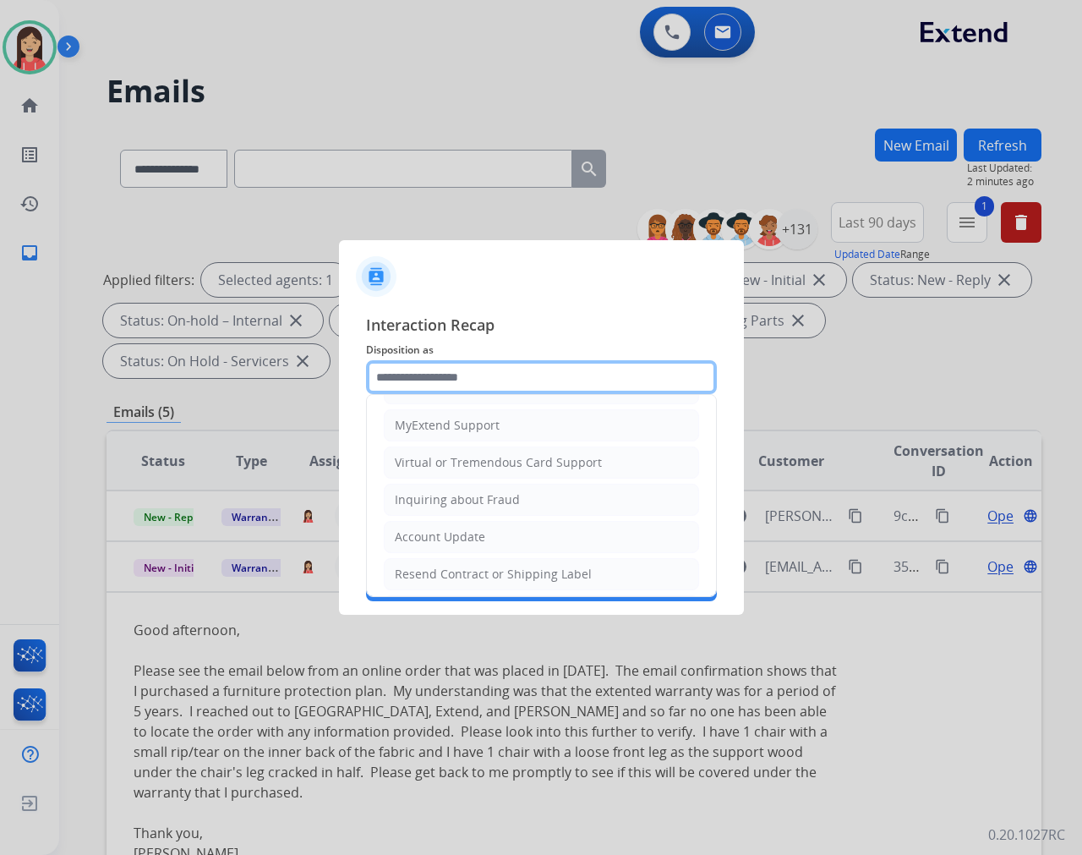
scroll to position [188, 0]
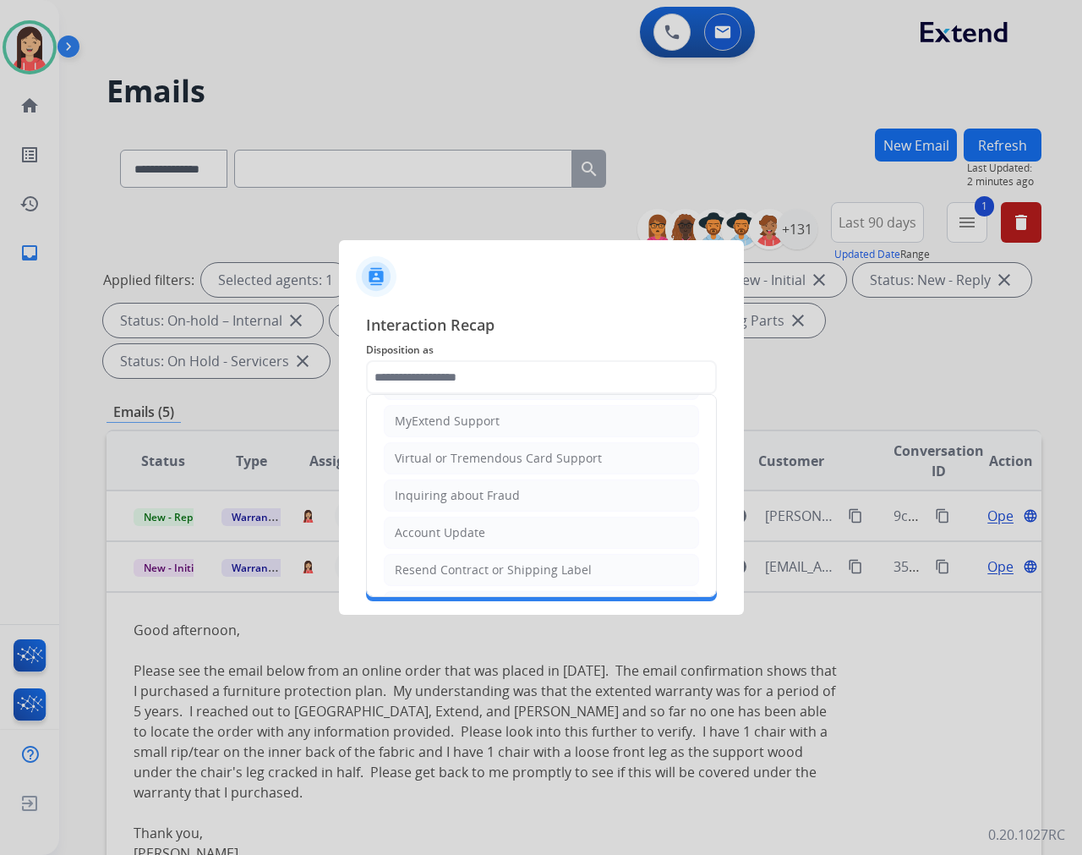
click at [461, 518] on li "Account Update" at bounding box center [541, 533] width 315 height 32
type input "**********"
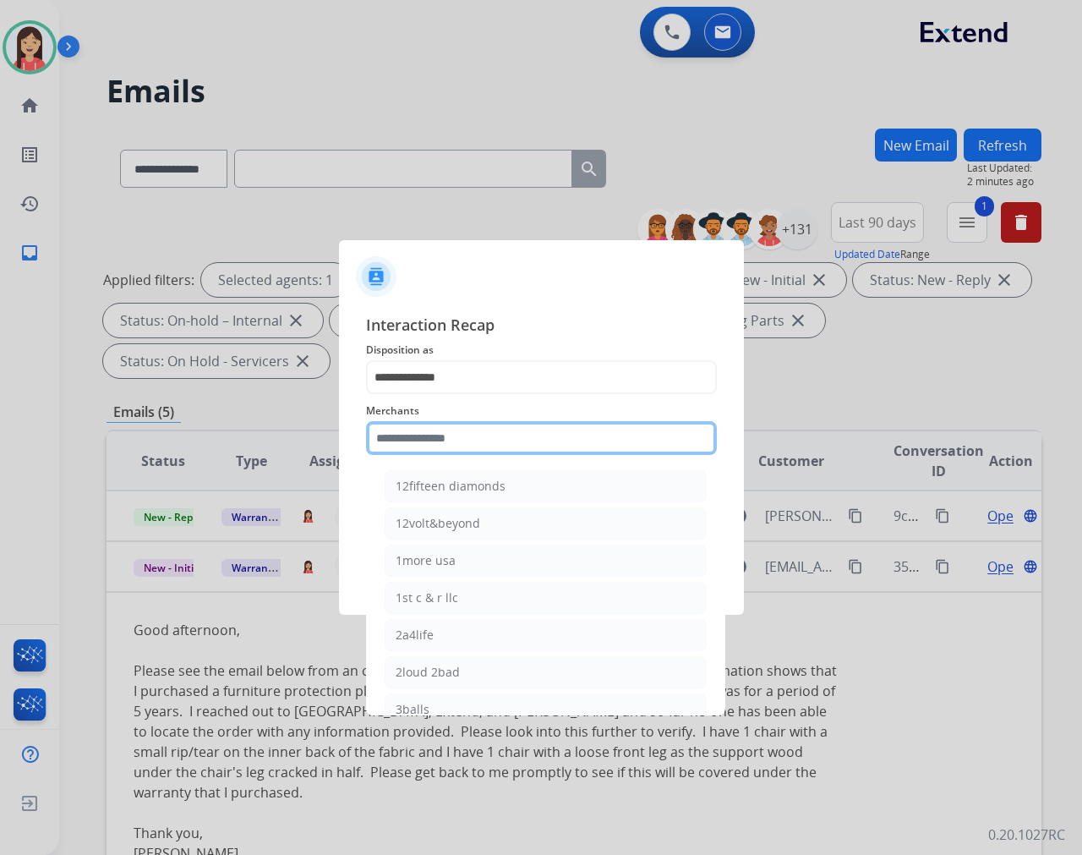
click at [496, 423] on input "text" at bounding box center [541, 438] width 351 height 34
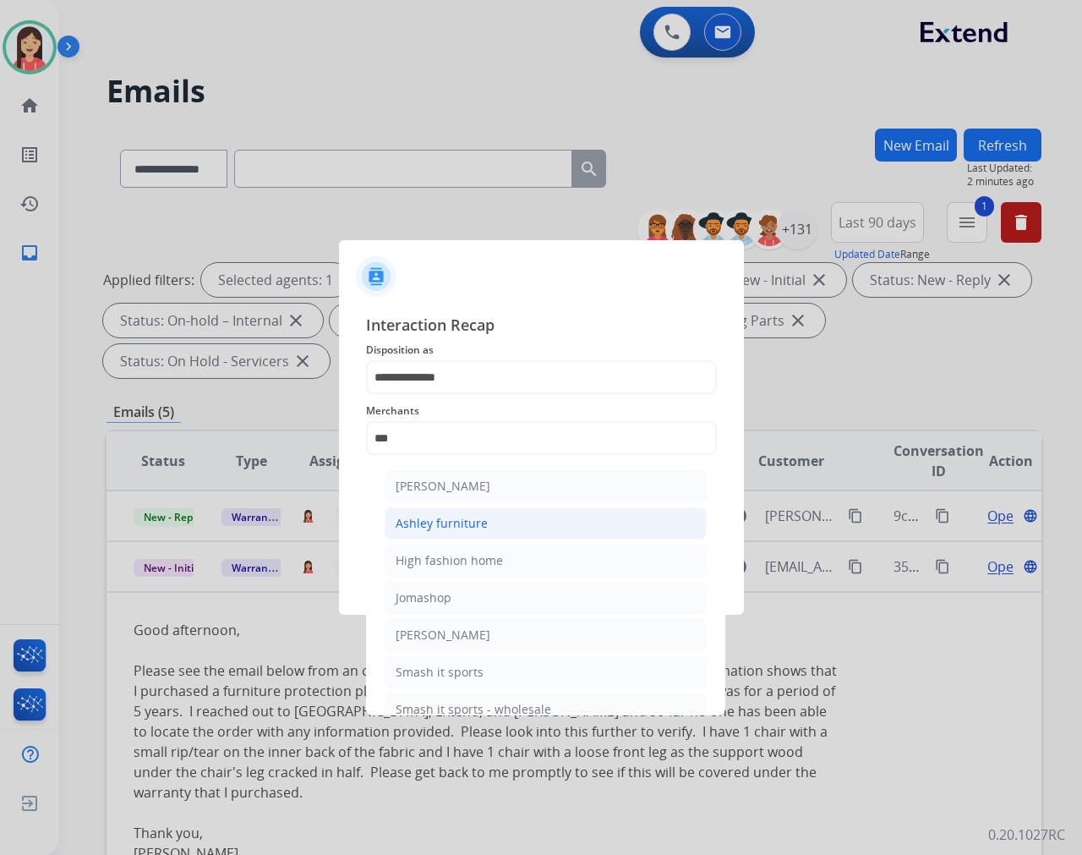
click at [457, 528] on div "Ashley furniture" at bounding box center [442, 523] width 92 height 17
type input "**********"
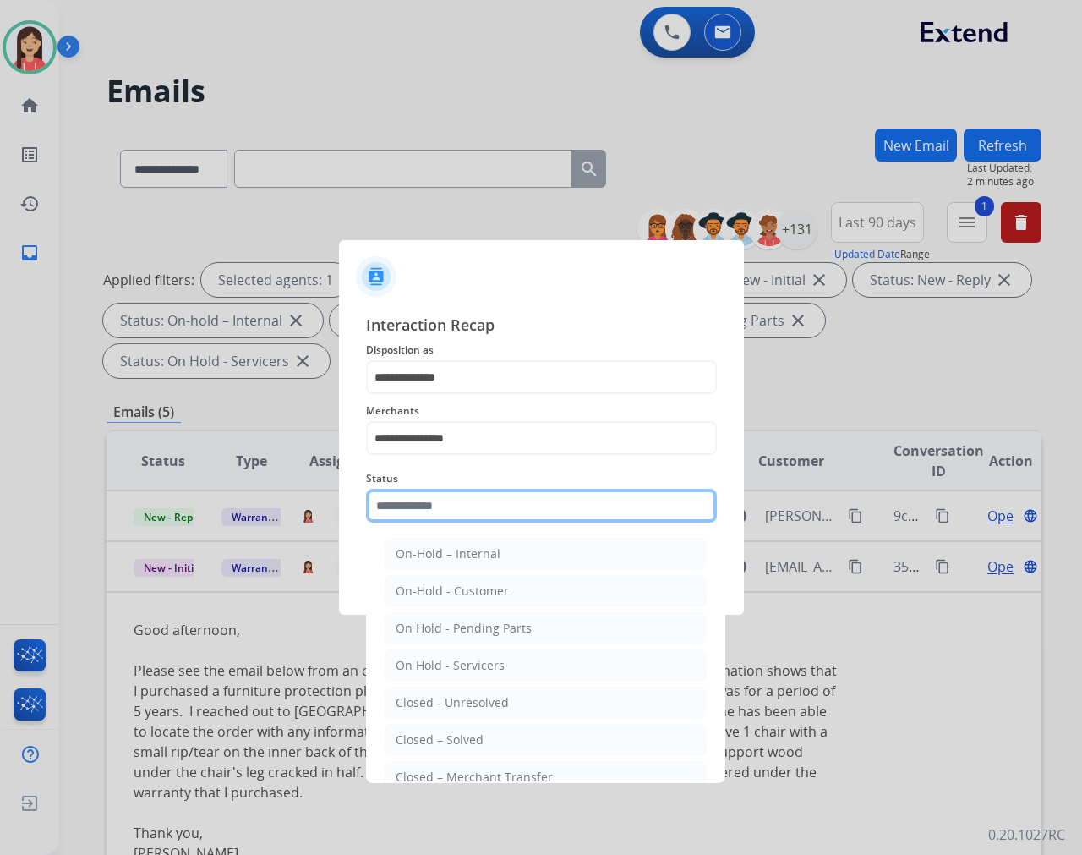
click at [476, 492] on input "text" at bounding box center [541, 506] width 351 height 34
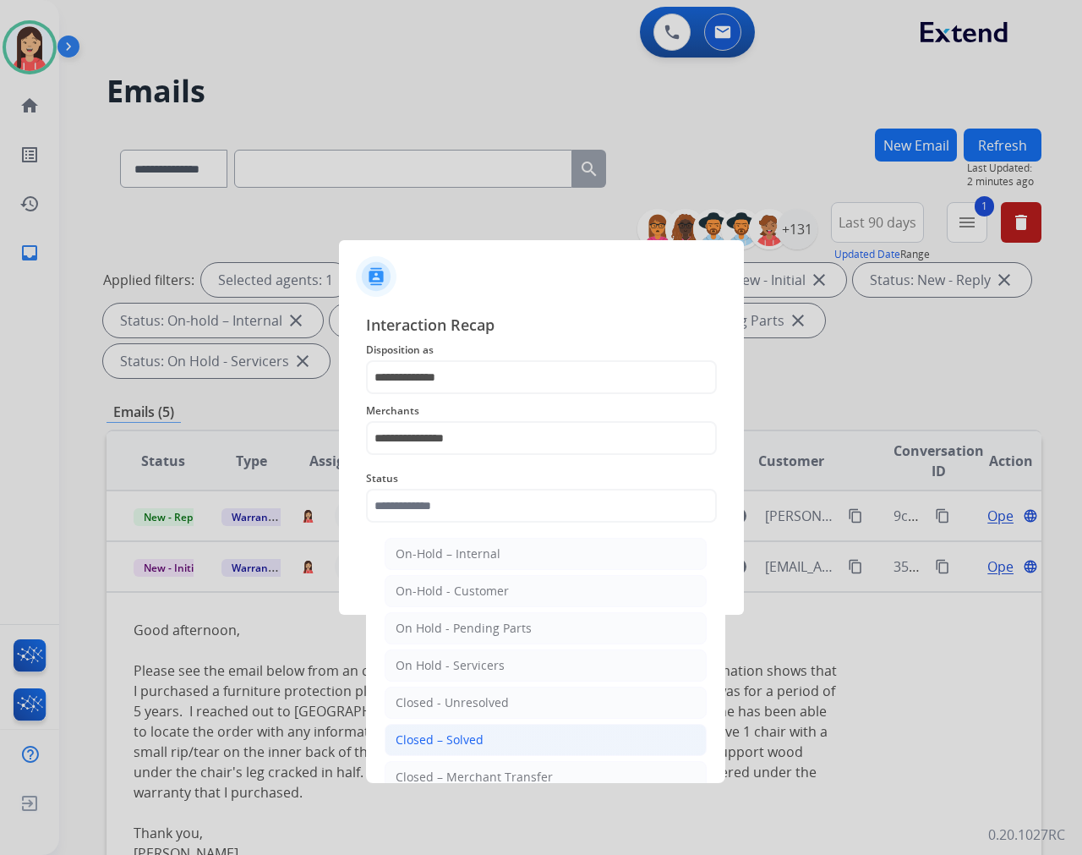
click at [485, 742] on li "Closed – Solved" at bounding box center [546, 740] width 322 height 32
type input "**********"
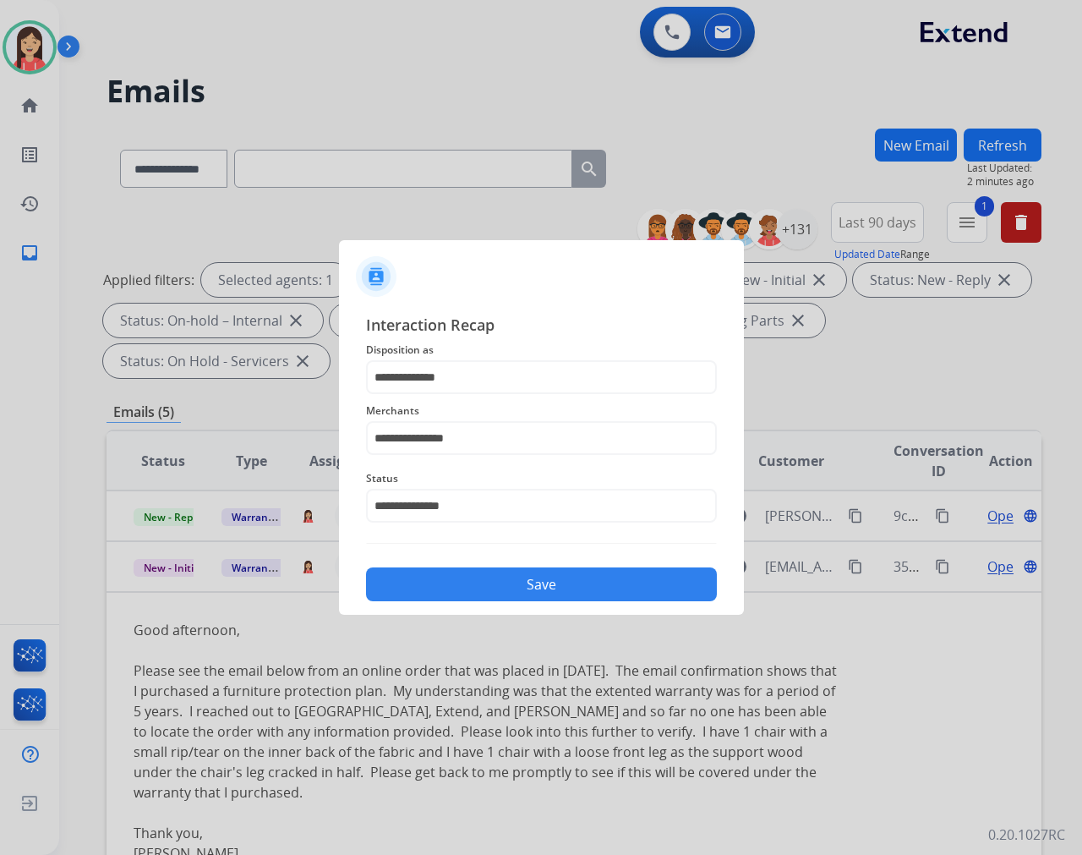
click at [550, 599] on button "Save" at bounding box center [541, 584] width 351 height 34
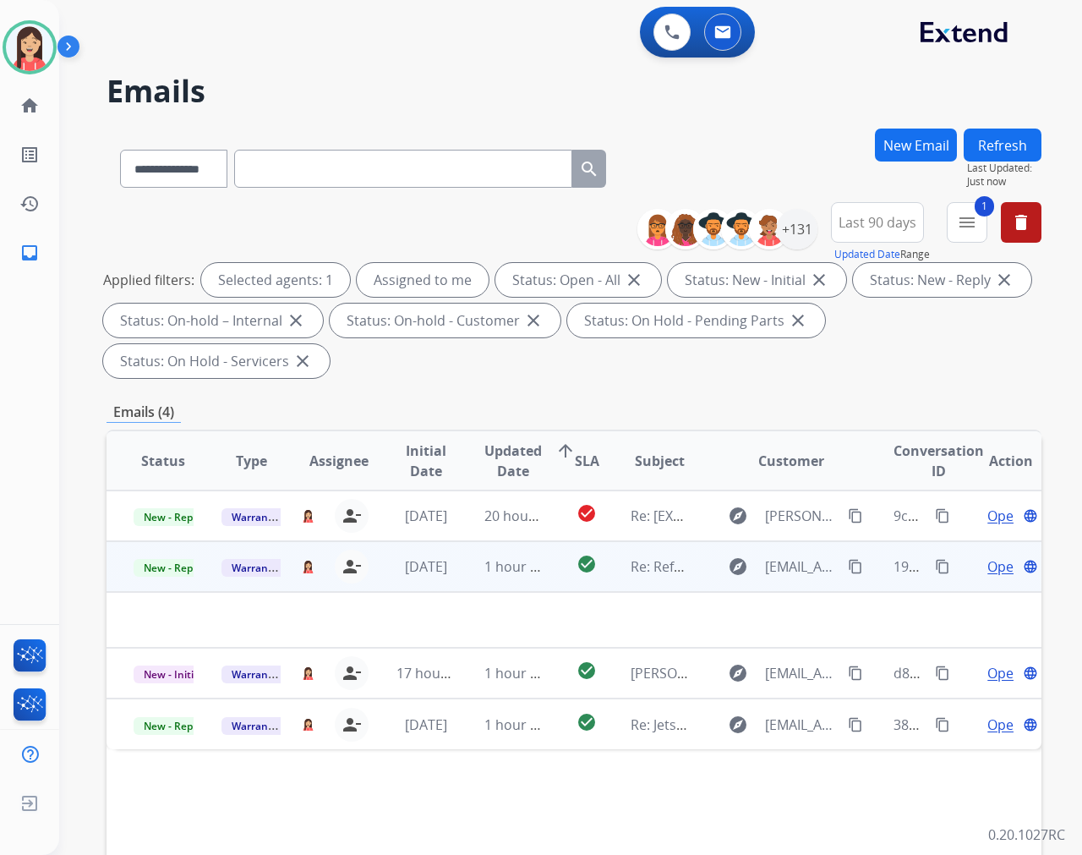
click at [476, 579] on td "1 hour ago" at bounding box center [501, 566] width 88 height 51
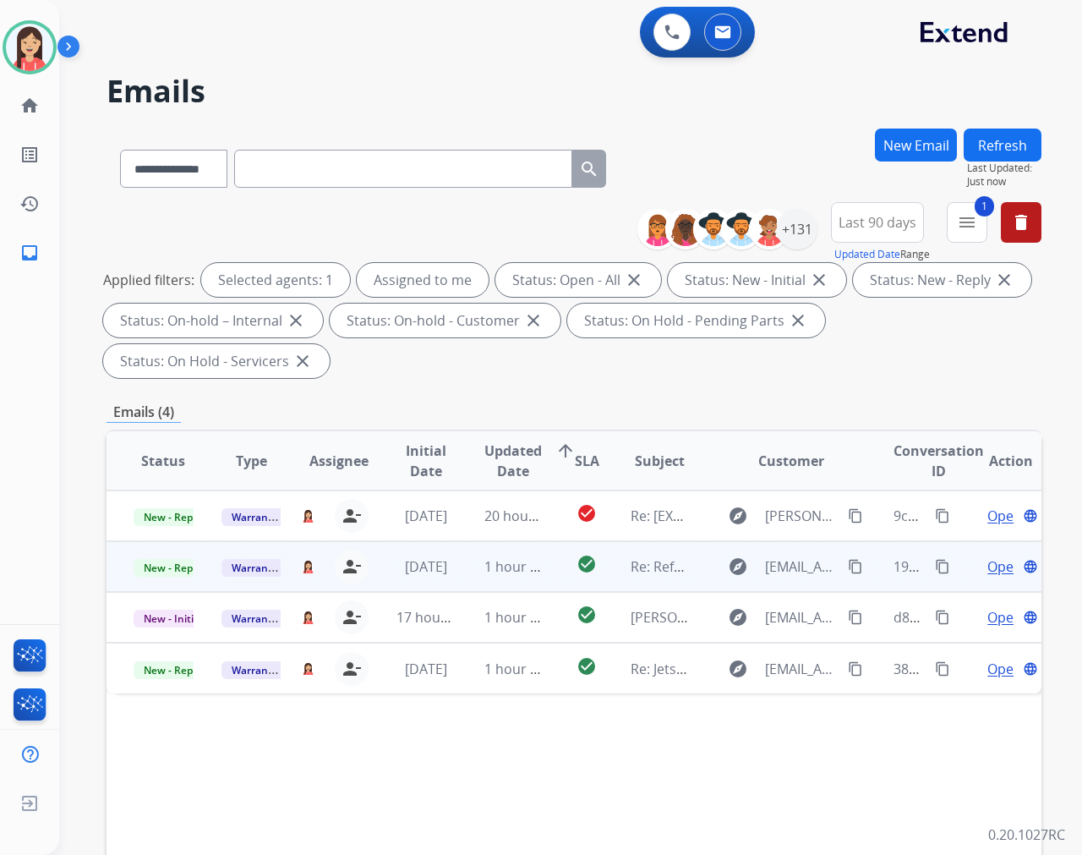
click at [469, 580] on td "1 hour ago" at bounding box center [501, 566] width 88 height 51
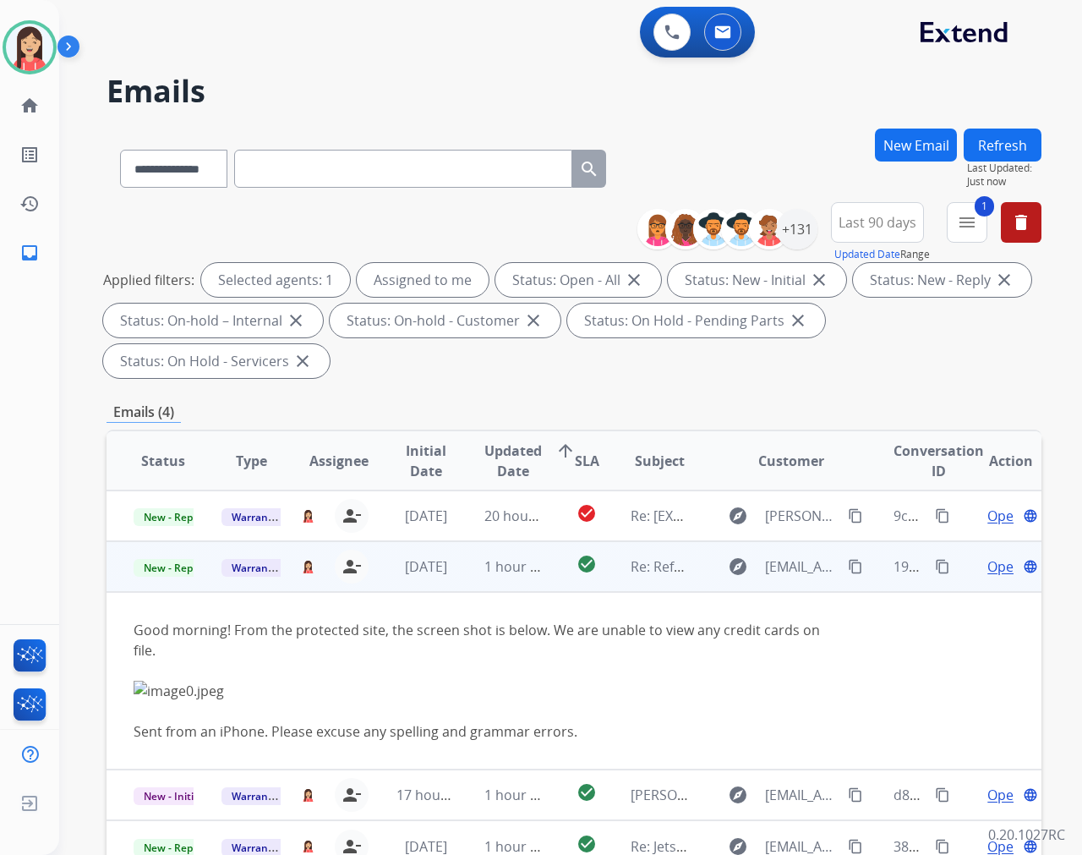
click at [973, 567] on span "Open" at bounding box center [1004, 566] width 35 height 20
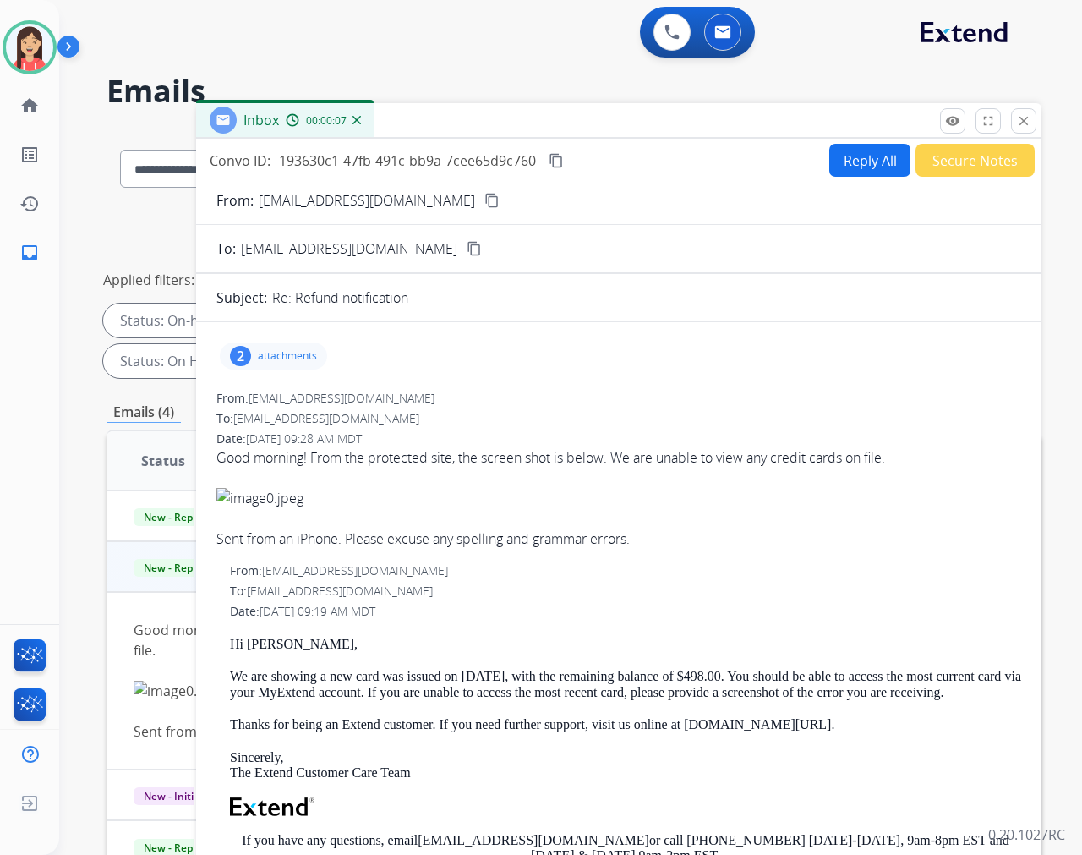
click at [287, 361] on p "attachments" at bounding box center [287, 356] width 59 height 14
click at [356, 402] on p "image0.jpeg" at bounding box center [356, 399] width 77 height 20
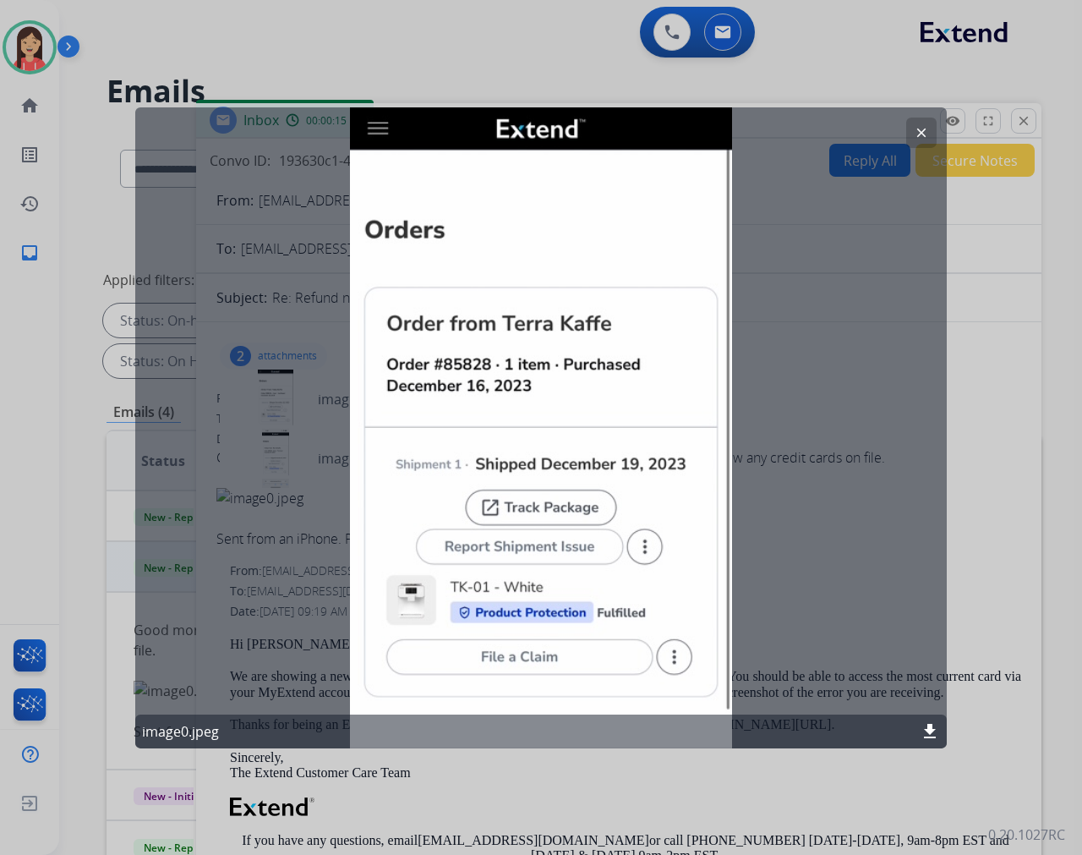
click at [922, 129] on mat-icon "clear" at bounding box center [921, 131] width 15 height 15
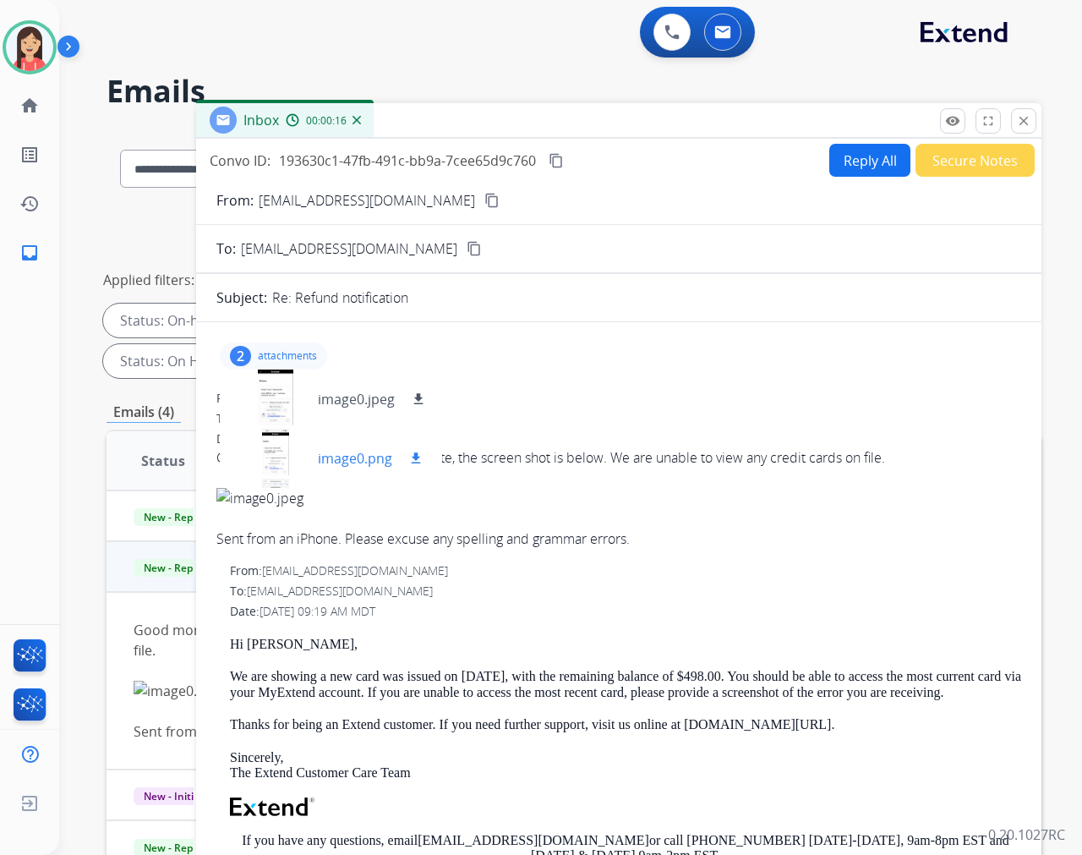
click at [340, 455] on p "image0.png" at bounding box center [355, 458] width 74 height 20
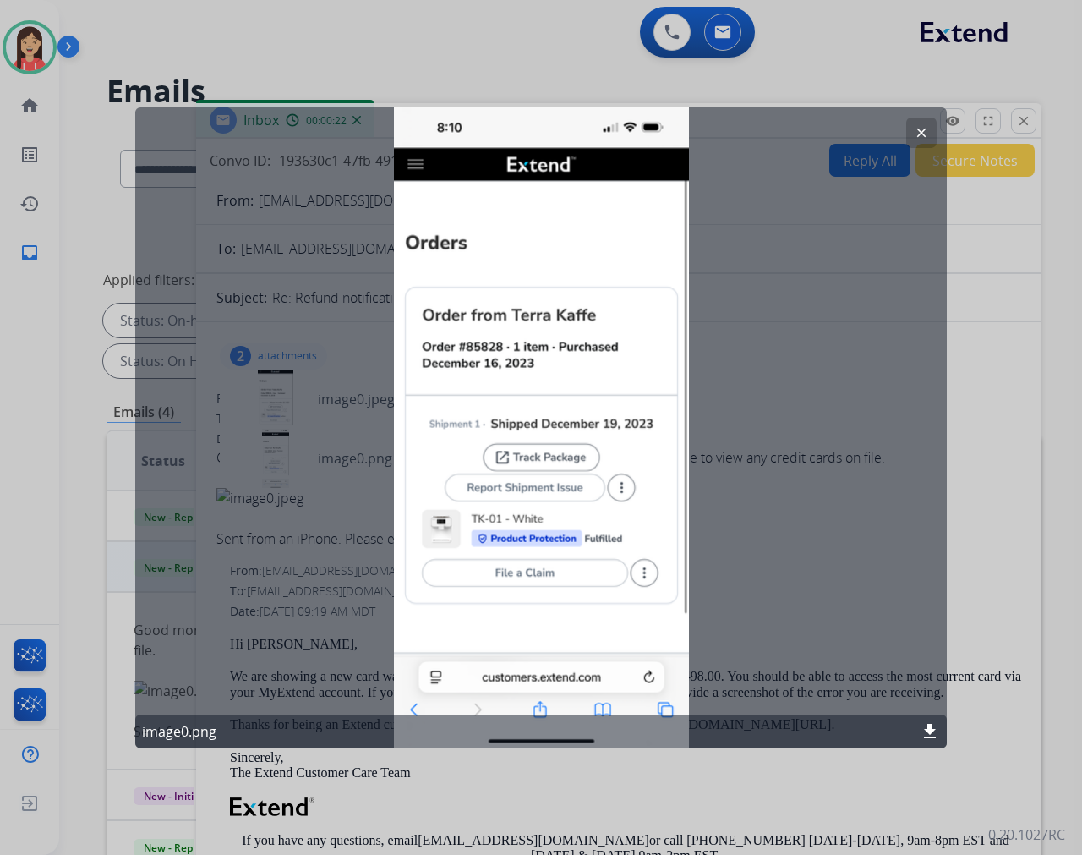
click at [925, 129] on mat-icon "clear" at bounding box center [921, 131] width 15 height 15
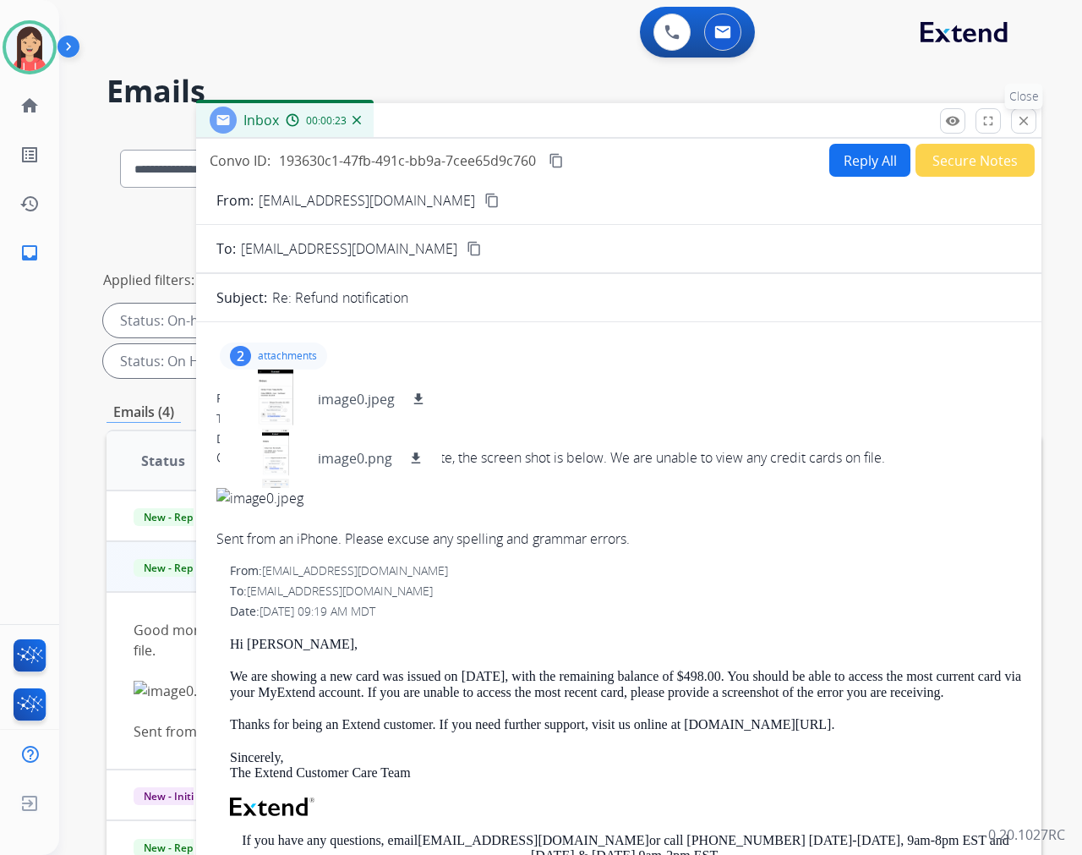
click at [973, 121] on mat-icon "close" at bounding box center [1023, 120] width 15 height 15
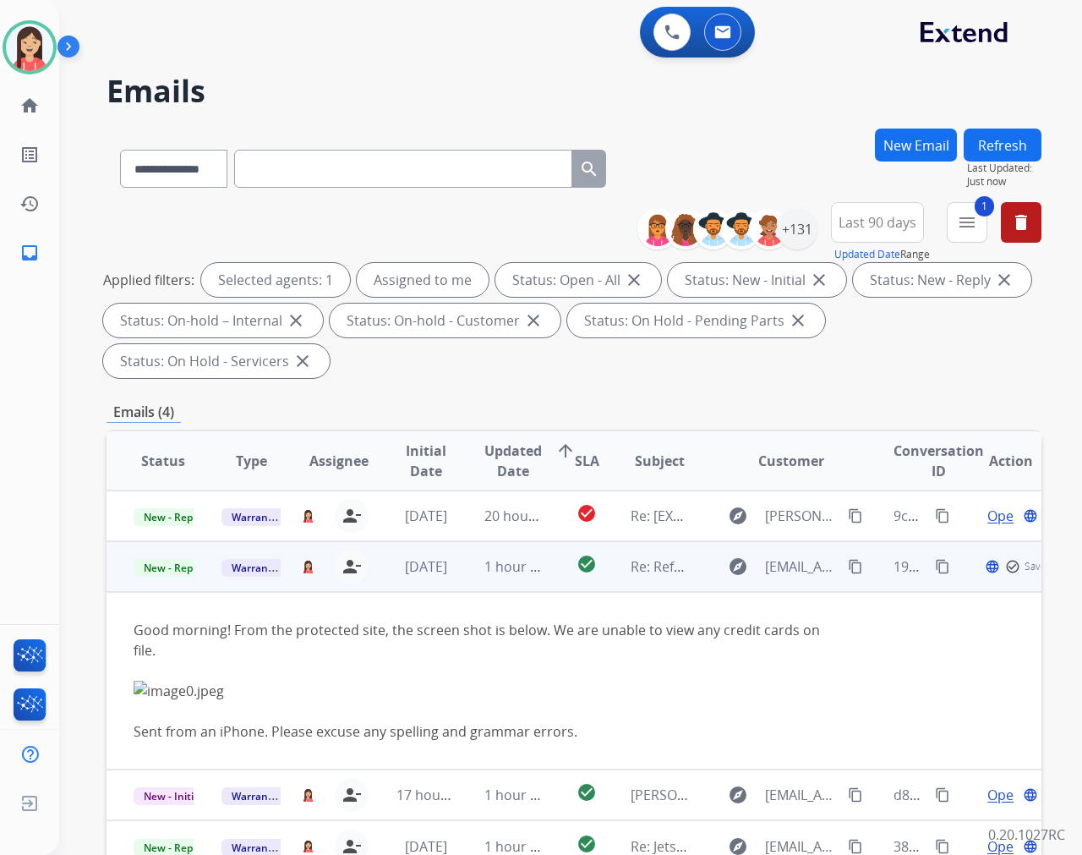
click at [462, 587] on td "1 hour ago" at bounding box center [501, 566] width 88 height 51
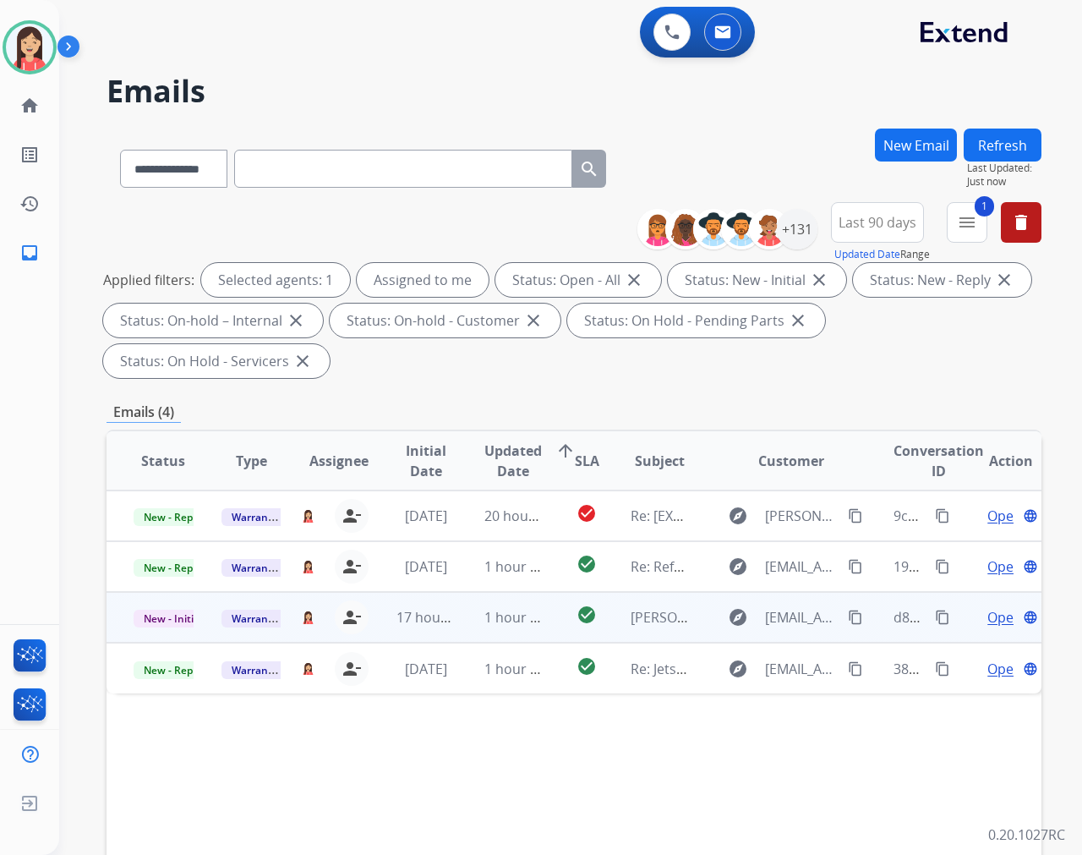
click at [457, 624] on td "1 hour ago" at bounding box center [501, 617] width 88 height 51
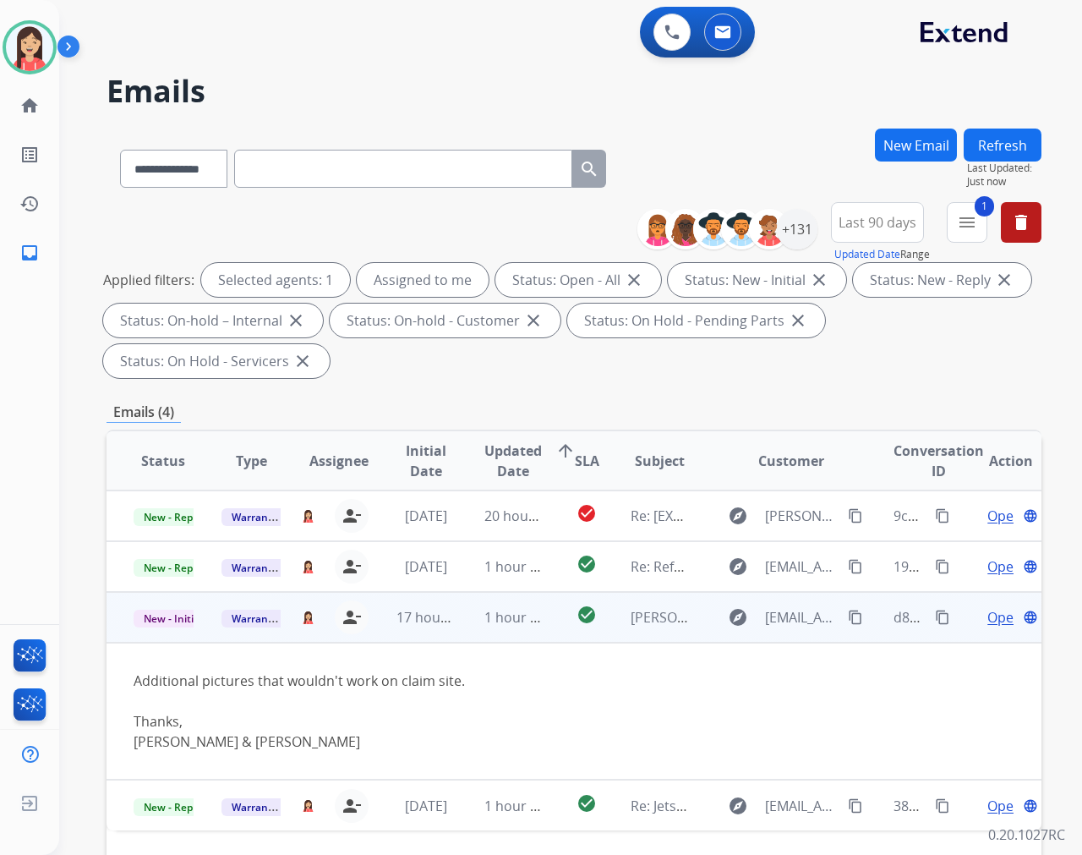
click at [973, 613] on span "Open" at bounding box center [1004, 617] width 35 height 20
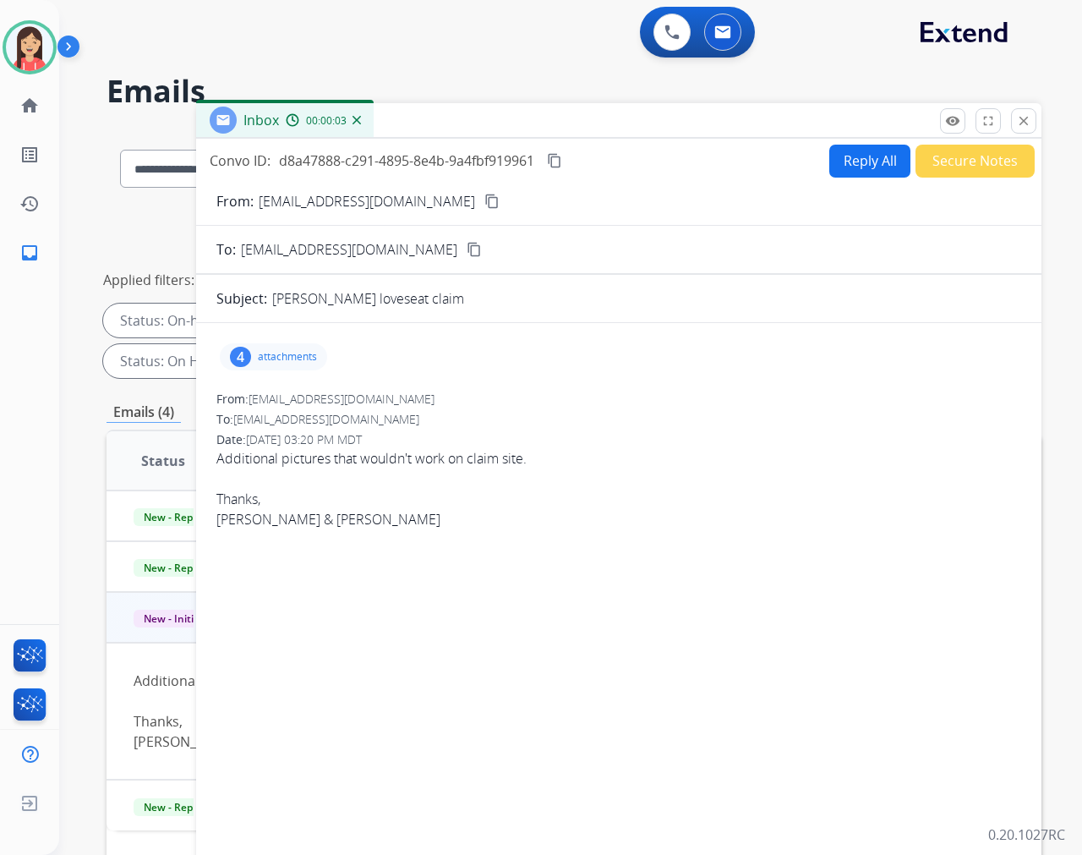
click at [302, 362] on p "attachments" at bounding box center [287, 357] width 59 height 14
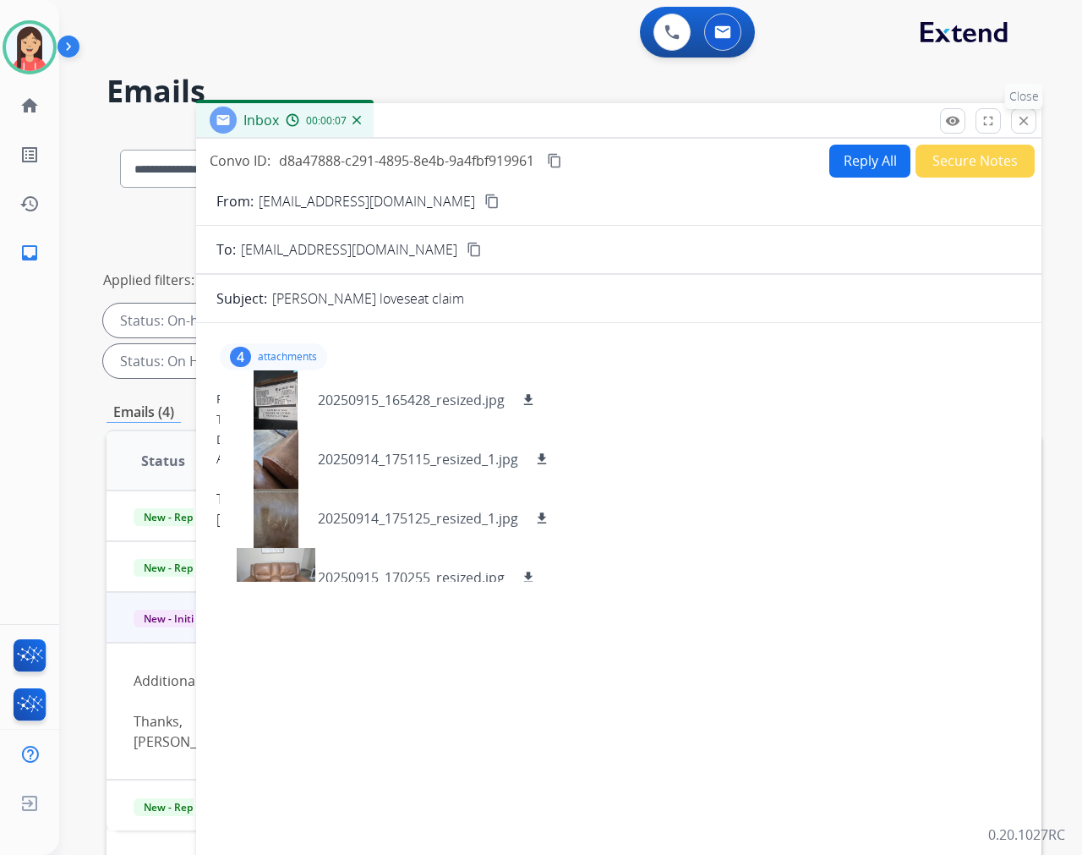
click at [973, 112] on button "close Close" at bounding box center [1023, 120] width 25 height 25
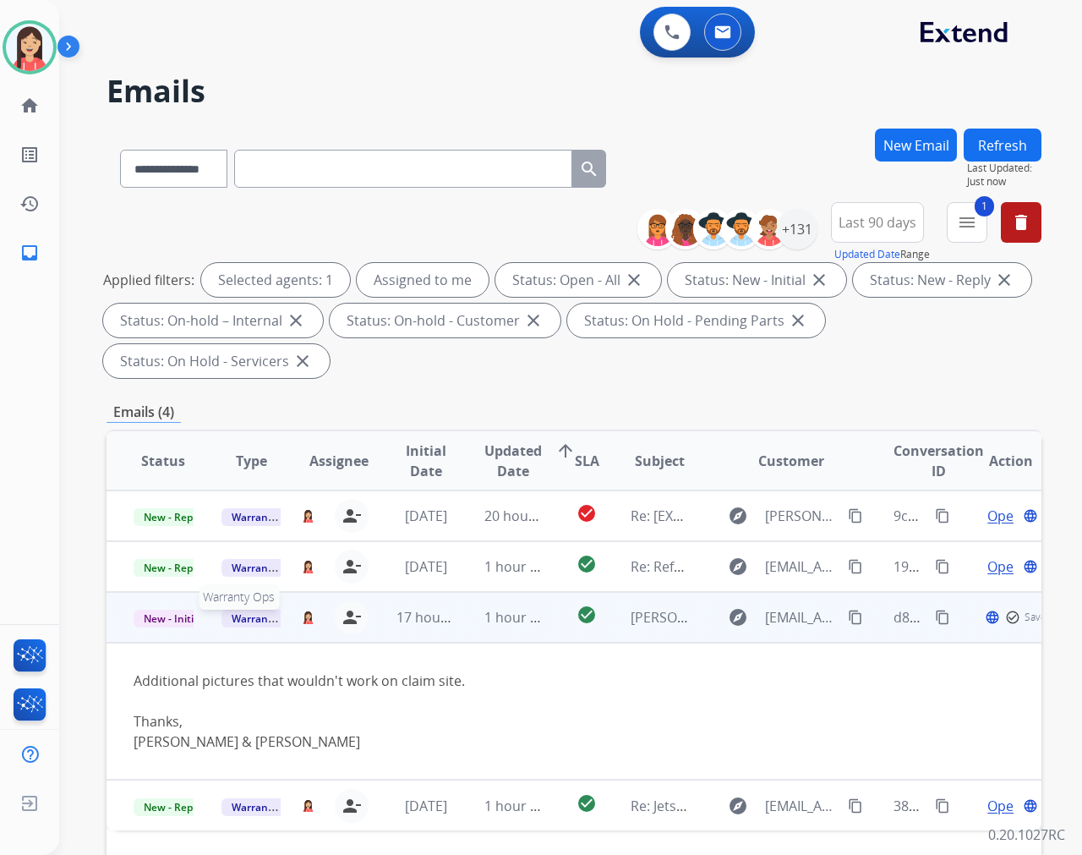
click at [254, 621] on span "Warranty Ops" at bounding box center [264, 619] width 87 height 18
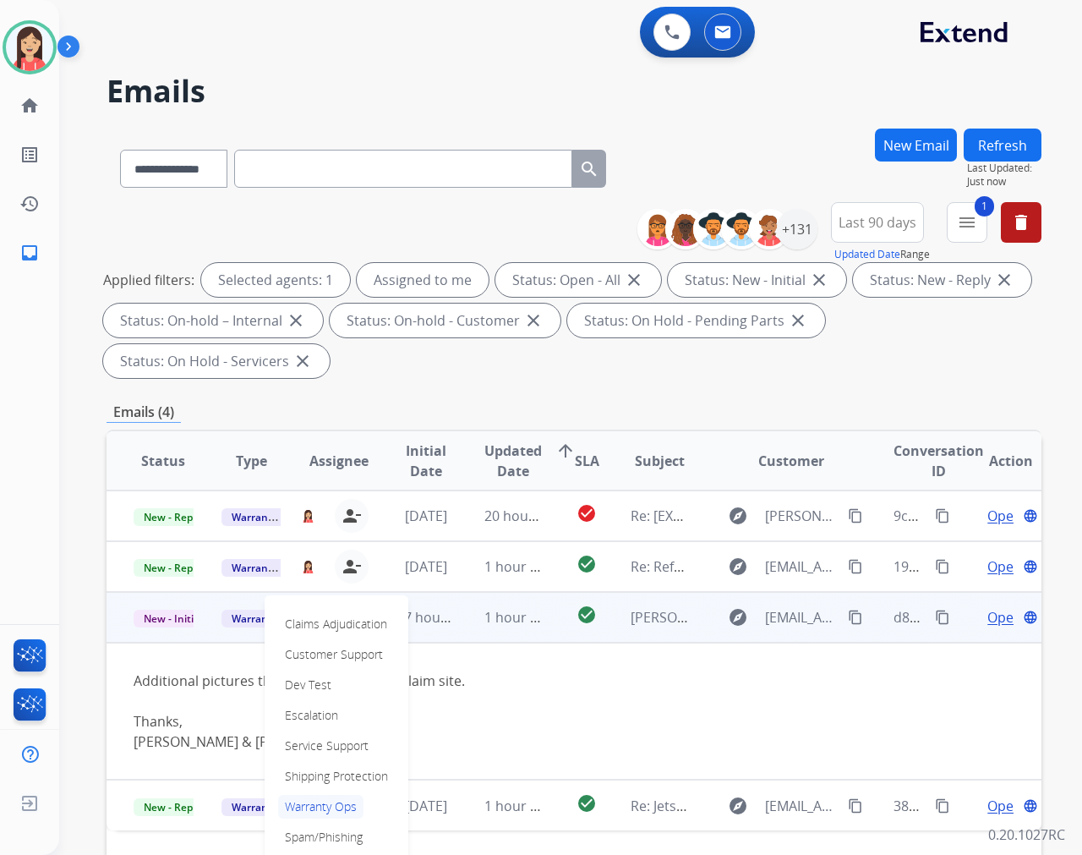
click at [536, 680] on div "Additional pictures that wouldn't work on claim site. Thanks, [PERSON_NAME] & […" at bounding box center [487, 710] width 706 height 81
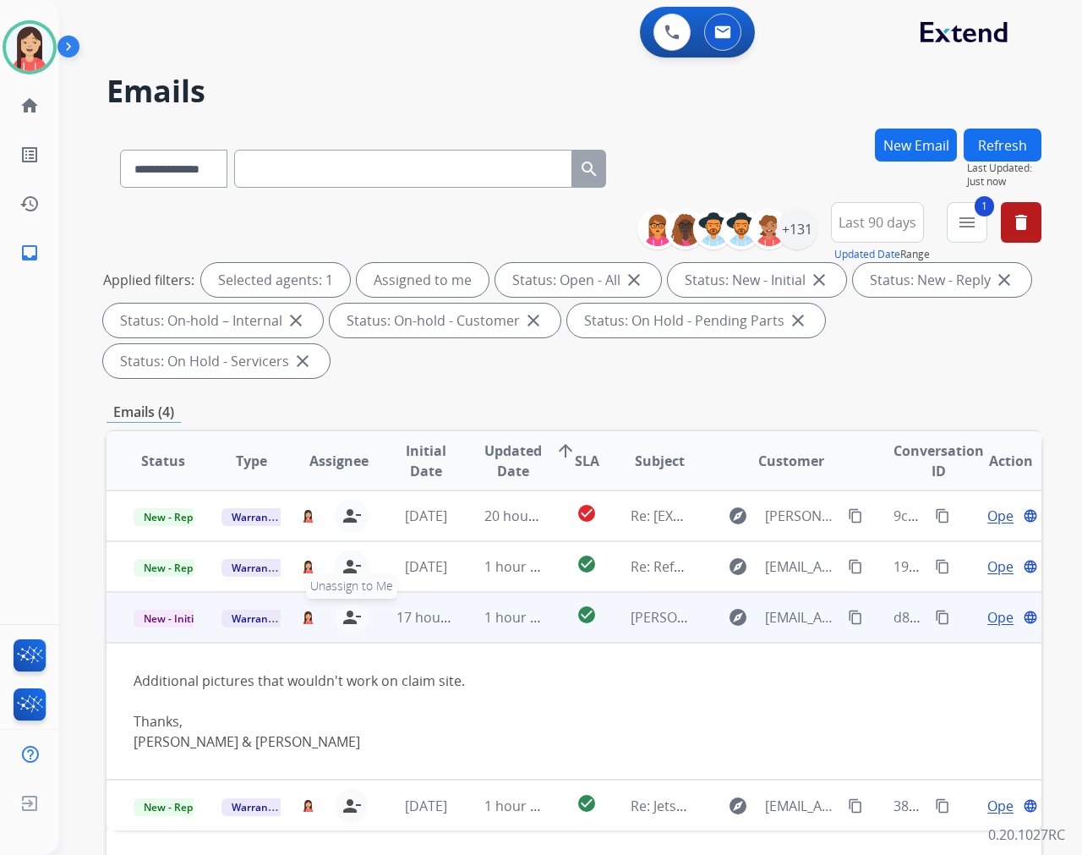
click at [347, 613] on mat-icon "person_remove" at bounding box center [352, 617] width 20 height 20
click at [242, 617] on span "Warranty Ops" at bounding box center [264, 619] width 87 height 18
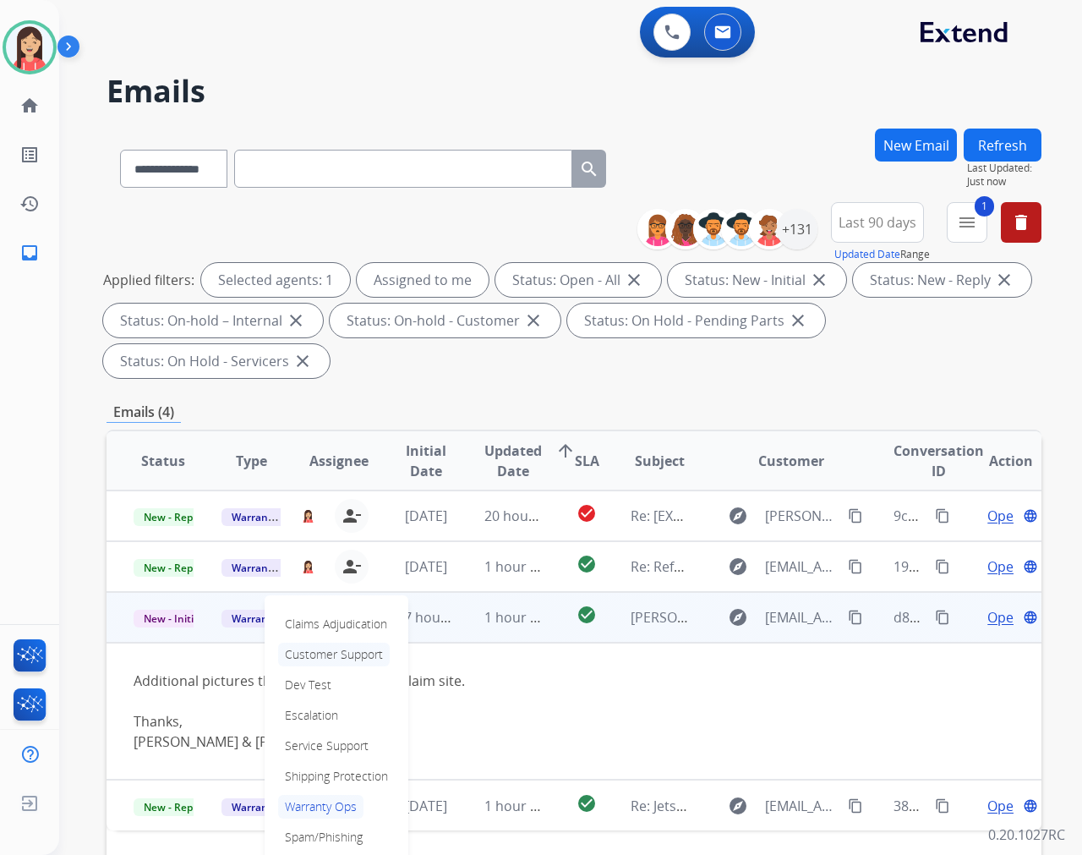
click at [335, 657] on p "Customer Support" at bounding box center [334, 655] width 112 height 24
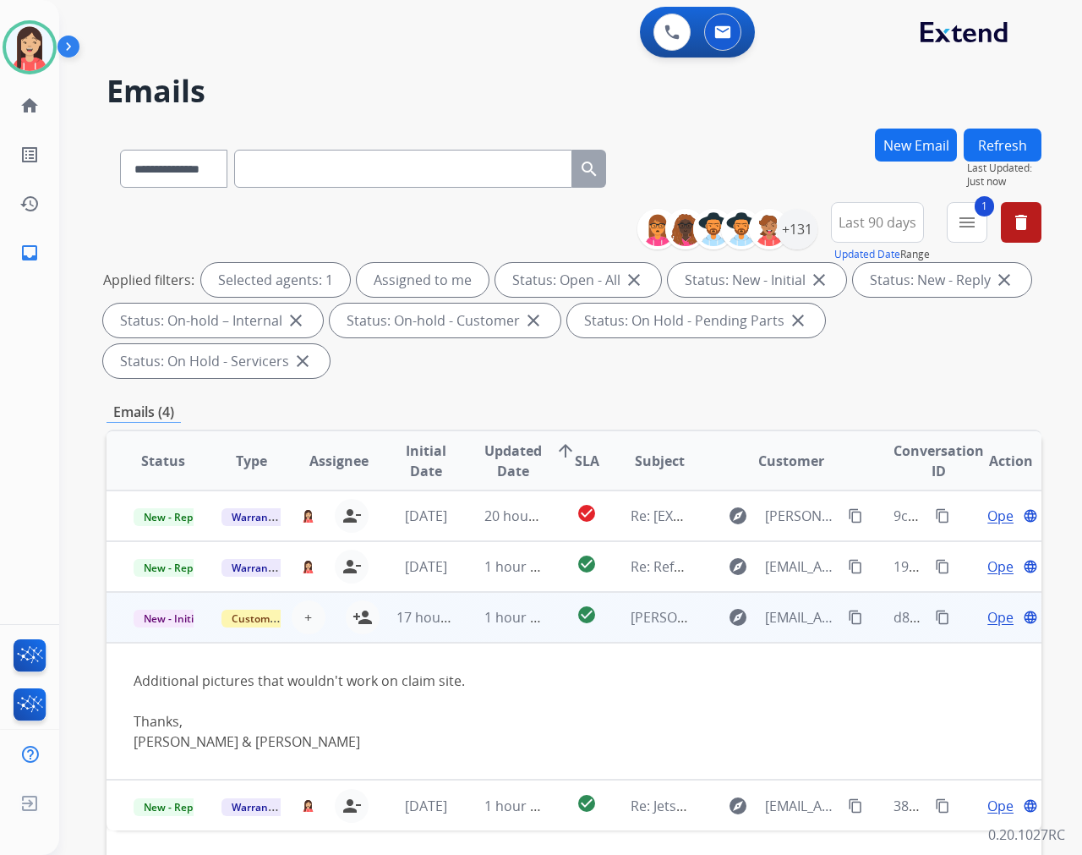
click at [459, 628] on td "1 hour ago" at bounding box center [501, 617] width 88 height 51
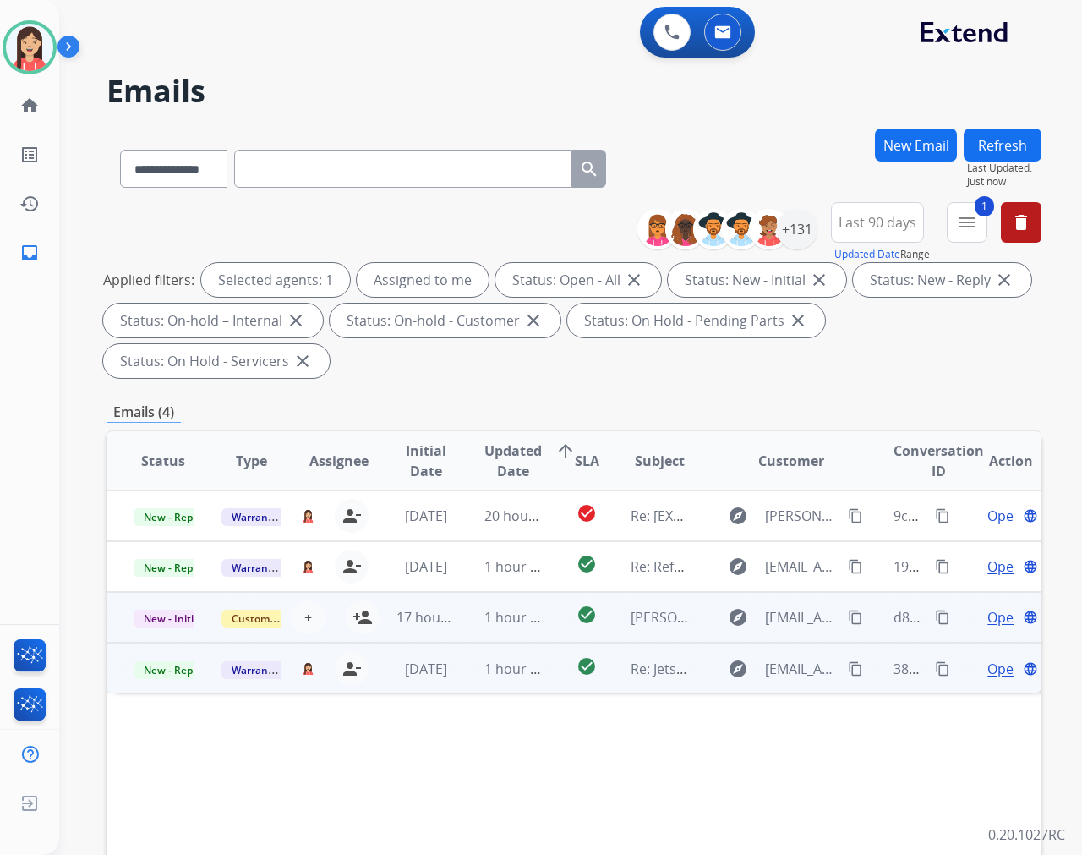
click at [451, 686] on td "[DATE]" at bounding box center [413, 668] width 88 height 51
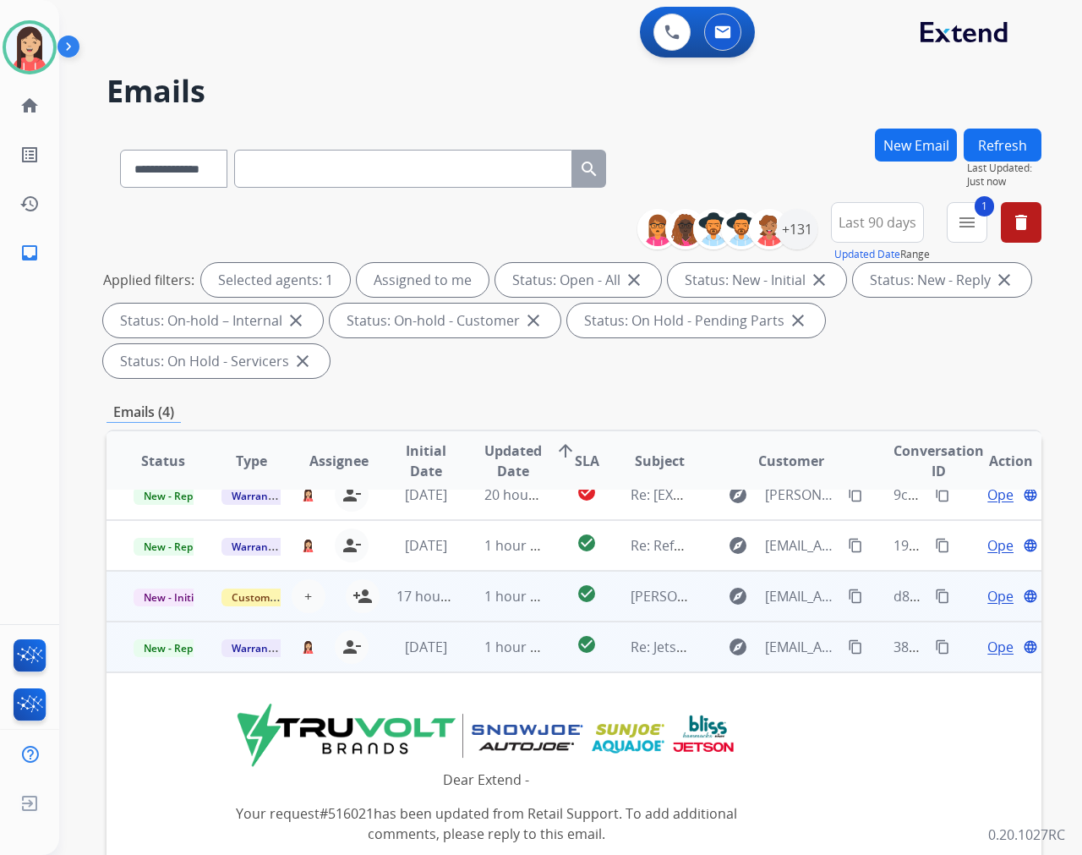
scroll to position [0, 0]
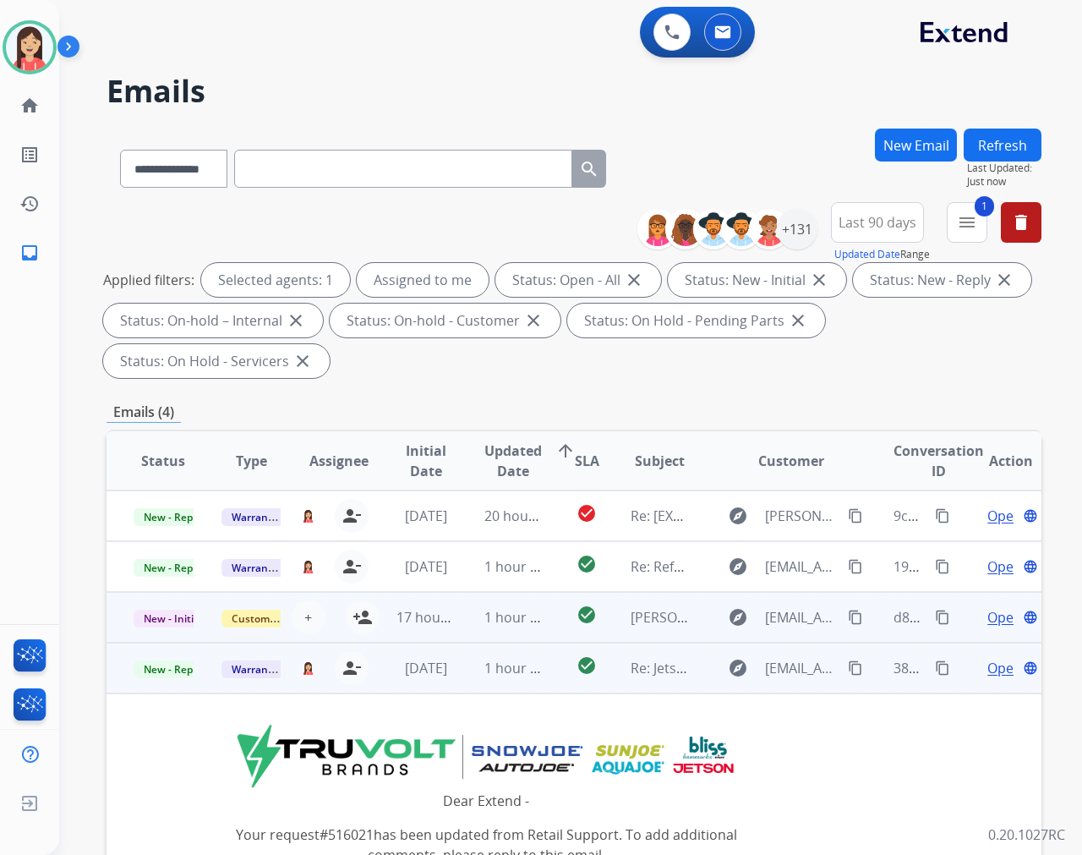
click at [544, 681] on td "check_circle" at bounding box center [573, 668] width 58 height 51
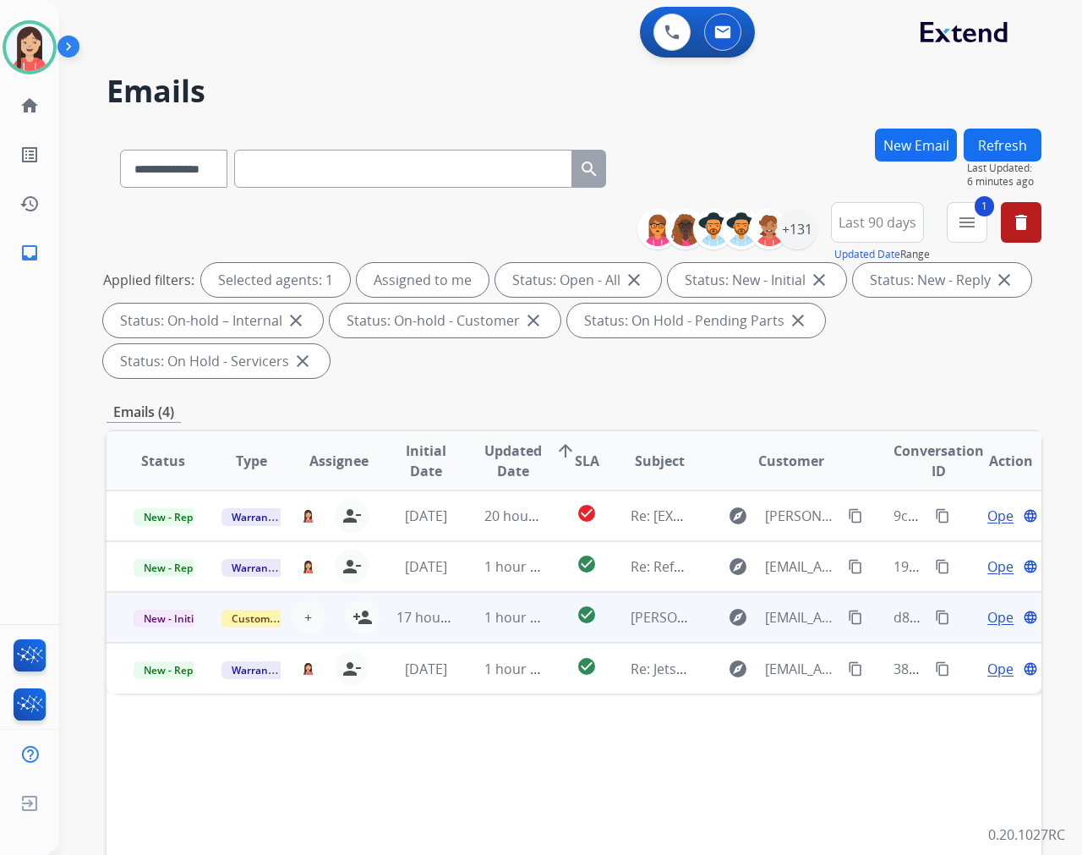
click at [604, 360] on div "Applied filters: Selected agents: 1 Assigned to me Status: Open - All close Sta…" at bounding box center [570, 320] width 935 height 115
click at [660, 41] on button at bounding box center [671, 32] width 37 height 37
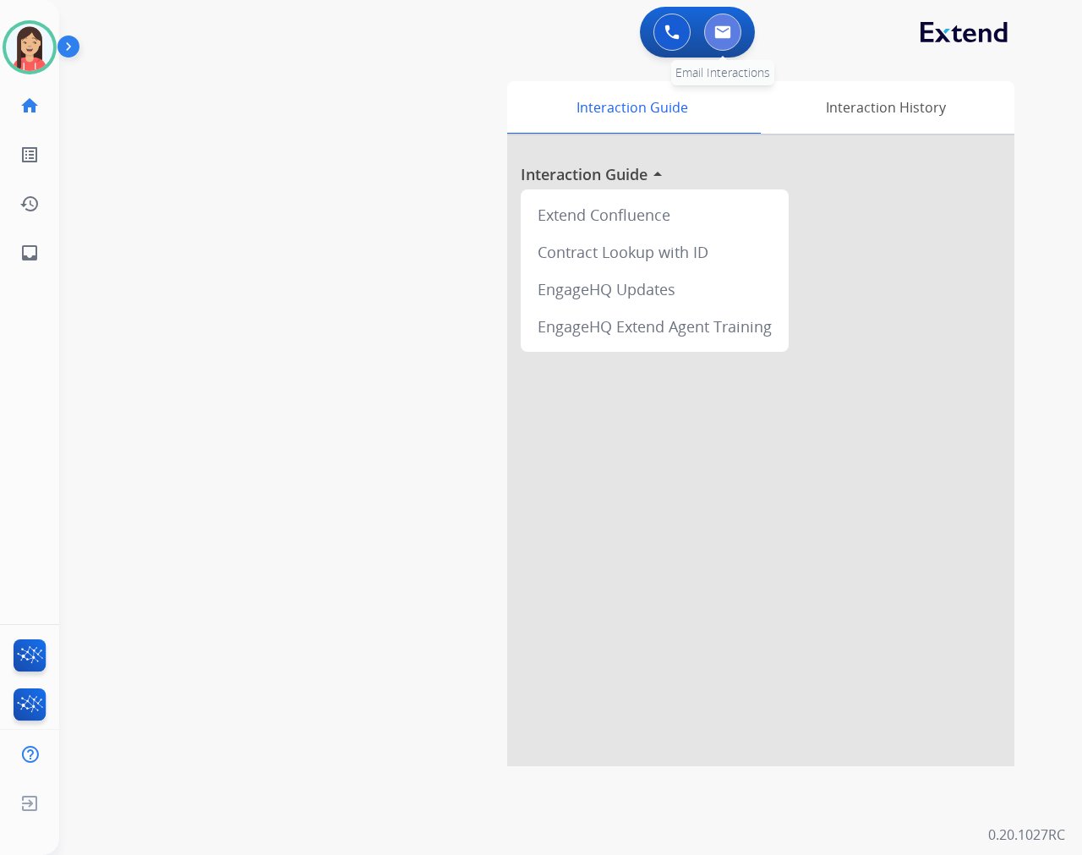
click at [728, 37] on img at bounding box center [722, 32] width 17 height 14
select select "**********"
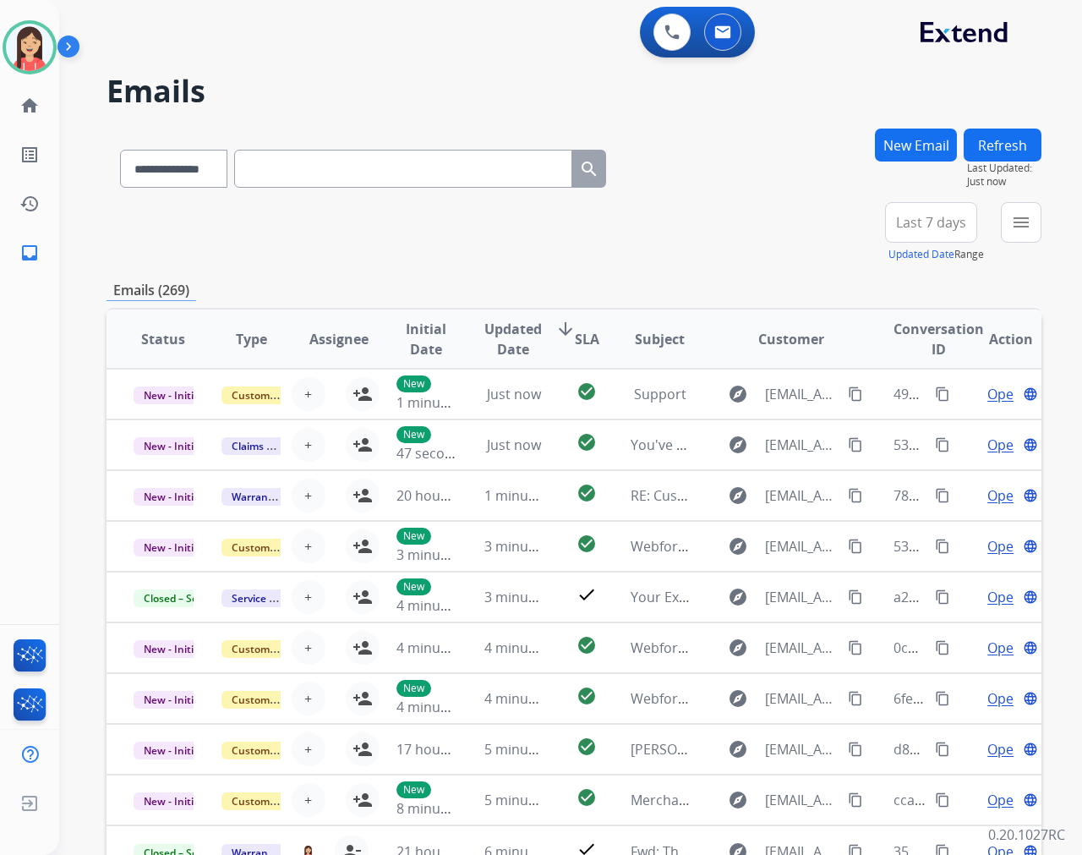
click at [908, 137] on button "New Email" at bounding box center [916, 145] width 82 height 33
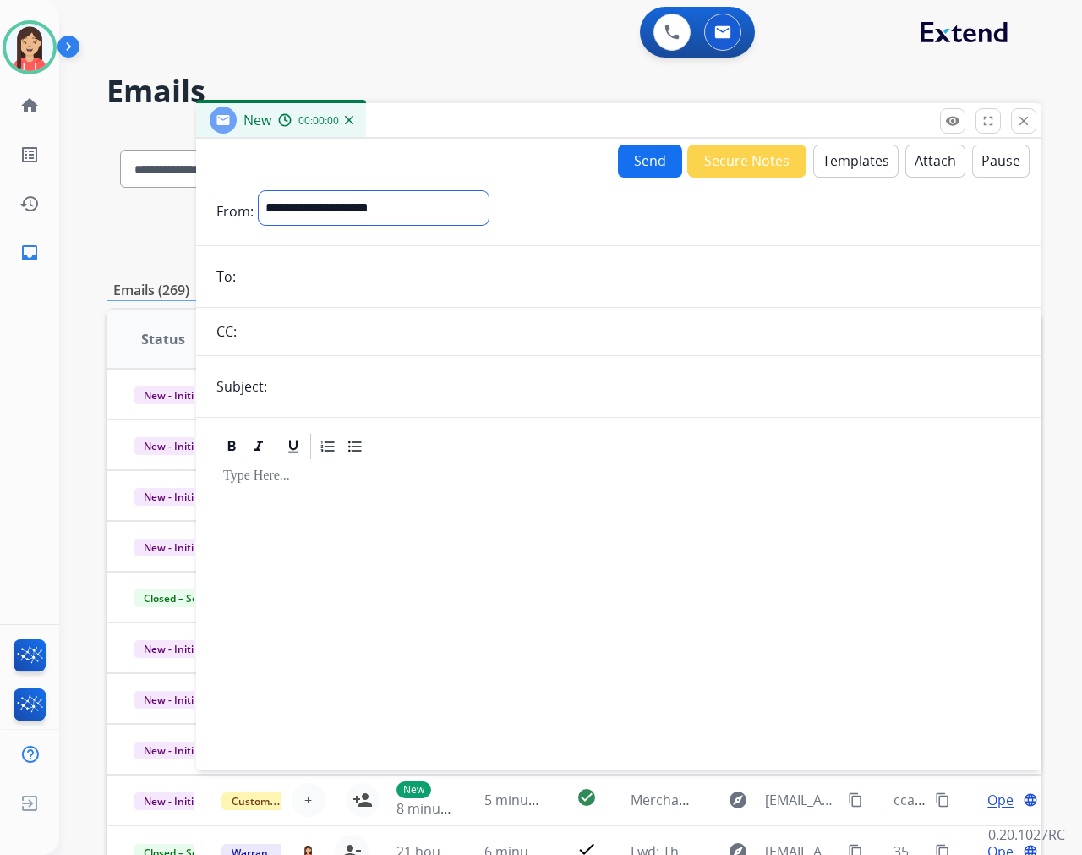
click at [410, 207] on select "**********" at bounding box center [374, 208] width 230 height 34
select select "**********"
click at [259, 191] on select "**********" at bounding box center [374, 208] width 230 height 34
click at [334, 291] on input "email" at bounding box center [631, 278] width 780 height 34
paste input "**********"
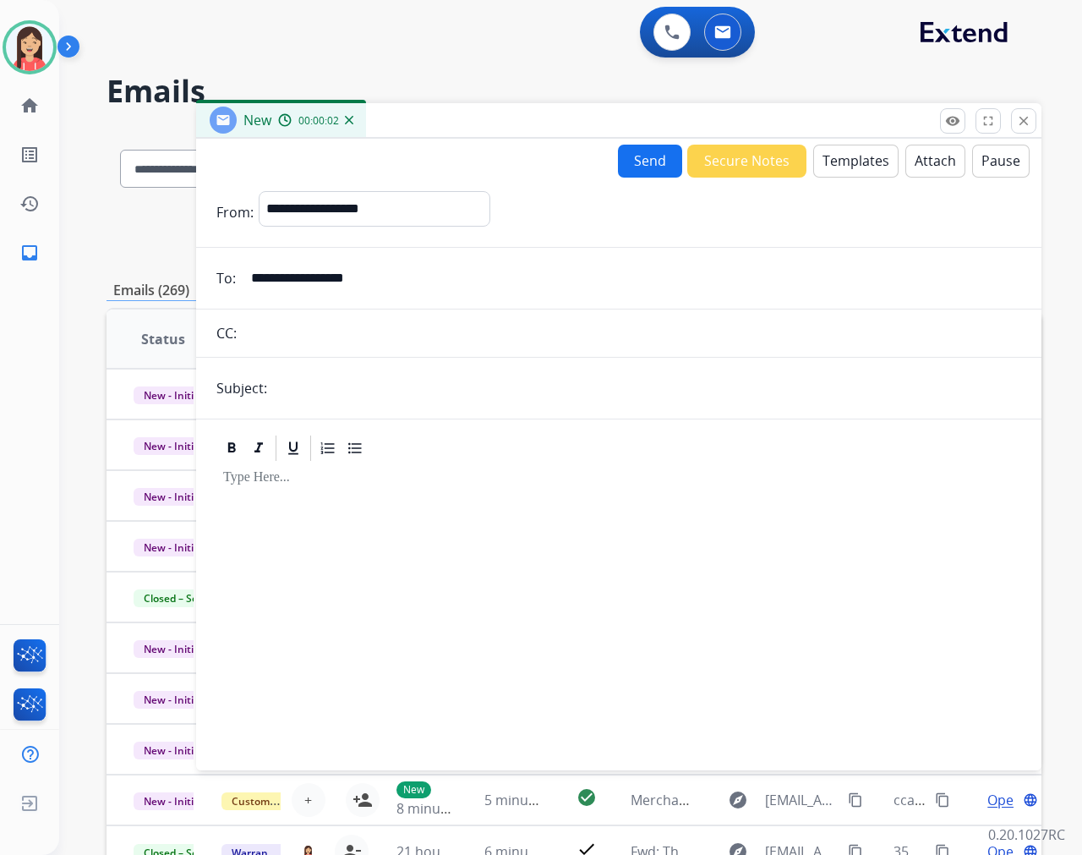
type input "**********"
click at [309, 390] on input "text" at bounding box center [646, 388] width 749 height 34
type input "**********"
click at [842, 169] on button "Templates" at bounding box center [855, 161] width 85 height 33
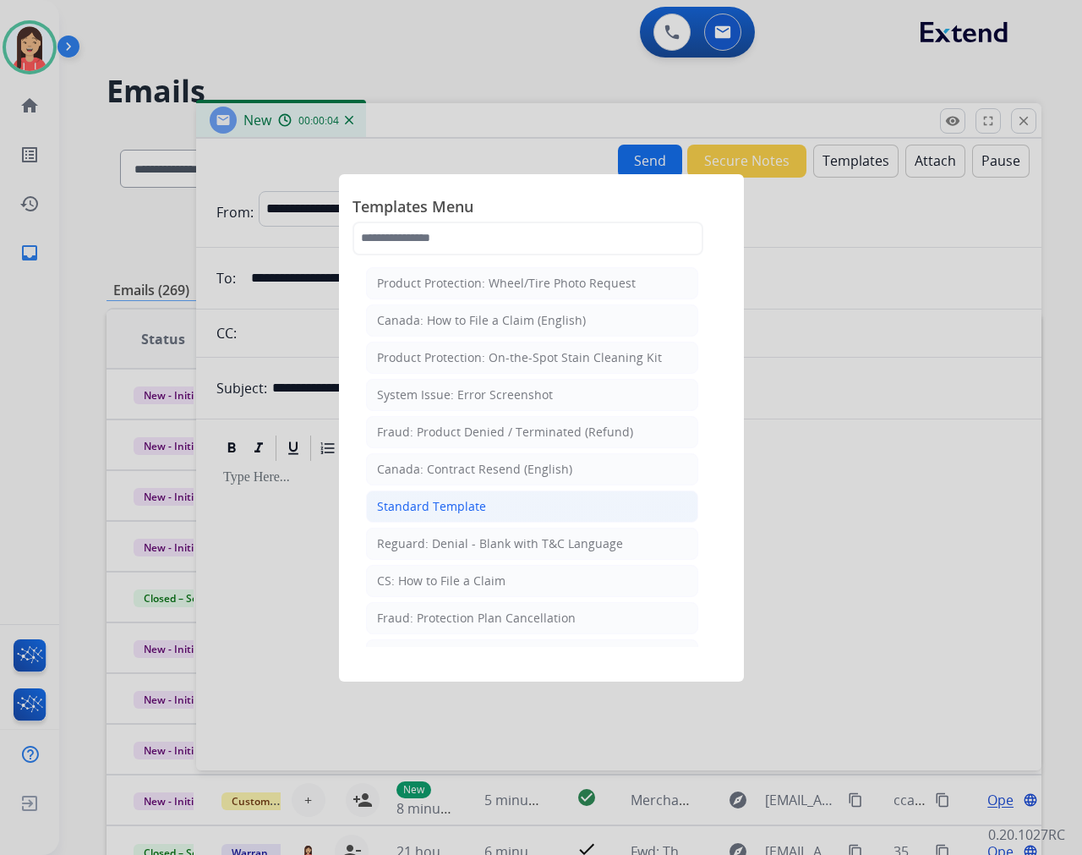
click at [509, 511] on li "Standard Template" at bounding box center [532, 506] width 332 height 32
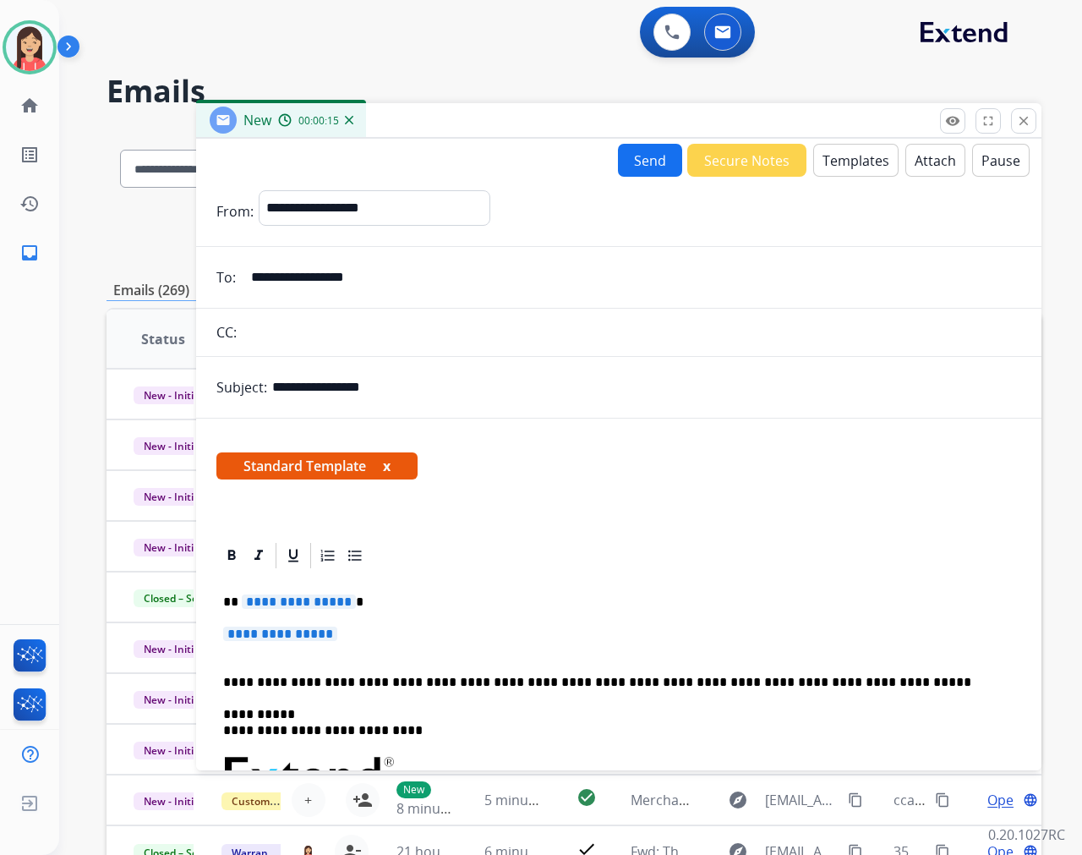
click at [399, 559] on div at bounding box center [618, 555] width 805 height 30
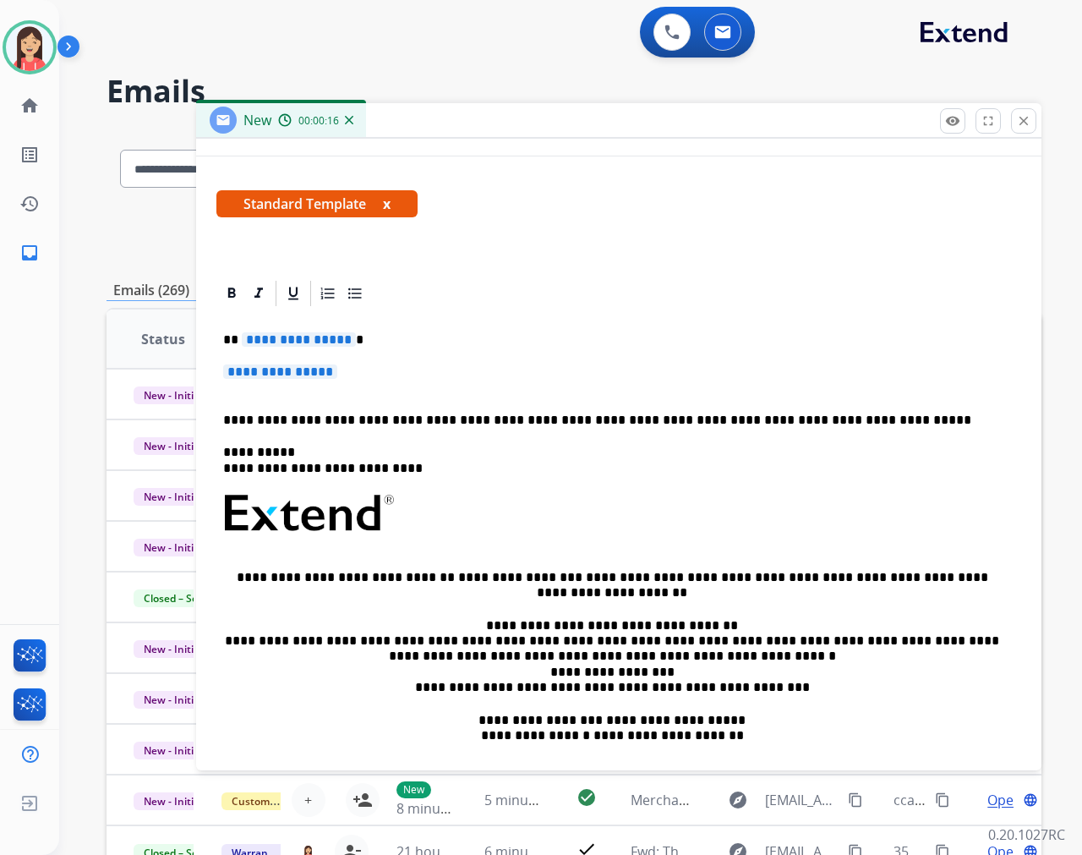
scroll to position [282, 0]
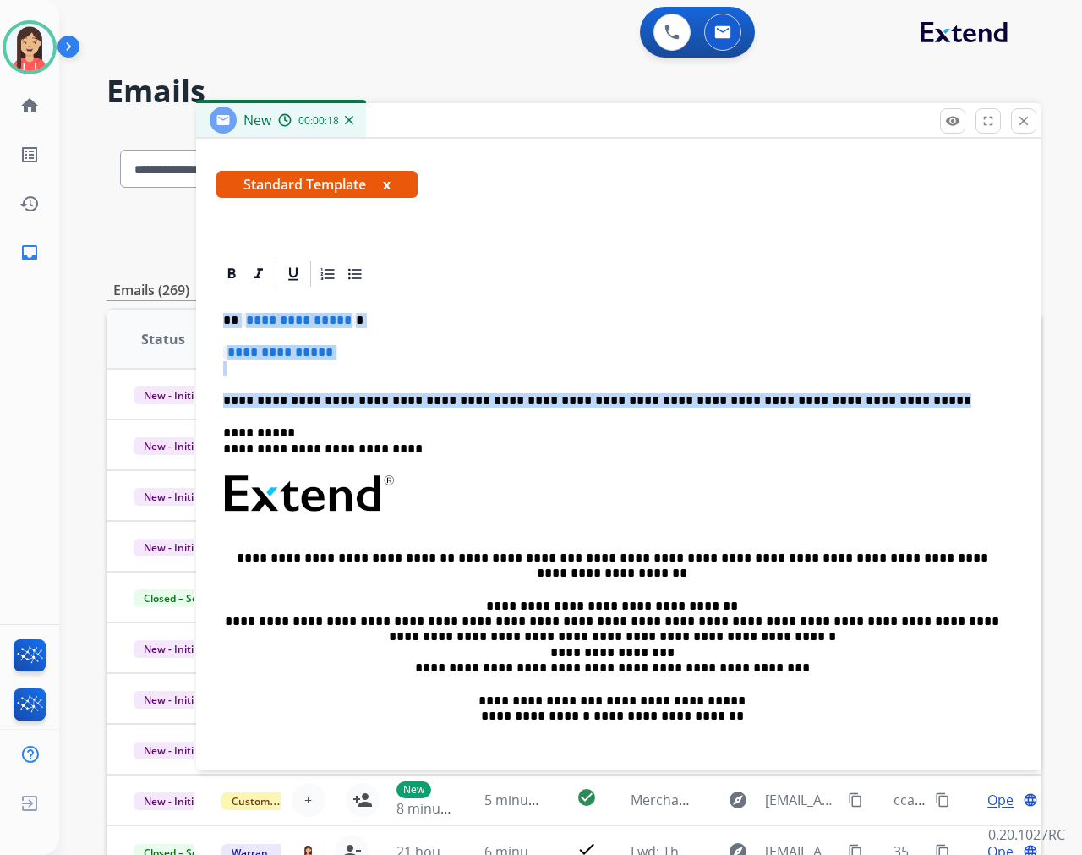
drag, startPoint x: 225, startPoint y: 322, endPoint x: 902, endPoint y: 402, distance: 681.9
click at [902, 402] on div "**********" at bounding box center [618, 533] width 805 height 489
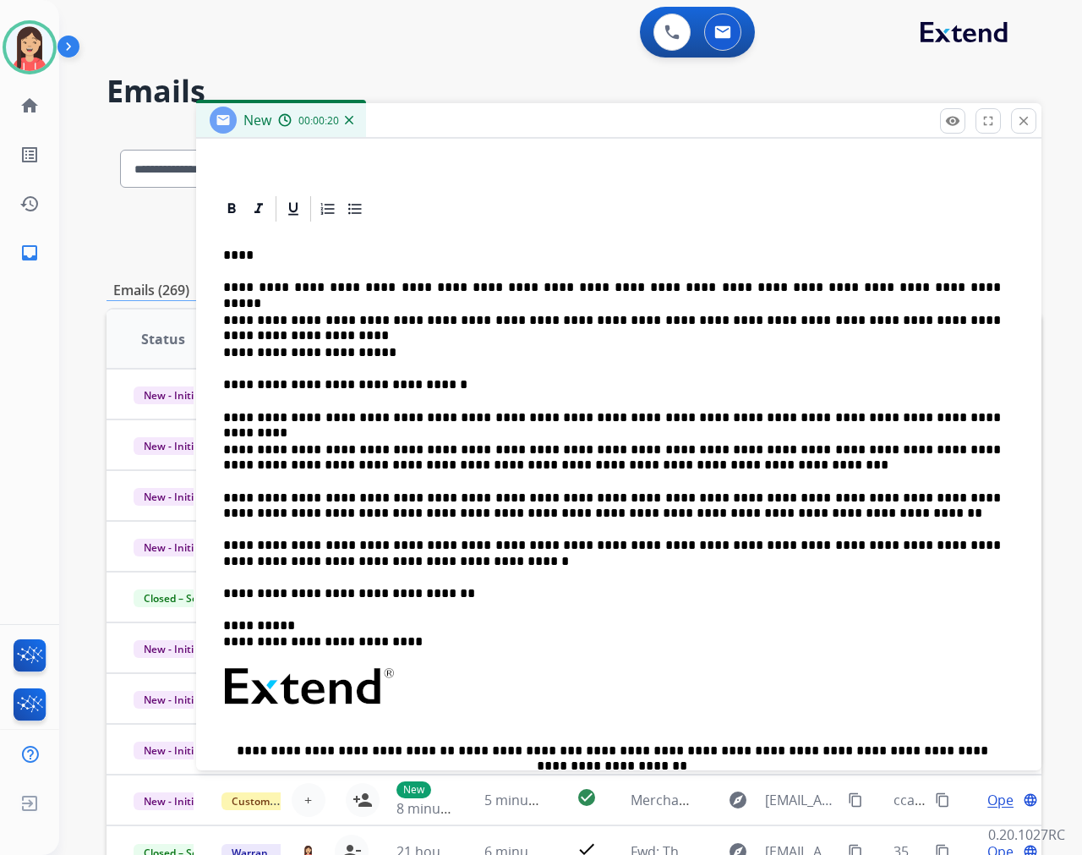
scroll to position [375, 0]
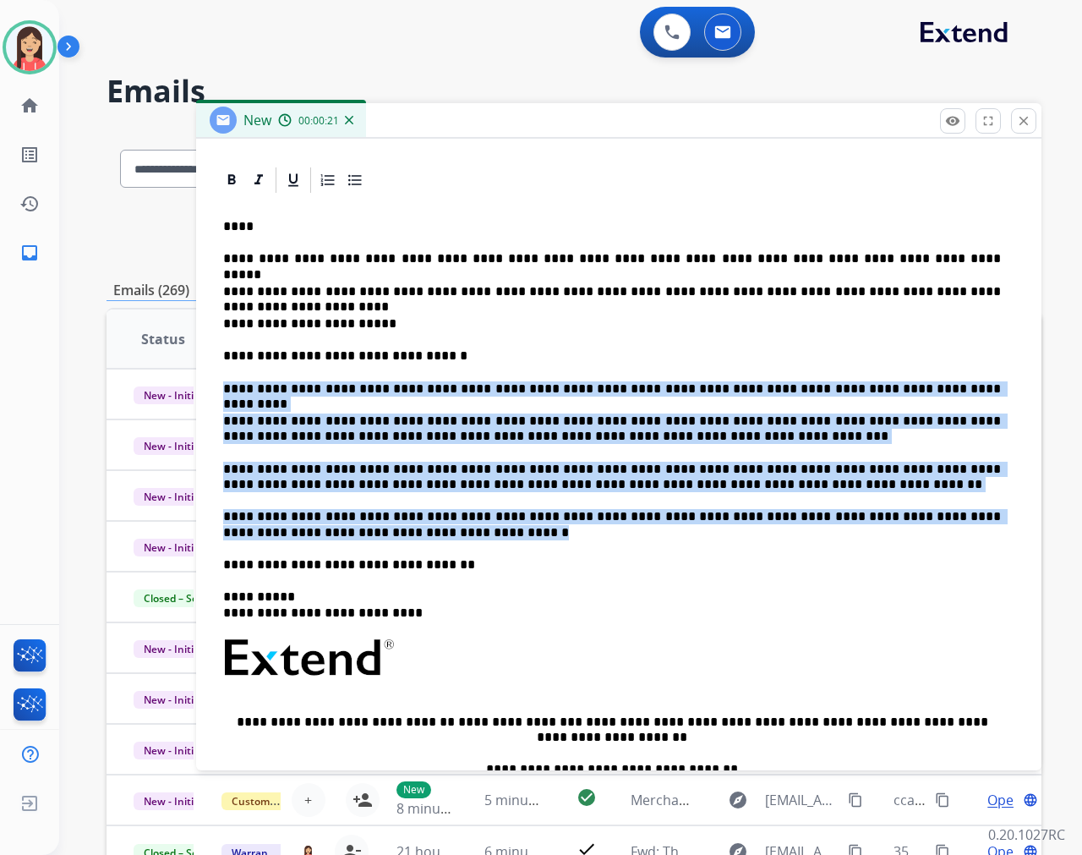
drag, startPoint x: 369, startPoint y: 530, endPoint x: 222, endPoint y: 384, distance: 207.4
click at [222, 384] on div "**********" at bounding box center [618, 568] width 805 height 746
click at [359, 173] on icon at bounding box center [355, 180] width 17 height 17
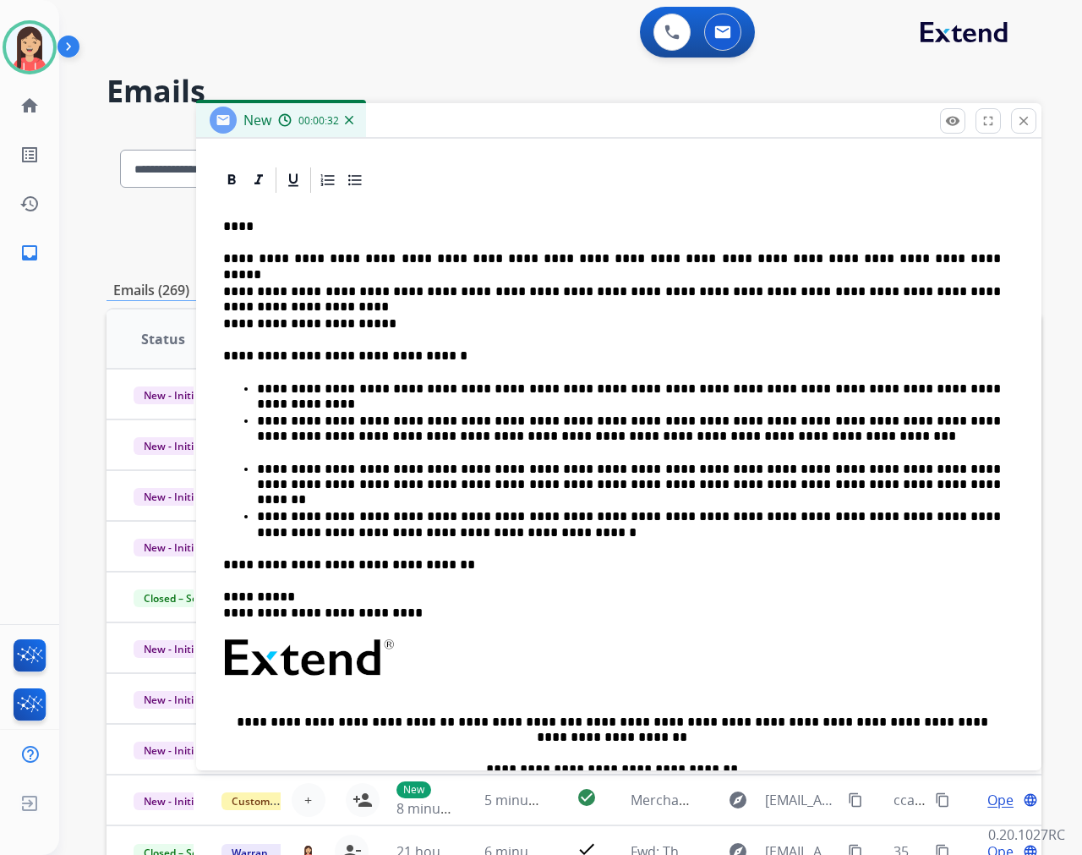
click at [241, 223] on p "****" at bounding box center [612, 226] width 778 height 15
click at [445, 316] on p "**********" at bounding box center [618, 323] width 791 height 15
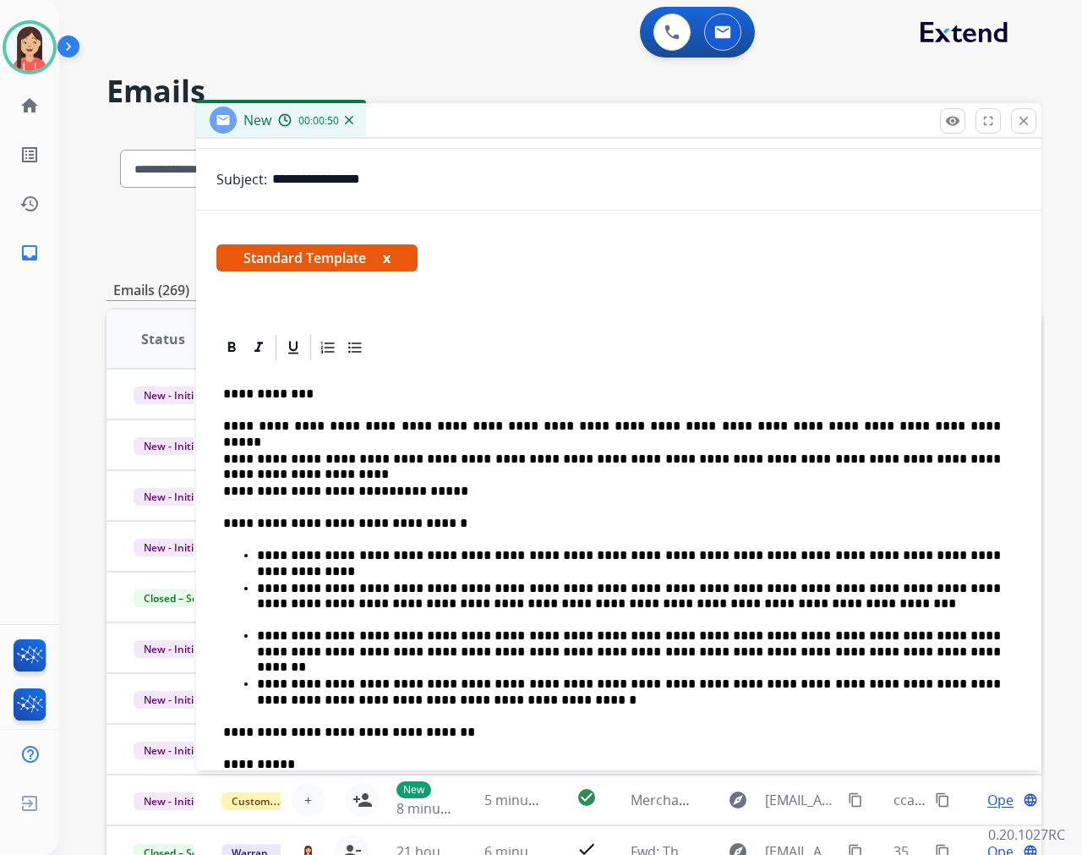
scroll to position [0, 0]
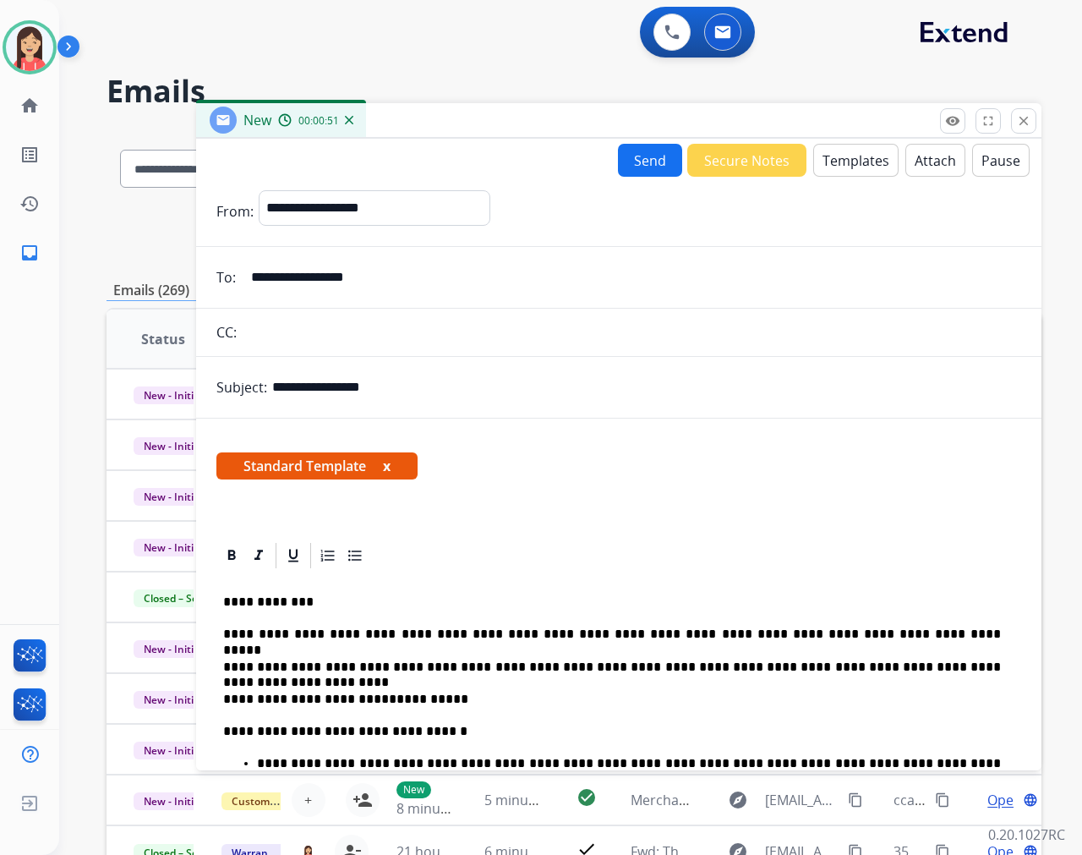
click at [627, 158] on button "Send" at bounding box center [650, 160] width 64 height 33
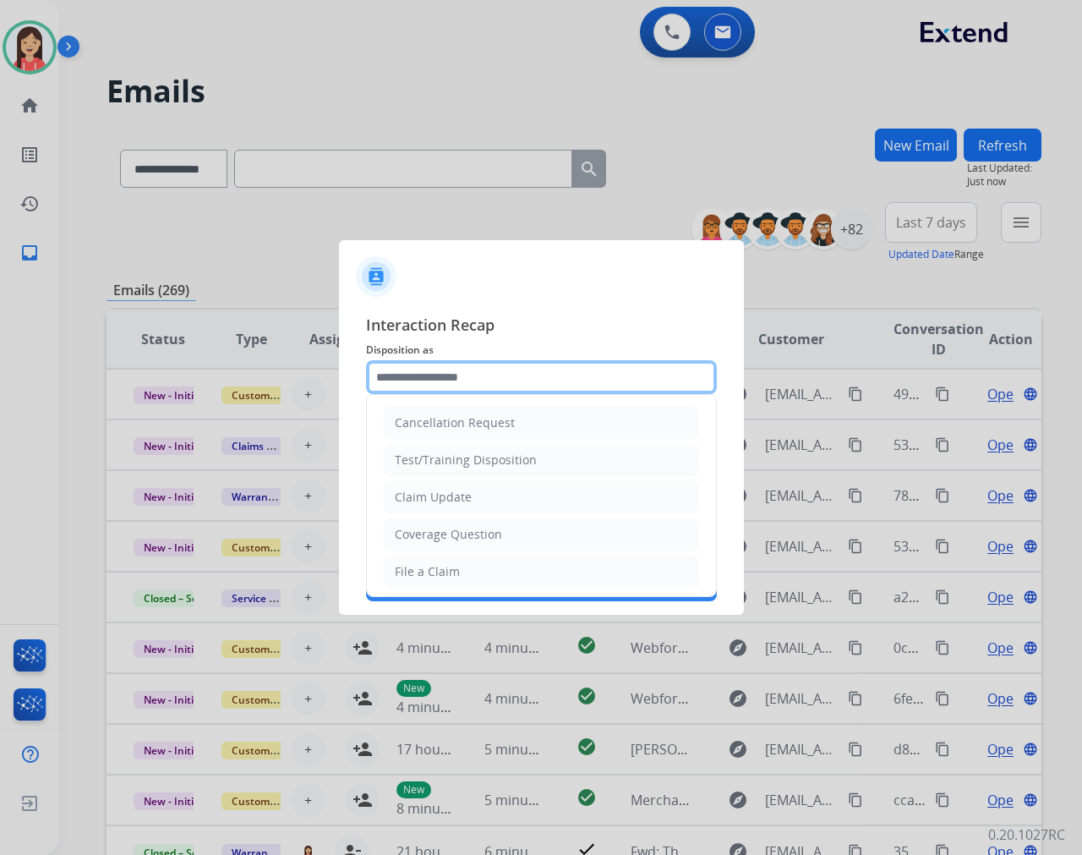
click at [460, 390] on input "text" at bounding box center [541, 377] width 351 height 34
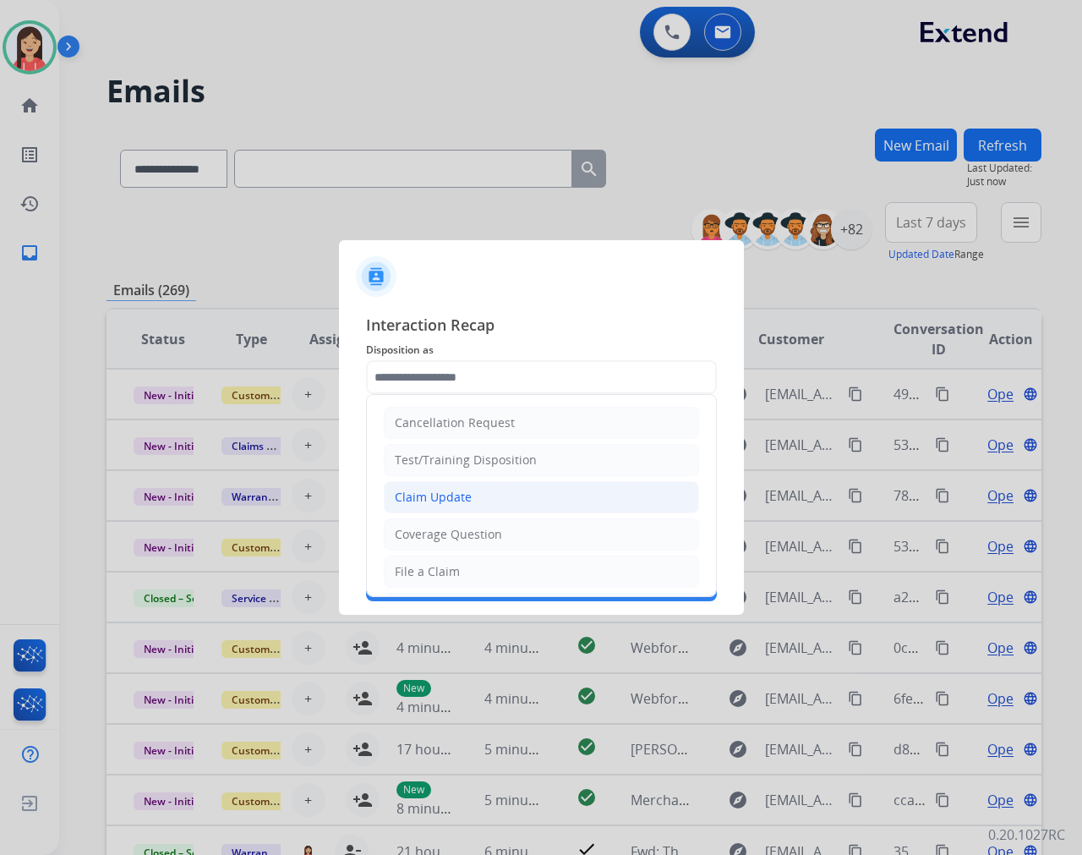
click at [436, 490] on div "Claim Update" at bounding box center [433, 497] width 77 height 17
type input "**********"
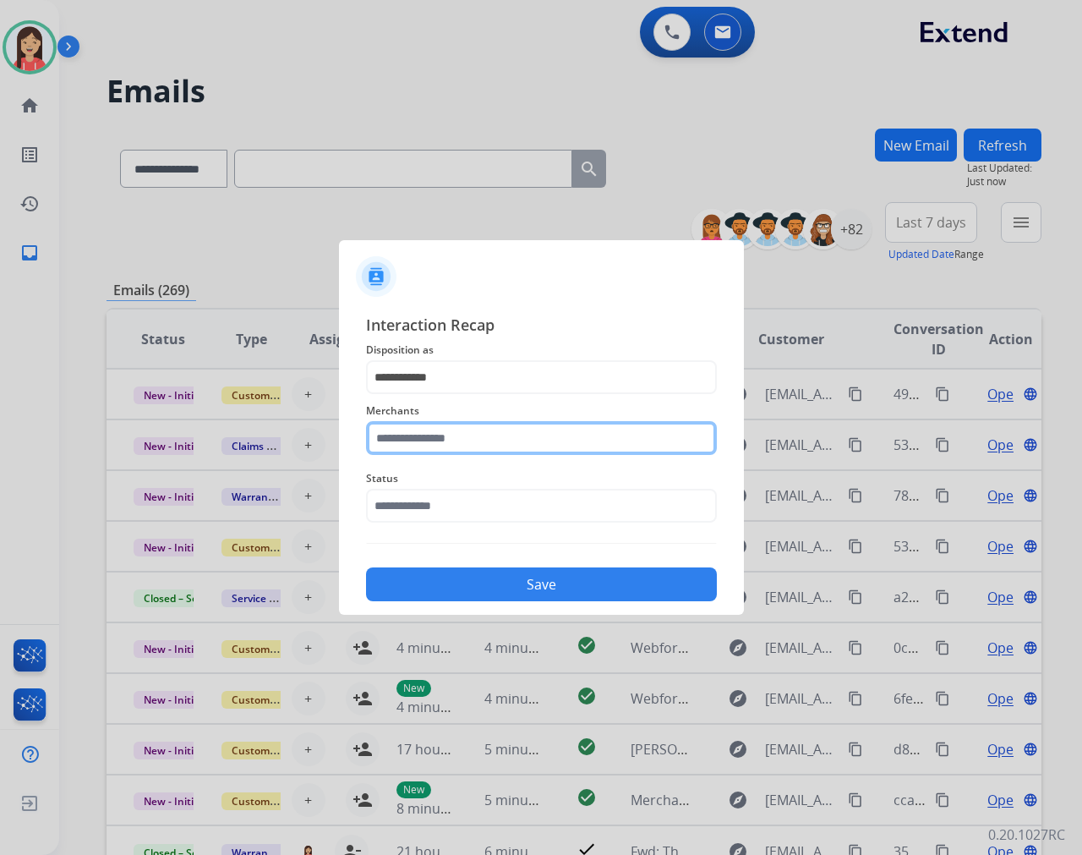
click at [463, 437] on input "text" at bounding box center [541, 438] width 351 height 34
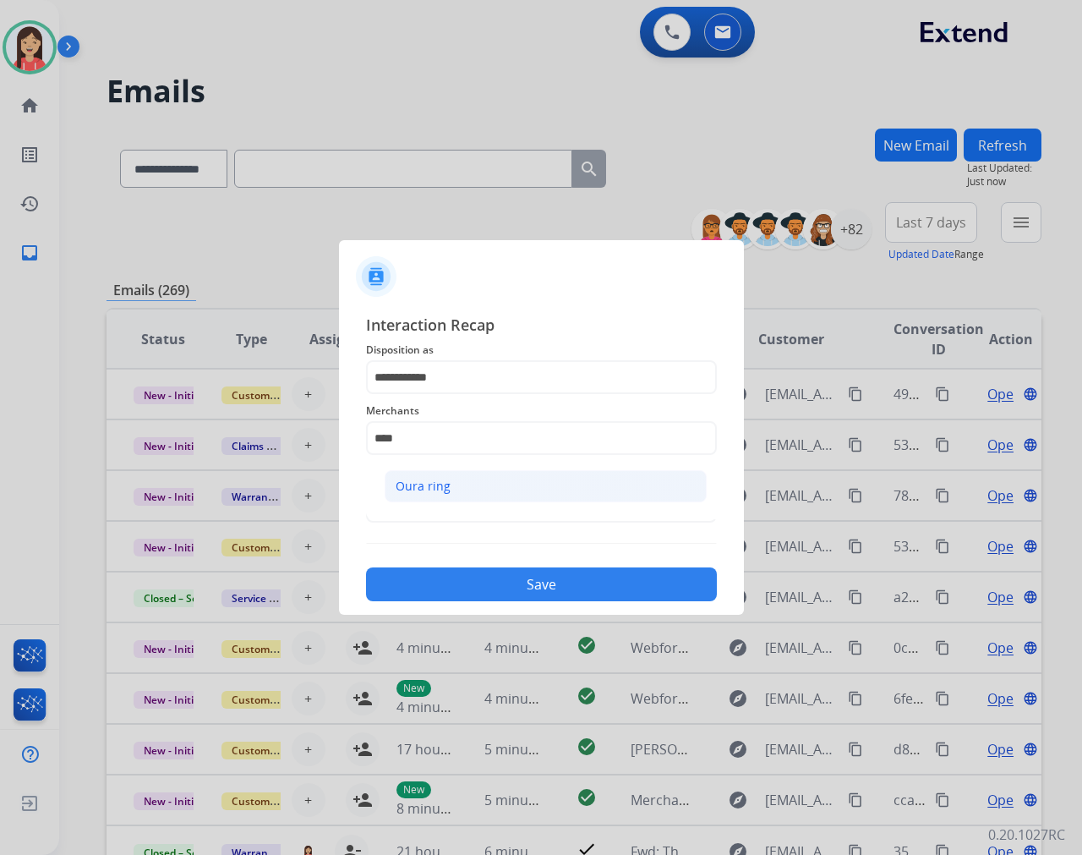
click at [389, 479] on li "Oura ring" at bounding box center [546, 486] width 322 height 32
type input "*********"
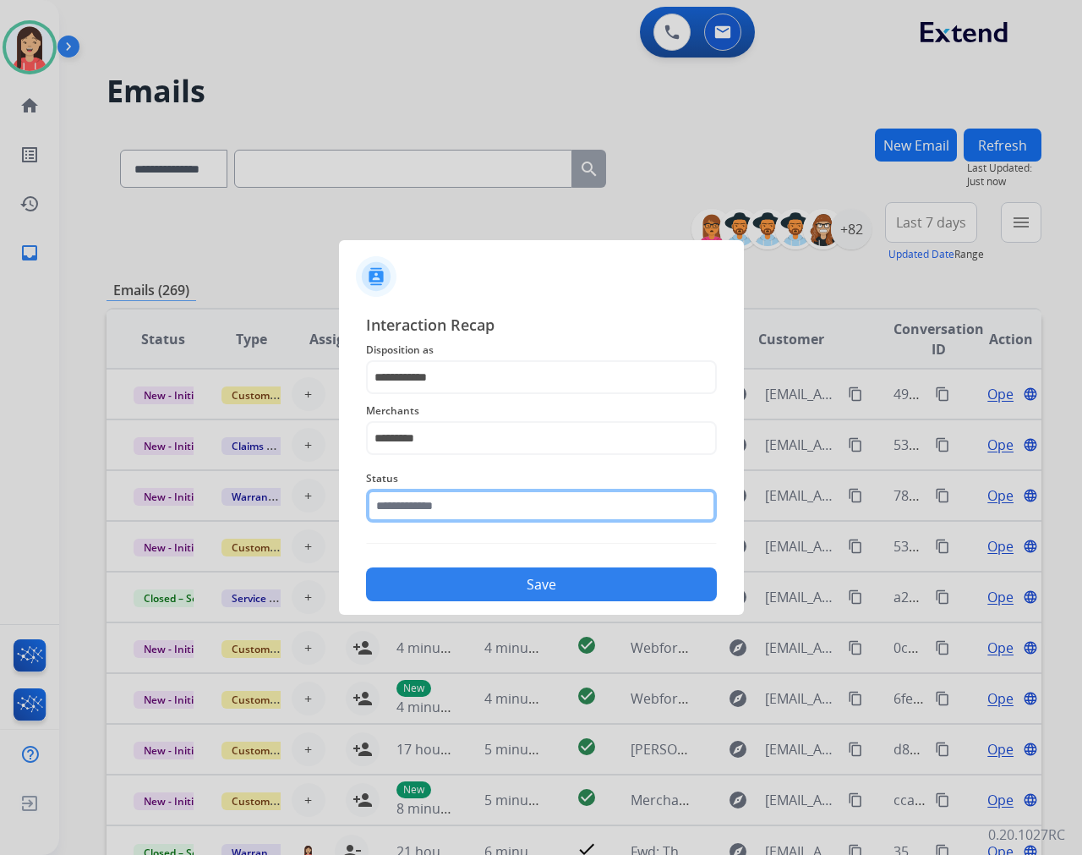
click at [443, 505] on input "text" at bounding box center [541, 506] width 351 height 34
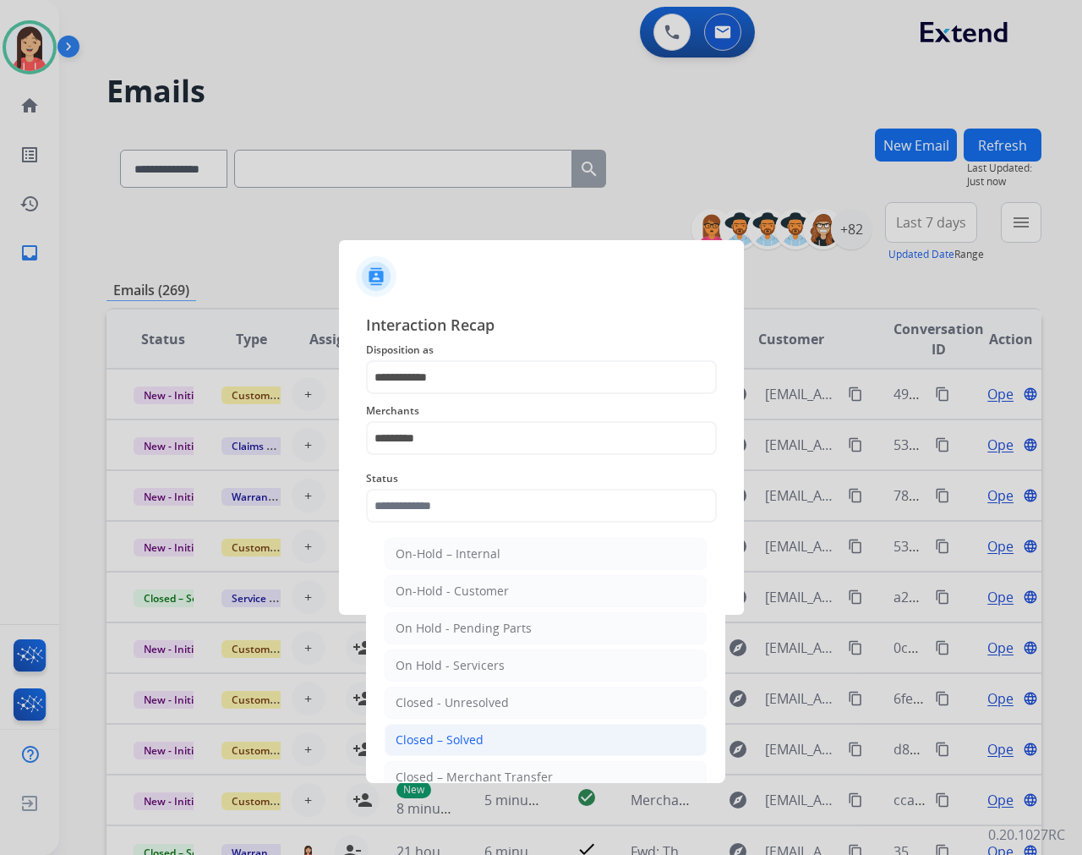
click at [483, 741] on li "Closed – Solved" at bounding box center [546, 740] width 322 height 32
type input "**********"
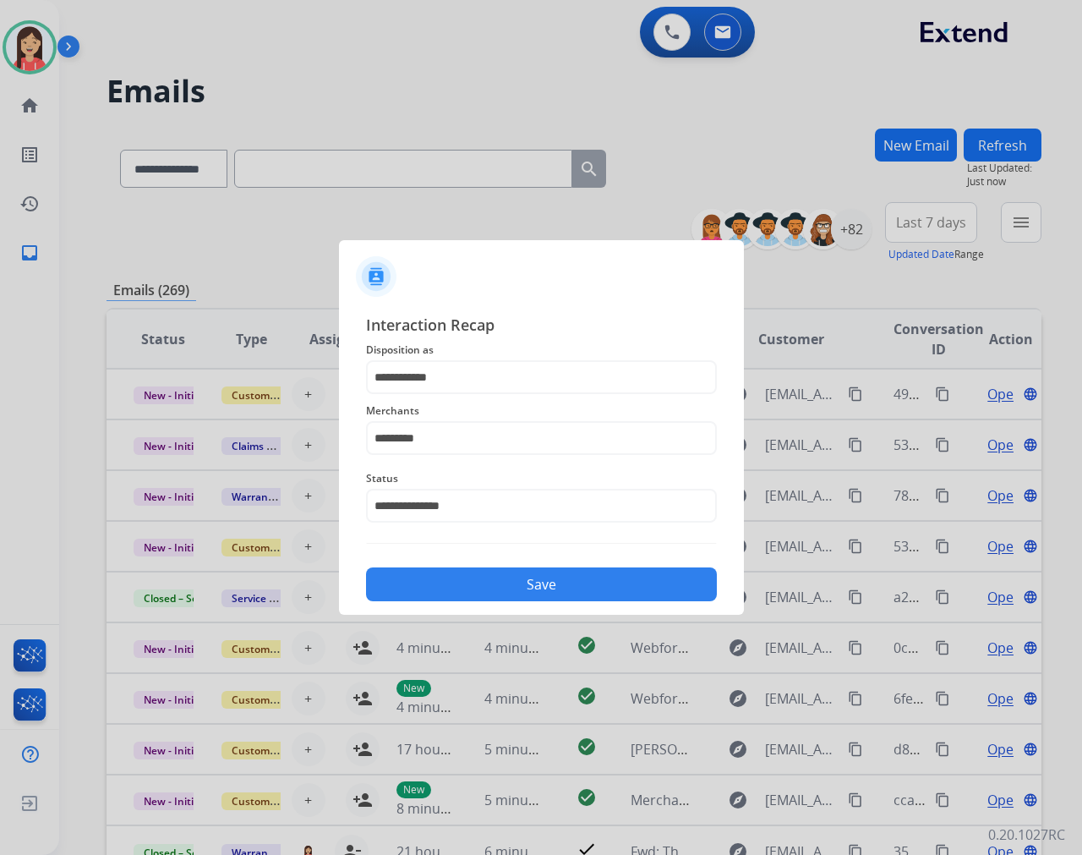
click at [533, 594] on button "Save" at bounding box center [541, 584] width 351 height 34
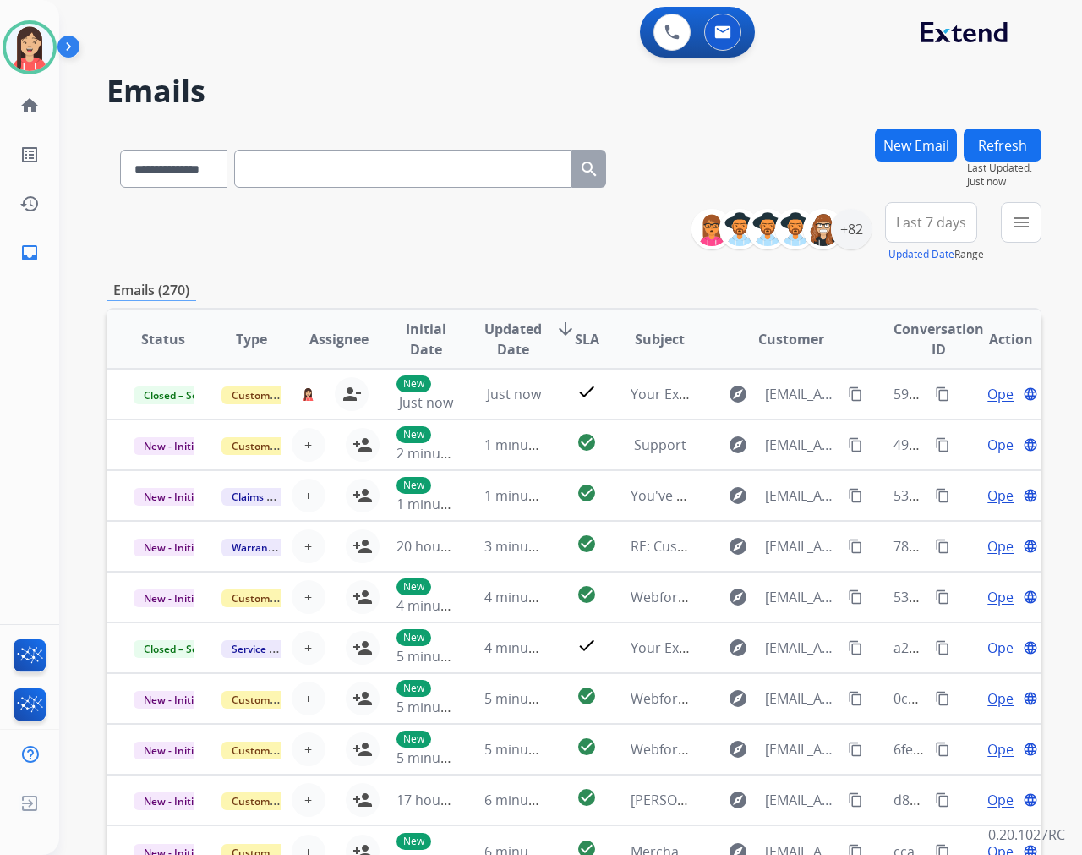
drag, startPoint x: 525, startPoint y: 297, endPoint x: 534, endPoint y: 301, distance: 10.2
click at [525, 297] on div "Emails (270)" at bounding box center [574, 290] width 935 height 21
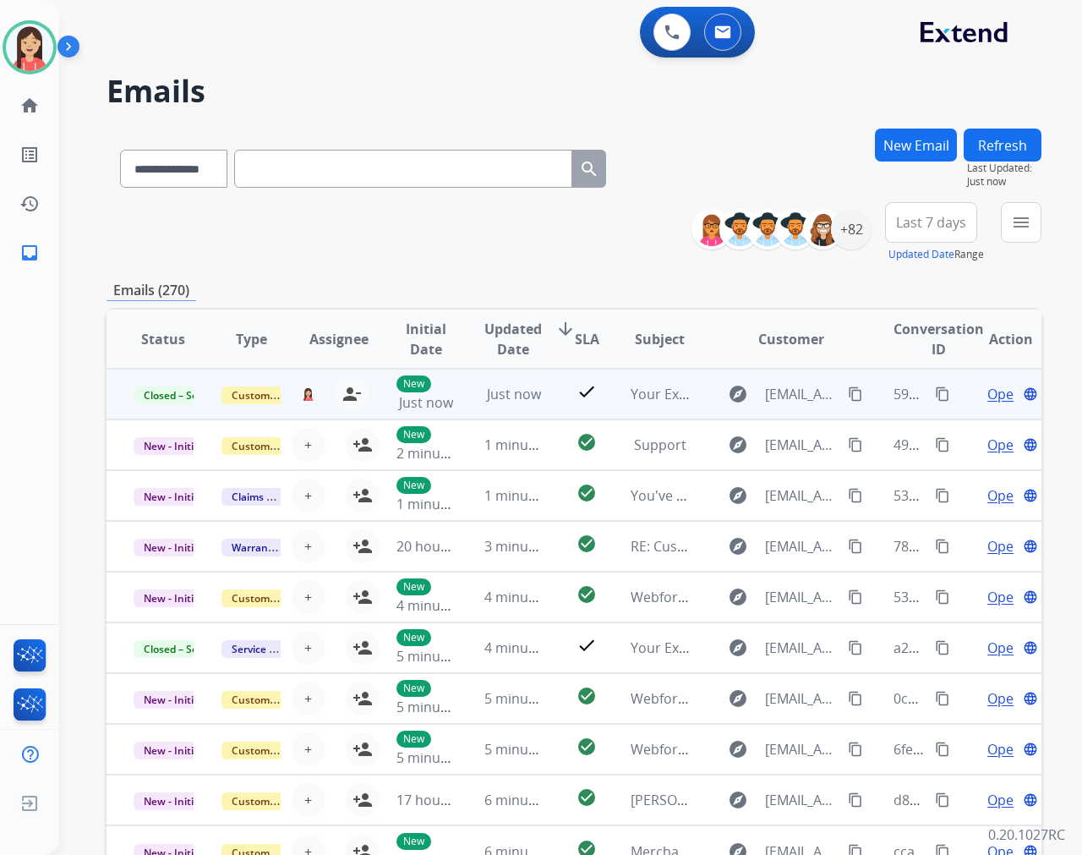
click at [935, 398] on mat-icon "content_copy" at bounding box center [942, 393] width 15 height 15
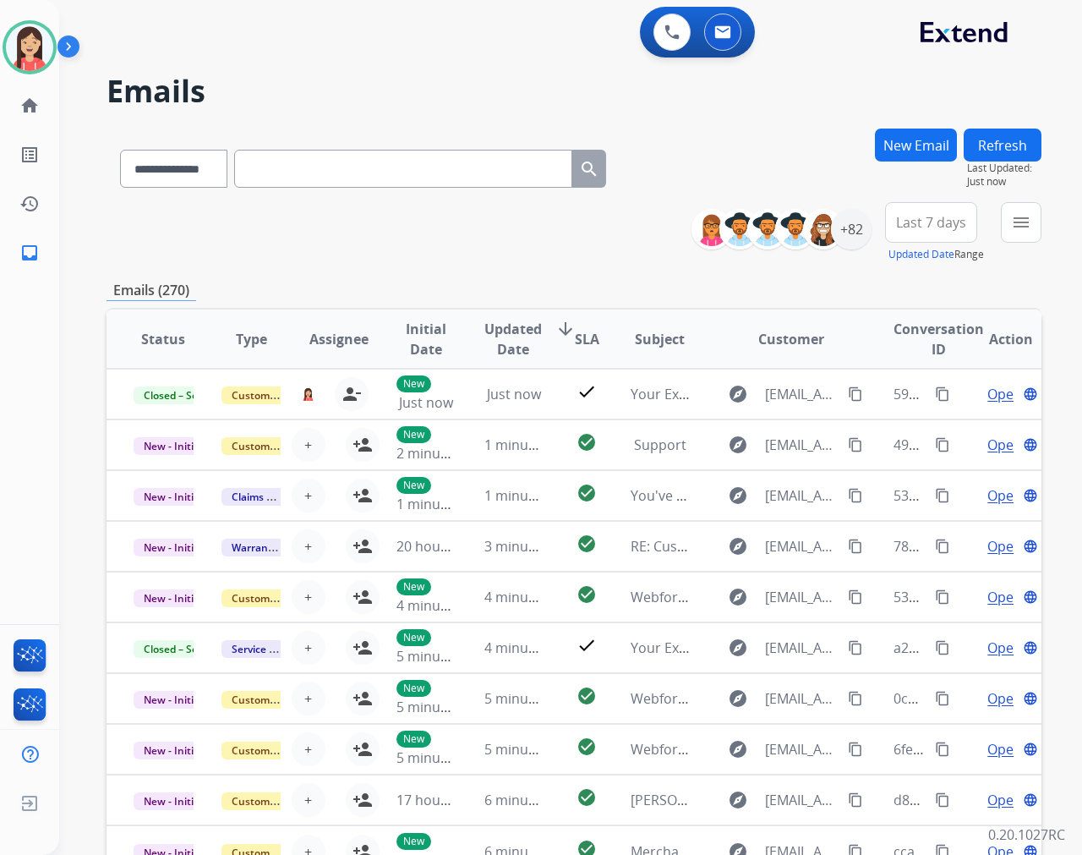
drag, startPoint x: 24, startPoint y: 61, endPoint x: 56, endPoint y: 77, distance: 35.9
click at [24, 61] on img at bounding box center [29, 47] width 47 height 47
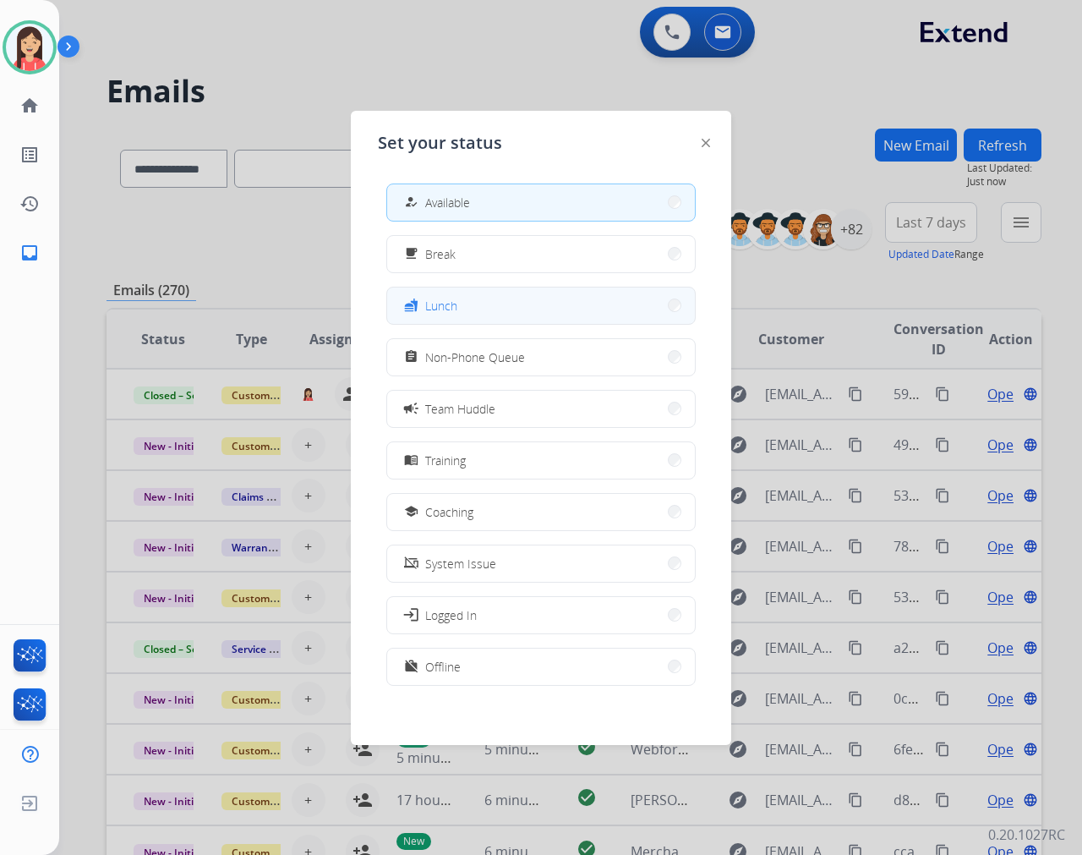
click at [503, 315] on button "fastfood Lunch" at bounding box center [541, 305] width 308 height 36
